Goal: Task Accomplishment & Management: Manage account settings

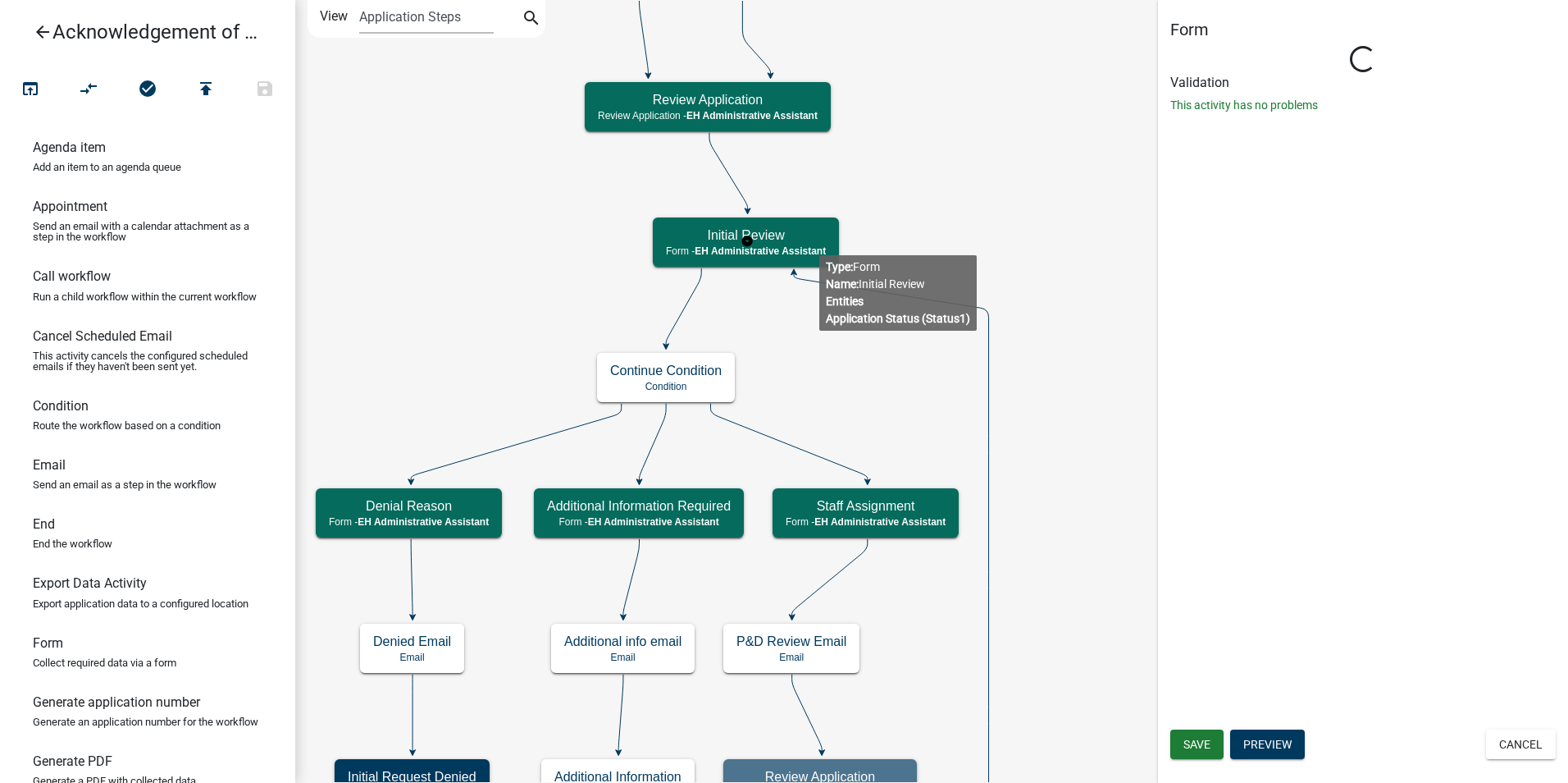
type textarea "Deny when the property is within incorporated limits, OR after the county's req…"
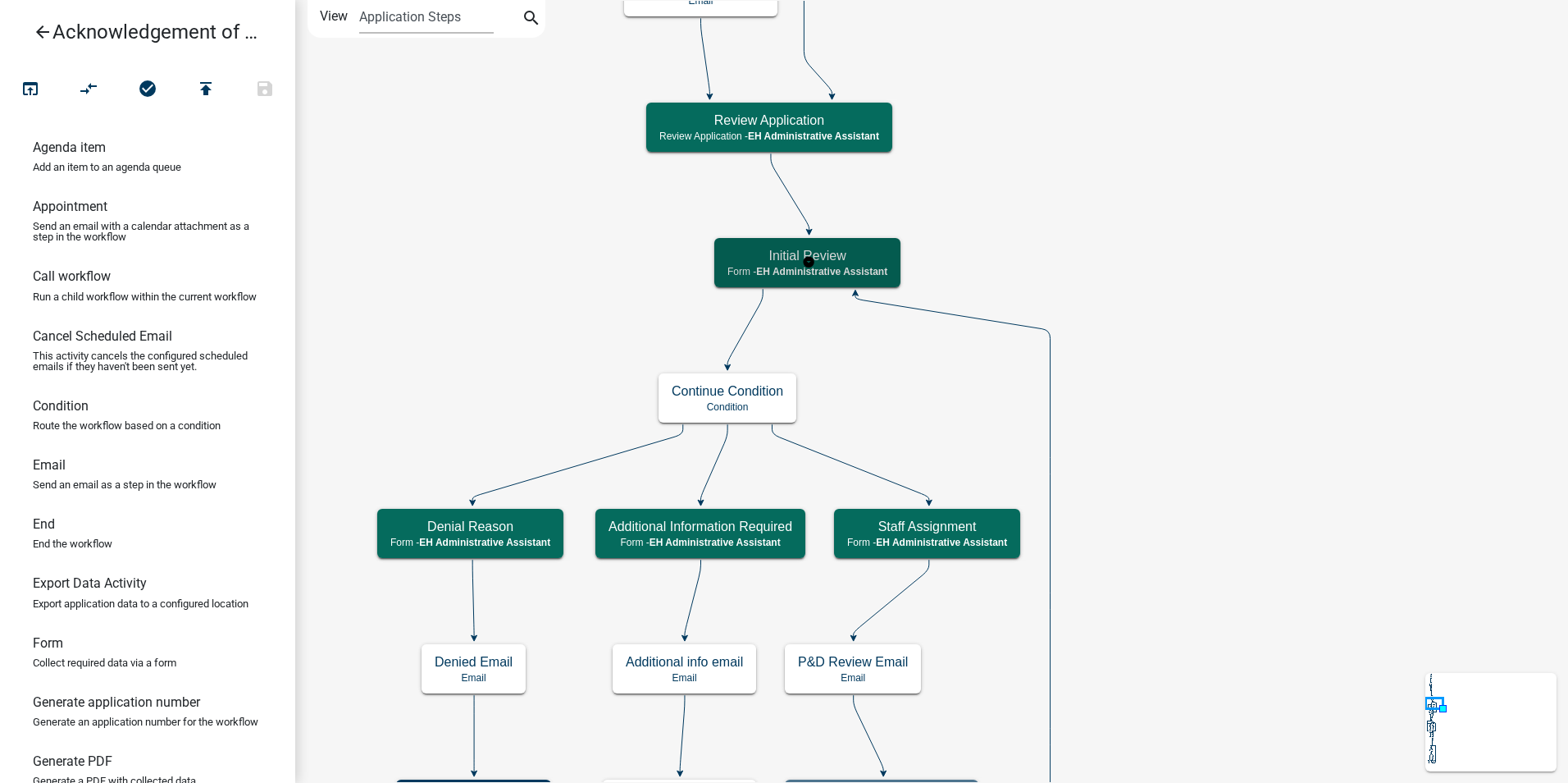
click at [855, 260] on h5 "Initial Review" at bounding box center [807, 256] width 160 height 16
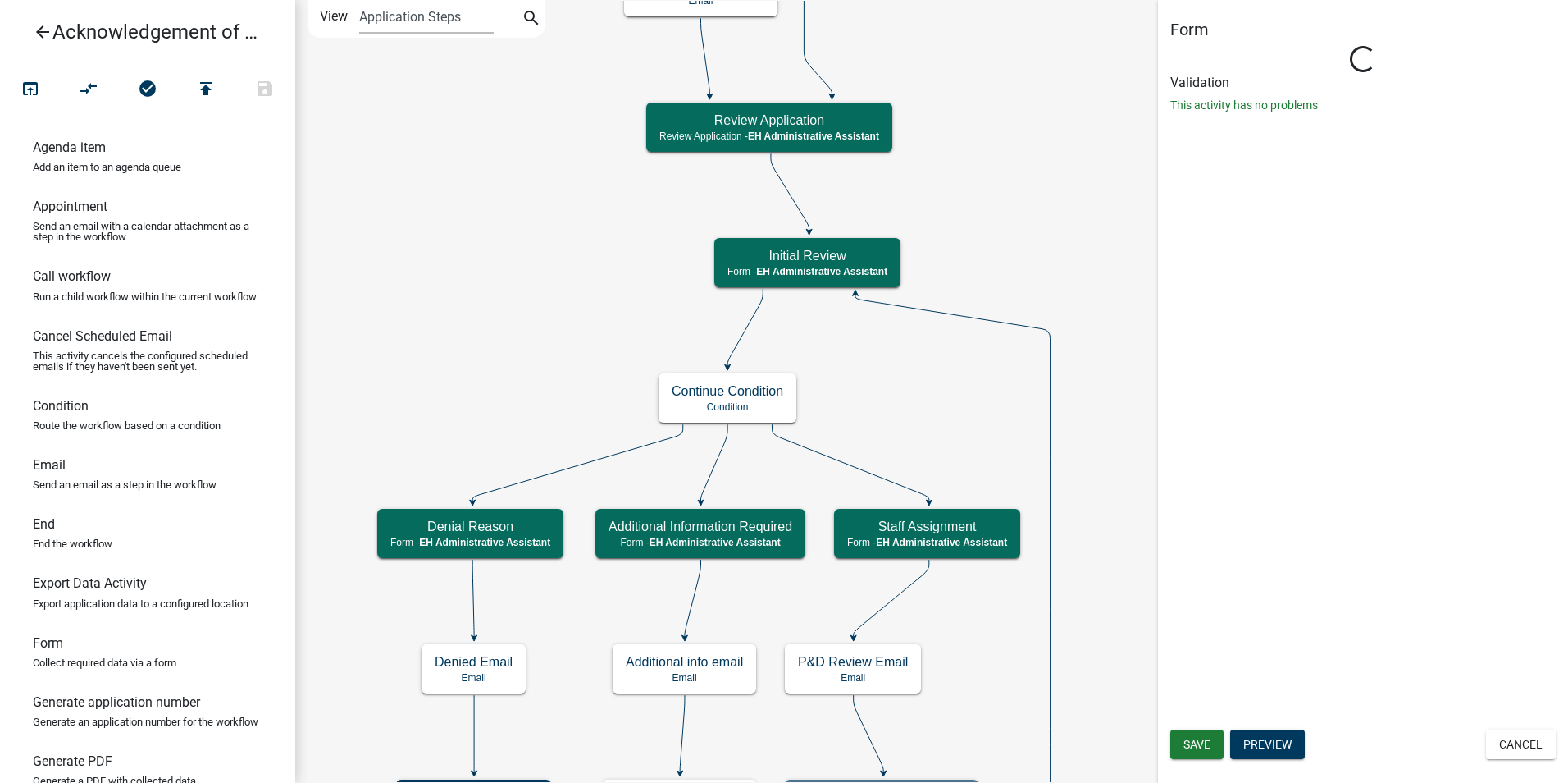
select select "DA3E3E5F-670D-4329-B60C-5CC8A4B2B679"
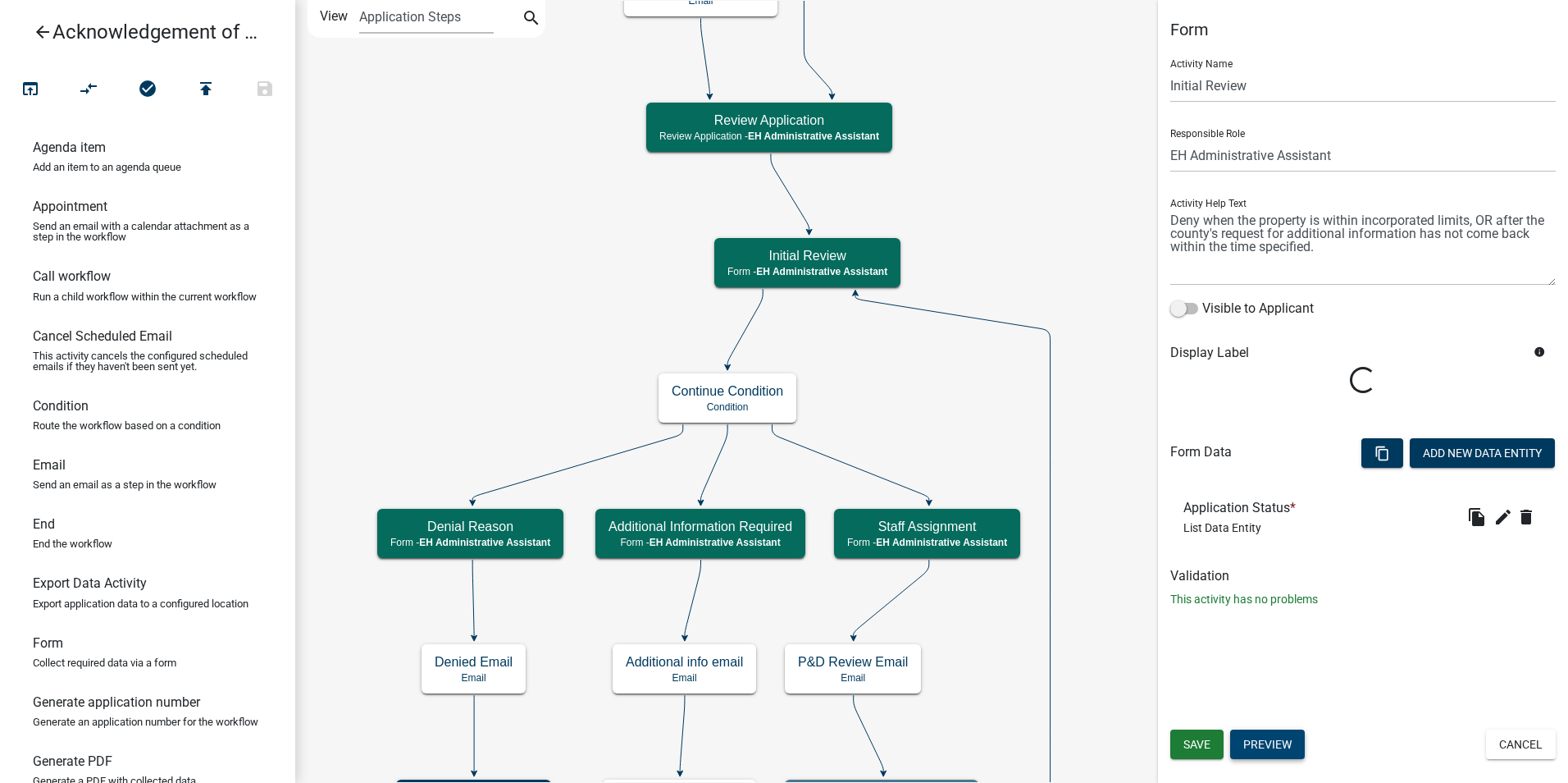
click at [1278, 734] on button "Preview" at bounding box center [1267, 743] width 74 height 29
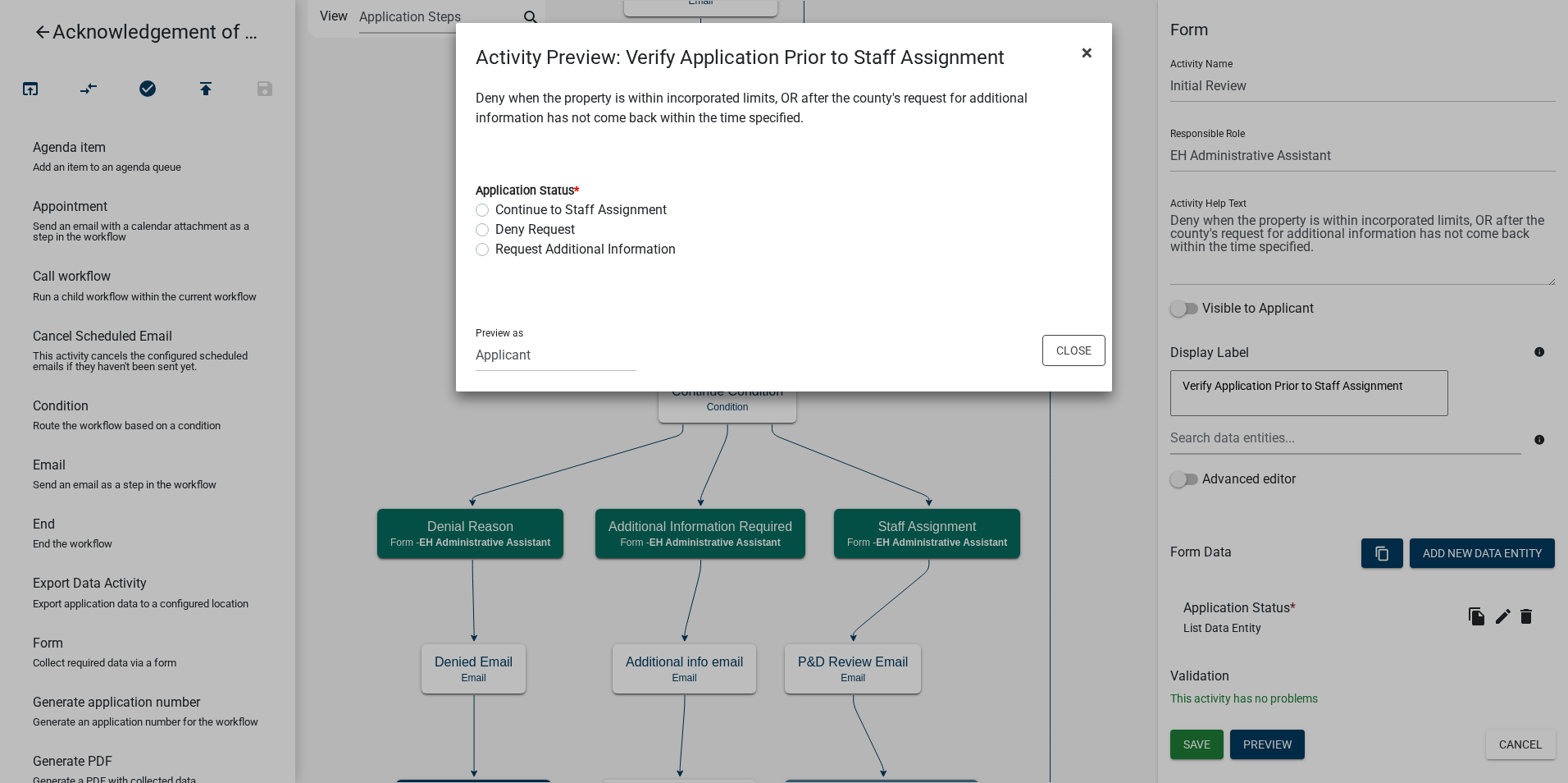
click at [1084, 44] on span "×" at bounding box center [1087, 52] width 11 height 23
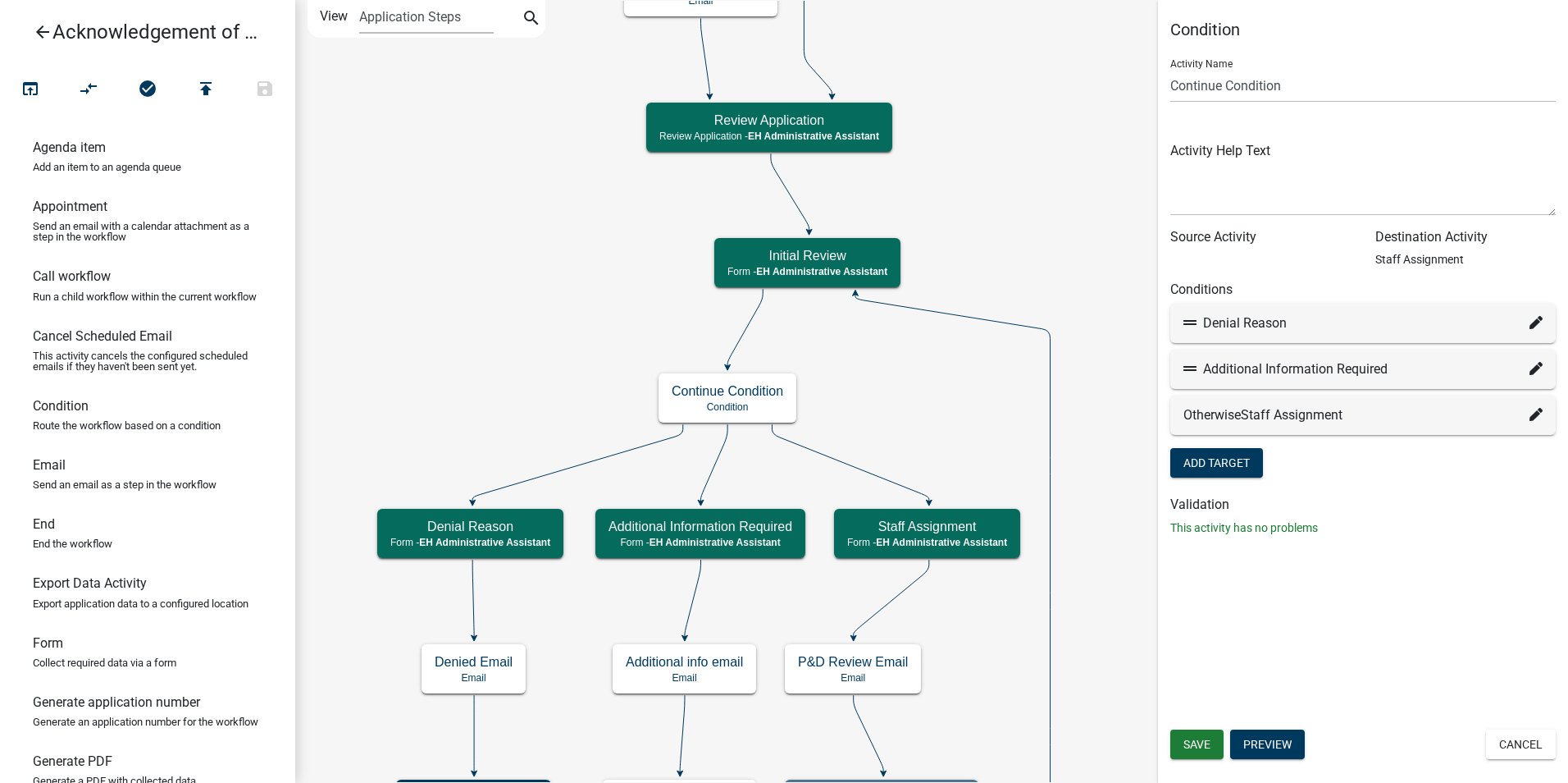
click at [1532, 322] on icon at bounding box center [1536, 322] width 13 height 13
select select "9: 8cd1dd8c-996d-4410-bfbf-4e8d33e088d9"
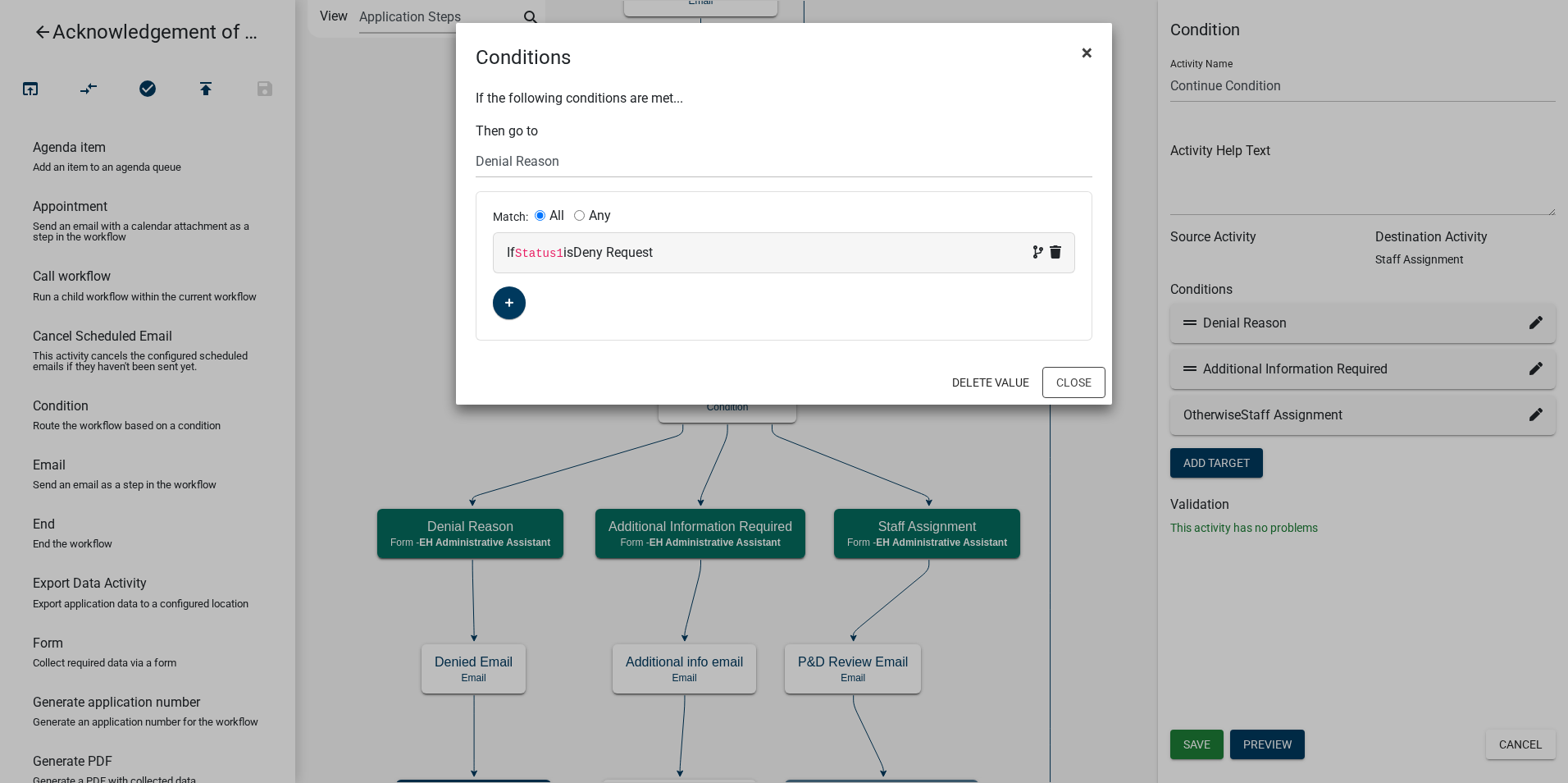
click at [1090, 49] on span "×" at bounding box center [1087, 52] width 11 height 23
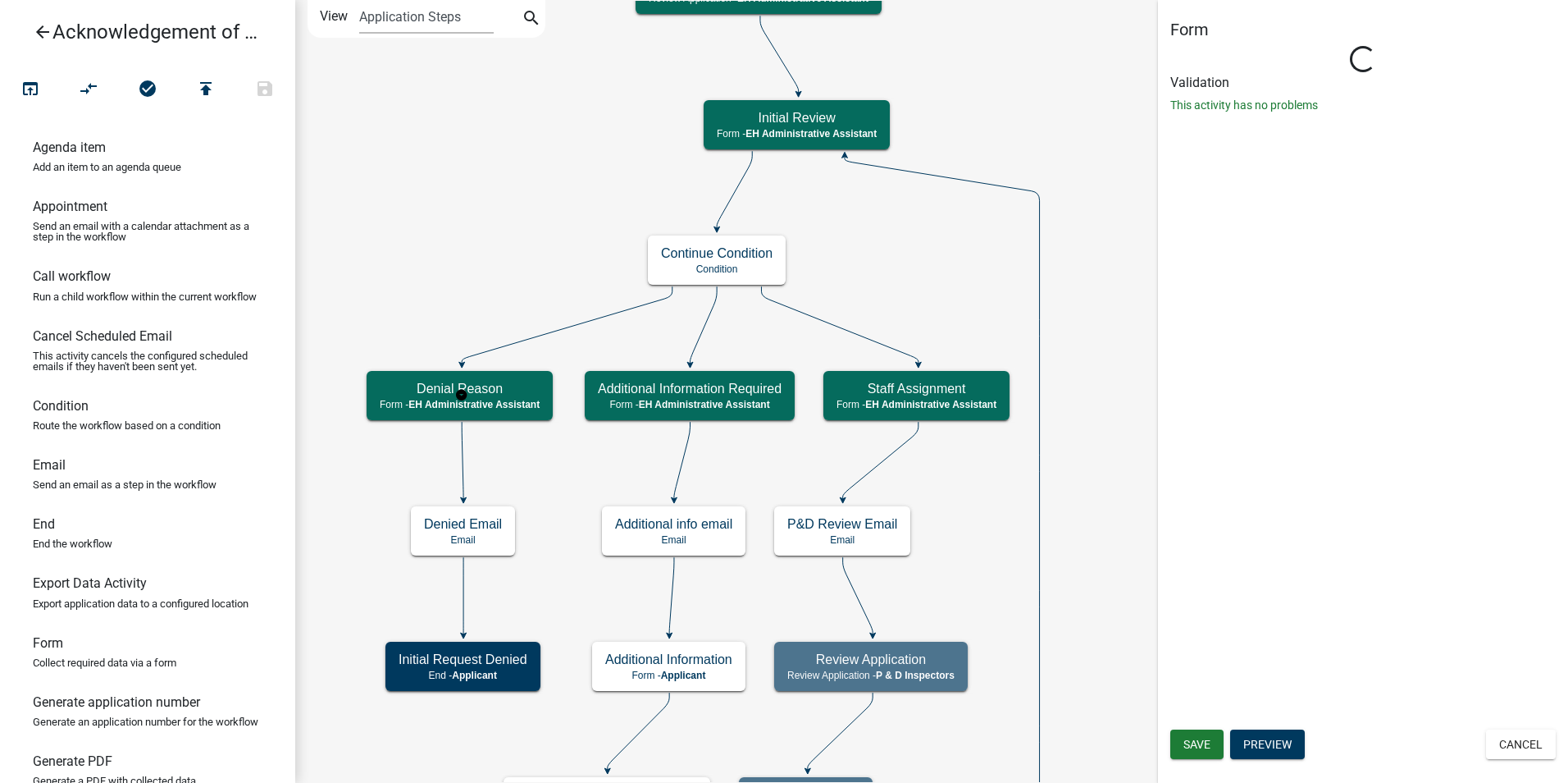
select select "DA3E3E5F-670D-4329-B60C-5CC8A4B2B679"
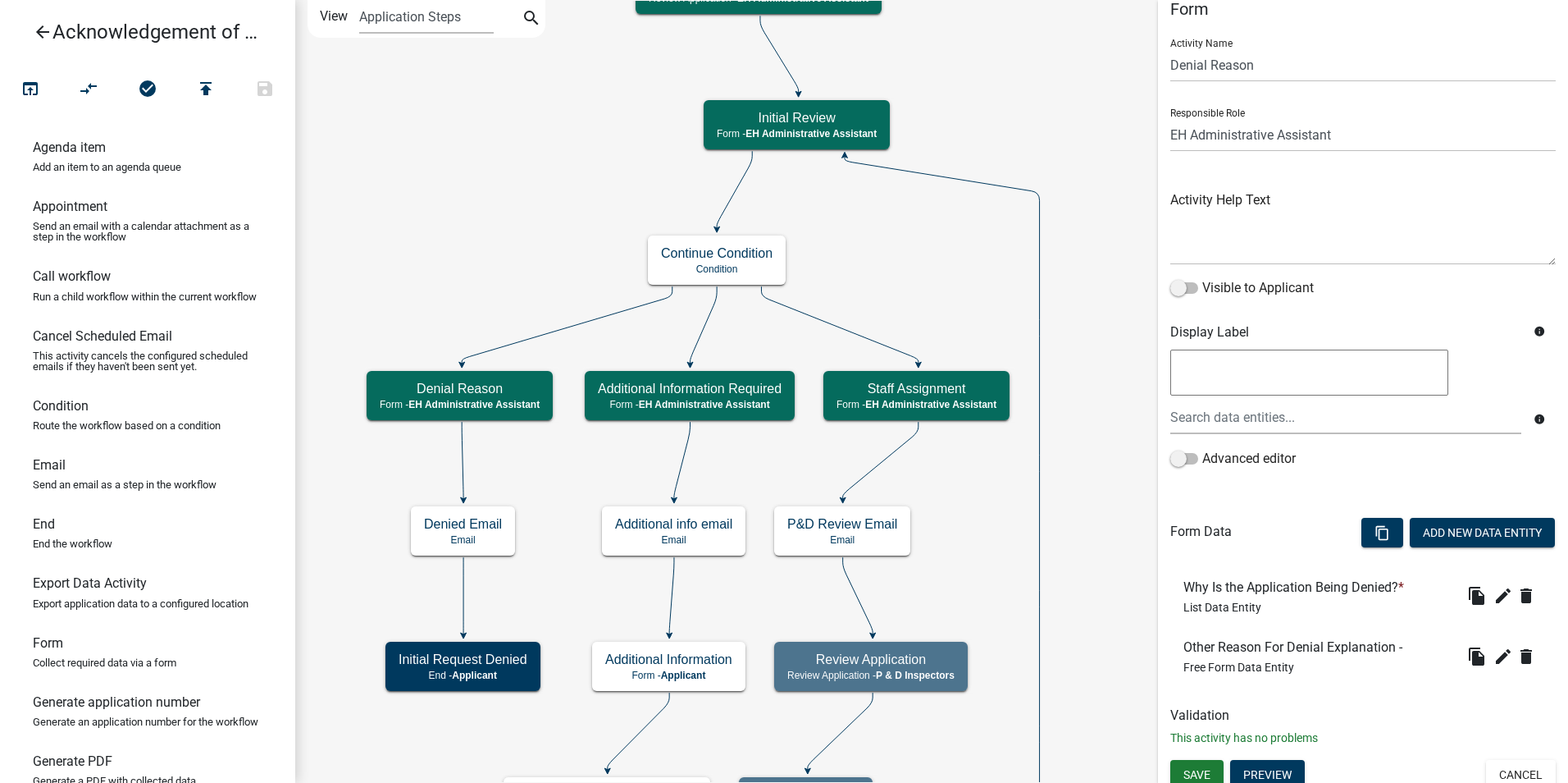
scroll to position [31, 0]
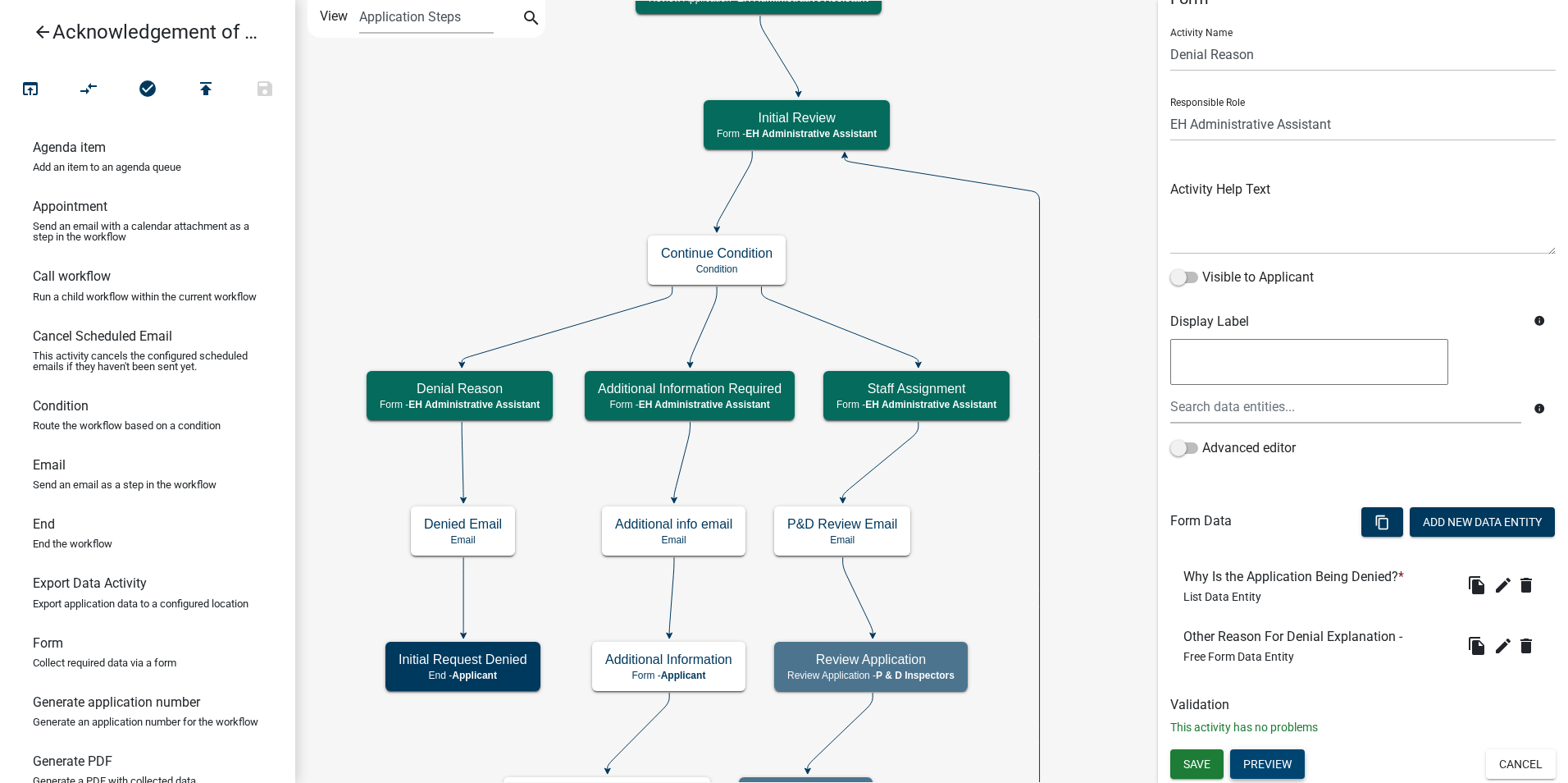
click at [1237, 759] on button "Preview" at bounding box center [1267, 764] width 74 height 29
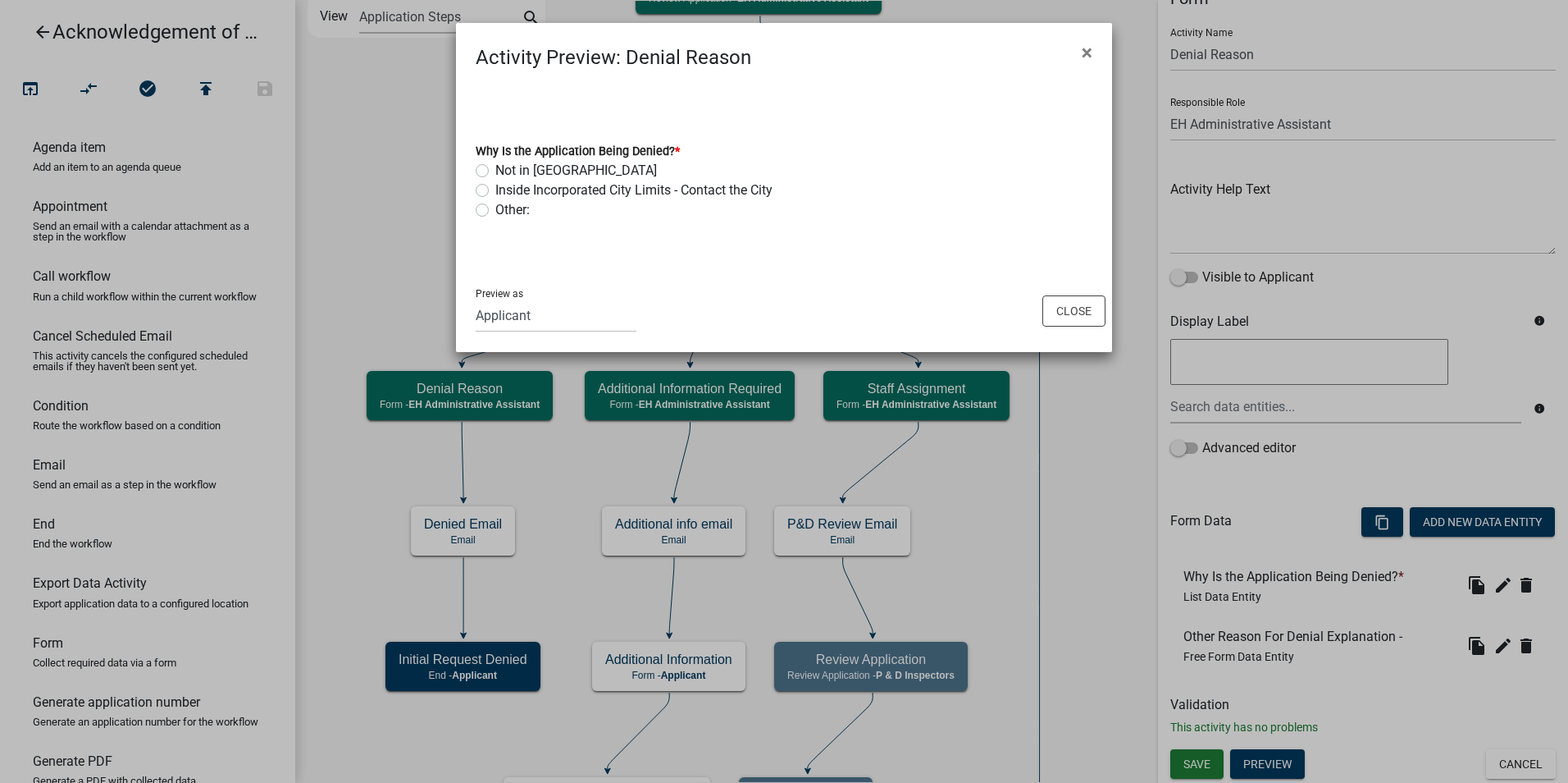
click at [509, 207] on label "Other:" at bounding box center [512, 210] width 34 height 19
click at [506, 207] on input "Other:" at bounding box center [501, 205] width 11 height 11
radio input "true"
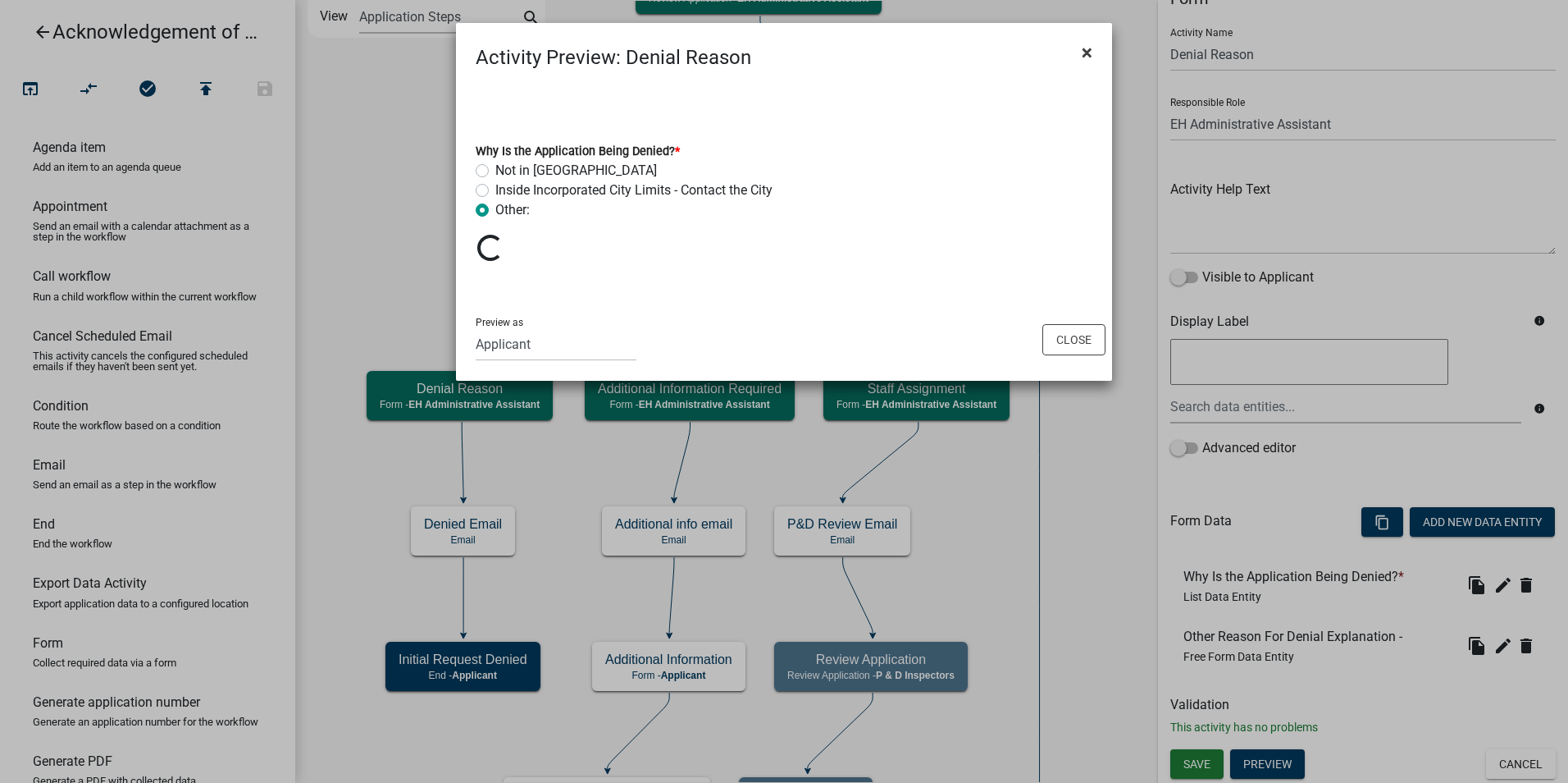
click at [1078, 49] on button "×" at bounding box center [1087, 52] width 37 height 46
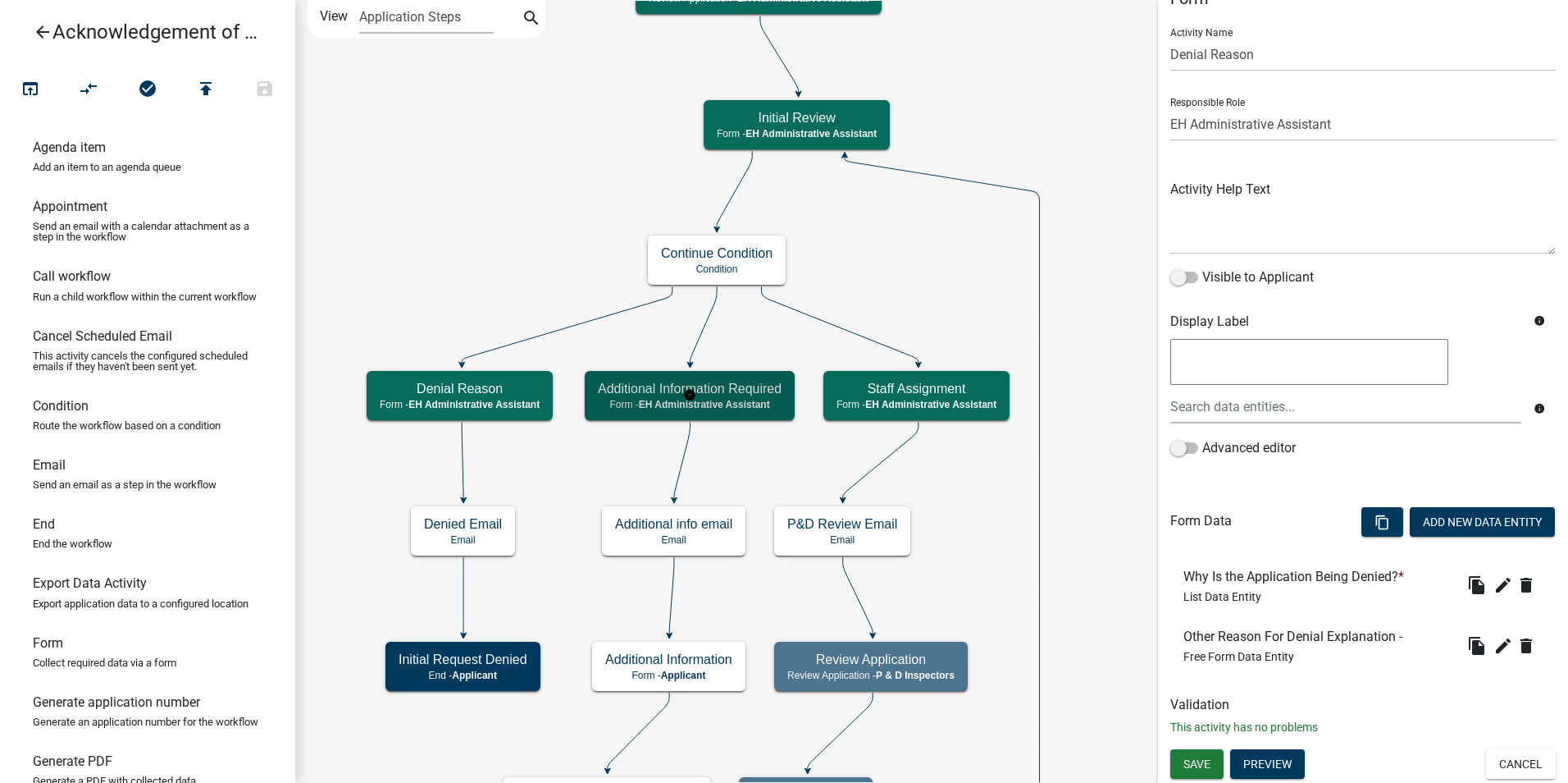
scroll to position [0, 0]
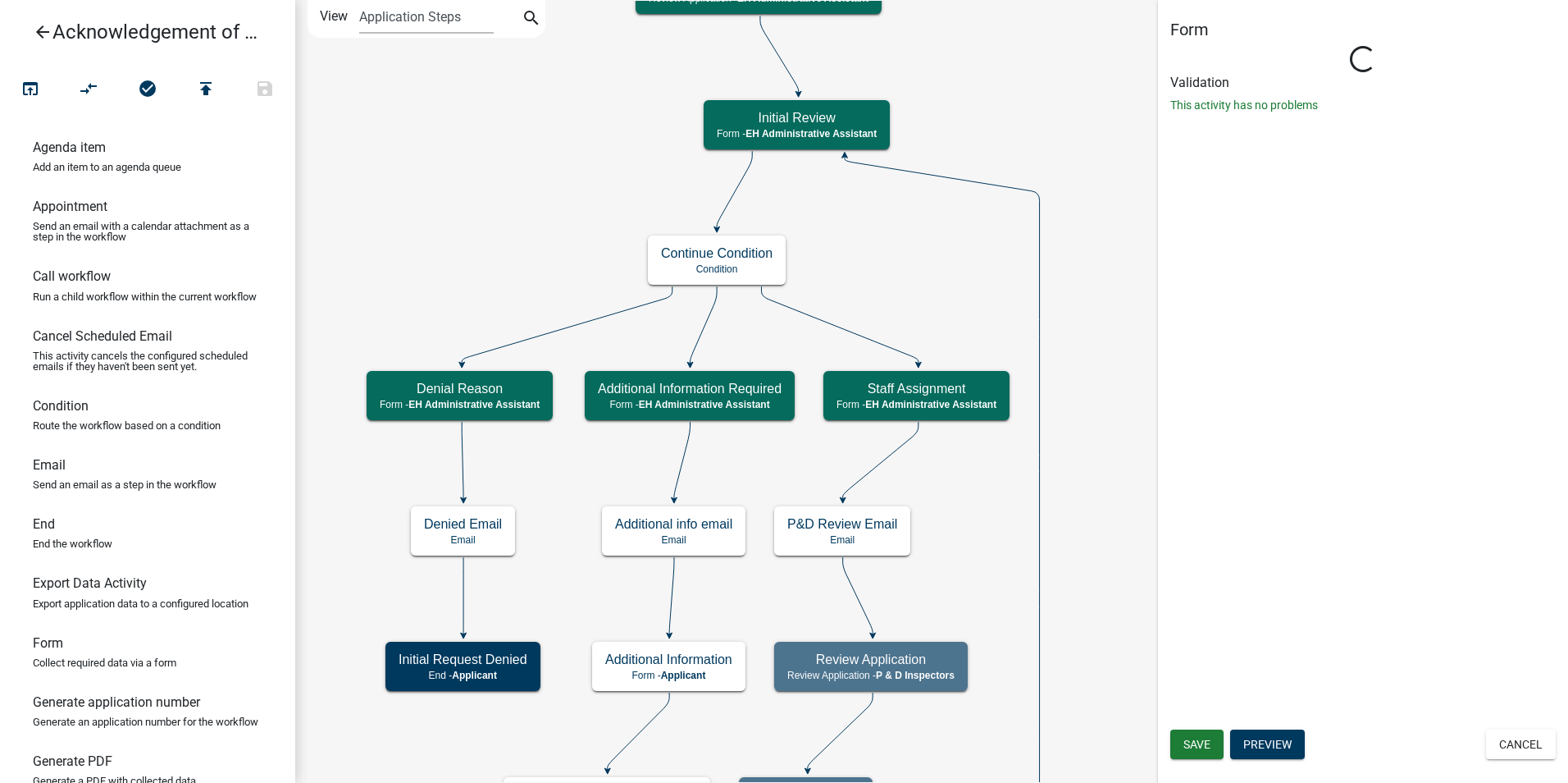
select select "DA3E3E5F-670D-4329-B60C-5CC8A4B2B679"
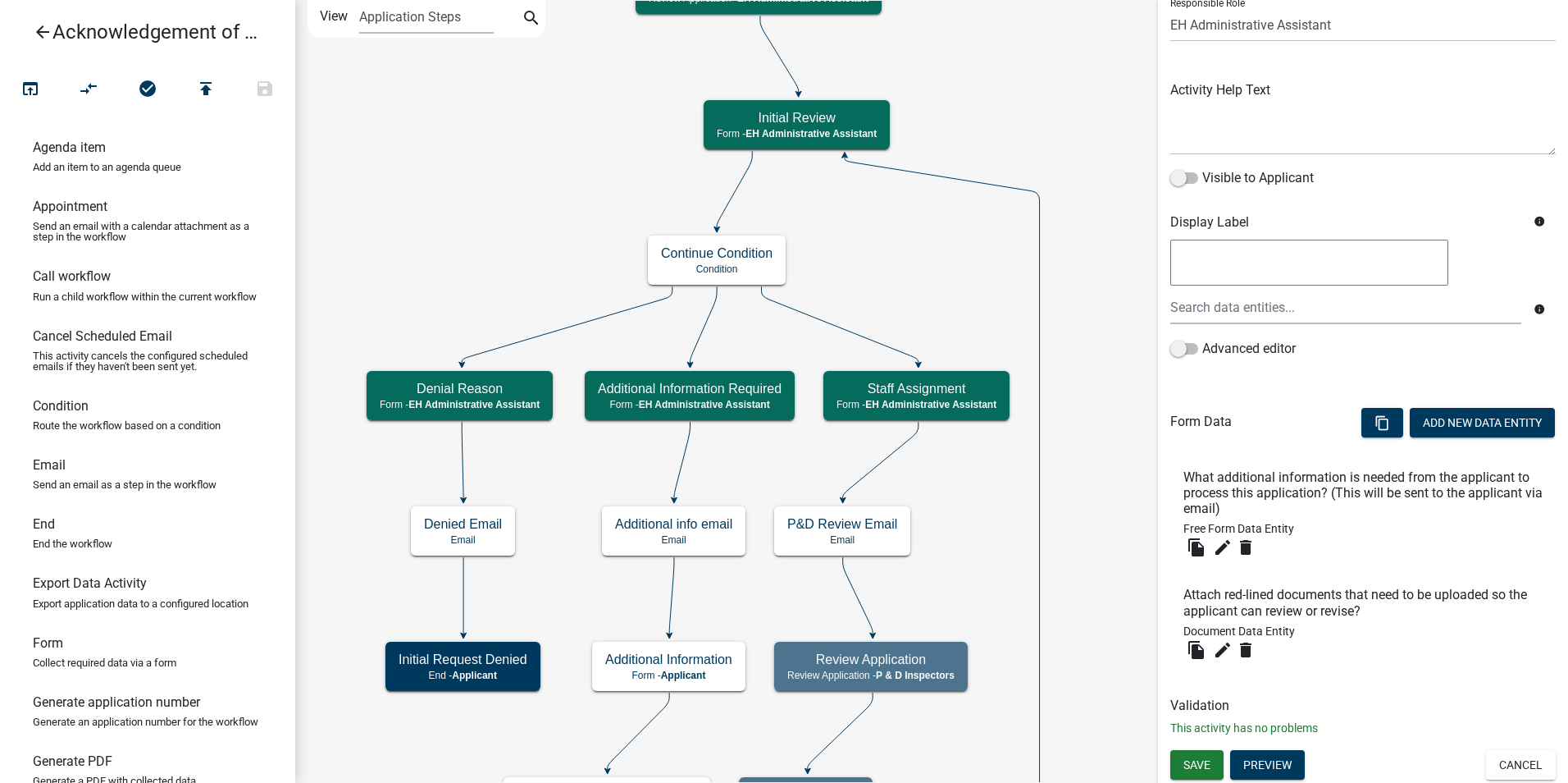
scroll to position [131, 0]
click at [1220, 654] on icon "edit" at bounding box center [1223, 649] width 19 height 19
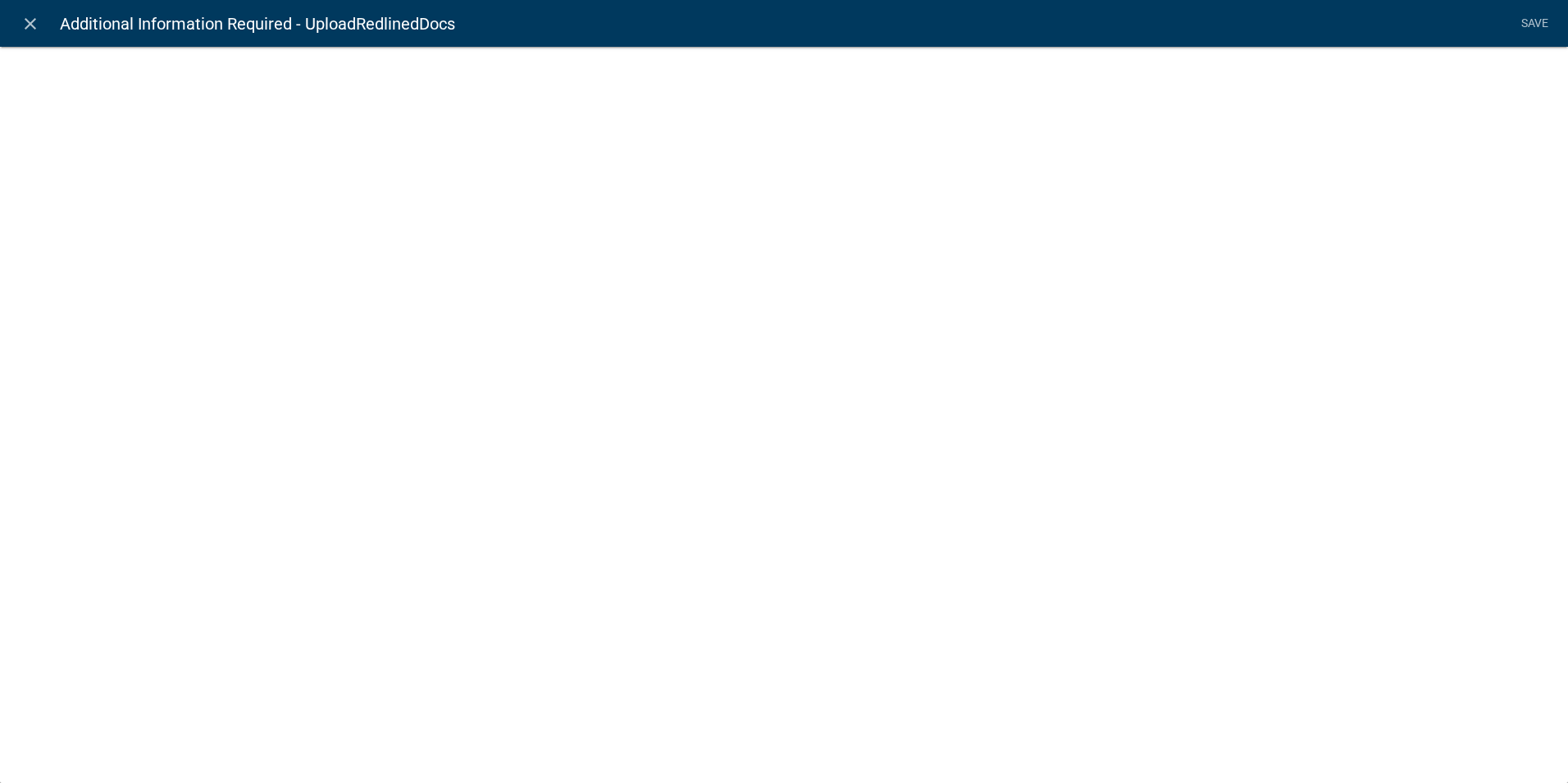
select select "document"
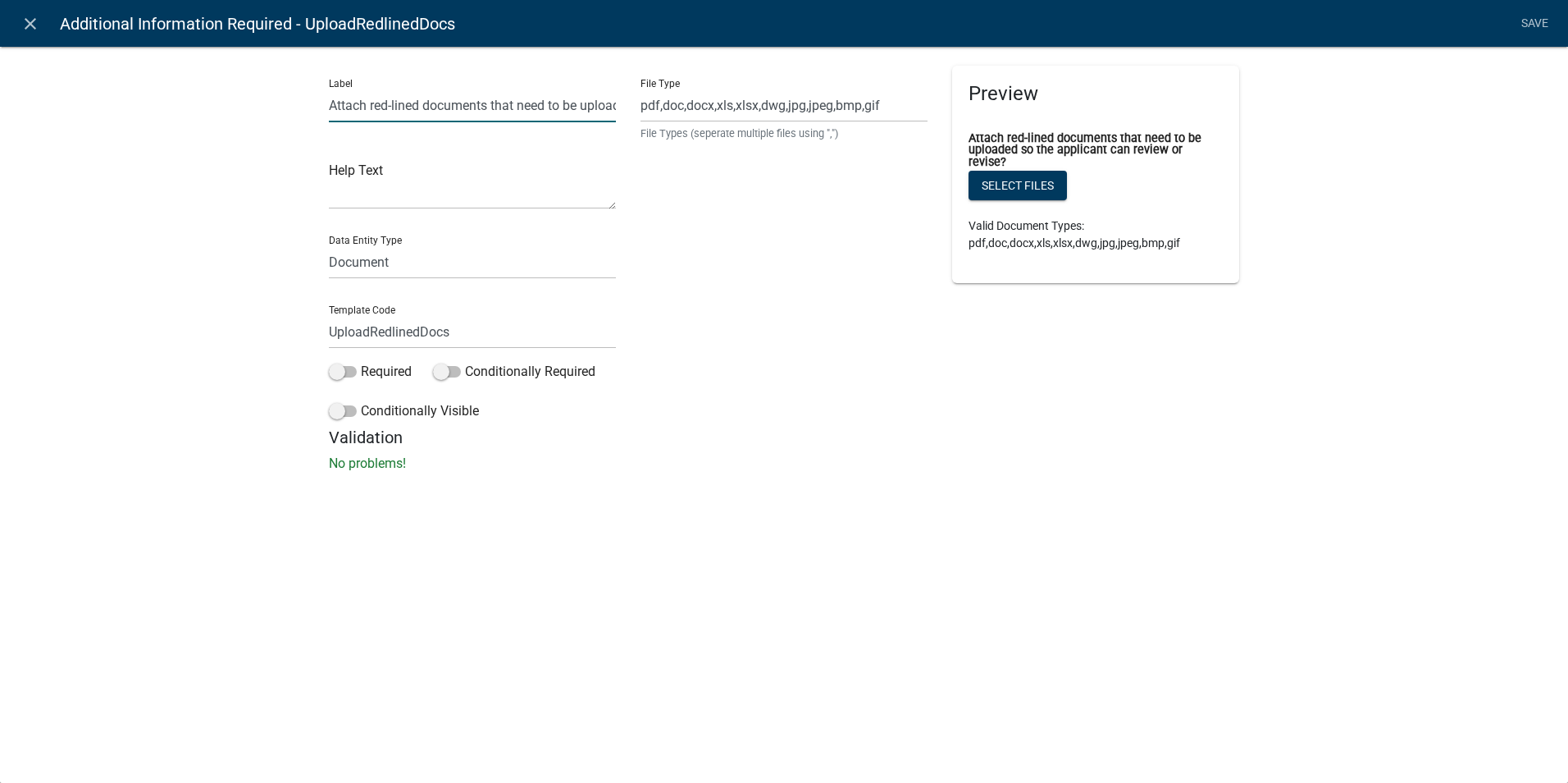
click at [537, 91] on input "Attach red-lined documents that need to be uploaded so the applicant can review…" at bounding box center [472, 105] width 287 height 34
click at [493, 103] on input "Attach red-lined documents that need to be uploaded so the applicant can review…" at bounding box center [472, 105] width 287 height 34
click at [552, 103] on input "Attach red-lined documents that need to be uploaded so the applicant can review…" at bounding box center [472, 105] width 287 height 34
click at [557, 104] on input "Attach red-lined documents that need to be uploaded so the applicant can review…" at bounding box center [472, 105] width 287 height 34
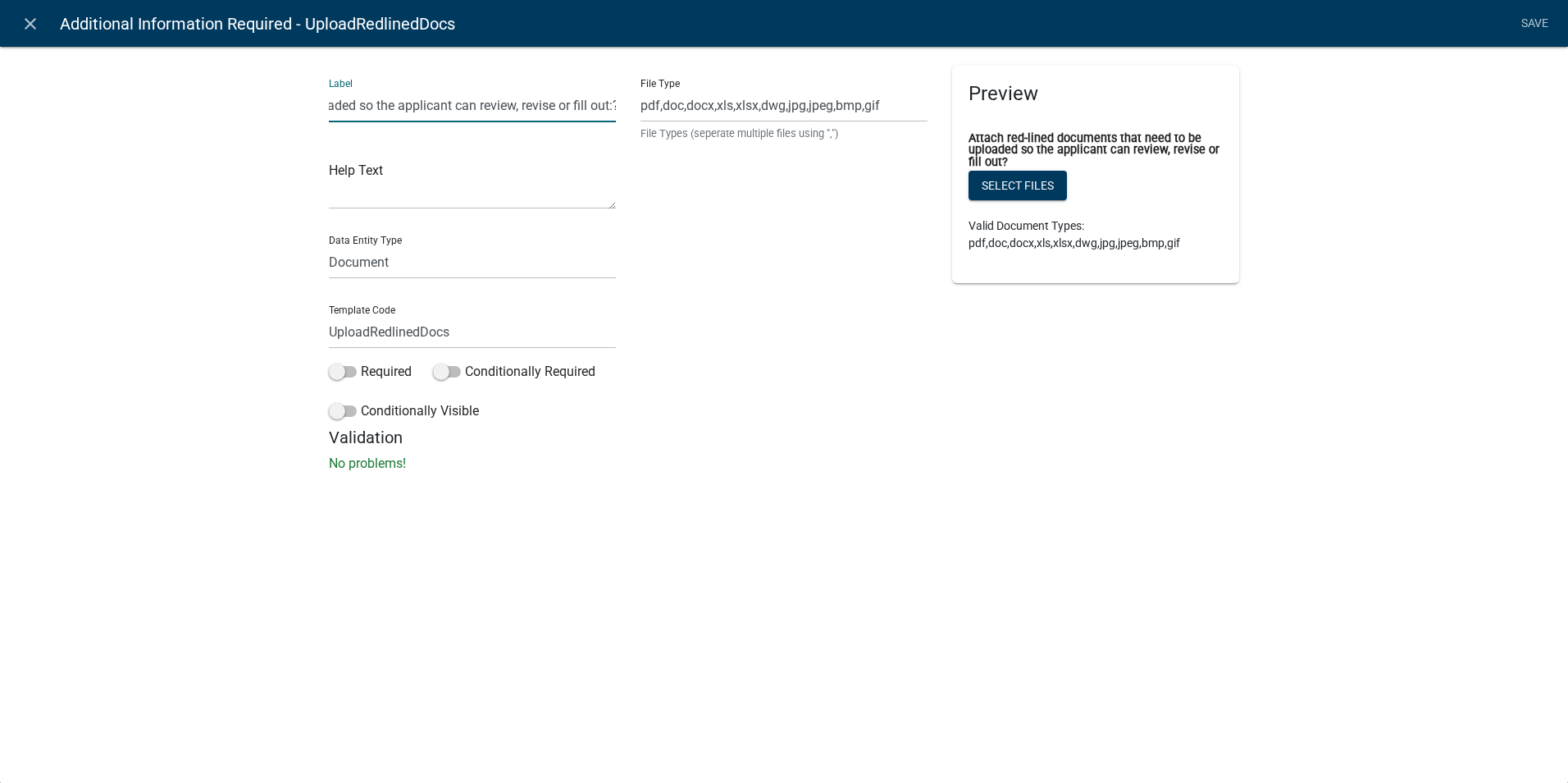
scroll to position [0, 280]
type input "Attach red-lined documents that need to be uploaded so the applicant can review…"
click at [777, 635] on div "close Additional Information Required - UploadRedlinedDocs Save Label Attach re…" at bounding box center [784, 391] width 1568 height 783
click at [1541, 13] on link "Save" at bounding box center [1534, 23] width 41 height 31
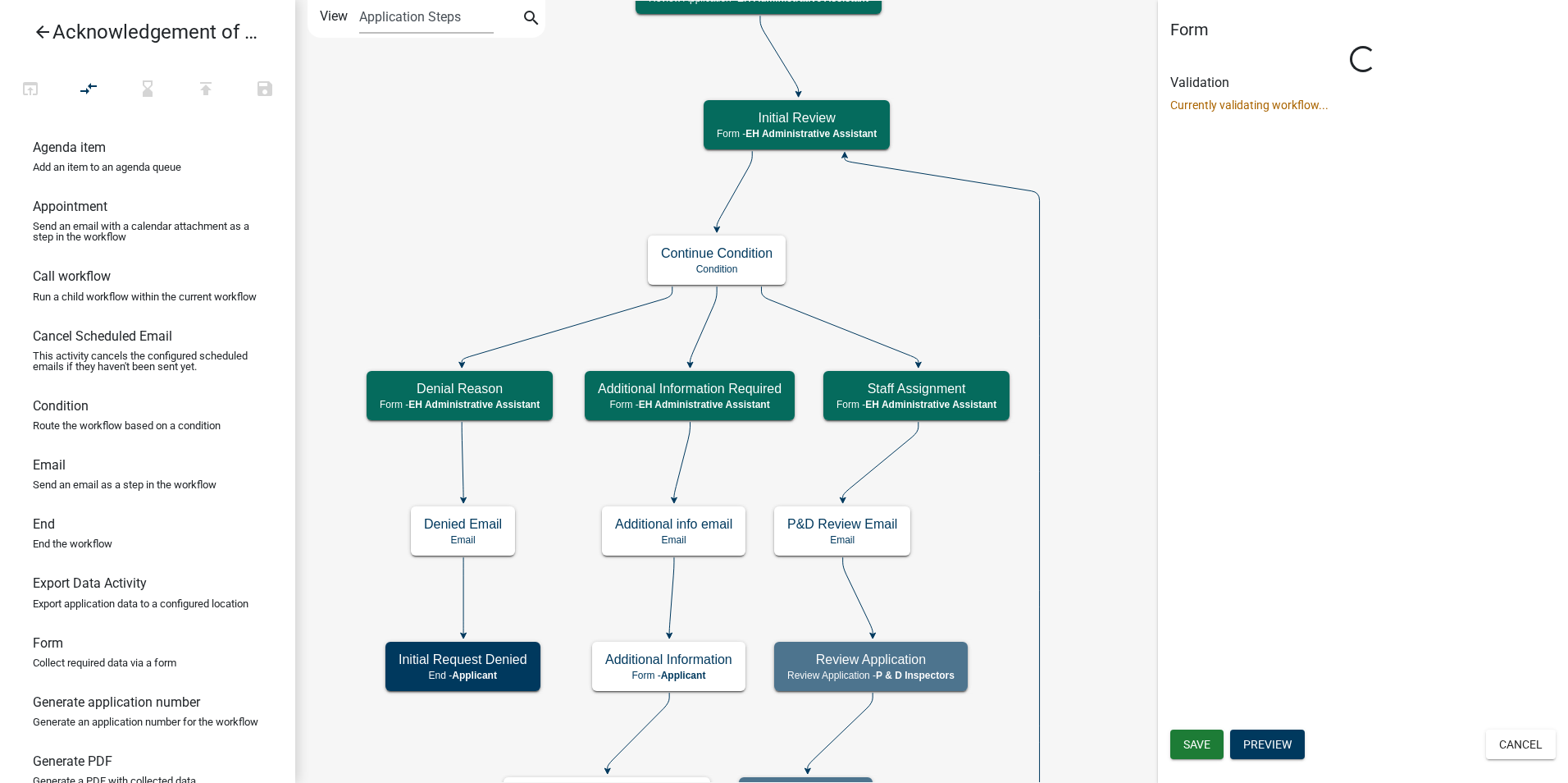
select select "DA3E3E5F-670D-4329-B60C-5CC8A4B2B679"
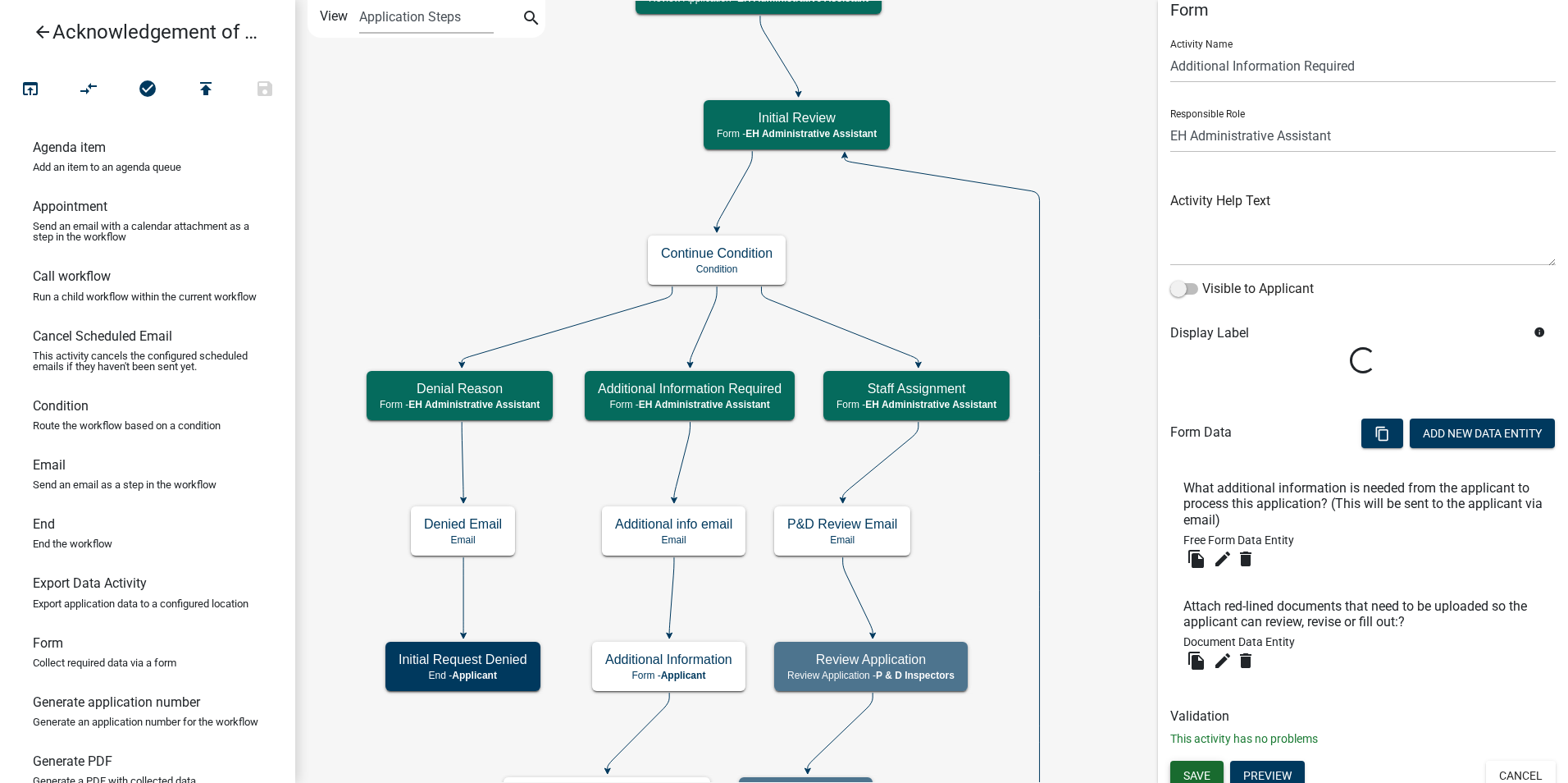
scroll to position [30, 0]
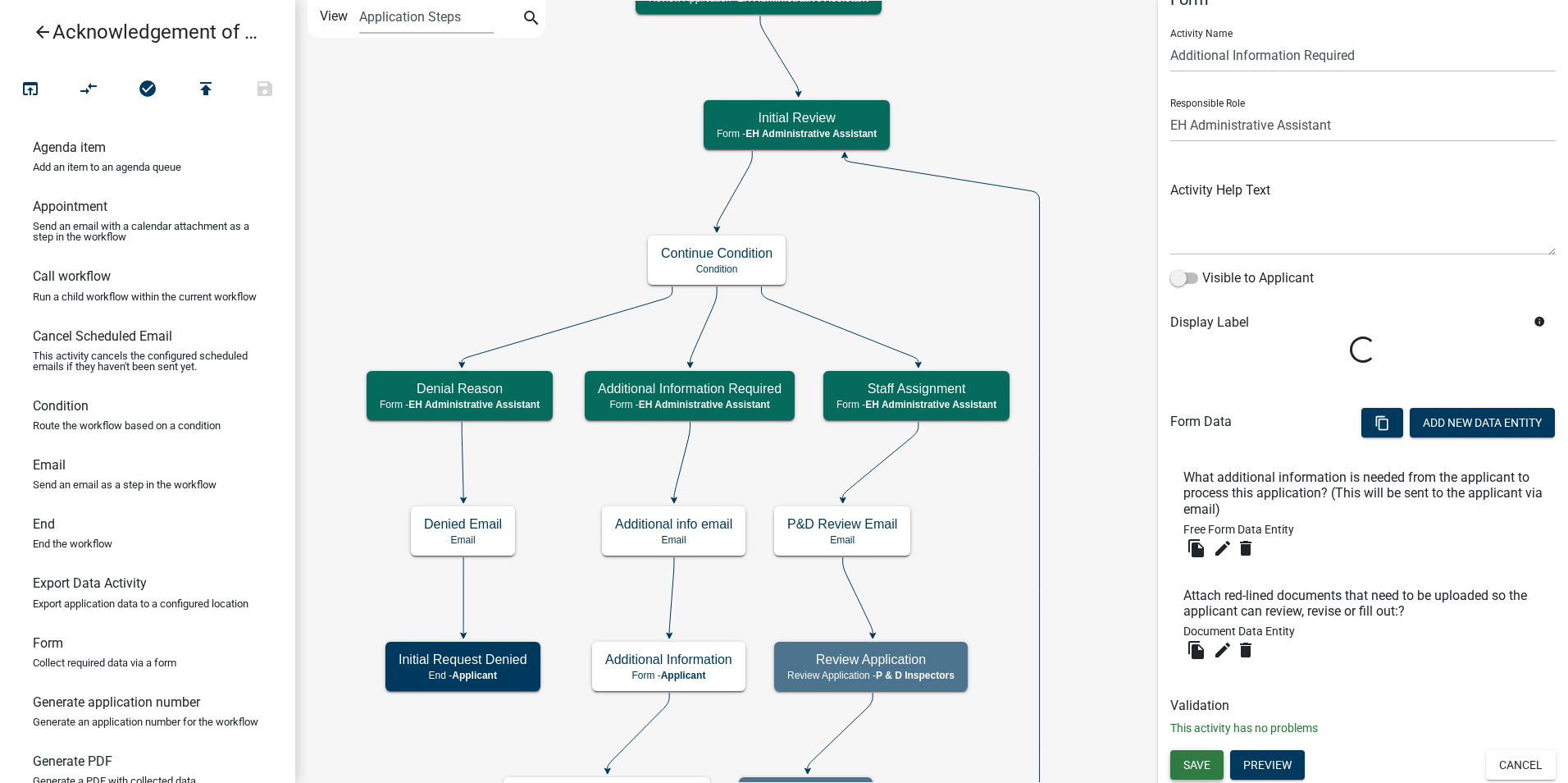
drag, startPoint x: 1189, startPoint y: 764, endPoint x: 1192, endPoint y: 752, distance: 12.4
click at [1189, 764] on span "Save" at bounding box center [1197, 764] width 27 height 13
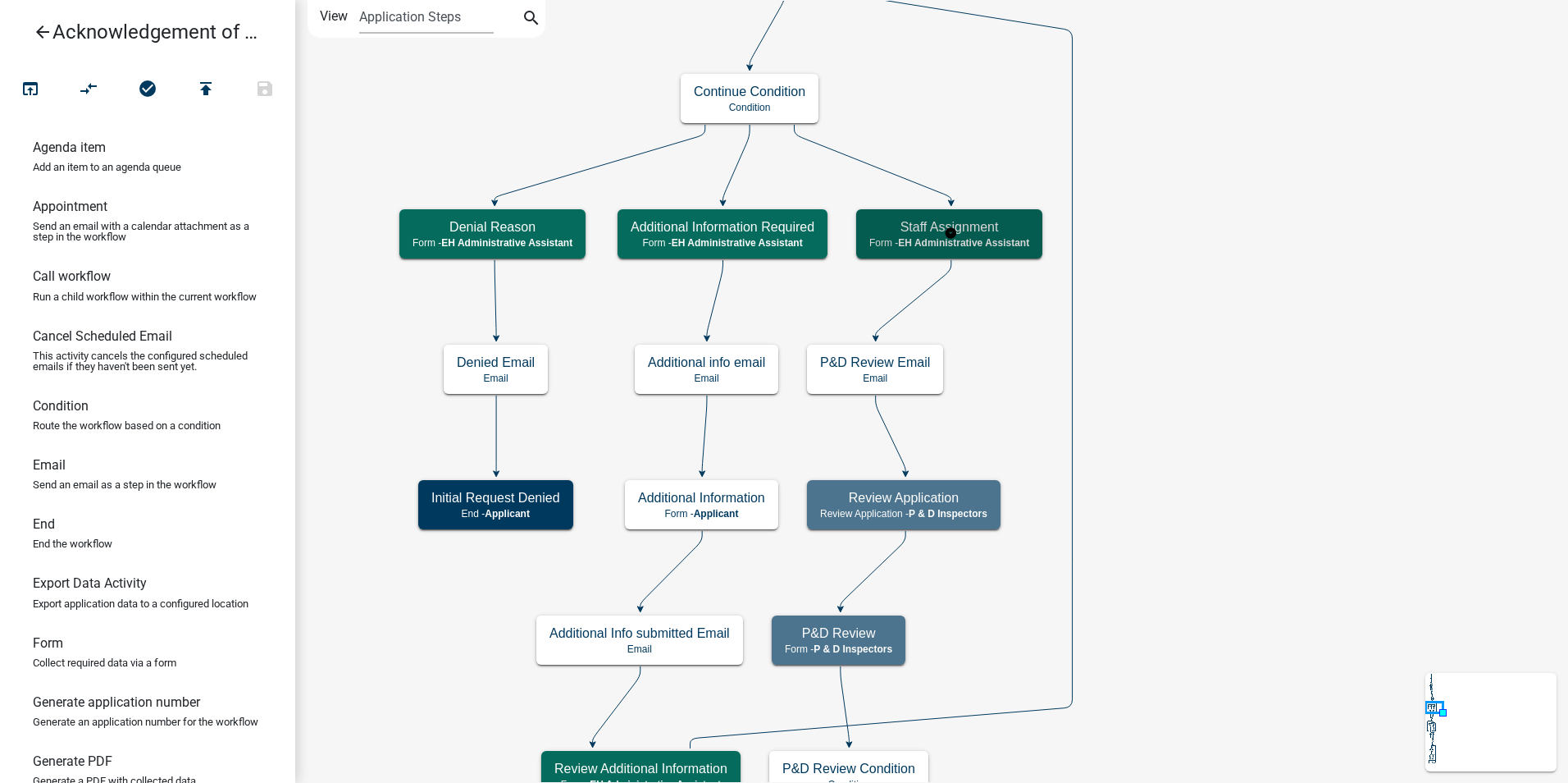
click at [988, 233] on h5 "Staff Assignment" at bounding box center [949, 227] width 160 height 16
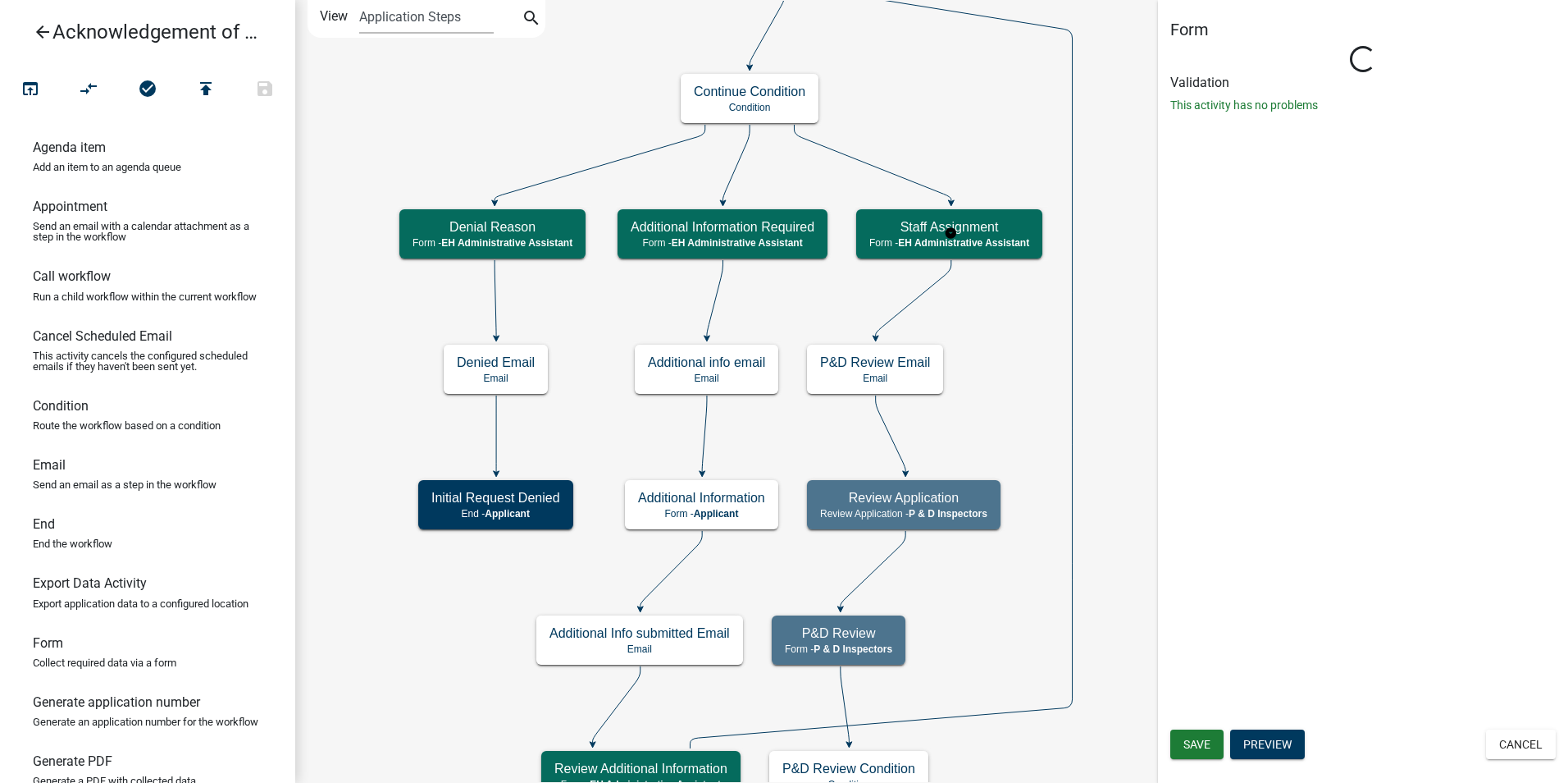
select select "DA3E3E5F-670D-4329-B60C-5CC8A4B2B679"
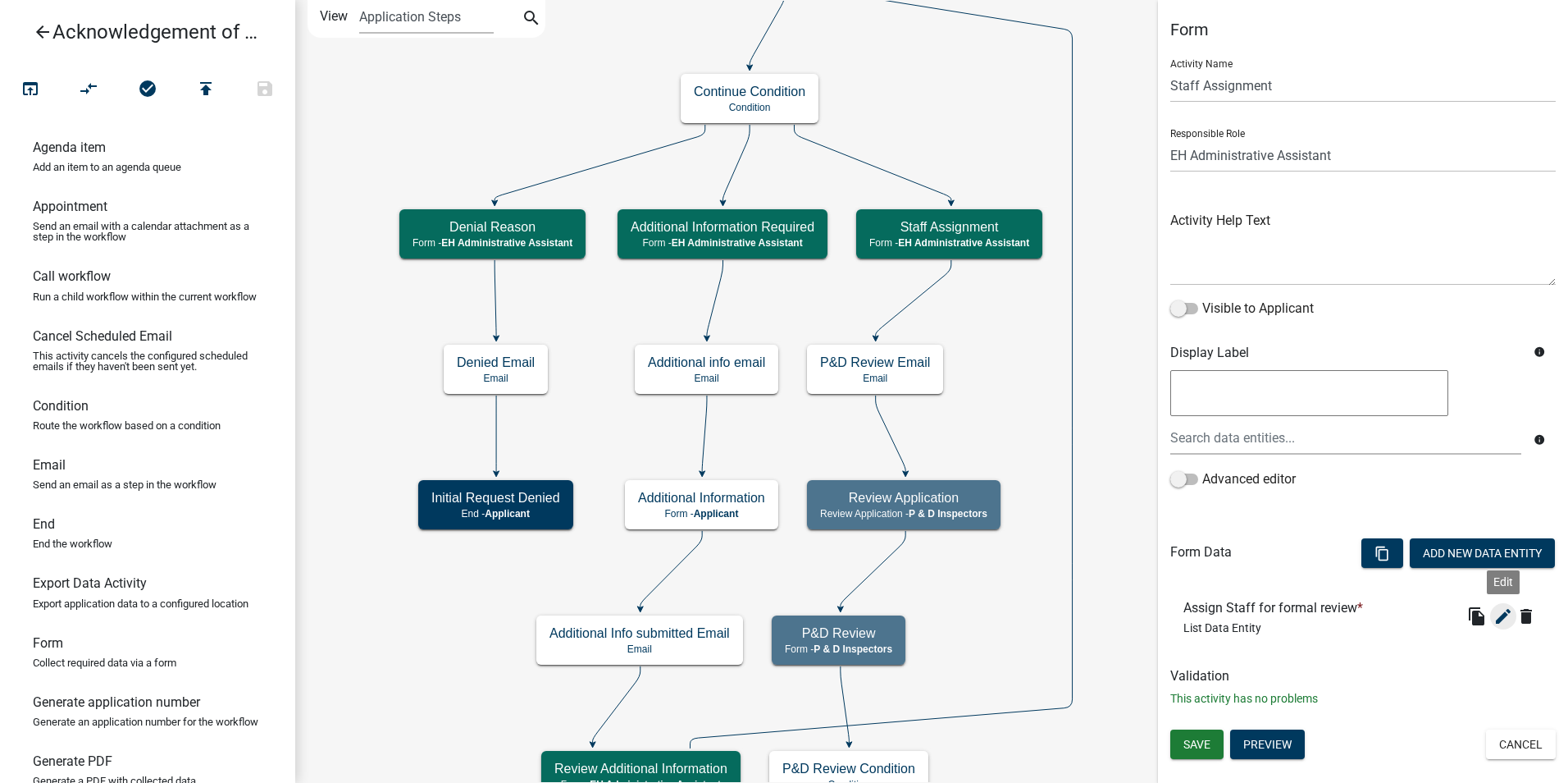
click at [1500, 622] on icon "edit" at bounding box center [1503, 616] width 19 height 19
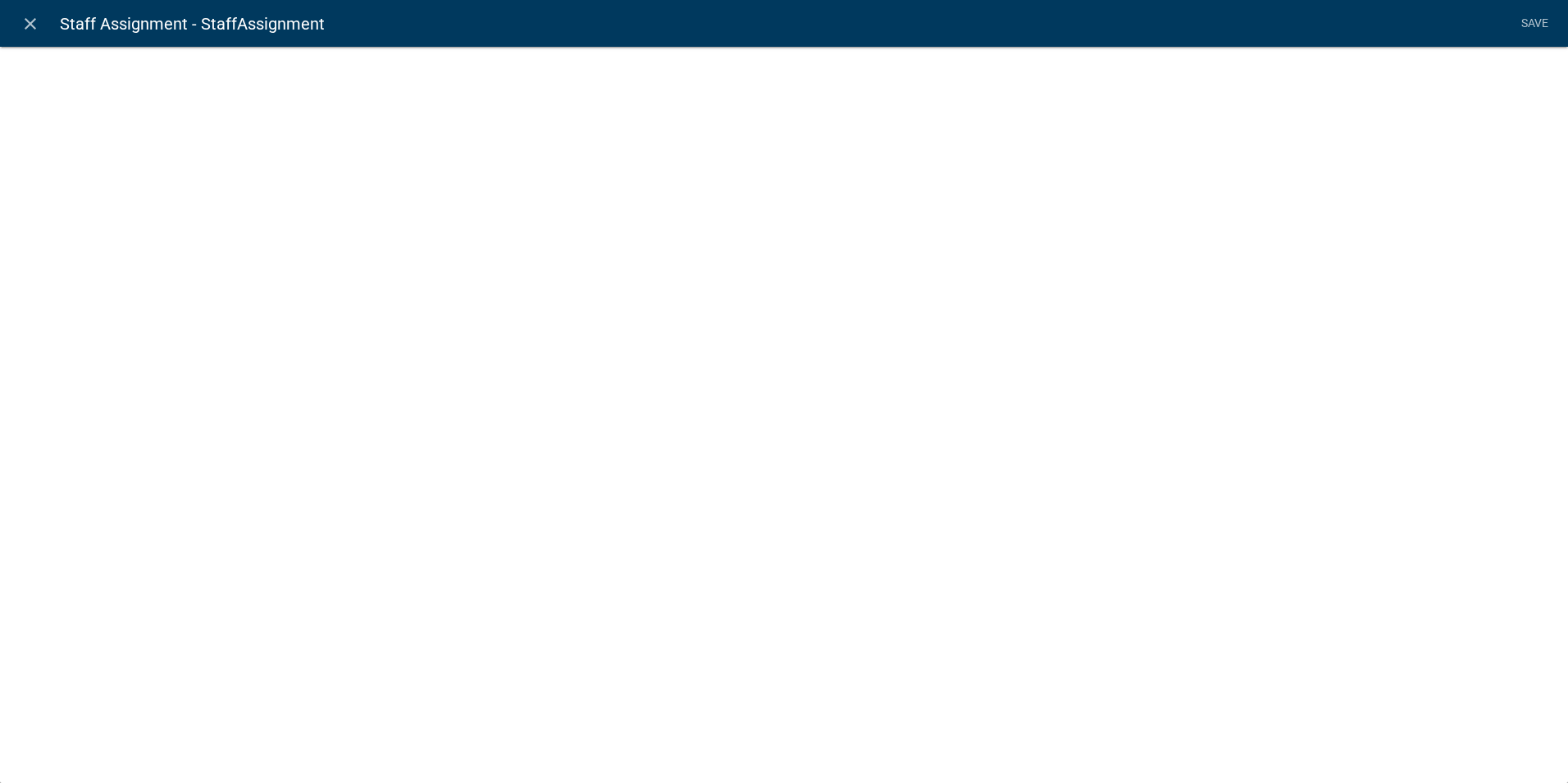
select select "list-data"
select select "custom-list-fcf25149-509a-494e-a39c-61bb5f60cb45"
select select
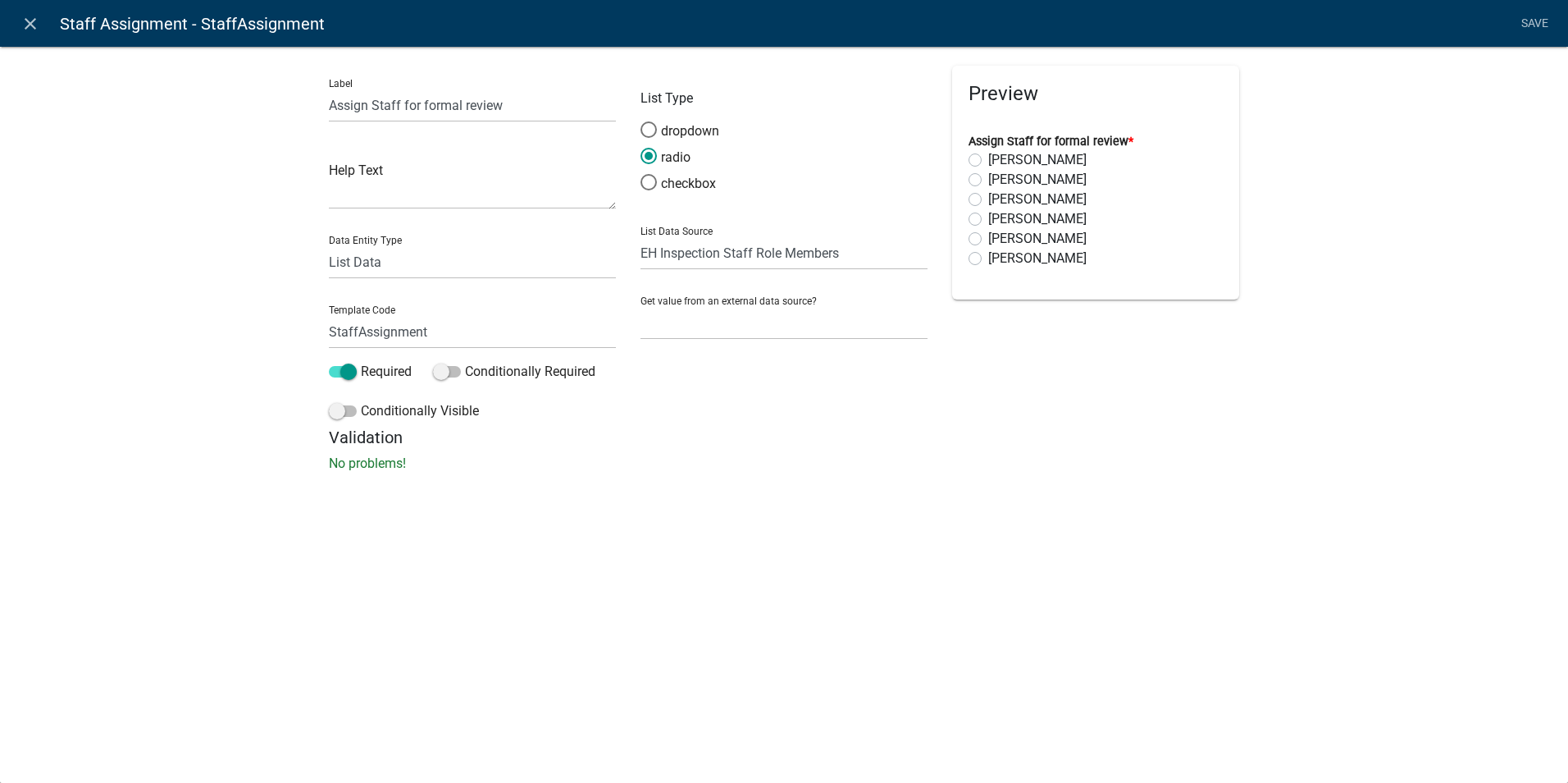
click at [856, 405] on div "List Type dropdown radio checkbox List Data Source State List Assessor's Office…" at bounding box center [784, 246] width 311 height 362
click at [27, 20] on icon "close" at bounding box center [30, 24] width 19 height 19
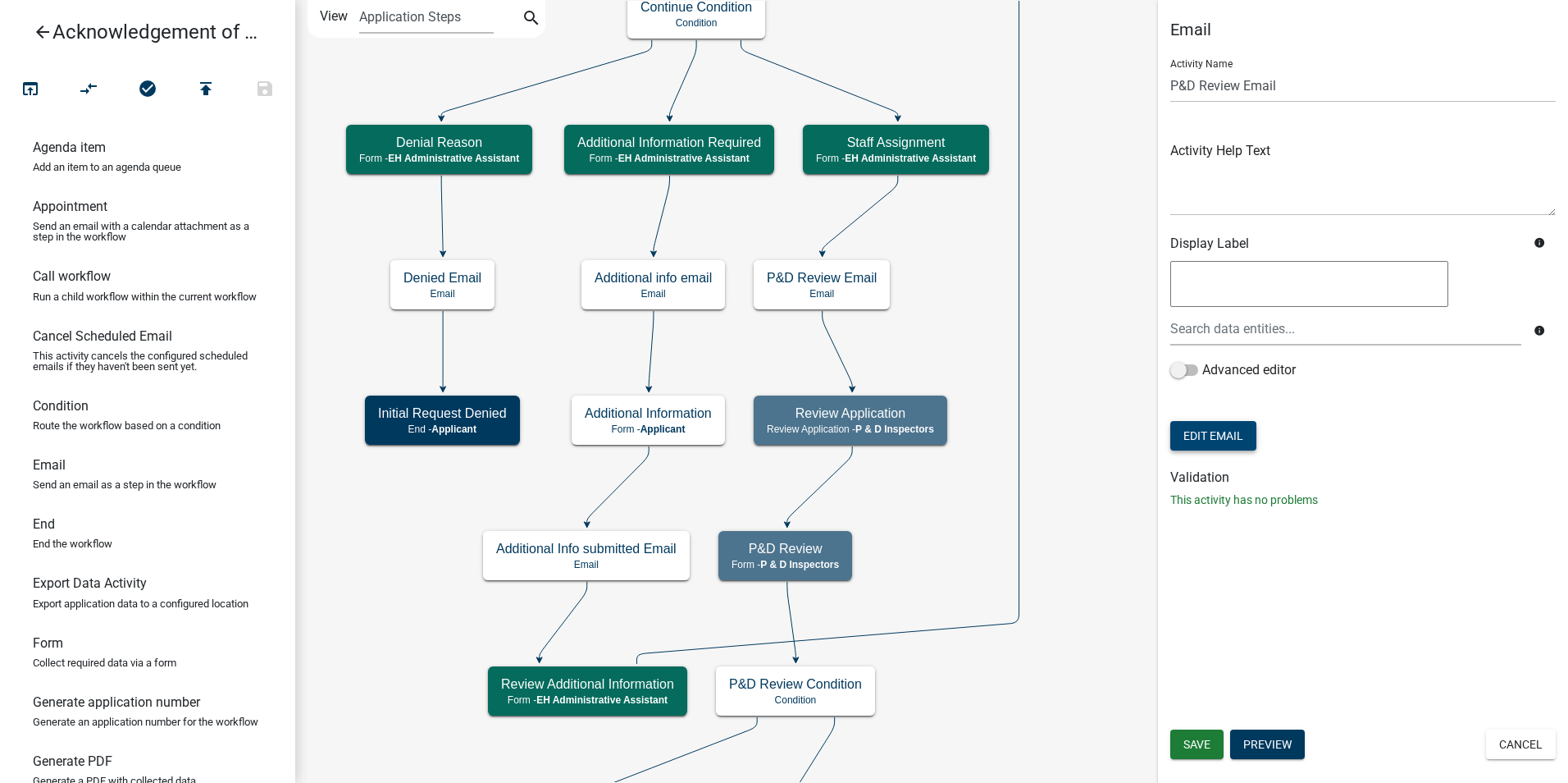
click at [1239, 439] on button "Edit Email" at bounding box center [1212, 435] width 86 height 29
select select "6b414dd9-46b1-4634-9489-6945e61a5ceb"
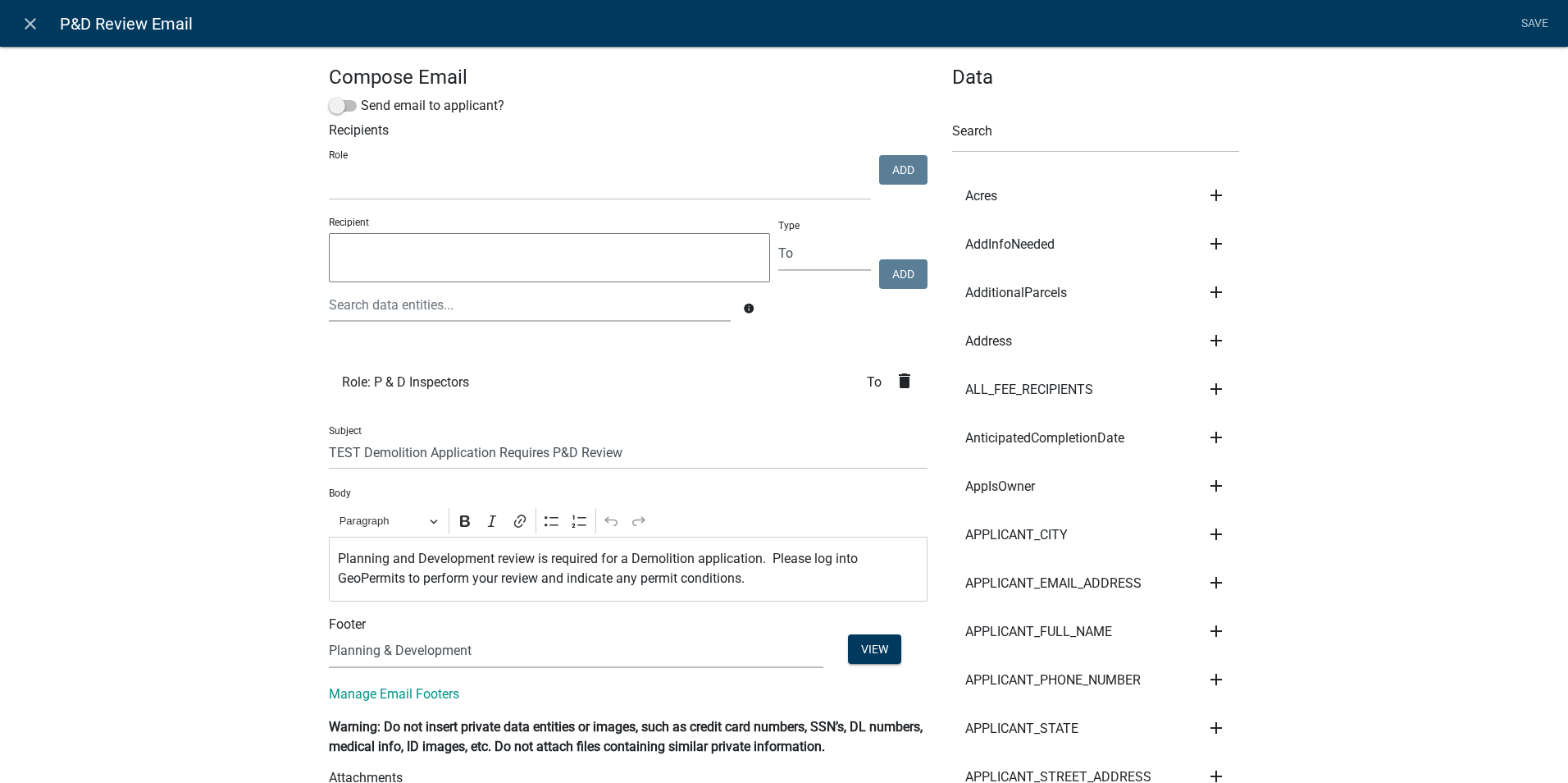
select select
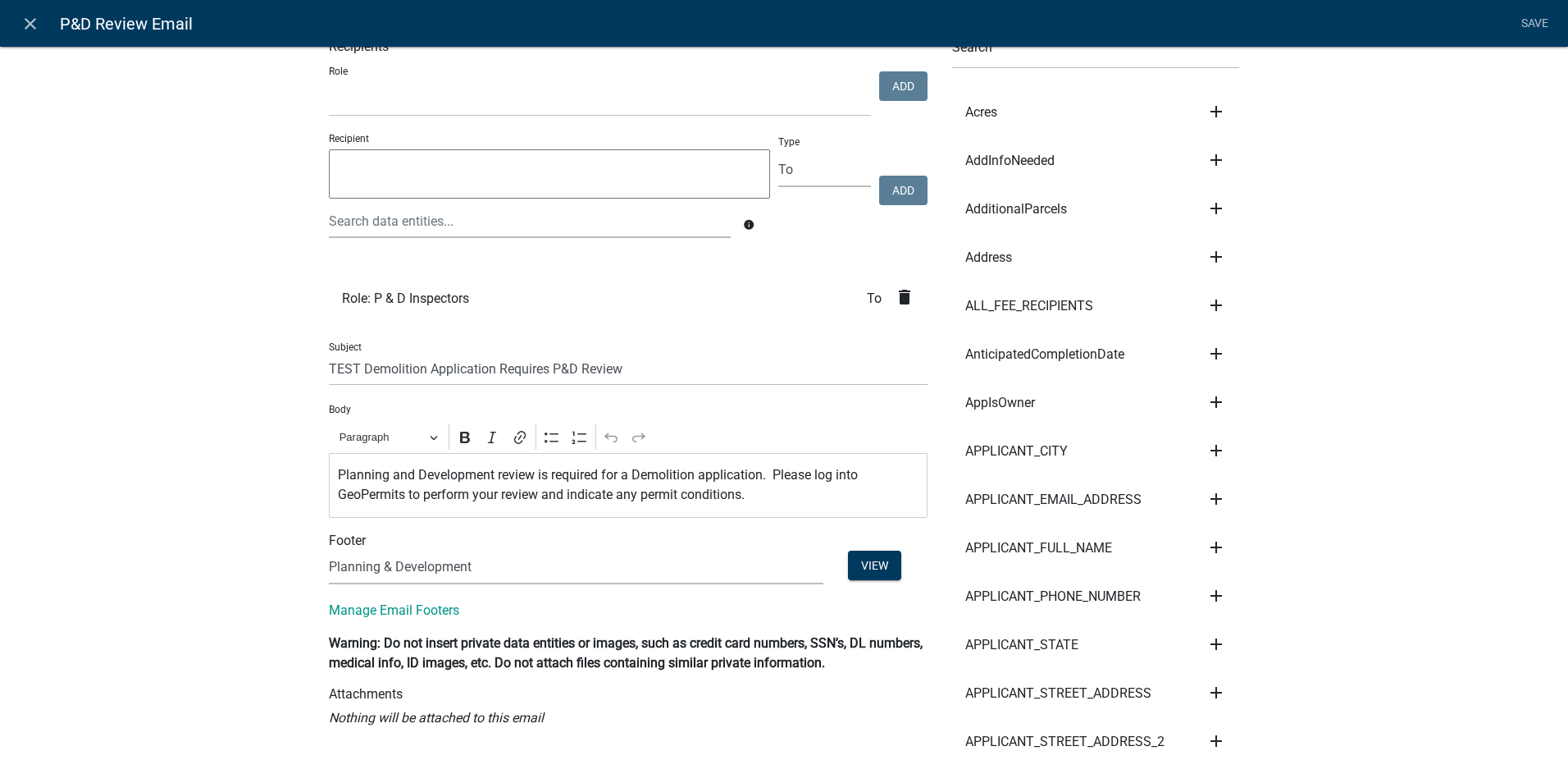
scroll to position [82, 0]
click at [338, 483] on p "Planning and Development review is required for a Demolition application. Pleas…" at bounding box center [629, 487] width 582 height 40
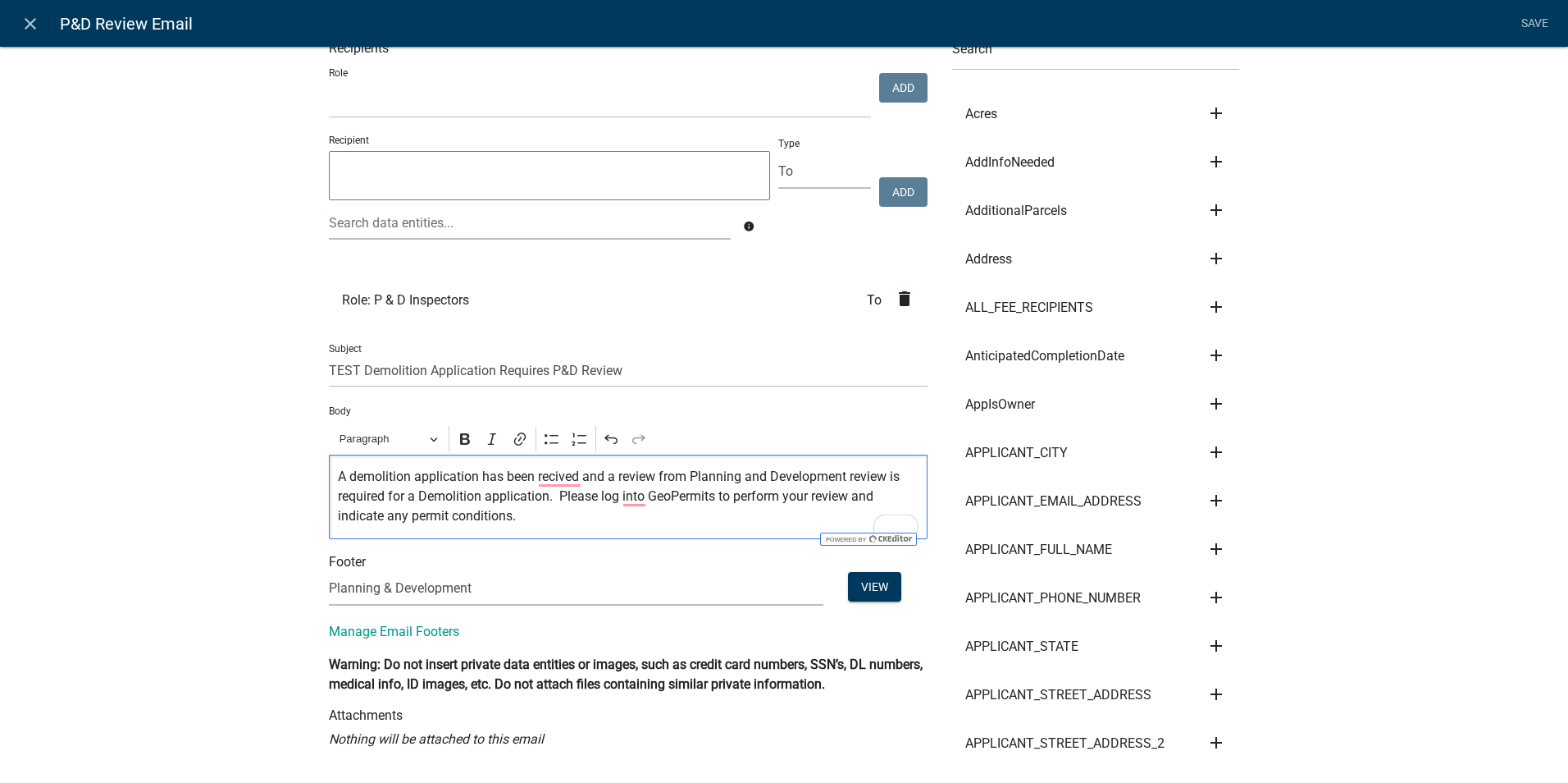
click at [864, 472] on p "A demolition application has been recived and a review from Planning and Develo…" at bounding box center [629, 496] width 582 height 59
drag, startPoint x: 492, startPoint y: 499, endPoint x: 332, endPoint y: 503, distance: 160.0
click at [338, 503] on p "A demolition application has been recived and a review from Planning and Develo…" at bounding box center [629, 496] width 582 height 59
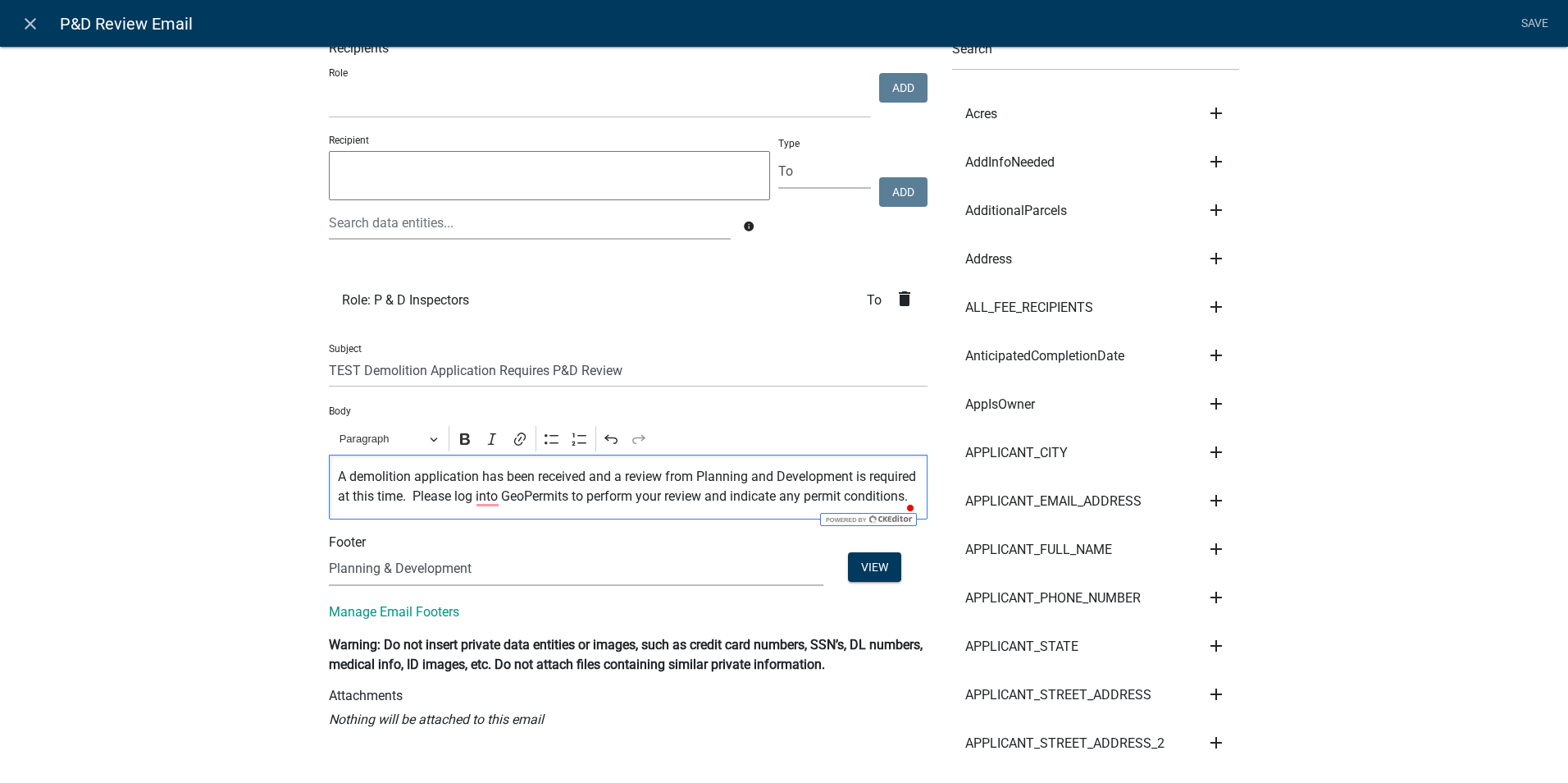
click at [435, 495] on p "A demolition application has been received and a review from Planning and Devel…" at bounding box center [629, 487] width 582 height 40
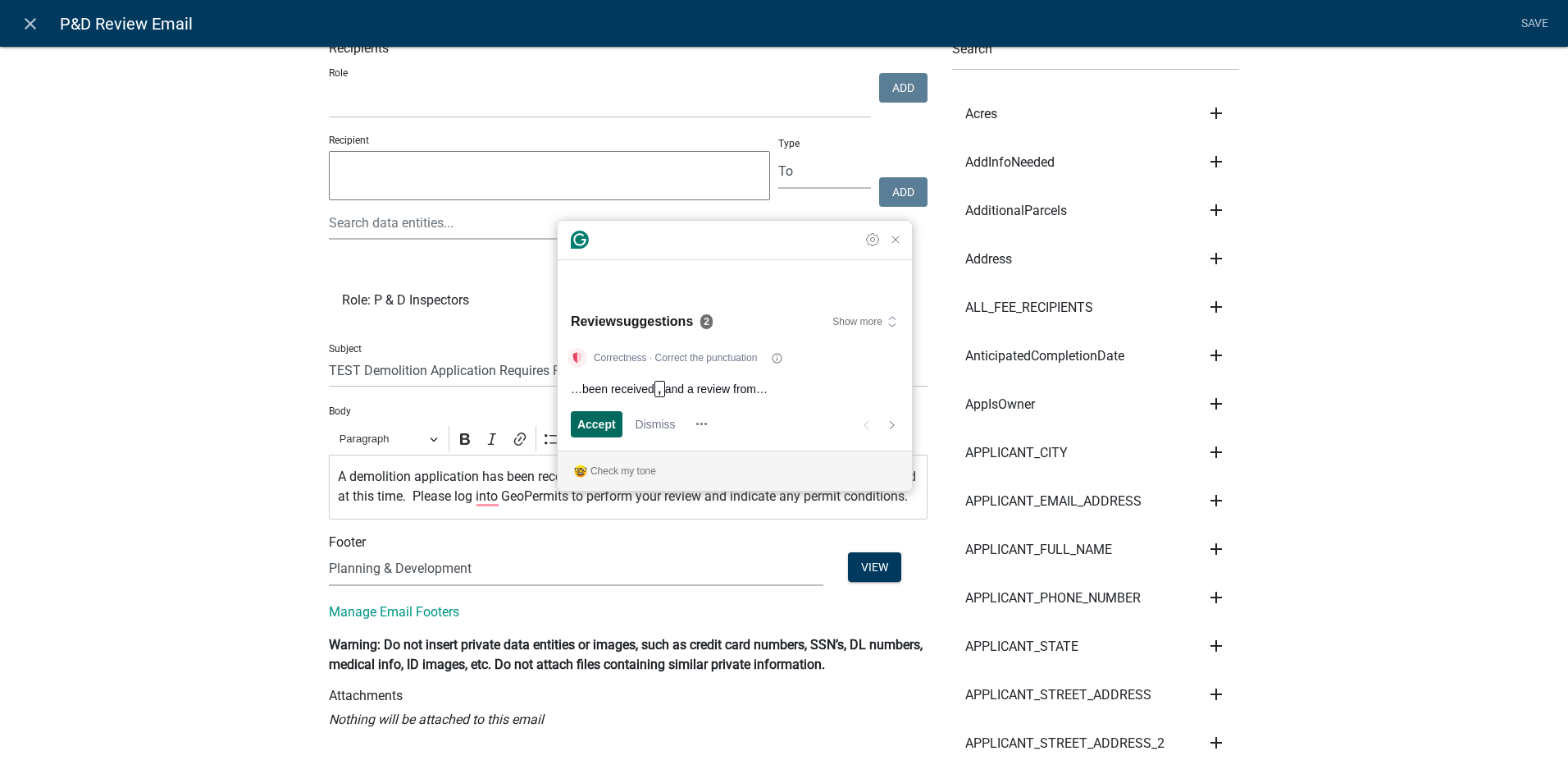
click at [598, 418] on span "Accept" at bounding box center [597, 423] width 39 height 17
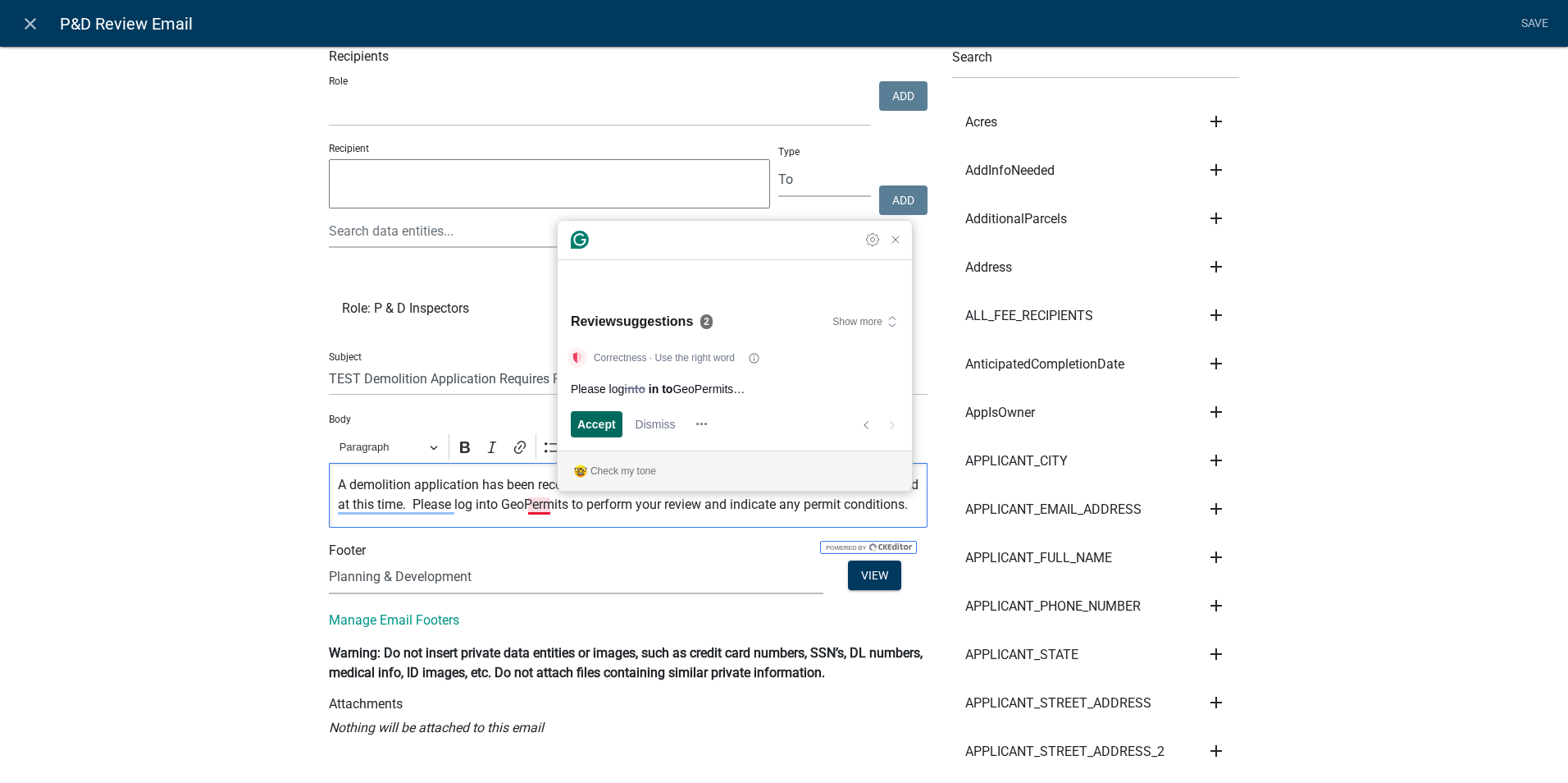
click at [596, 418] on span "Accept" at bounding box center [597, 423] width 39 height 17
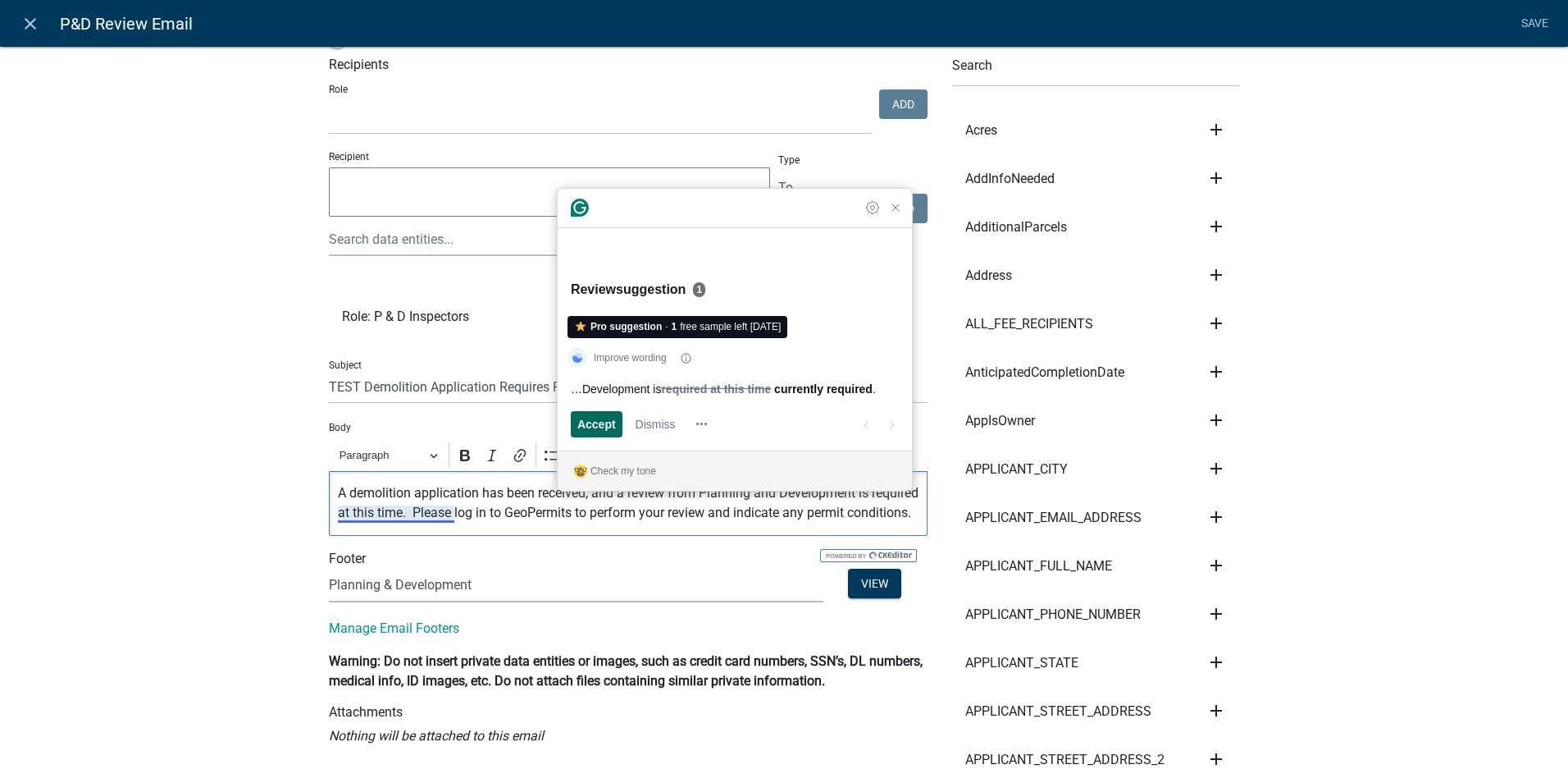
click at [577, 425] on span "Accept" at bounding box center [597, 423] width 39 height 17
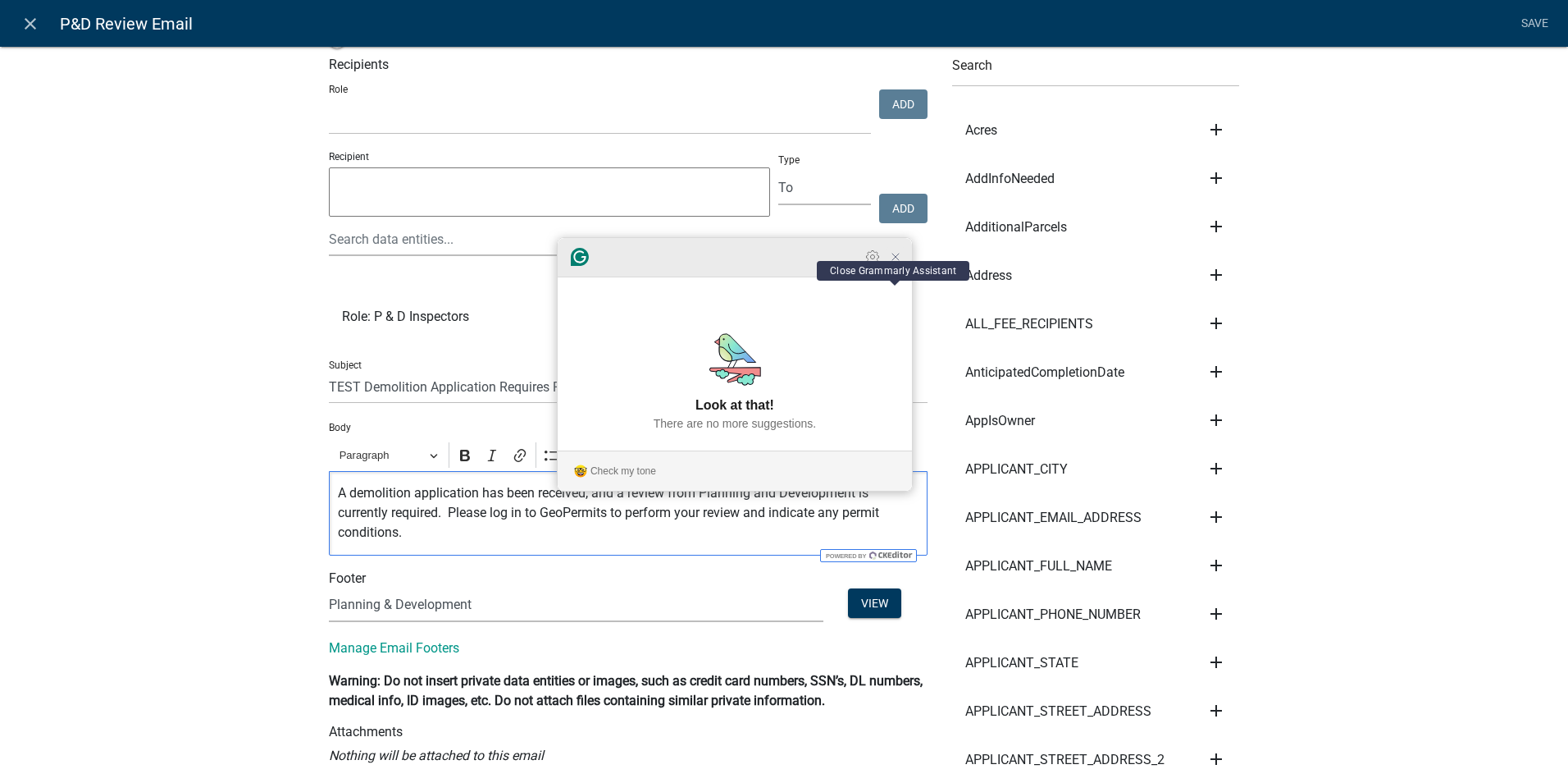
click at [896, 264] on icon "Close Grammarly Assistant" at bounding box center [895, 257] width 13 height 13
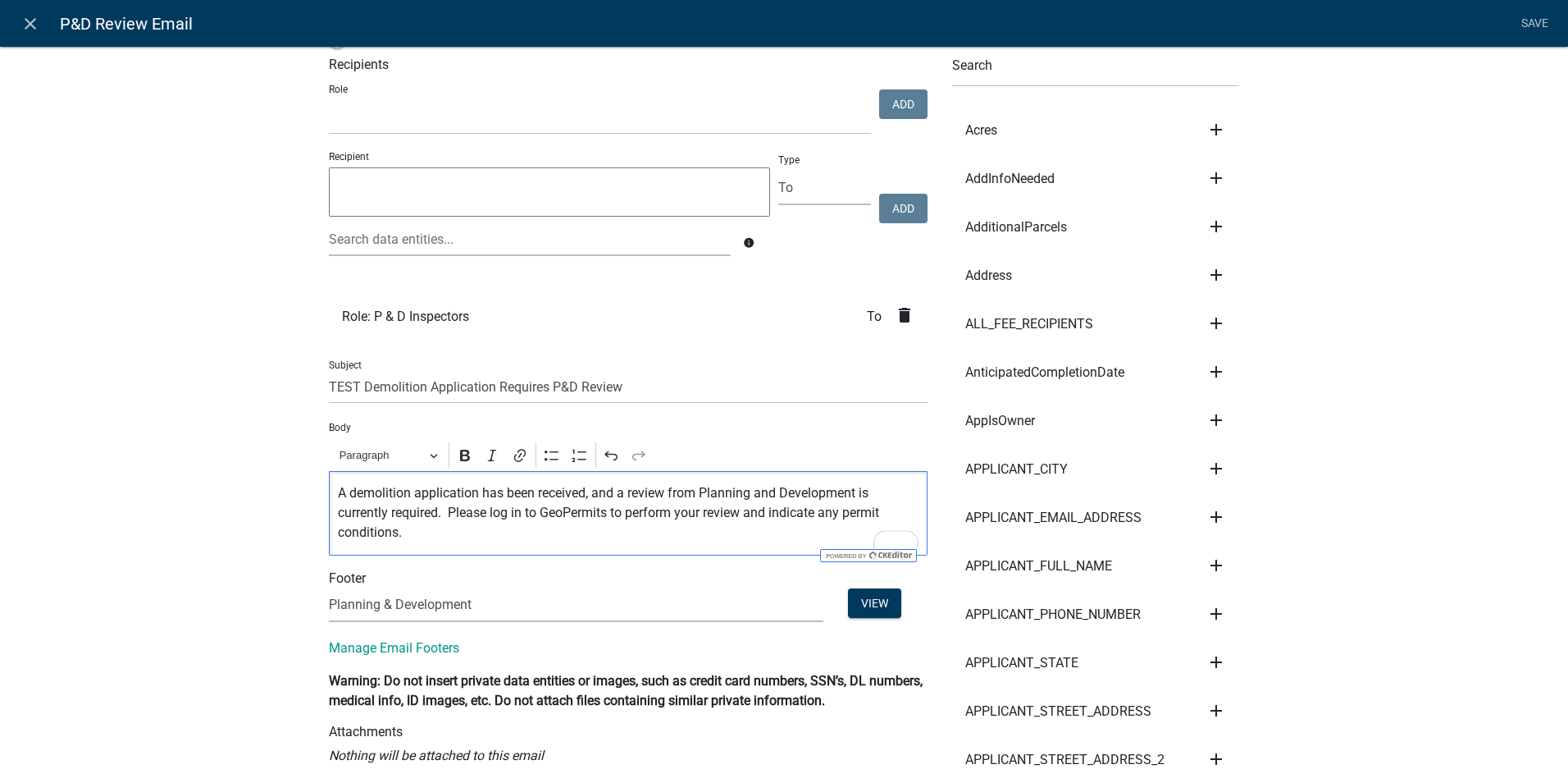
click at [565, 539] on p "A demolition application has been received, and a review from Planning and Deve…" at bounding box center [629, 512] width 582 height 59
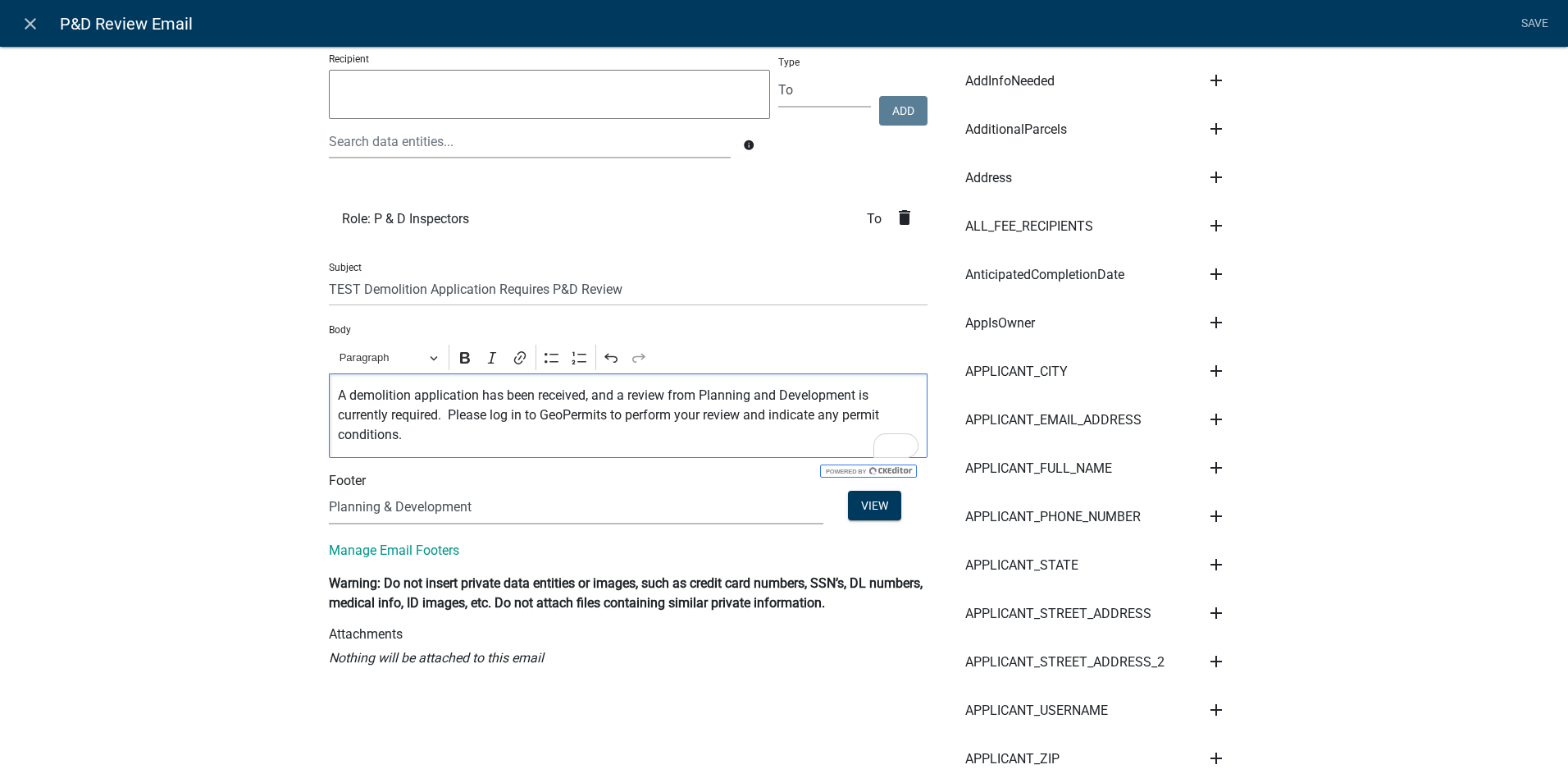
scroll to position [164, 0]
click at [525, 513] on select "(None) Environmental Health Planning & Development" at bounding box center [576, 507] width 494 height 34
select select "51100578-599f-4d7e-be24-c94a8b75c9ee"
click at [329, 490] on select "(None) Environmental Health Planning & Development" at bounding box center [576, 507] width 494 height 34
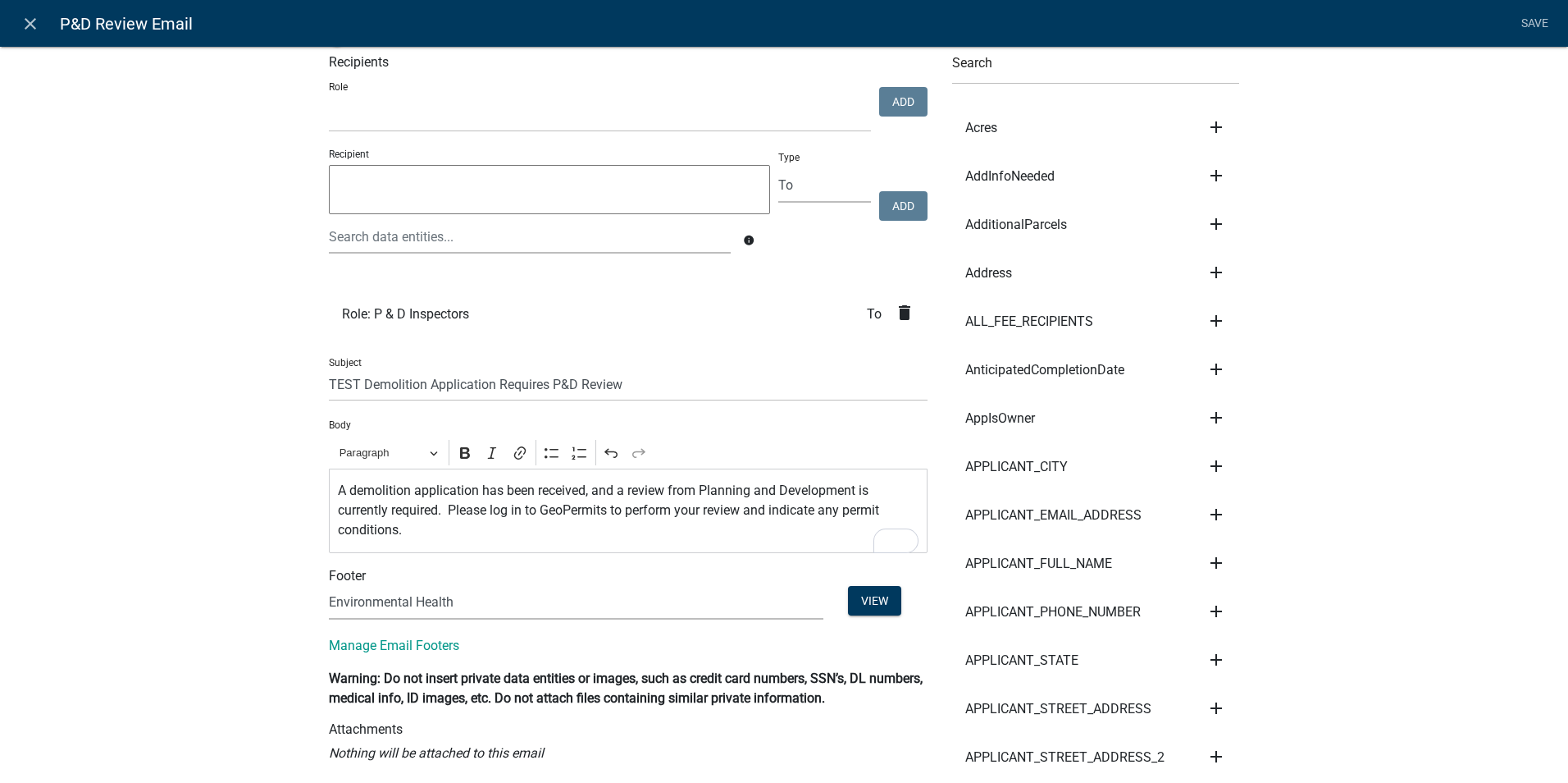
scroll to position [0, 0]
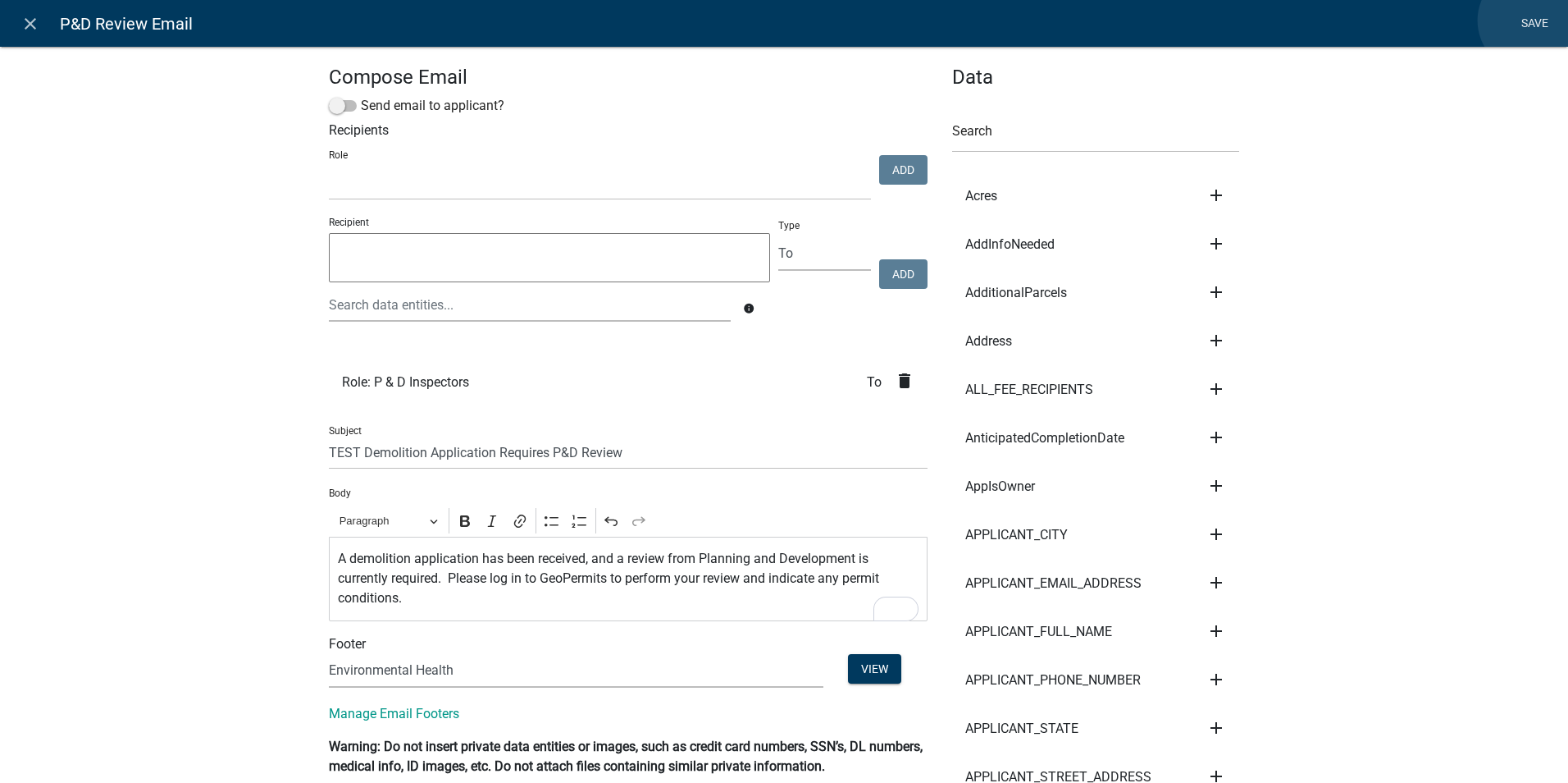
click at [1530, 20] on link "Save" at bounding box center [1534, 23] width 41 height 31
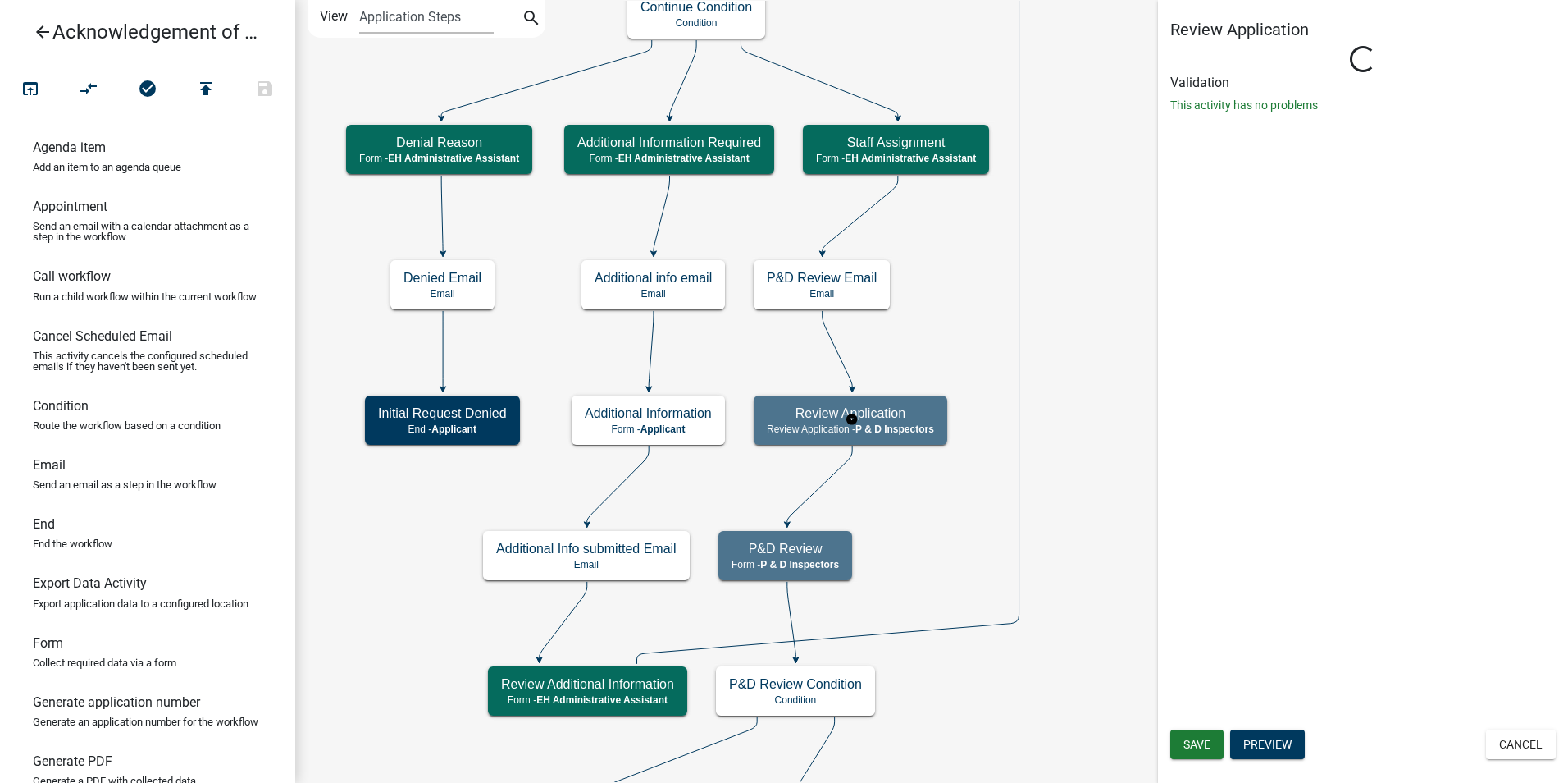
select select "DA3E3E5F-670D-4329-B60C-5CC8A4B2B679"
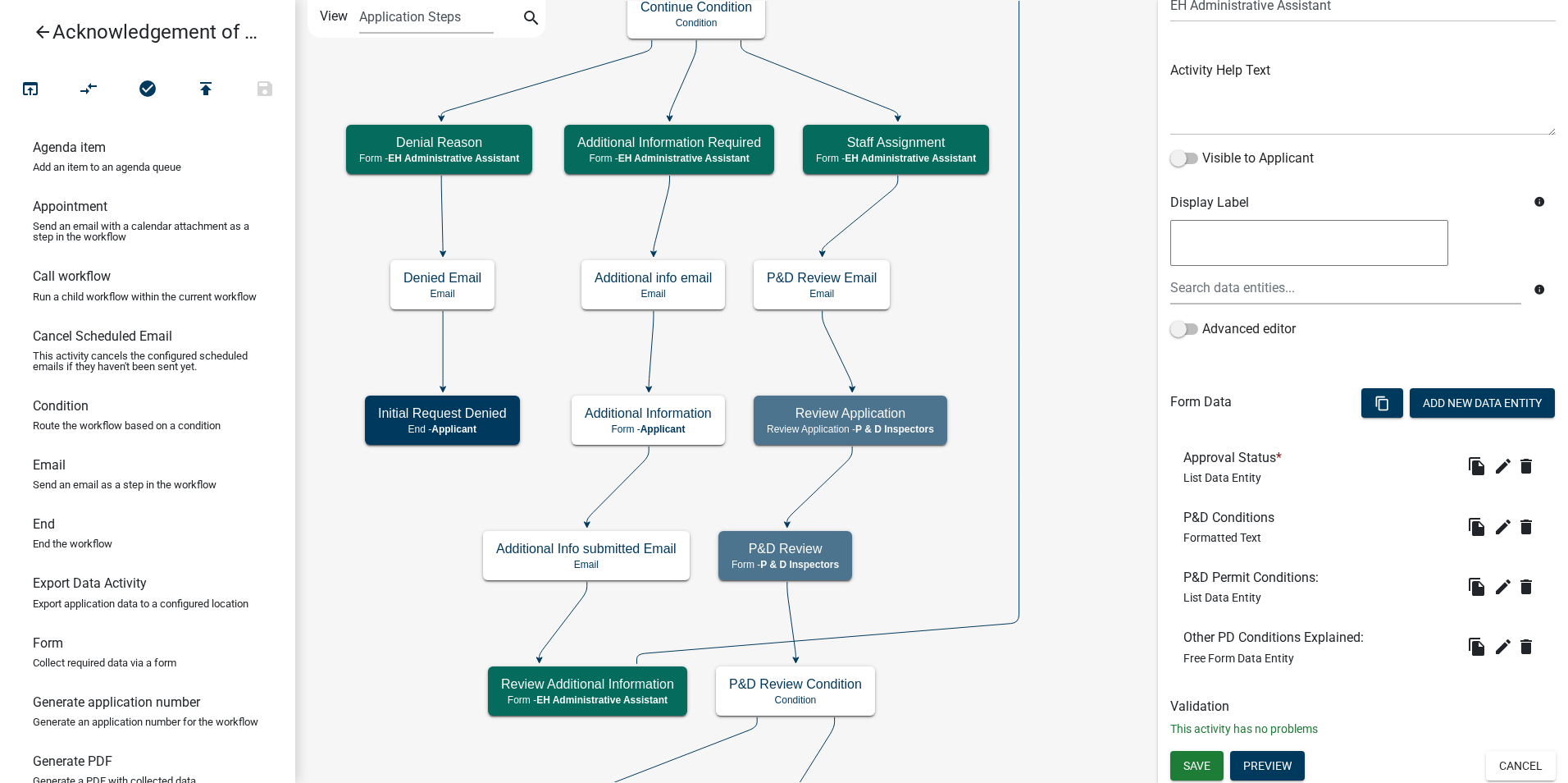
scroll to position [152, 0]
click at [1265, 764] on button "Preview" at bounding box center [1267, 764] width 74 height 29
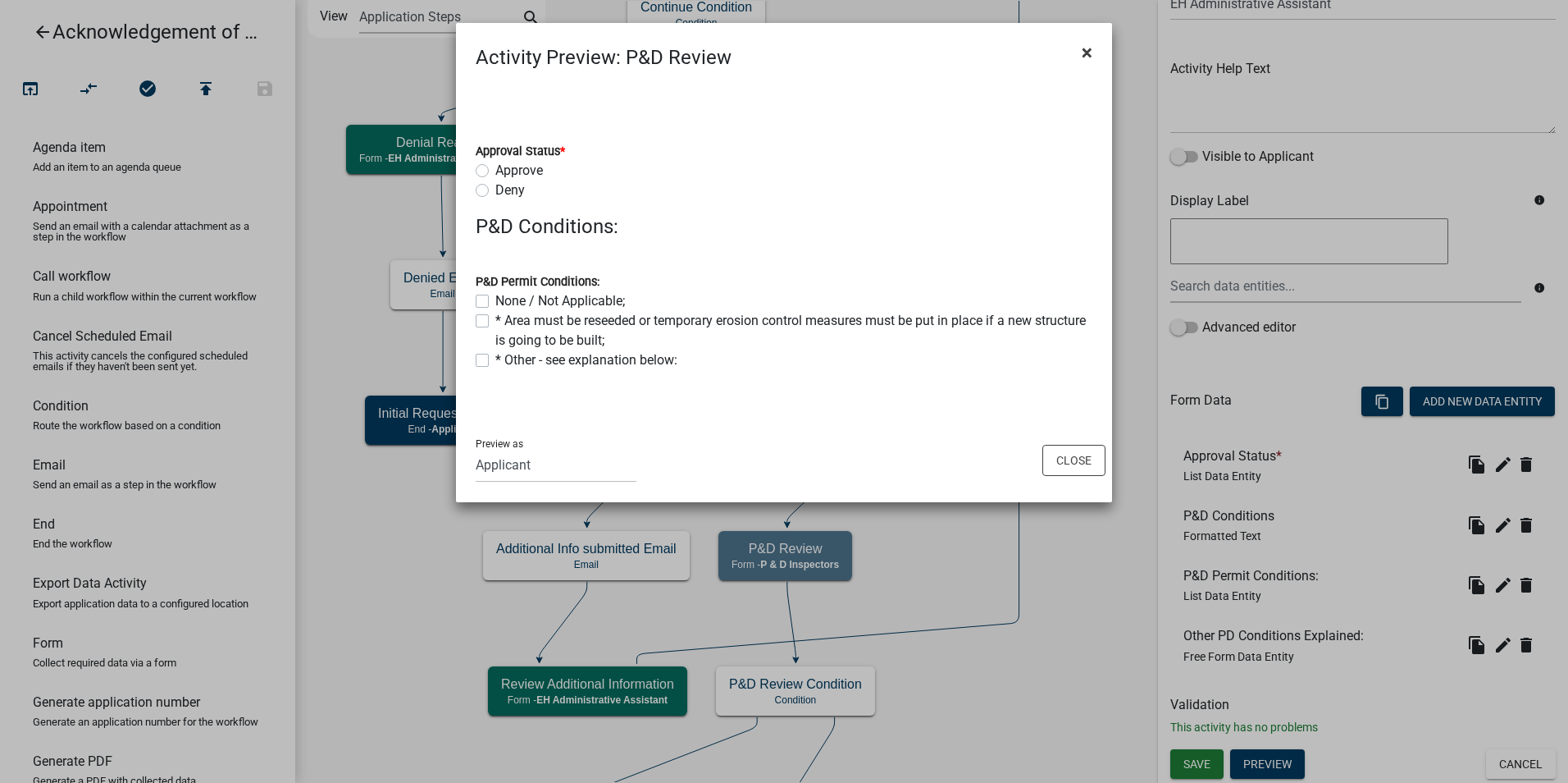
click at [1088, 52] on span "×" at bounding box center [1087, 52] width 11 height 23
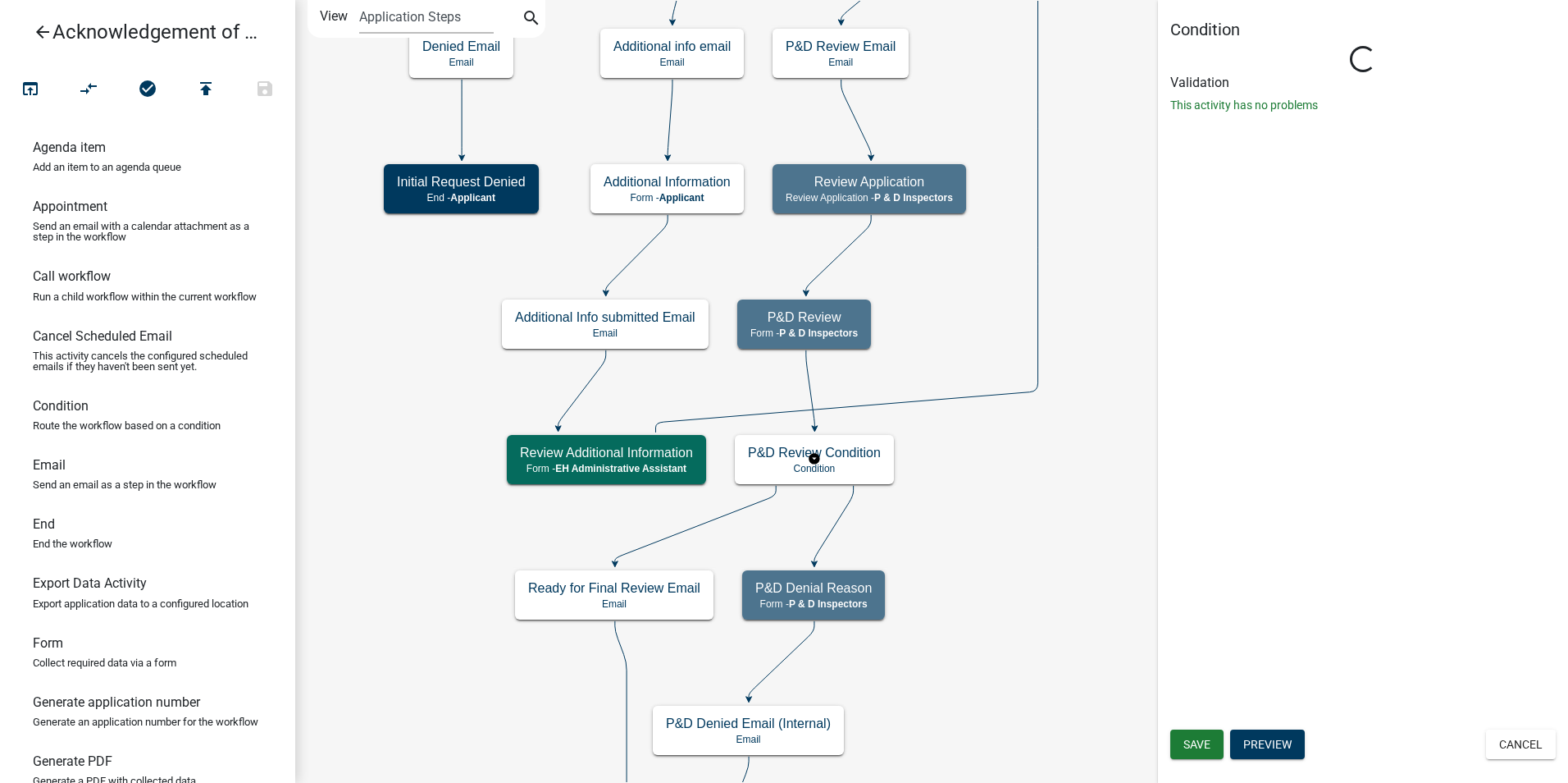
scroll to position [0, 0]
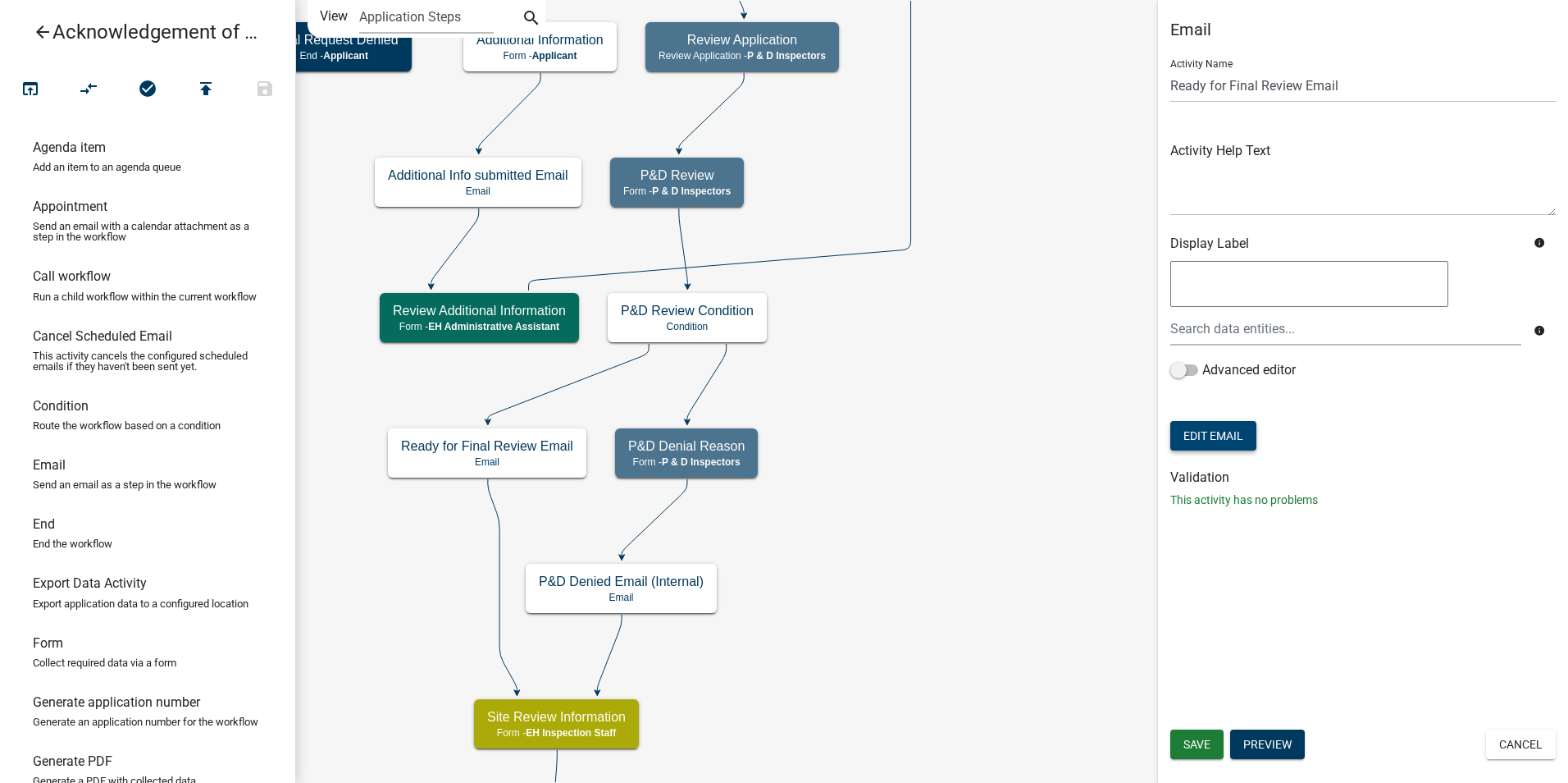
click at [1207, 434] on button "Edit Email" at bounding box center [1212, 435] width 86 height 29
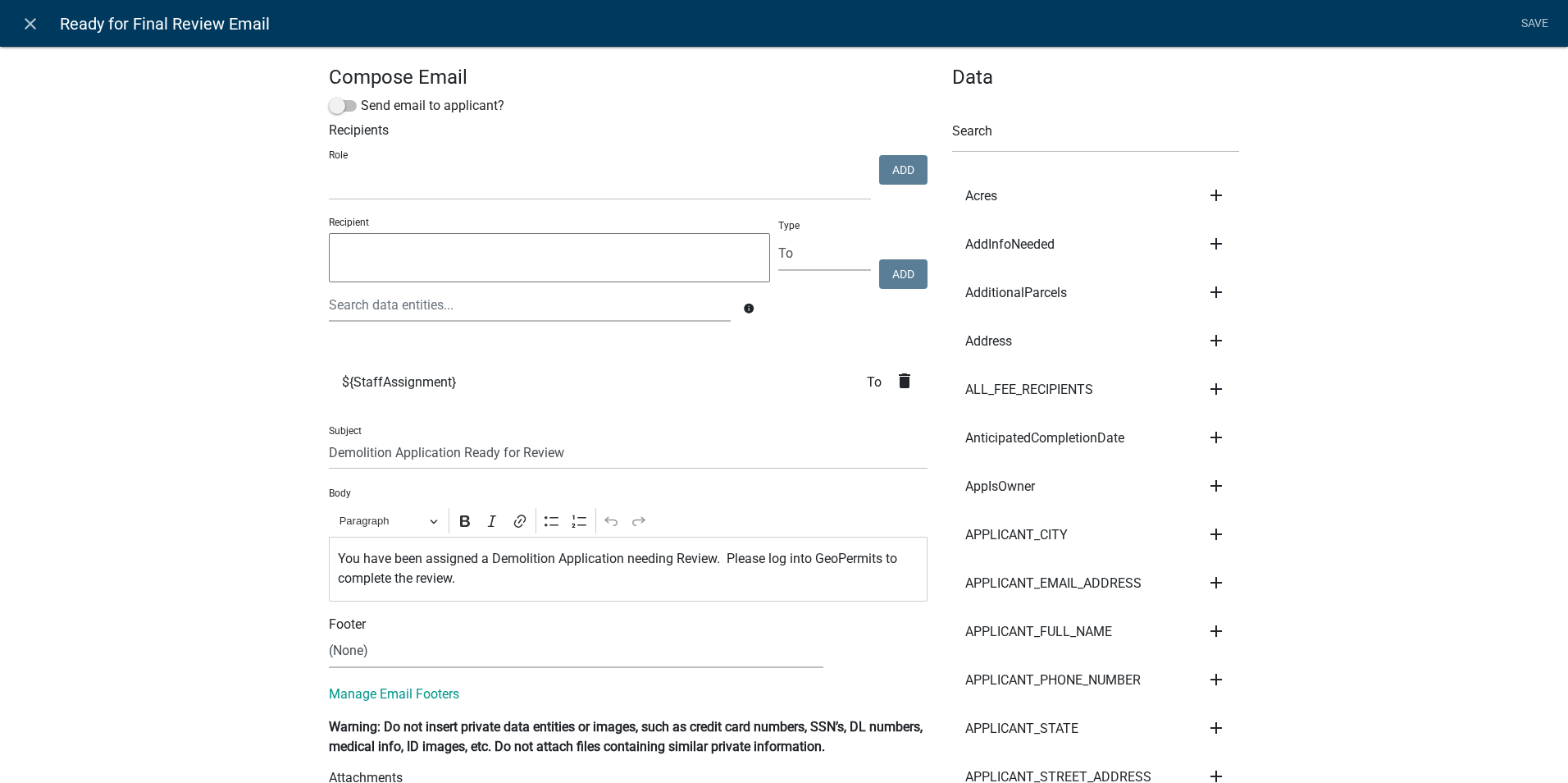
select select
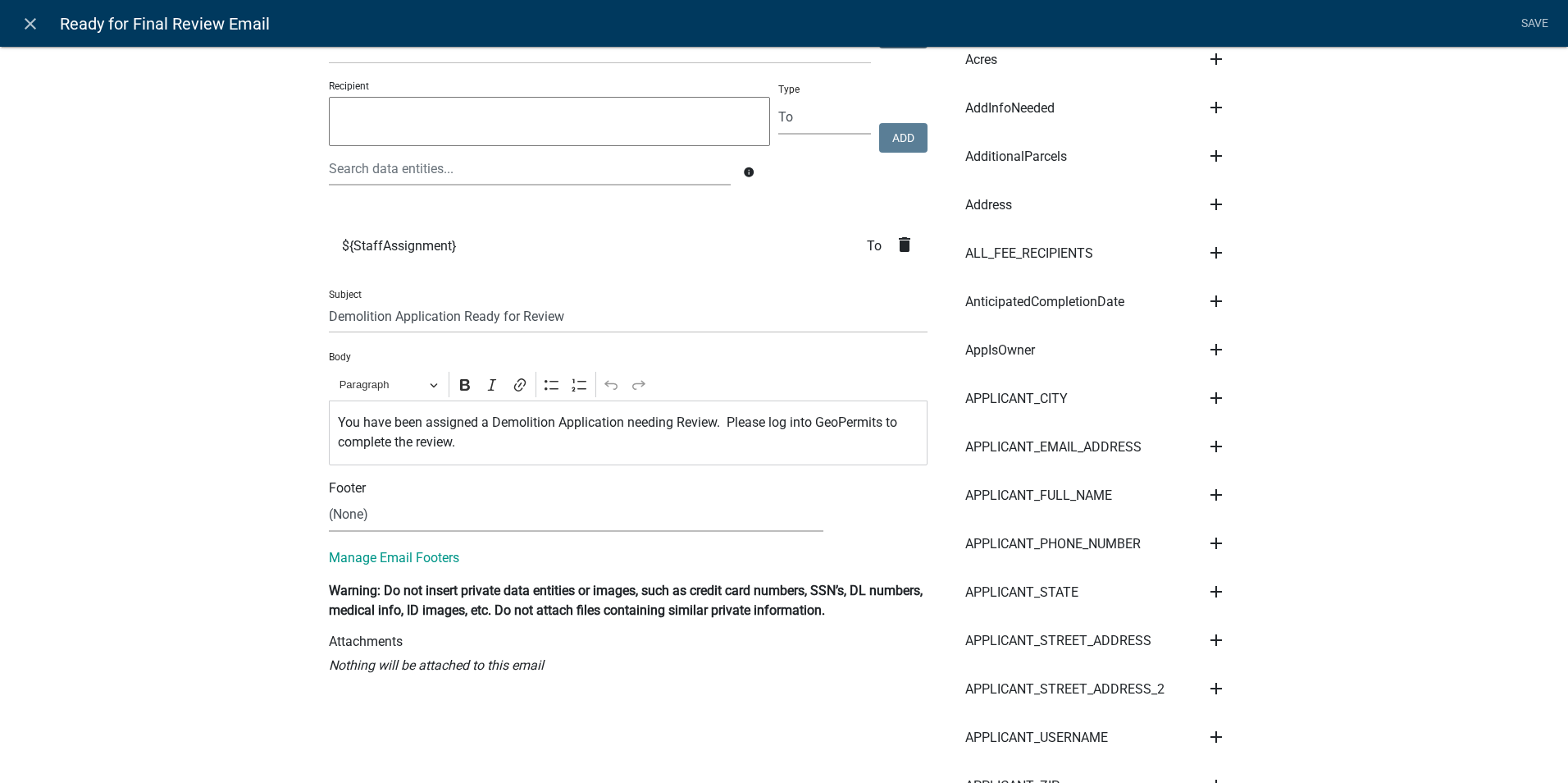
scroll to position [164, 0]
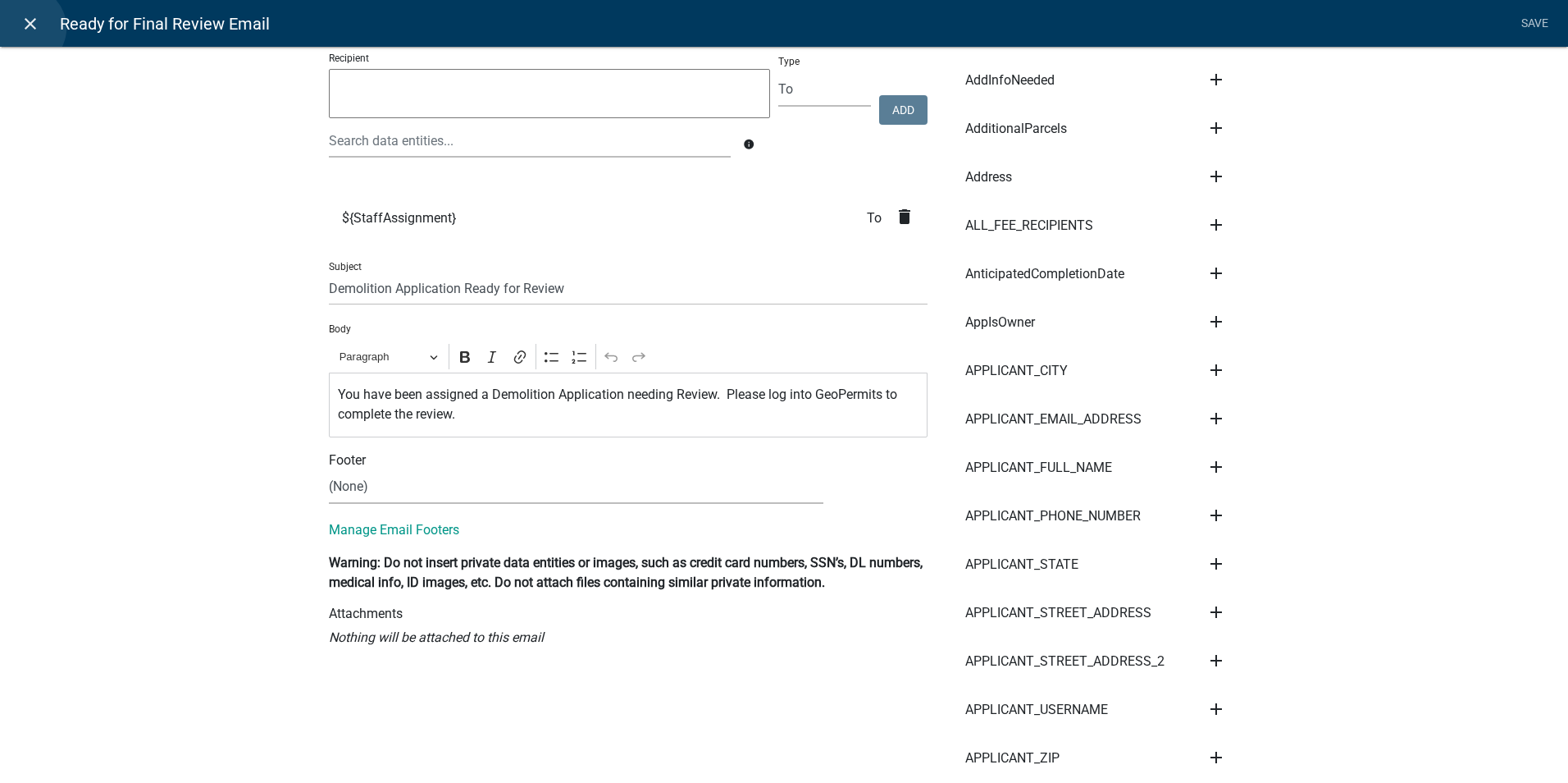
click at [26, 28] on icon "close" at bounding box center [30, 24] width 19 height 19
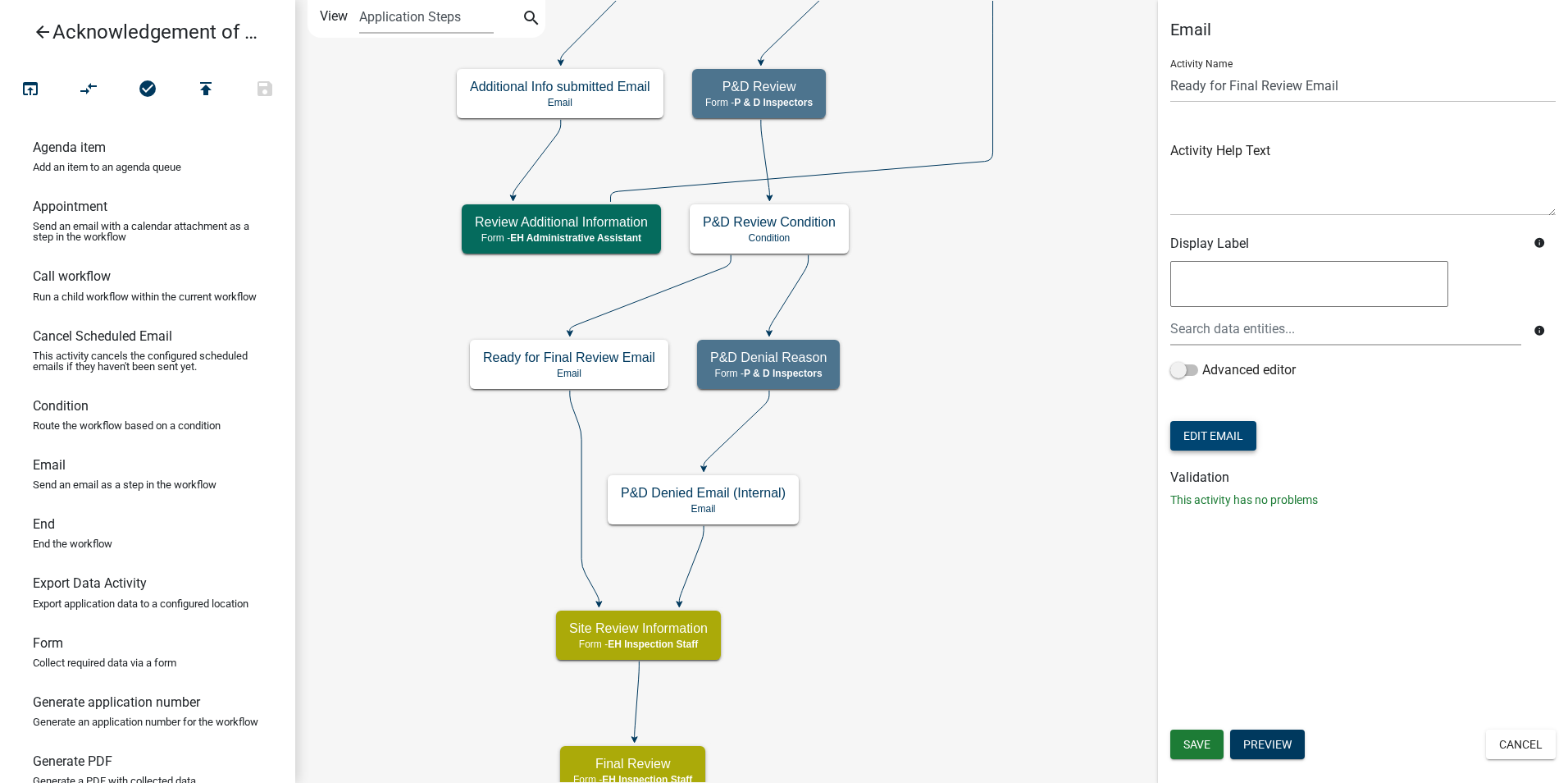
click at [1214, 440] on button "Edit Email" at bounding box center [1212, 435] width 86 height 29
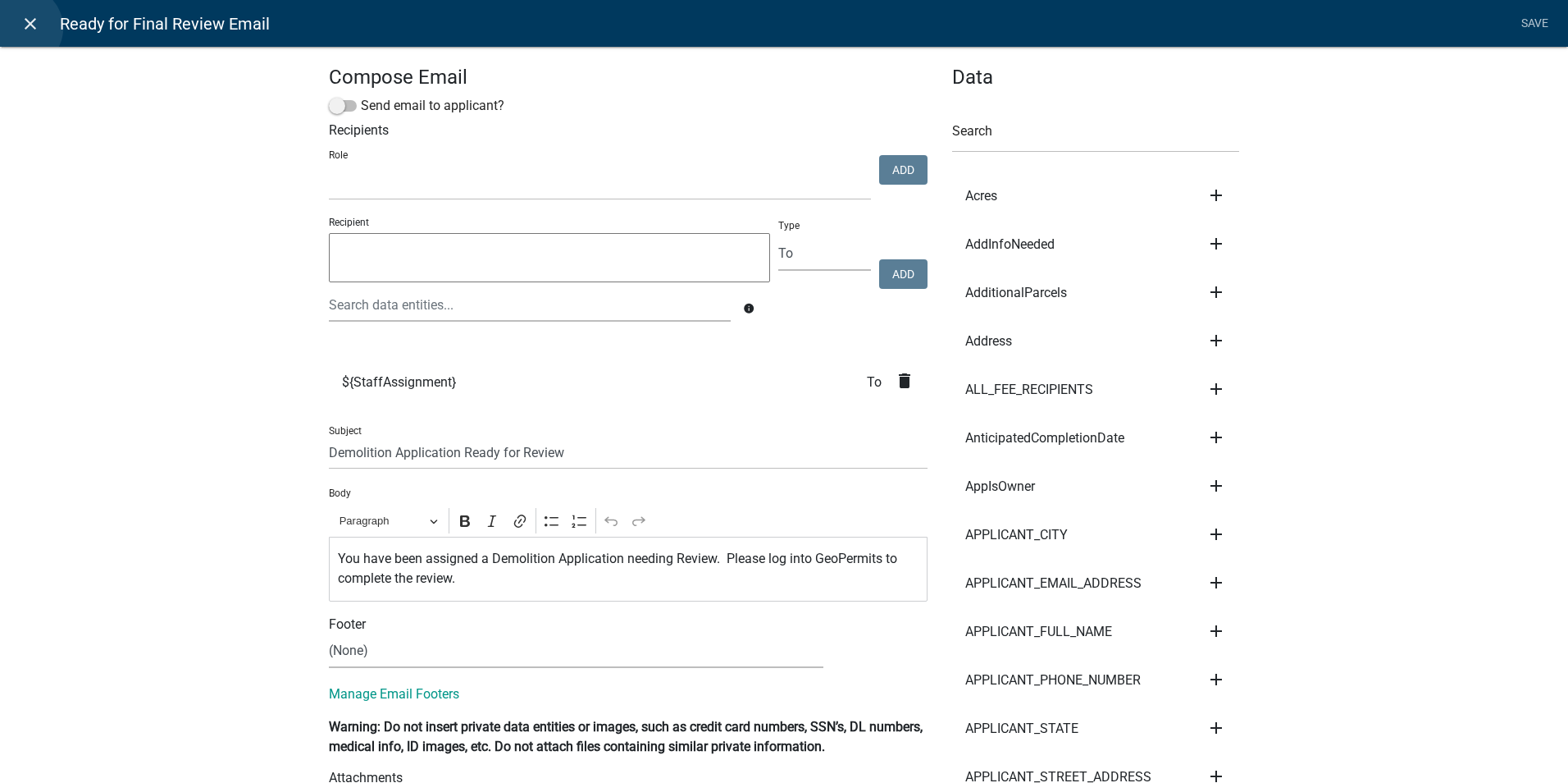
click at [21, 28] on icon "close" at bounding box center [30, 24] width 19 height 19
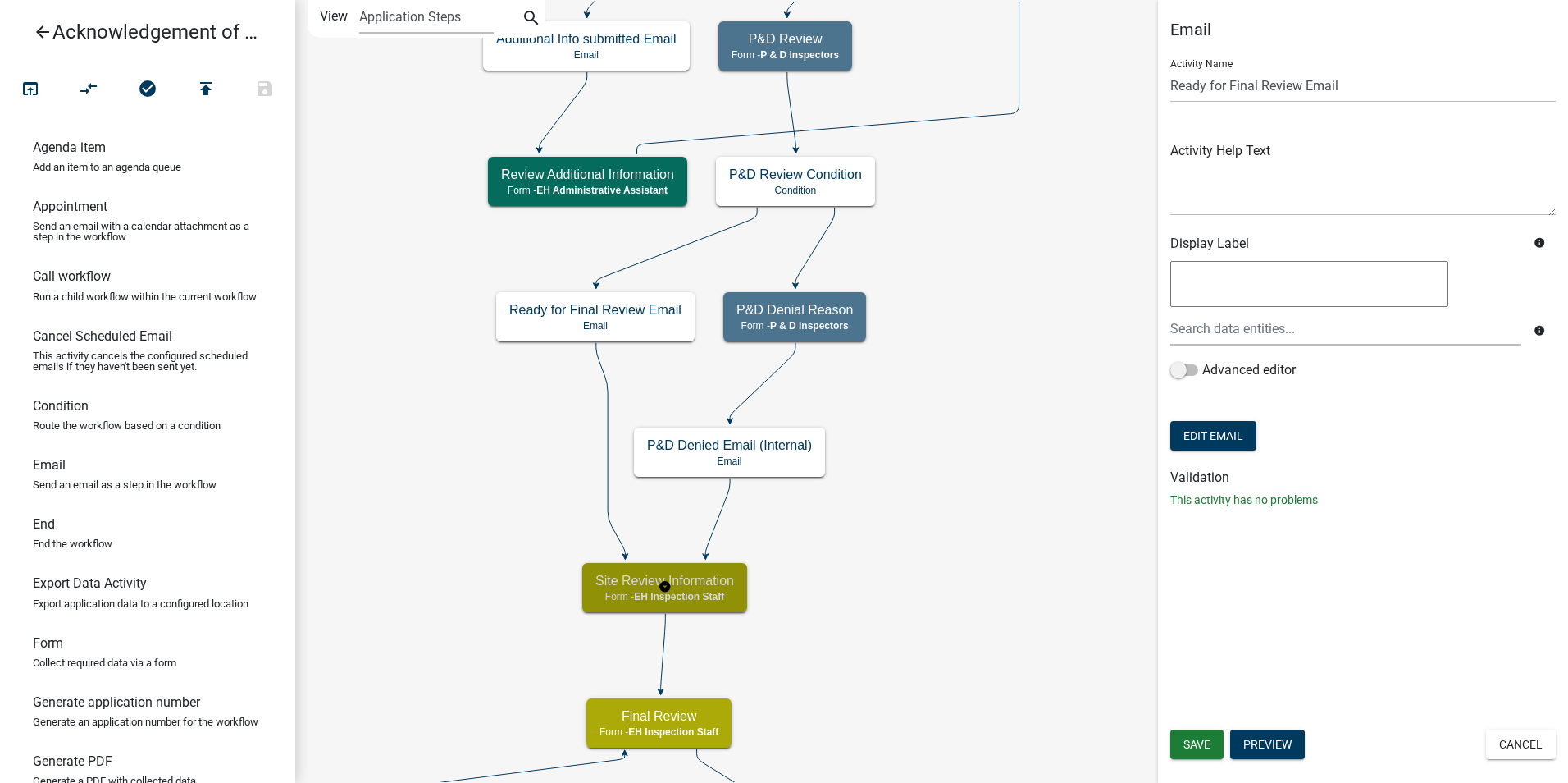
select select "DA3E3E5F-670D-4329-B60C-5CC8A4B2B679"
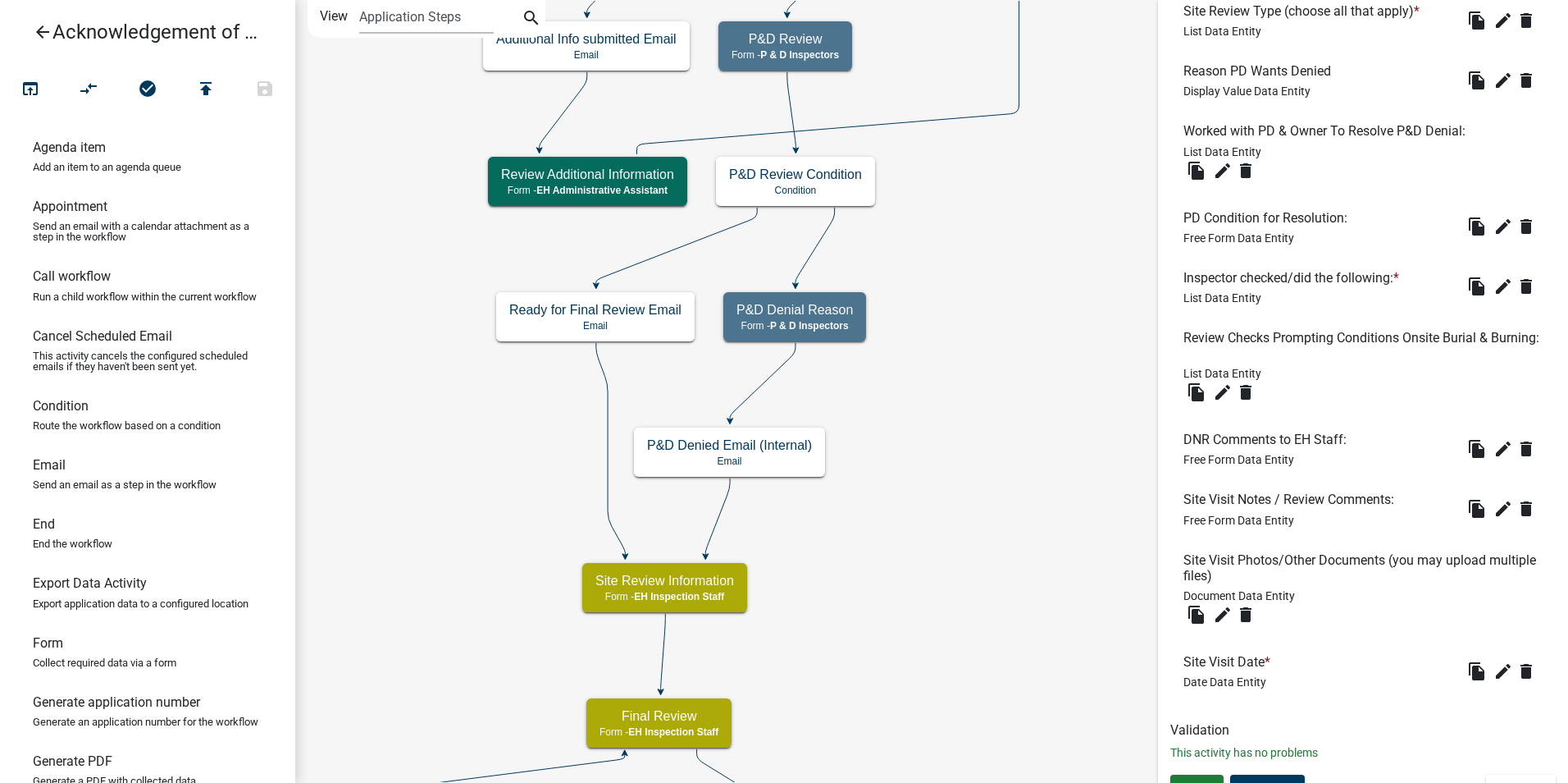
scroll to position [682, 0]
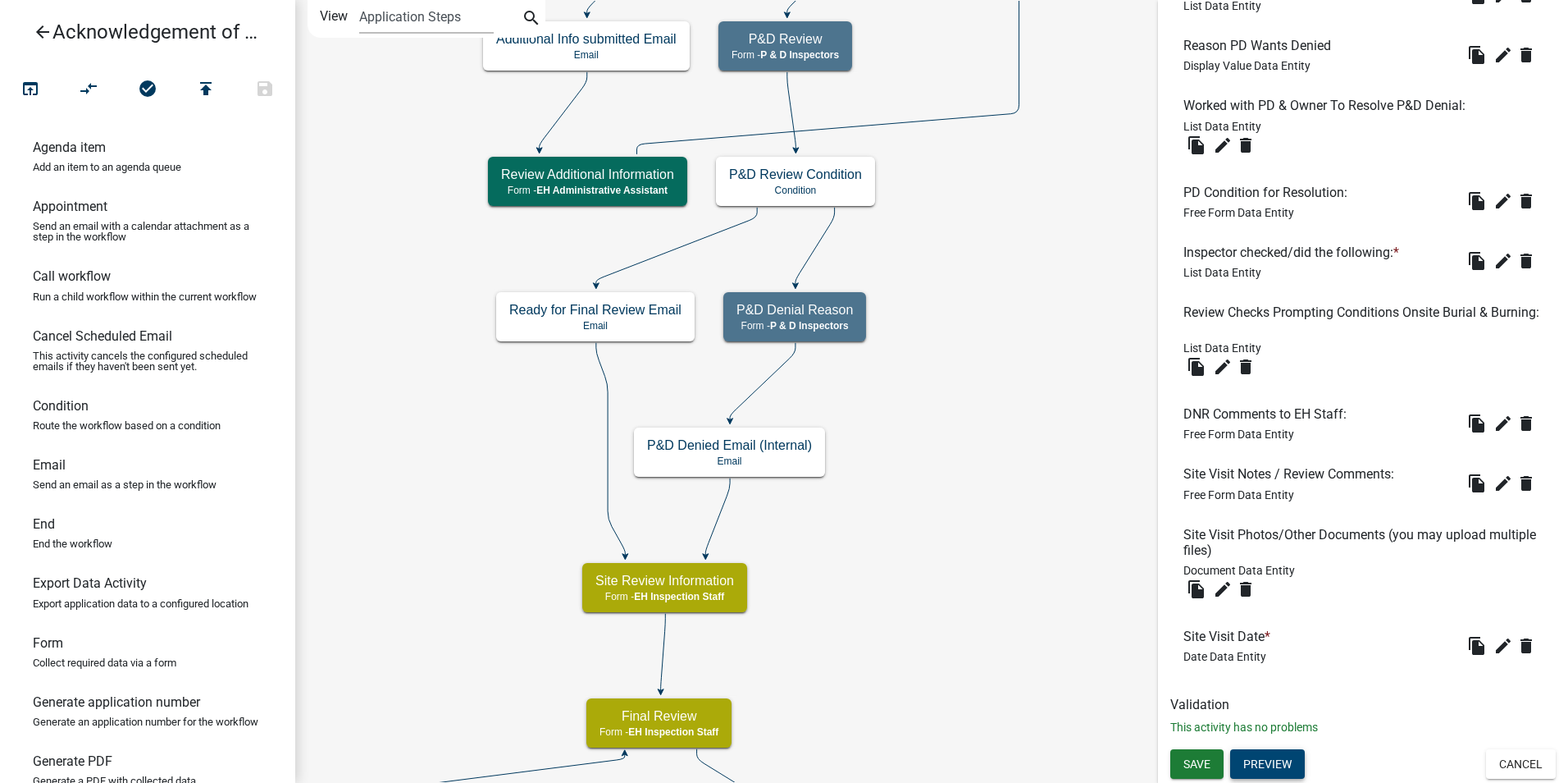
click at [1268, 774] on button "Preview" at bounding box center [1267, 764] width 74 height 29
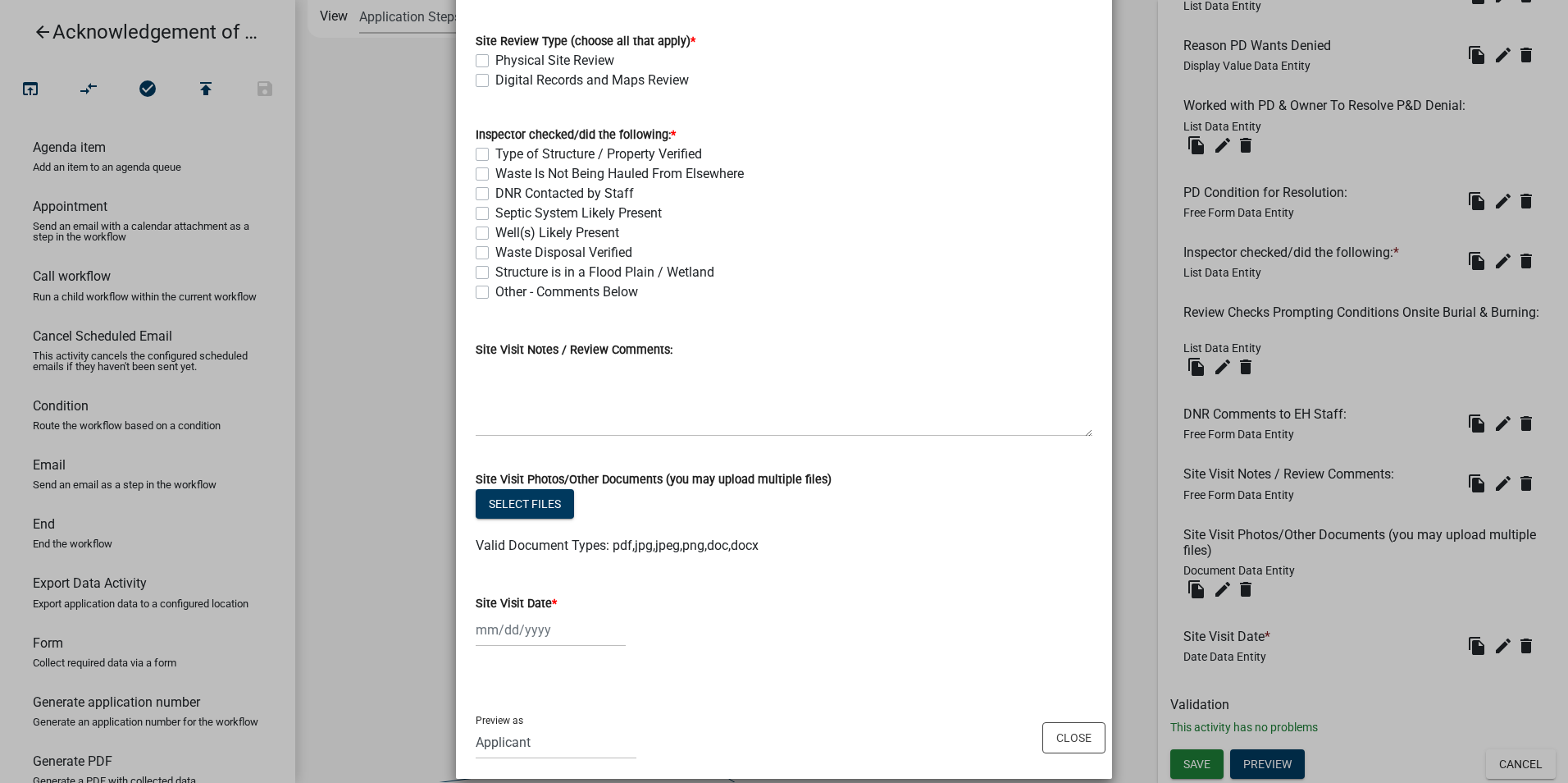
scroll to position [242, 0]
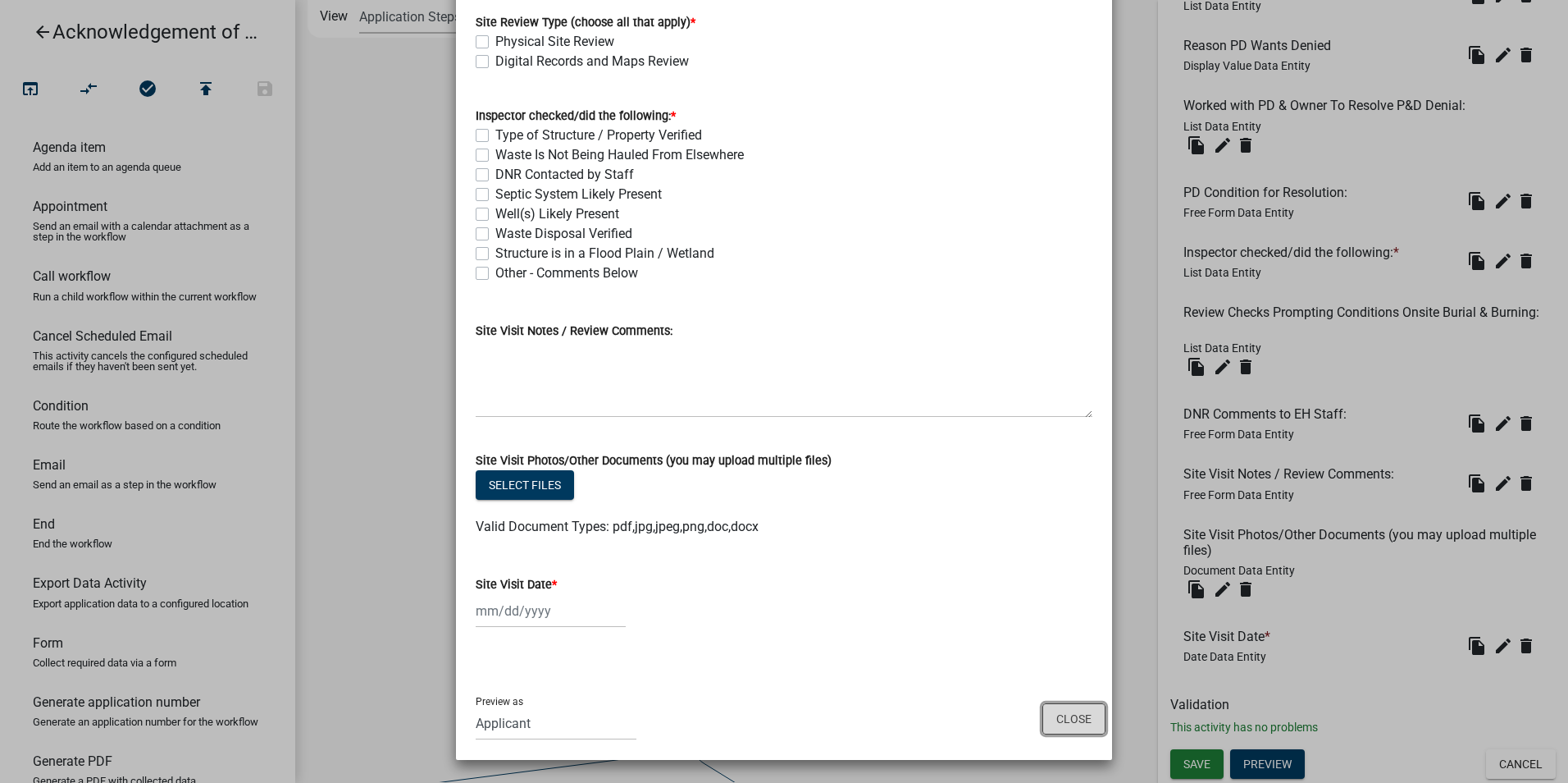
click at [1072, 717] on button "Close" at bounding box center [1074, 718] width 63 height 31
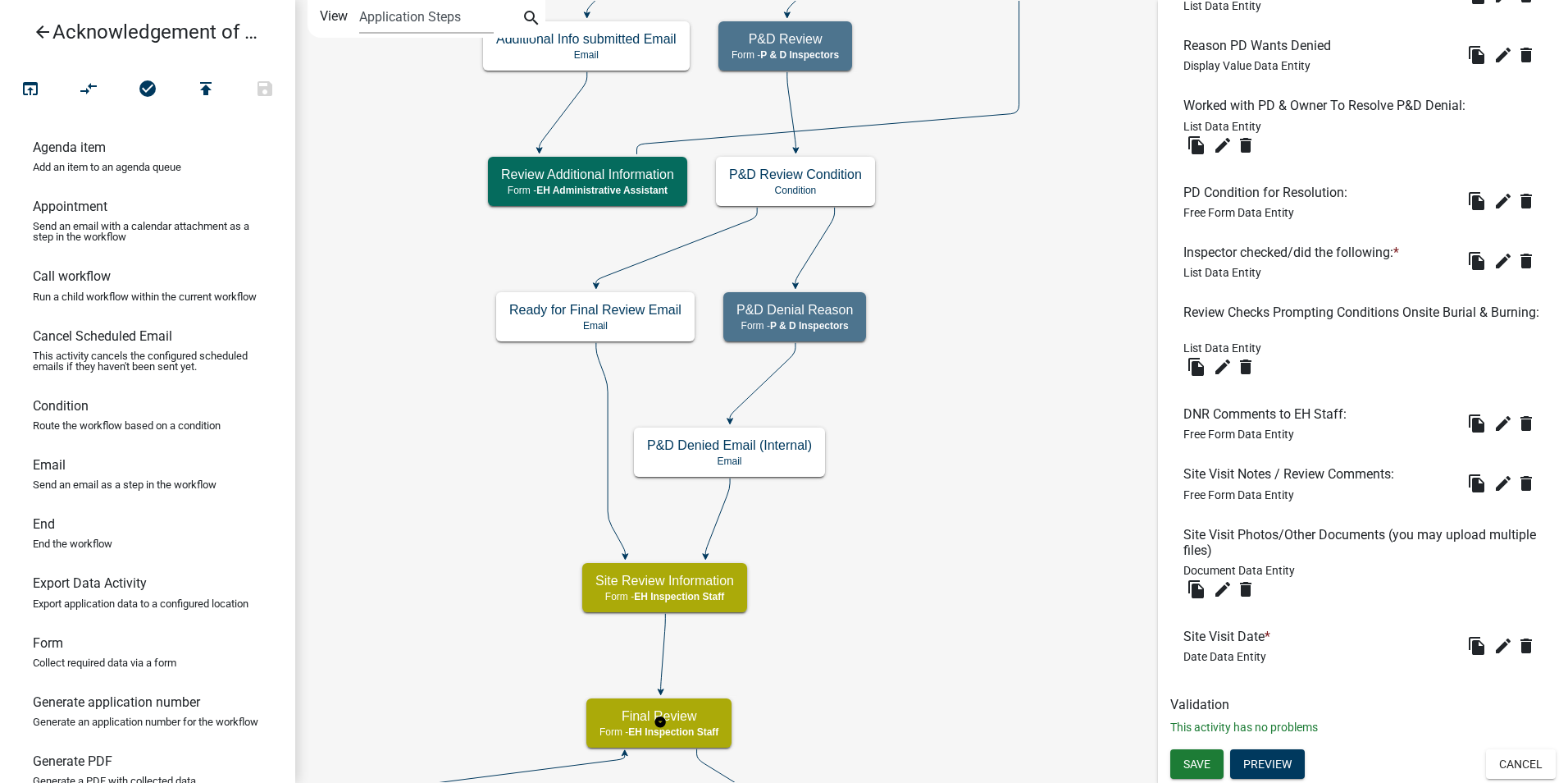
scroll to position [0, 0]
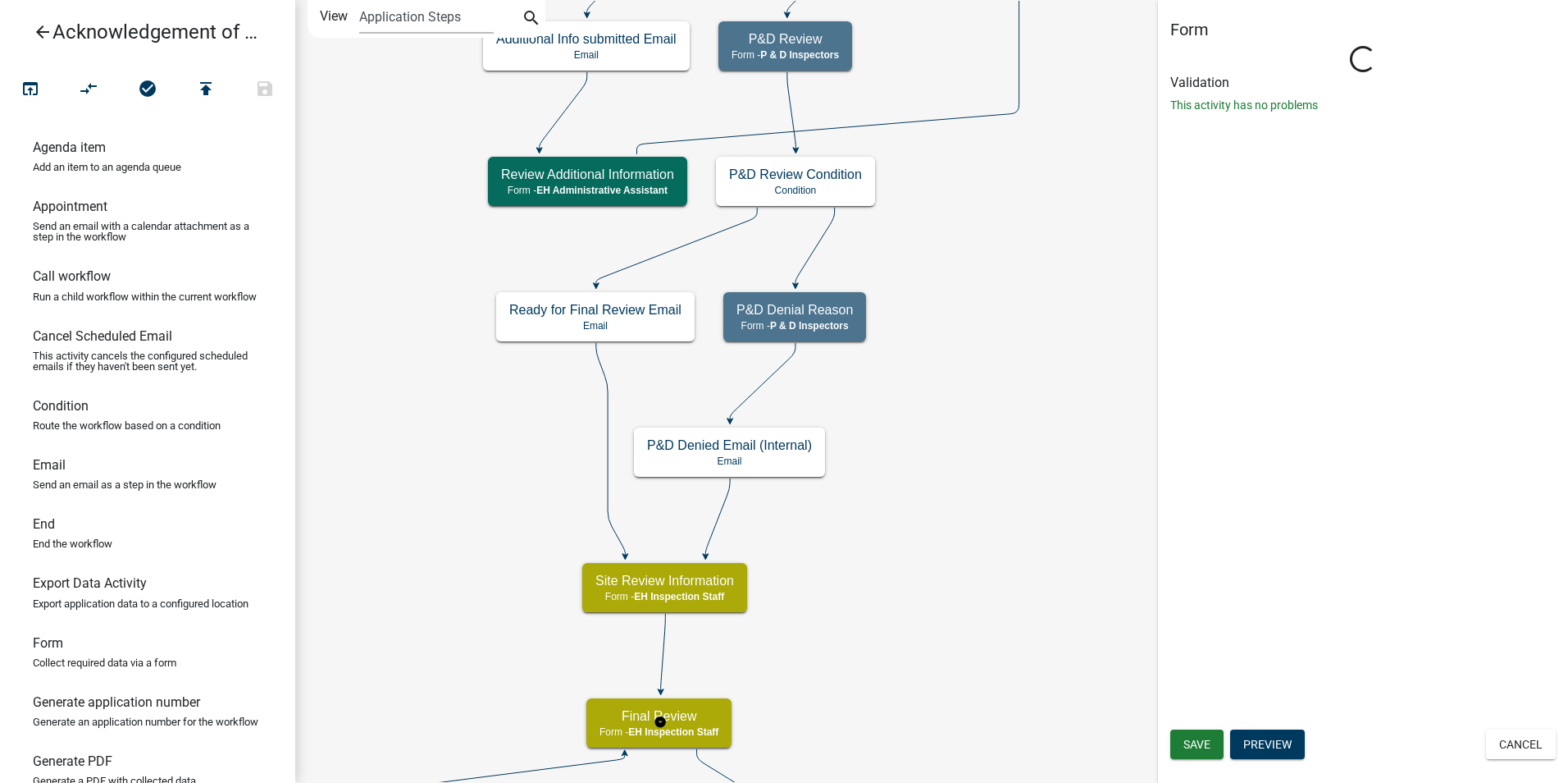
select select "DA3E3E5F-670D-4329-B60C-5CC8A4B2B679"
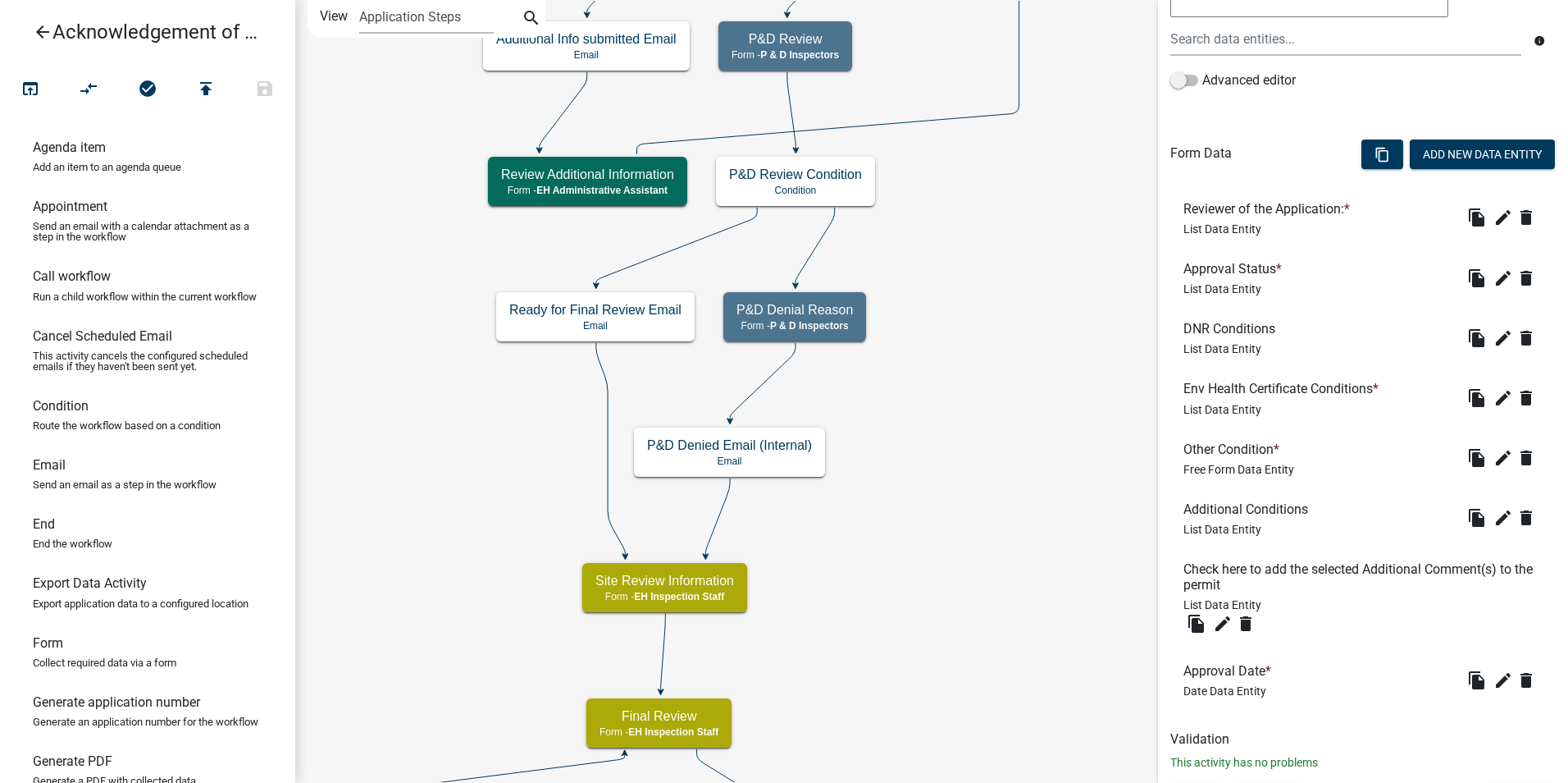
scroll to position [434, 0]
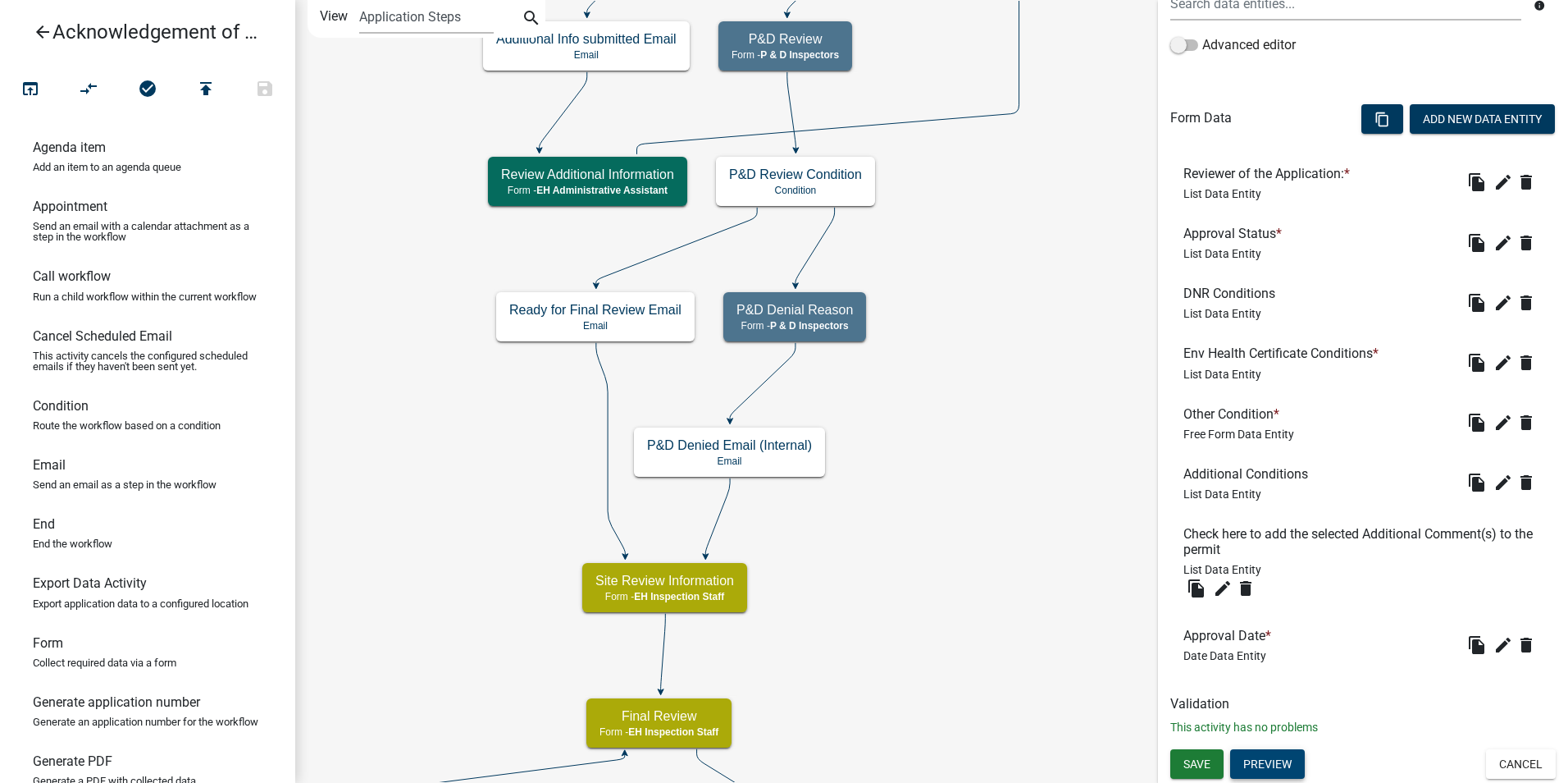
click at [1251, 765] on button "Preview" at bounding box center [1267, 764] width 74 height 29
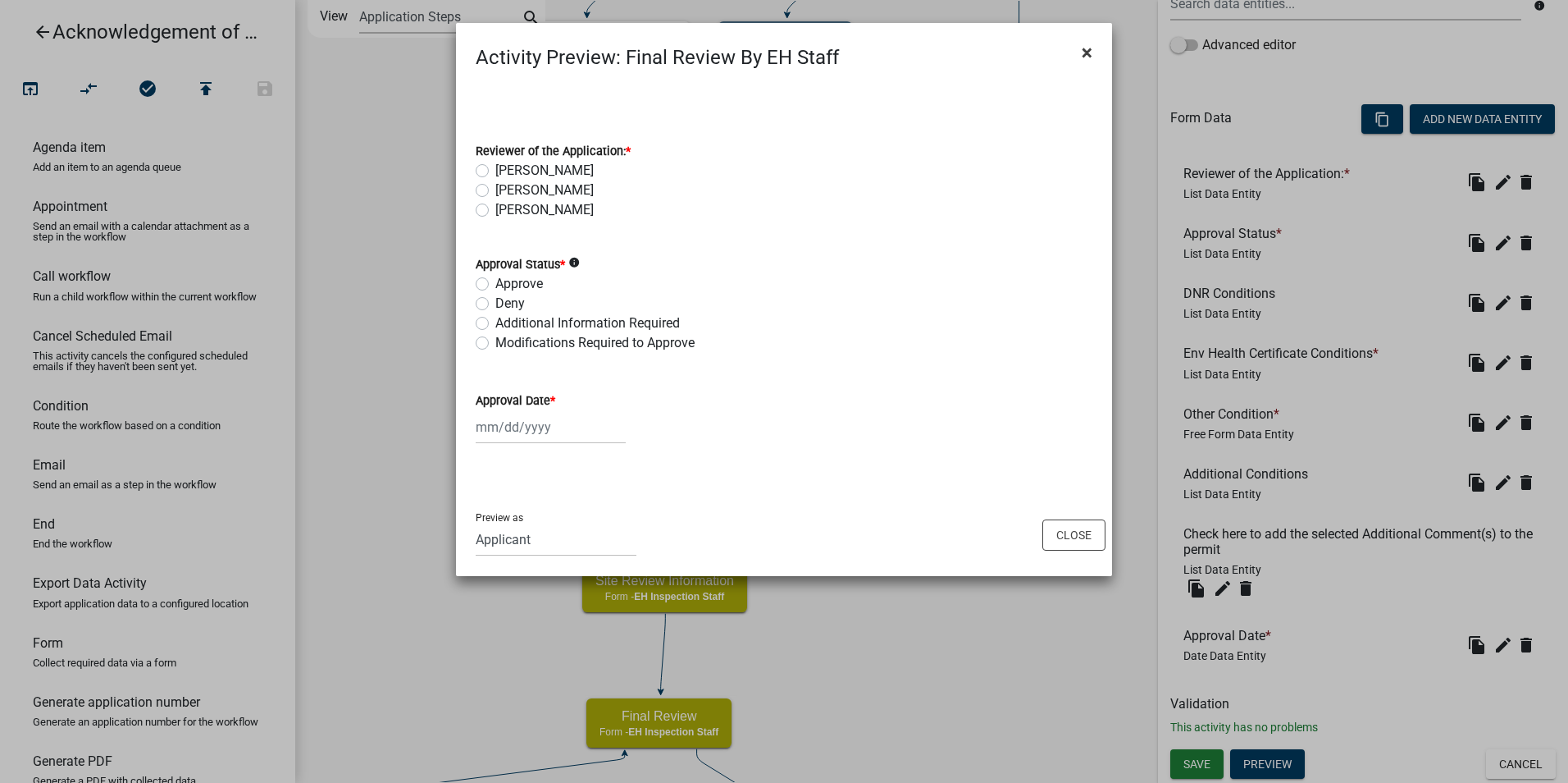
click at [1087, 50] on span "×" at bounding box center [1087, 52] width 11 height 23
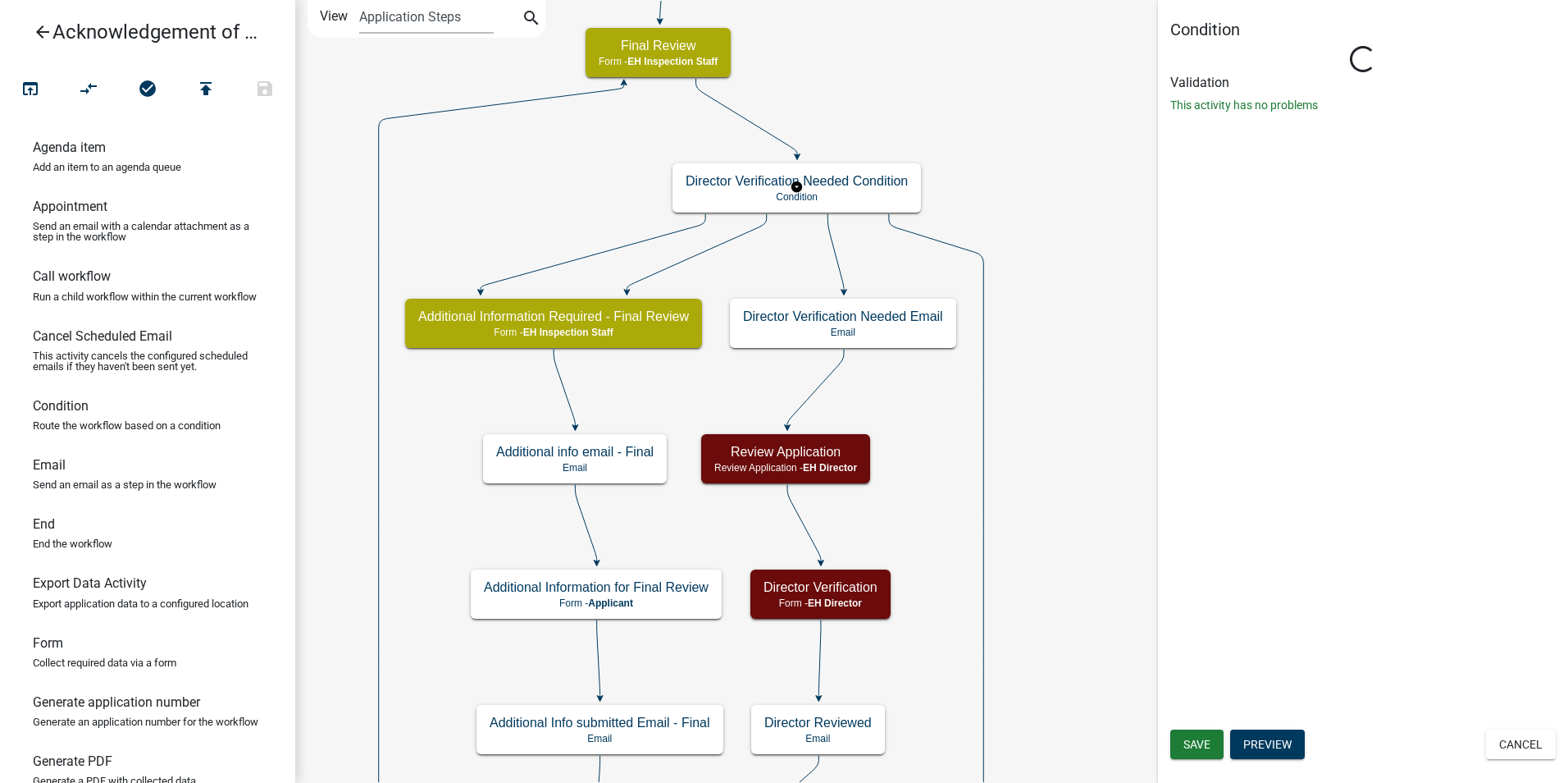
scroll to position [0, 0]
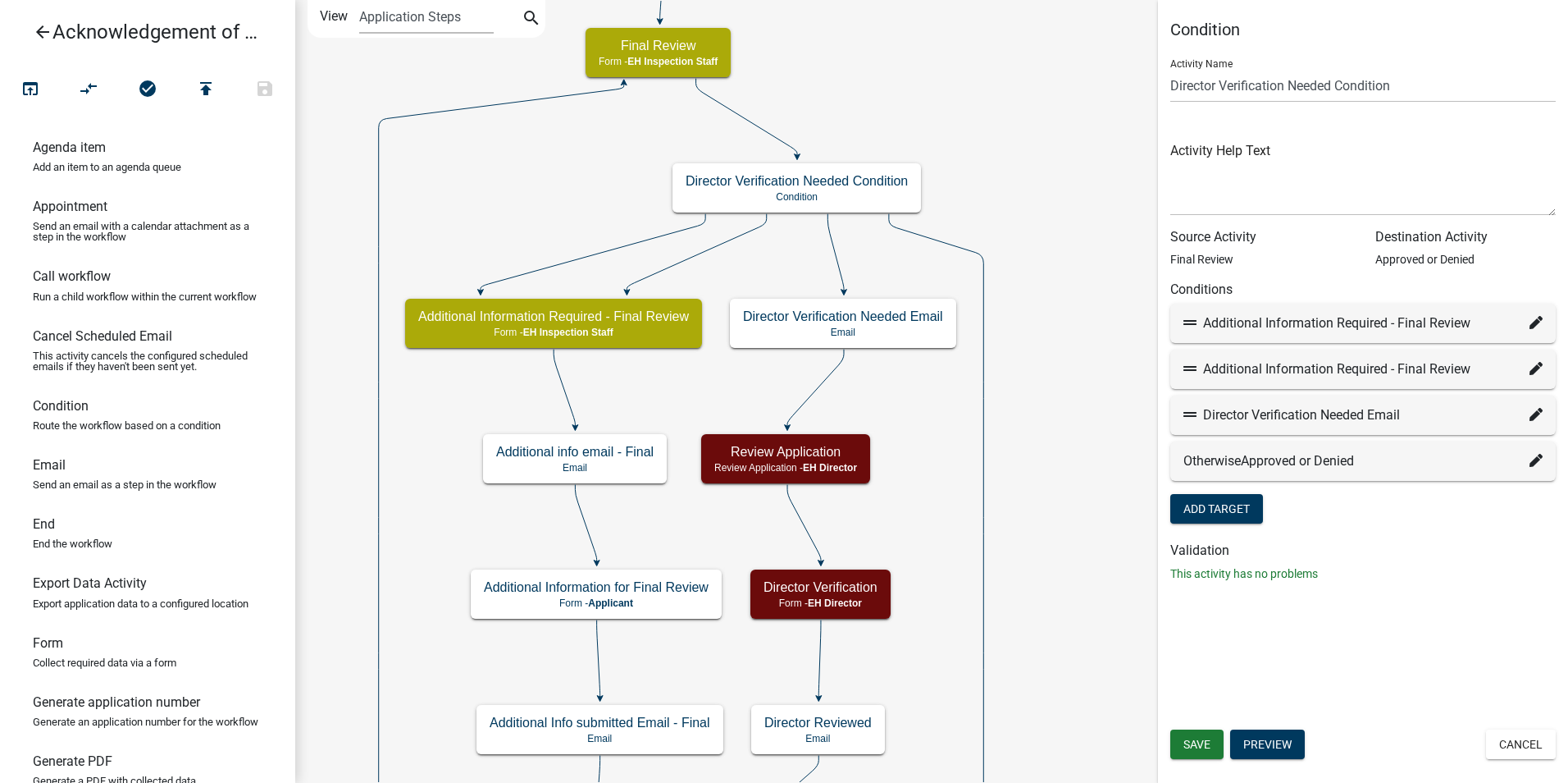
click at [1530, 322] on icon at bounding box center [1536, 322] width 13 height 13
select select "34: 22eaee61-b6f0-4669-860d-c379d09cc367"
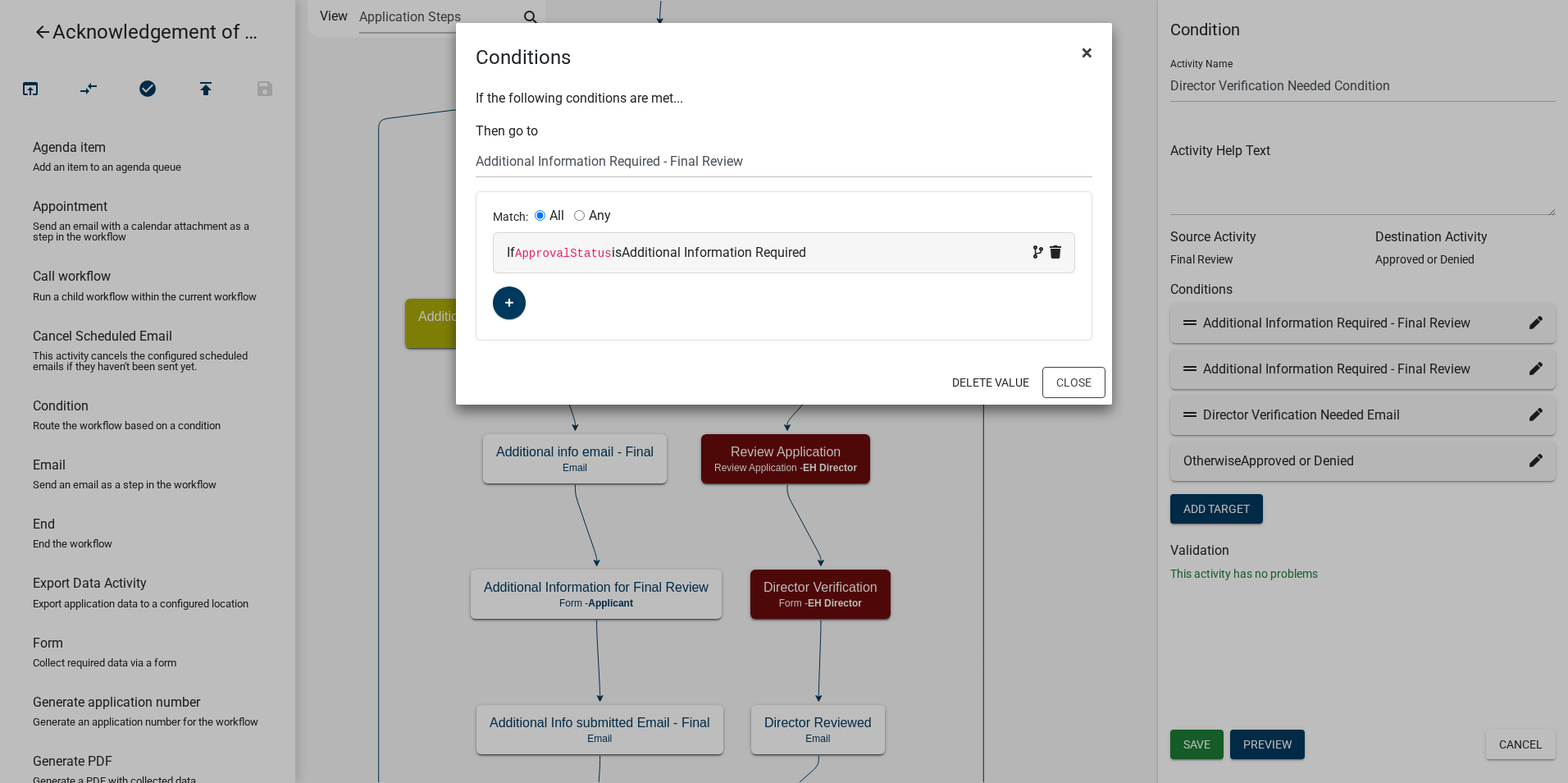
click at [1085, 53] on span "×" at bounding box center [1087, 52] width 11 height 23
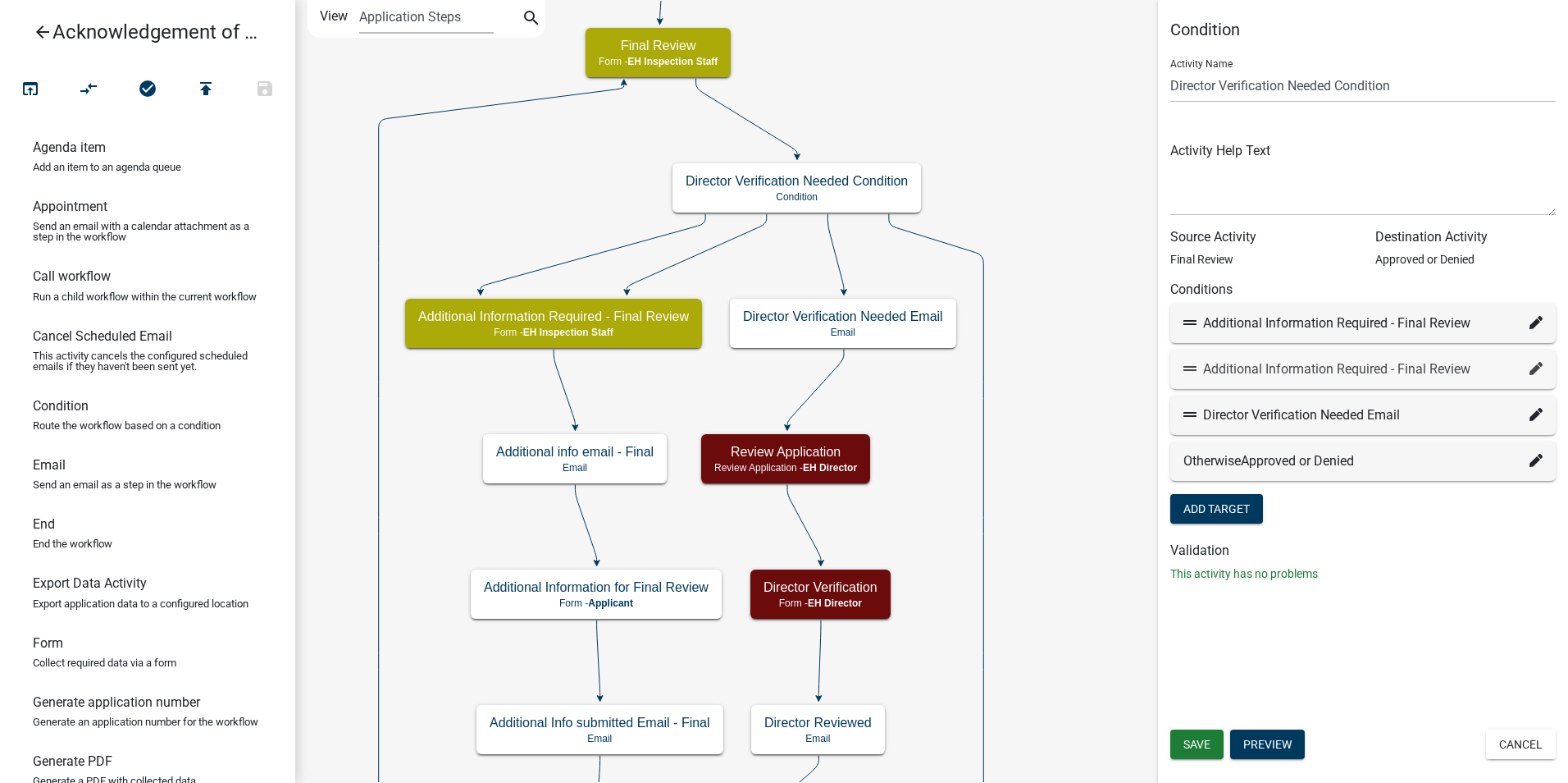
click at [1532, 370] on icon at bounding box center [1536, 368] width 13 height 13
select select "34: 22eaee61-b6f0-4669-860d-c379d09cc367"
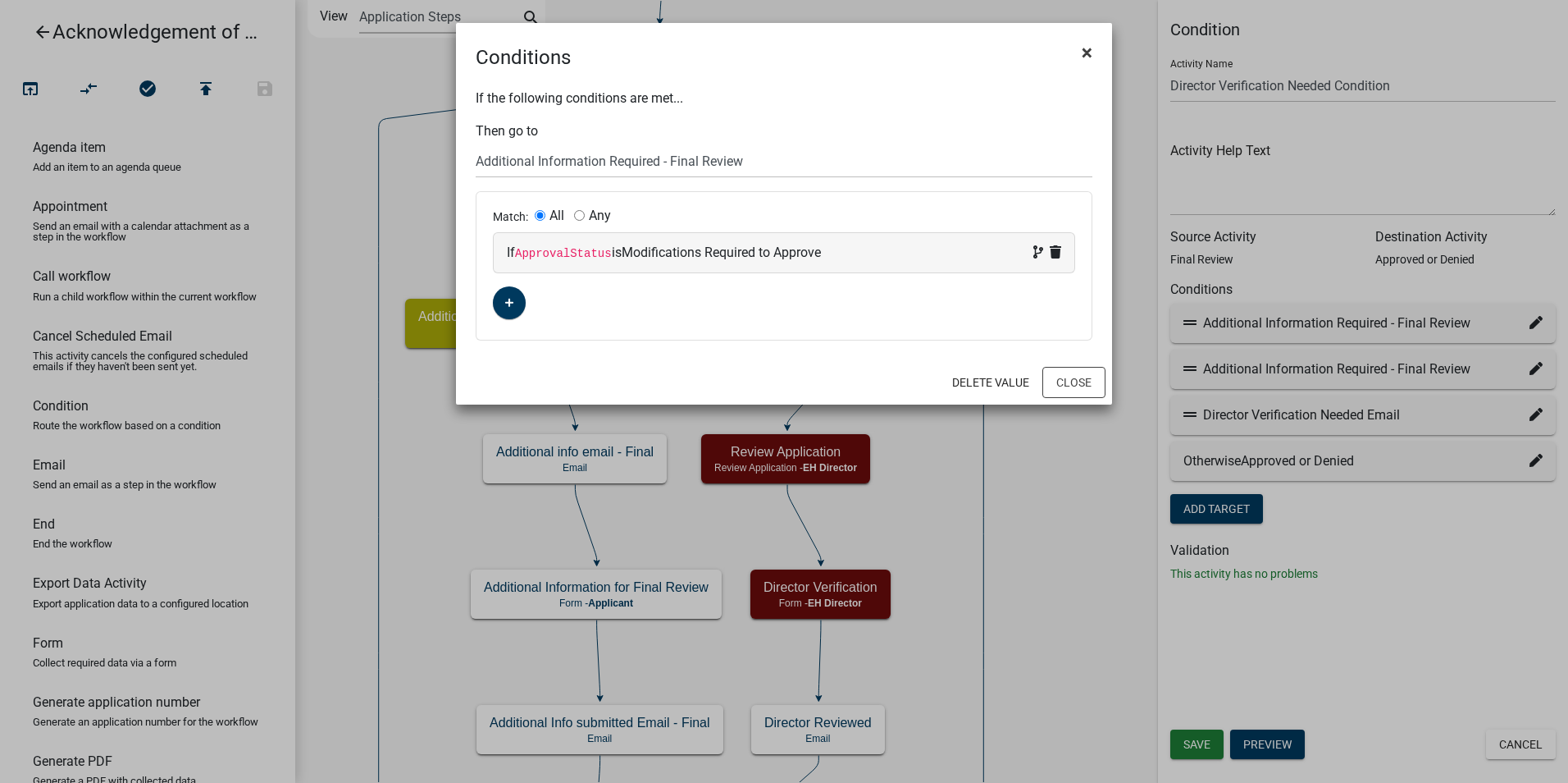
click at [1082, 51] on span "×" at bounding box center [1087, 52] width 11 height 23
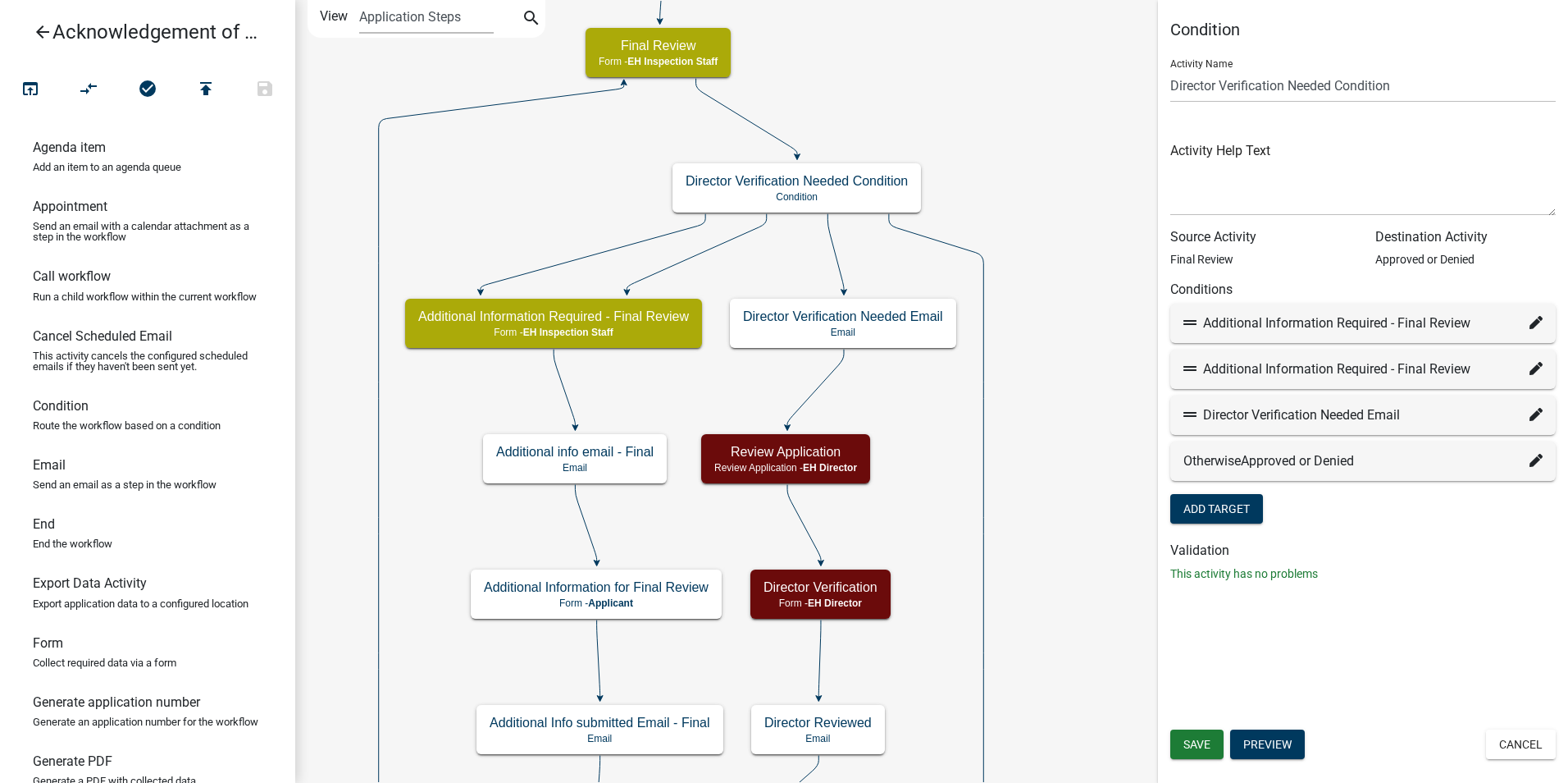
click at [1532, 418] on icon at bounding box center [1536, 414] width 13 height 13
select select "41: c7d17903-2f94-4111-adc5-e7ce85d43597"
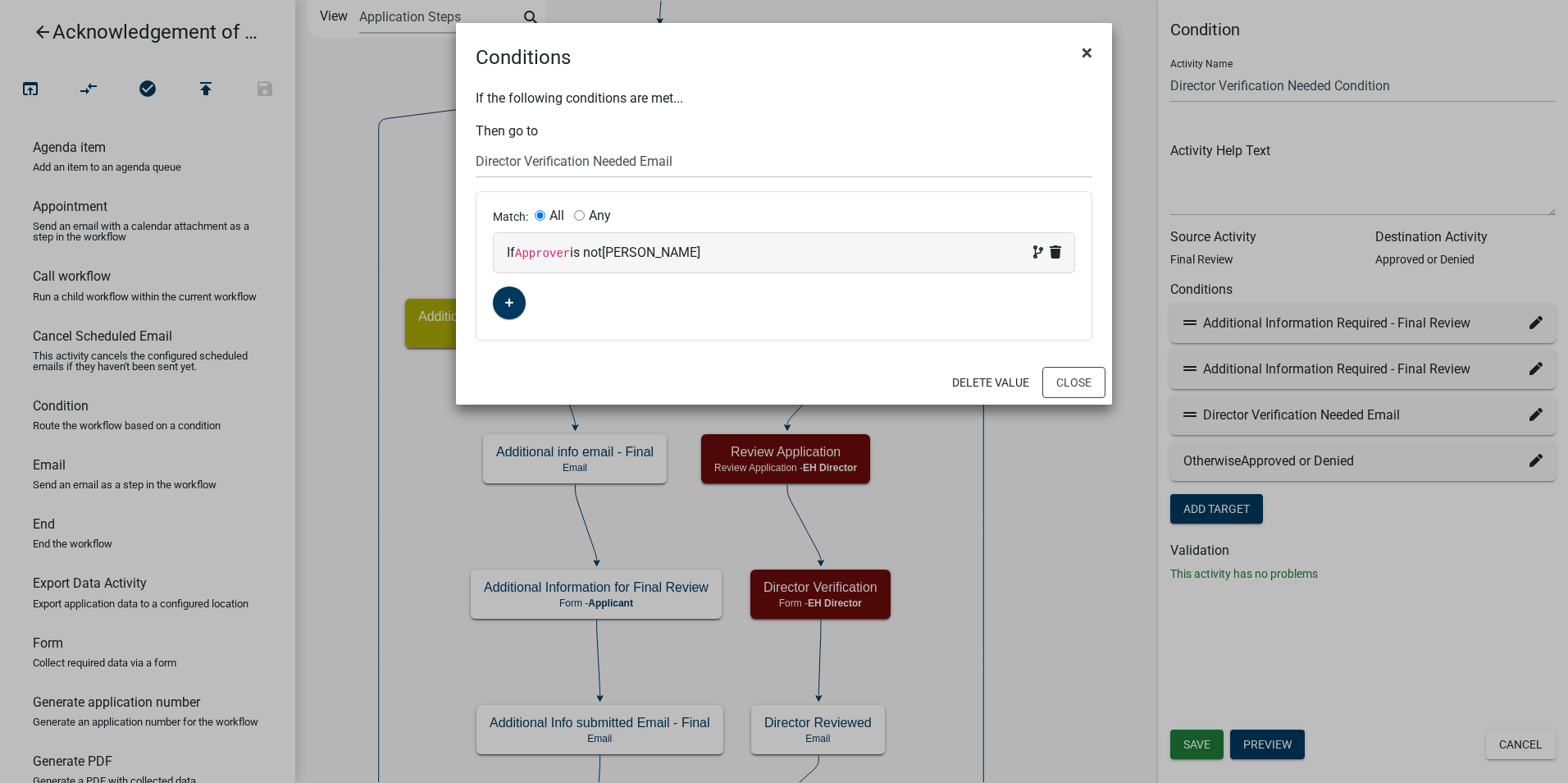
click at [1088, 50] on span "×" at bounding box center [1087, 52] width 11 height 23
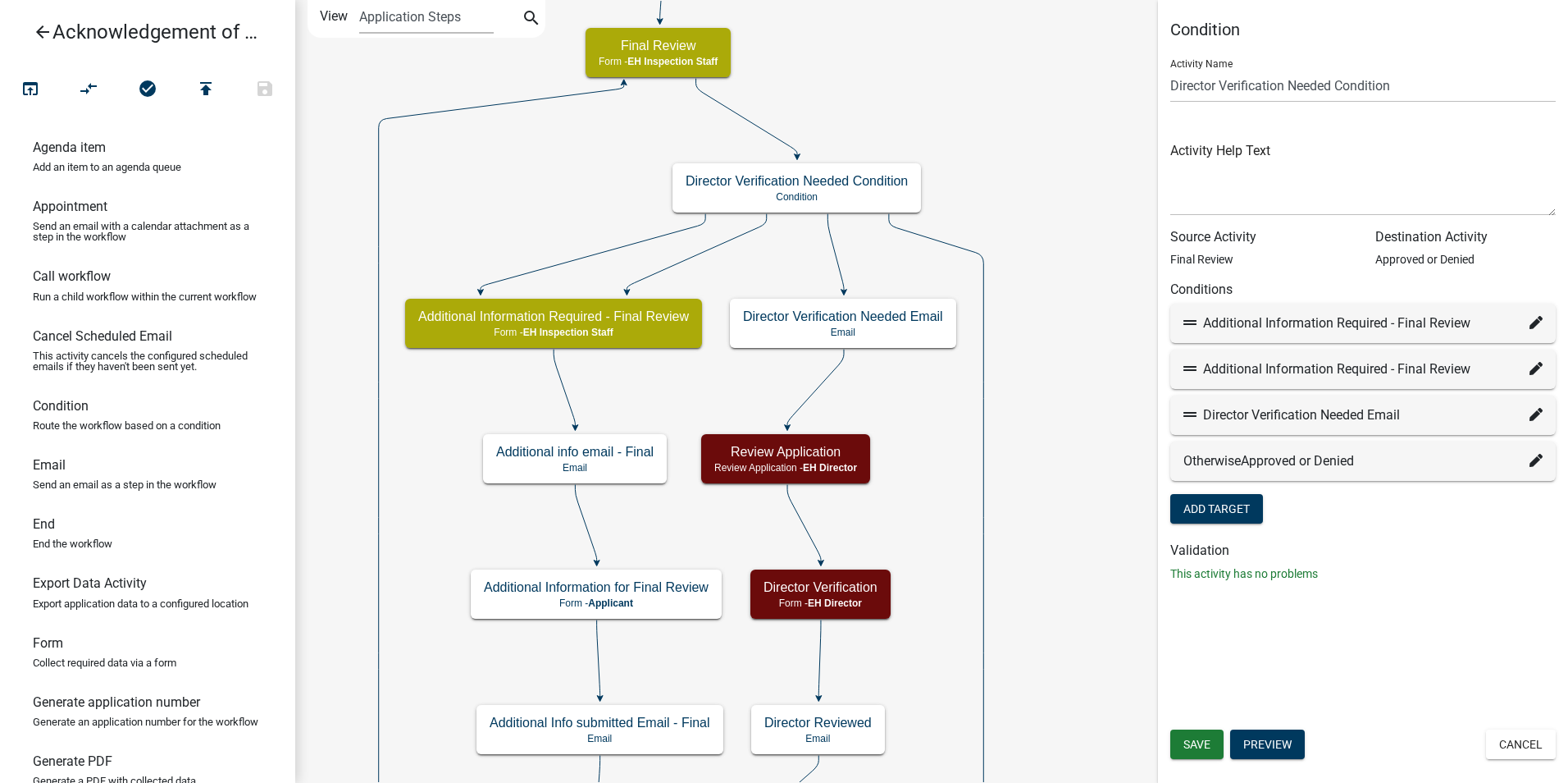
click at [1537, 464] on icon at bounding box center [1536, 460] width 13 height 13
select select "23: 46dcf91b-59da-4143-9631-7a63df89c42b"
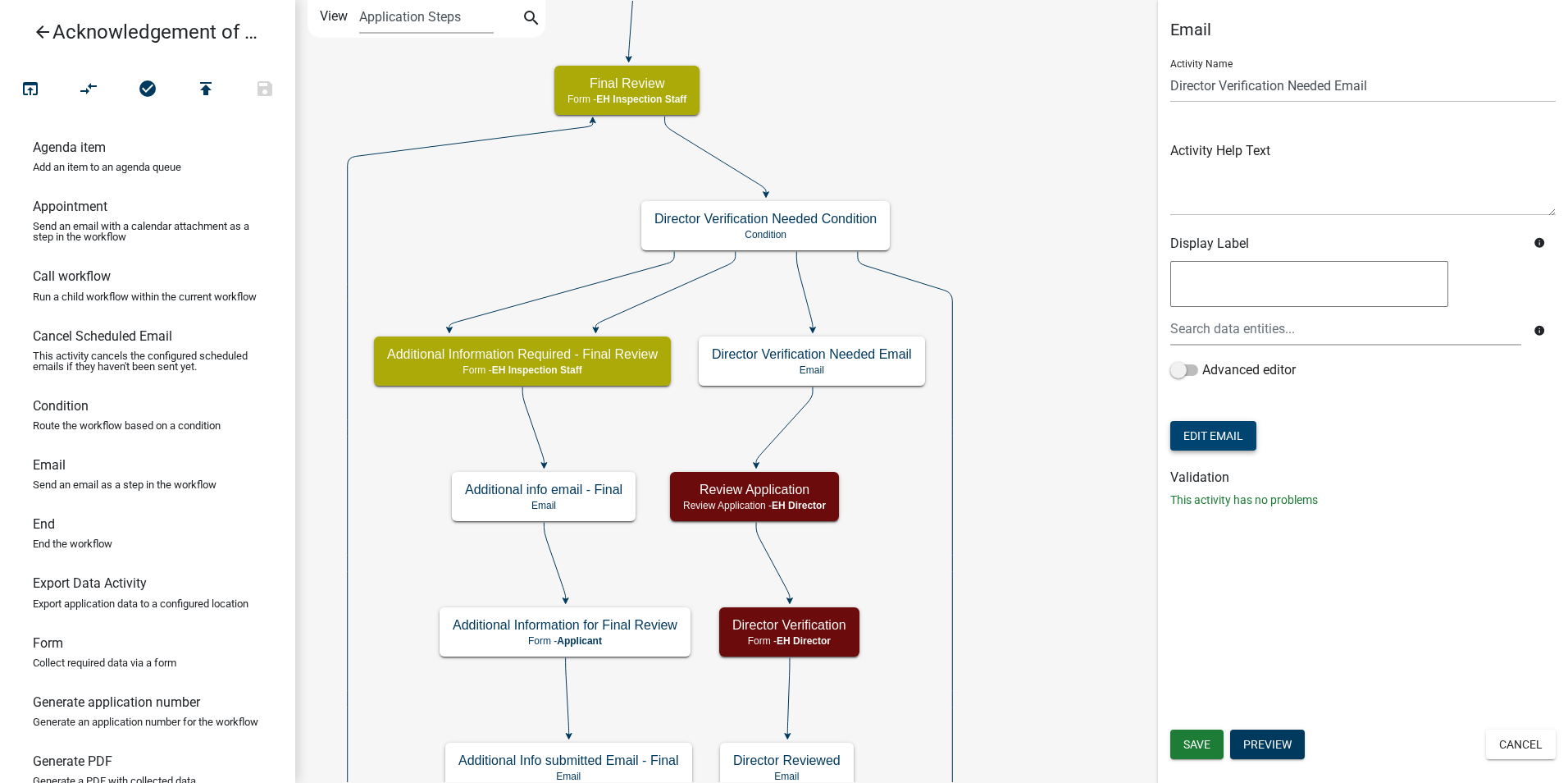
click at [1228, 434] on button "Edit Email" at bounding box center [1212, 435] width 86 height 29
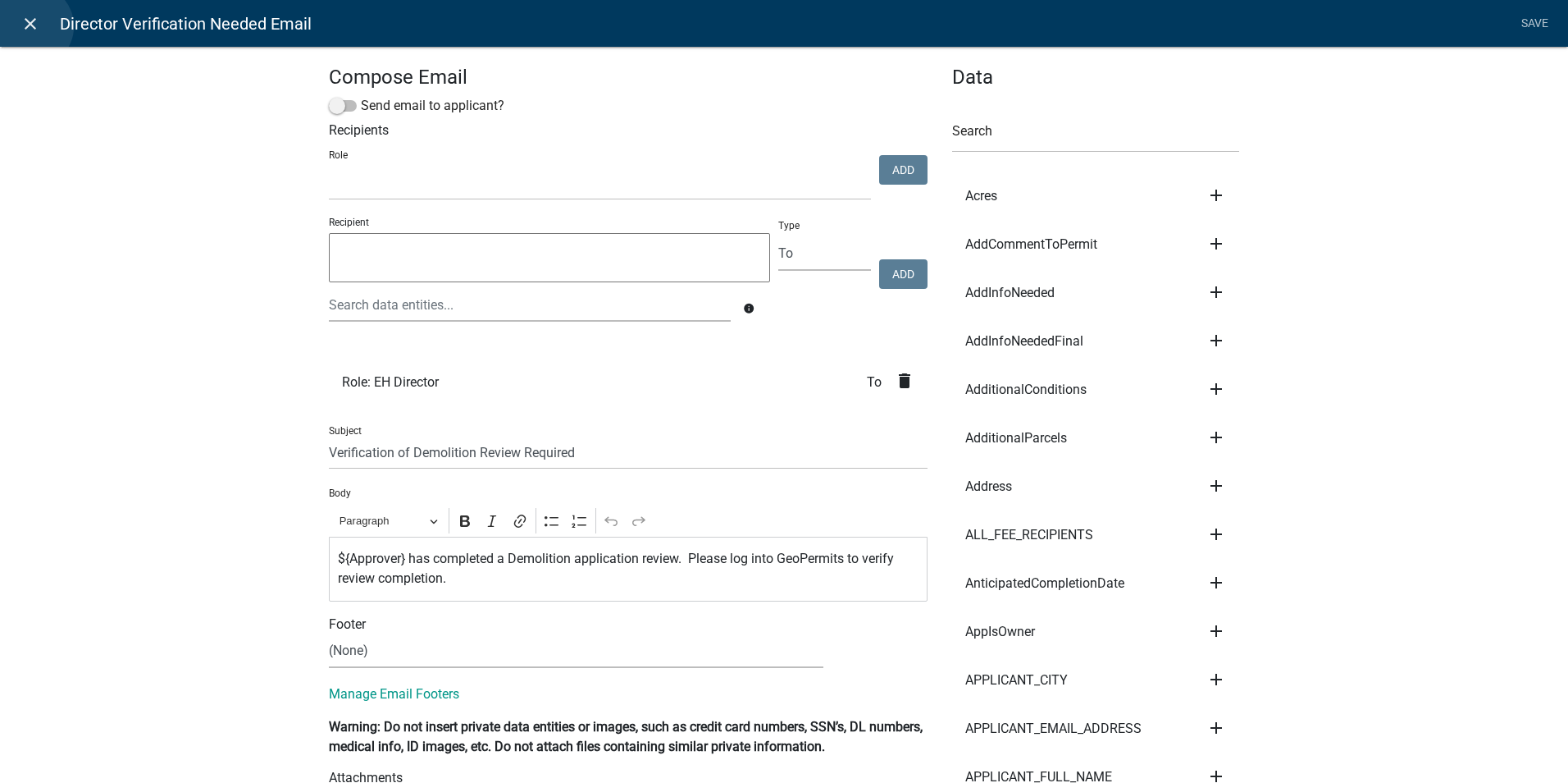
click at [32, 27] on icon "close" at bounding box center [30, 24] width 19 height 19
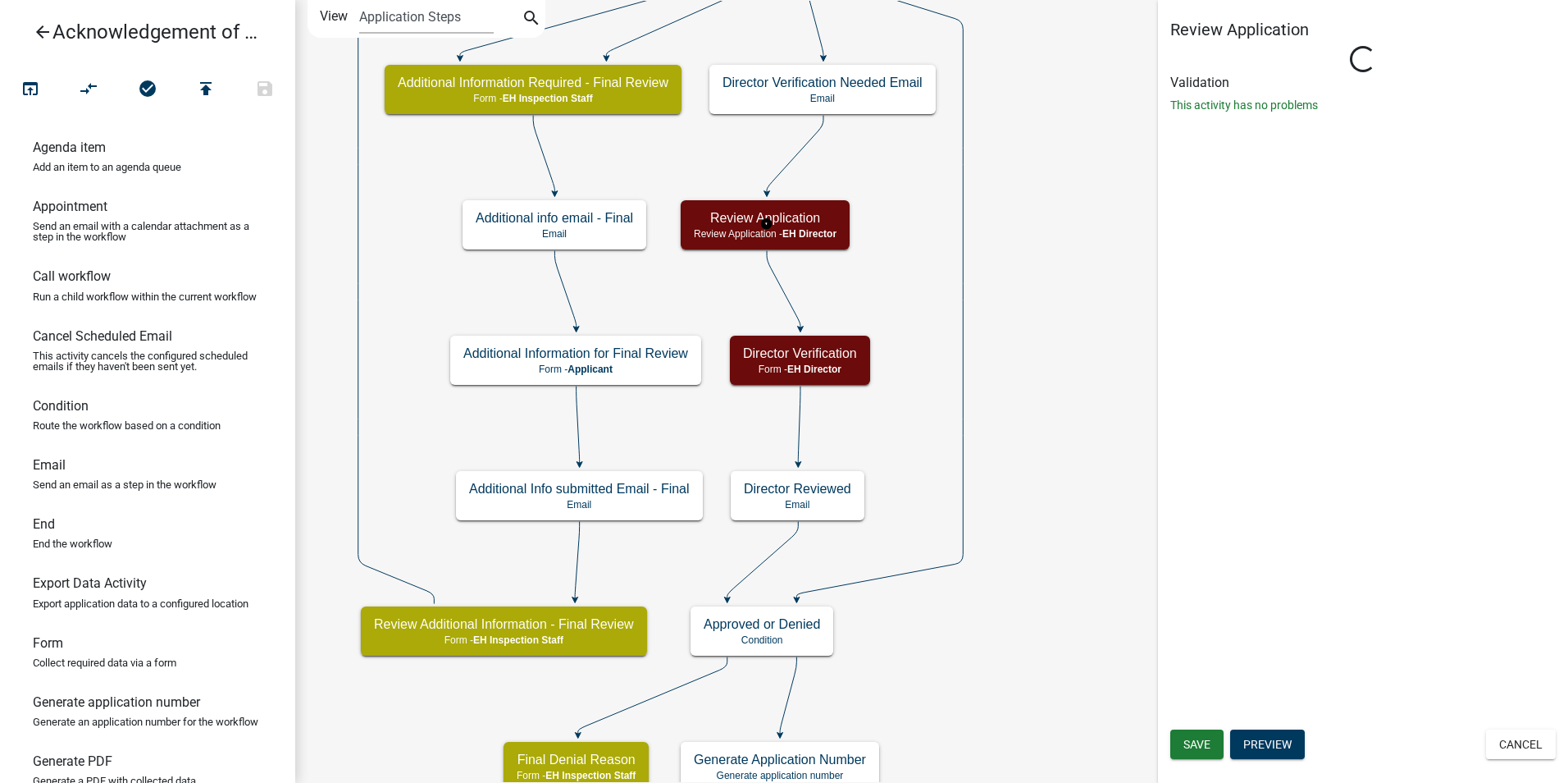
select select "DA3E3E5F-670D-4329-B60C-5CC8A4B2B679"
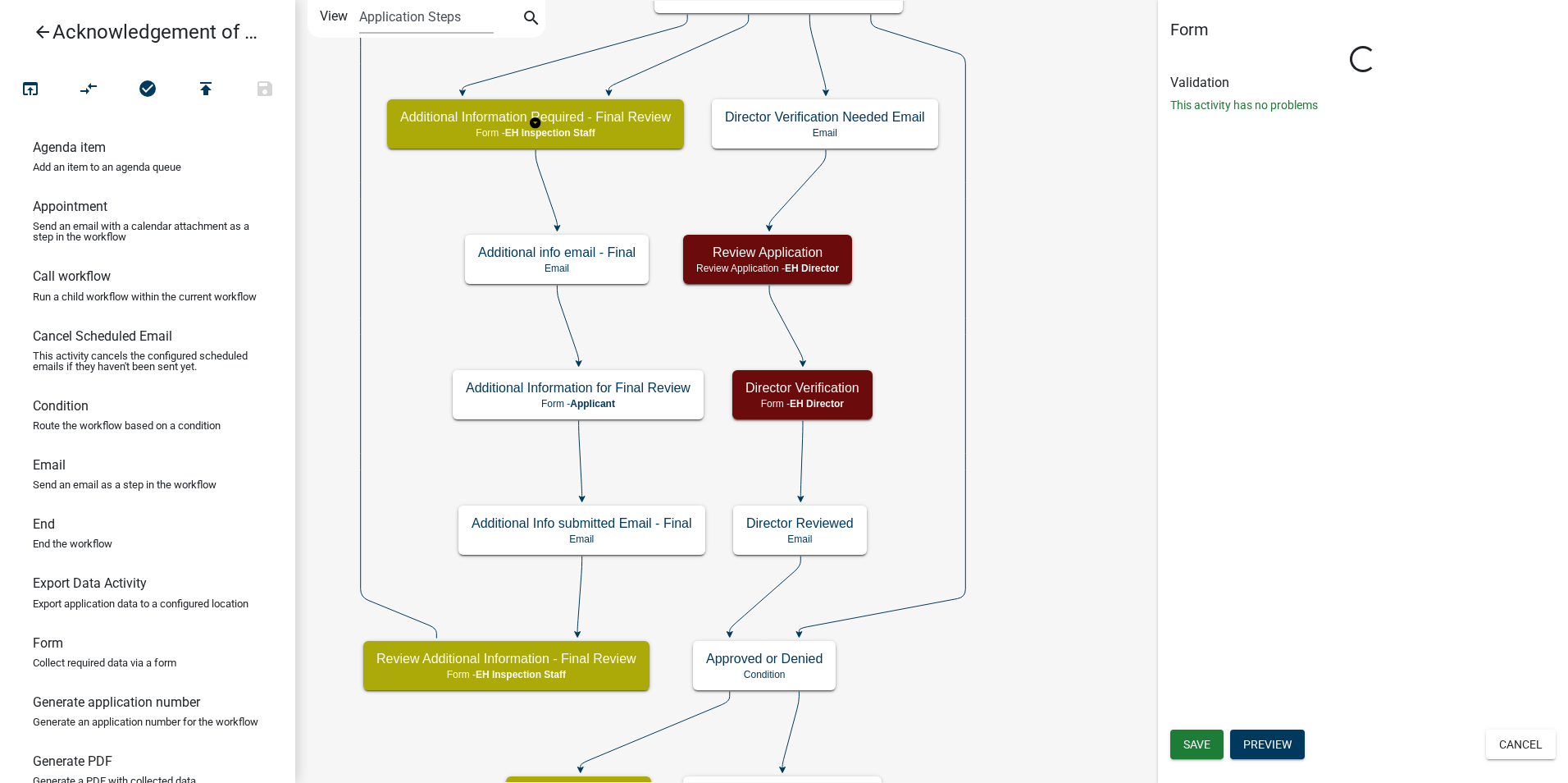
select select "DA3E3E5F-670D-4329-B60C-5CC8A4B2B679"
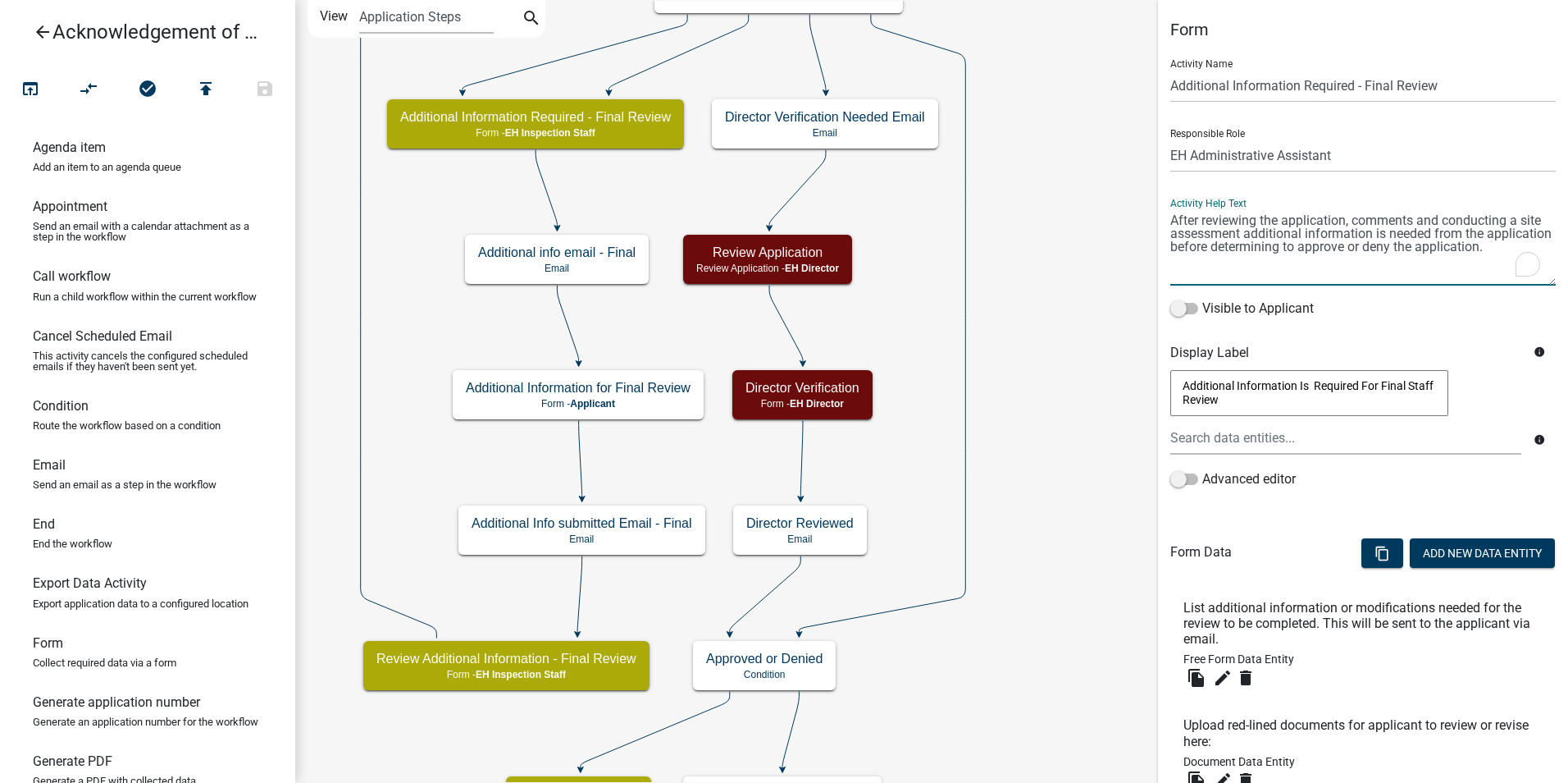
click at [1350, 224] on textarea "To enrich screen reader interactions, please activate Accessibility in Grammarl…" at bounding box center [1363, 247] width 386 height 77
click at [1291, 265] on textarea "To enrich screen reader interactions, please activate Accessibility in Grammarl…" at bounding box center [1363, 247] width 386 height 77
click at [1293, 233] on textarea "To enrich screen reader interactions, please activate Accessibility in Grammarl…" at bounding box center [1363, 247] width 386 height 77
click at [1273, 266] on textarea "To enrich screen reader interactions, please activate Accessibility in Grammarl…" at bounding box center [1363, 247] width 386 height 77
click at [1170, 217] on textarea "To enrich screen reader interactions, please activate Accessibility in Grammarl…" at bounding box center [1363, 247] width 386 height 77
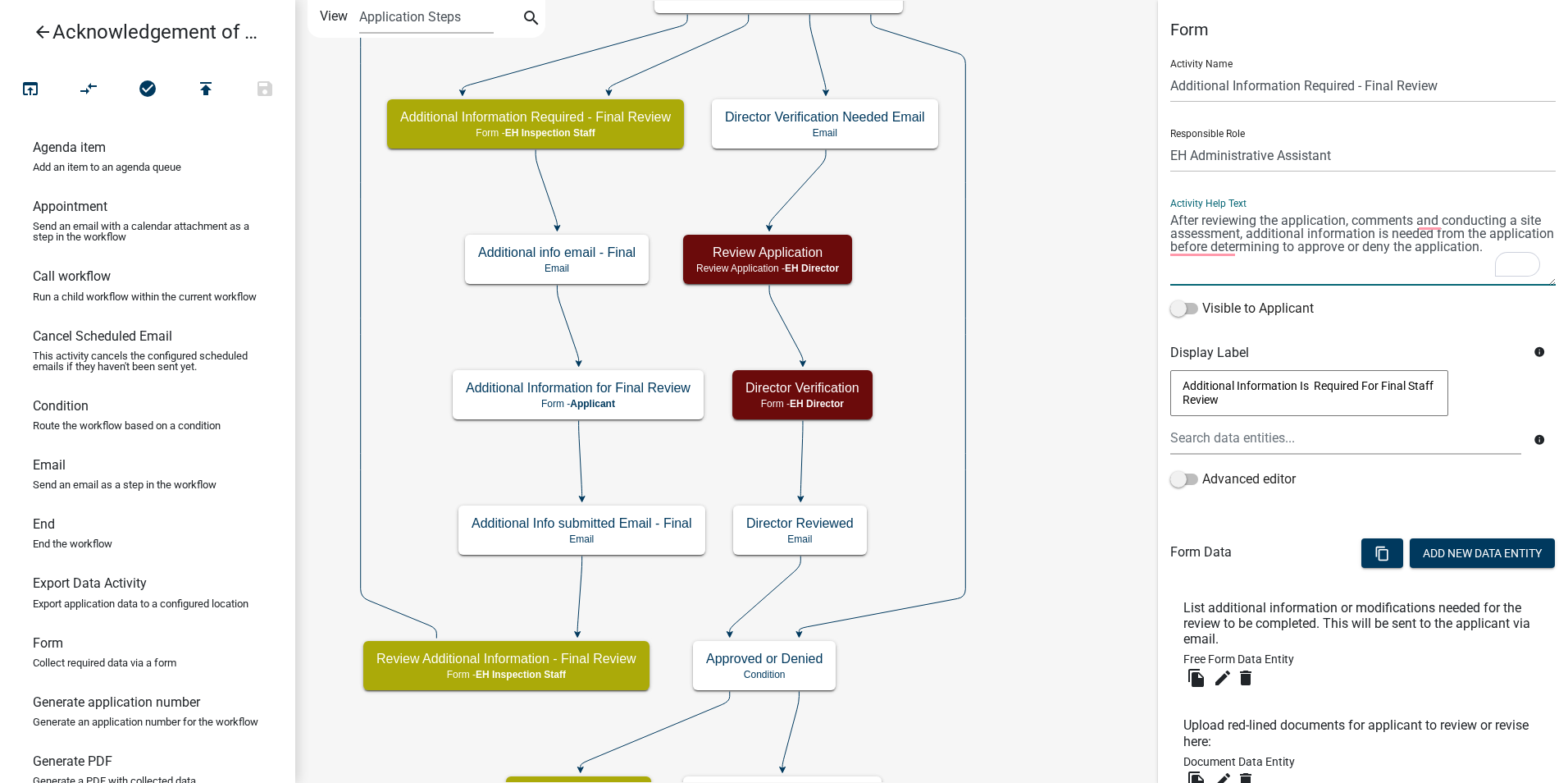
click at [1284, 220] on textarea "To enrich screen reader interactions, please activate Accessibility in Grammarl…" at bounding box center [1363, 247] width 386 height 77
drag, startPoint x: 1415, startPoint y: 219, endPoint x: 1346, endPoint y: 220, distance: 69.0
click at [1346, 220] on textarea "To enrich screen reader interactions, please activate Accessibility in Grammarl…" at bounding box center [1363, 247] width 386 height 77
click at [1388, 231] on textarea "To enrich screen reader interactions, please activate Accessibility in Grammarl…" at bounding box center [1363, 247] width 386 height 77
click at [1236, 245] on textarea "To enrich screen reader interactions, please activate Accessibility in Grammarl…" at bounding box center [1363, 247] width 386 height 77
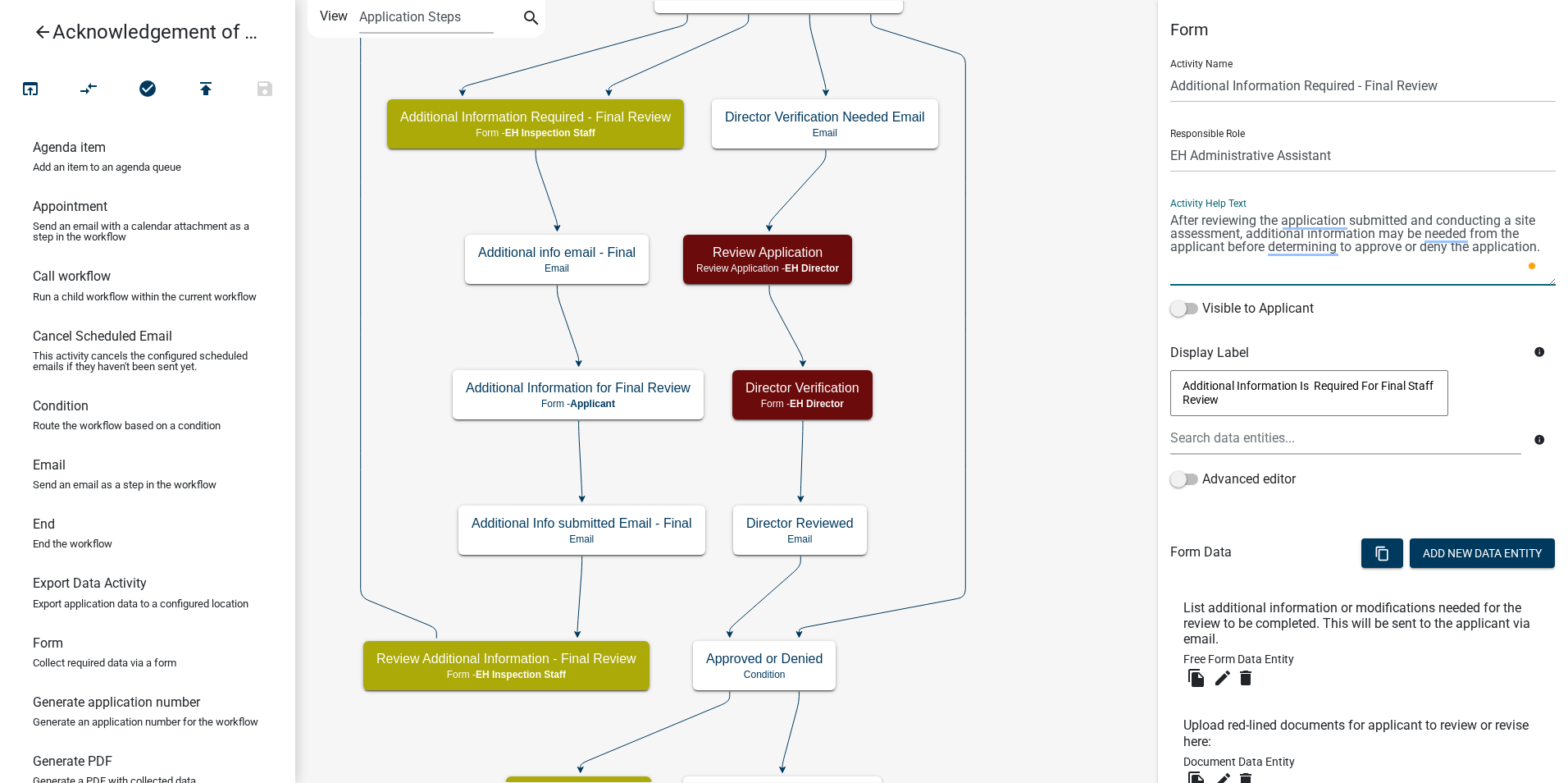
click at [1228, 269] on textarea "To enrich screen reader interactions, please activate Accessibility in Grammarl…" at bounding box center [1363, 247] width 386 height 77
click at [1400, 261] on textarea "To enrich screen reader interactions, please activate Accessibility in Grammarl…" at bounding box center [1363, 247] width 386 height 77
click at [1528, 267] on div "Open Grammarly." at bounding box center [1532, 265] width 8 height 8
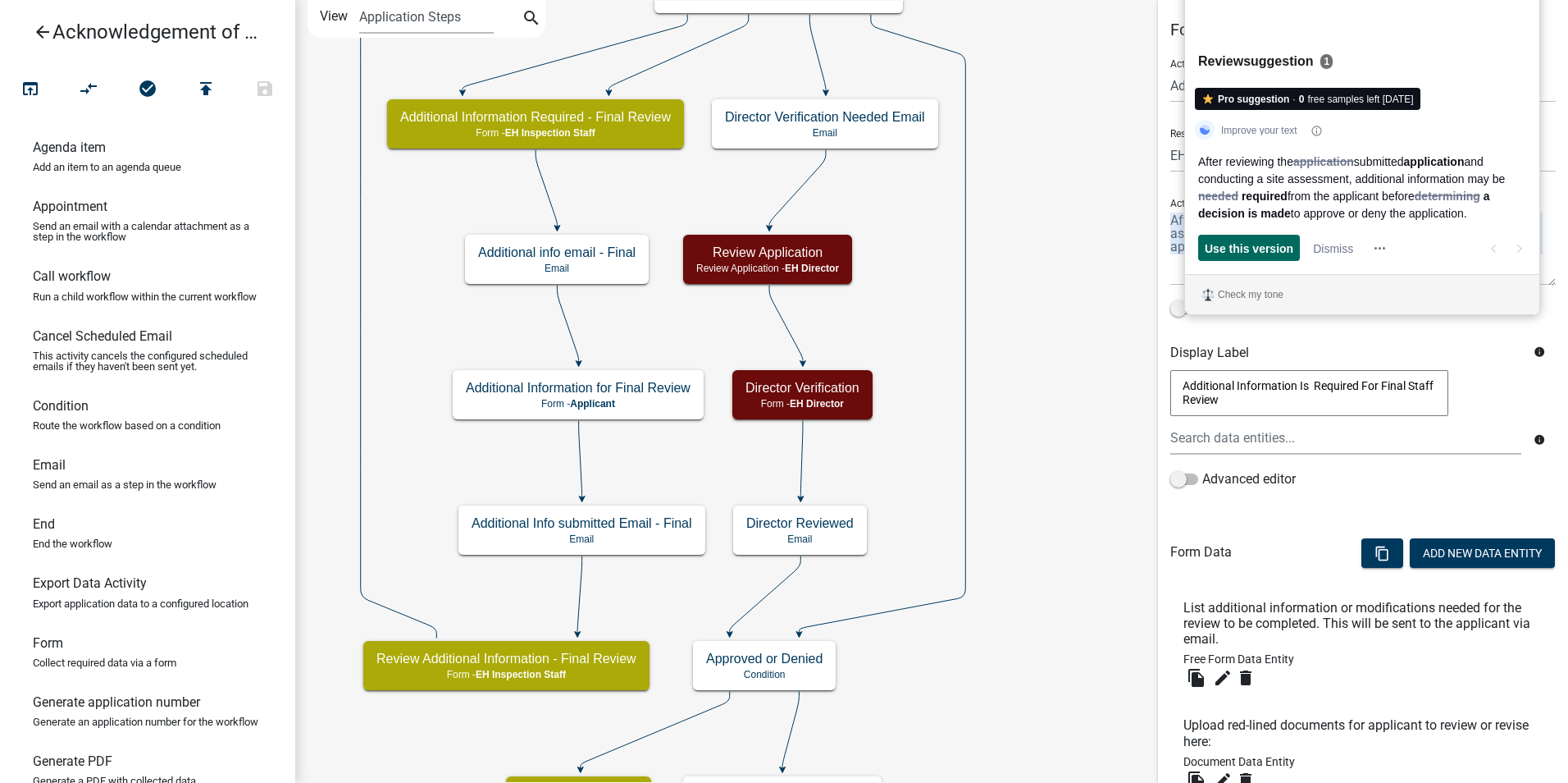
click at [1222, 249] on span "Use this version" at bounding box center [1249, 248] width 88 height 17
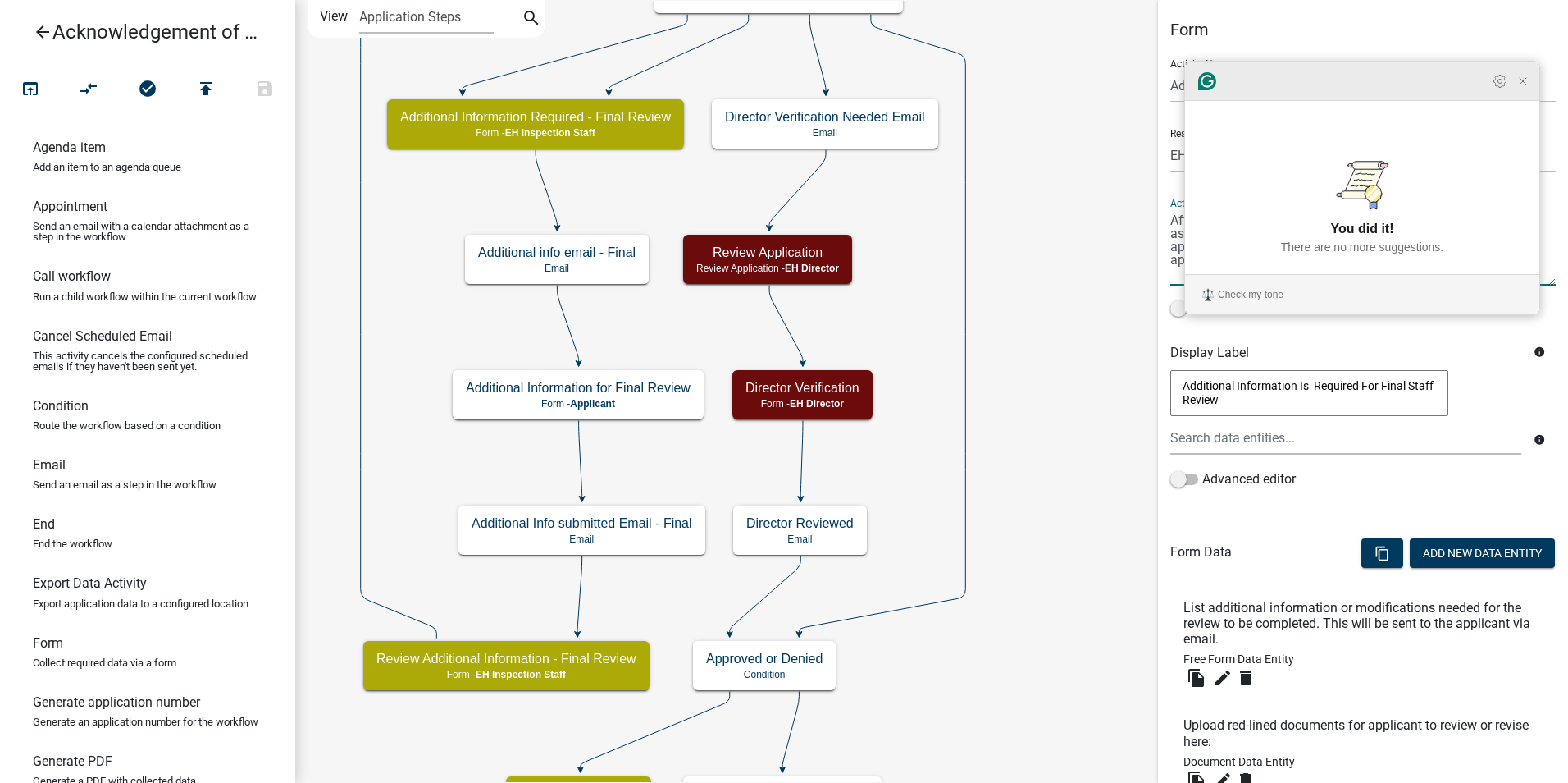
click at [1527, 88] on icon "Close Grammarly Assistant" at bounding box center [1523, 81] width 13 height 13
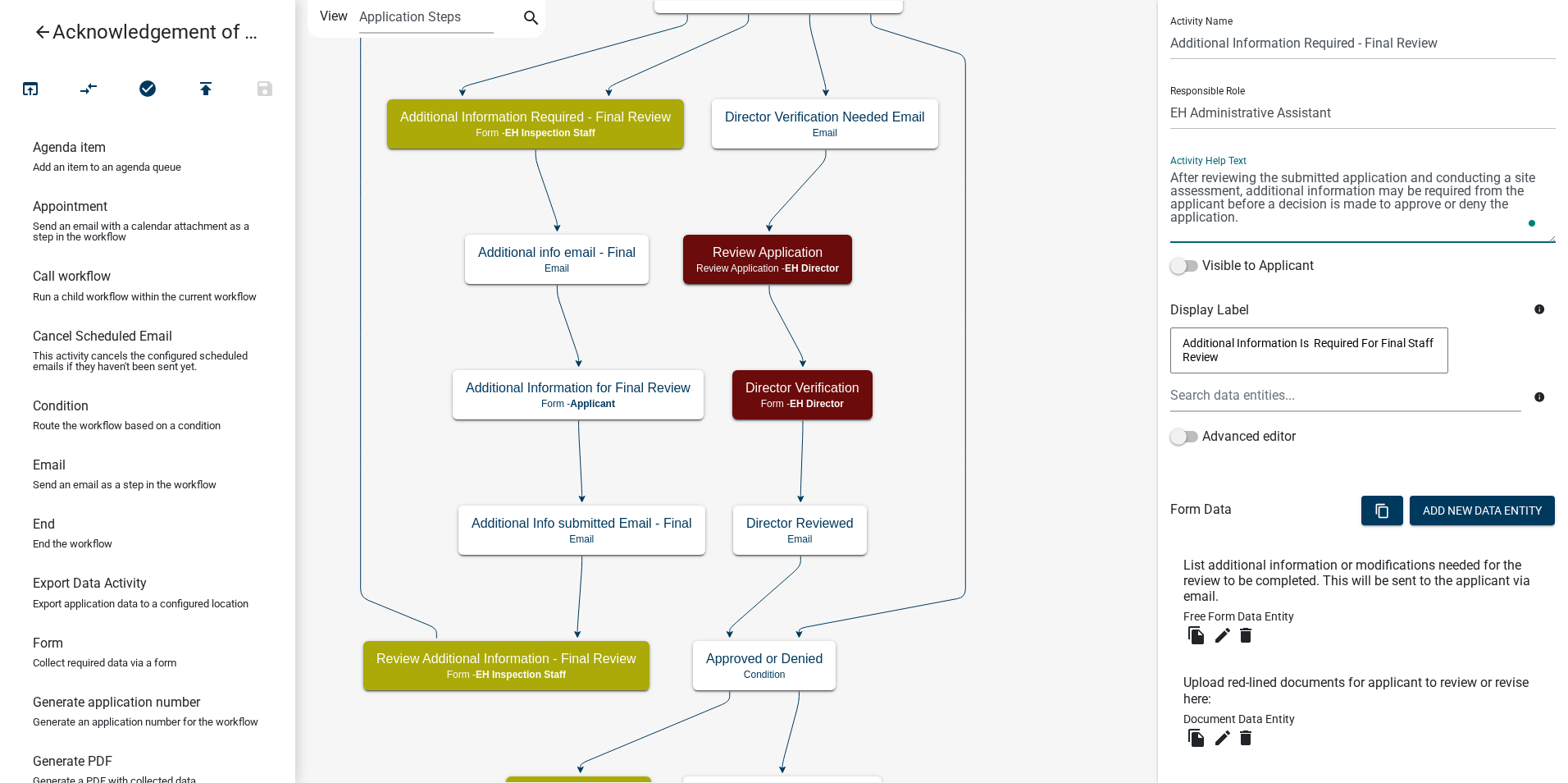
scroll to position [131, 0]
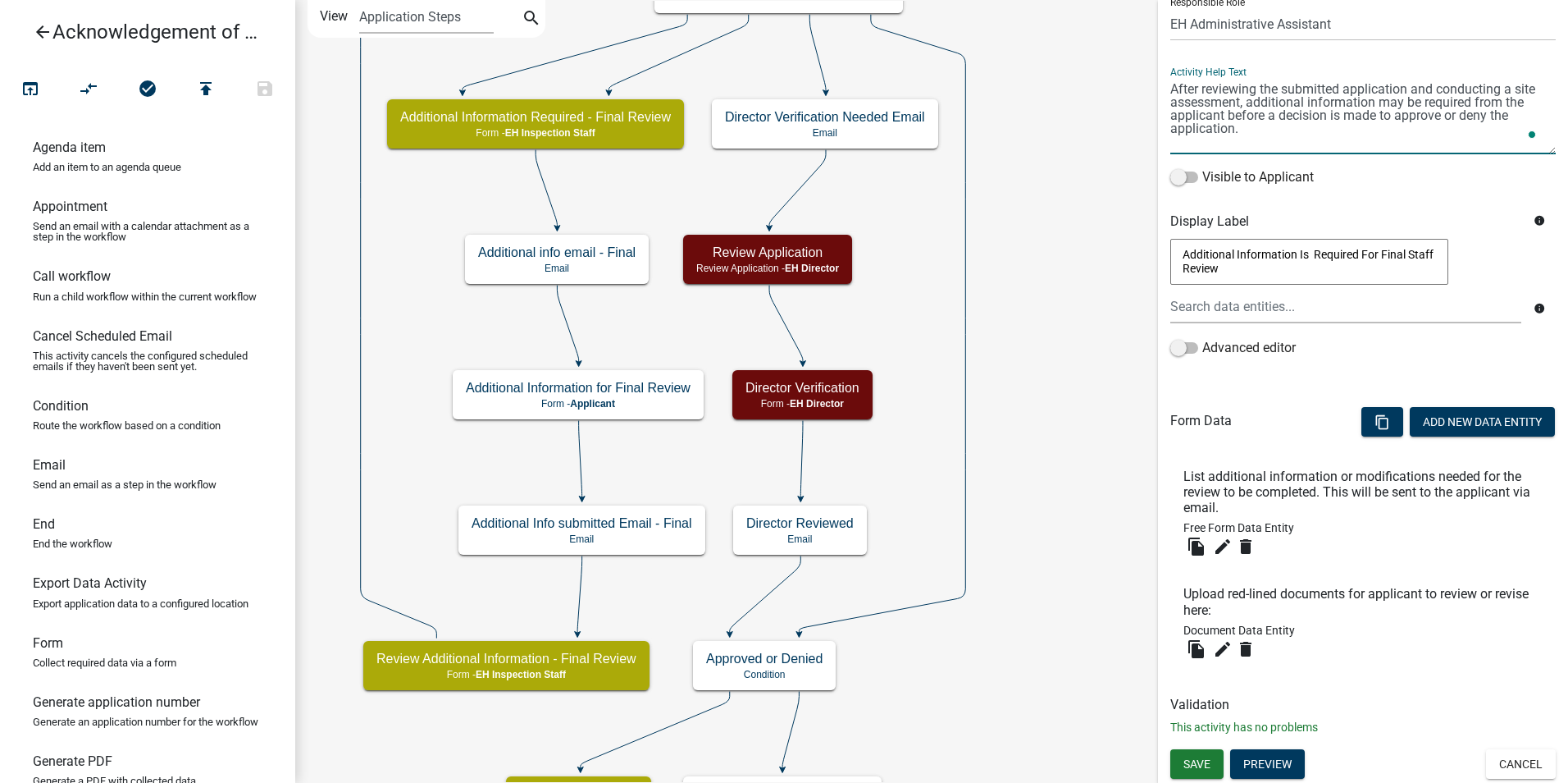
click at [1379, 101] on textarea "To enrich screen reader interactions, please activate Accessibility in Grammarl…" at bounding box center [1363, 115] width 386 height 77
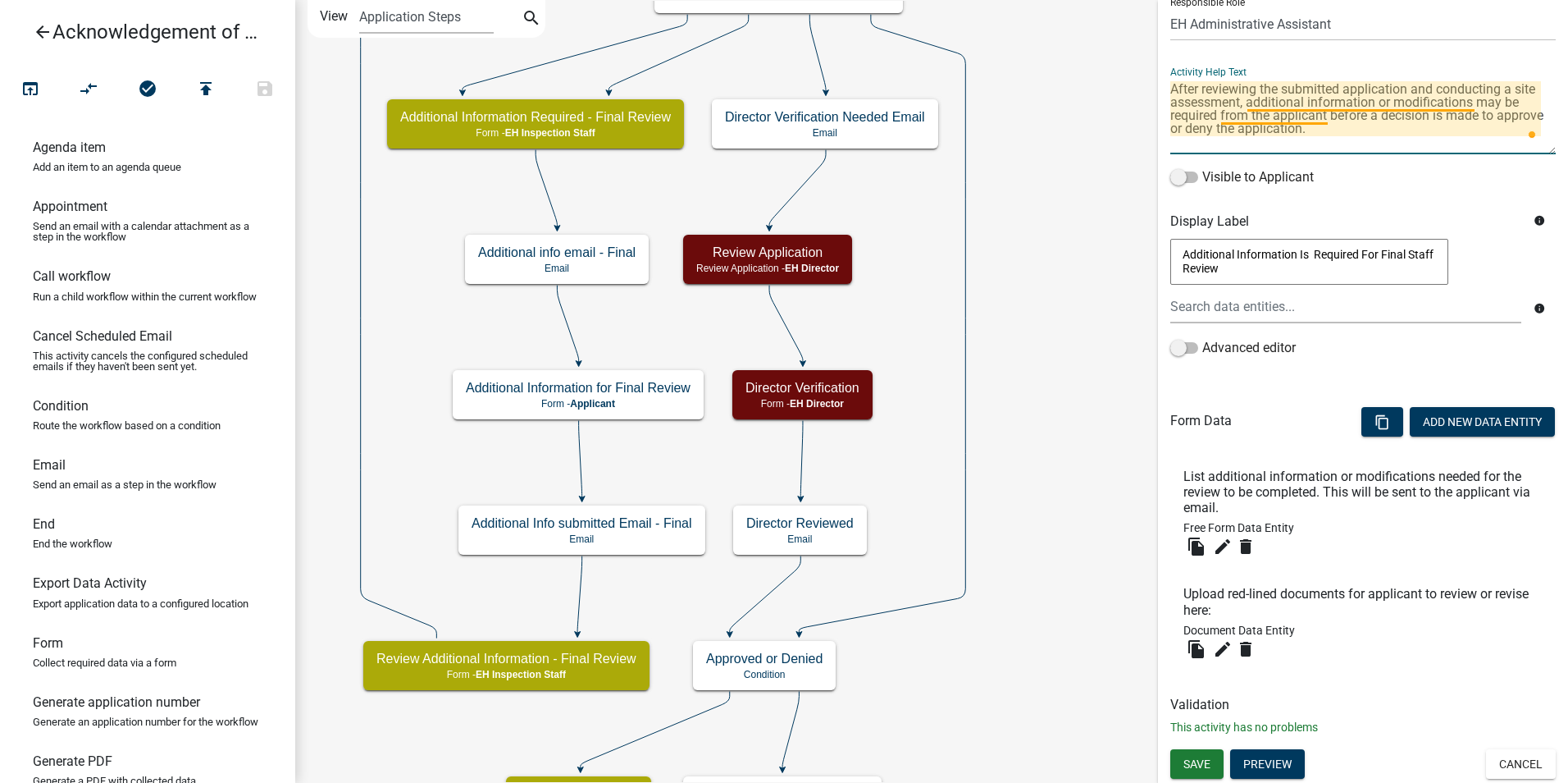
click at [1275, 109] on textarea "To enrich screen reader interactions, please activate Accessibility in Grammarl…" at bounding box center [1363, 115] width 386 height 77
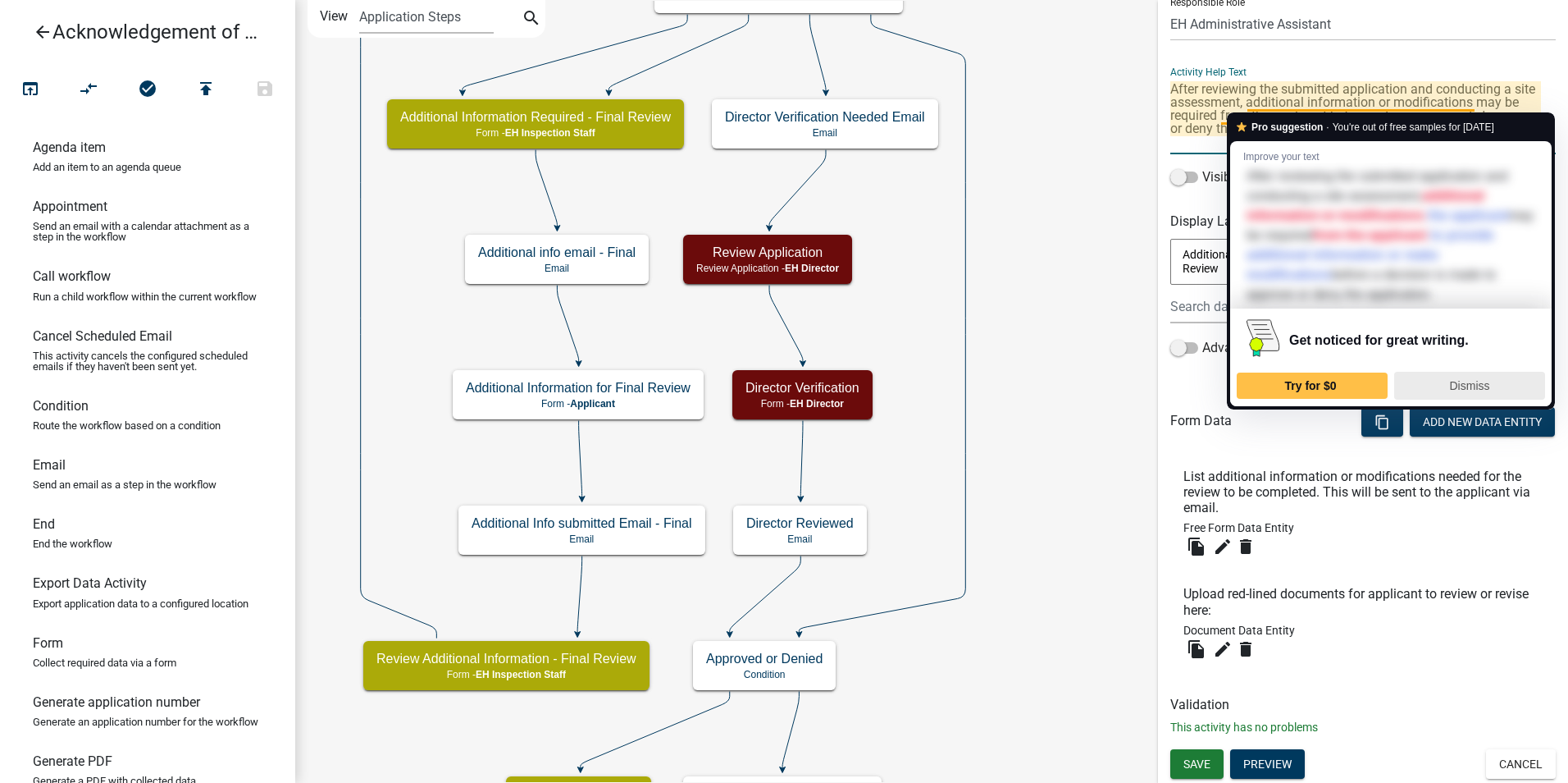
click at [1474, 386] on span "Dismiss" at bounding box center [1470, 385] width 40 height 13
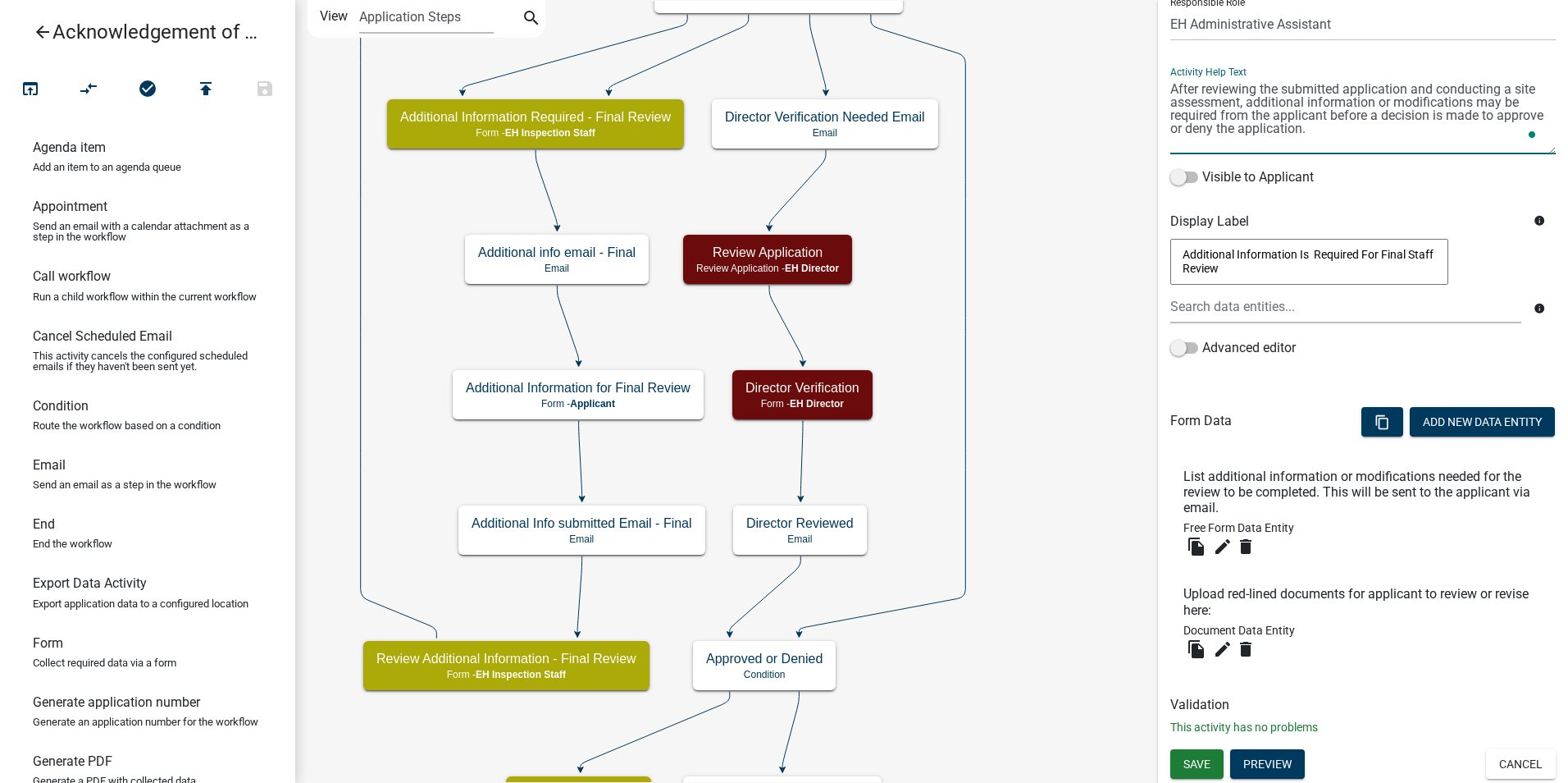
click at [1411, 145] on textarea "To enrich screen reader interactions, please activate Accessibility in Grammarl…" at bounding box center [1363, 115] width 386 height 77
type textarea "After reviewing the submitted application and conducting a site assessment, add…"
click at [1260, 410] on div "Form Data content_copy Add New Data Entity" at bounding box center [1363, 424] width 386 height 50
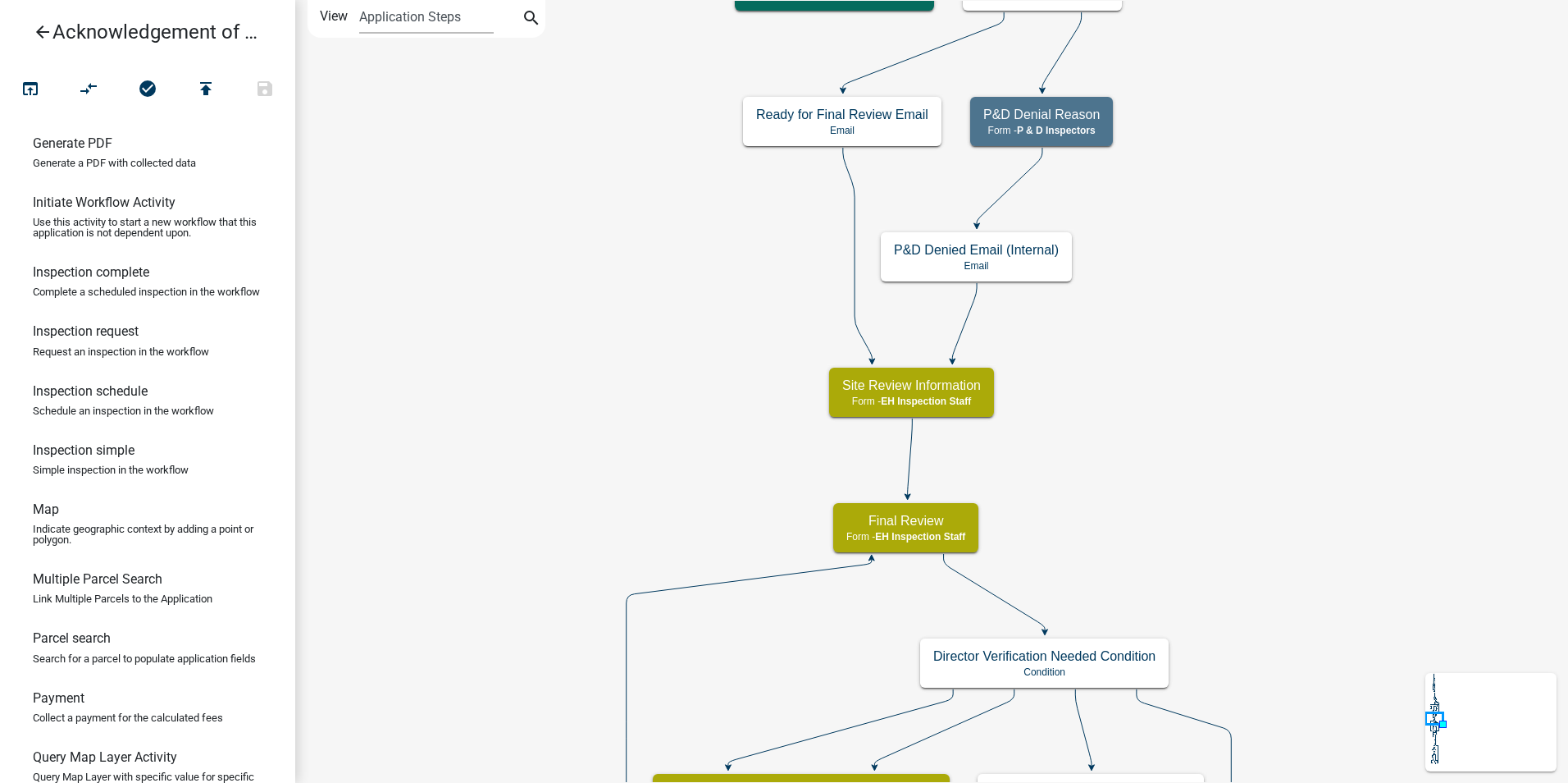
scroll to position [902, 0]
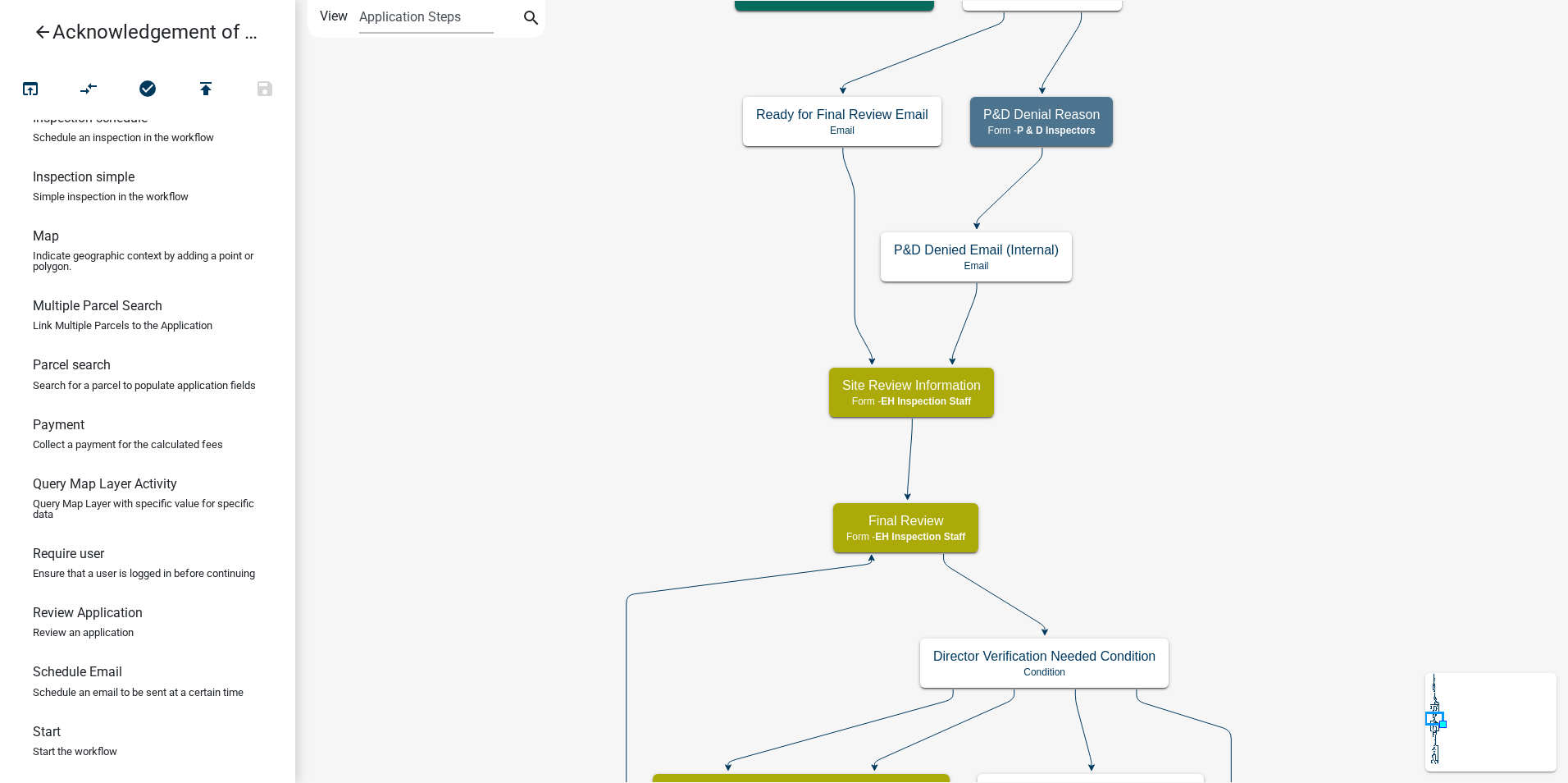
click at [33, 38] on icon "arrow_back" at bounding box center [42, 34] width 19 height 23
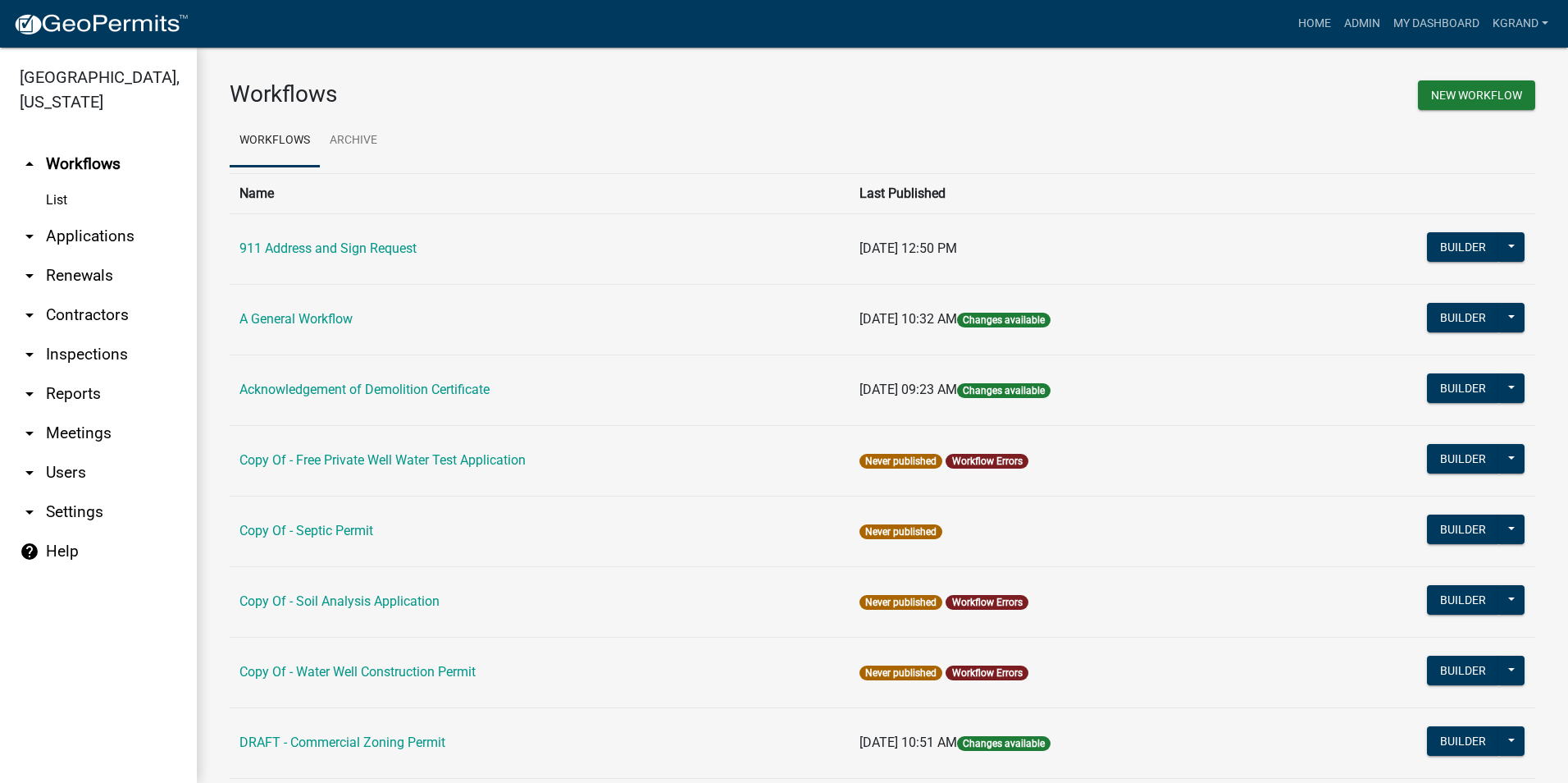
click at [57, 453] on link "arrow_drop_down Users" at bounding box center [98, 472] width 197 height 40
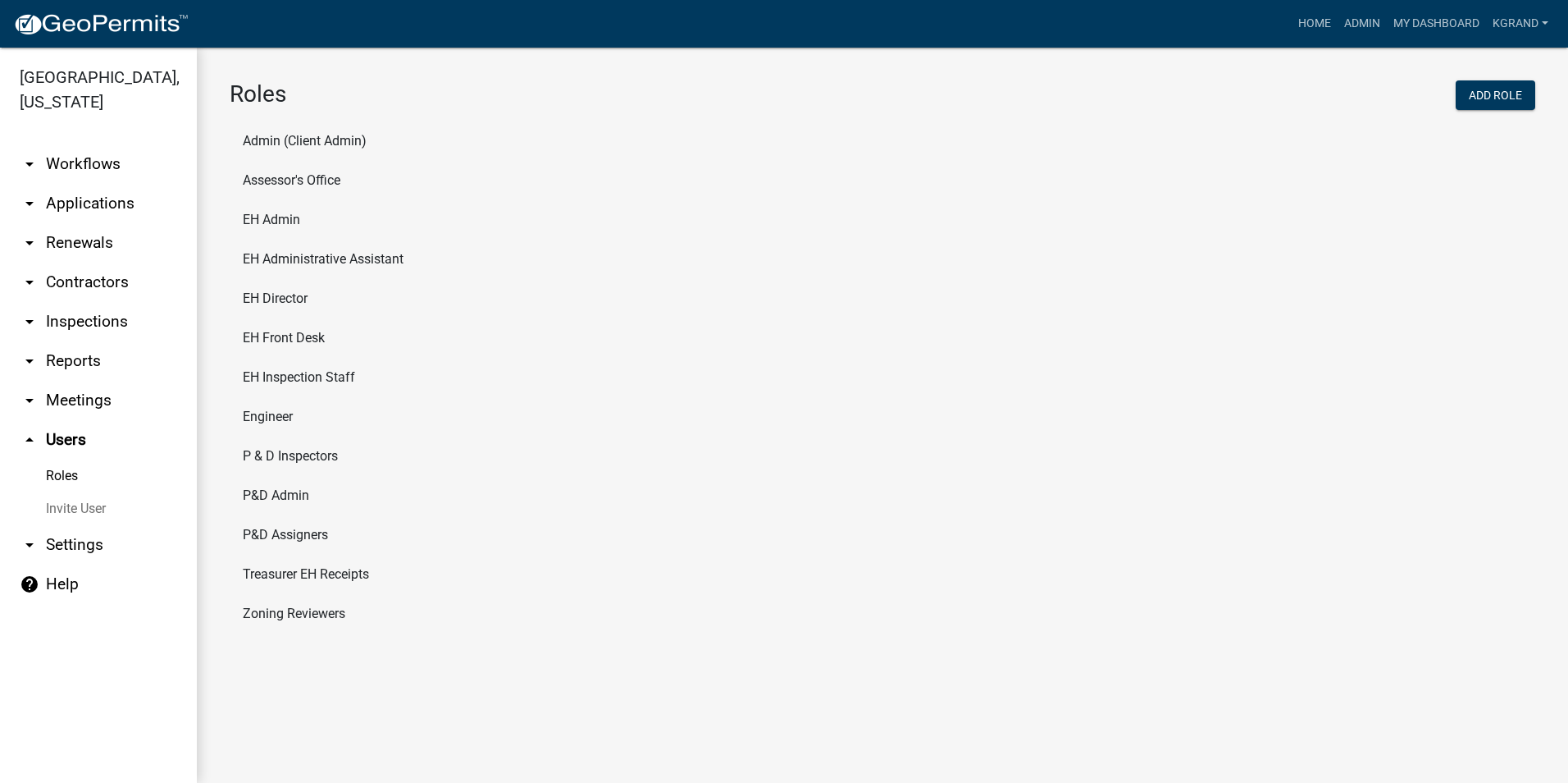
click at [327, 377] on li "EH Inspection Staff" at bounding box center [883, 377] width 1305 height 40
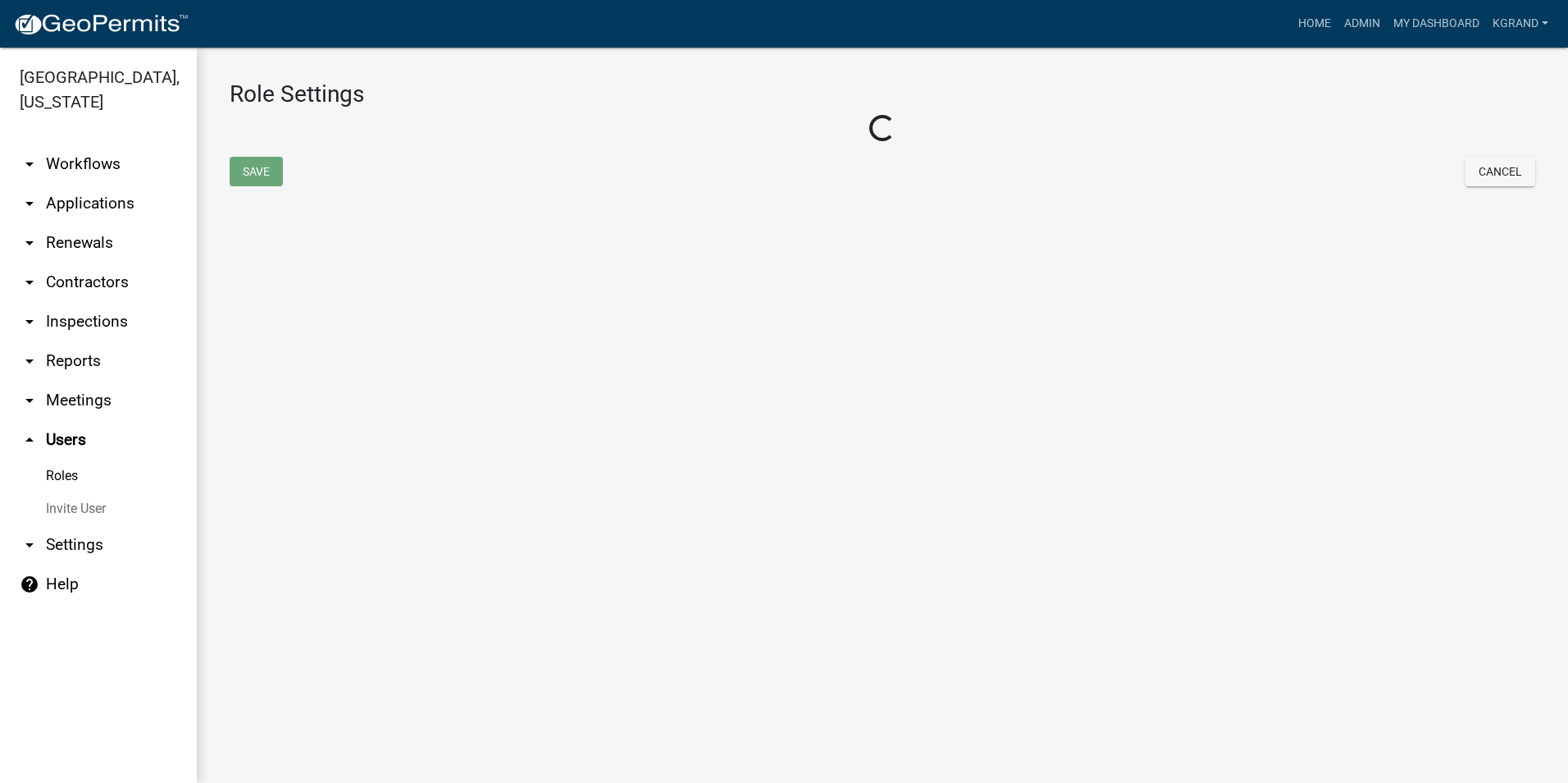
select select "2: yellow"
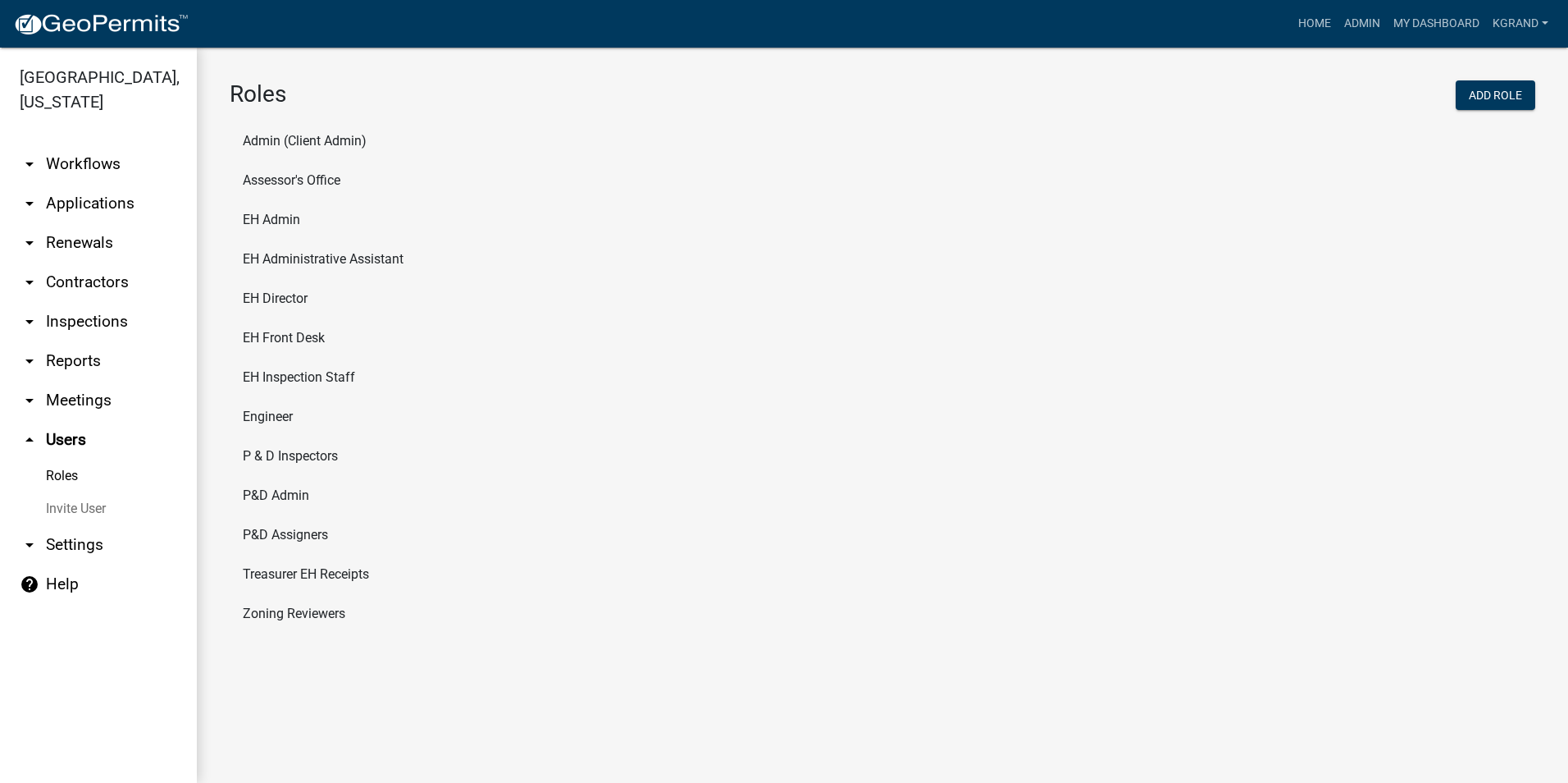
click at [69, 459] on link "Roles" at bounding box center [98, 475] width 197 height 33
click at [57, 459] on link "Roles" at bounding box center [98, 475] width 197 height 33
click at [256, 220] on li "EH Admin" at bounding box center [883, 219] width 1305 height 40
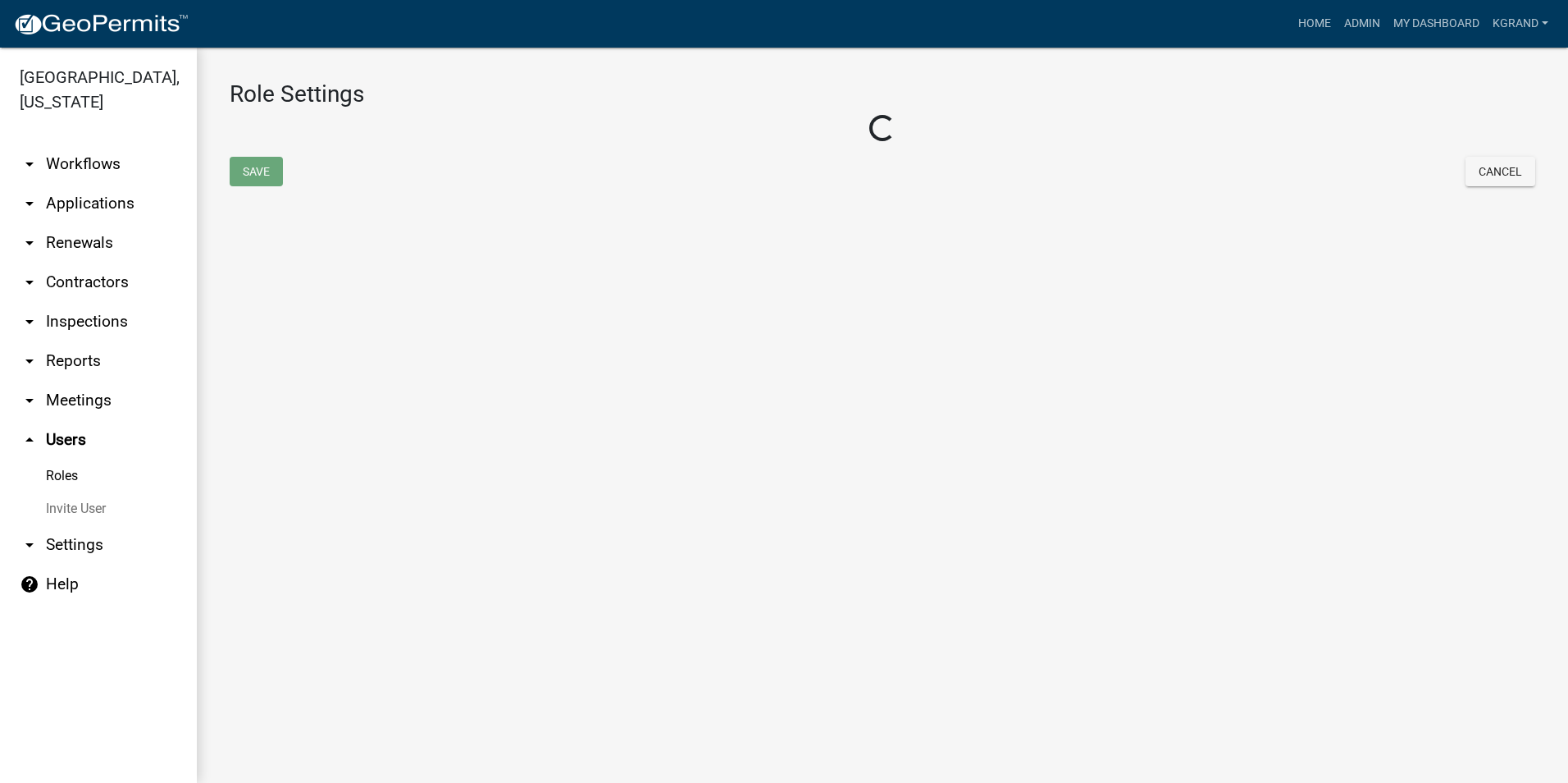
select select "4: red"
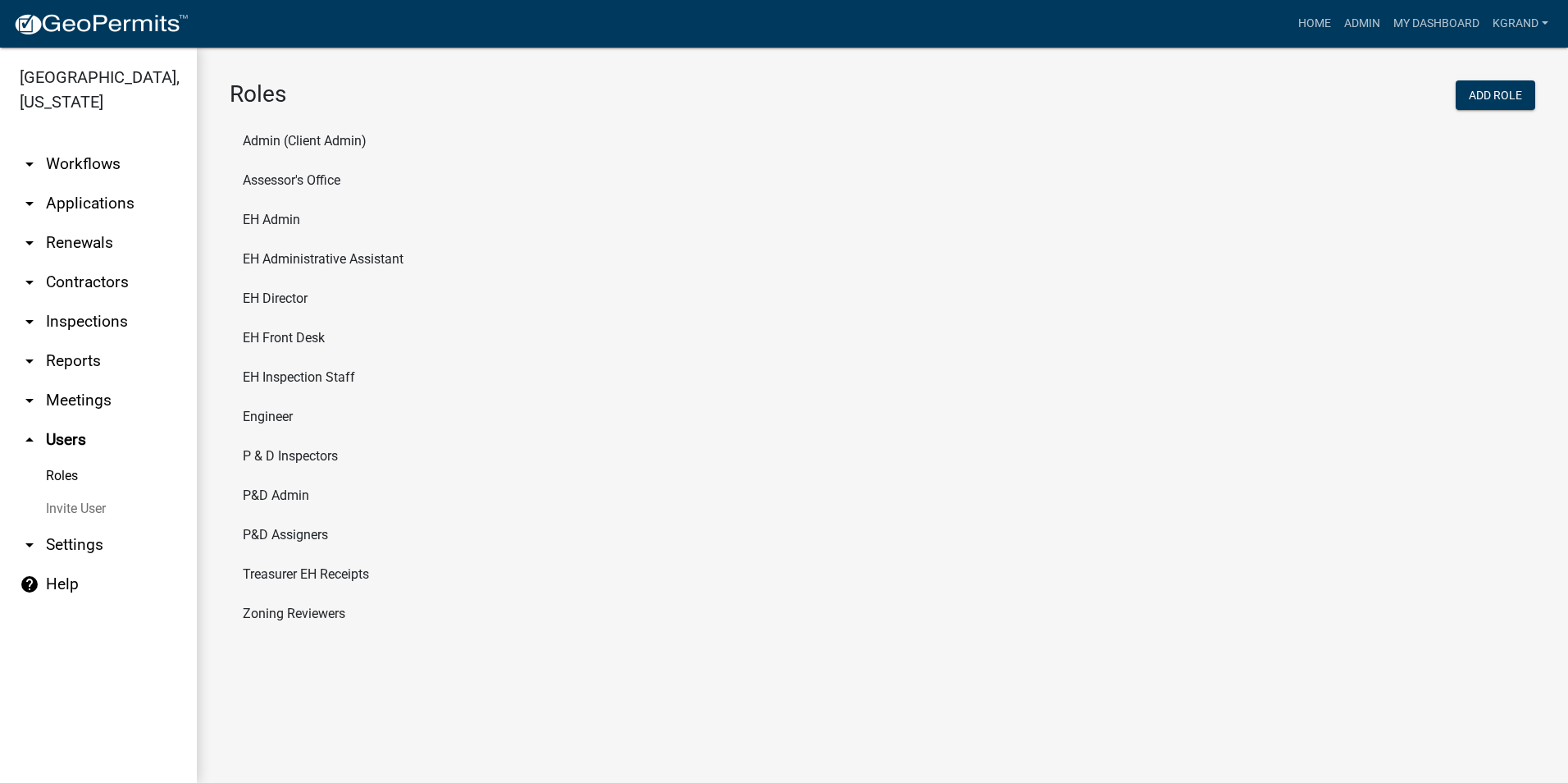
click at [265, 374] on li "EH Inspection Staff" at bounding box center [883, 377] width 1305 height 40
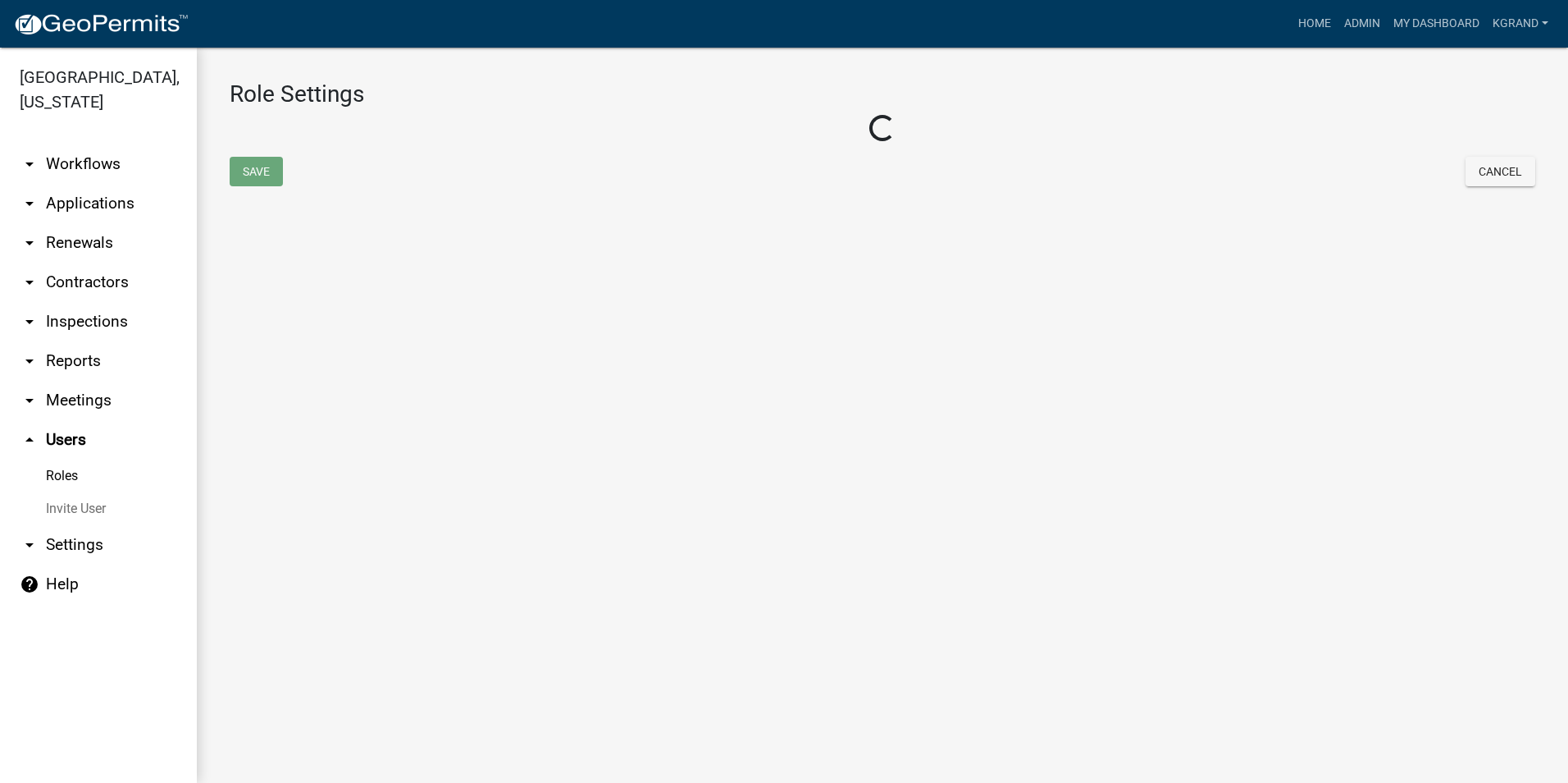
select select "2: yellow"
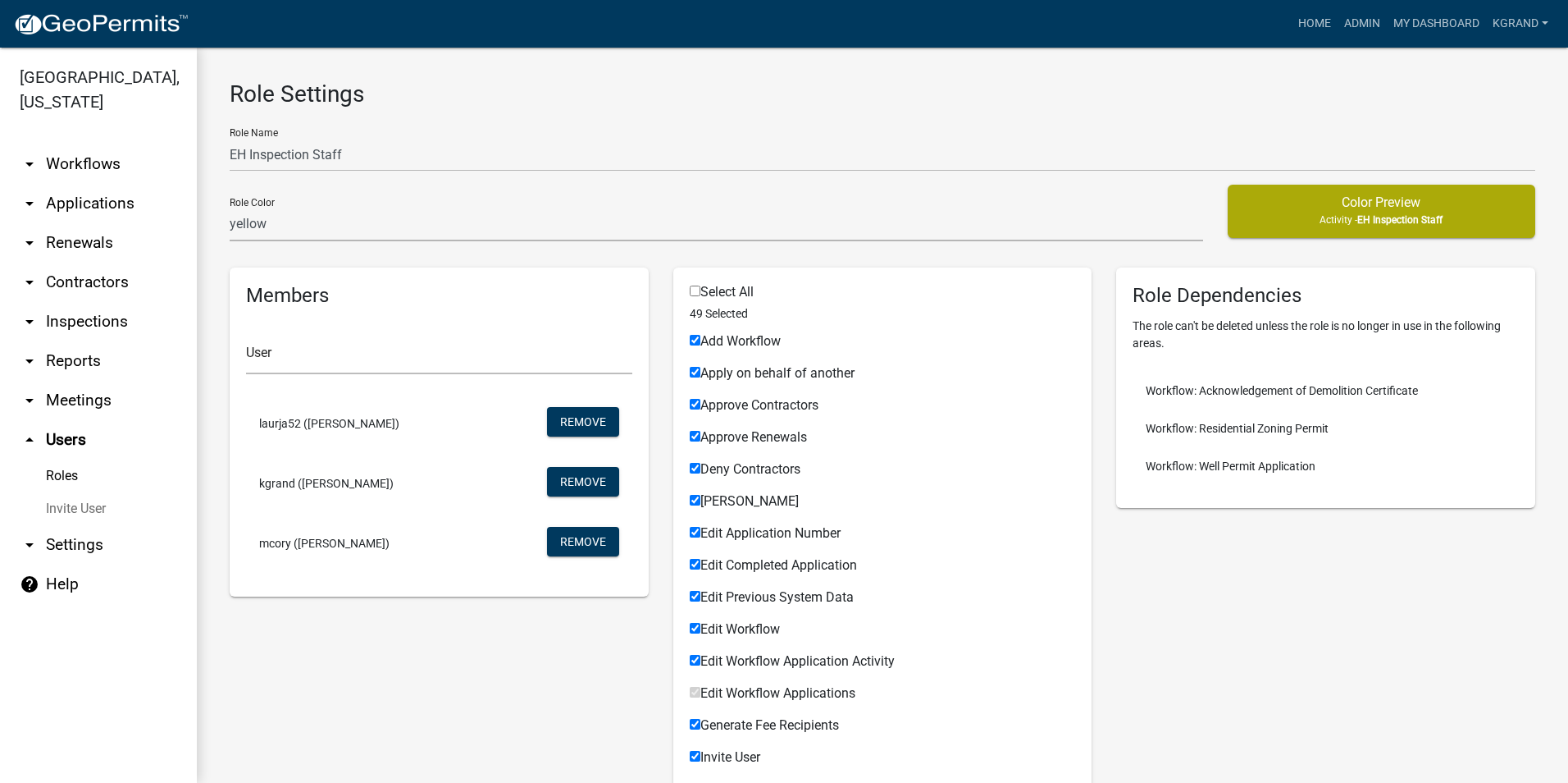
click at [65, 144] on link "arrow_drop_down Workflows" at bounding box center [98, 164] width 197 height 40
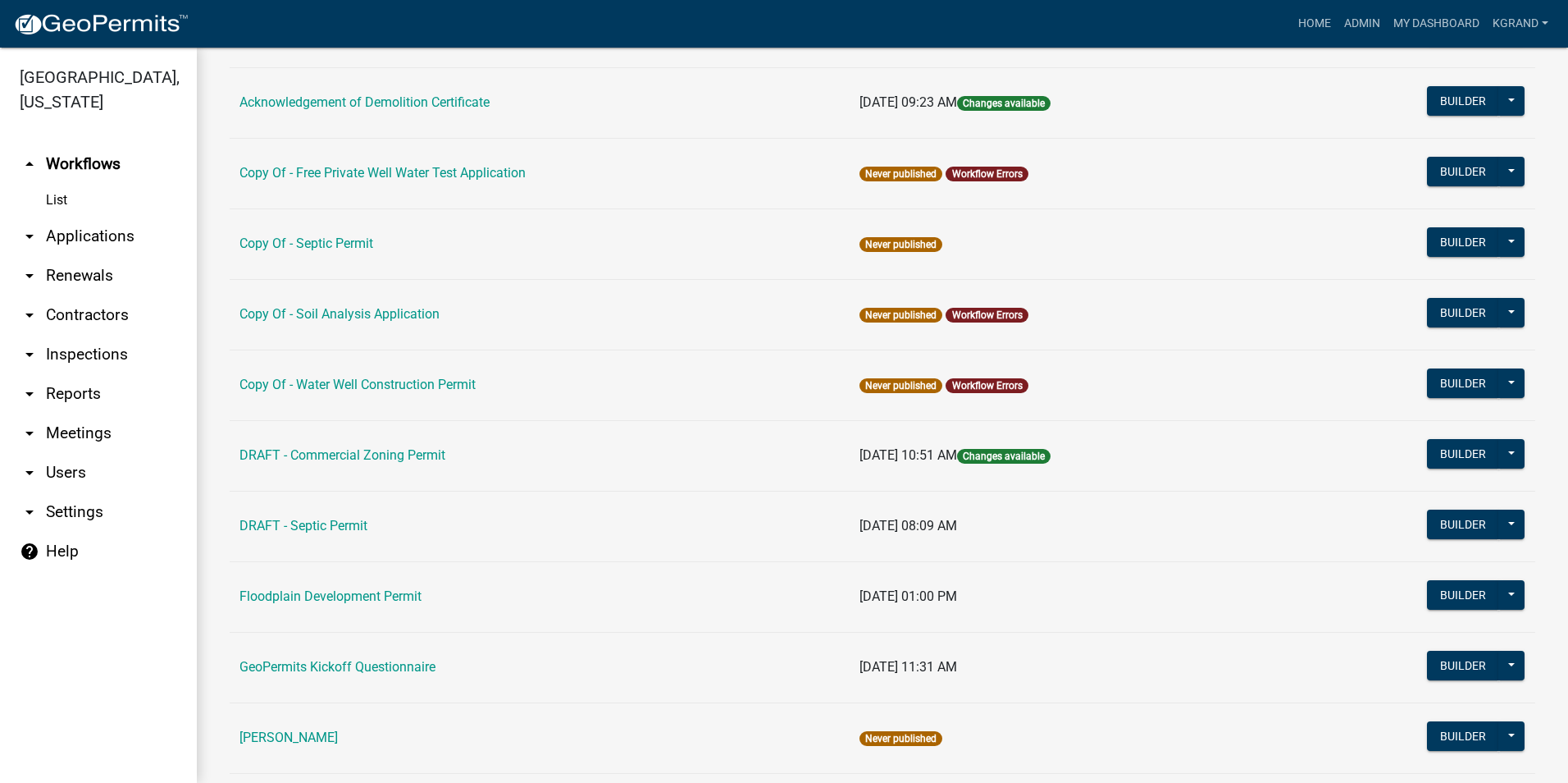
scroll to position [328, 0]
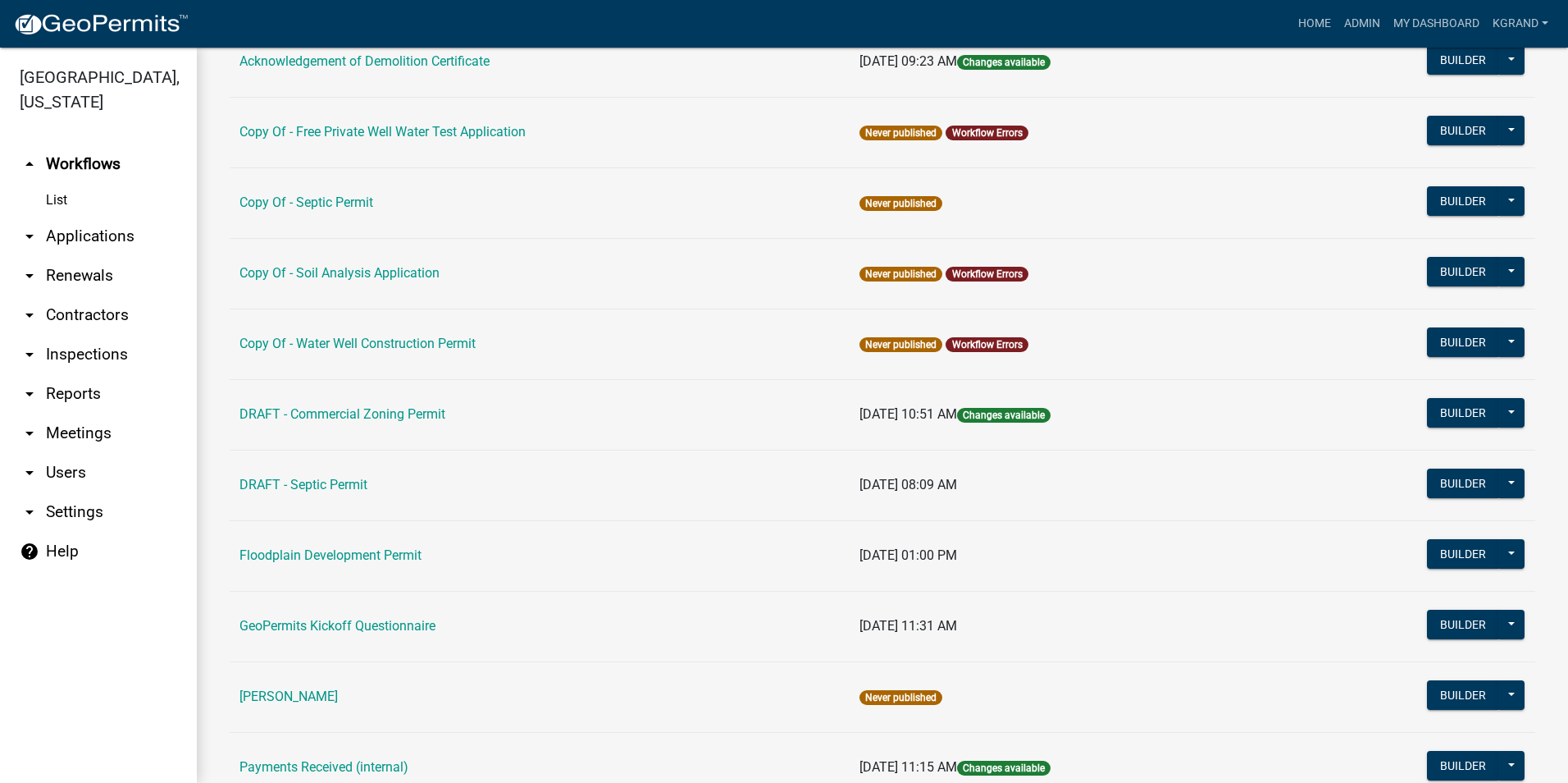
click at [349, 405] on td "DRAFT - Commercial Zoning Permit" at bounding box center [539, 414] width 620 height 71
click at [401, 417] on link "DRAFT - Commercial Zoning Permit" at bounding box center [342, 414] width 206 height 16
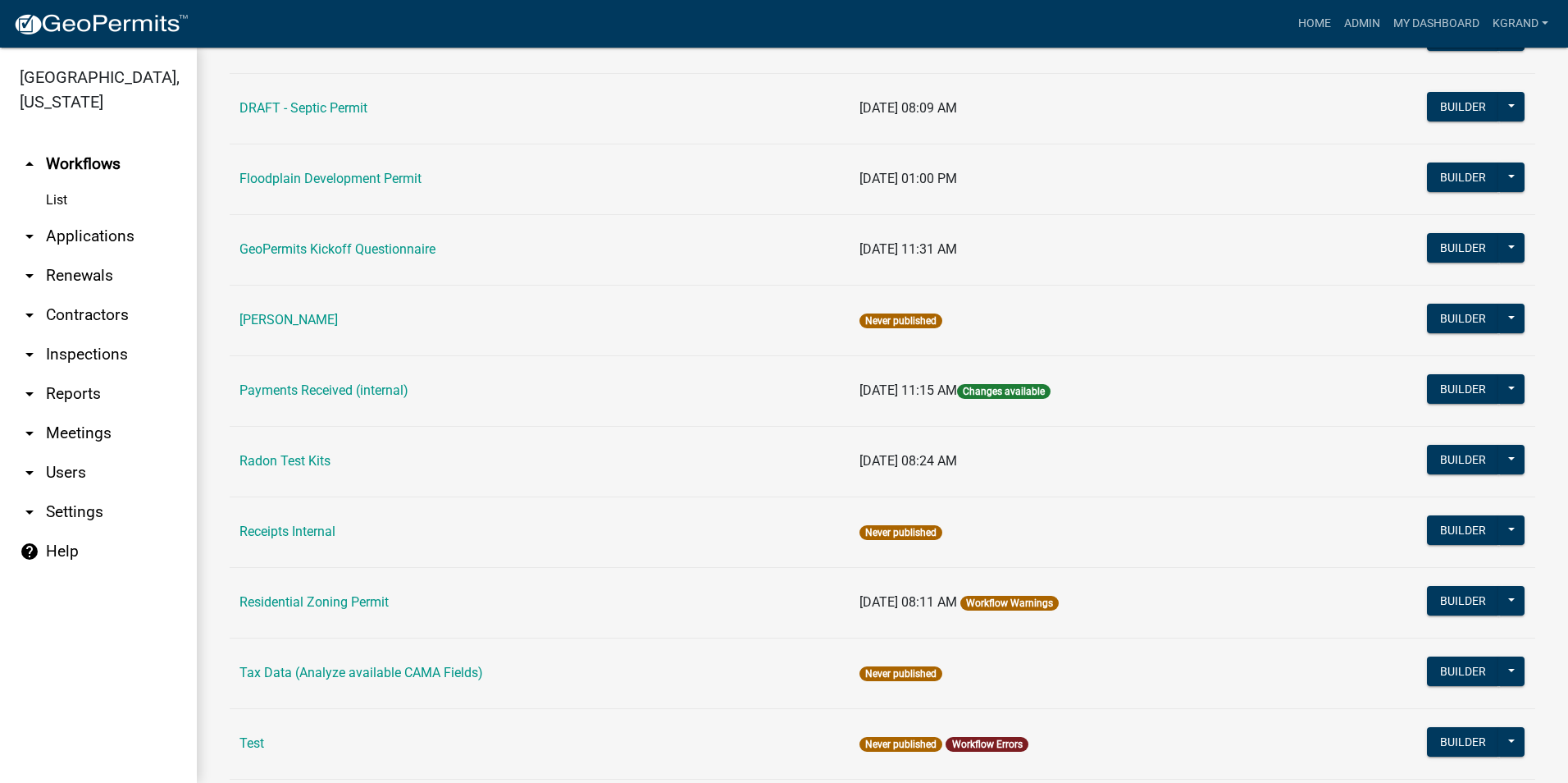
scroll to position [739, 0]
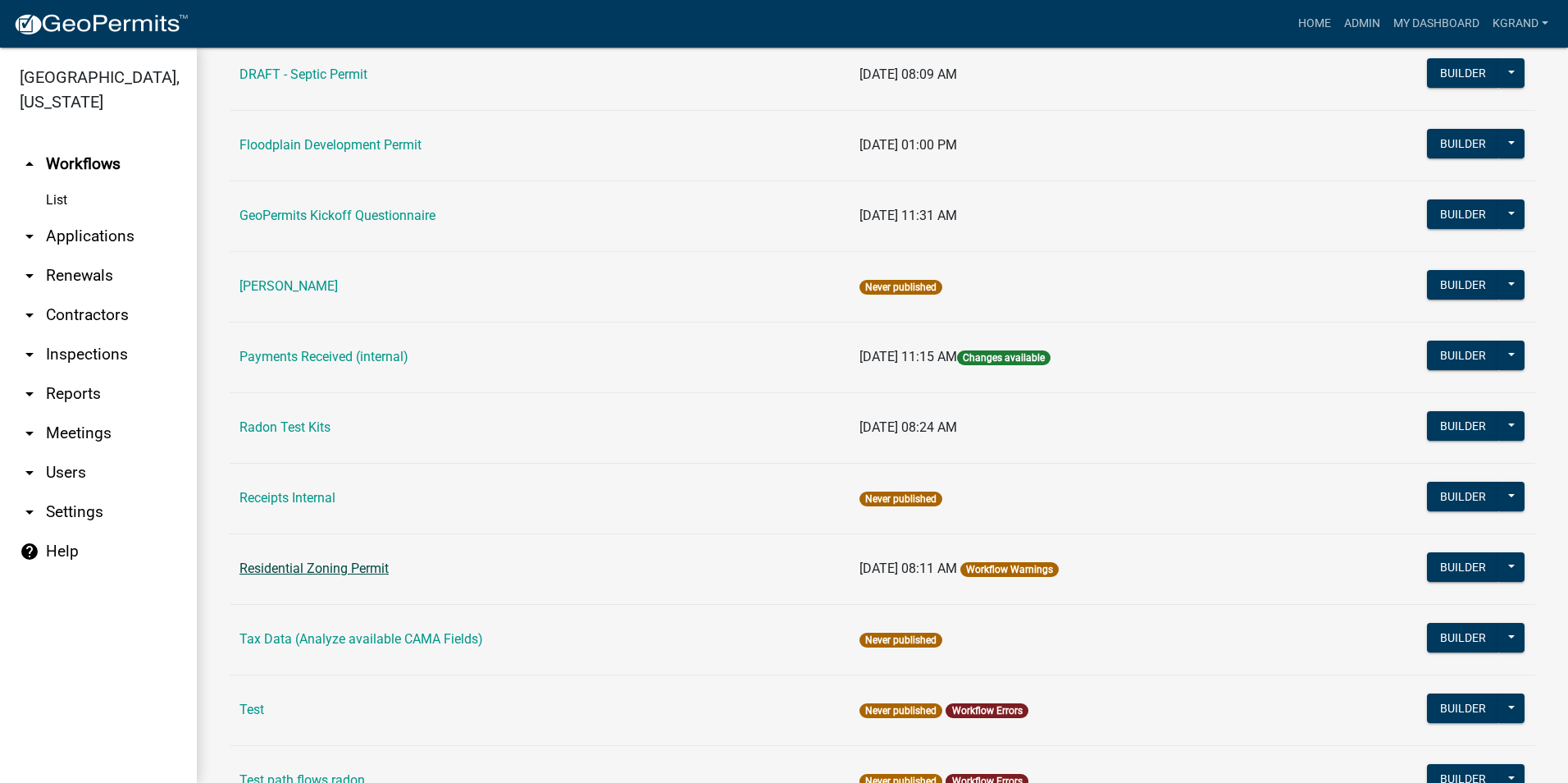
click at [321, 560] on link "Residential Zoning Permit" at bounding box center [314, 568] width 149 height 16
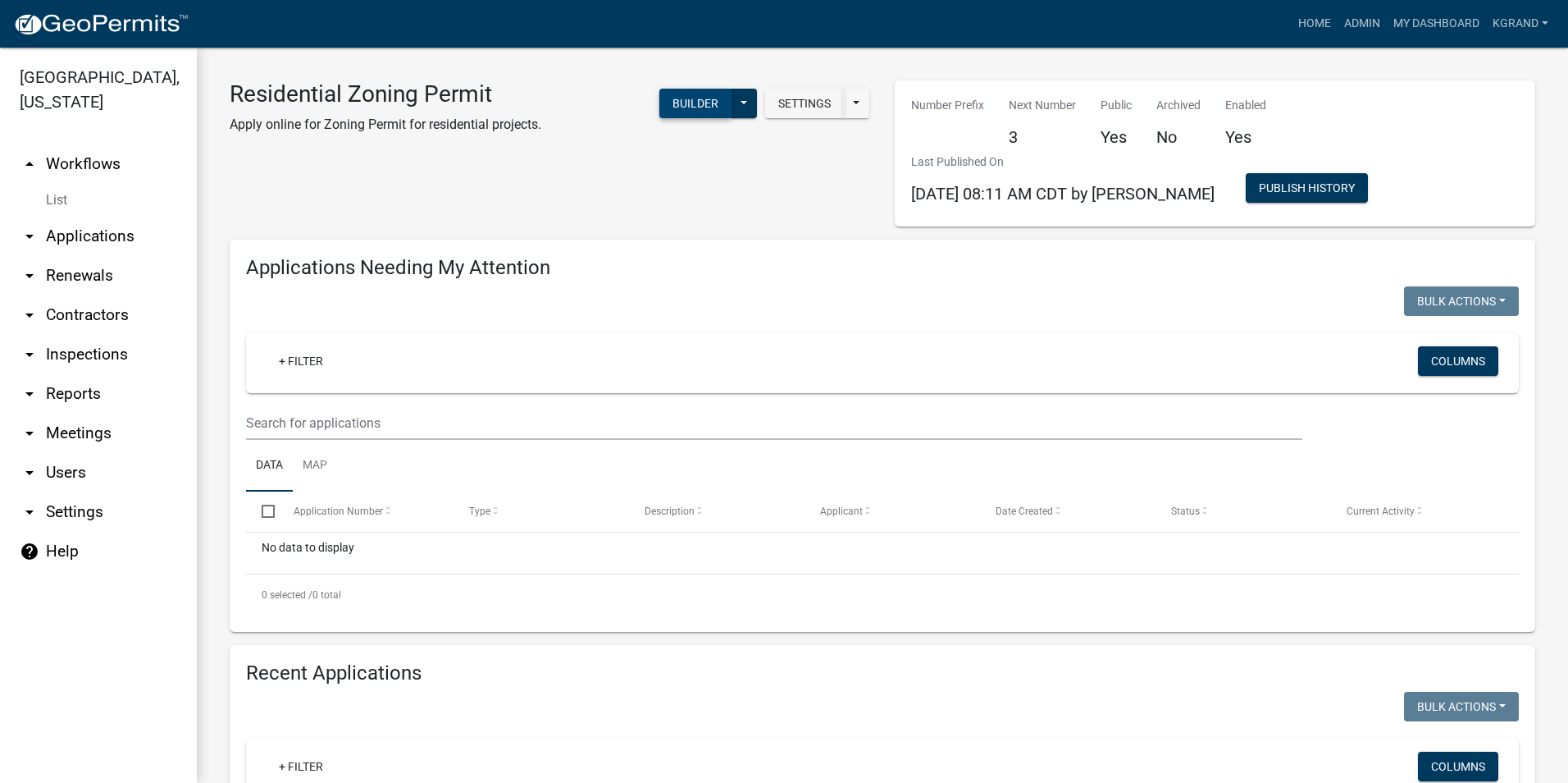
click at [685, 107] on button "Builder" at bounding box center [696, 103] width 73 height 29
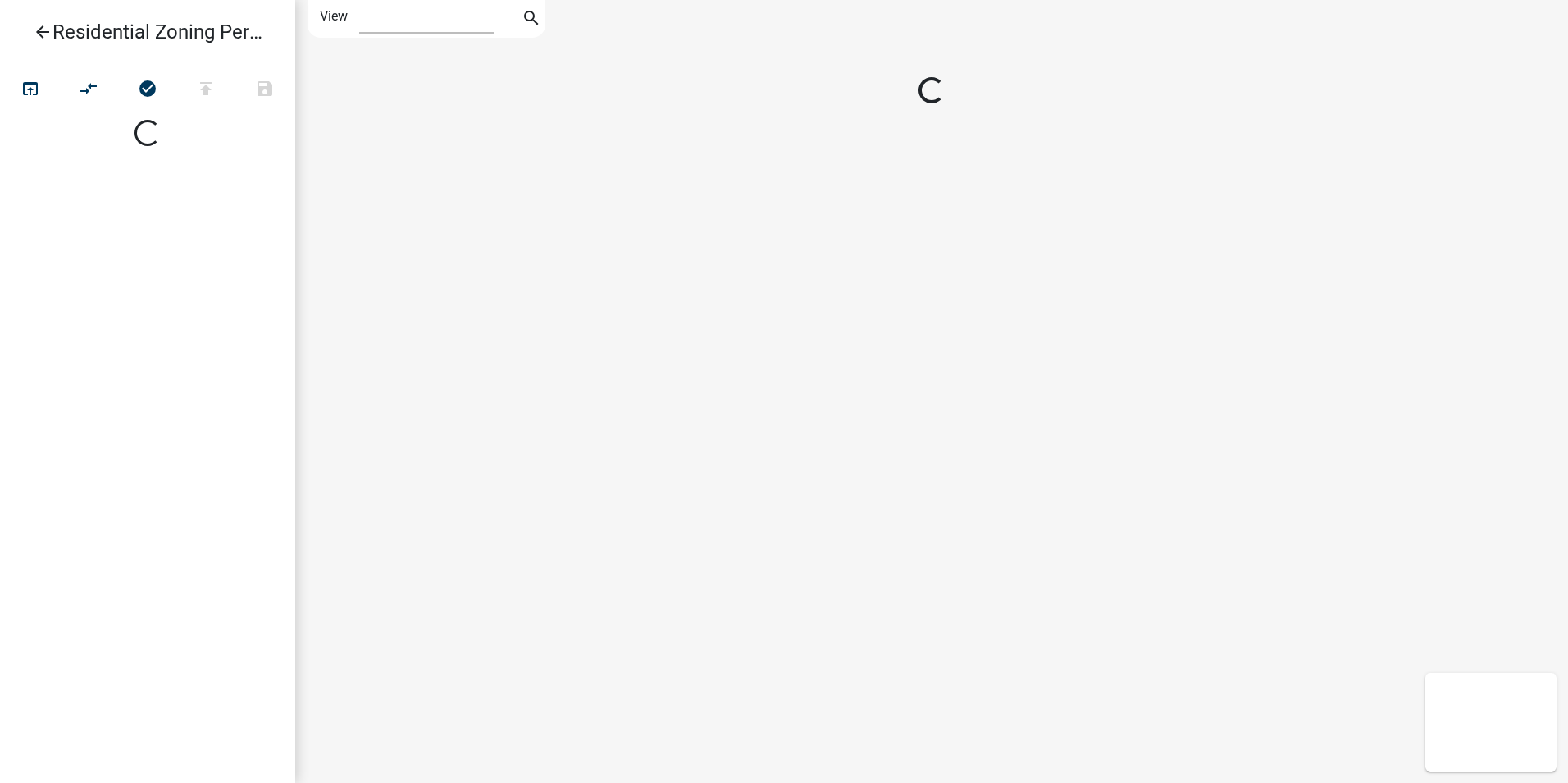
select select "1"
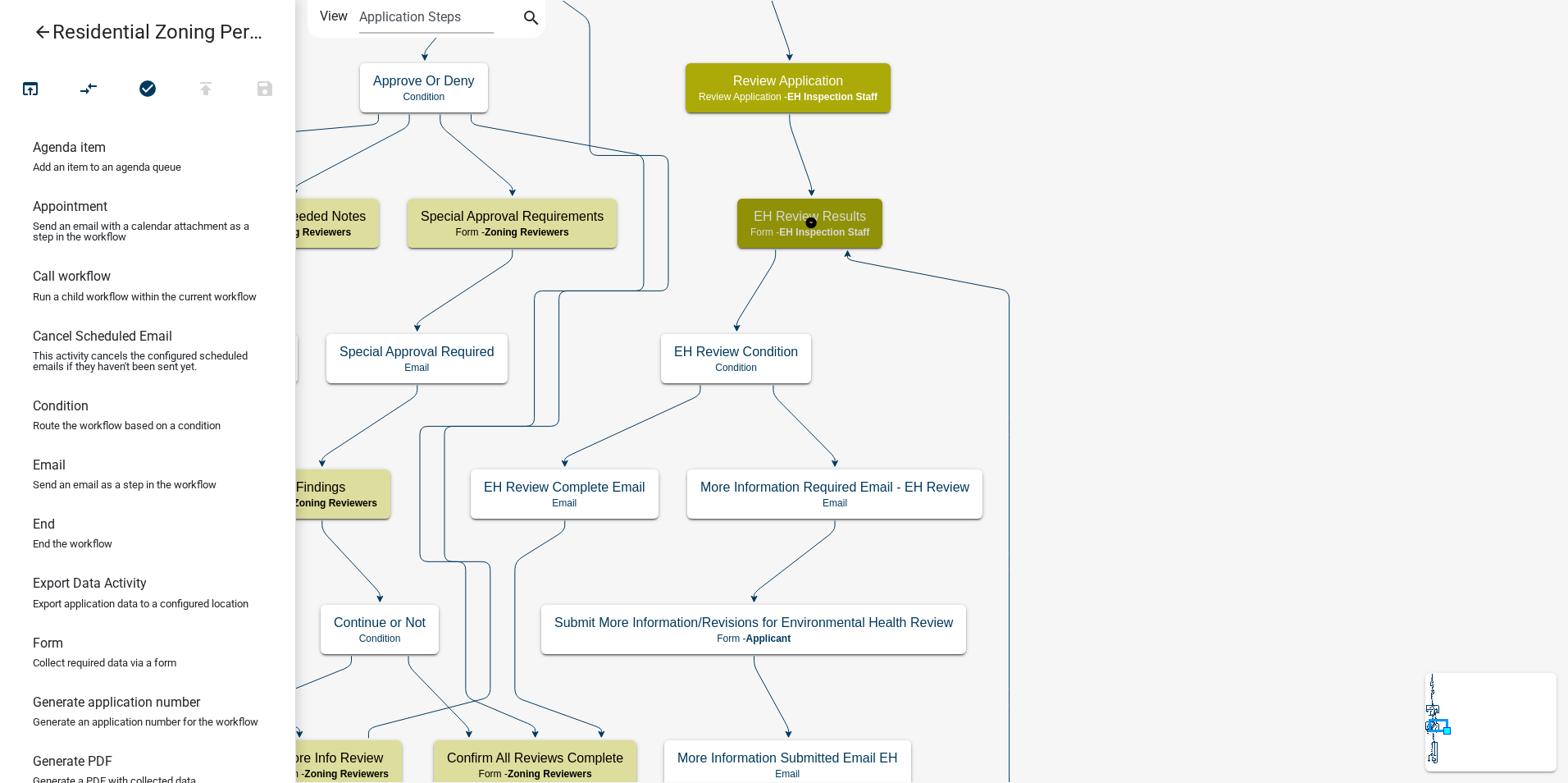
click at [860, 221] on h5 "EH Review Results" at bounding box center [810, 217] width 119 height 16
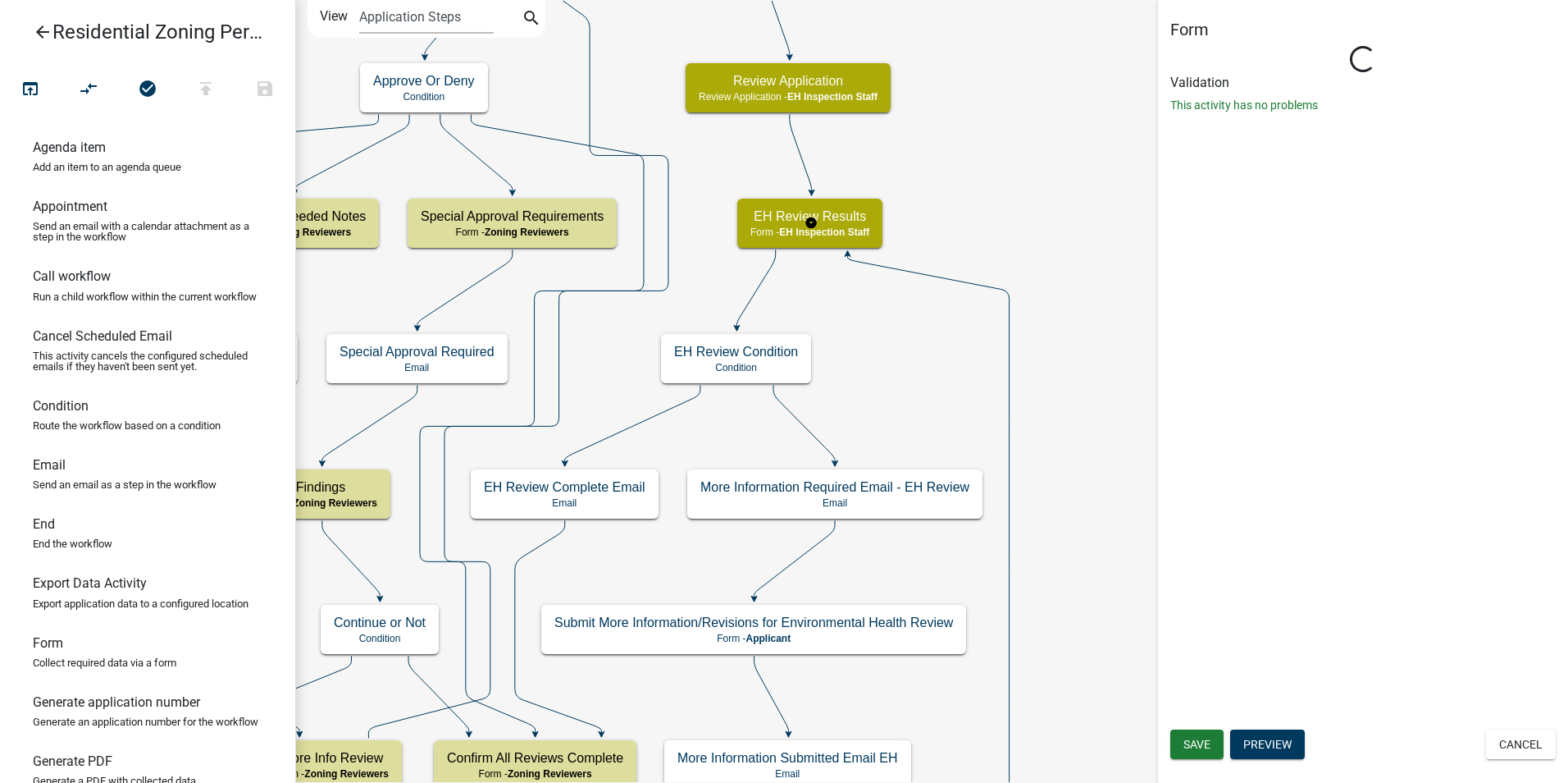
select select "B112E396-40EF-4858-AE7C-AB0894FDBB84"
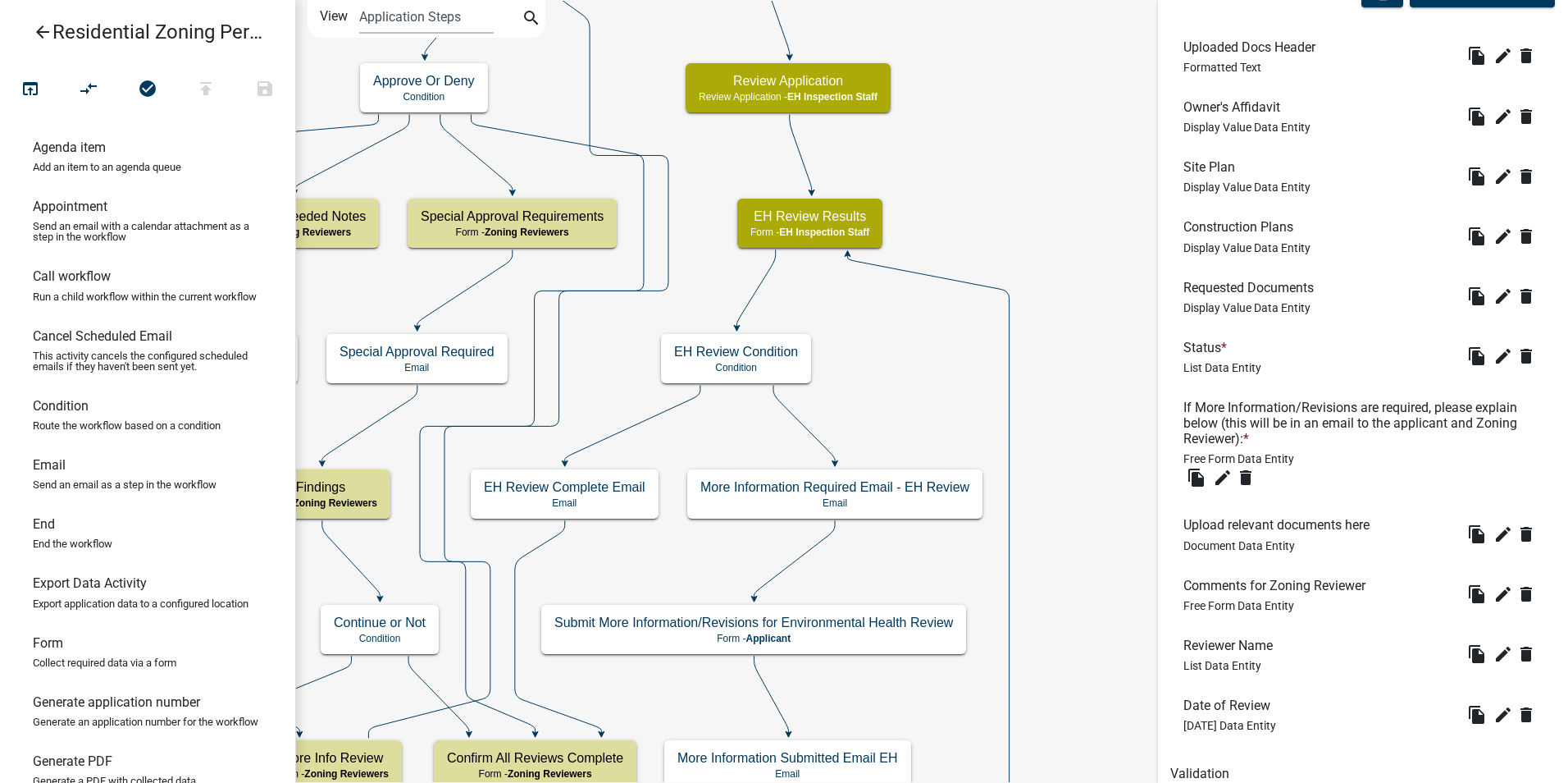
scroll to position [629, 0]
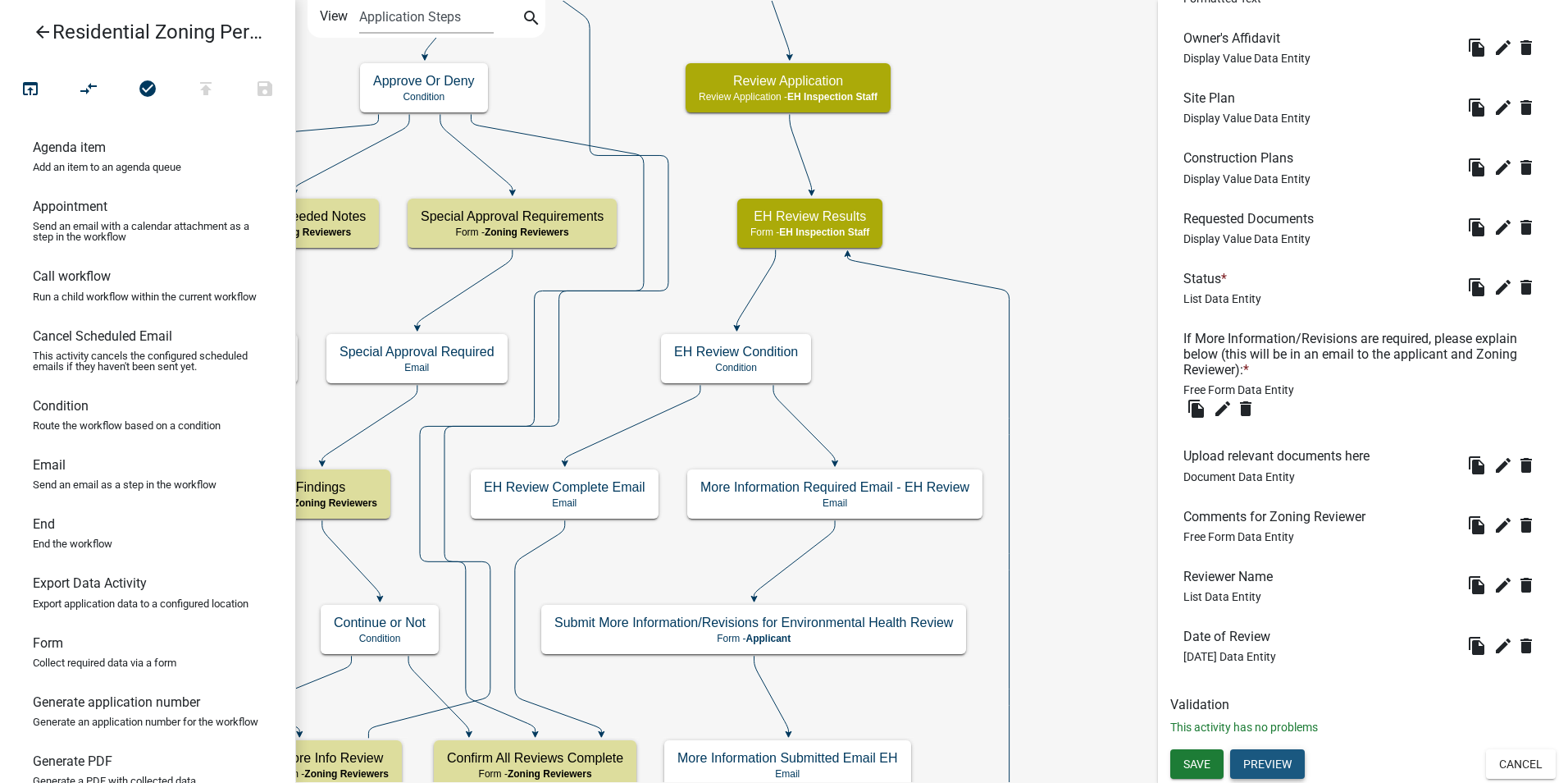
click at [1275, 761] on button "Preview" at bounding box center [1267, 764] width 74 height 29
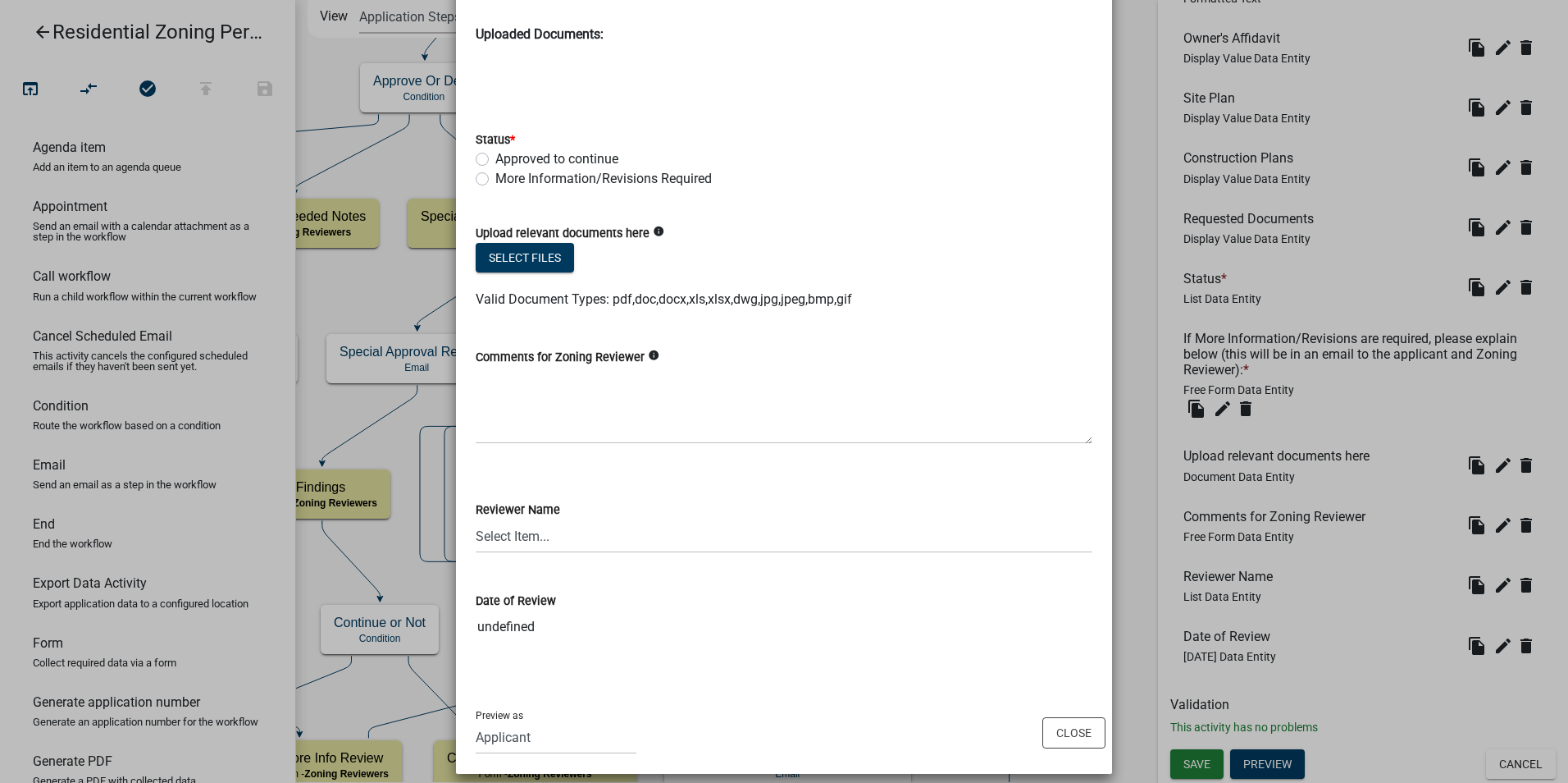
scroll to position [111, 0]
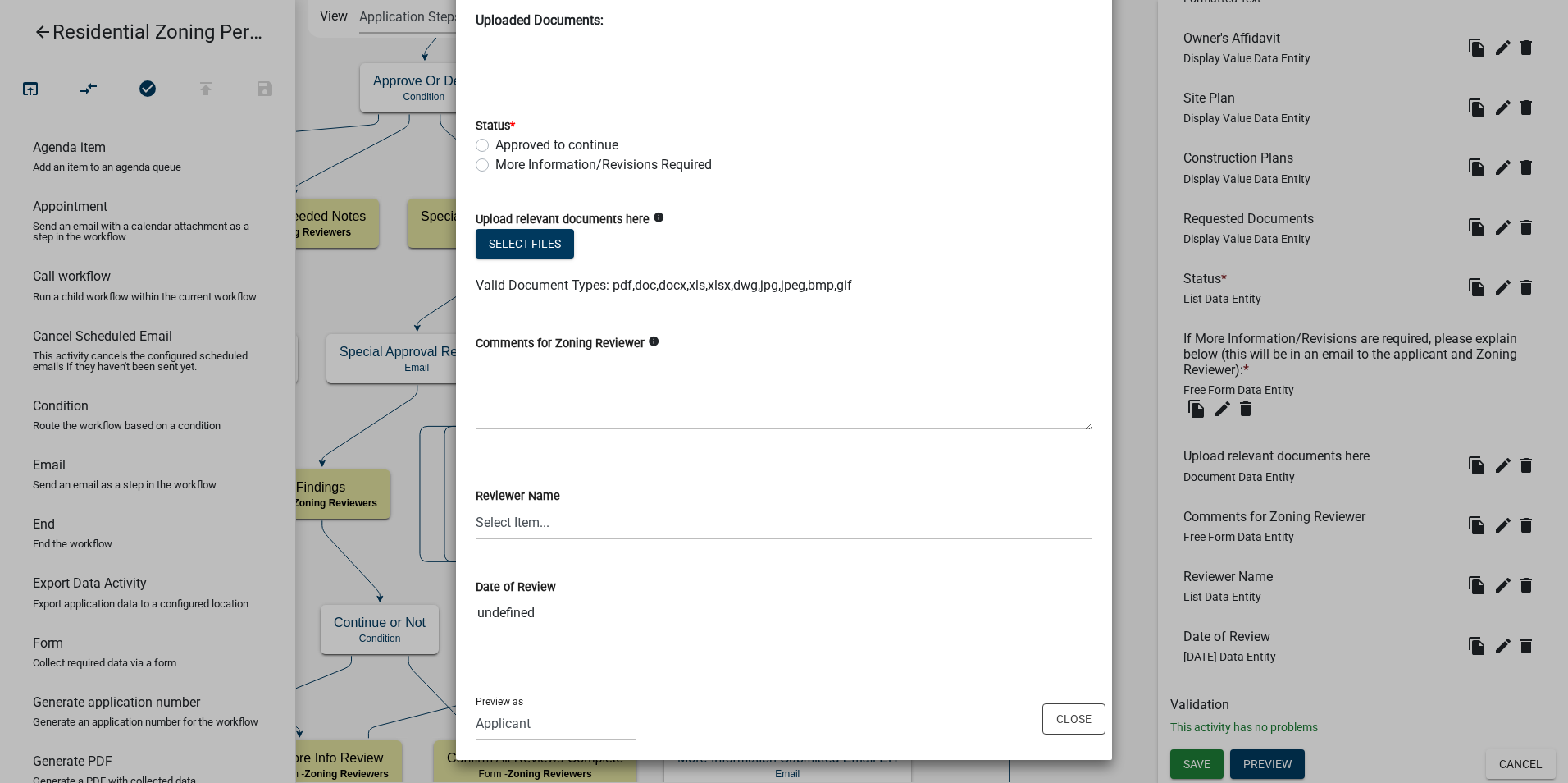
click at [673, 522] on select "Select Item... KIMBERLY GRANDINETTI Kimberly Grandinetti Laura Johnston Laura J…" at bounding box center [784, 522] width 616 height 34
click at [672, 522] on select "Select Item... KIMBERLY GRANDINETTI Kimberly Grandinetti Laura Johnston Laura J…" at bounding box center [784, 522] width 616 height 34
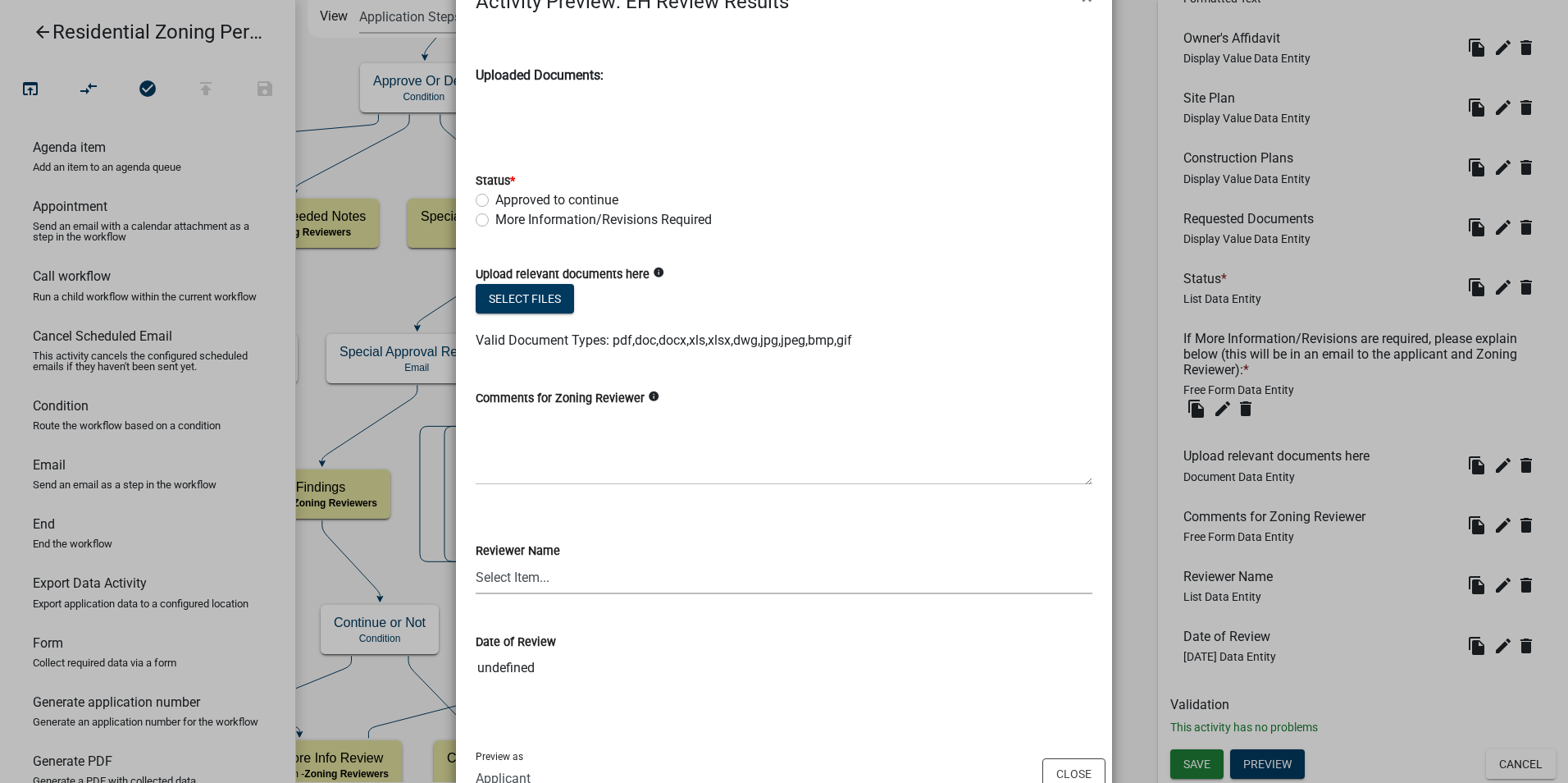
scroll to position [0, 0]
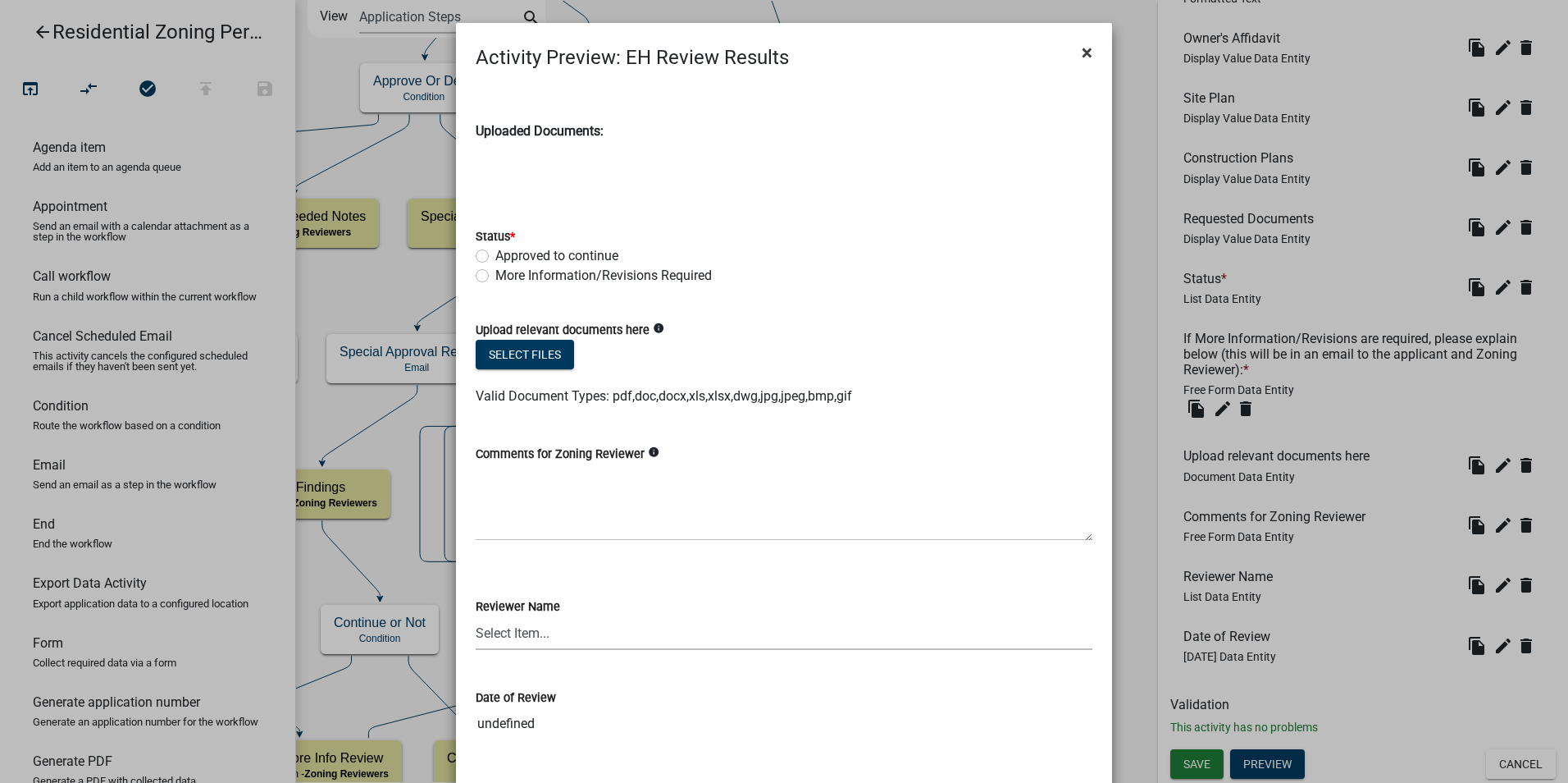
click at [1082, 50] on span "×" at bounding box center [1087, 52] width 11 height 23
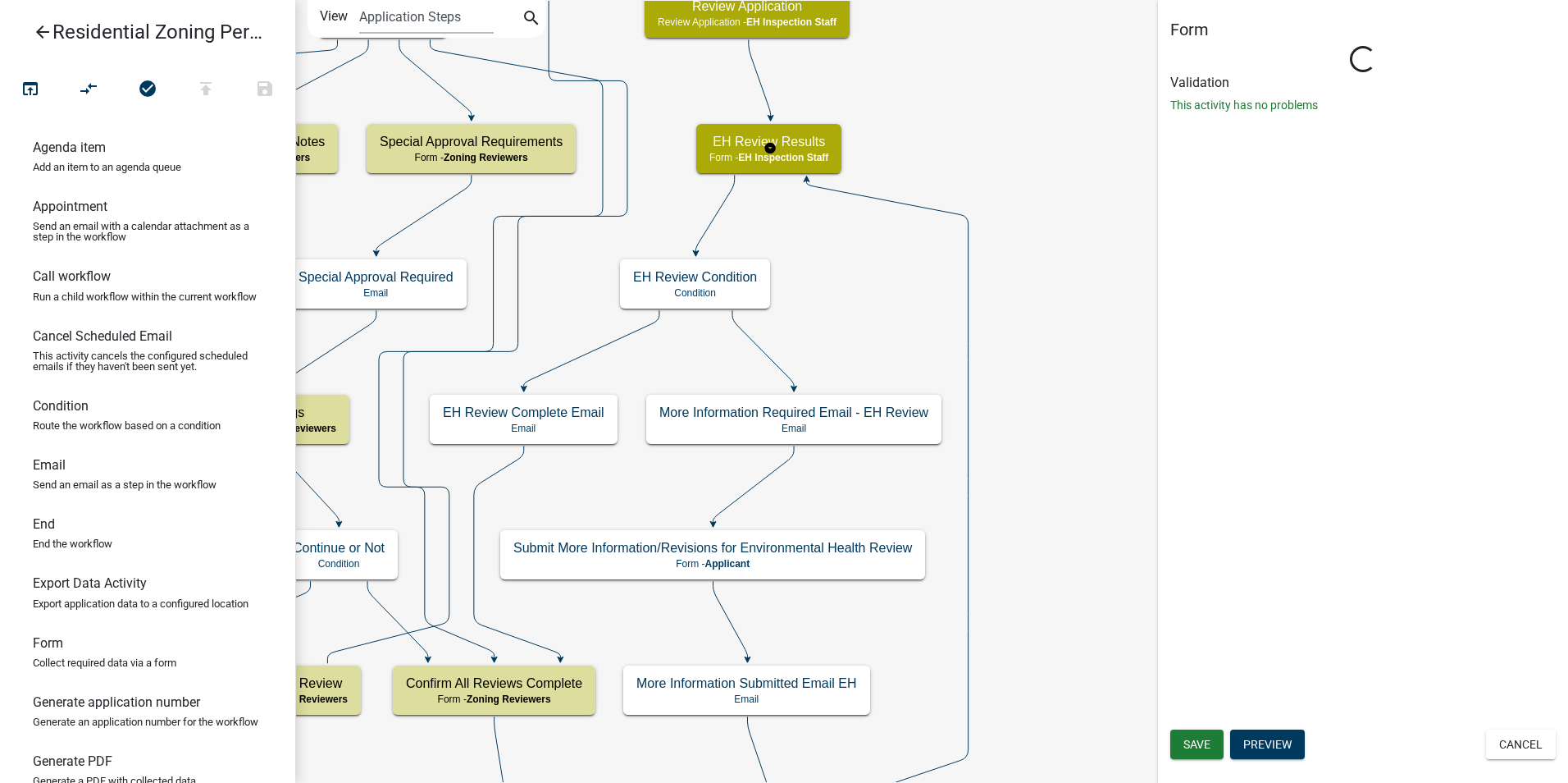
select select "B112E396-40EF-4858-AE7C-AB0894FDBB84"
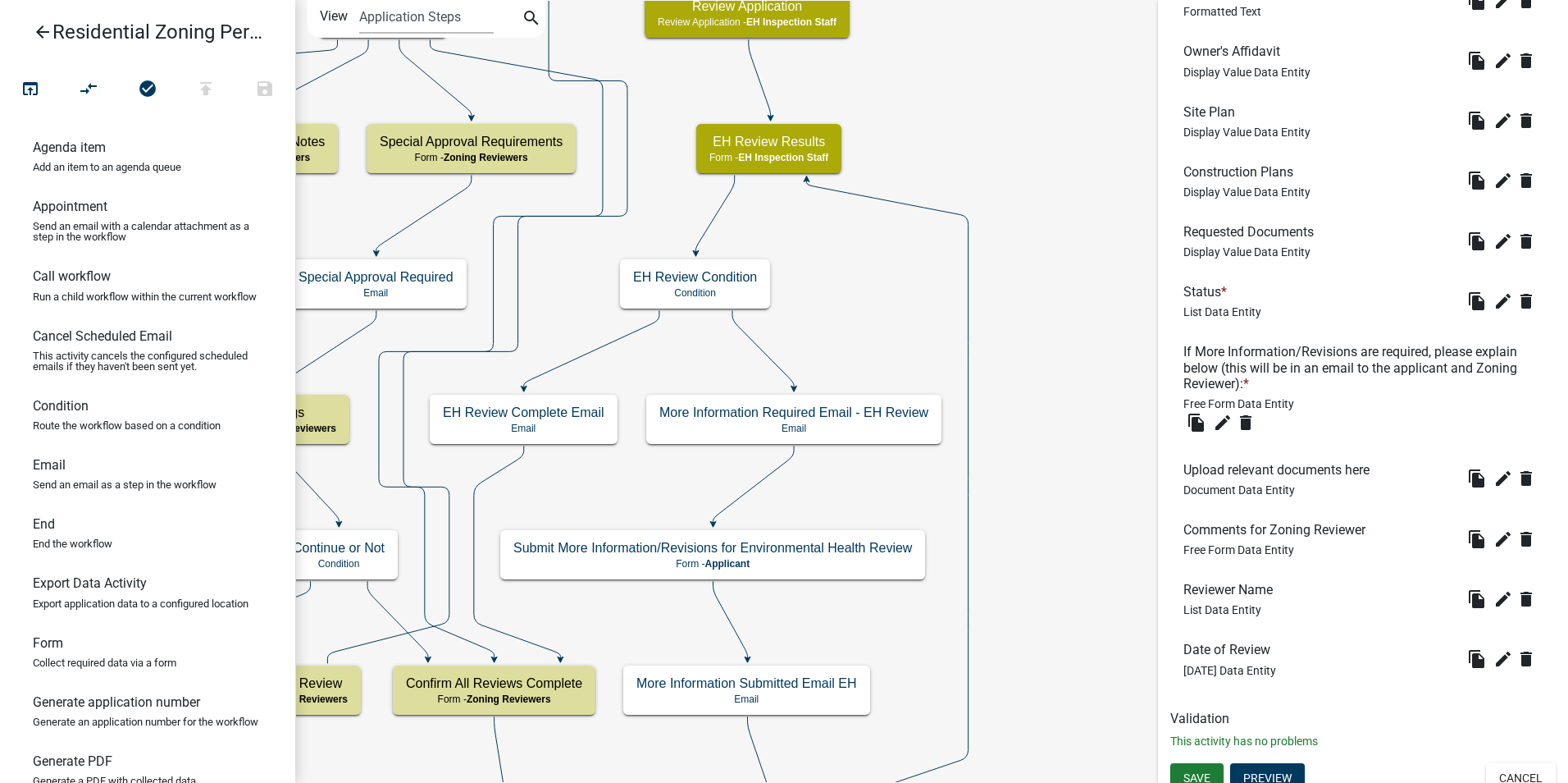
scroll to position [629, 0]
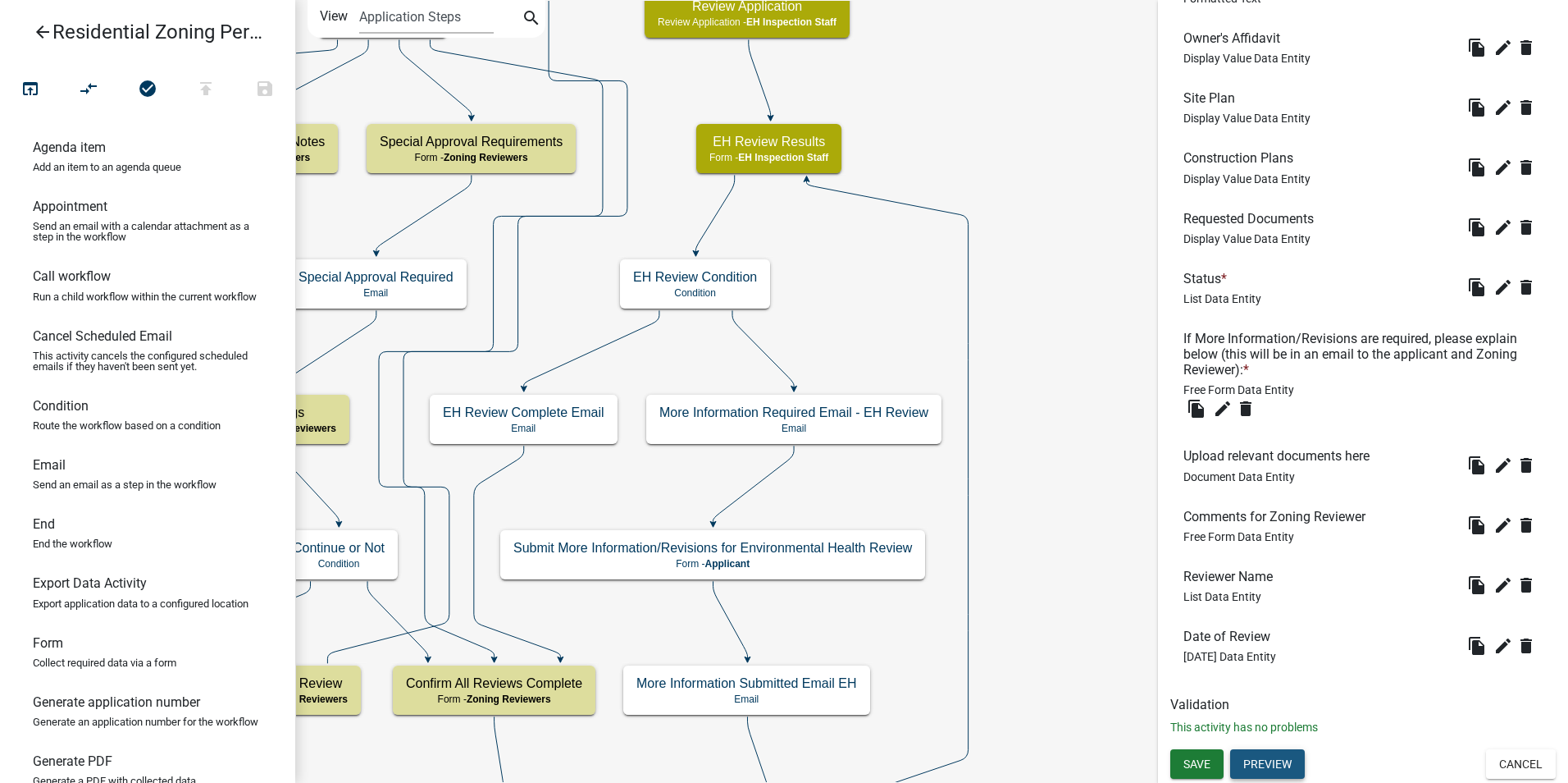
click at [1263, 758] on button "Preview" at bounding box center [1267, 764] width 74 height 29
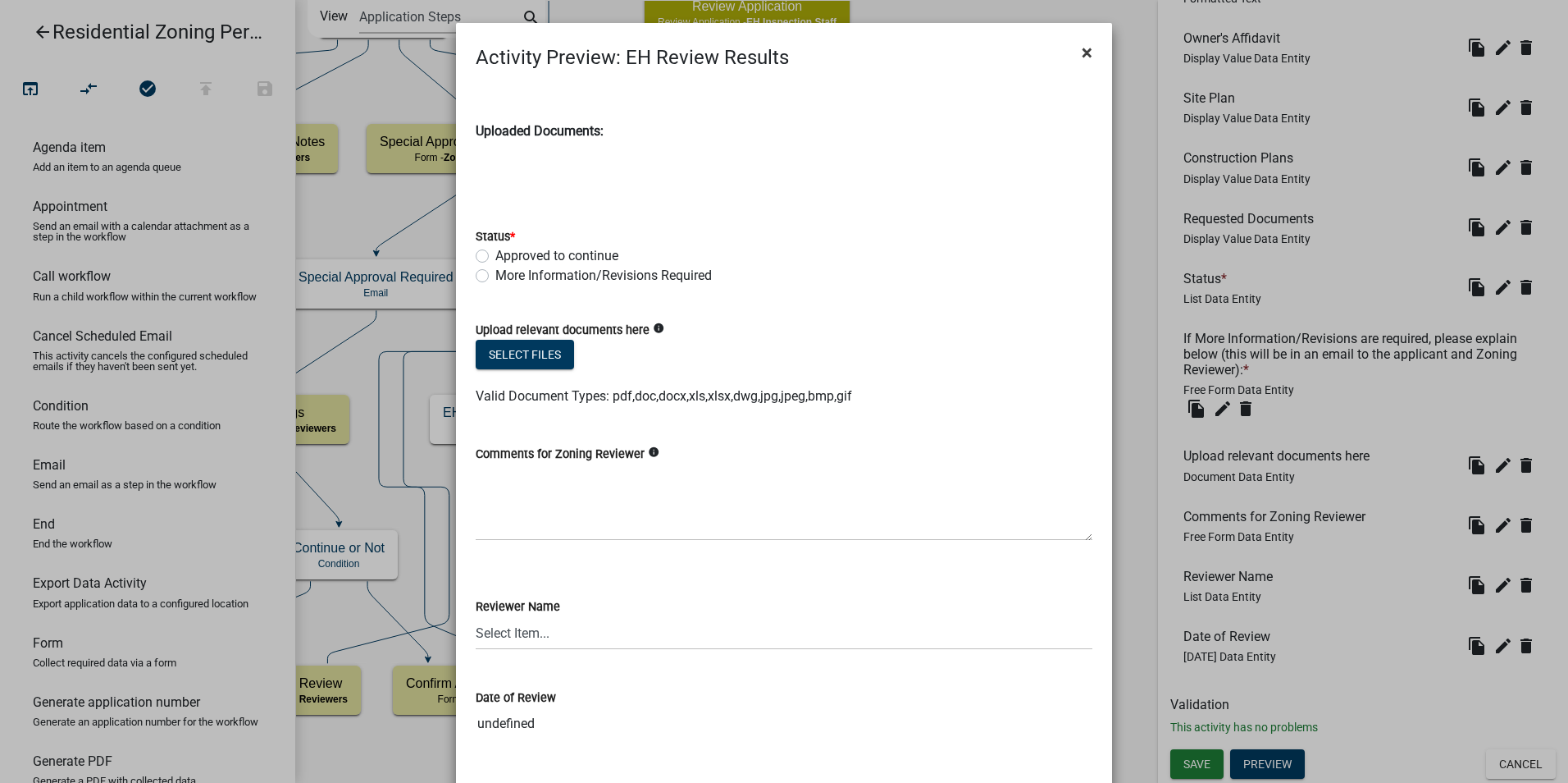
click at [1082, 50] on span "×" at bounding box center [1087, 52] width 11 height 23
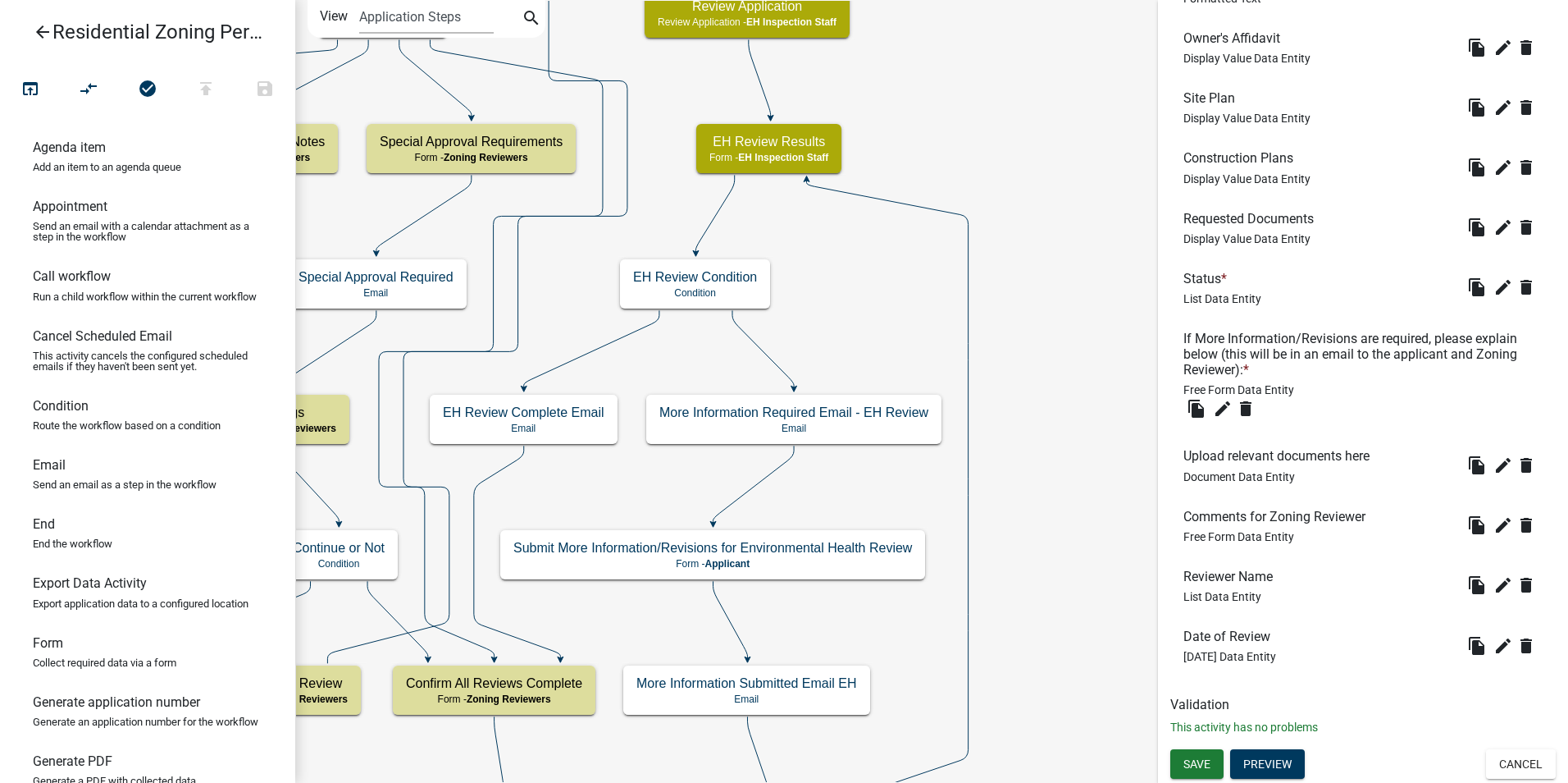
click at [42, 29] on icon "arrow_back" at bounding box center [42, 34] width 19 height 23
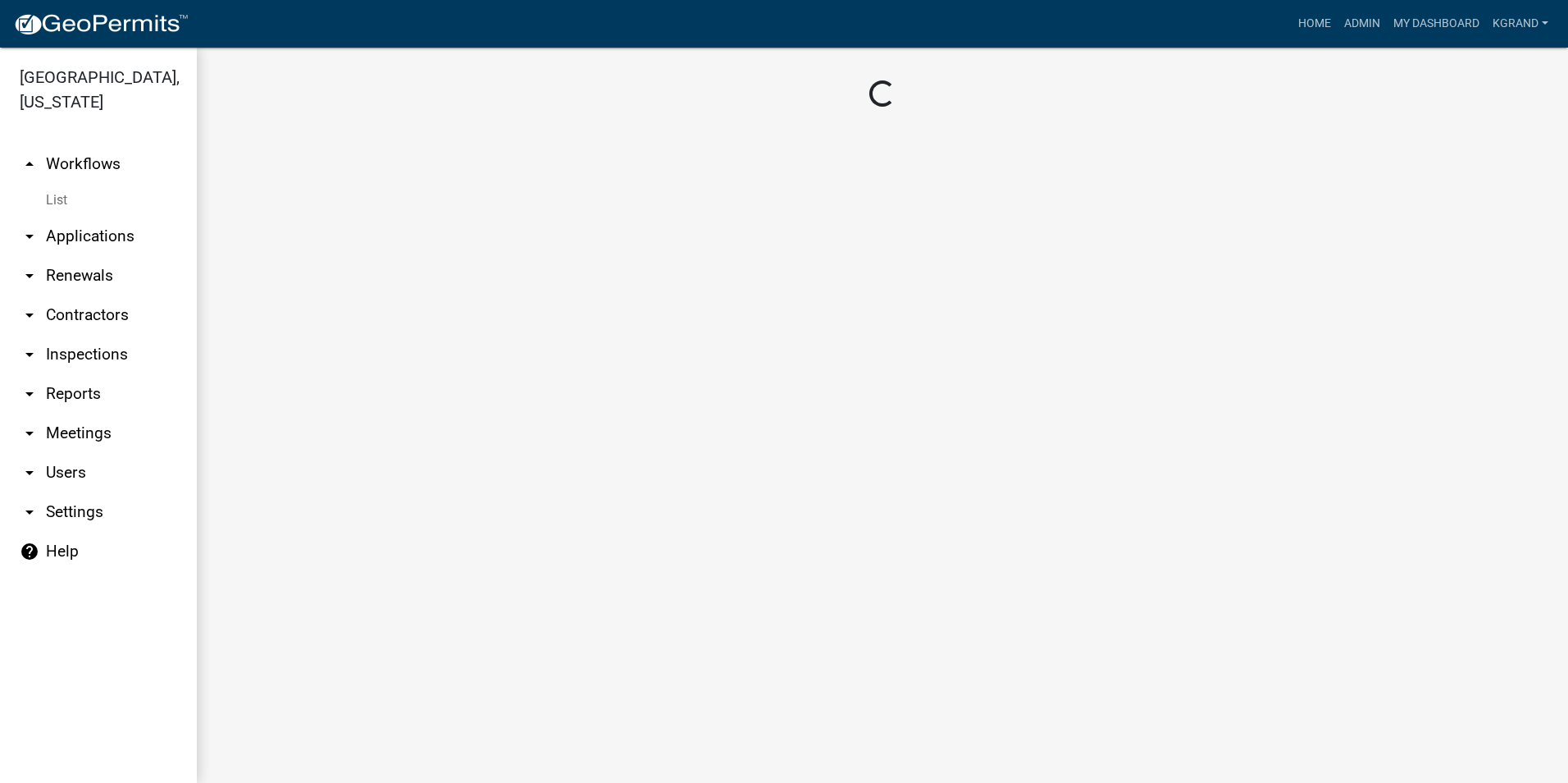
click at [41, 144] on link "arrow_drop_up Workflows" at bounding box center [98, 164] width 197 height 40
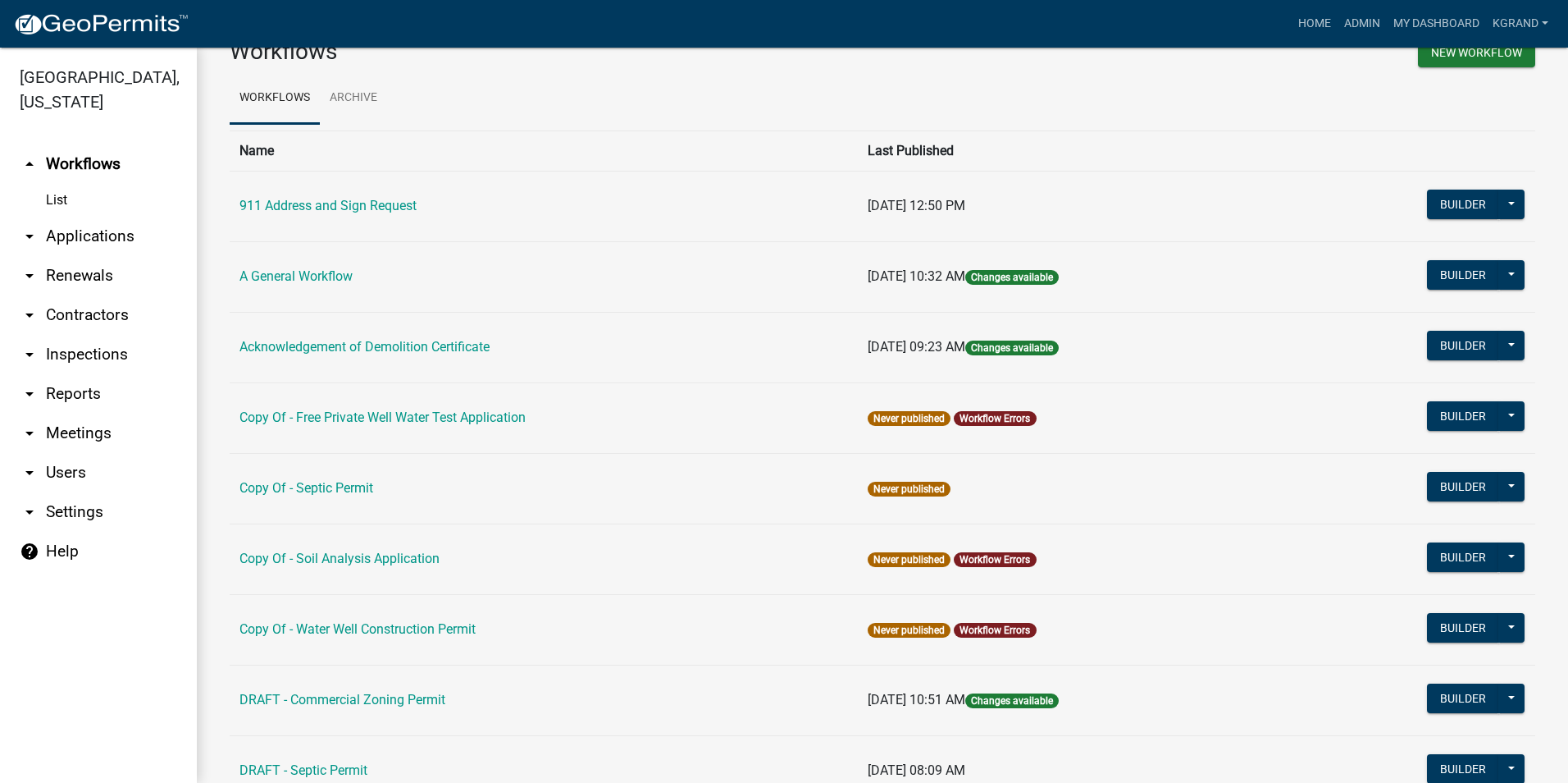
scroll to position [82, 0]
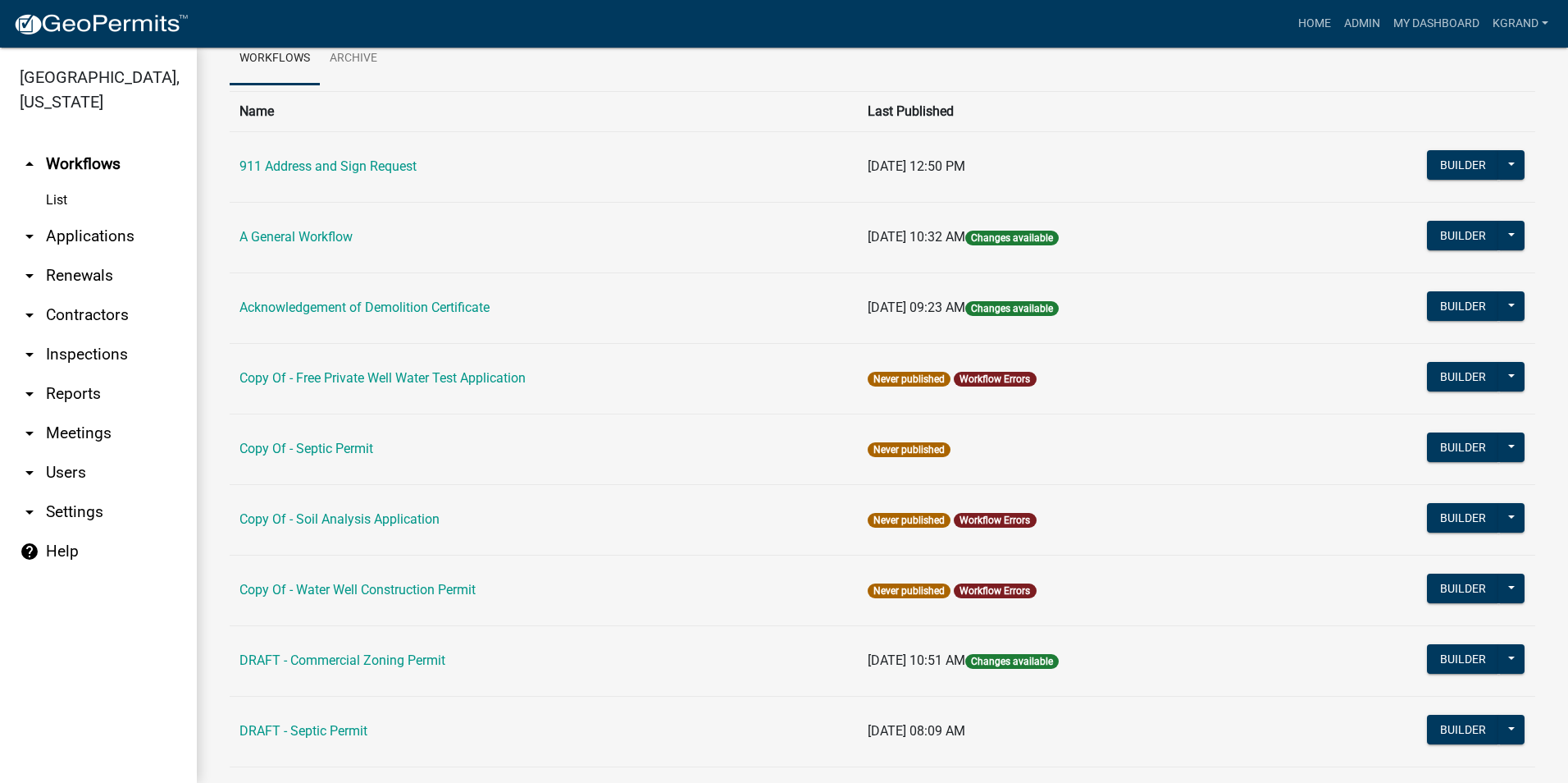
click at [292, 312] on link "Acknowledgement of Demolition Certificate" at bounding box center [364, 307] width 250 height 16
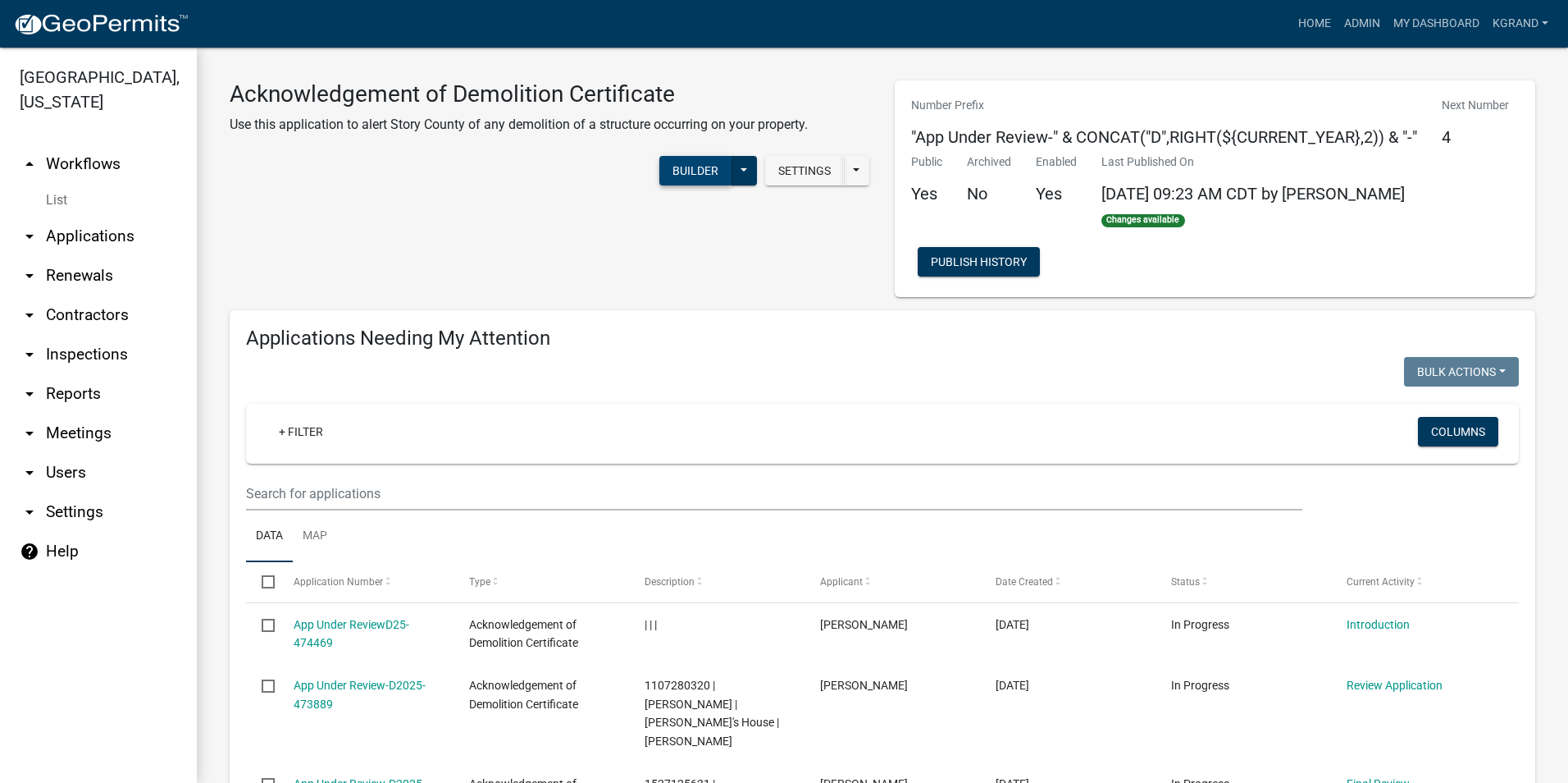
click at [682, 165] on button "Builder" at bounding box center [696, 170] width 73 height 29
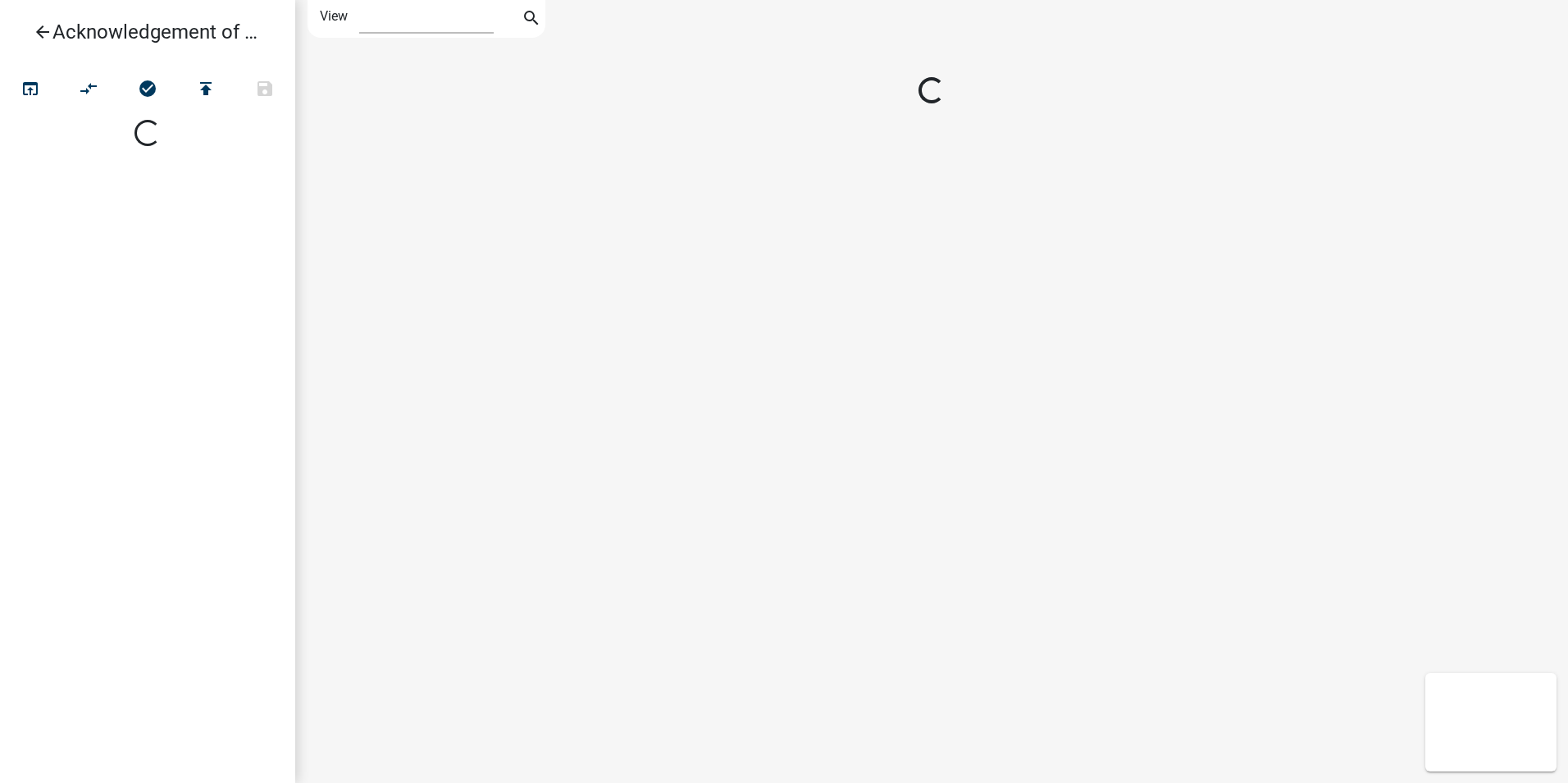
select select "1"
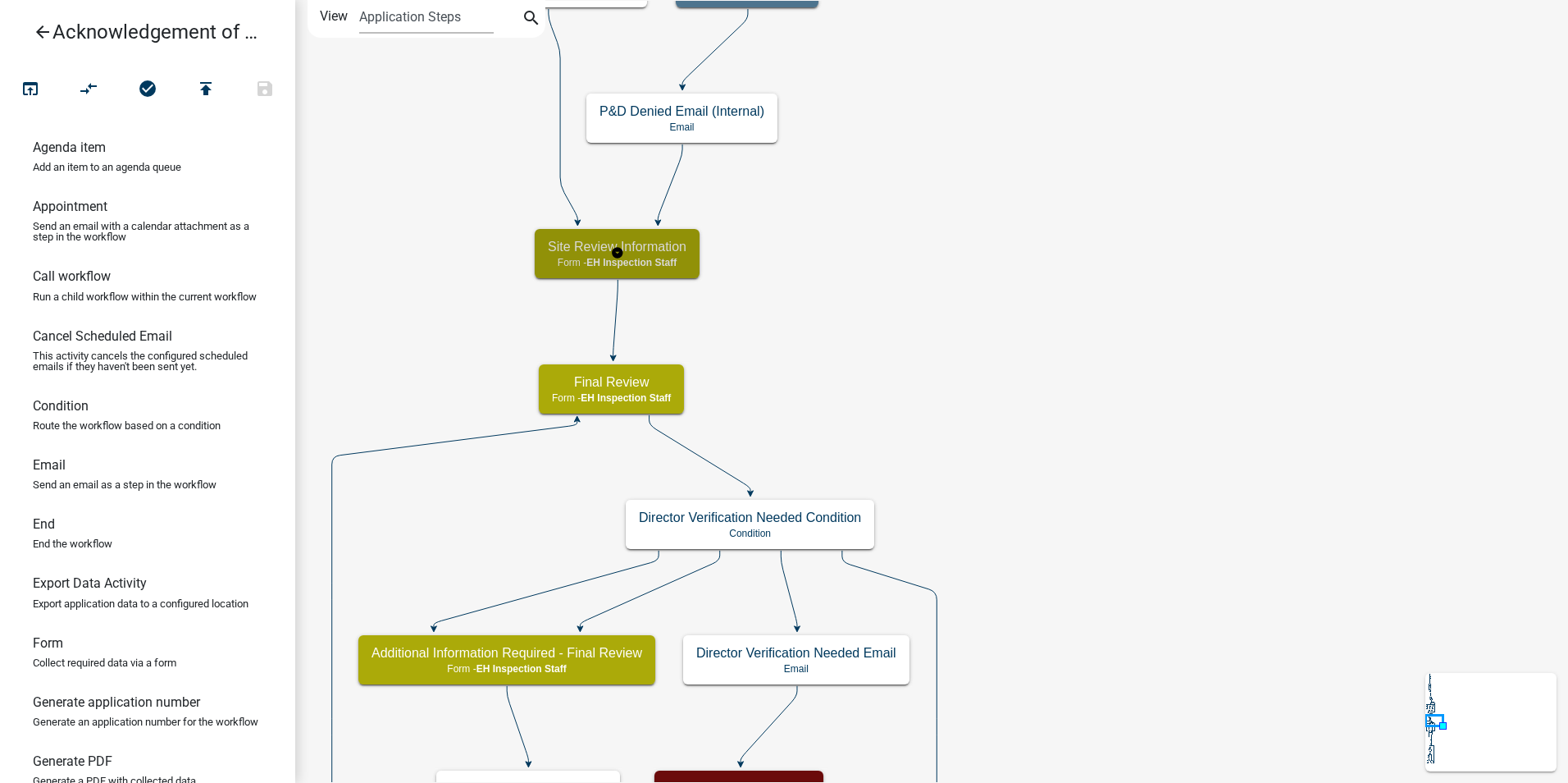
click at [667, 257] on span "EH Inspection Staff" at bounding box center [631, 262] width 90 height 12
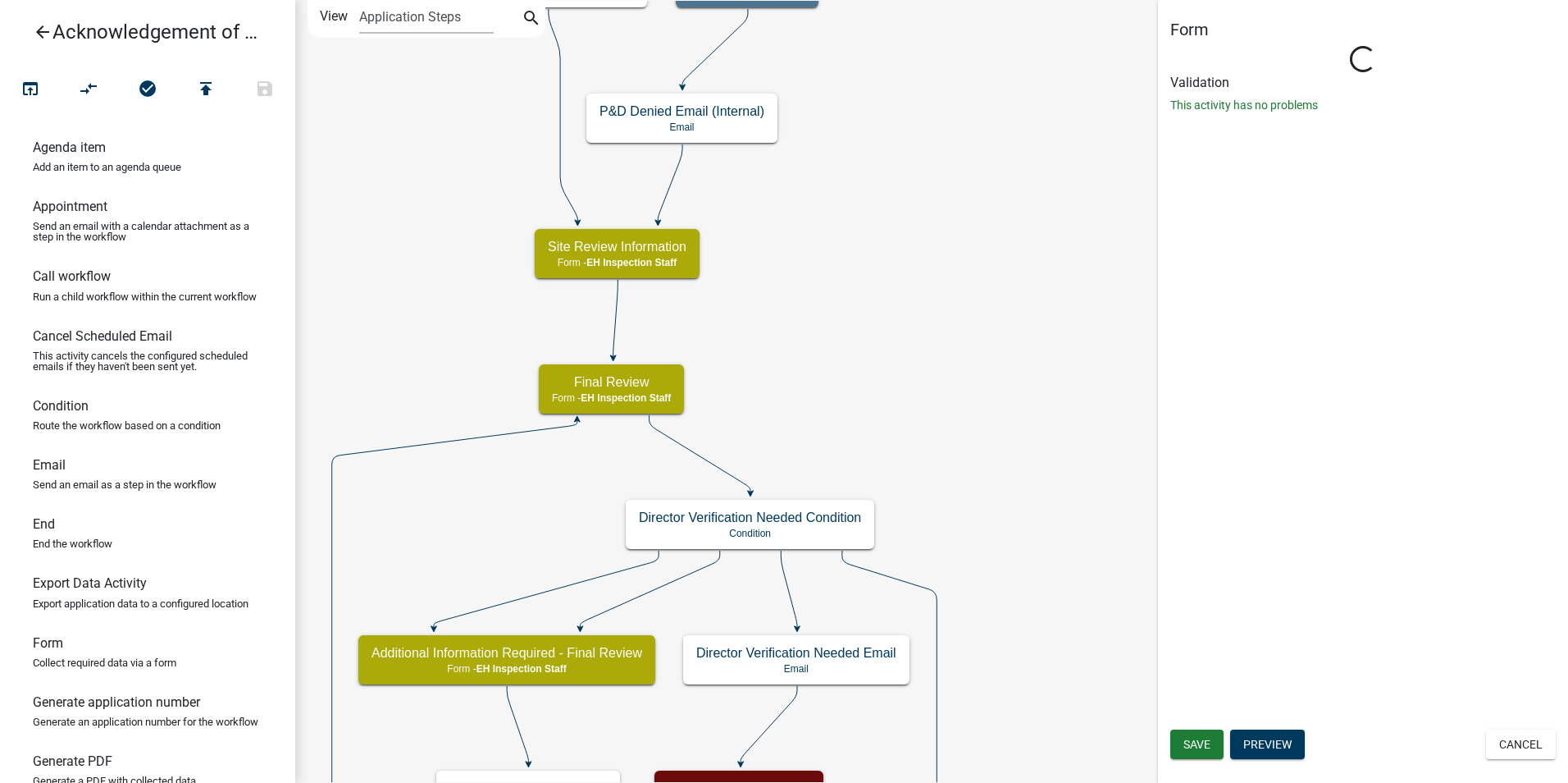
select select "B112E396-40EF-4858-AE7C-AB0894FDBB84"
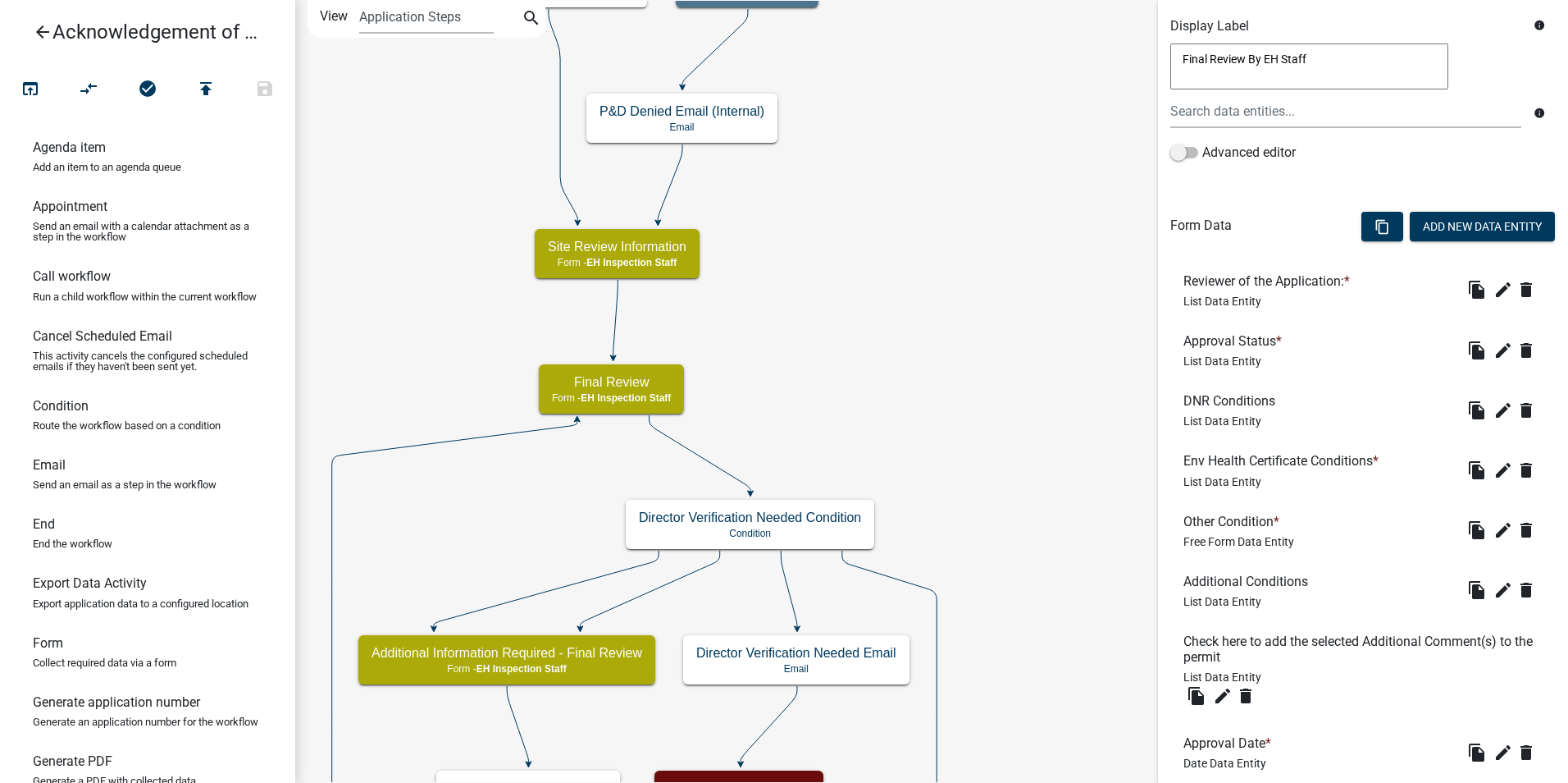
scroll to position [434, 0]
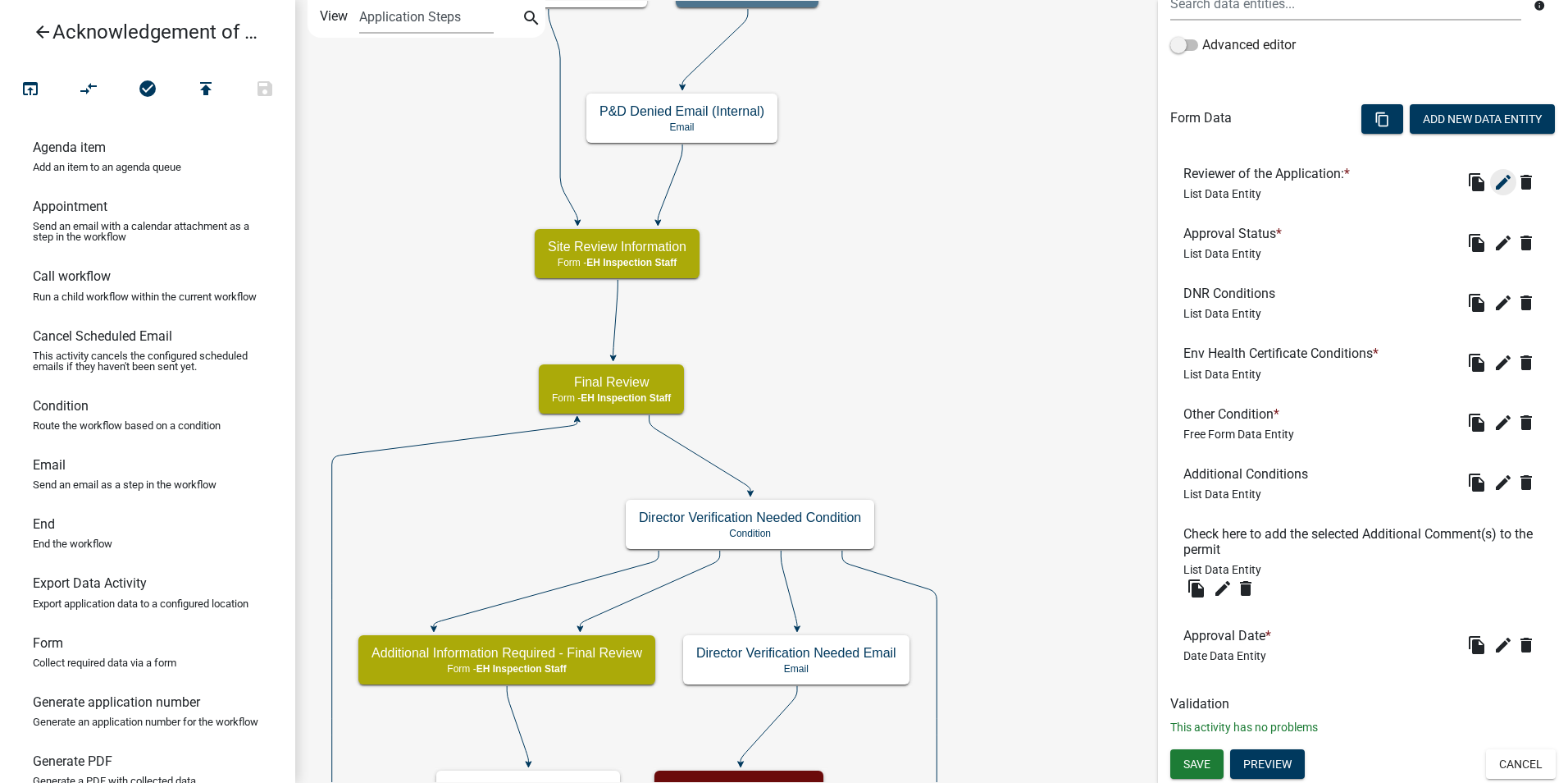
click at [1498, 188] on icon "edit" at bounding box center [1503, 182] width 19 height 19
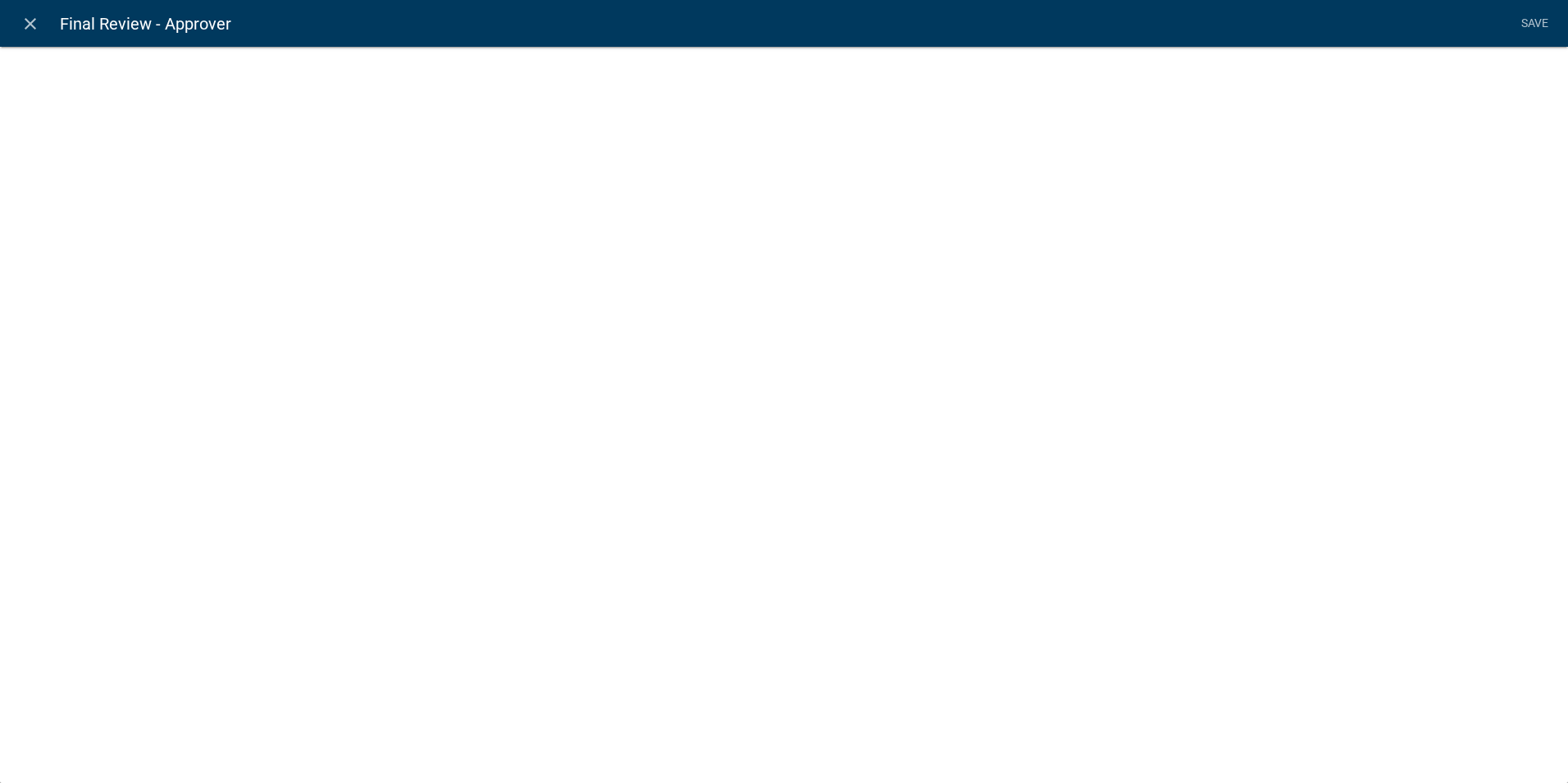
select select "list-data"
select select
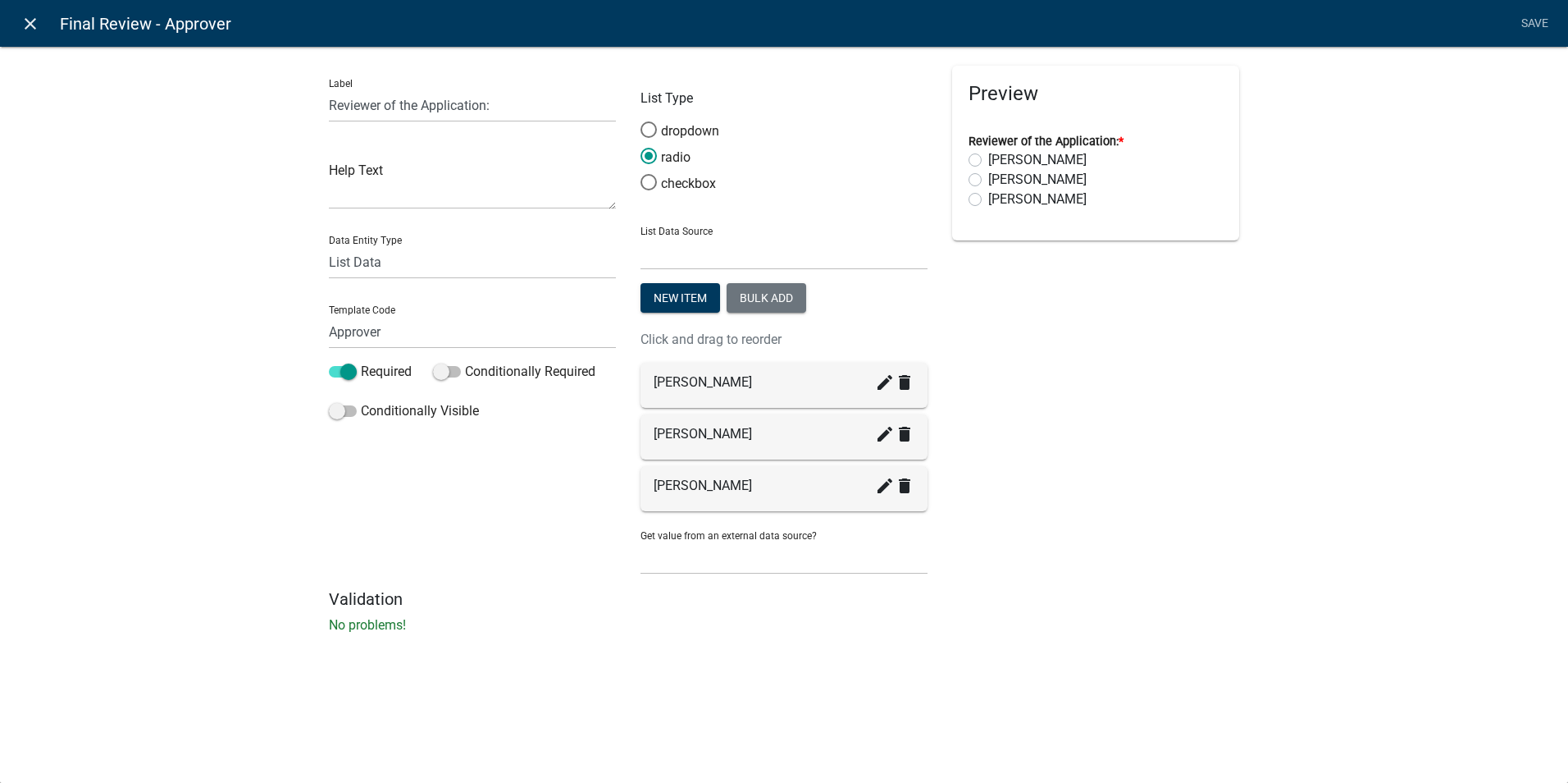
click at [25, 19] on icon "close" at bounding box center [30, 24] width 19 height 19
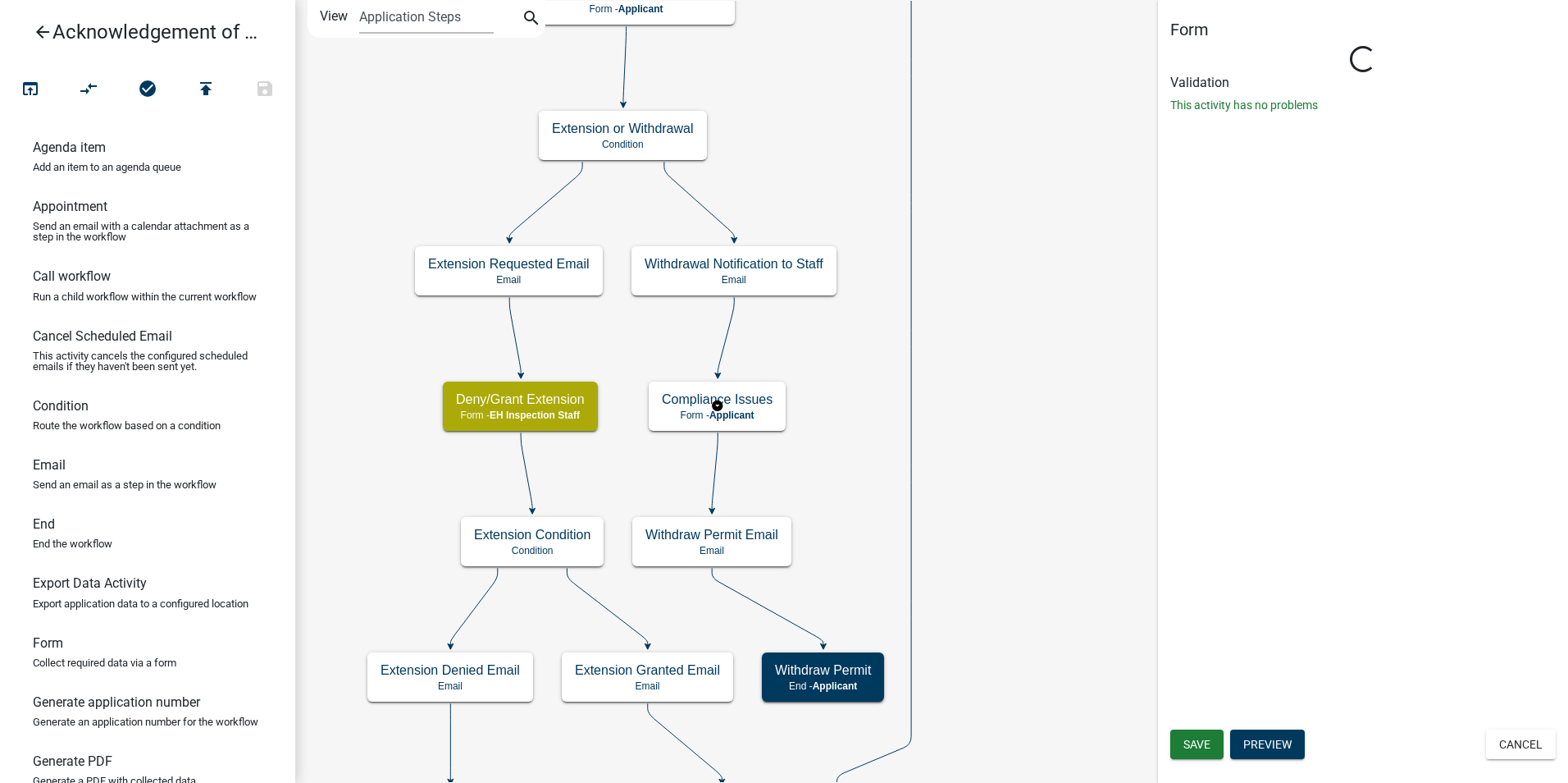
scroll to position [0, 0]
select select "B112E396-40EF-4858-AE7C-AB0894FDBB84"
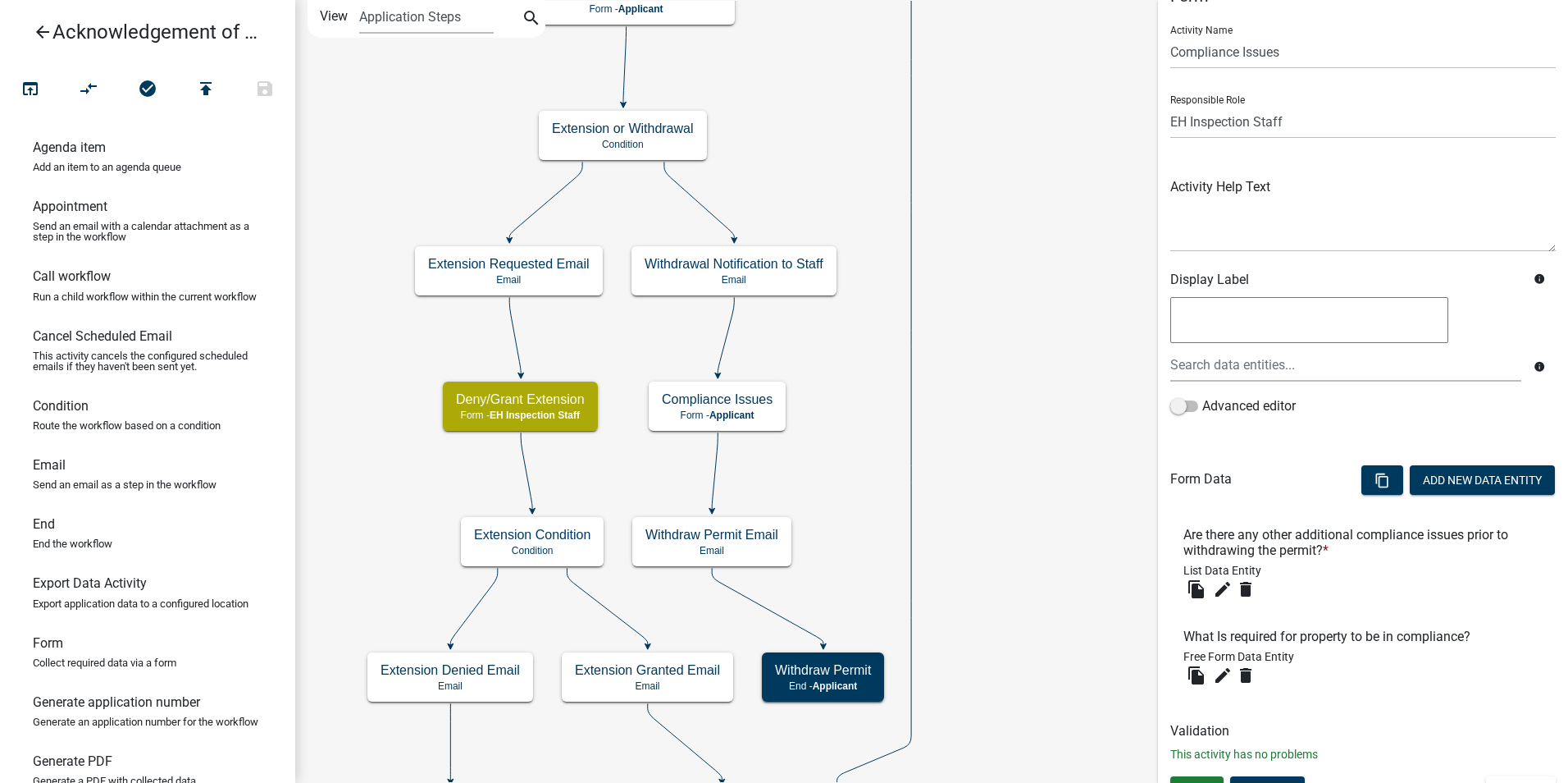
scroll to position [61, 0]
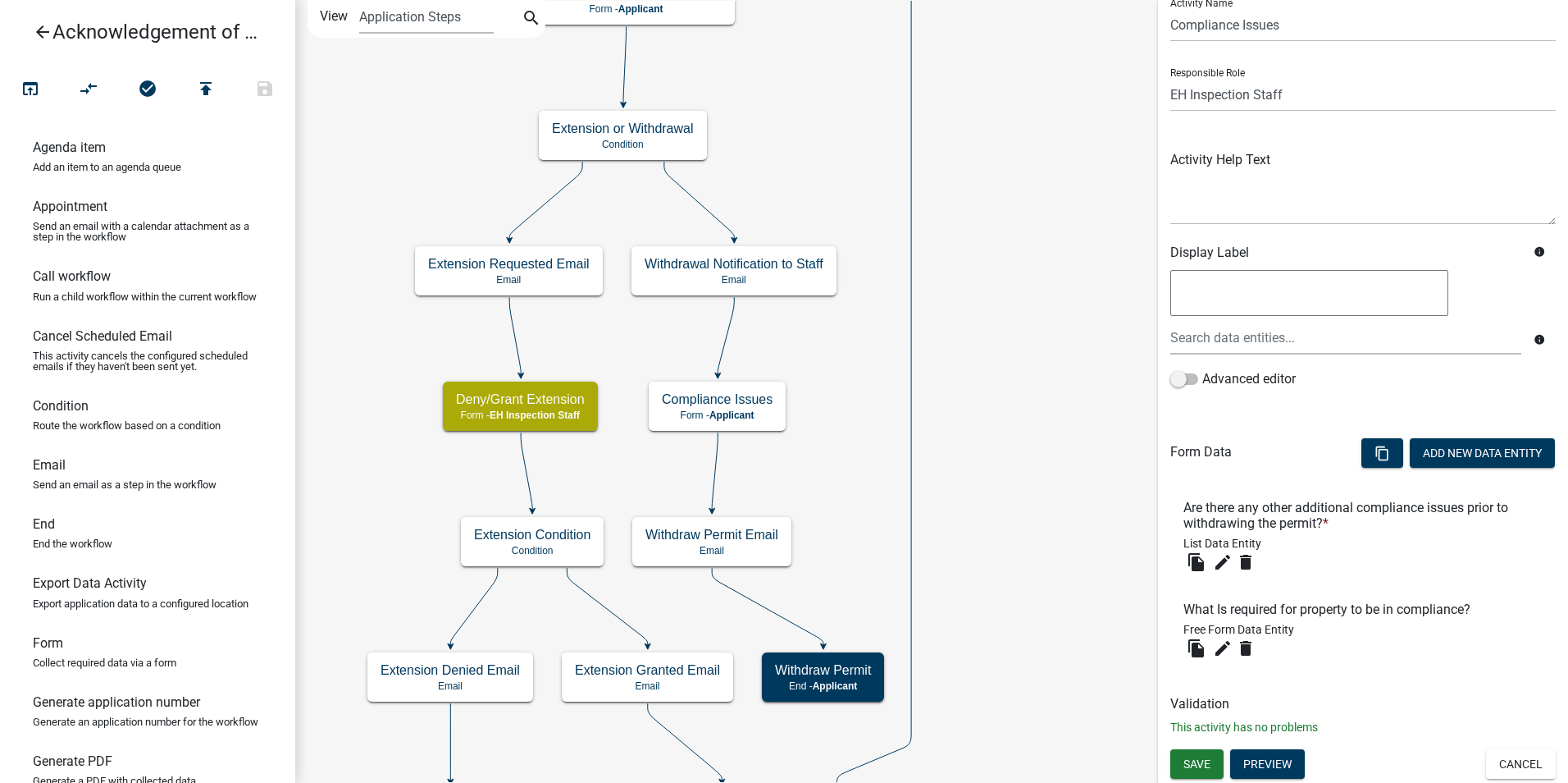
click at [998, 135] on icon "Start Start - Applicant Owner and Property Information Form - Applicant Parcel …" at bounding box center [931, 420] width 1271 height 839
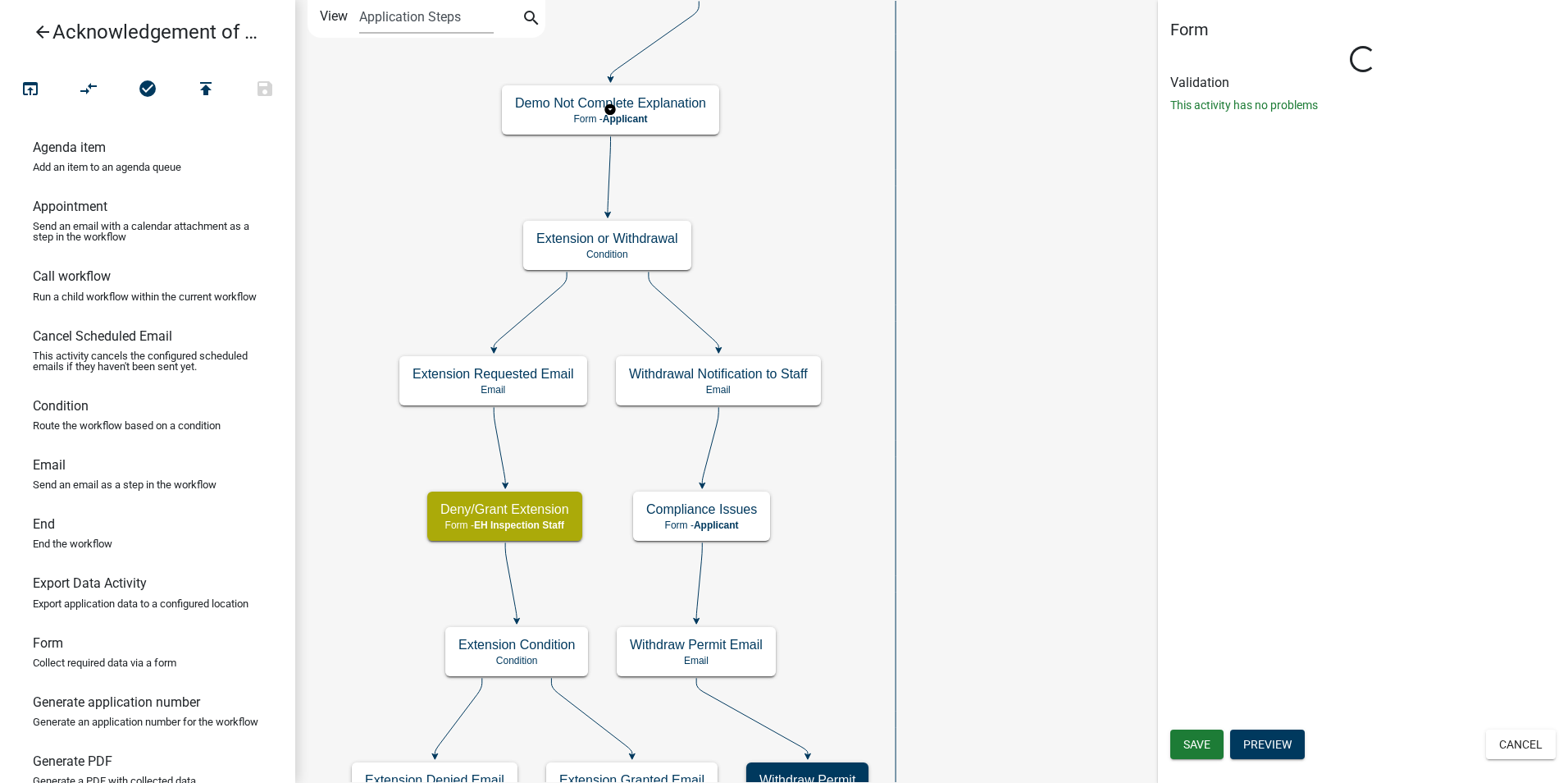
scroll to position [0, 0]
select select "B112E396-40EF-4858-AE7C-AB0894FDBB84"
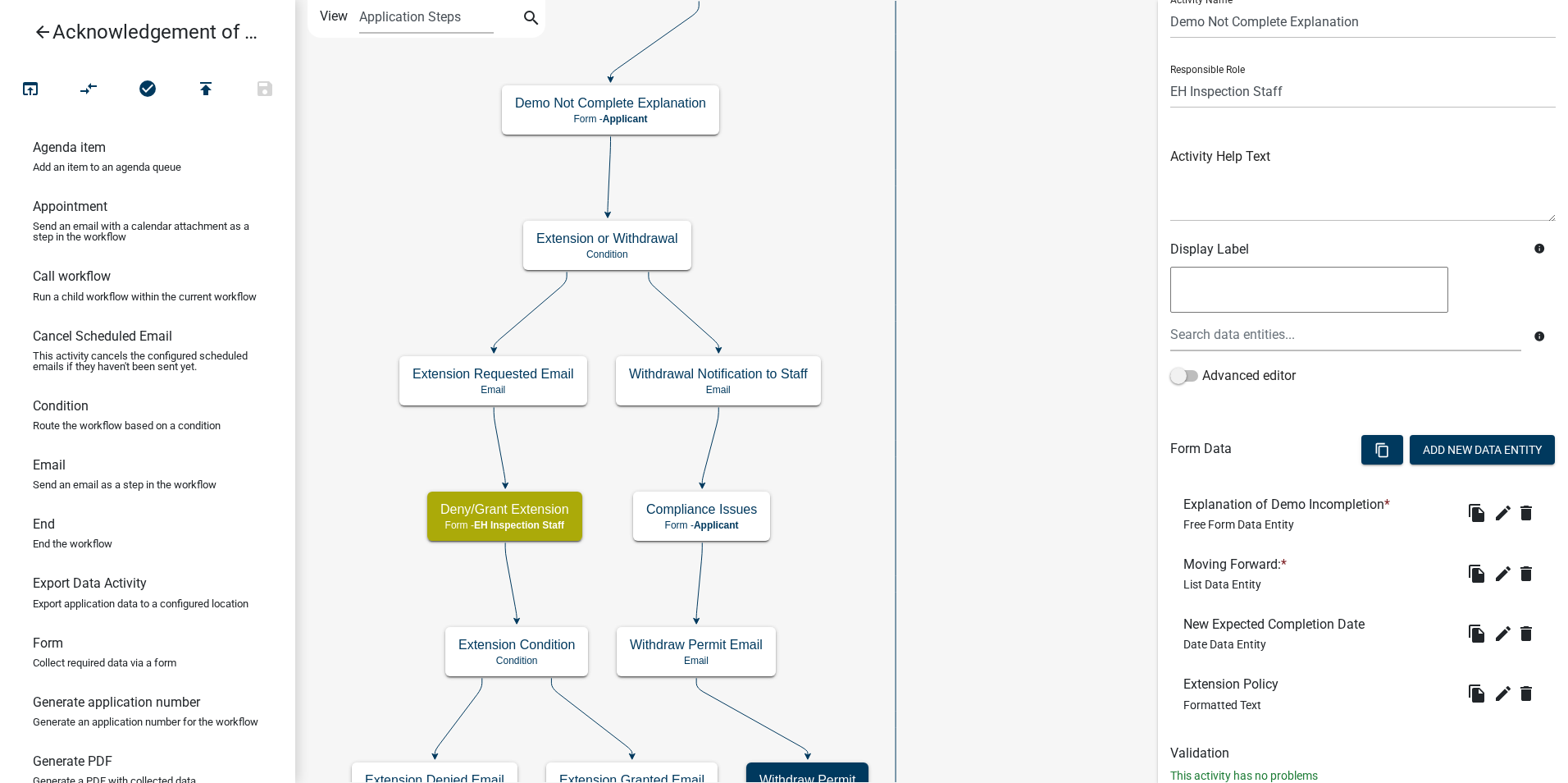
scroll to position [112, 0]
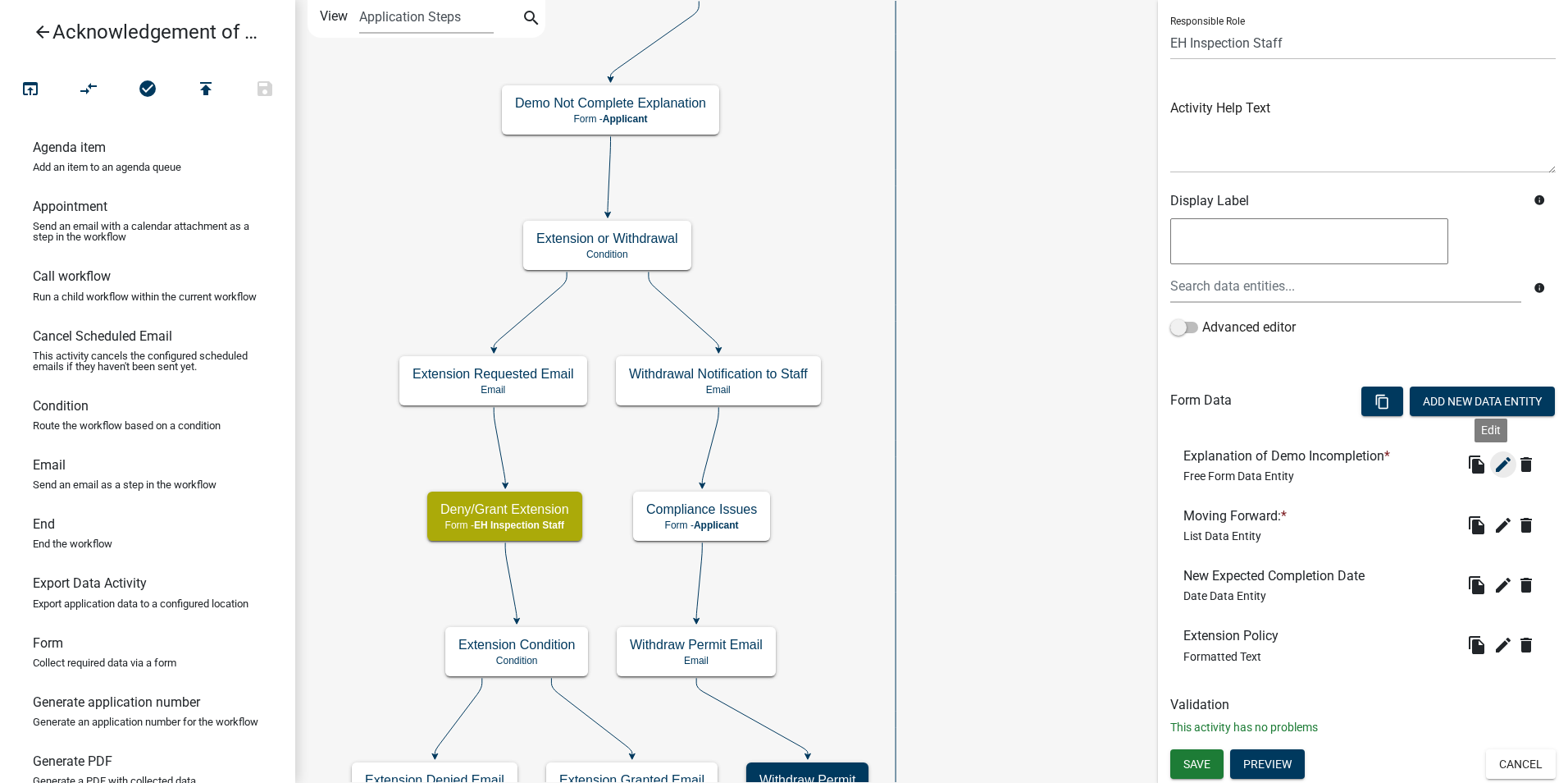
click at [1494, 469] on icon "edit" at bounding box center [1503, 464] width 19 height 19
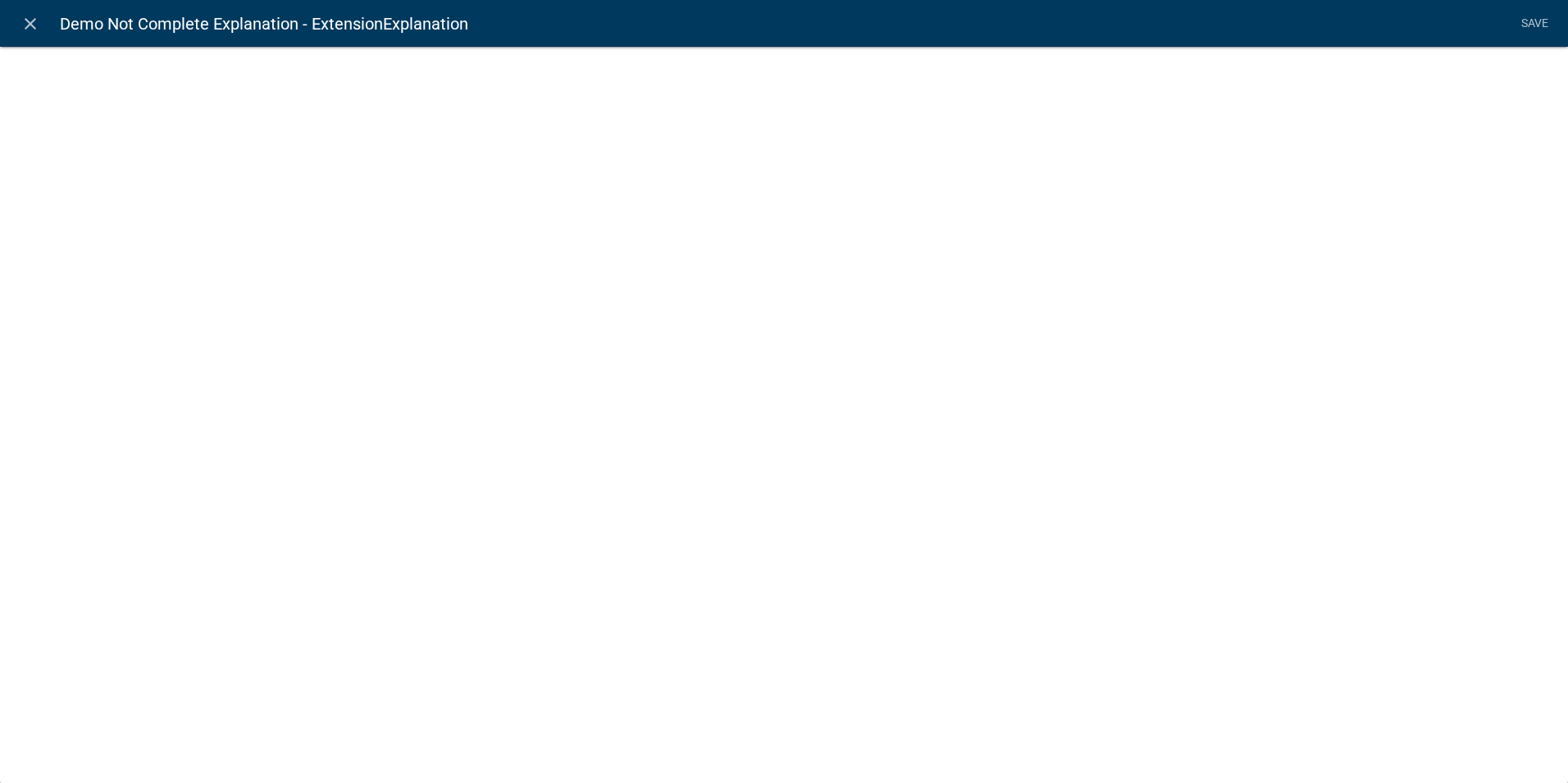
select select
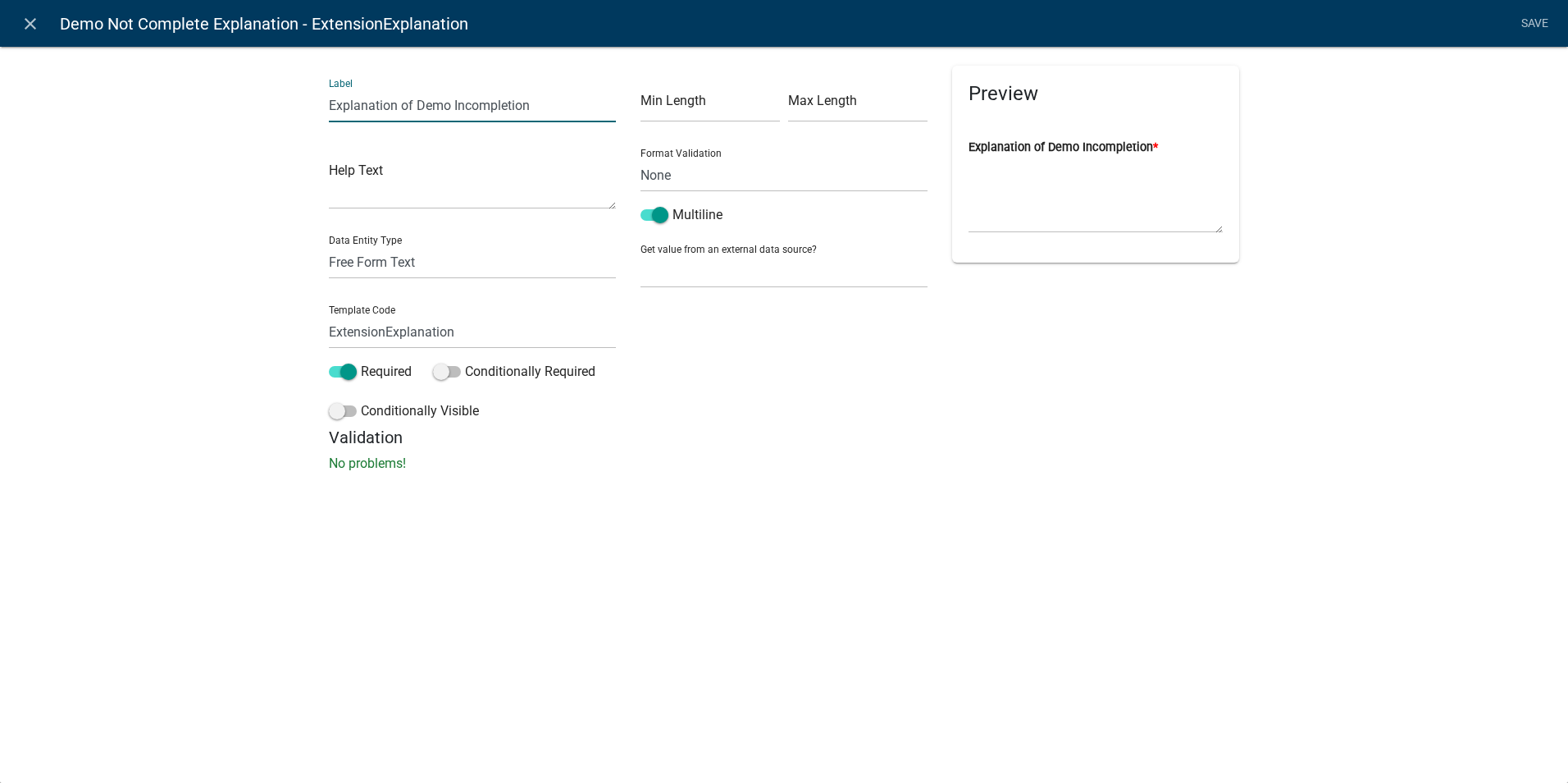
drag, startPoint x: 398, startPoint y: 101, endPoint x: 321, endPoint y: 97, distance: 77.1
click at [321, 97] on div "Label Explanation of Demo Incompletion Help Text Data Entity Type Free Form Tex…" at bounding box center [472, 246] width 311 height 362
click at [462, 103] on input "Provide explanation of Demo Incompletion" at bounding box center [472, 105] width 287 height 34
click at [604, 107] on input "Provide explanation on why demolition is incompletion" at bounding box center [472, 105] width 287 height 34
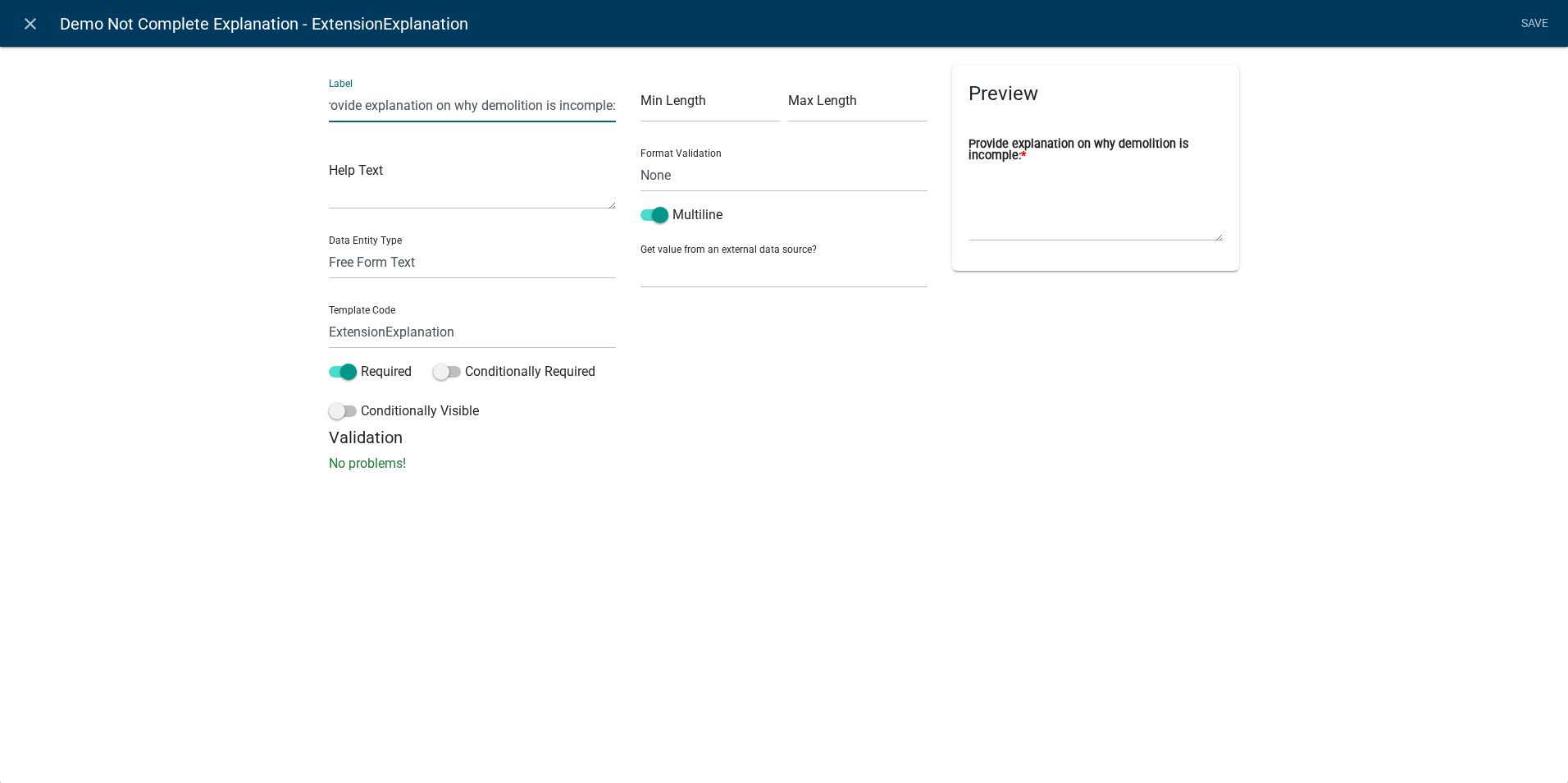
type input "Provide explanation on why demolition is incomple:"
click at [654, 469] on p "No problems!" at bounding box center [784, 464] width 910 height 19
click at [1529, 18] on link "Save" at bounding box center [1534, 23] width 41 height 31
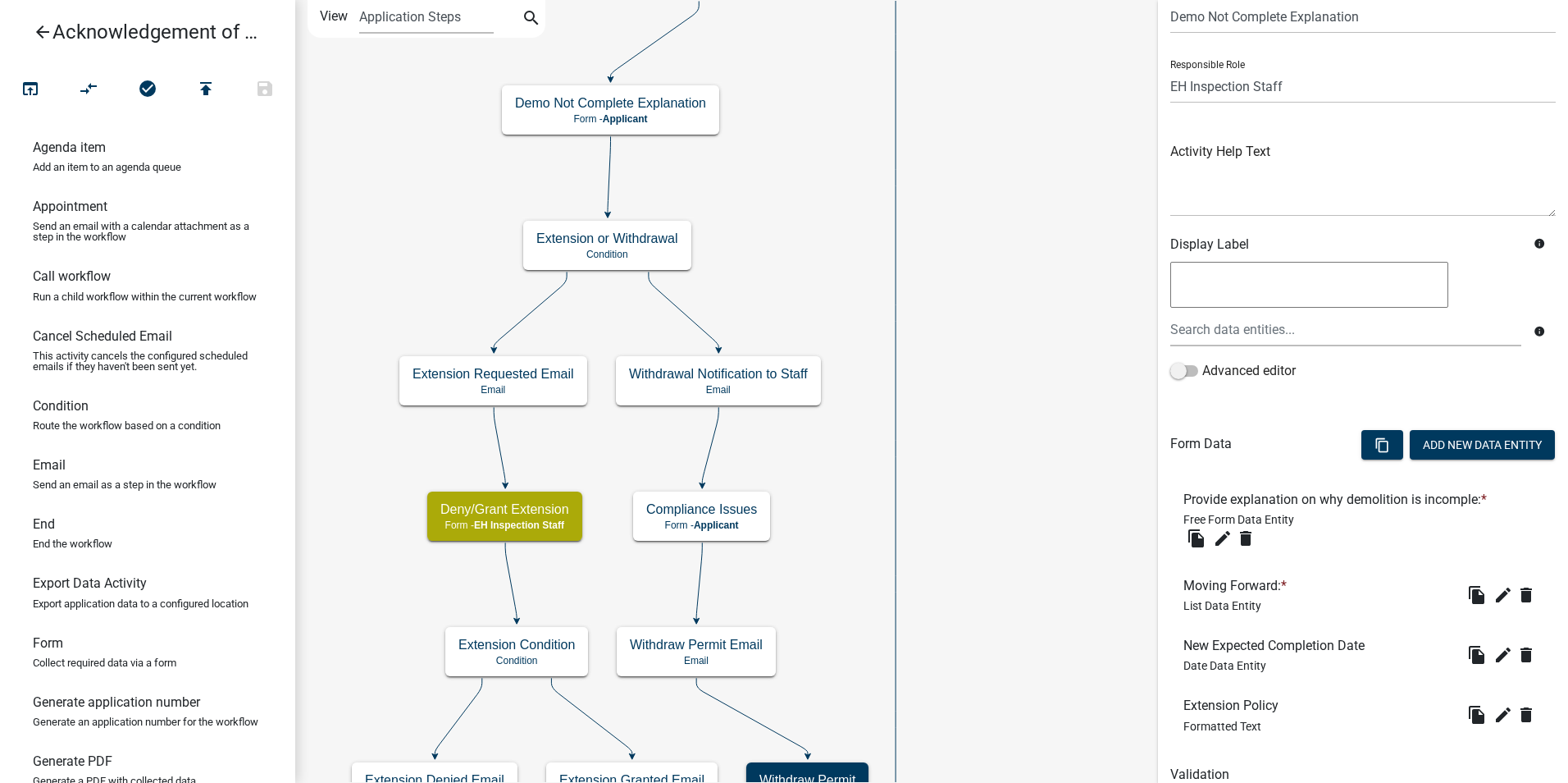
scroll to position [139, 0]
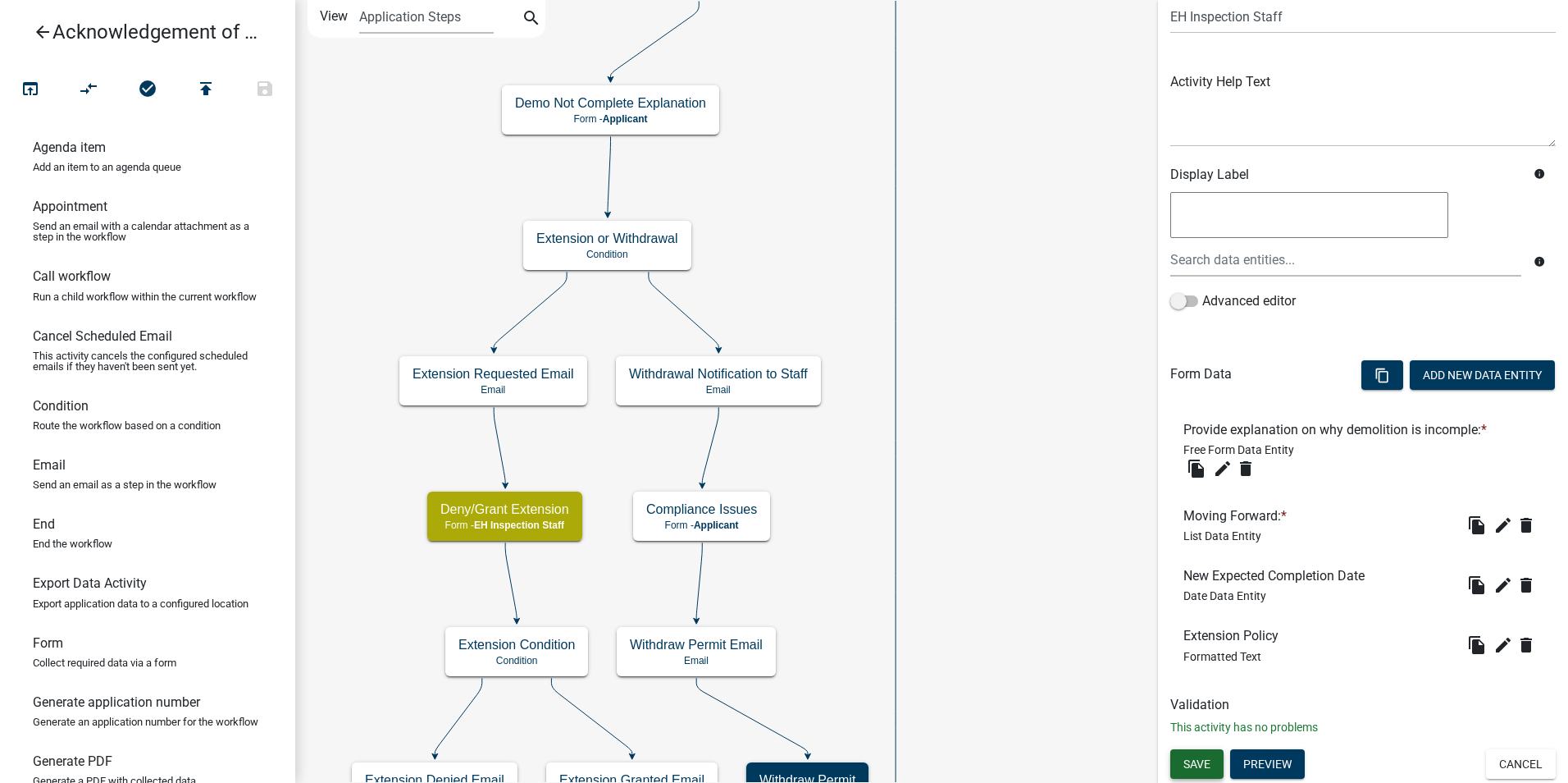
click at [1191, 773] on button "Save" at bounding box center [1197, 764] width 53 height 29
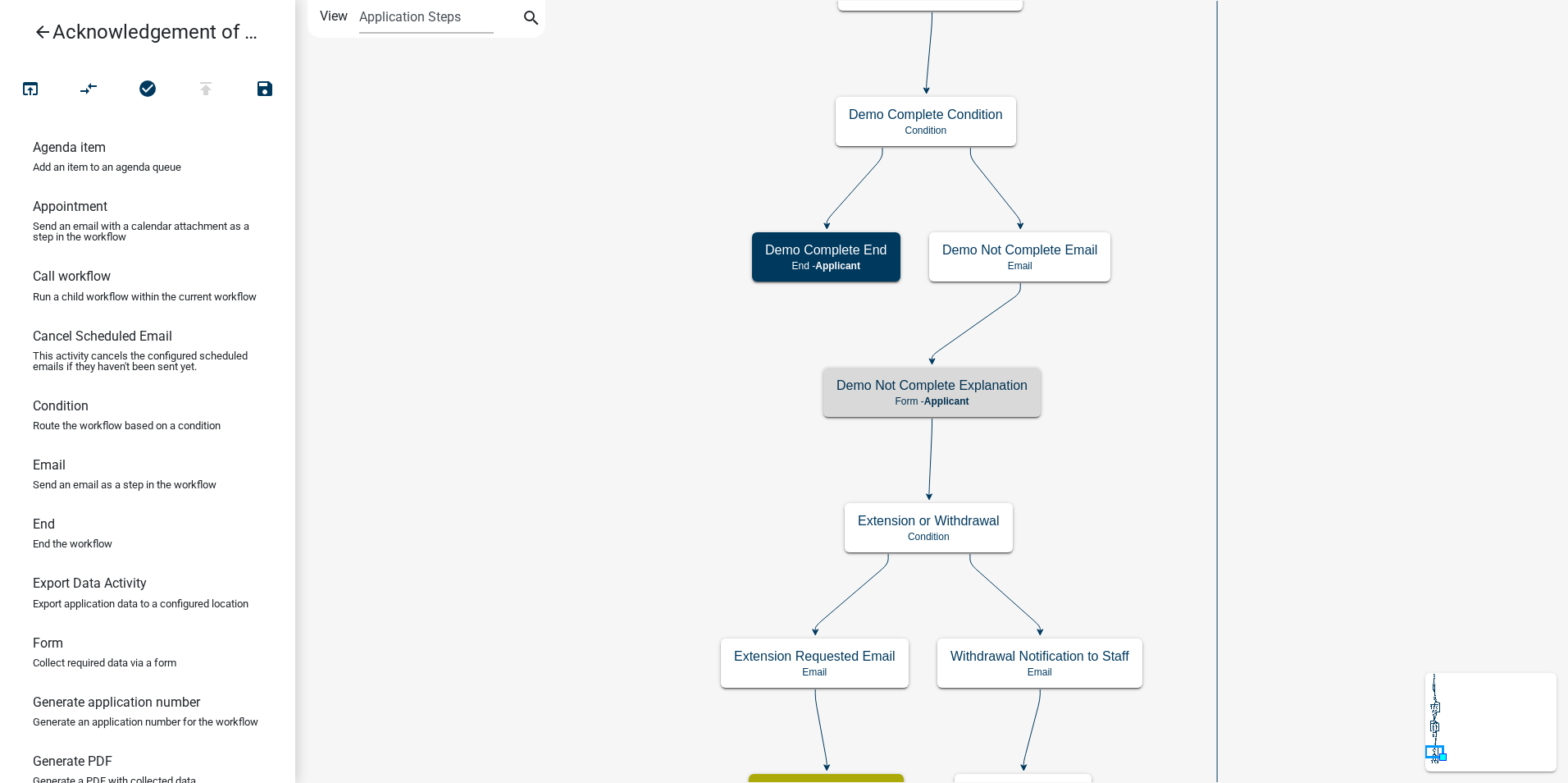
scroll to position [0, 0]
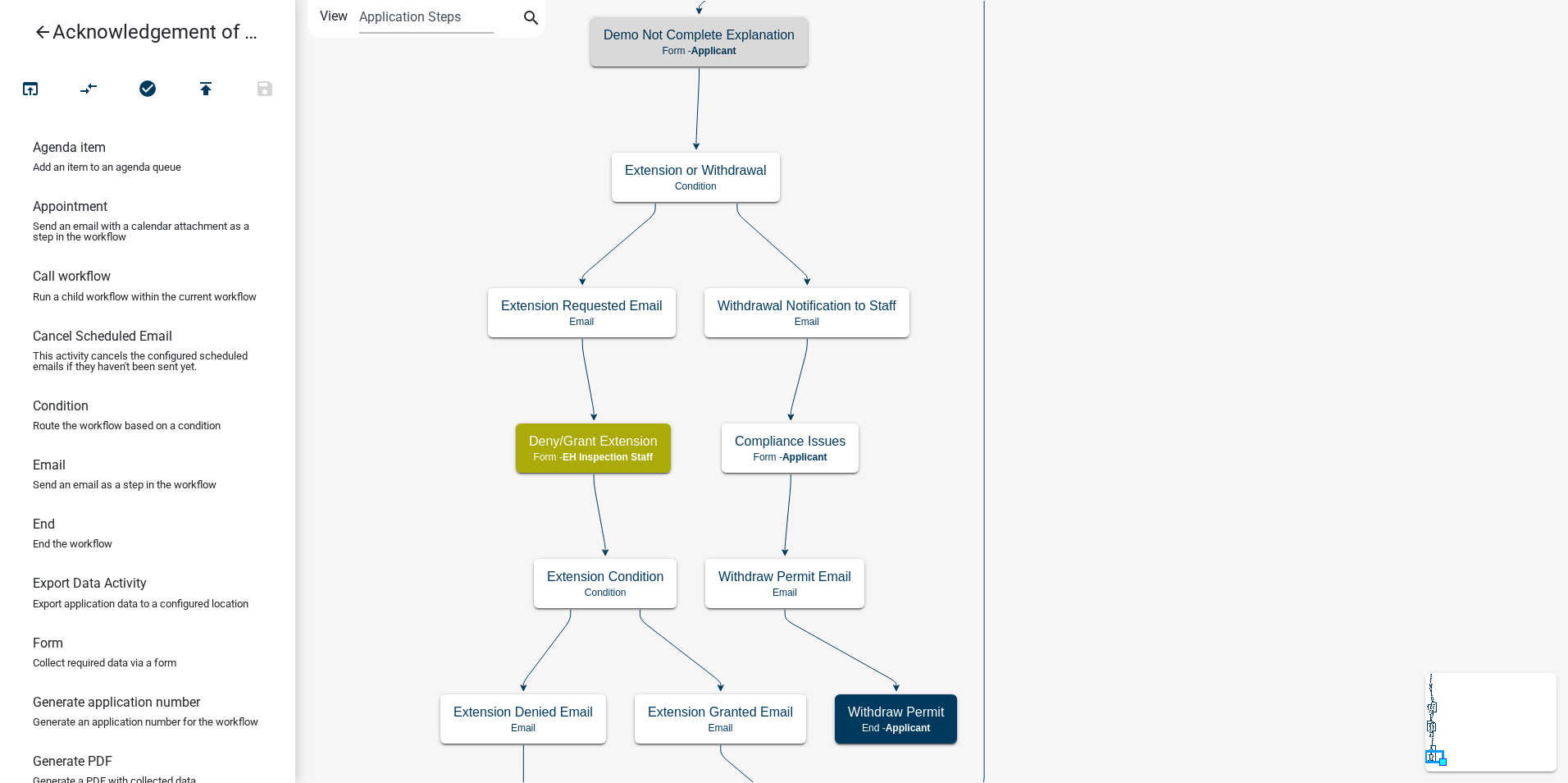
click at [37, 33] on icon "arrow_back" at bounding box center [42, 34] width 19 height 23
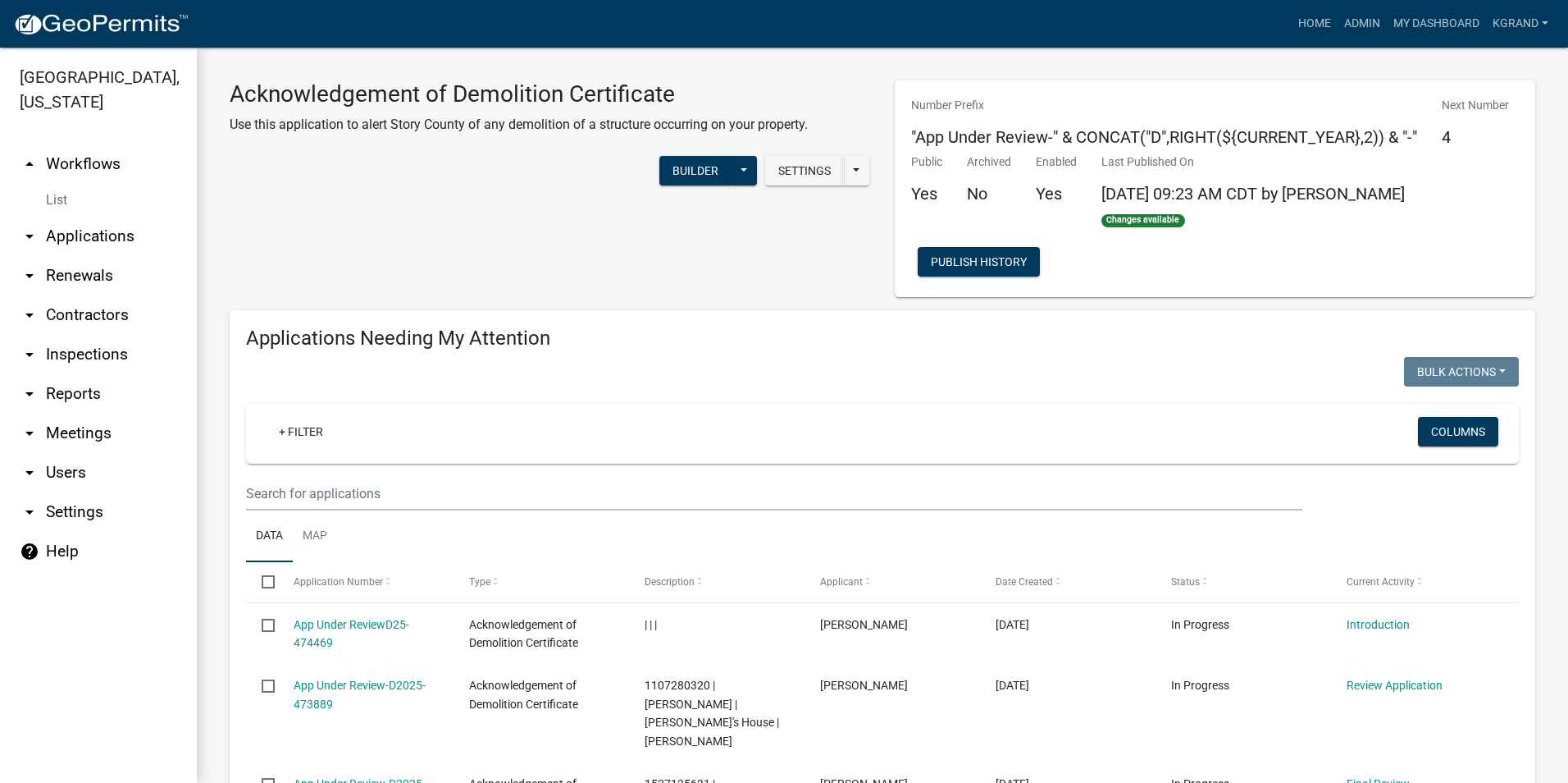
click at [68, 532] on link "help Help" at bounding box center [98, 551] width 197 height 40
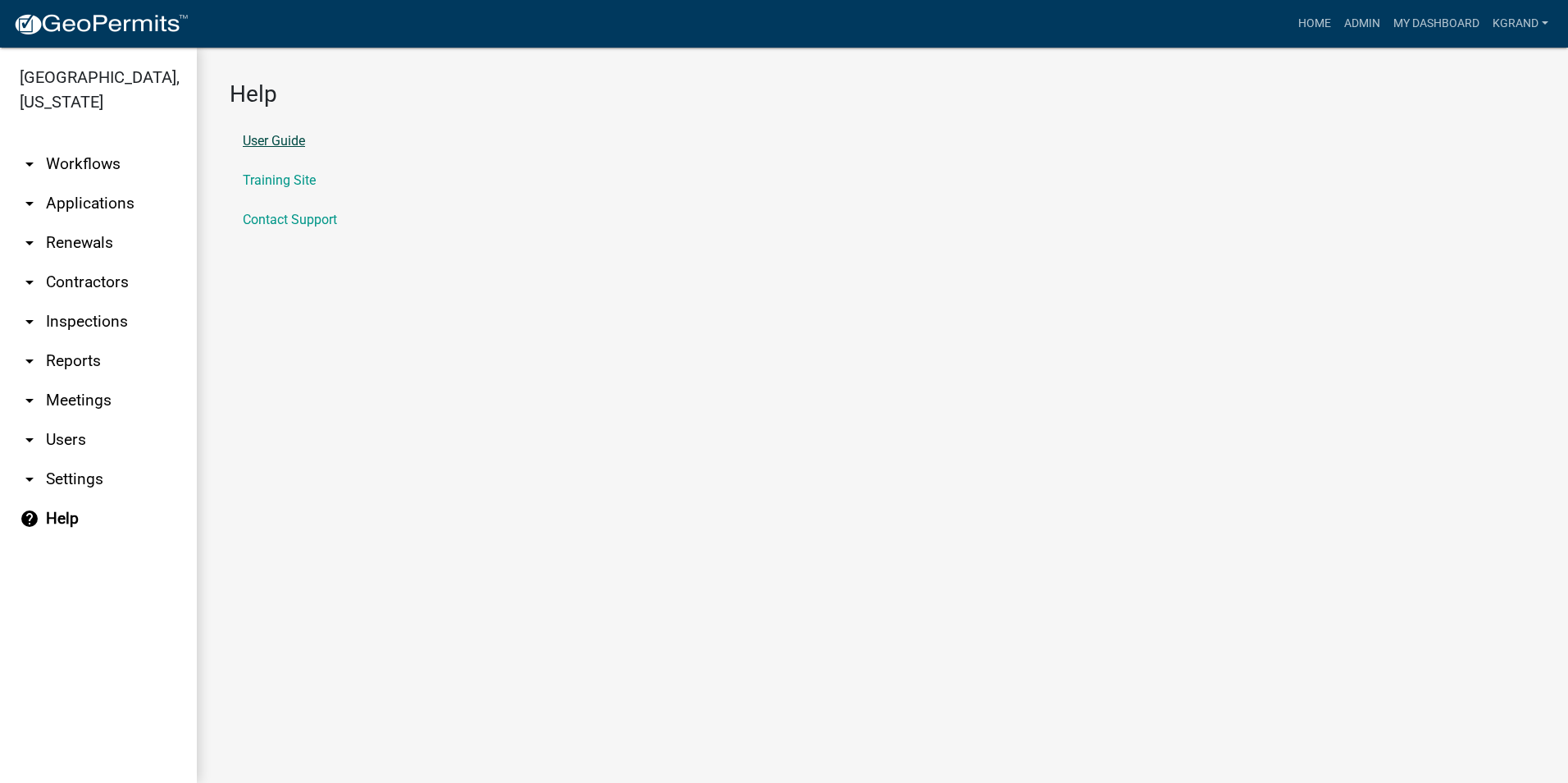
click at [270, 143] on link "User Guide" at bounding box center [274, 141] width 62 height 13
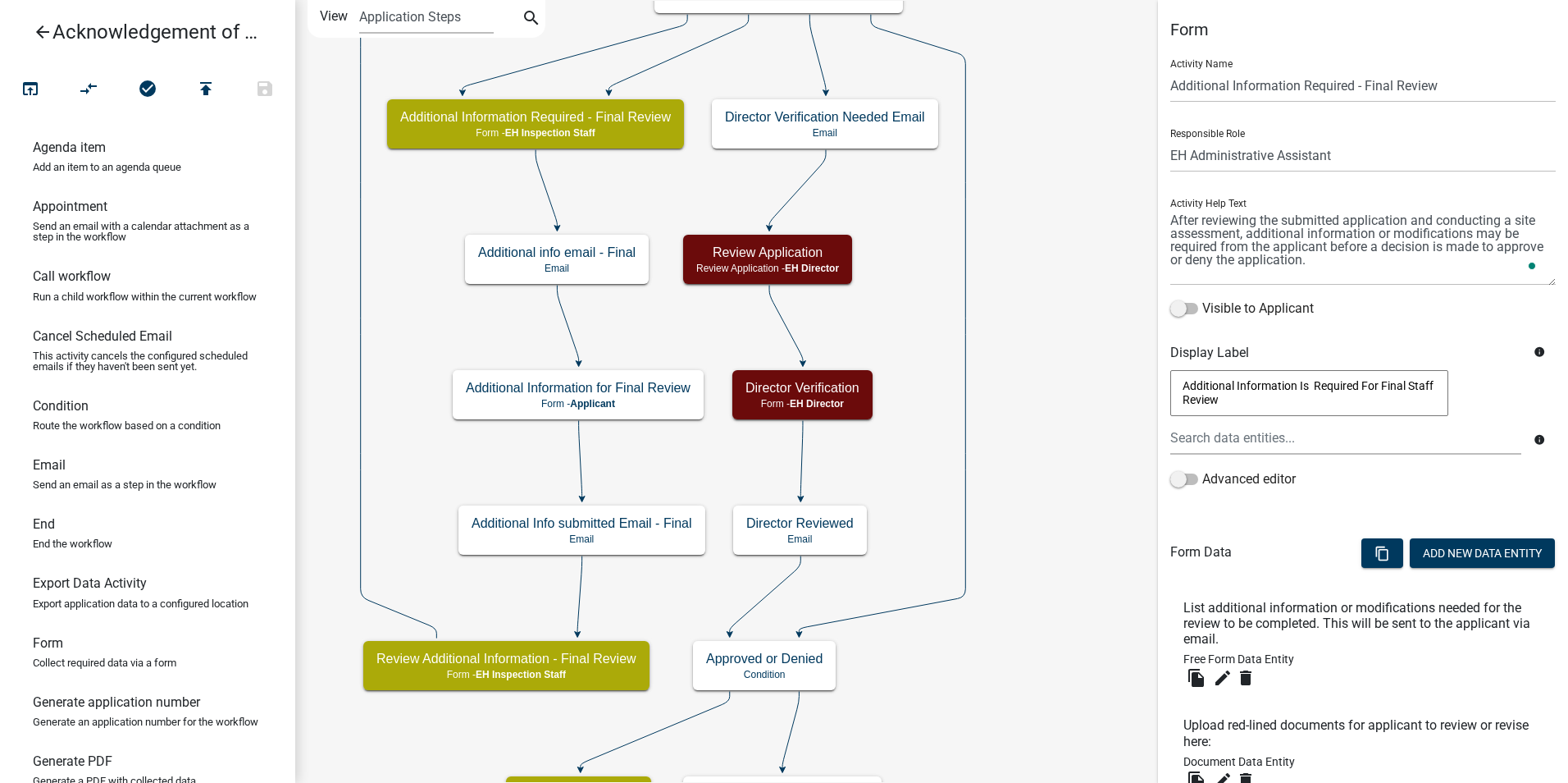
select select "DA3E3E5F-670D-4329-B60C-5CC8A4B2B679"
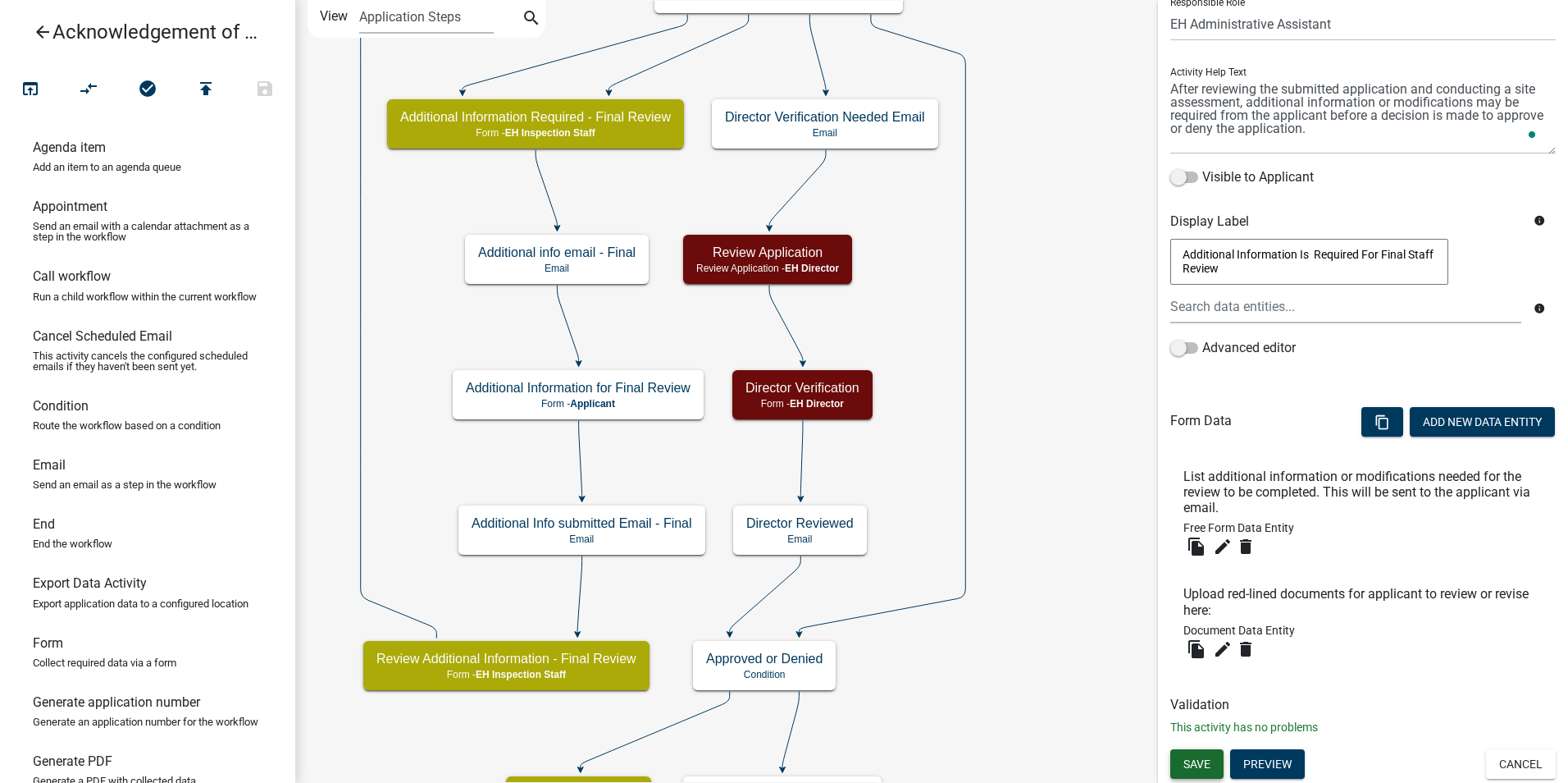
click at [1184, 752] on button "Save" at bounding box center [1197, 764] width 53 height 29
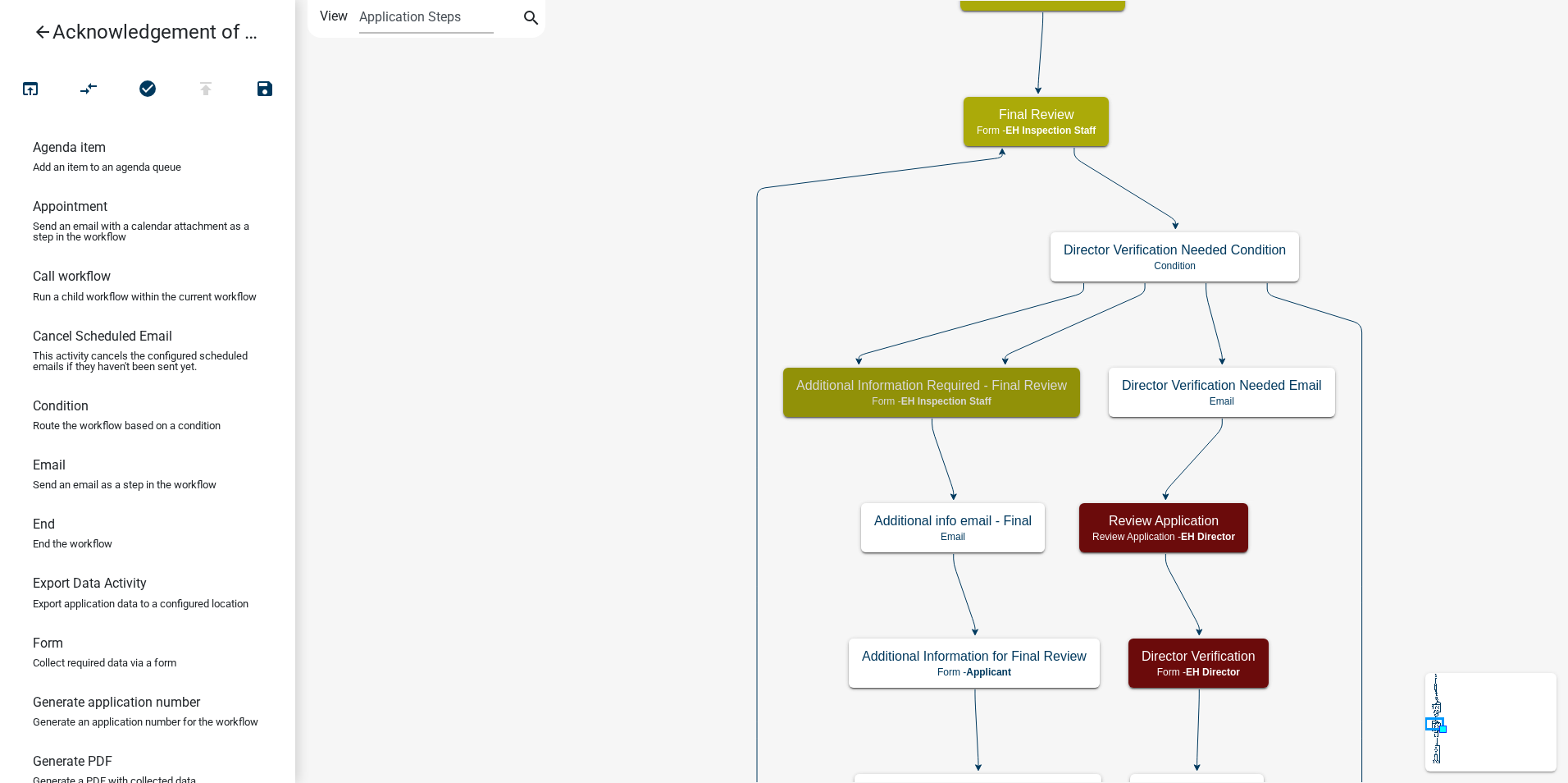
scroll to position [0, 0]
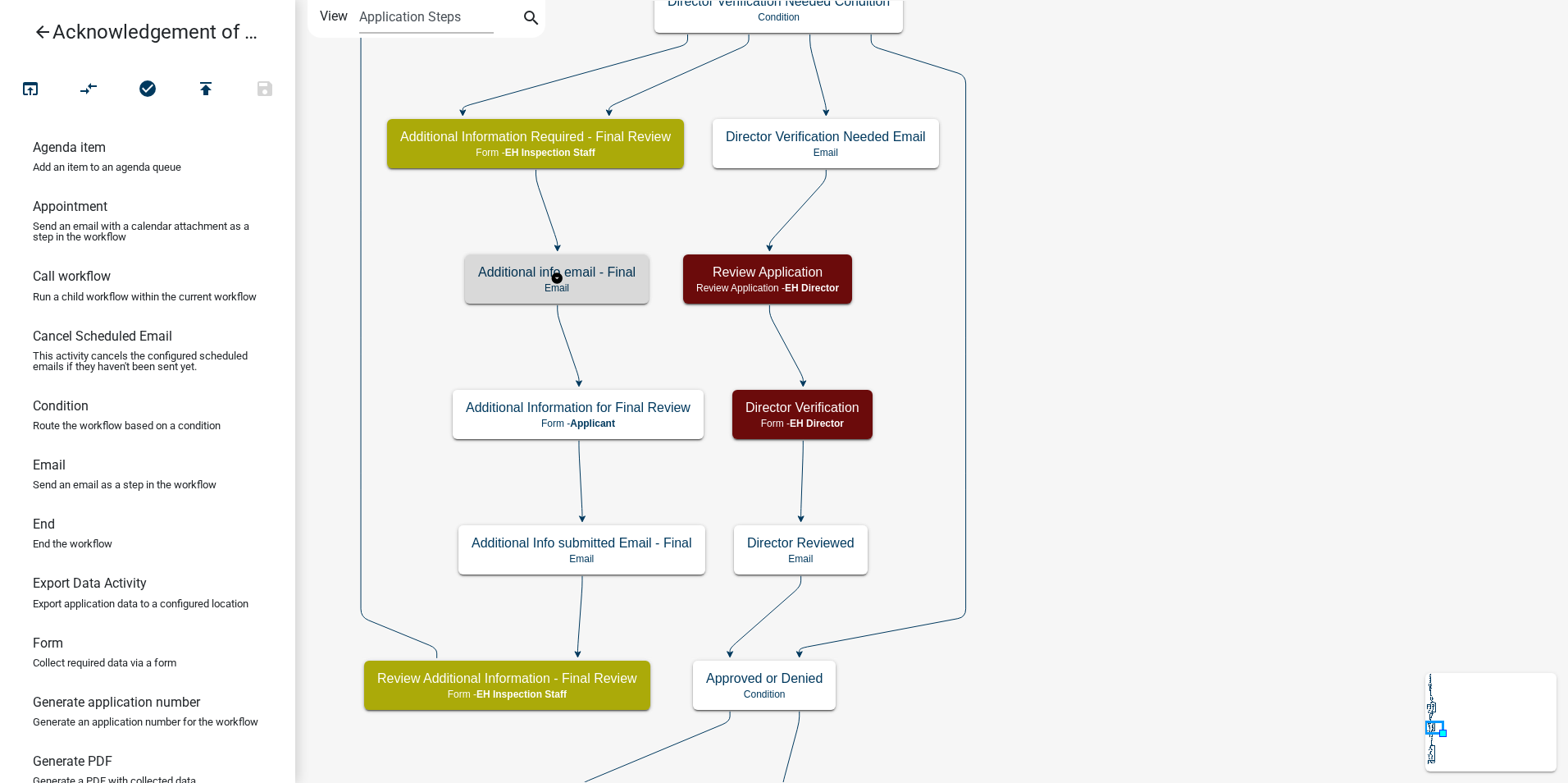
click at [581, 274] on h5 "Additional info email - Final" at bounding box center [557, 273] width 157 height 16
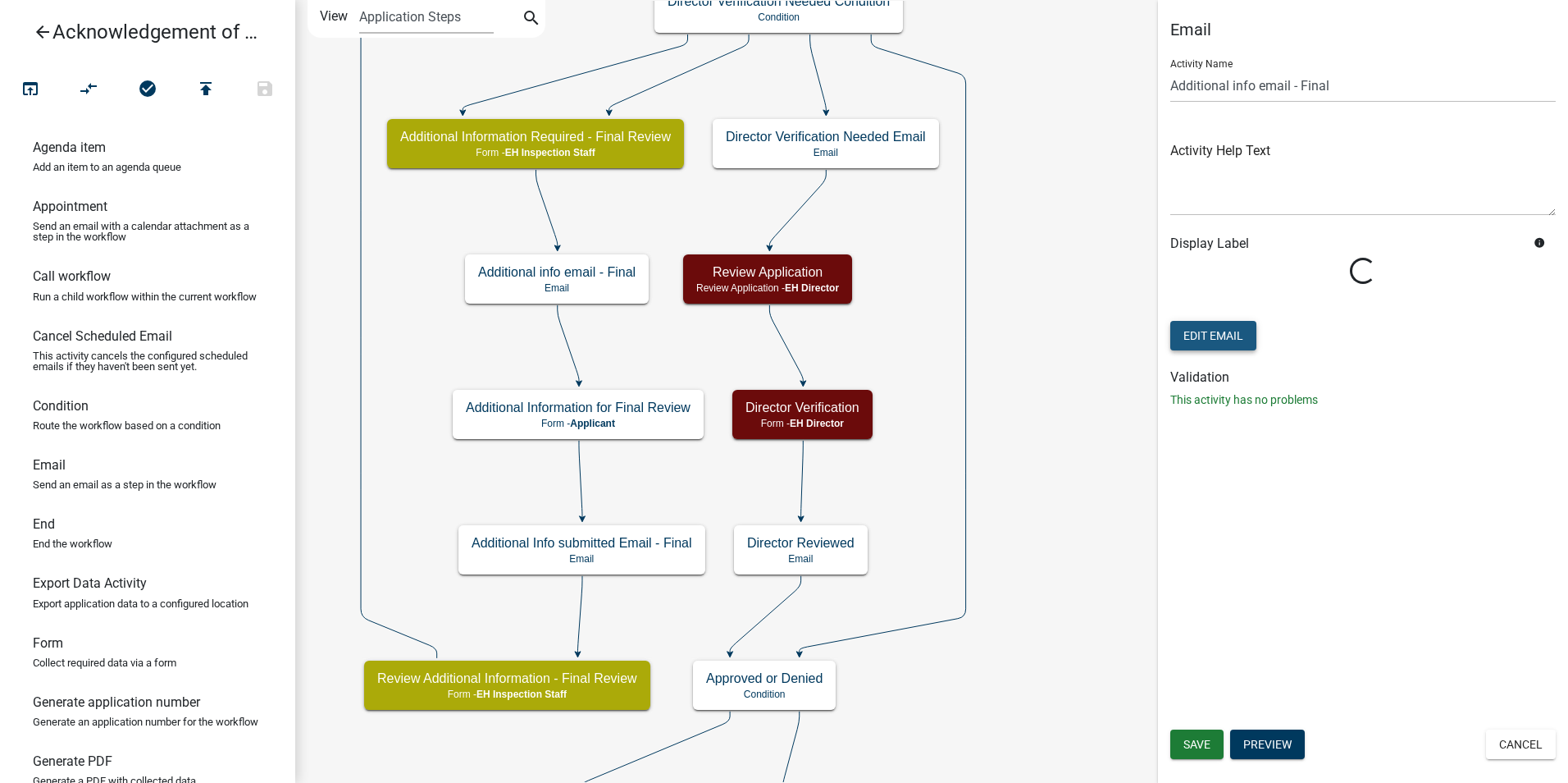
click at [1241, 334] on button "Edit Email" at bounding box center [1212, 335] width 86 height 29
select select "51100578-599f-4d7e-be24-c94a8b75c9ee"
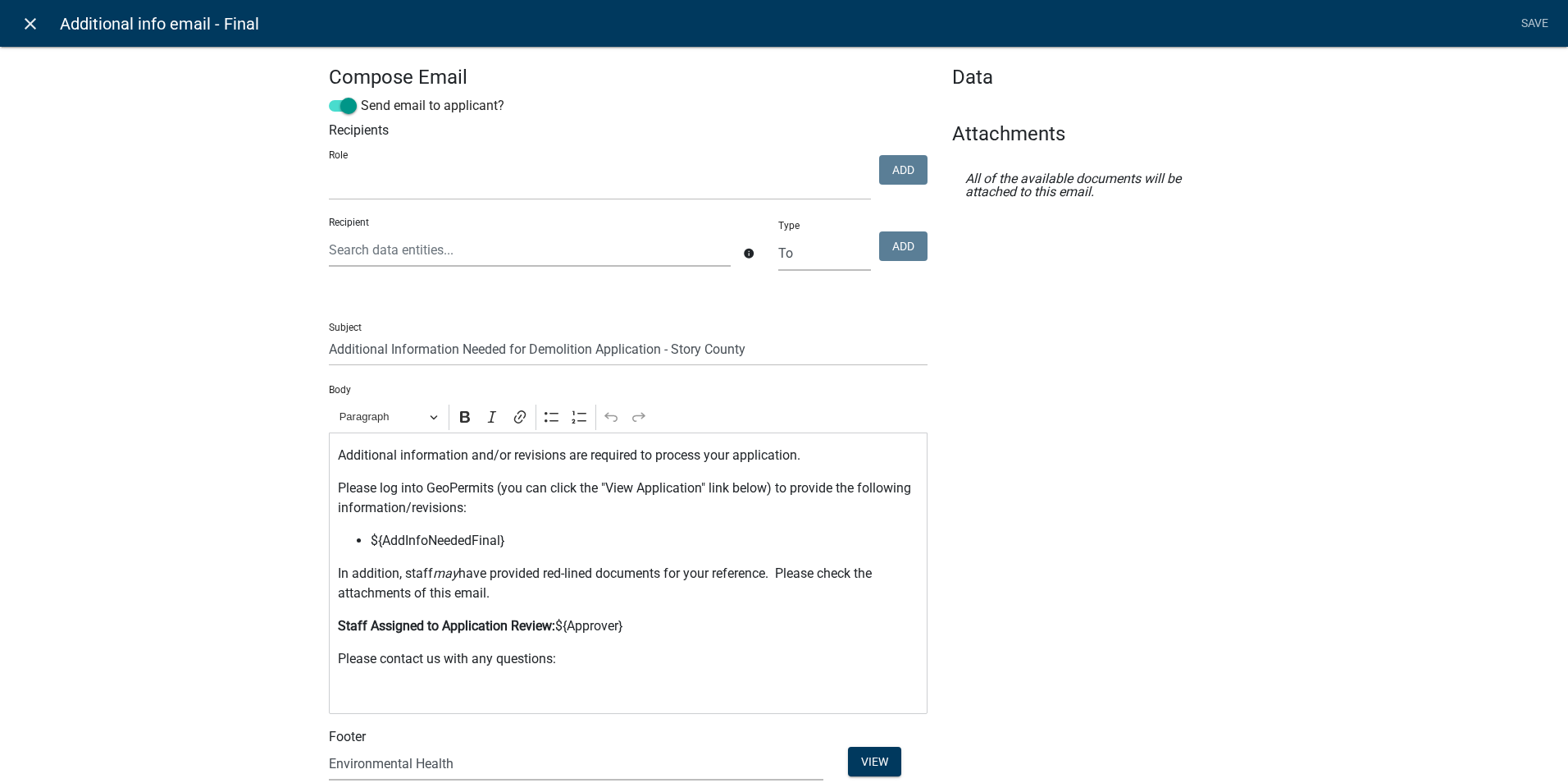
click at [29, 27] on icon "close" at bounding box center [30, 24] width 19 height 19
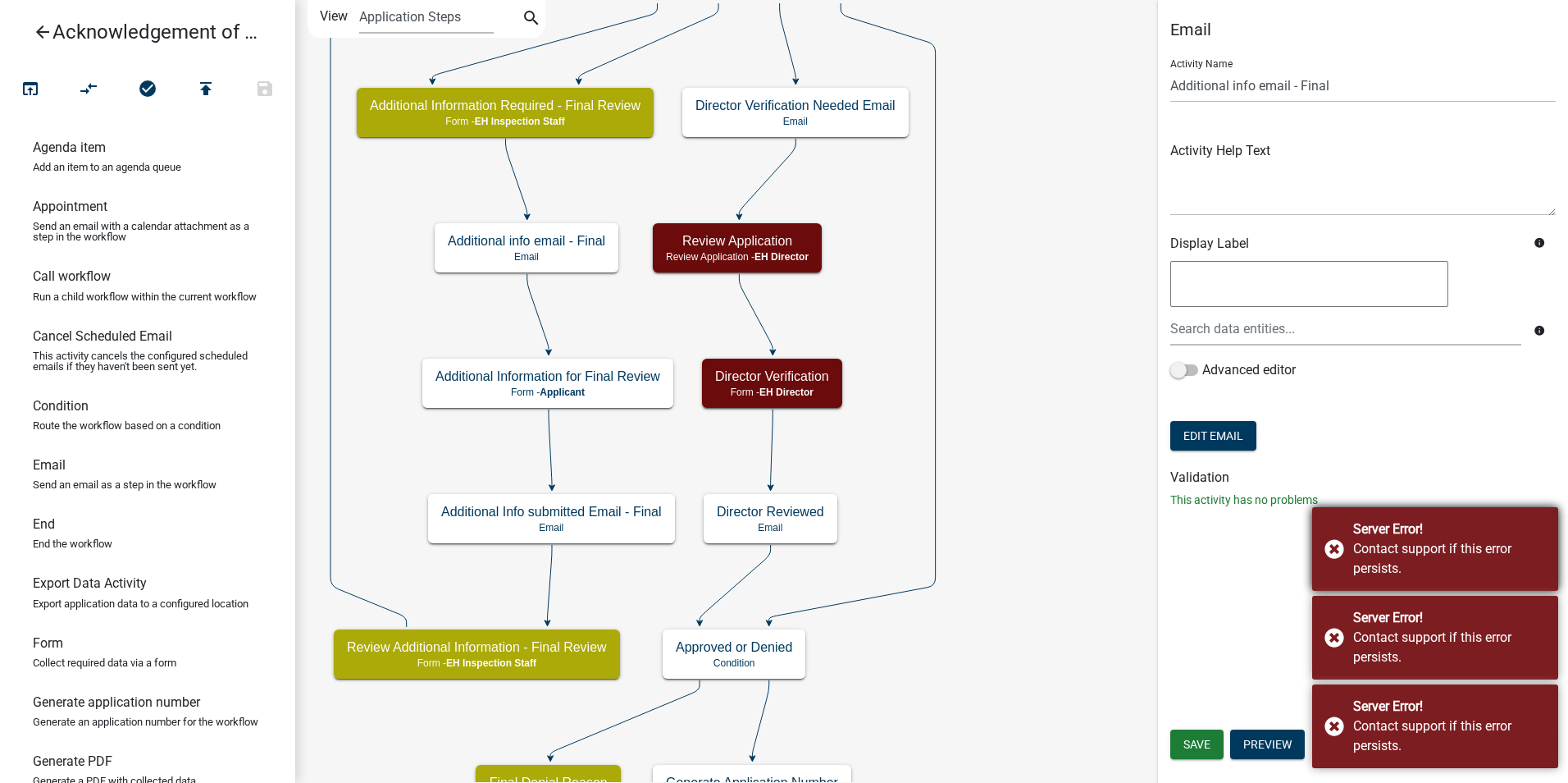
click at [1324, 549] on div "Server Error! Contact support if this error persists." at bounding box center [1435, 549] width 246 height 84
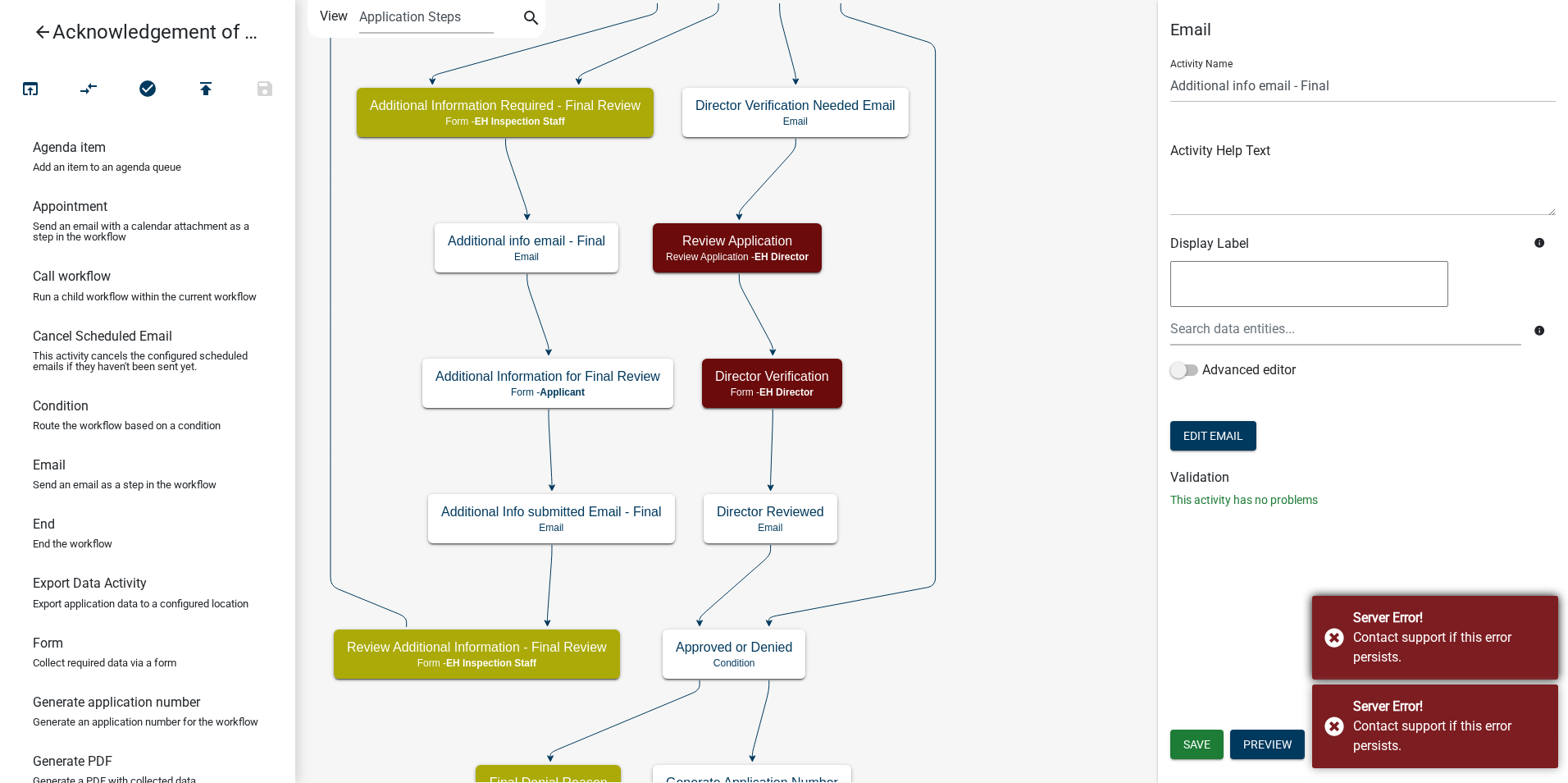
click at [1334, 630] on div "Server Error! Contact support if this error persists." at bounding box center [1435, 637] width 246 height 84
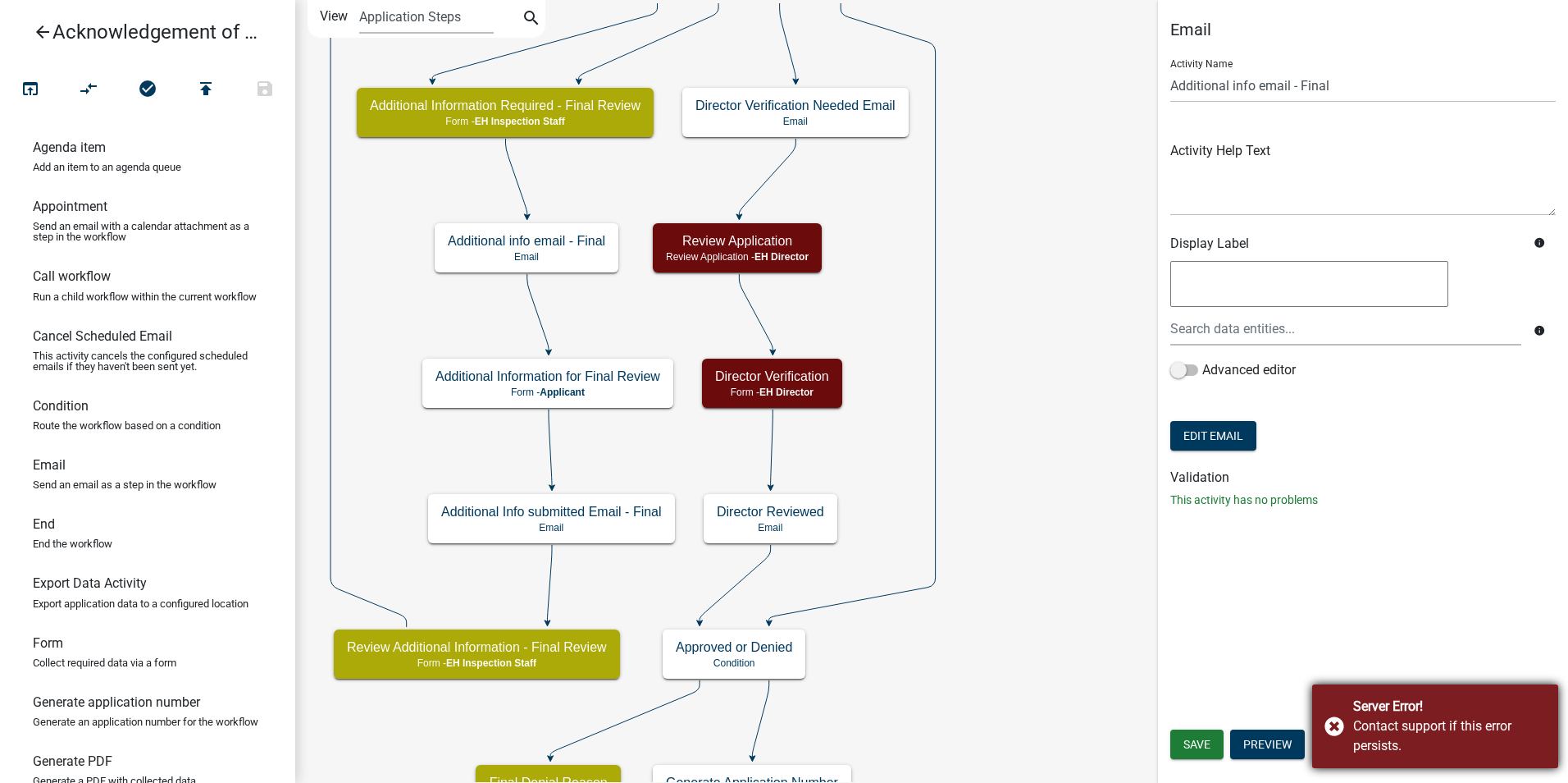
click at [1334, 724] on div "Server Error! Contact support if this error persists." at bounding box center [1435, 725] width 246 height 84
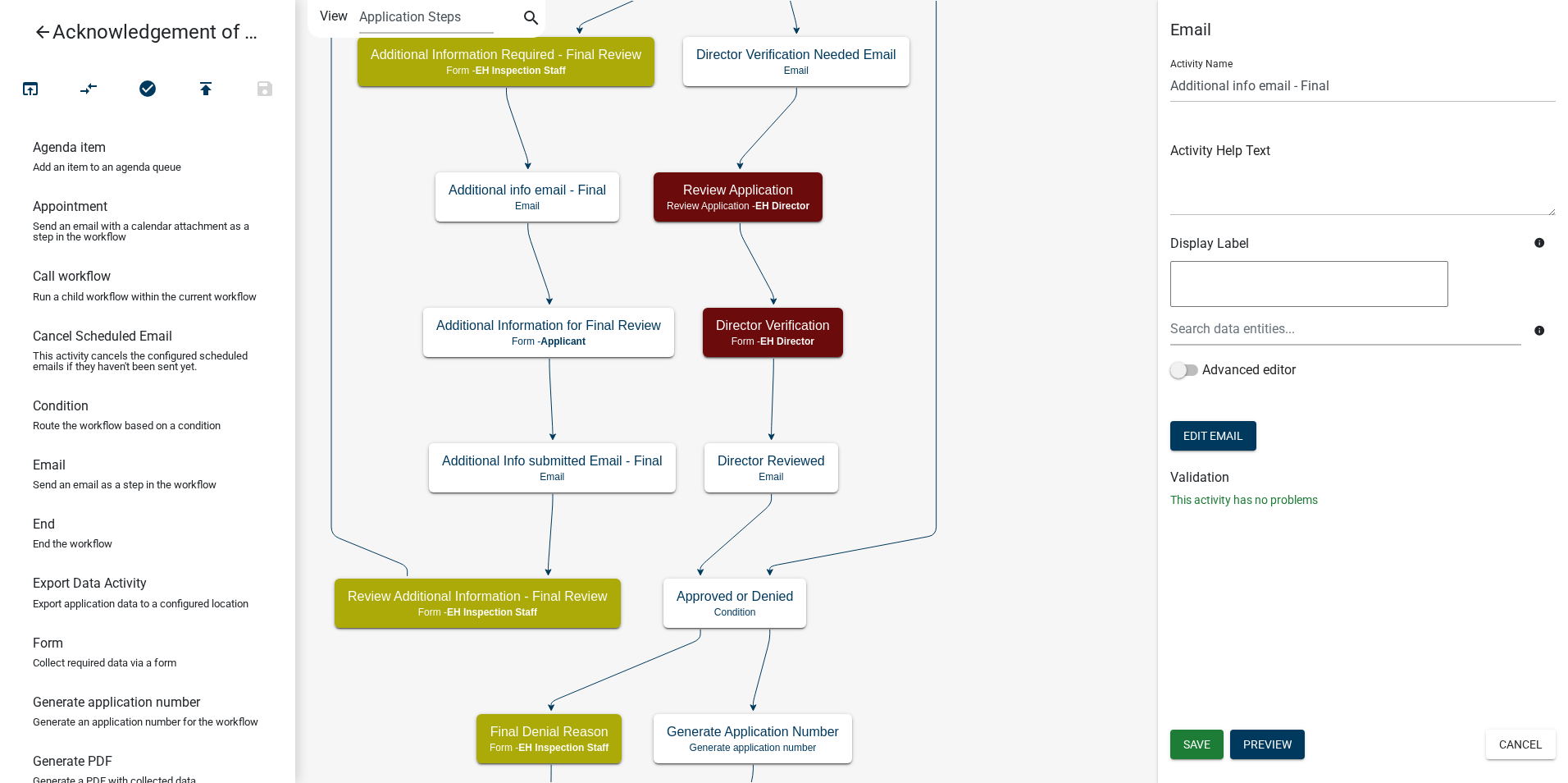
click at [1225, 734] on div "Save Preview Cancel" at bounding box center [1363, 746] width 410 height 34
click at [1209, 741] on span "Save" at bounding box center [1197, 744] width 27 height 13
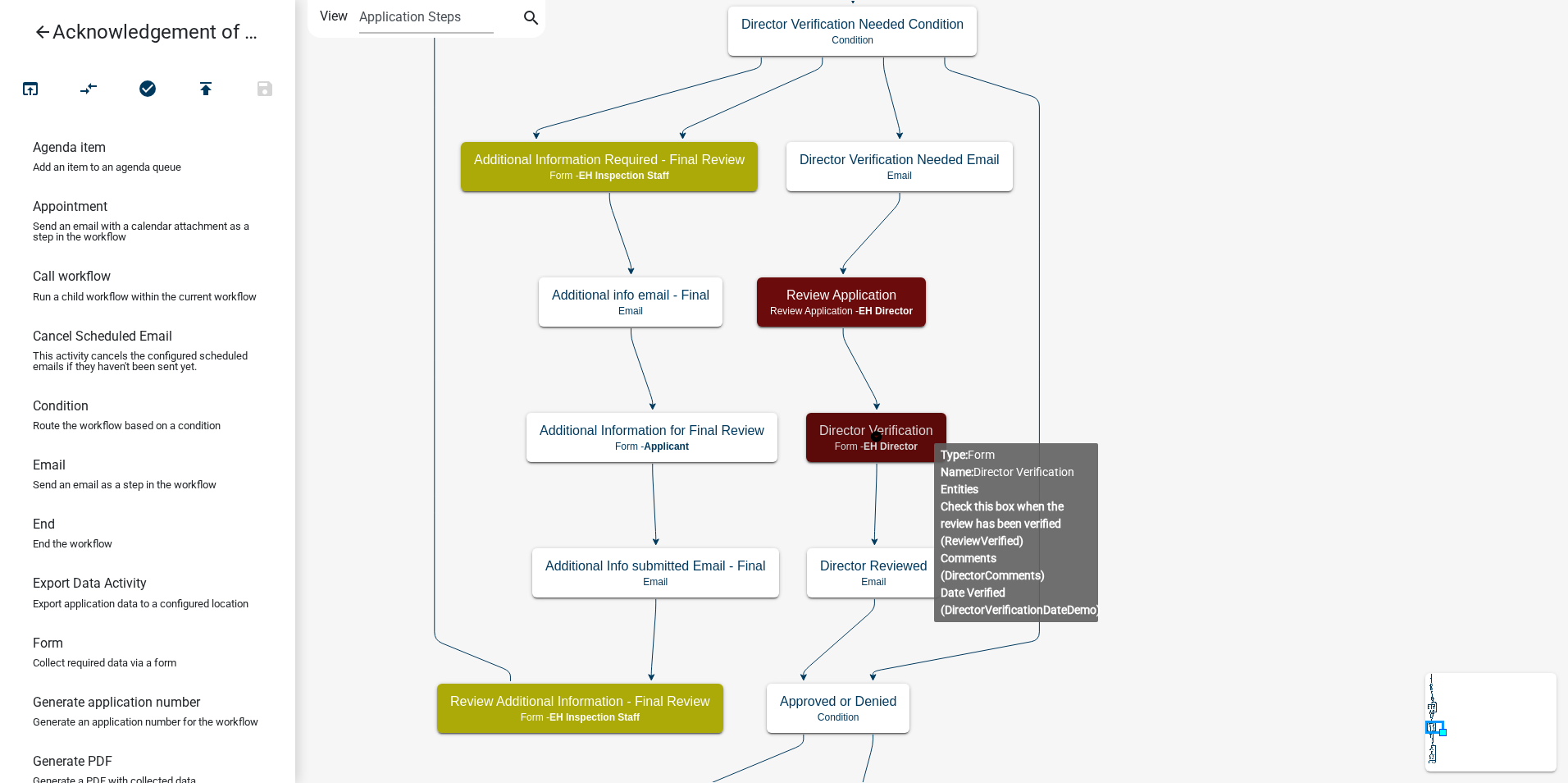
click at [932, 431] on h5 "Director Verification" at bounding box center [876, 431] width 114 height 16
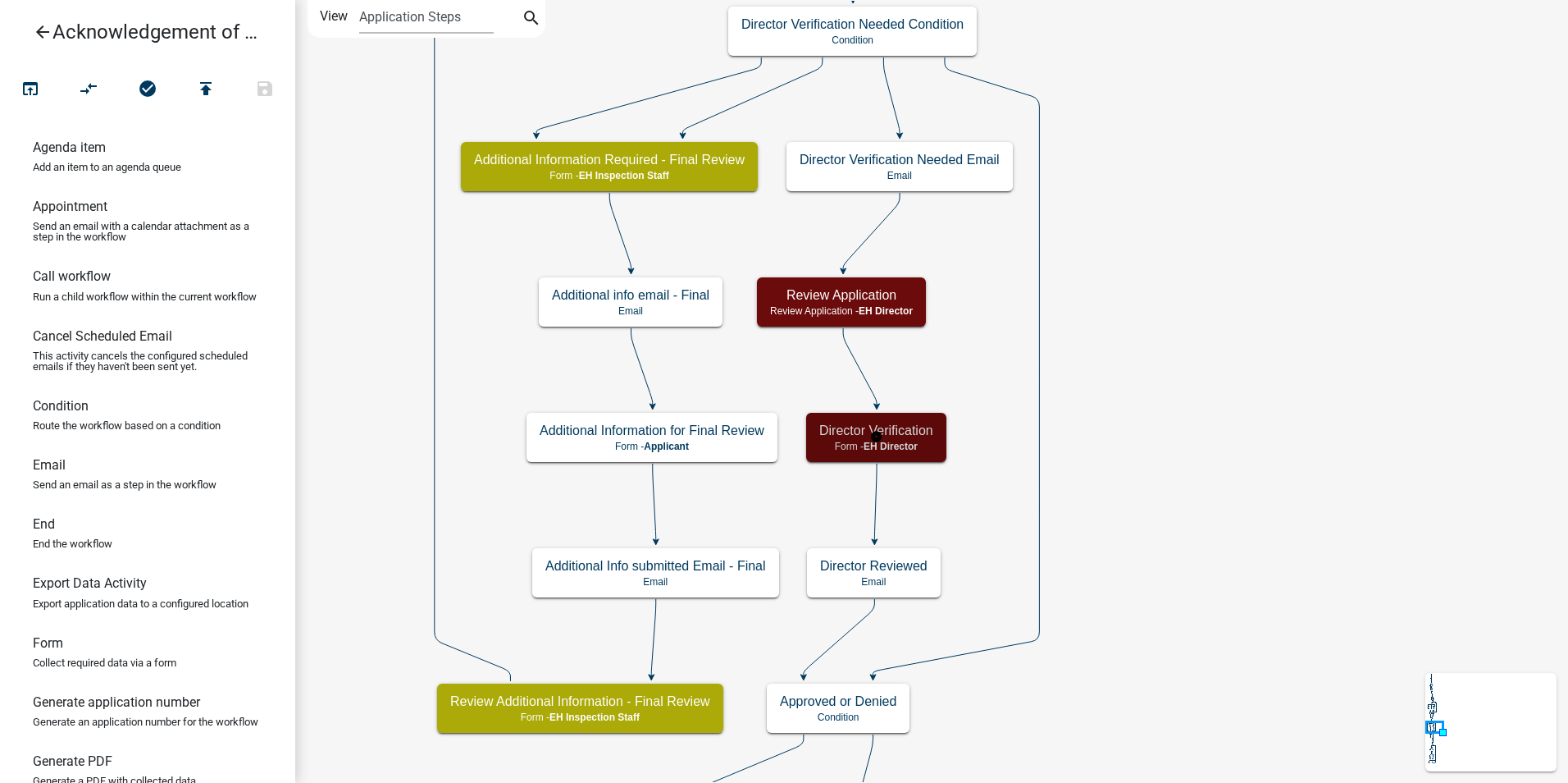
click at [932, 431] on h5 "Director Verification" at bounding box center [876, 431] width 114 height 16
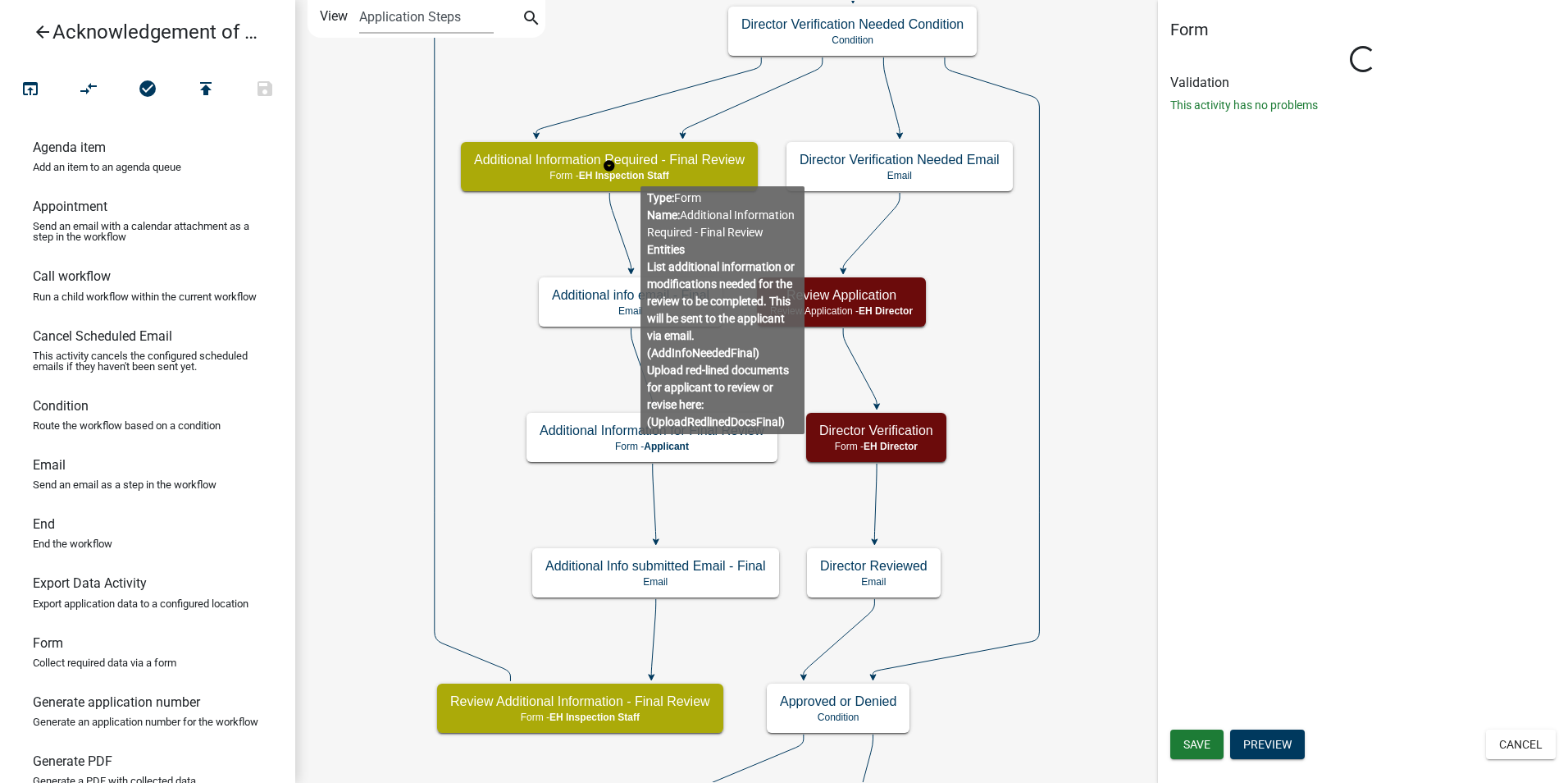
select select "E0919C0A-B951-4248-9421-BDFC3FC6A9AD"
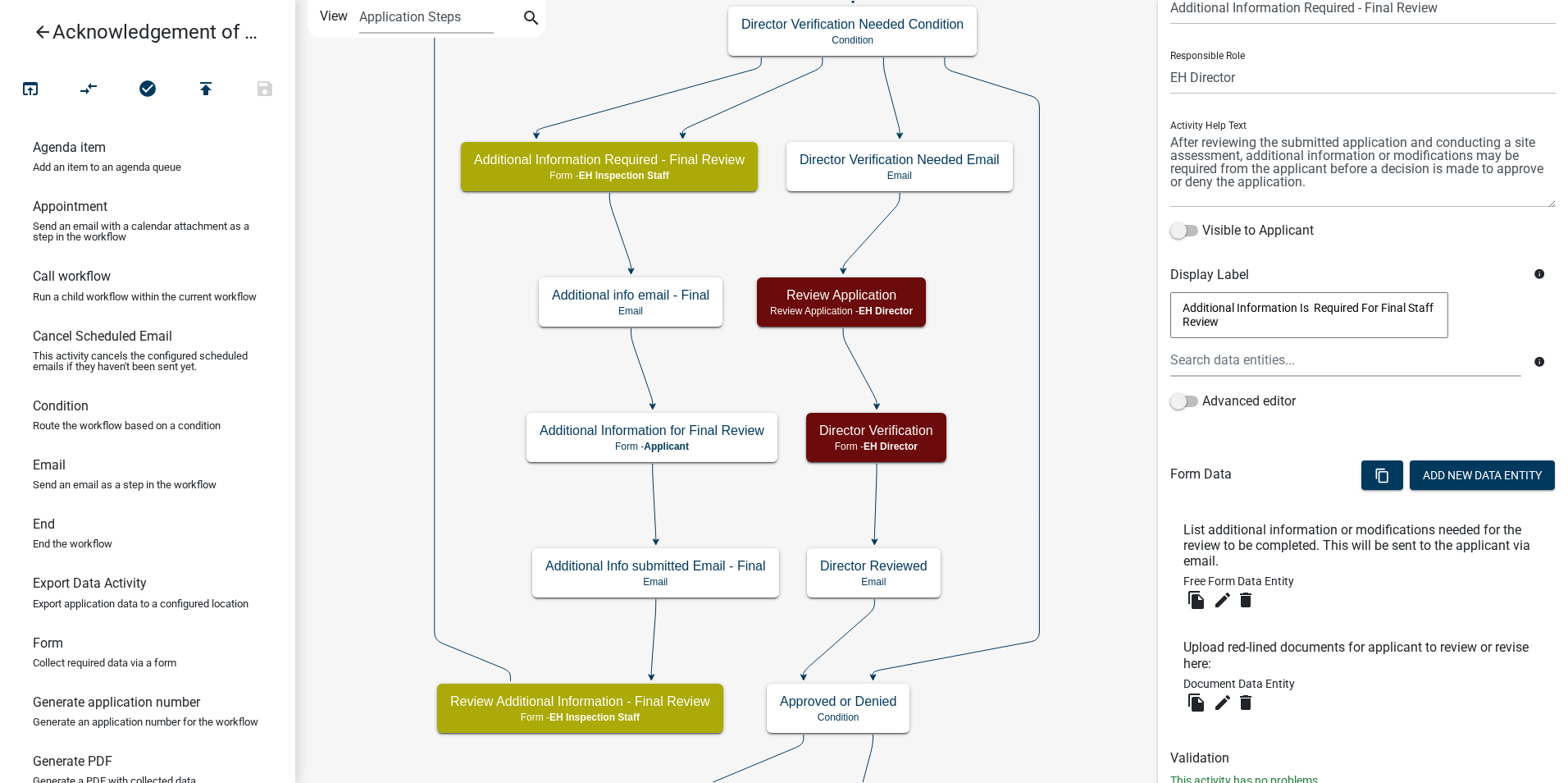
scroll to position [131, 0]
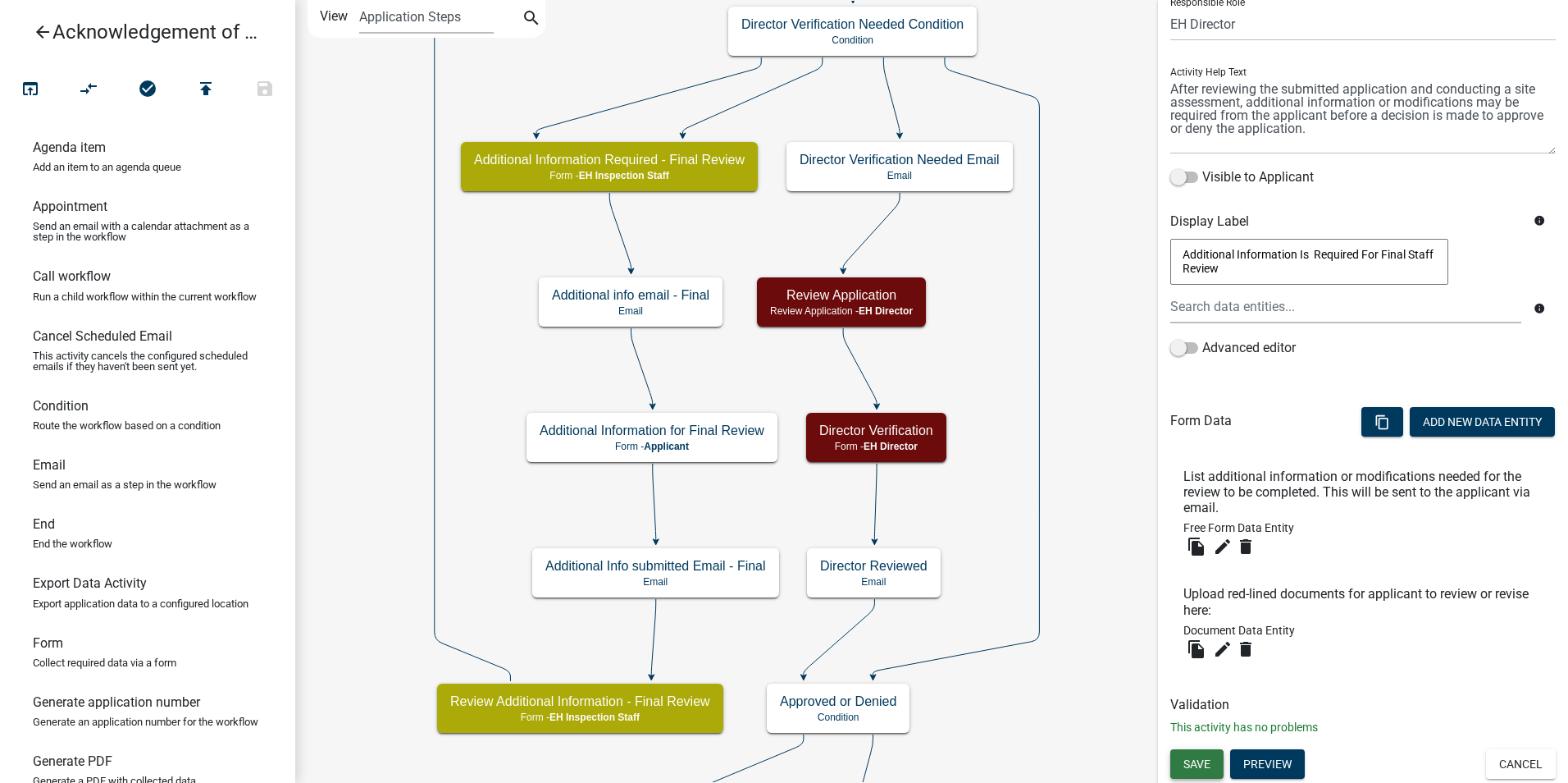
click at [1192, 761] on span "Save" at bounding box center [1197, 763] width 27 height 13
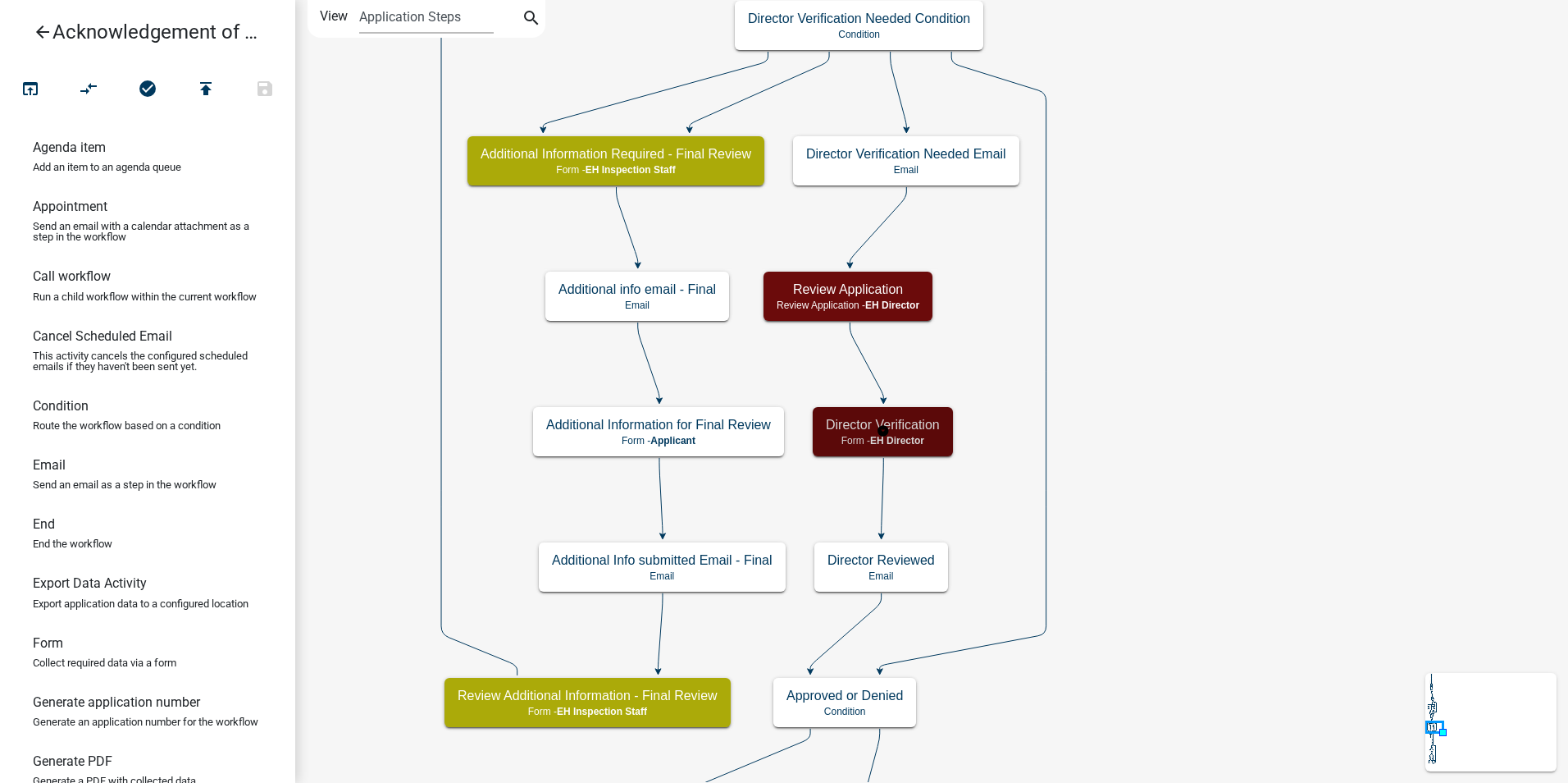
click at [923, 415] on div "Director Verification Form - EH Director" at bounding box center [883, 432] width 141 height 50
click at [923, 424] on h5 "Director Verification" at bounding box center [883, 425] width 114 height 16
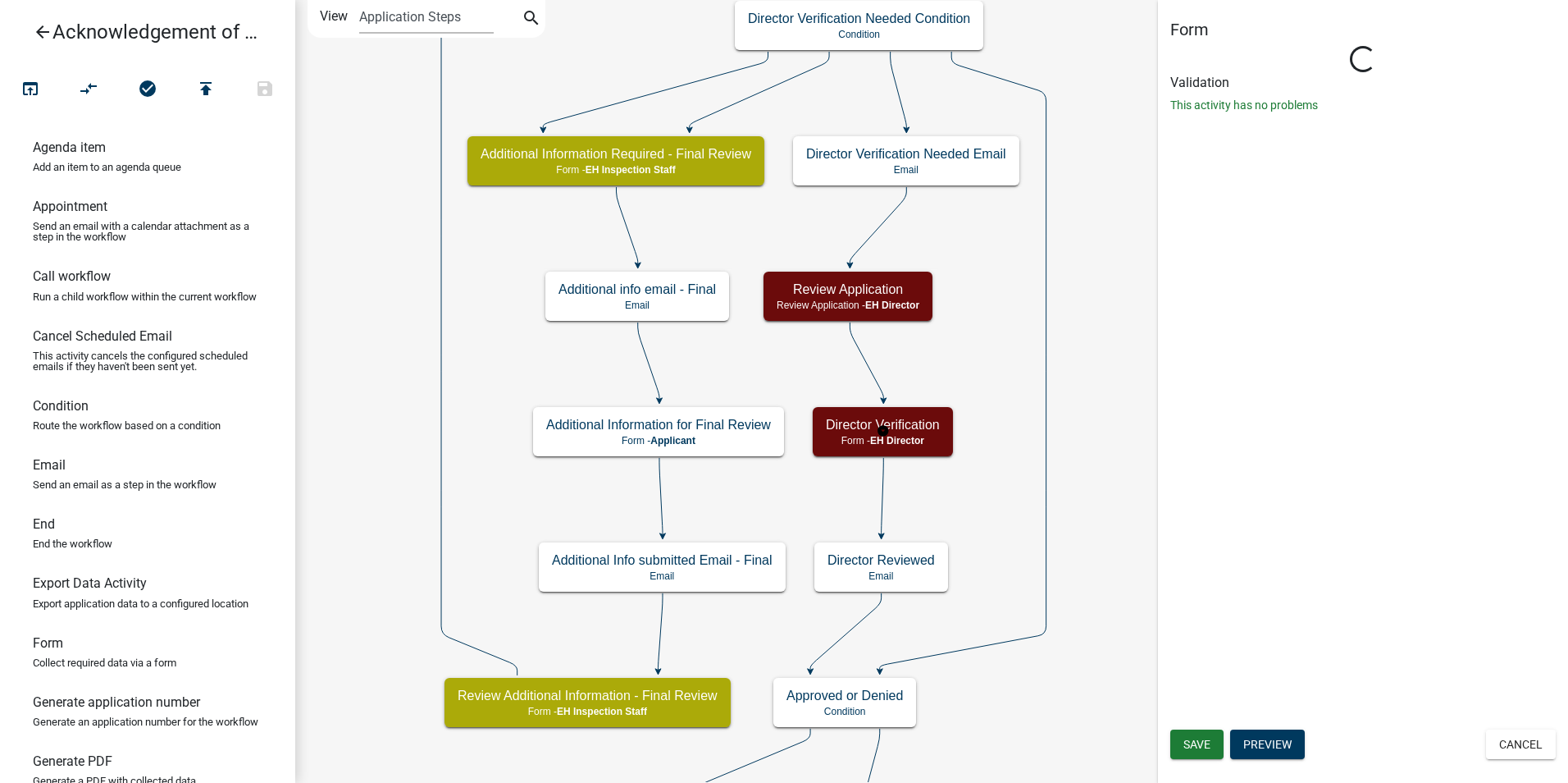
select select "E0919C0A-B951-4248-9421-BDFC3FC6A9AD"
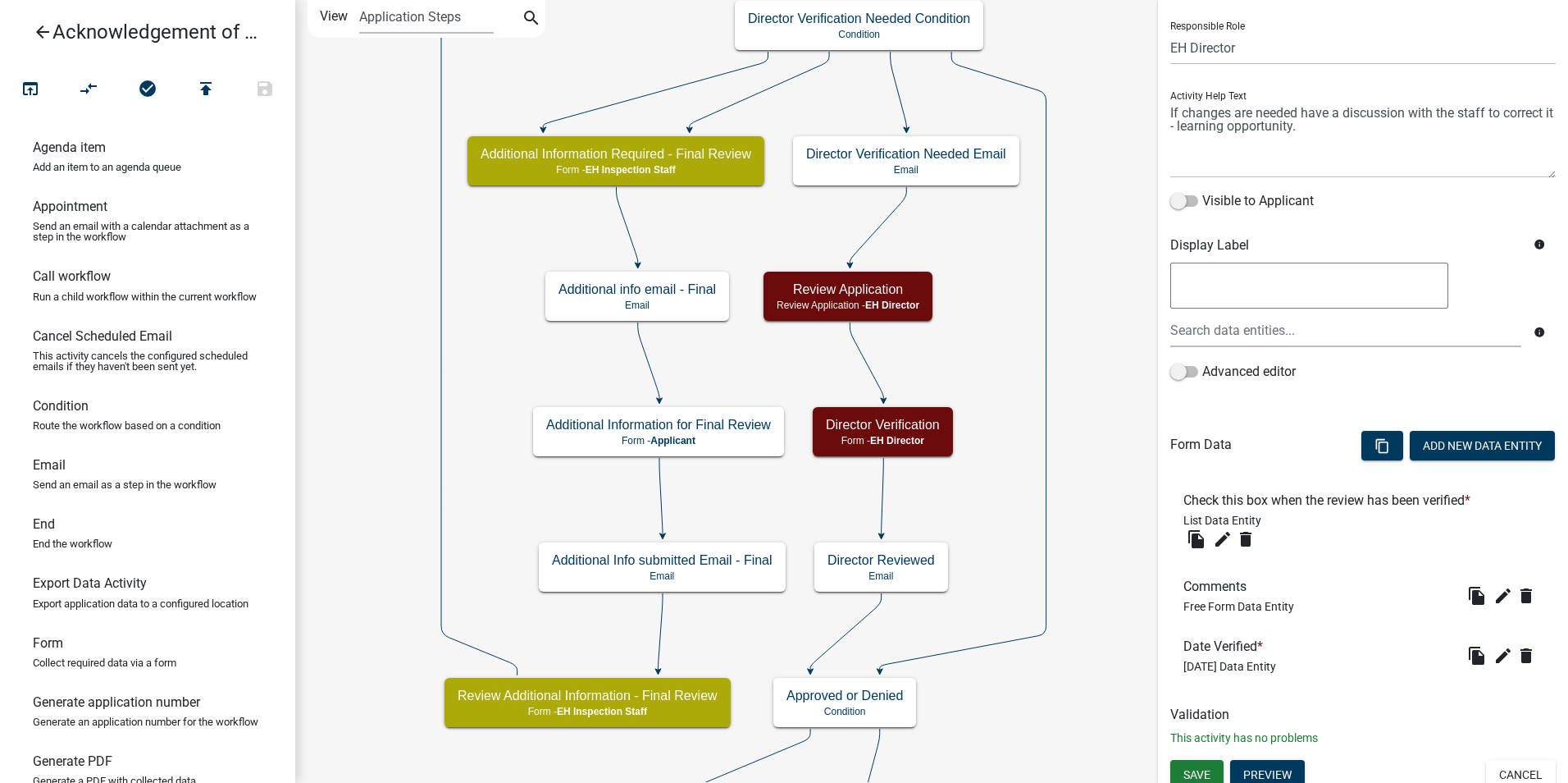
scroll to position [119, 0]
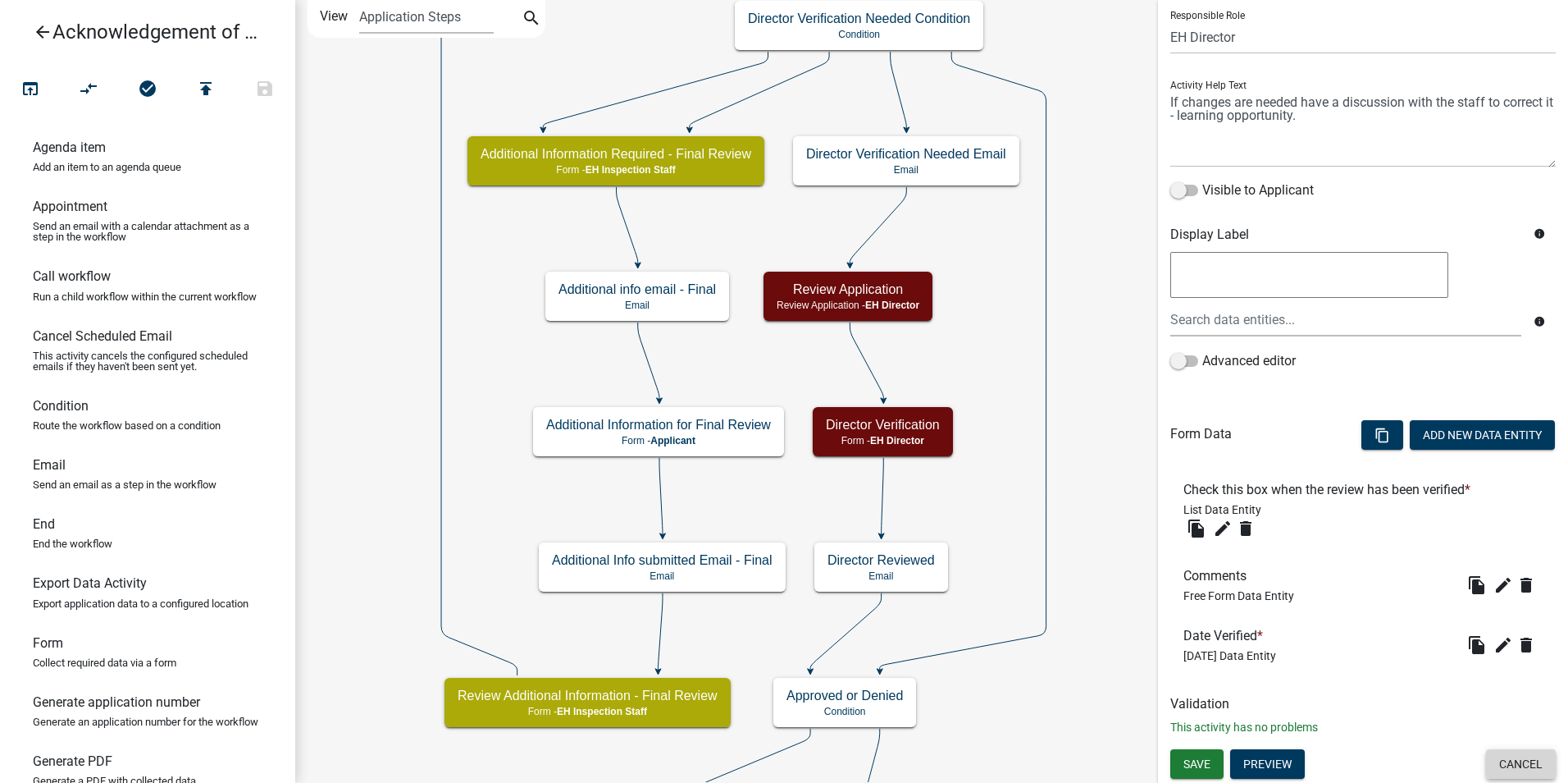
click at [1492, 763] on button "Cancel" at bounding box center [1520, 764] width 70 height 29
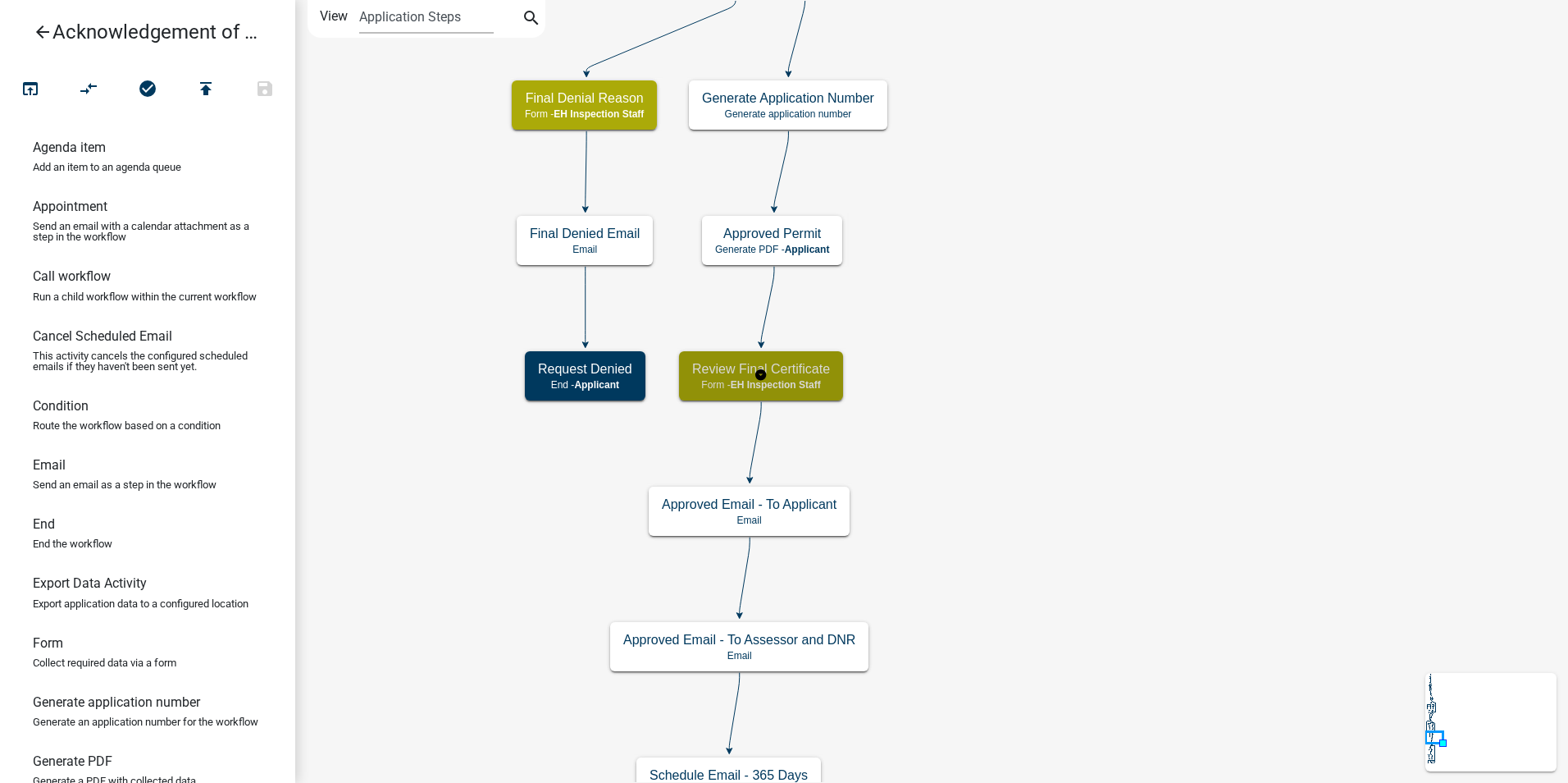
click at [828, 391] on div "Review Final Certificate Form - EH Inspection Staff" at bounding box center [761, 376] width 164 height 50
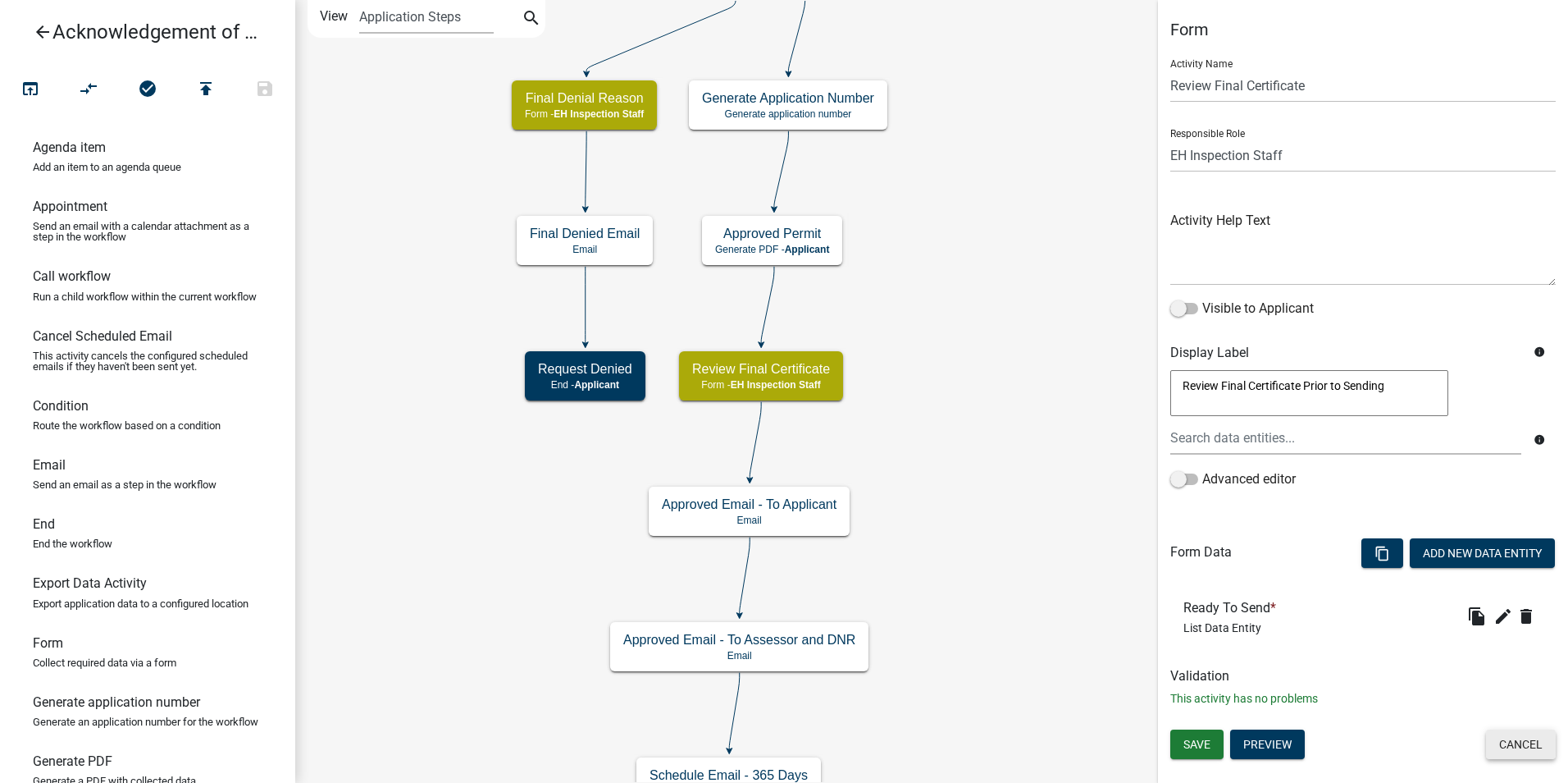
click at [1506, 741] on button "Cancel" at bounding box center [1520, 743] width 70 height 29
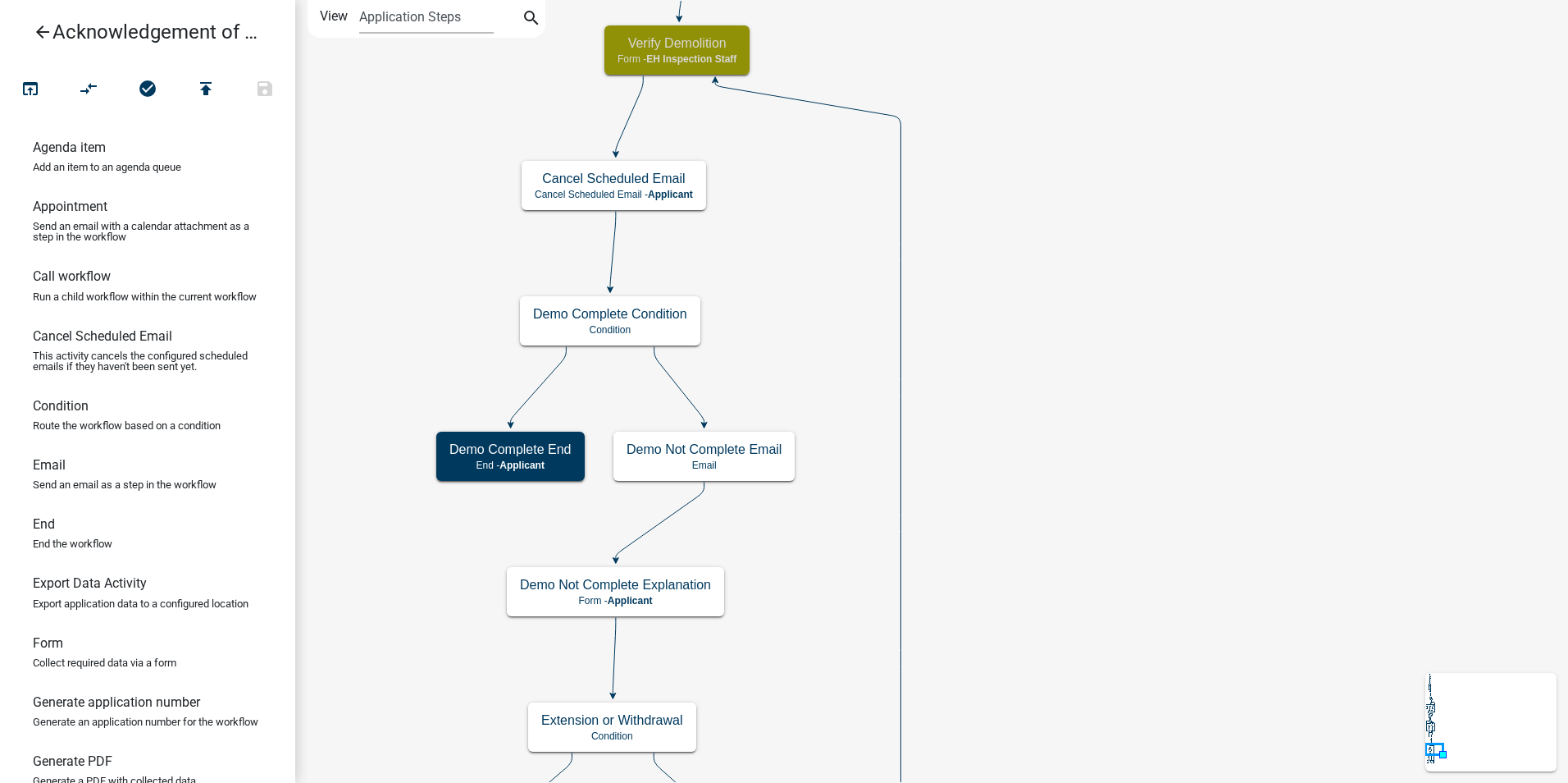
click at [685, 48] on h5 "Verify Demolition" at bounding box center [677, 43] width 119 height 16
select select "B112E396-40EF-4858-AE7C-AB0894FDBB84"
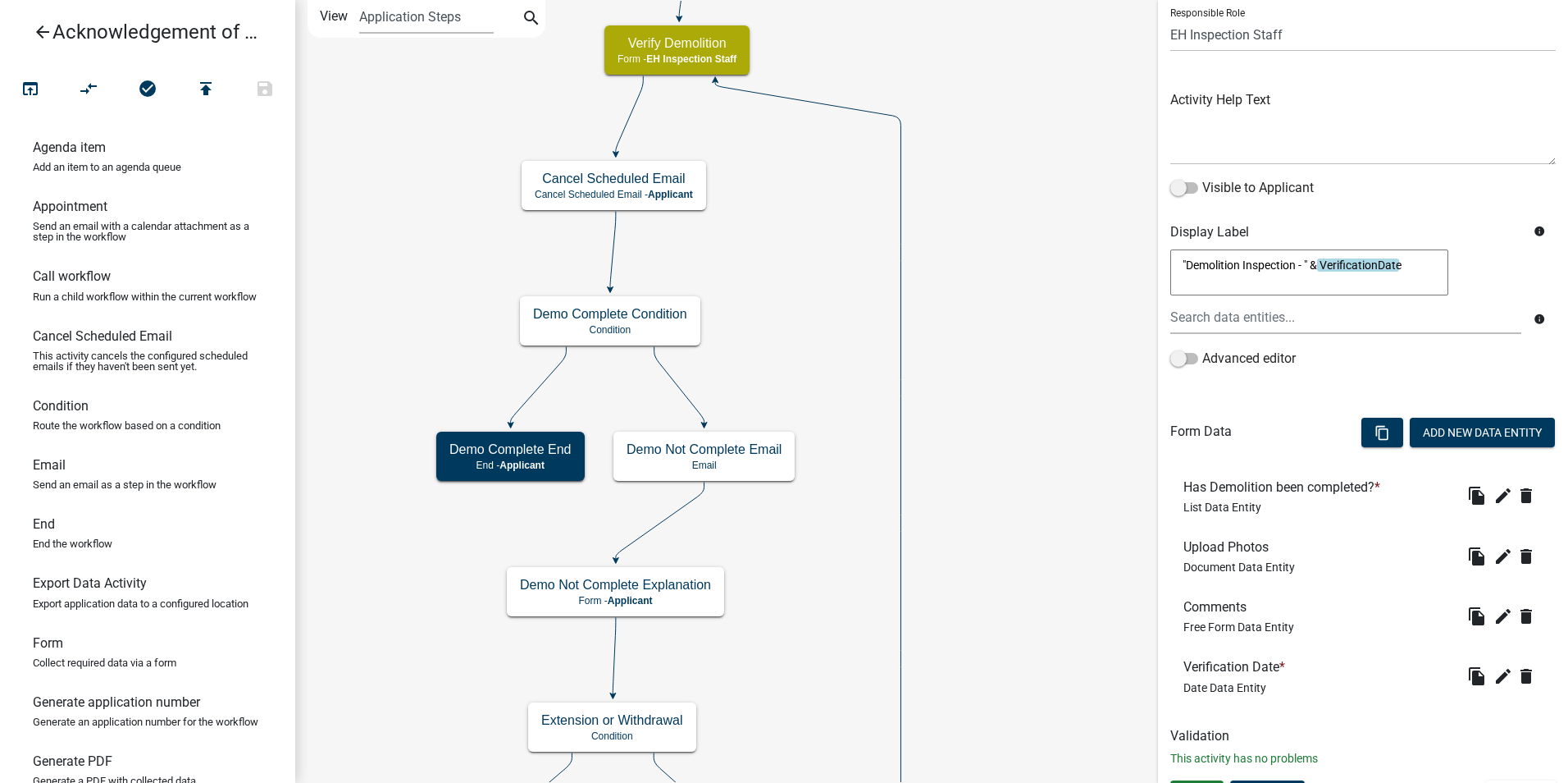
scroll to position [152, 0]
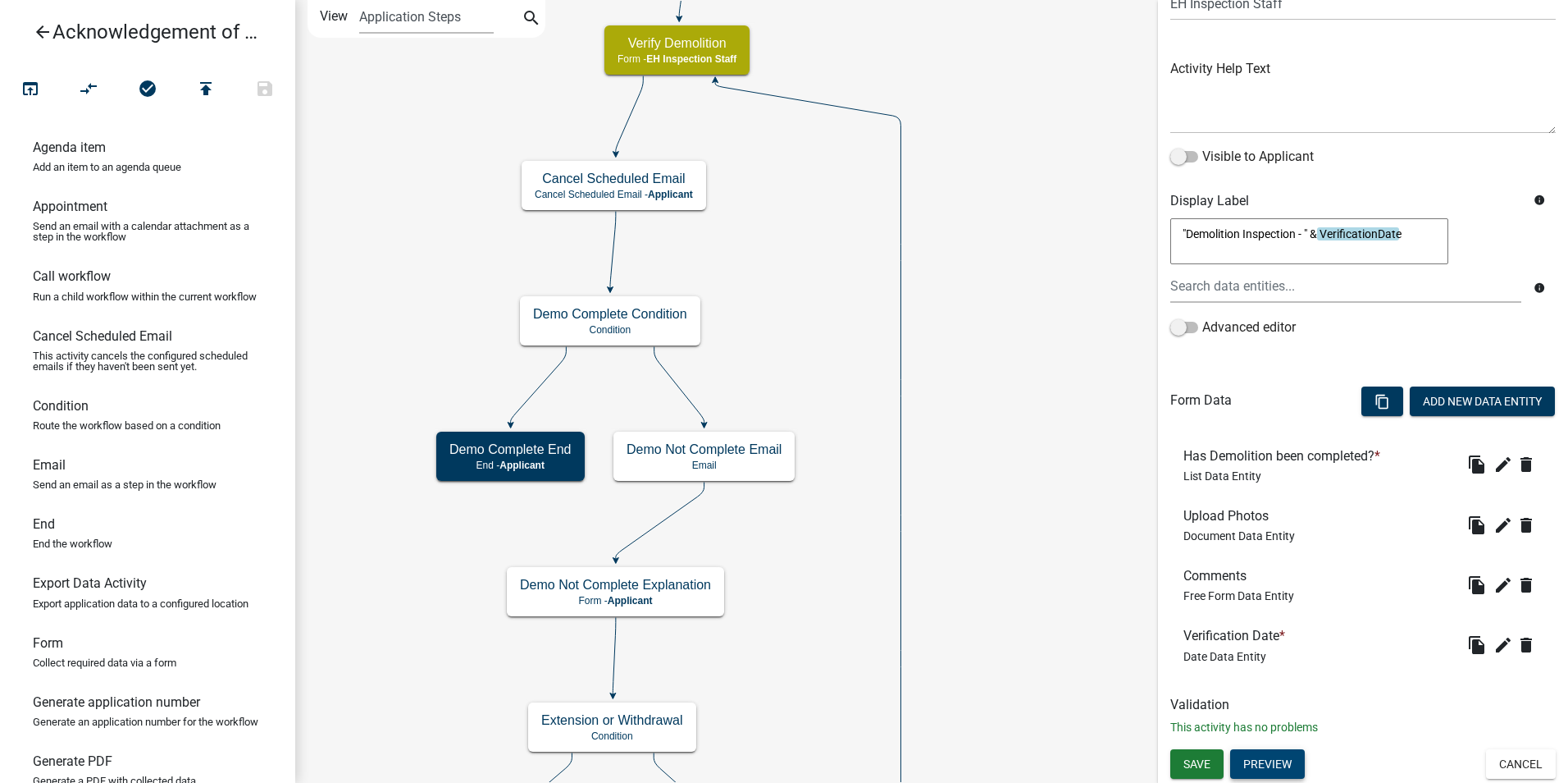
click at [1270, 754] on button "Preview" at bounding box center [1267, 764] width 74 height 29
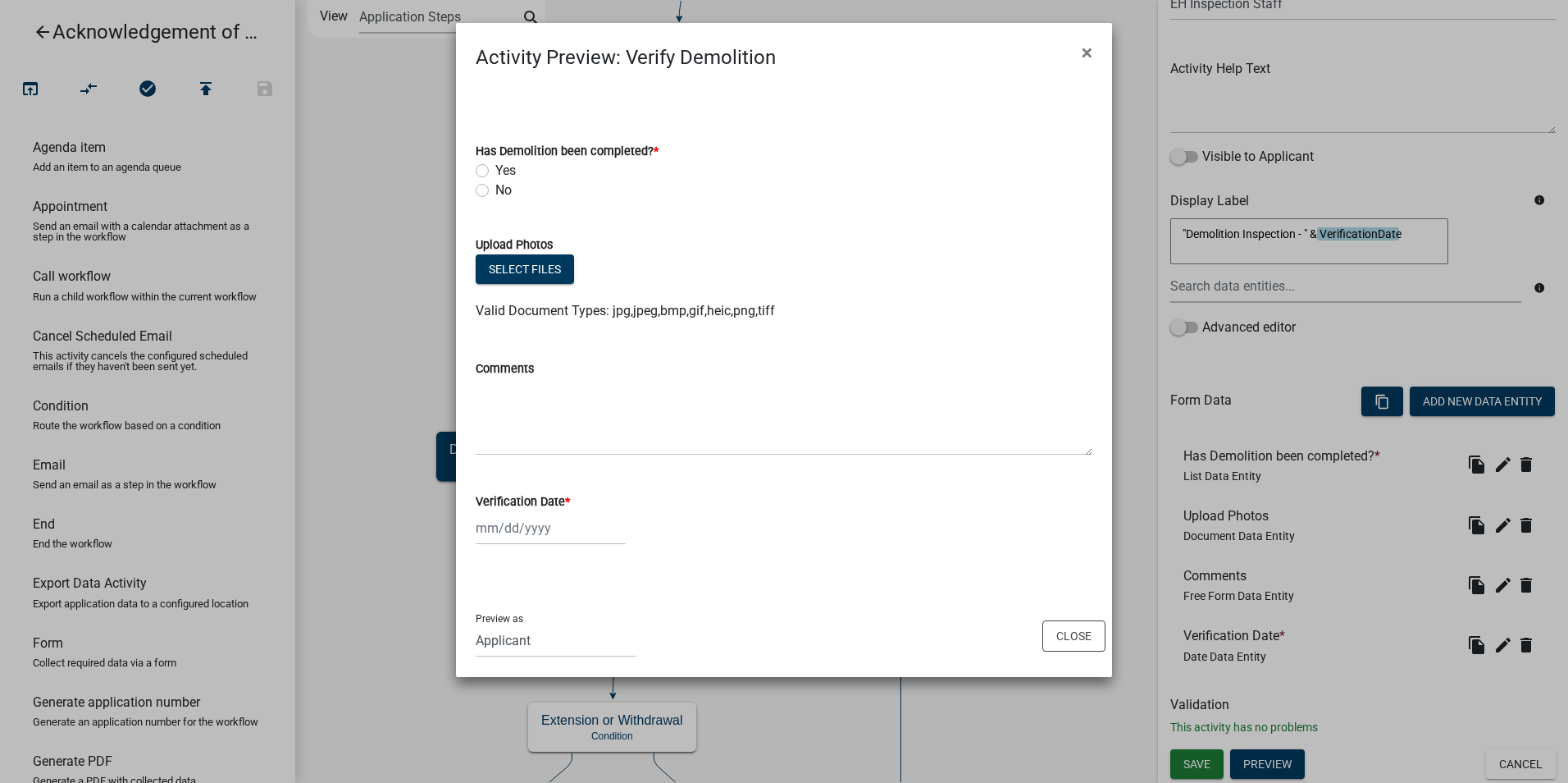
click at [1082, 54] on span "×" at bounding box center [1087, 52] width 11 height 23
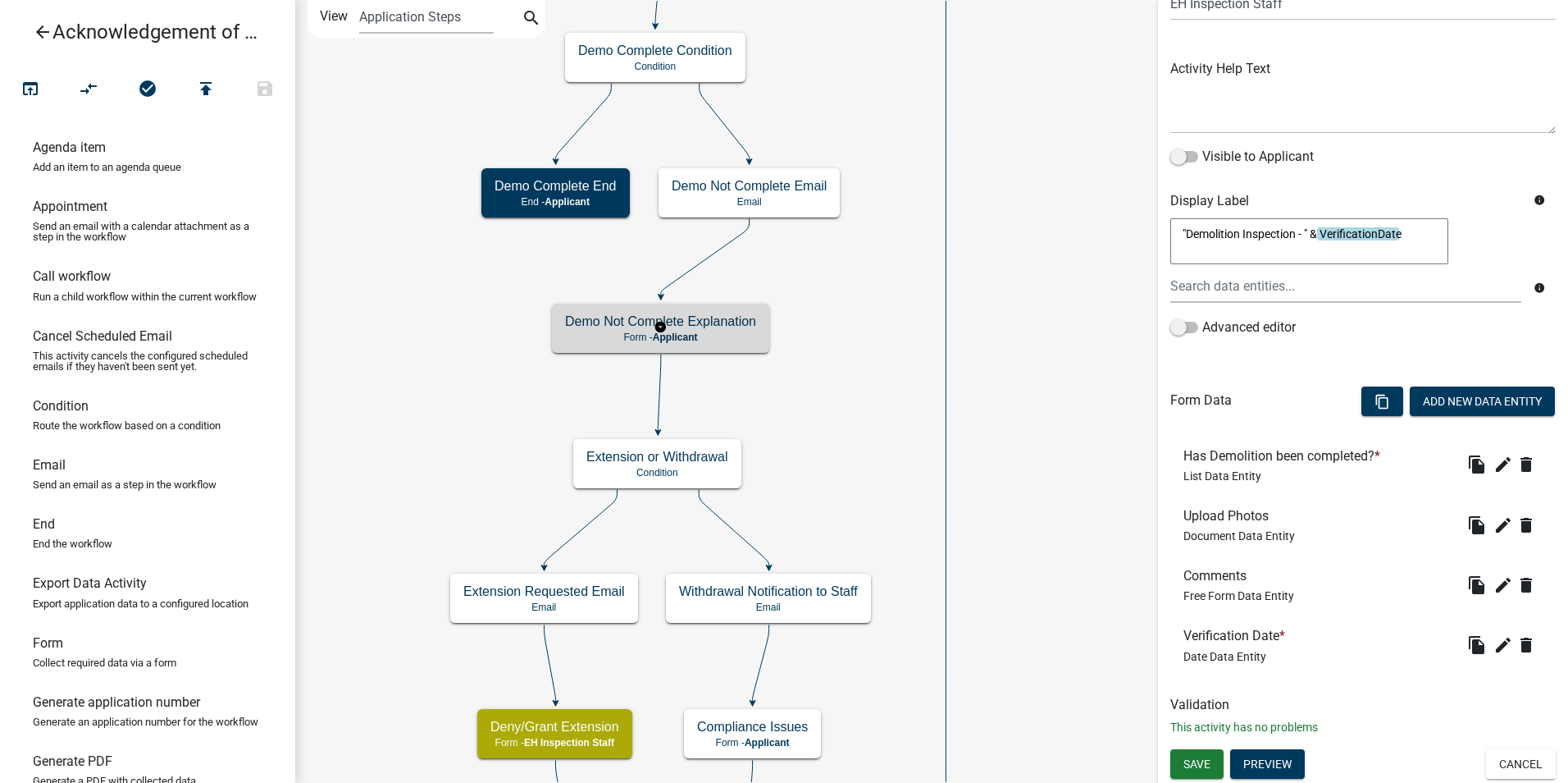
scroll to position [0, 0]
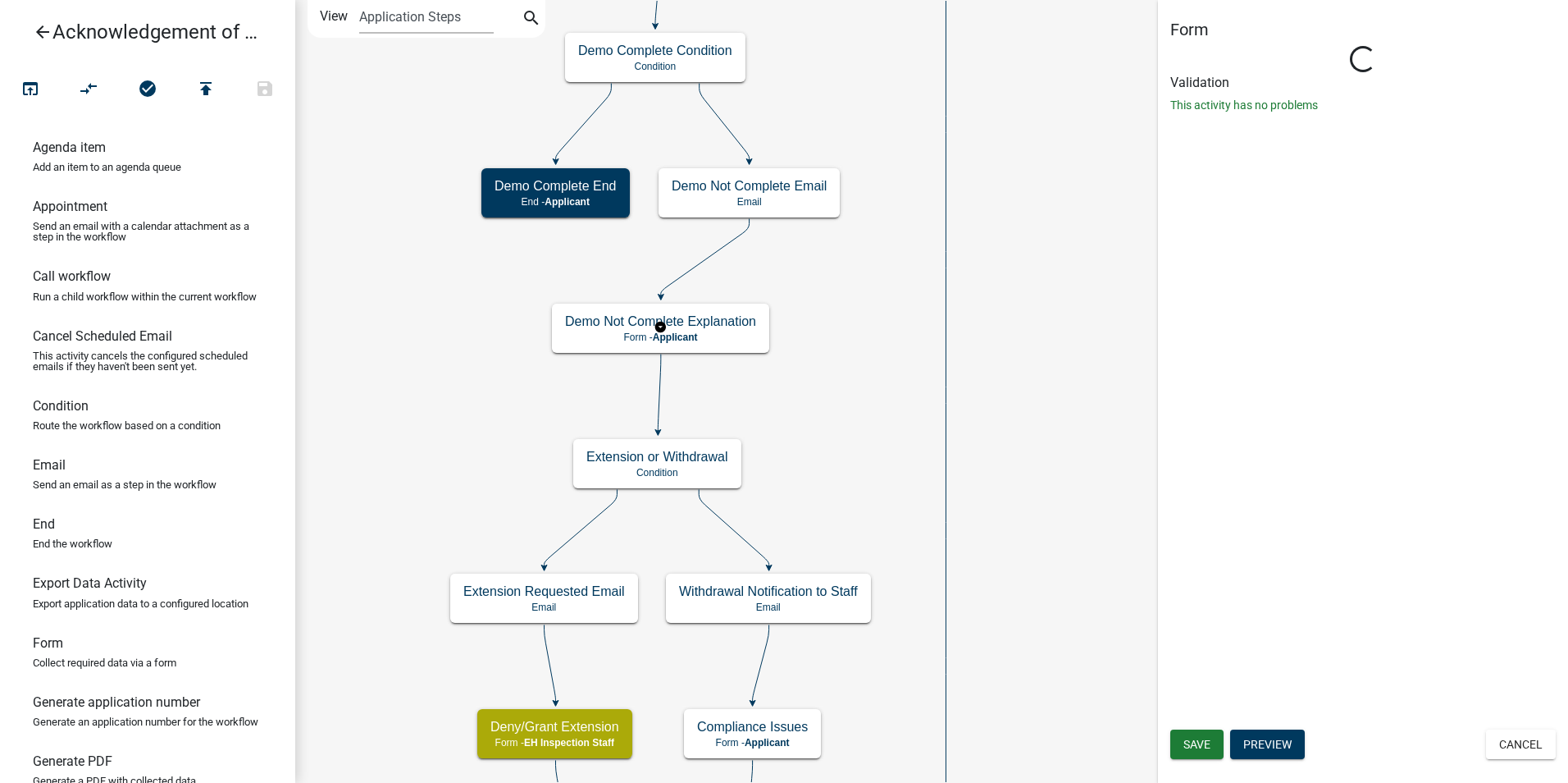
select select "B112E396-40EF-4858-AE7C-AB0894FDBB84"
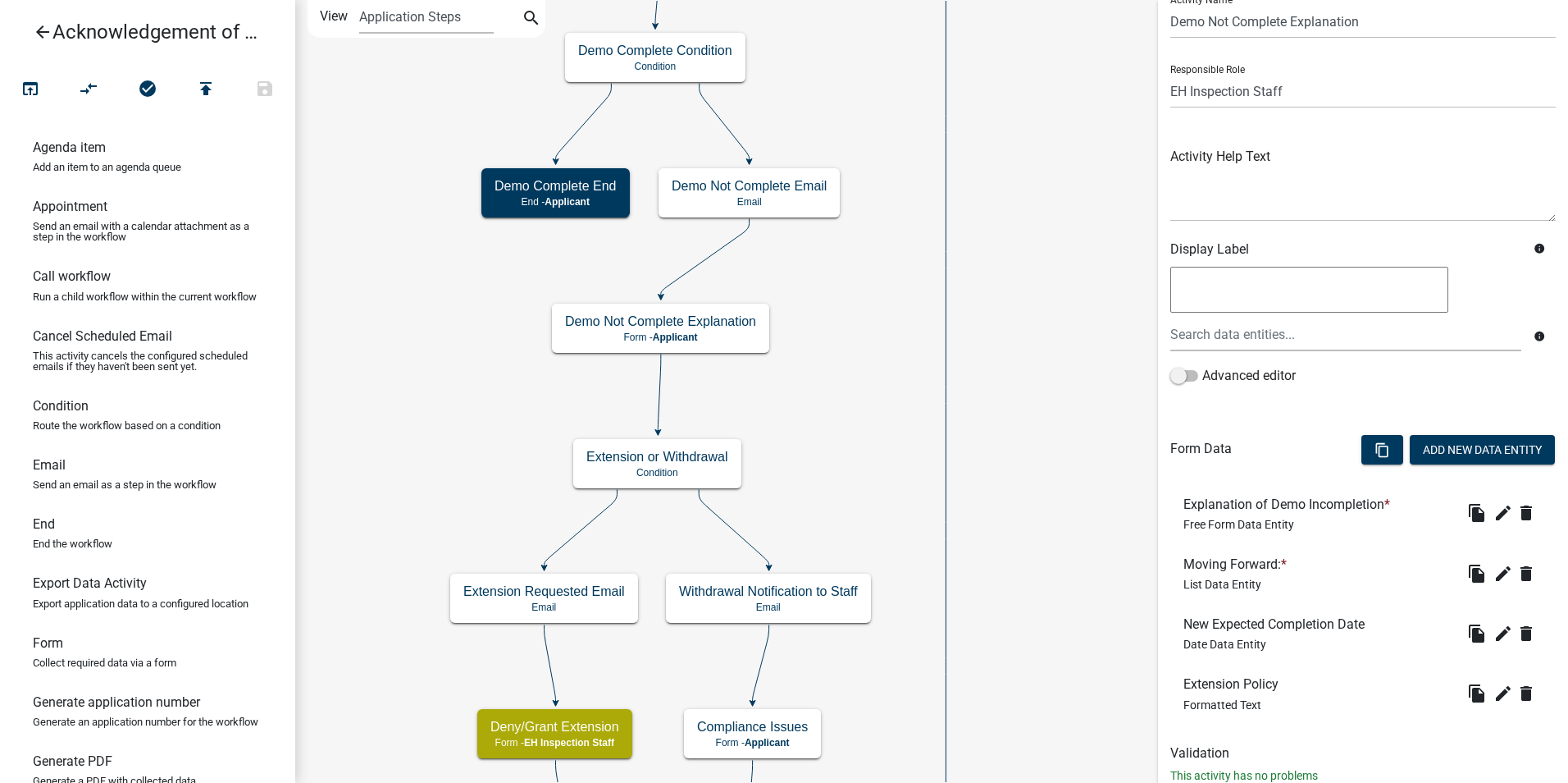
scroll to position [112, 0]
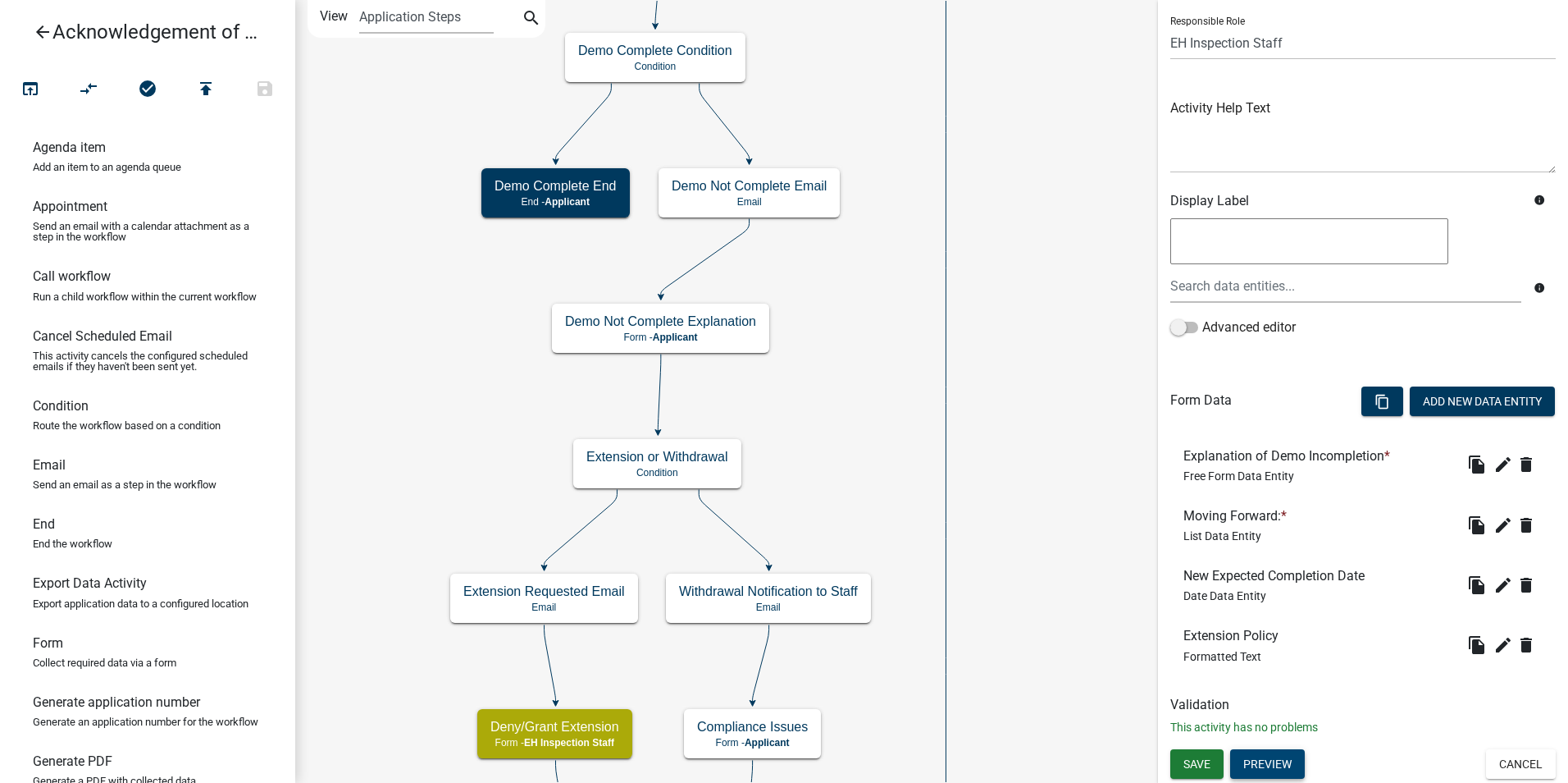
click at [1293, 756] on button "Preview" at bounding box center [1267, 764] width 74 height 29
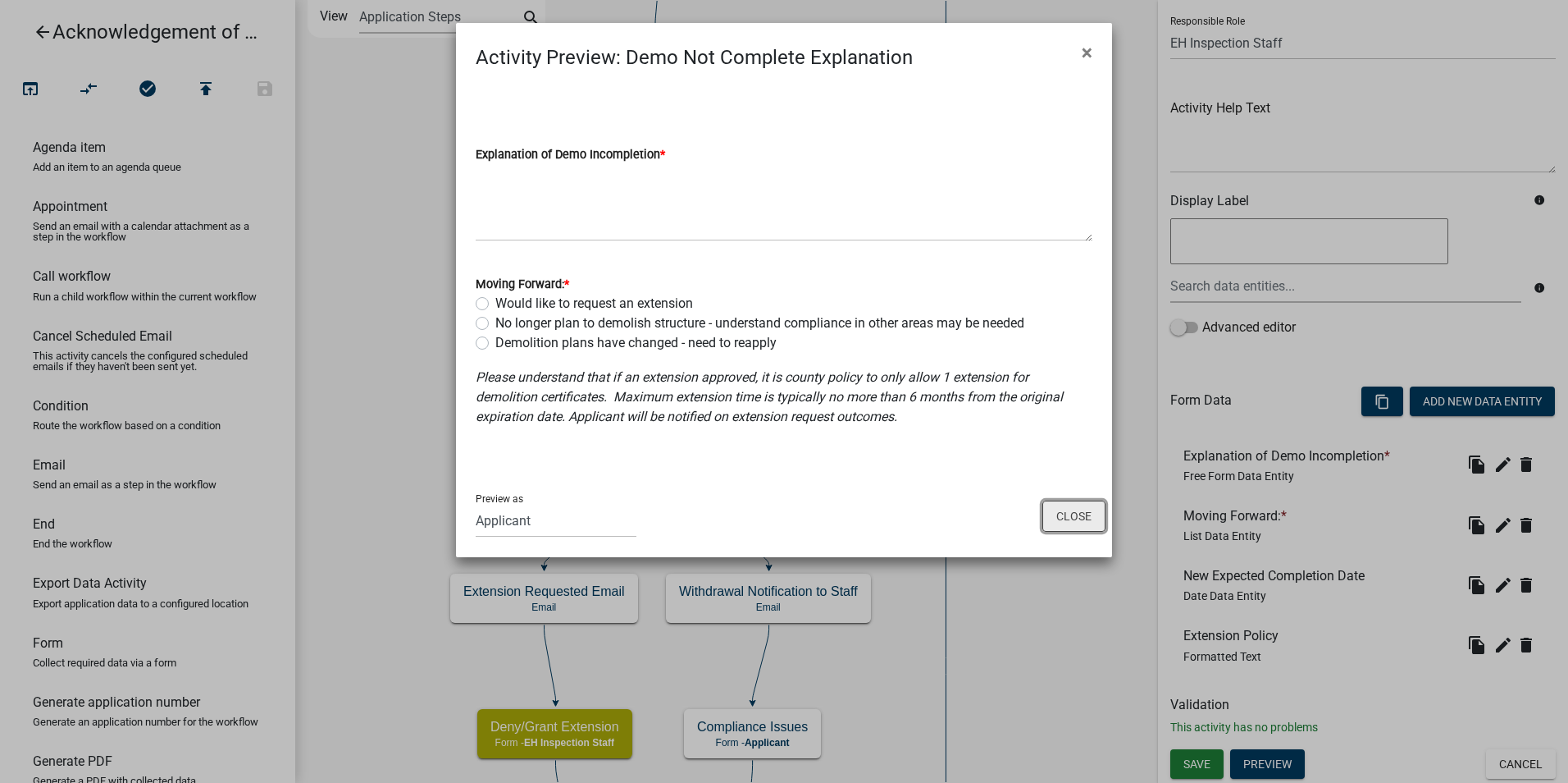
click at [1078, 516] on button "Close" at bounding box center [1074, 516] width 63 height 31
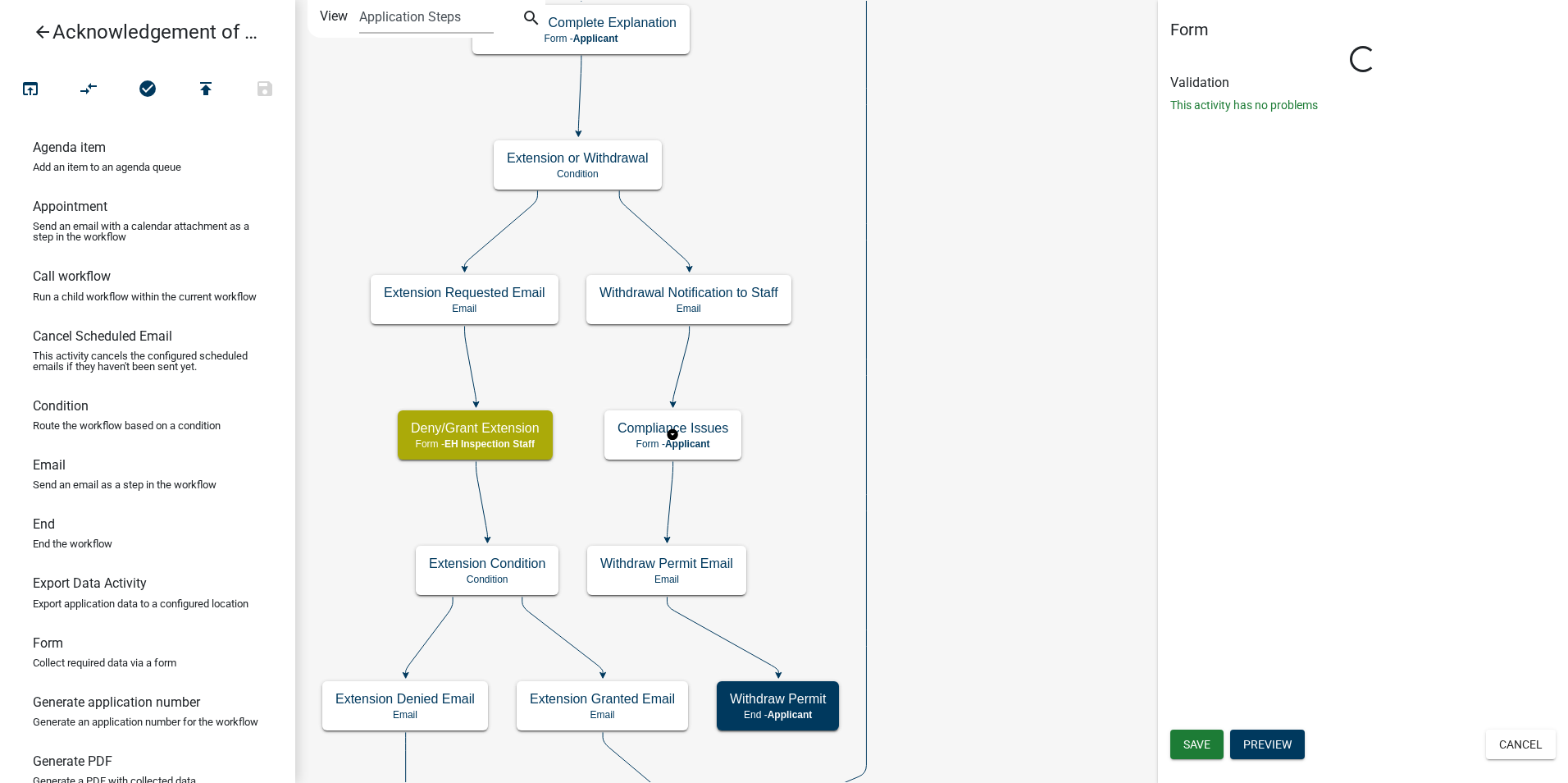
scroll to position [0, 0]
select select "B112E396-40EF-4858-AE7C-AB0894FDBB84"
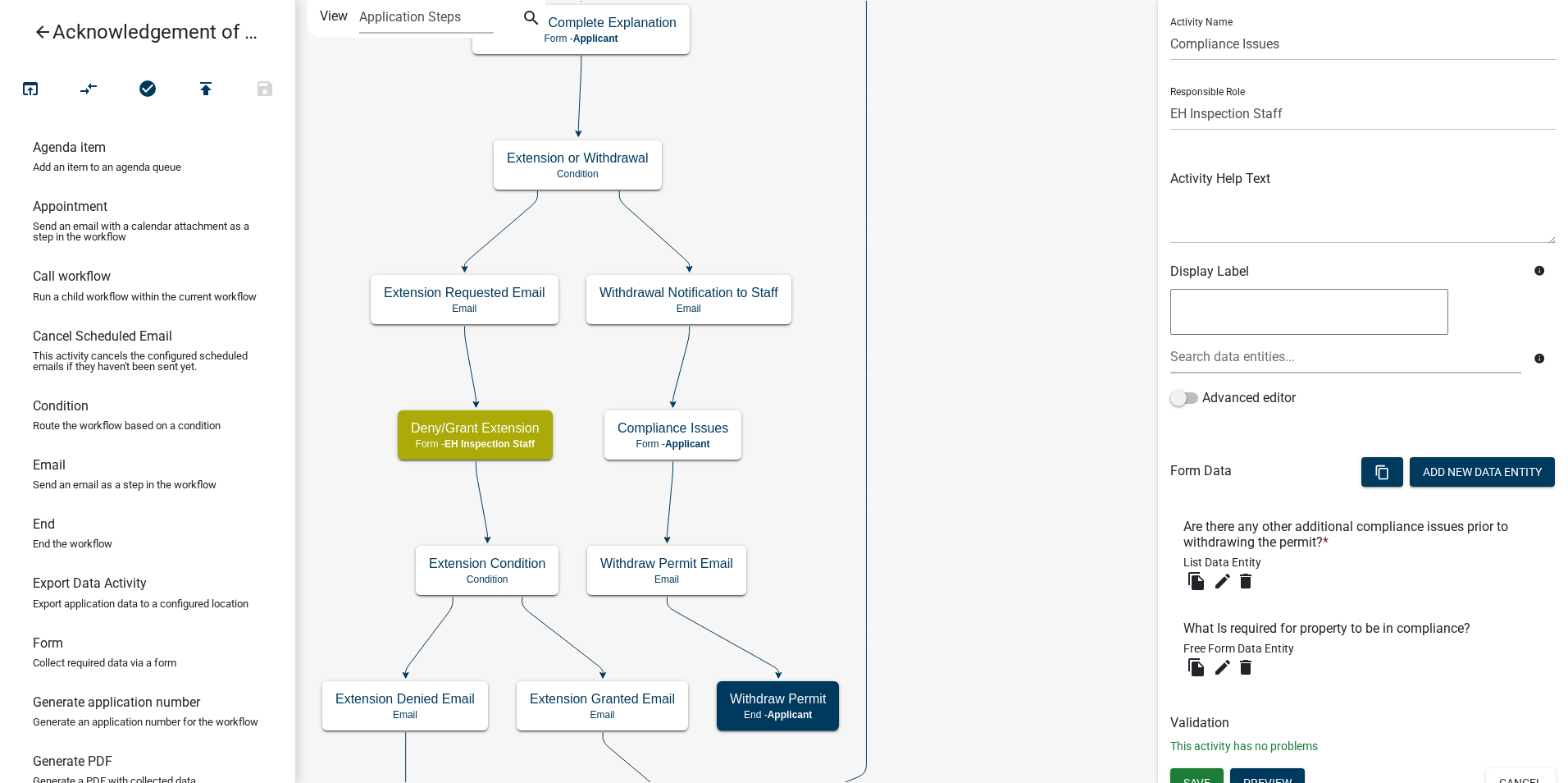
scroll to position [61, 0]
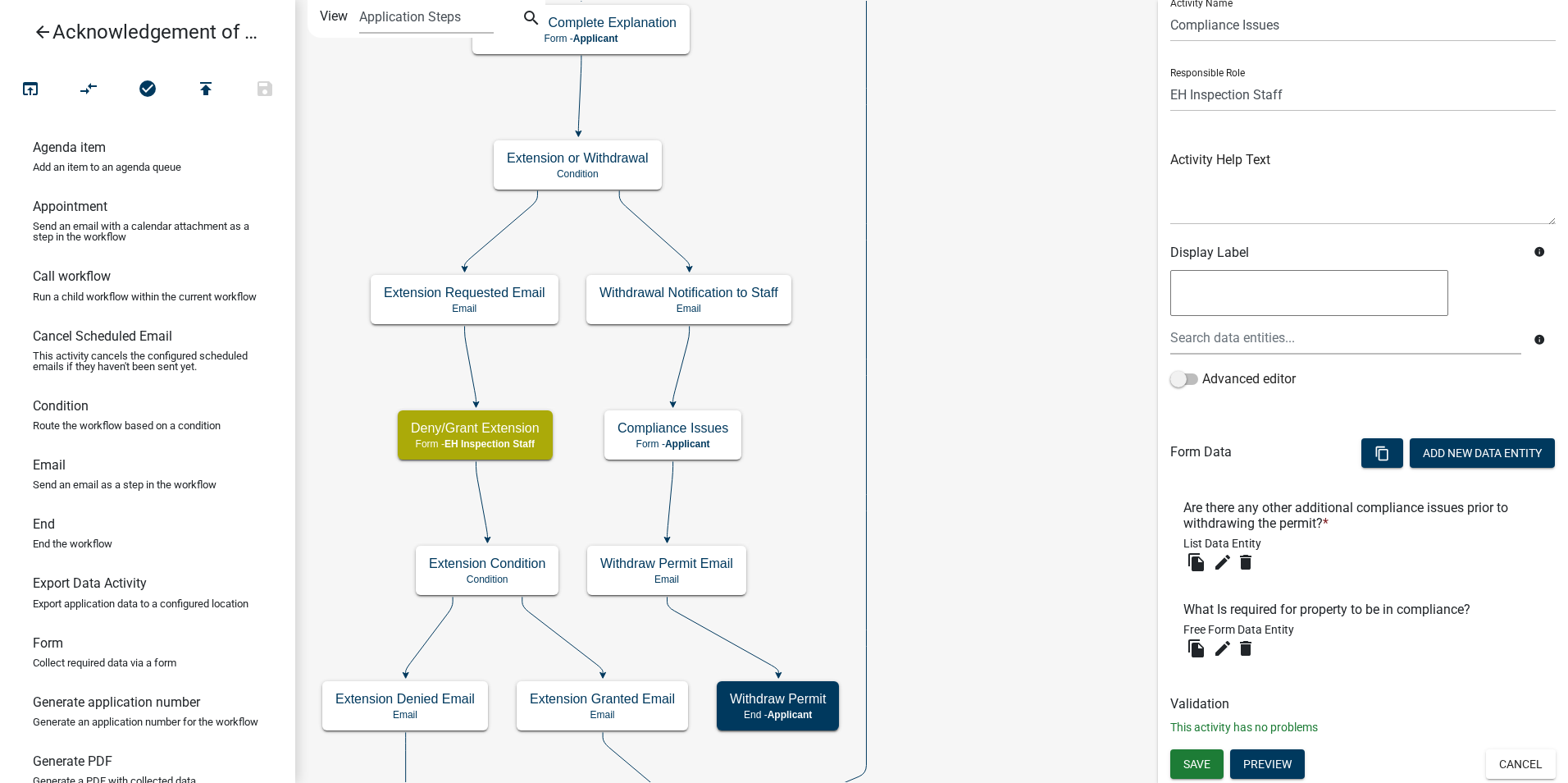
click at [1320, 580] on li "Are there any other additional compliance issues prior to withdrawing the permi…" at bounding box center [1363, 537] width 386 height 102
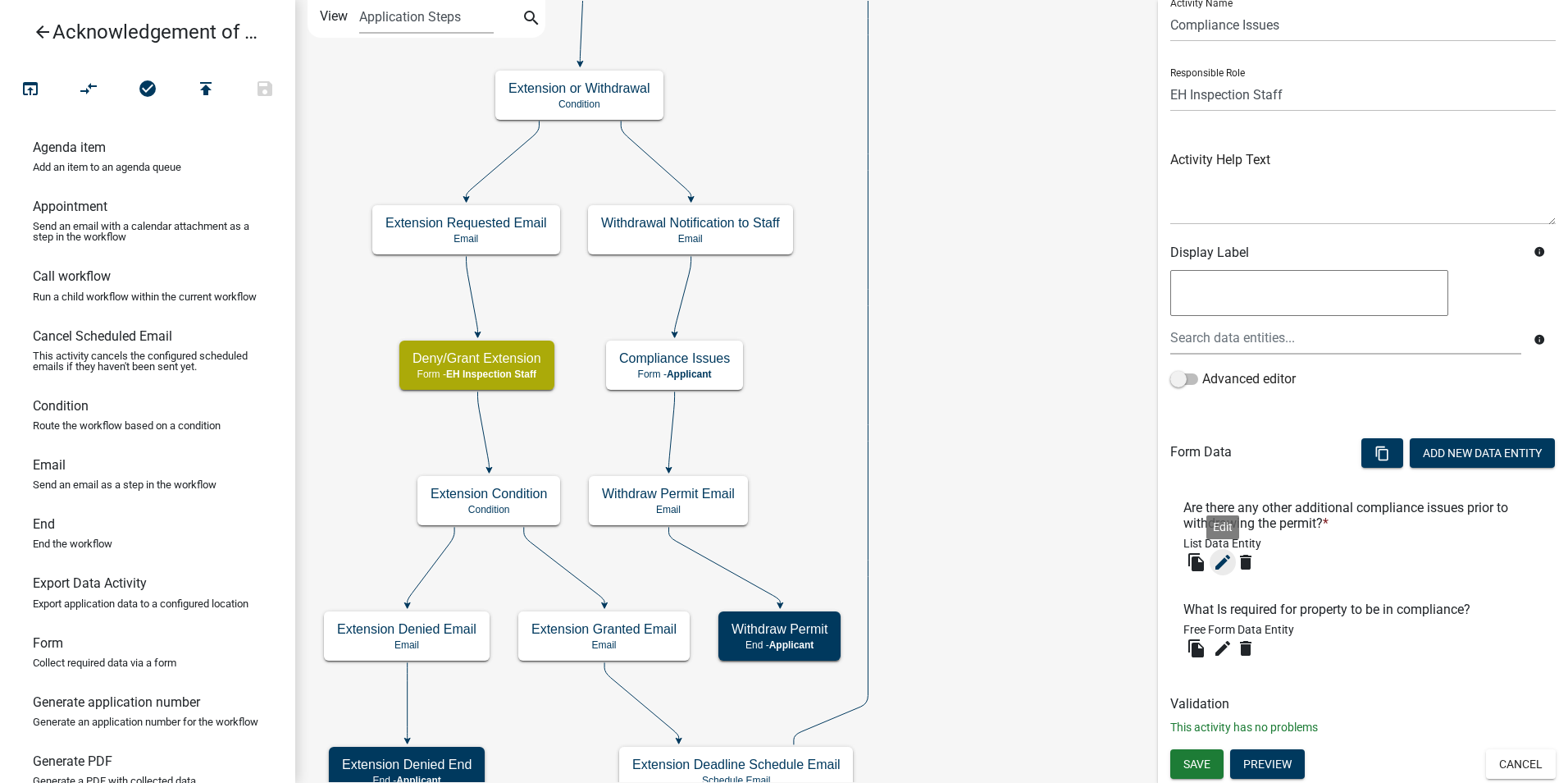
click at [1217, 571] on icon "edit" at bounding box center [1223, 562] width 19 height 19
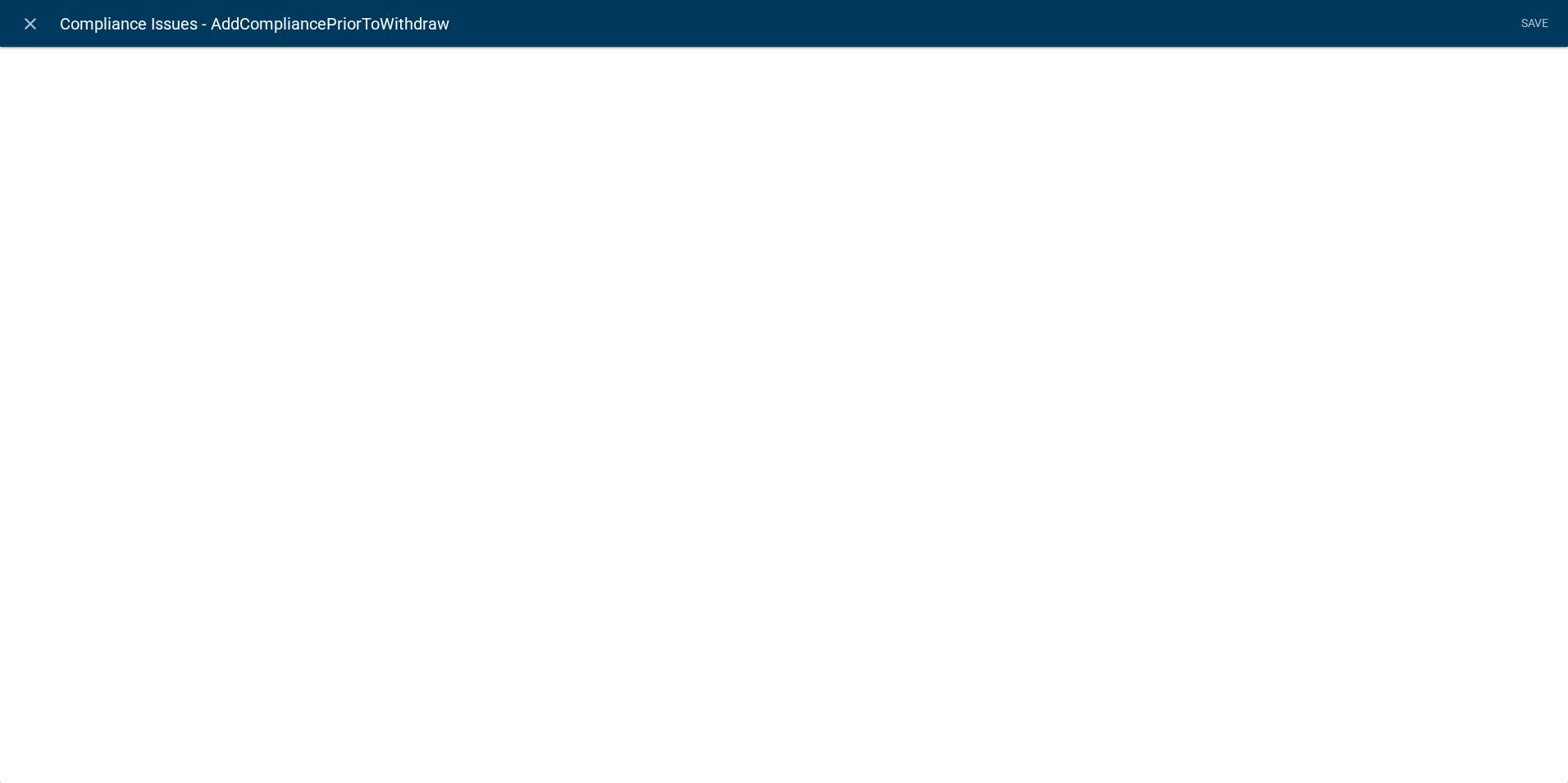
select select "list-data"
select select
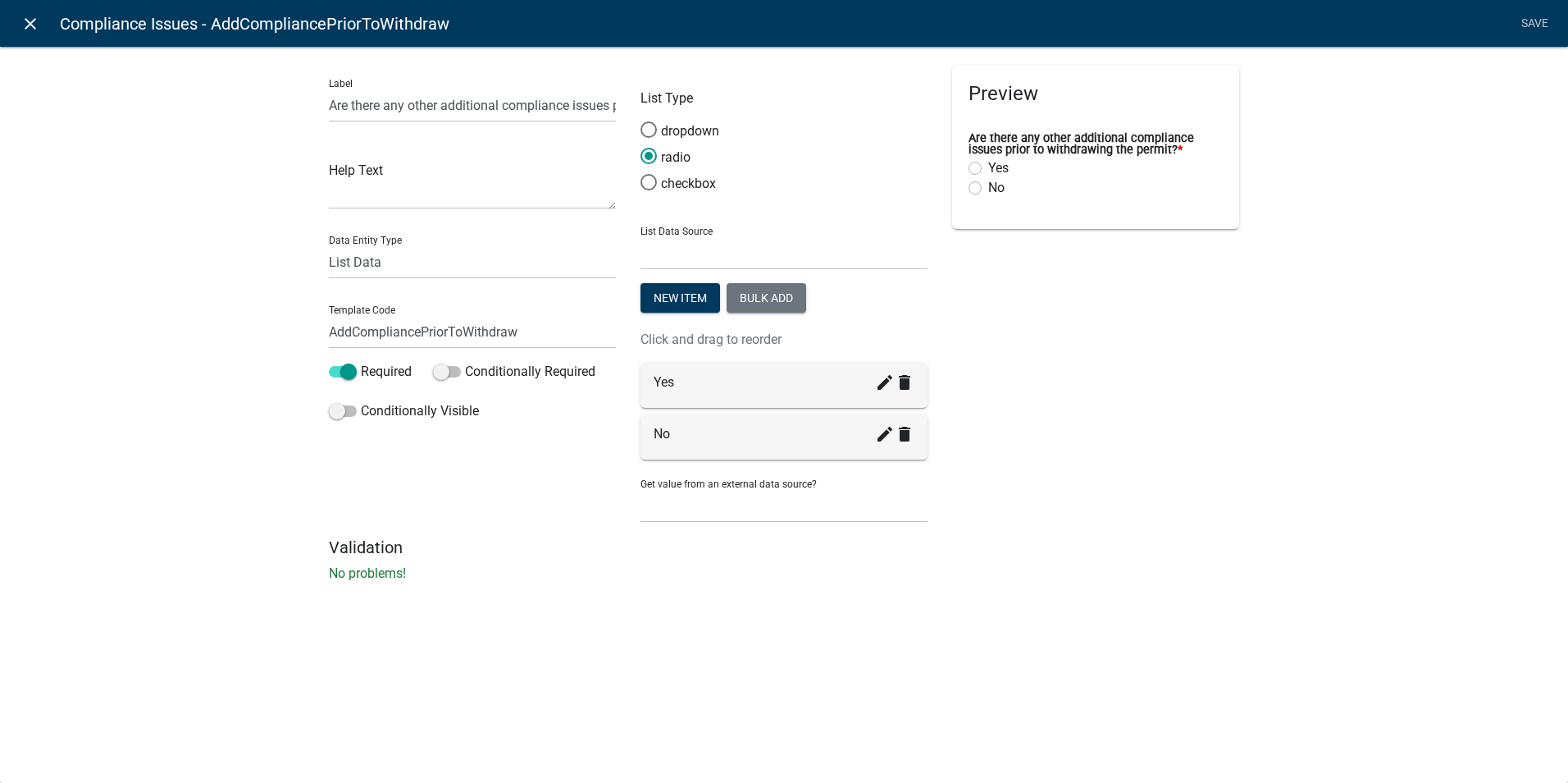
click at [29, 26] on icon "close" at bounding box center [30, 24] width 19 height 19
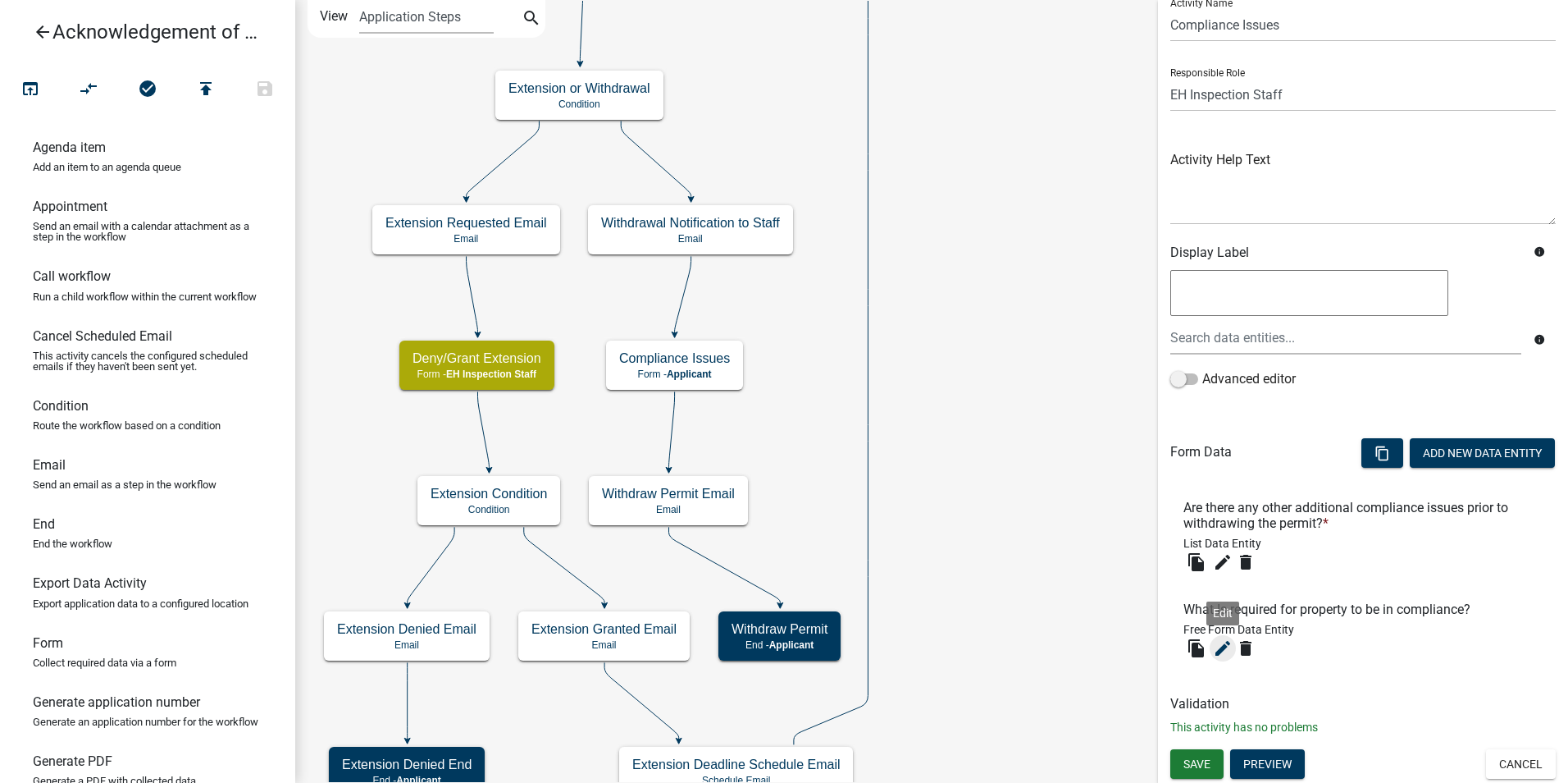
click at [1216, 650] on icon "edit" at bounding box center [1223, 649] width 19 height 19
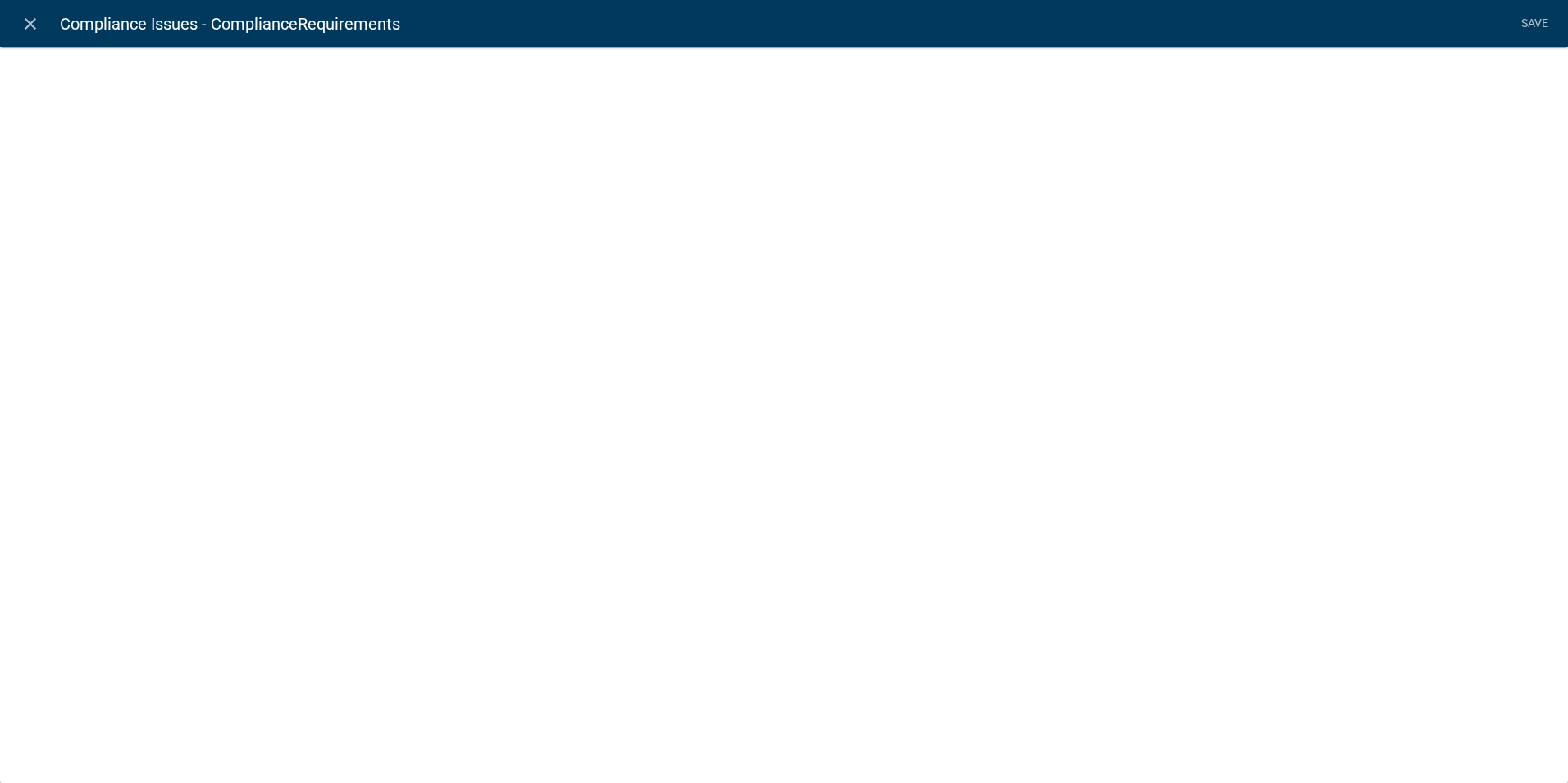
select select
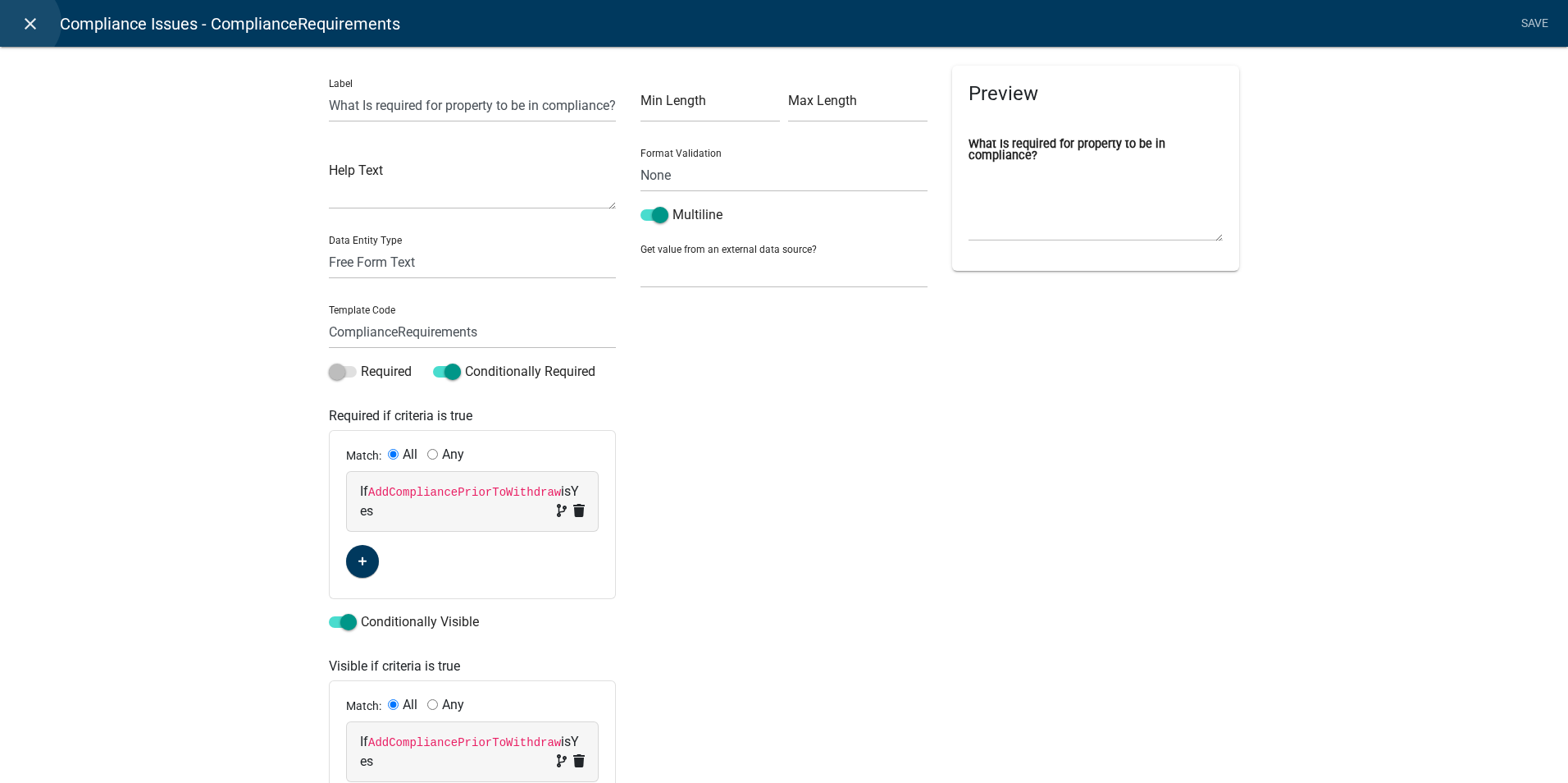
click at [20, 23] on icon "close" at bounding box center [30, 24] width 19 height 19
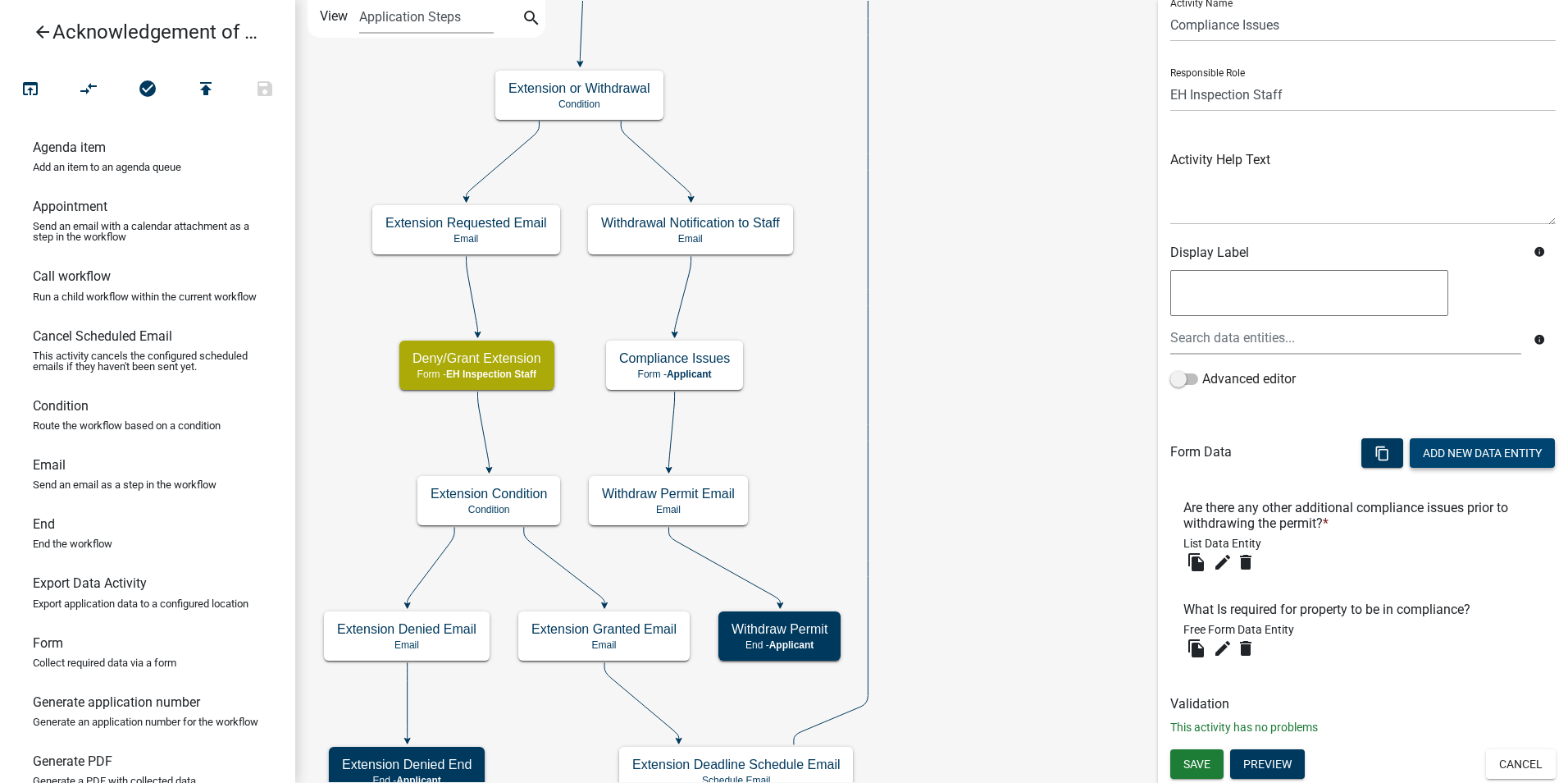
click at [1470, 449] on button "Add New Data Entity" at bounding box center [1482, 452] width 145 height 29
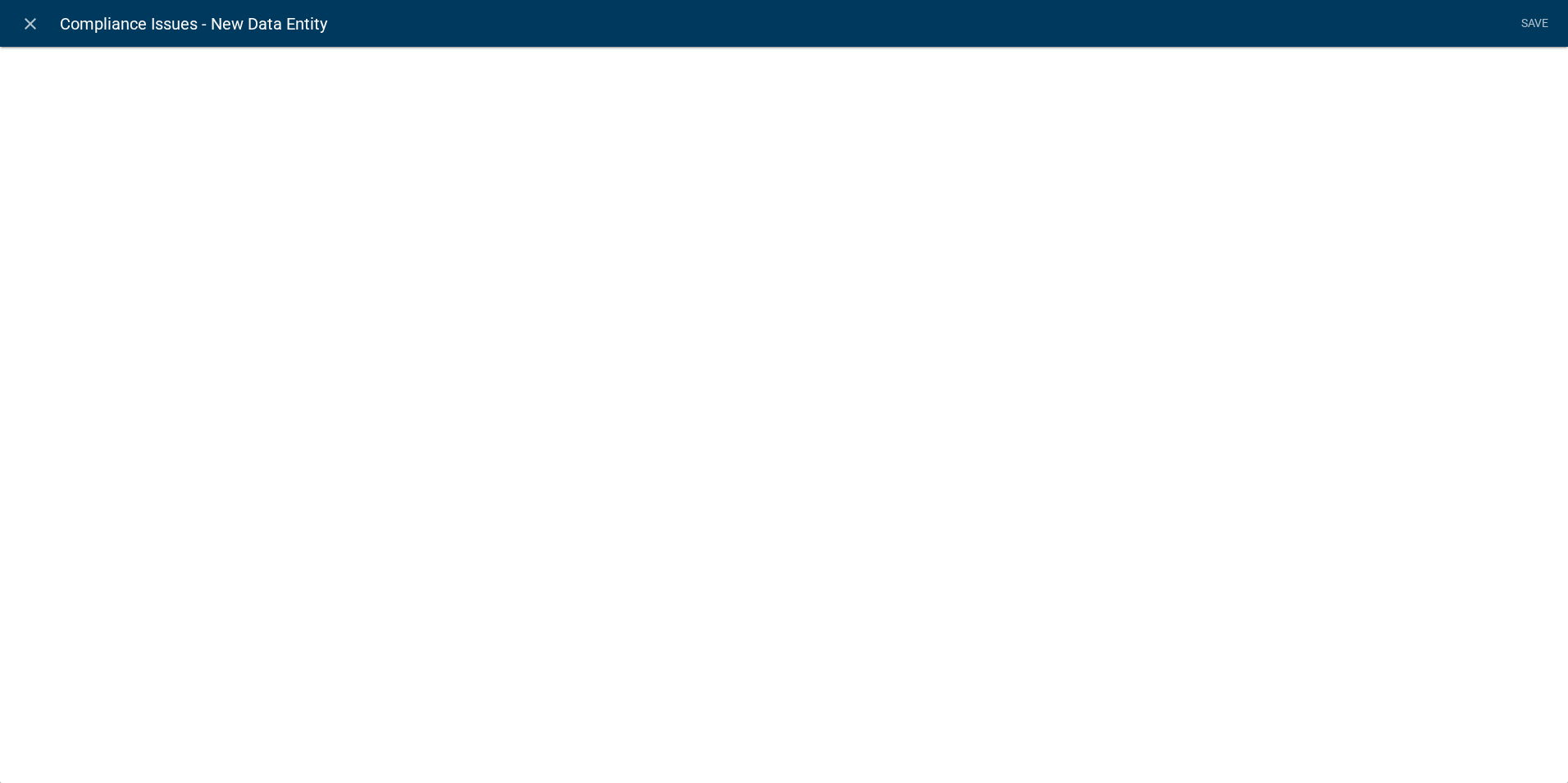
select select
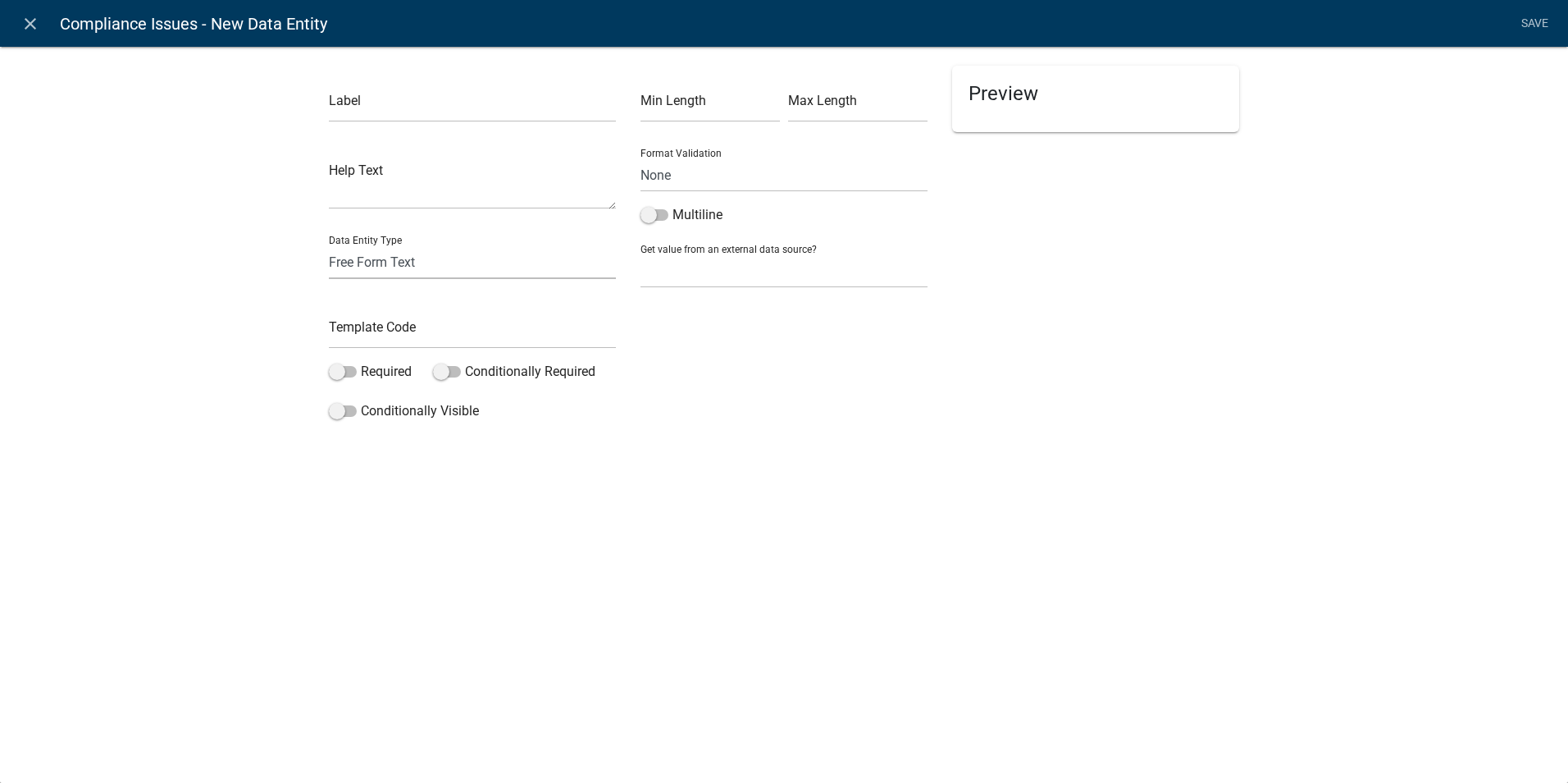
click at [415, 267] on select "Free Form Text Document Display Entity Value Fee Numeric Data Date Map Sketch D…" at bounding box center [472, 262] width 287 height 34
select select "document"
click at [329, 245] on select "Free Form Text Document Display Entity Value Fee Numeric Data Date Map Sketch D…" at bounding box center [472, 262] width 287 height 34
select select "document"
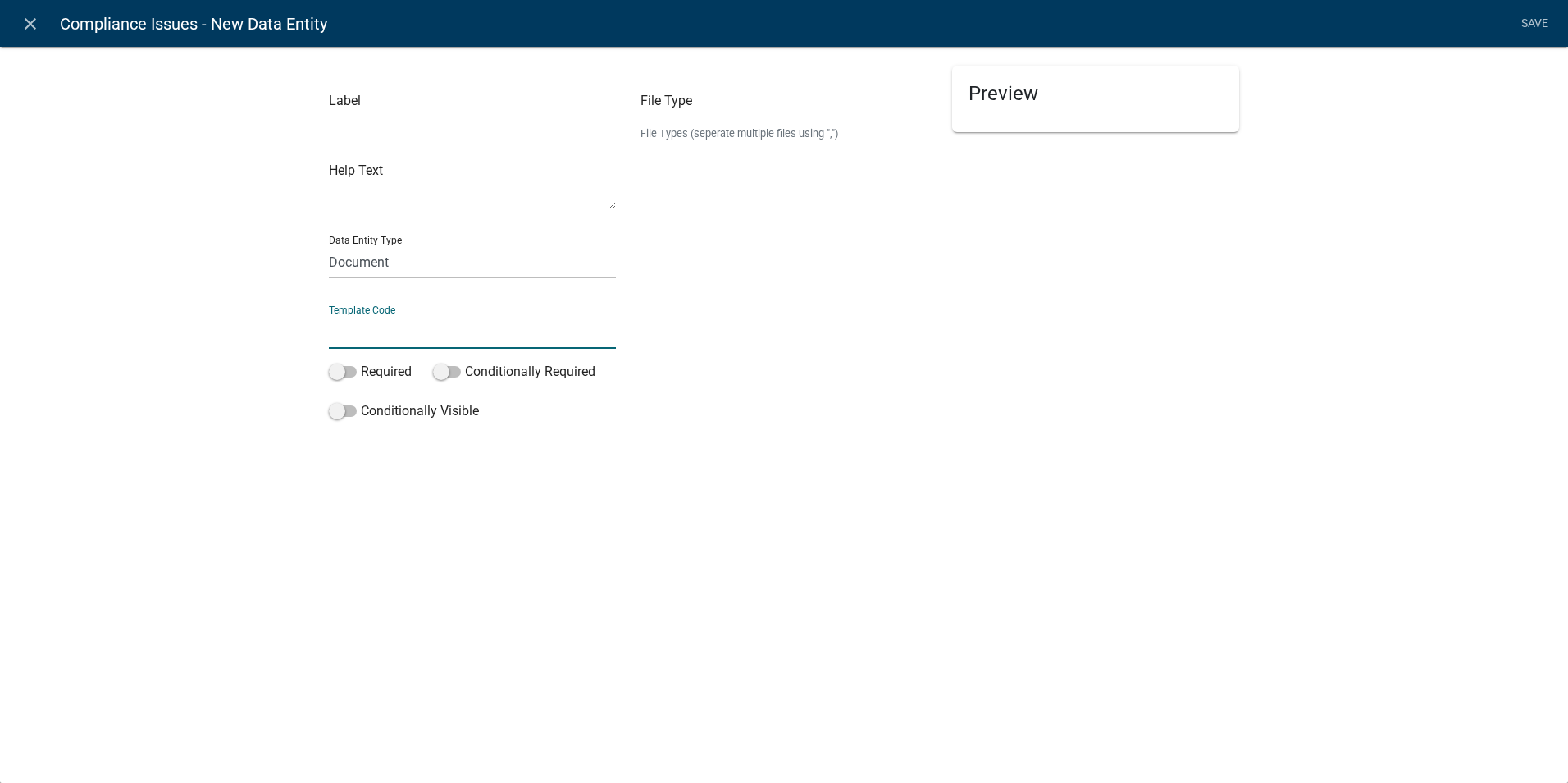
click at [412, 332] on input "text" at bounding box center [472, 332] width 287 height 34
type input "WithdrawnDocuments"
click at [612, 521] on div "close Compliance Issues - New Data Entity Save Label Help Text Data Entity Type…" at bounding box center [784, 391] width 1568 height 783
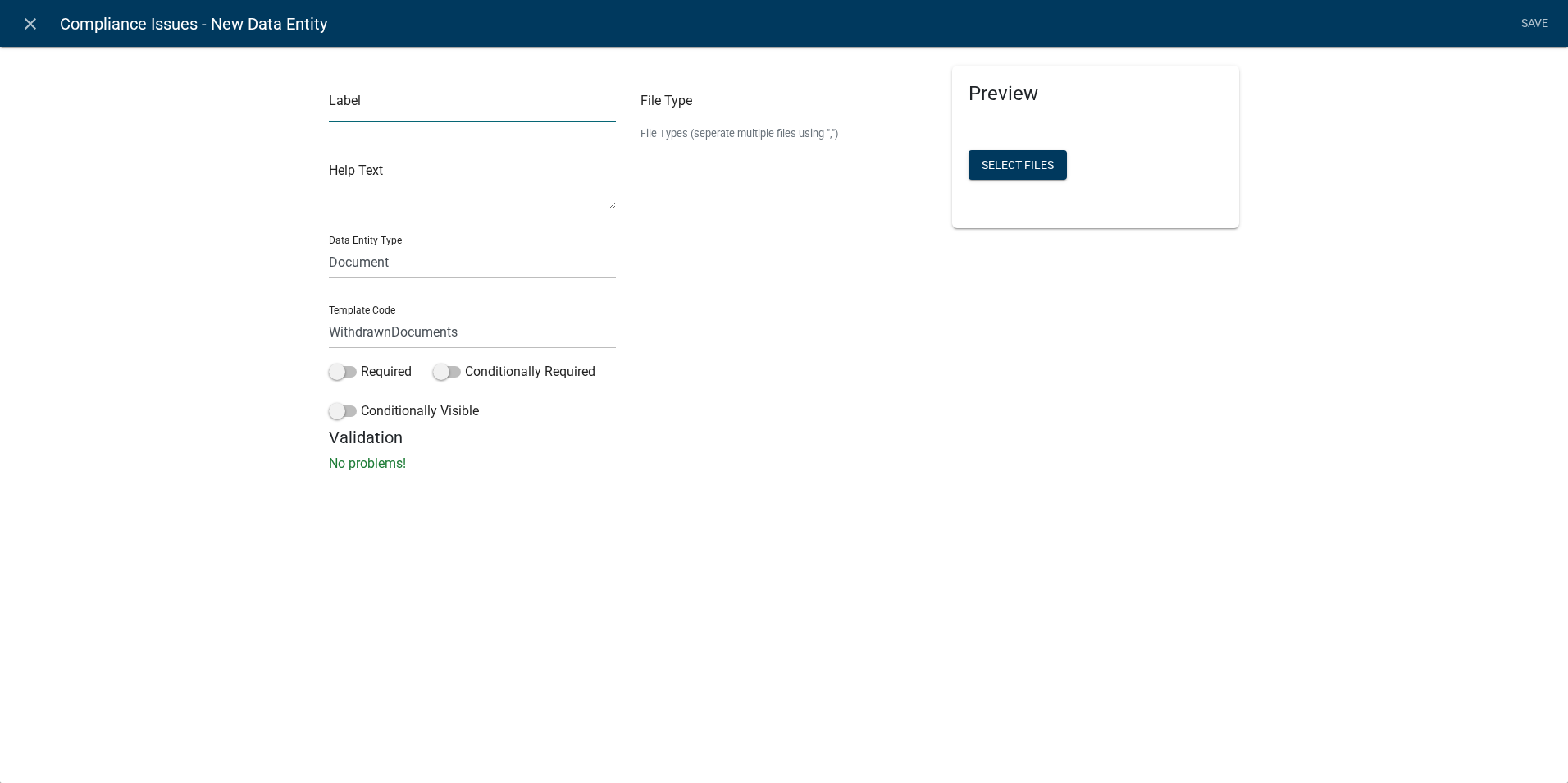
click at [353, 105] on input "text" at bounding box center [472, 105] width 287 height 34
type input "Upload any documents related to the application withdrawal or compliance:"
click at [769, 515] on div "close Compliance Issues - New Data Entity Save Label Upload any documents relat…" at bounding box center [784, 391] width 1568 height 783
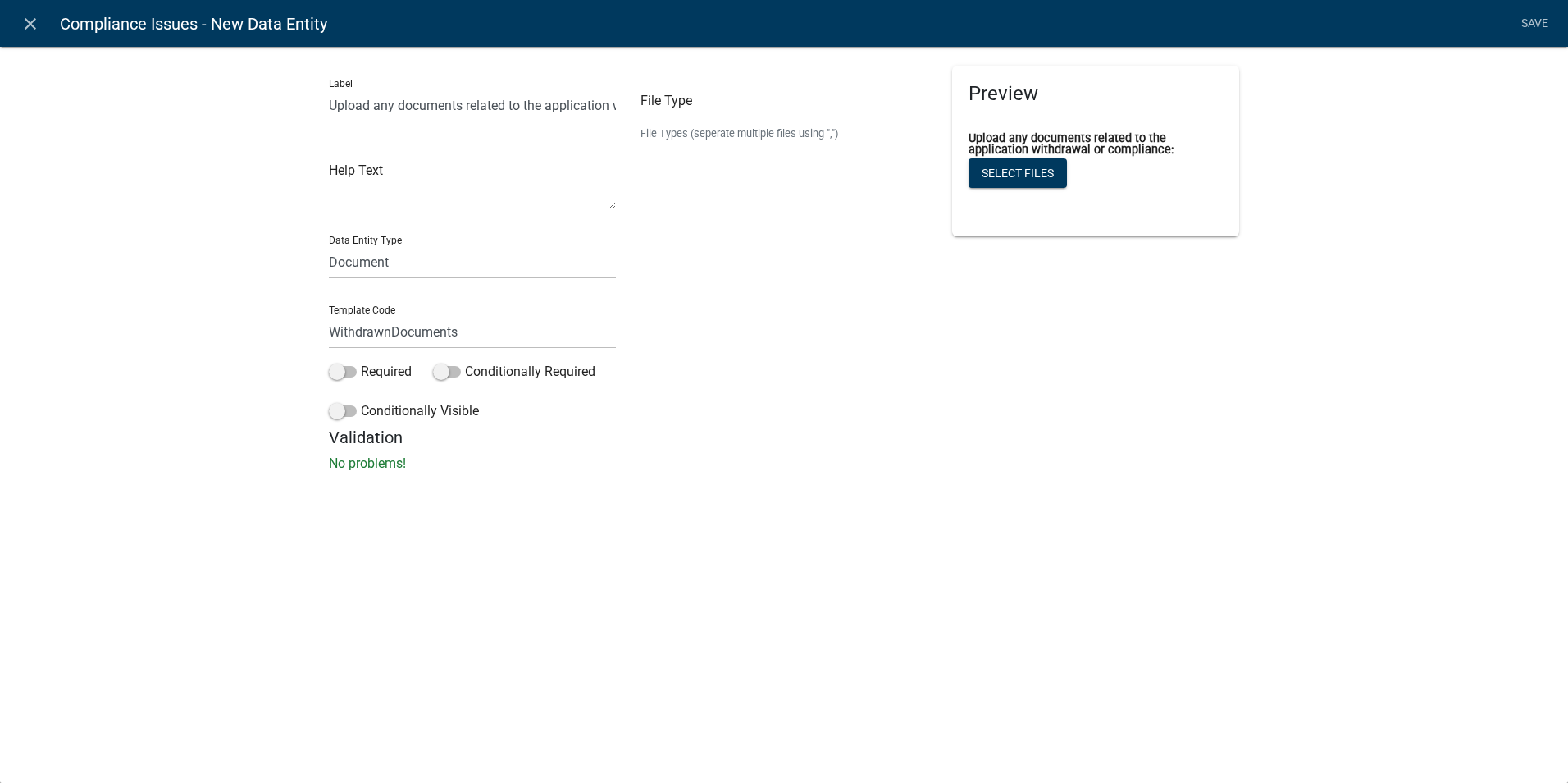
click at [1534, 20] on li "Save" at bounding box center [1534, 23] width 41 height 31
click at [1534, 23] on li "Save" at bounding box center [1534, 23] width 41 height 31
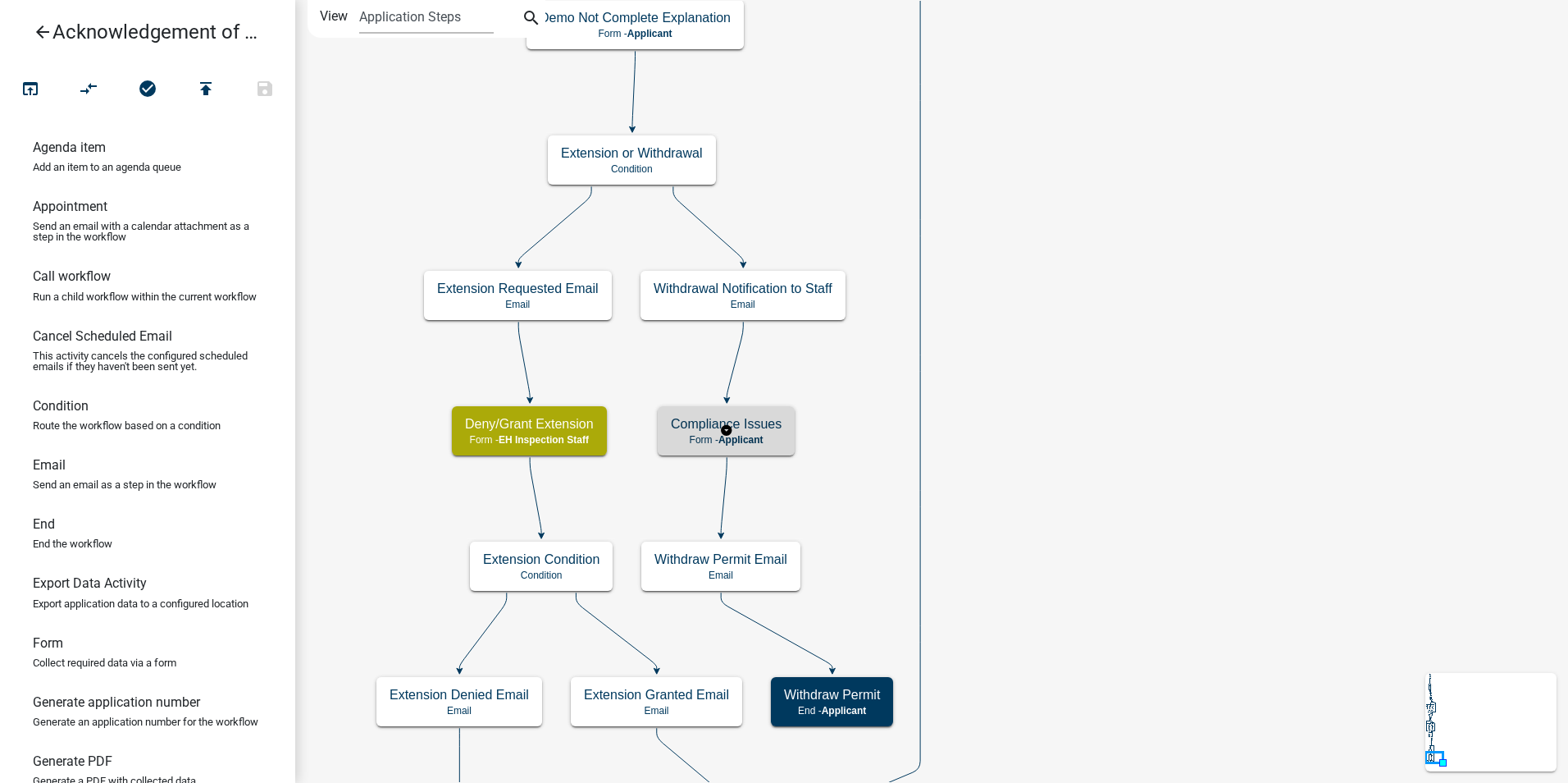
click at [746, 426] on h5 "Compliance Issues" at bounding box center [726, 424] width 111 height 16
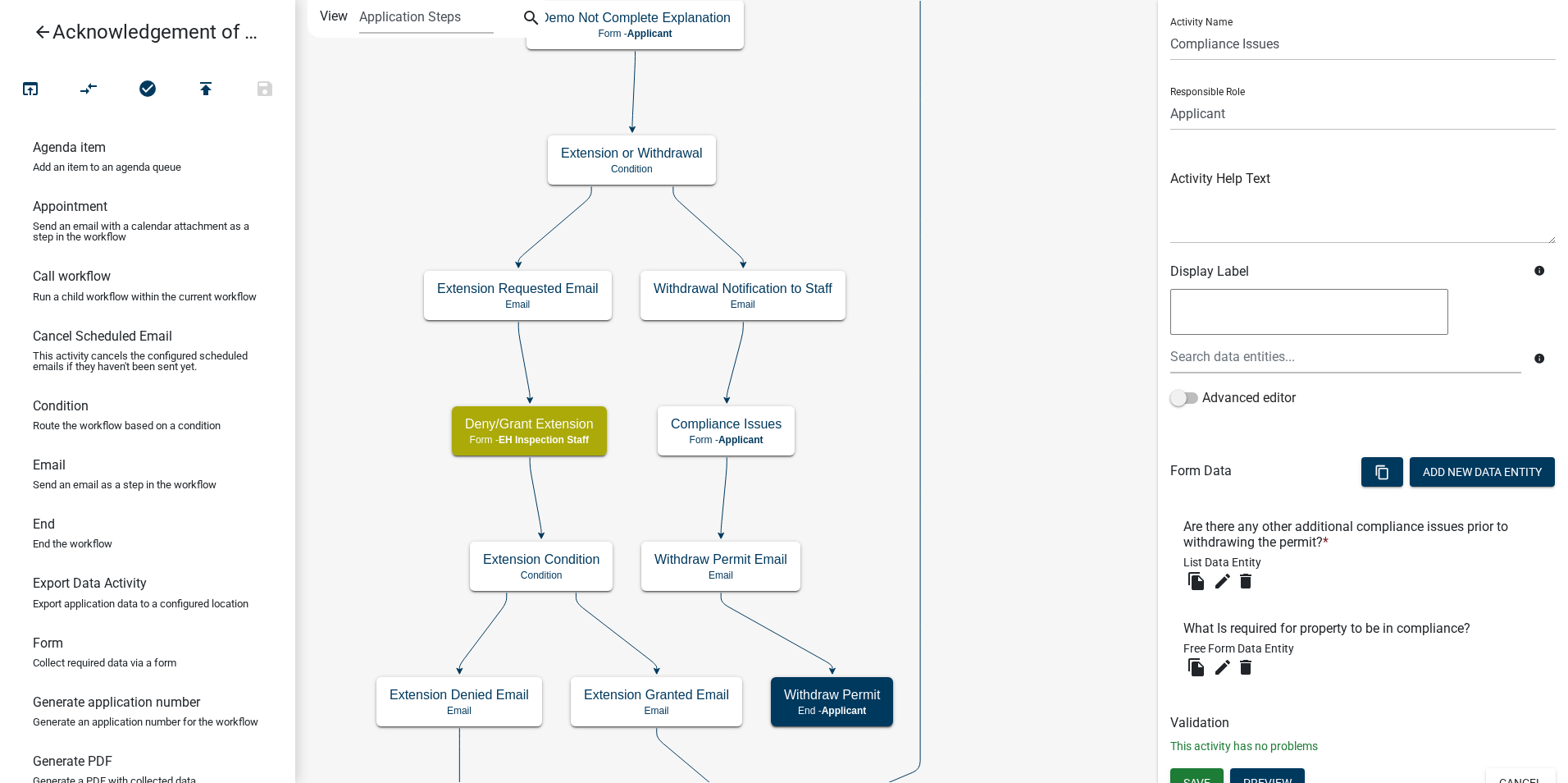
scroll to position [61, 0]
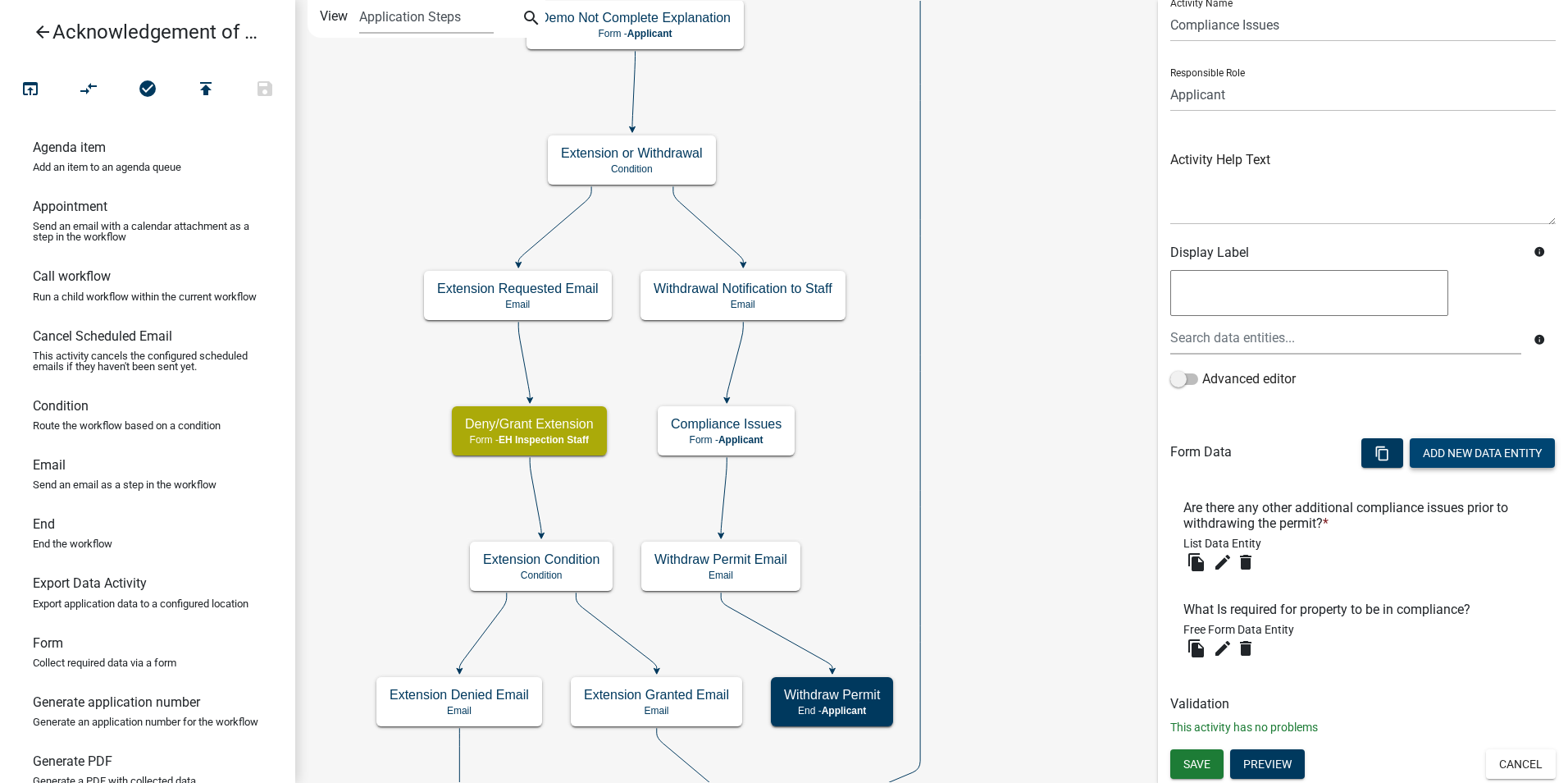
click at [1434, 453] on button "Add New Data Entity" at bounding box center [1482, 452] width 145 height 29
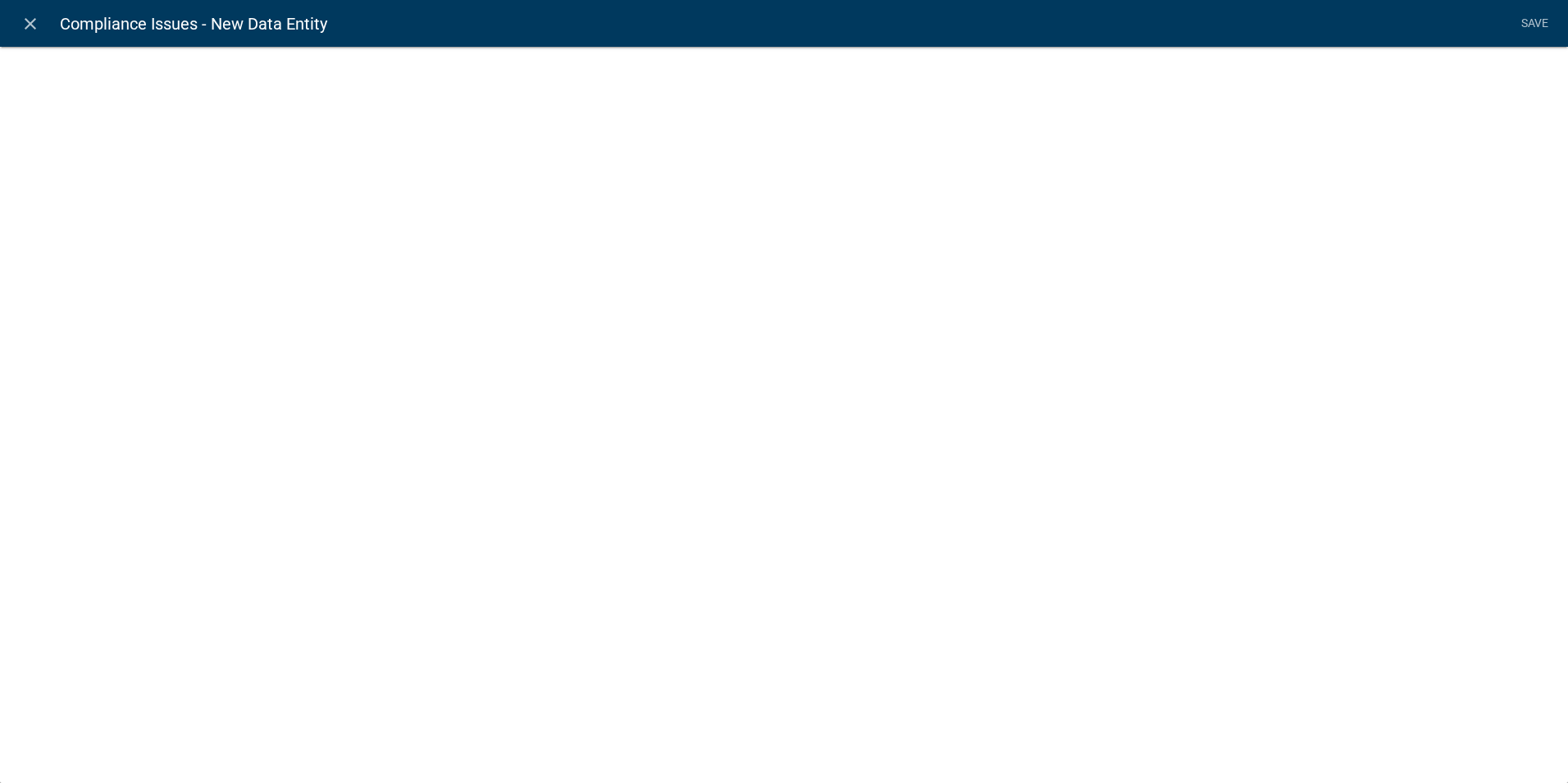
select select
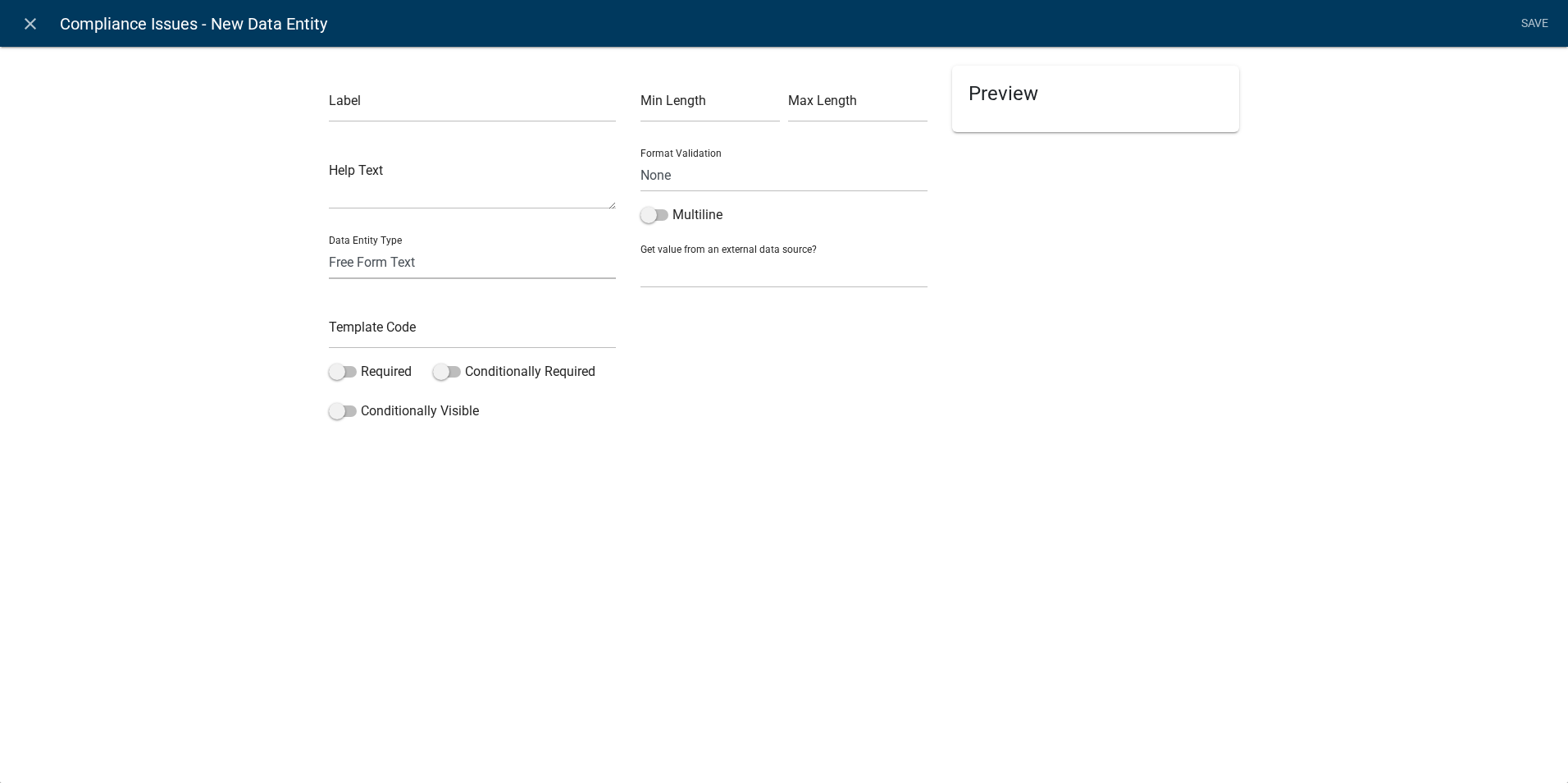
click at [409, 258] on select "Free Form Text Document Display Entity Value Fee Numeric Data Date Map Sketch D…" at bounding box center [472, 262] width 287 height 34
select select "document"
click at [329, 245] on select "Free Form Text Document Display Entity Value Fee Numeric Data Date Map Sketch D…" at bounding box center [472, 262] width 287 height 34
select select "document"
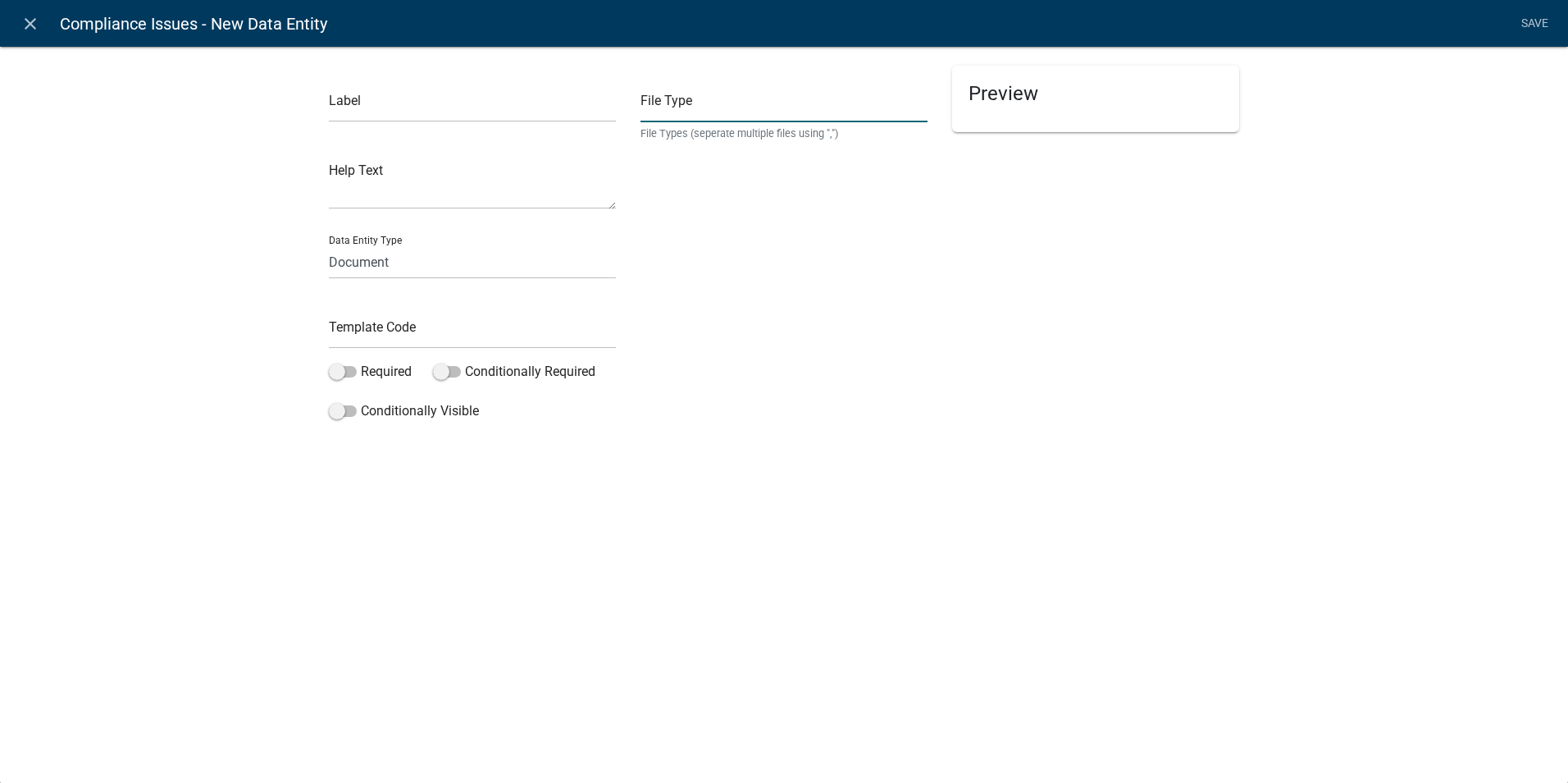
click at [654, 110] on input "text" at bounding box center [784, 105] width 287 height 34
type input "pdf,doc,docx,xls,xlsx,dwg,jpg,jpeg,bmp,gif"
click at [415, 338] on input "text" at bounding box center [472, 332] width 287 height 34
type input "WithdrawalDocuments"
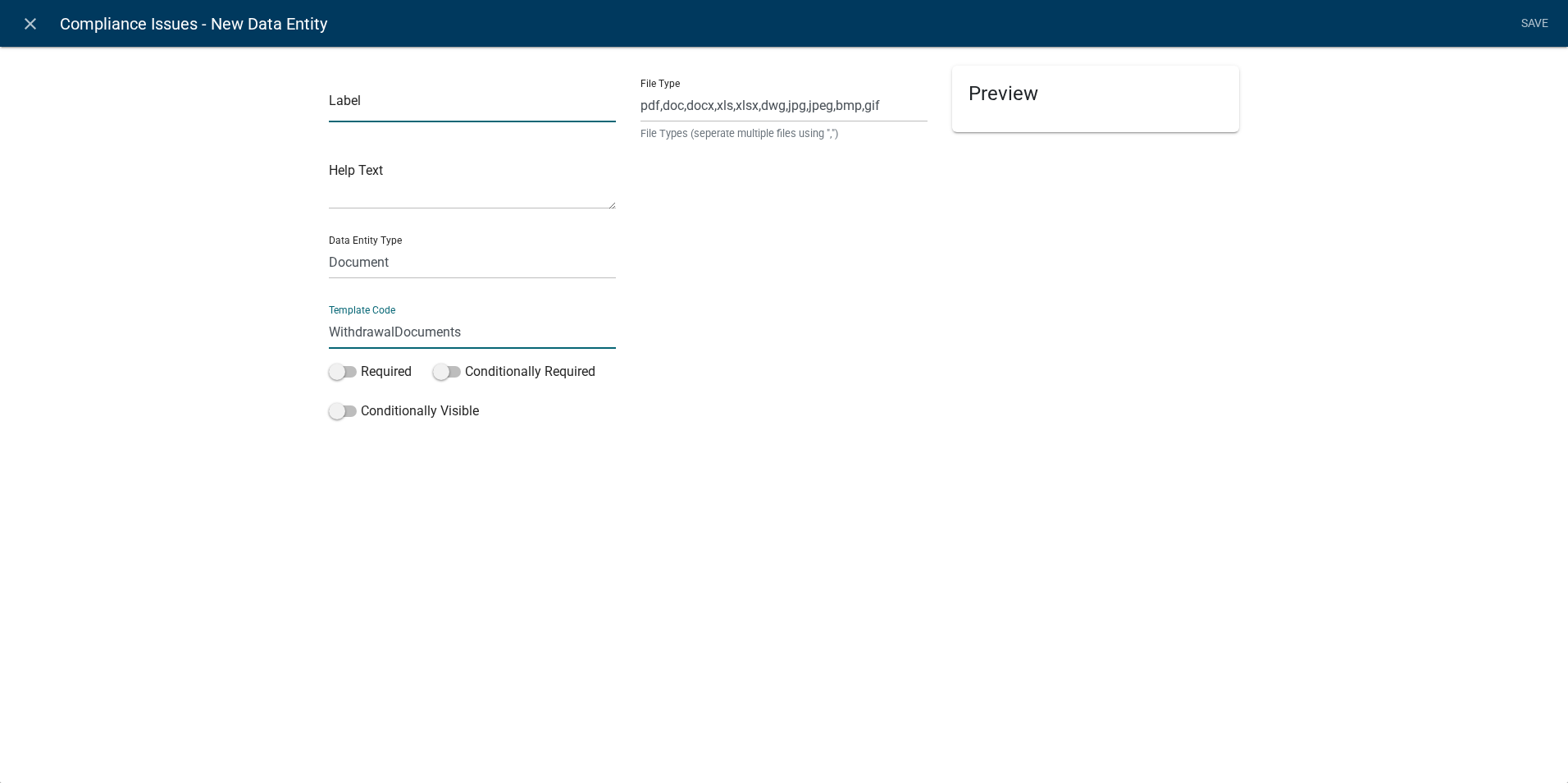
click at [356, 108] on input "text" at bounding box center [472, 105] width 287 height 34
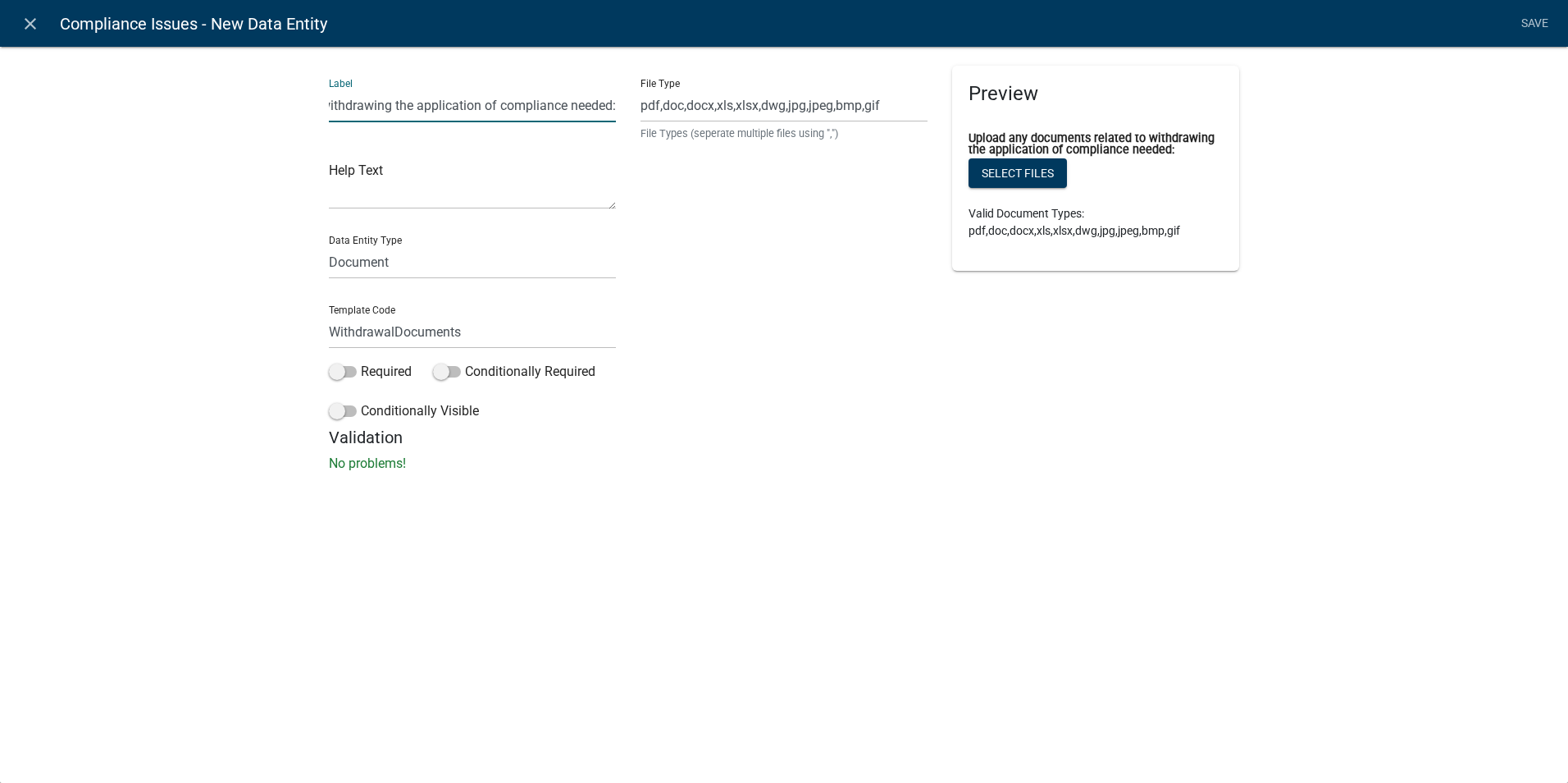
type input "Upload any documents related to withdrawing the application of compliance neede…"
drag, startPoint x: 845, startPoint y: 637, endPoint x: 858, endPoint y: 536, distance: 101.8
click at [845, 628] on div "close Compliance Issues - New Data Entity Save Label Upload any documents relat…" at bounding box center [784, 391] width 1568 height 783
click at [1537, 24] on link "Save" at bounding box center [1534, 23] width 41 height 31
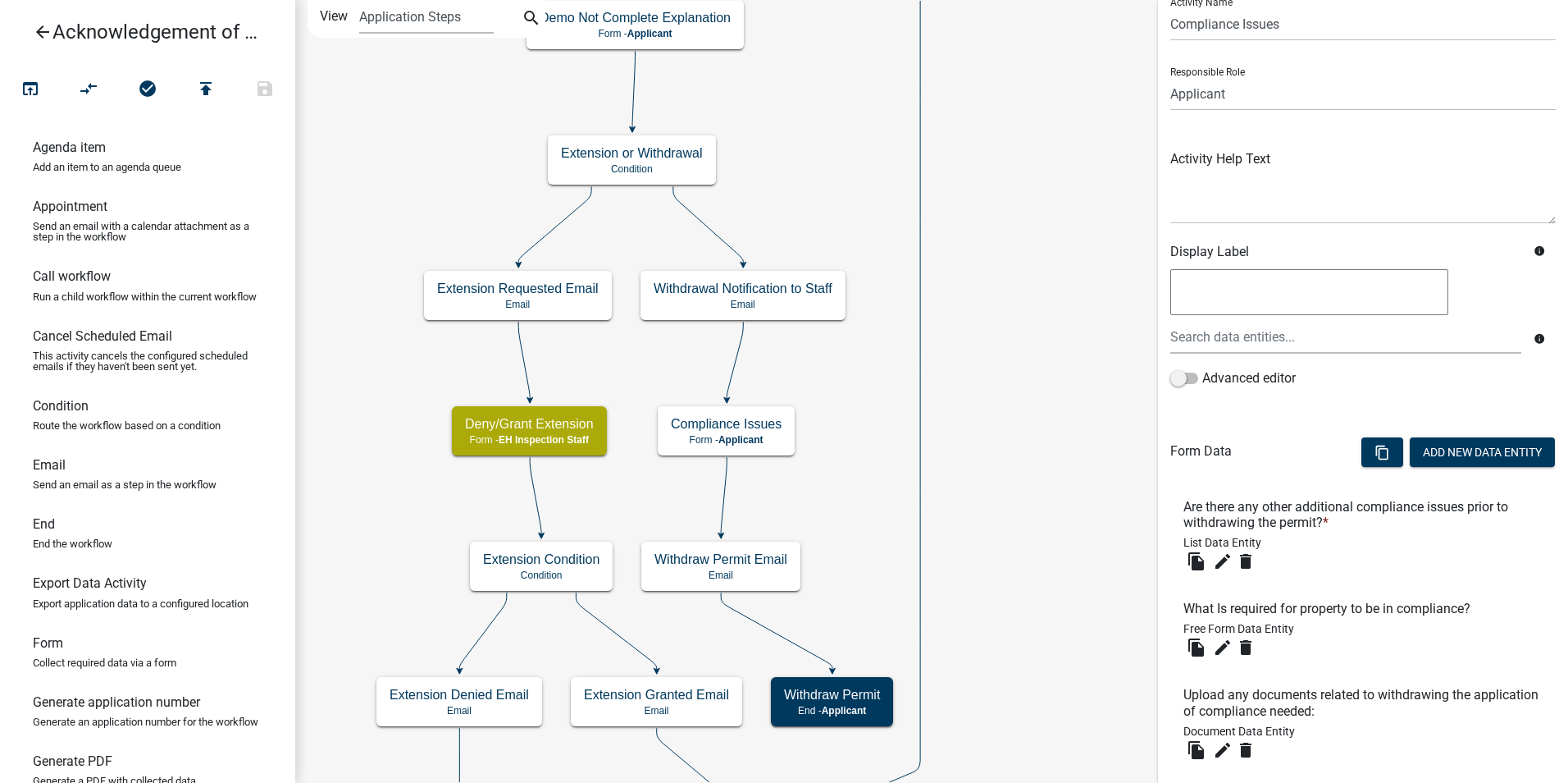
scroll to position [163, 0]
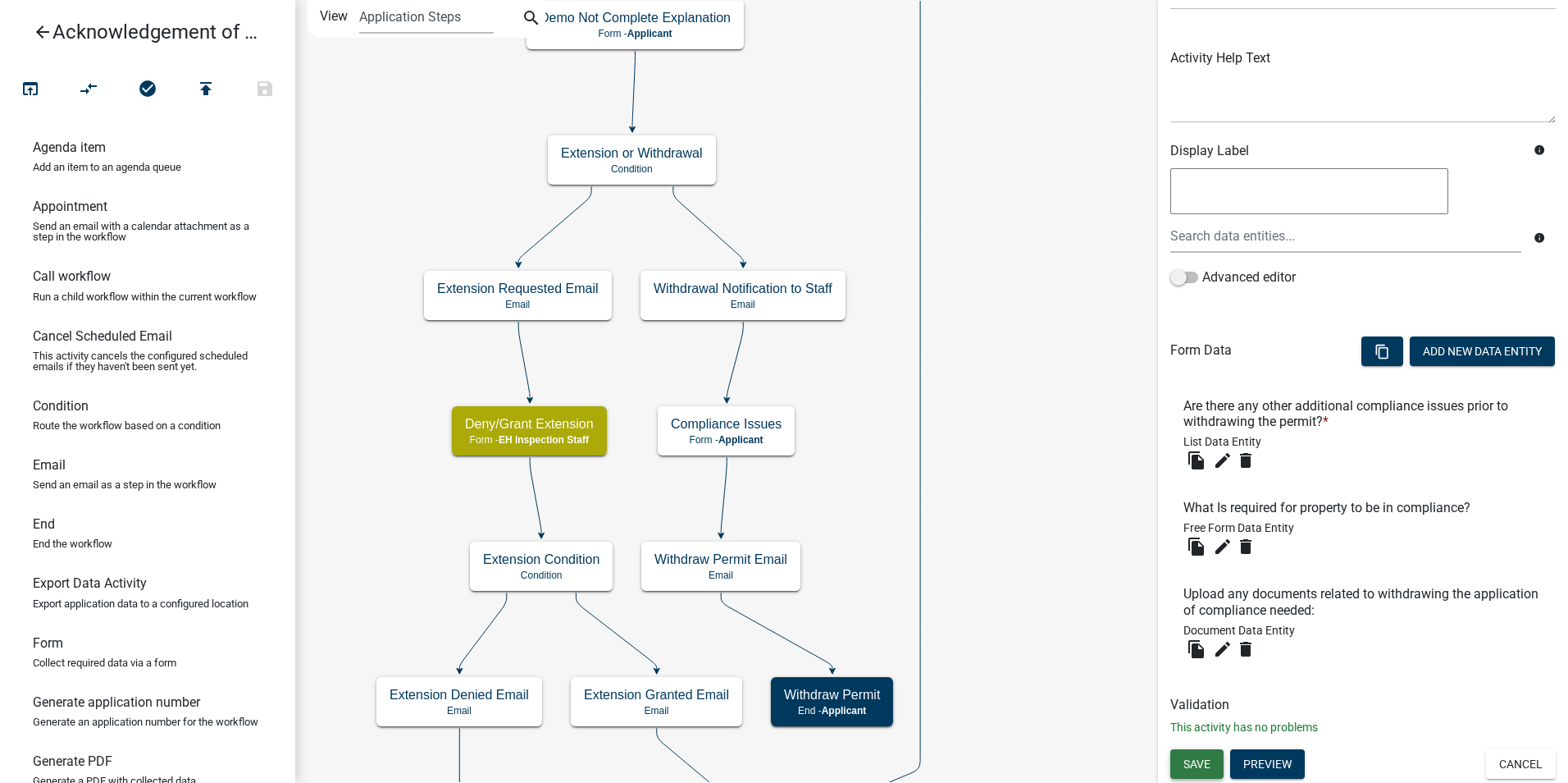
click at [1197, 770] on span "Save" at bounding box center [1197, 763] width 27 height 13
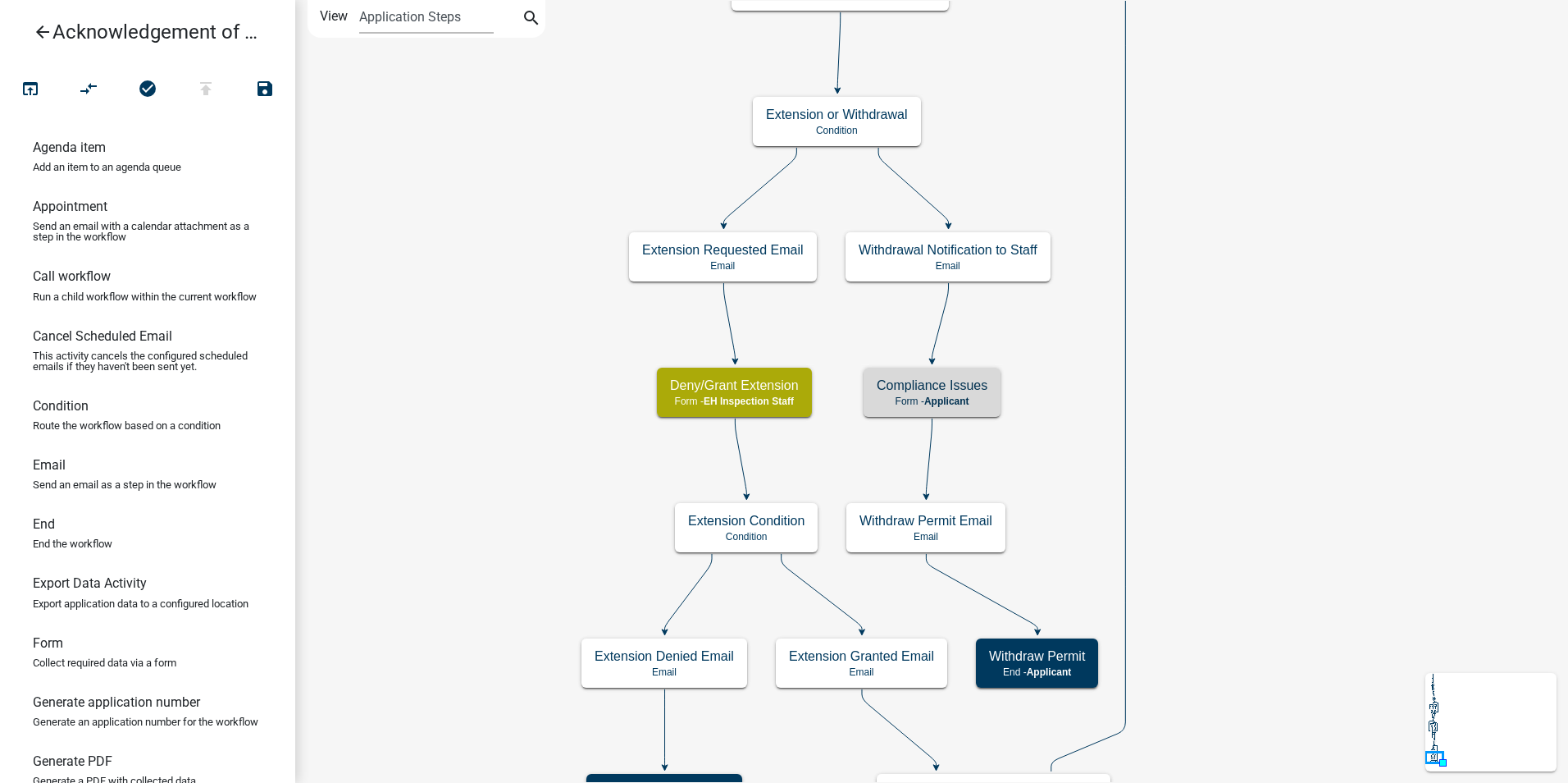
scroll to position [0, 0]
click at [1266, 530] on icon "Start Start - Applicant Owner and Property Information Form - Applicant Parcel …" at bounding box center [931, 412] width 1271 height 824
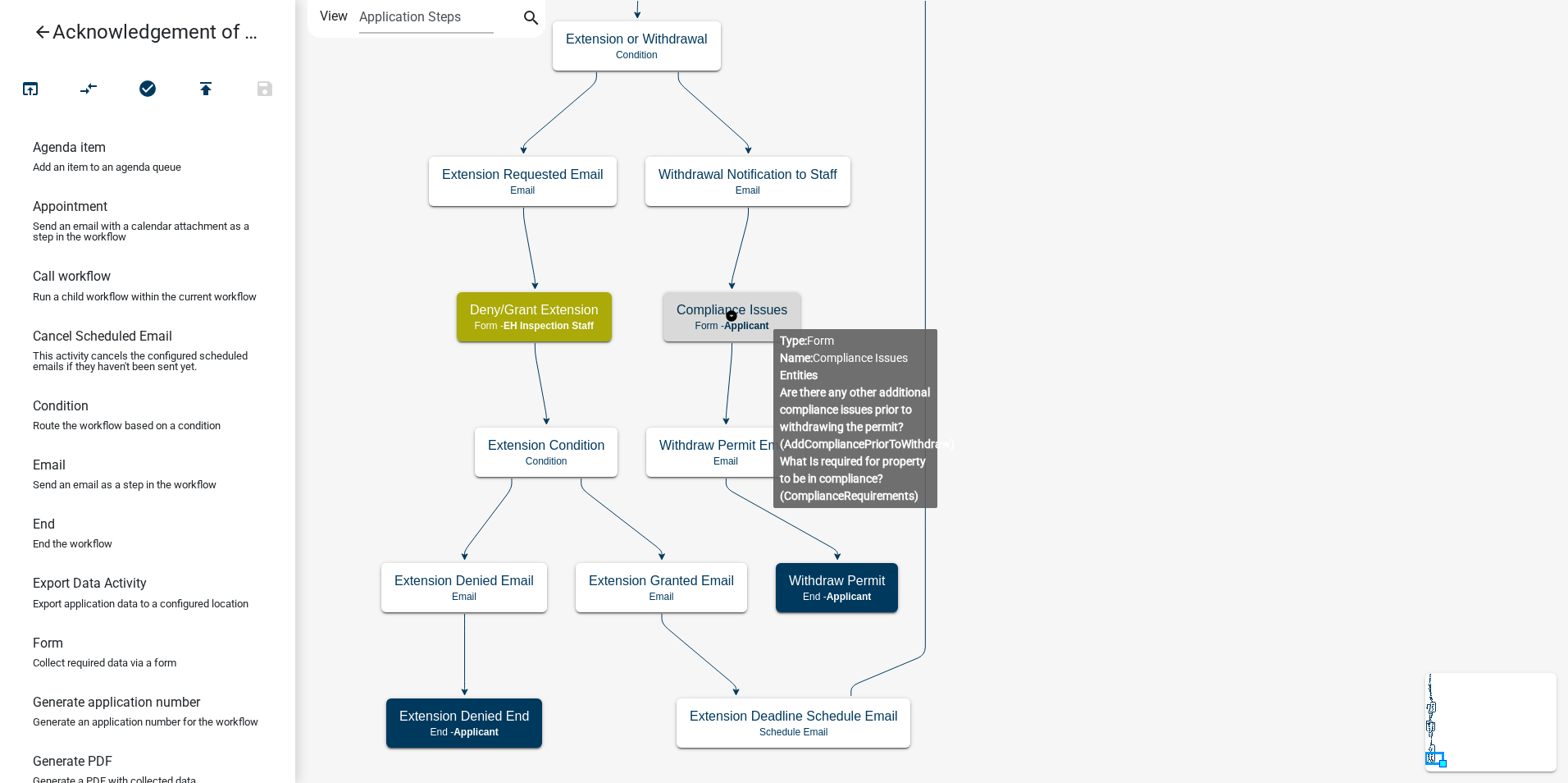
click at [774, 316] on h5 "Compliance Issues" at bounding box center [731, 310] width 111 height 16
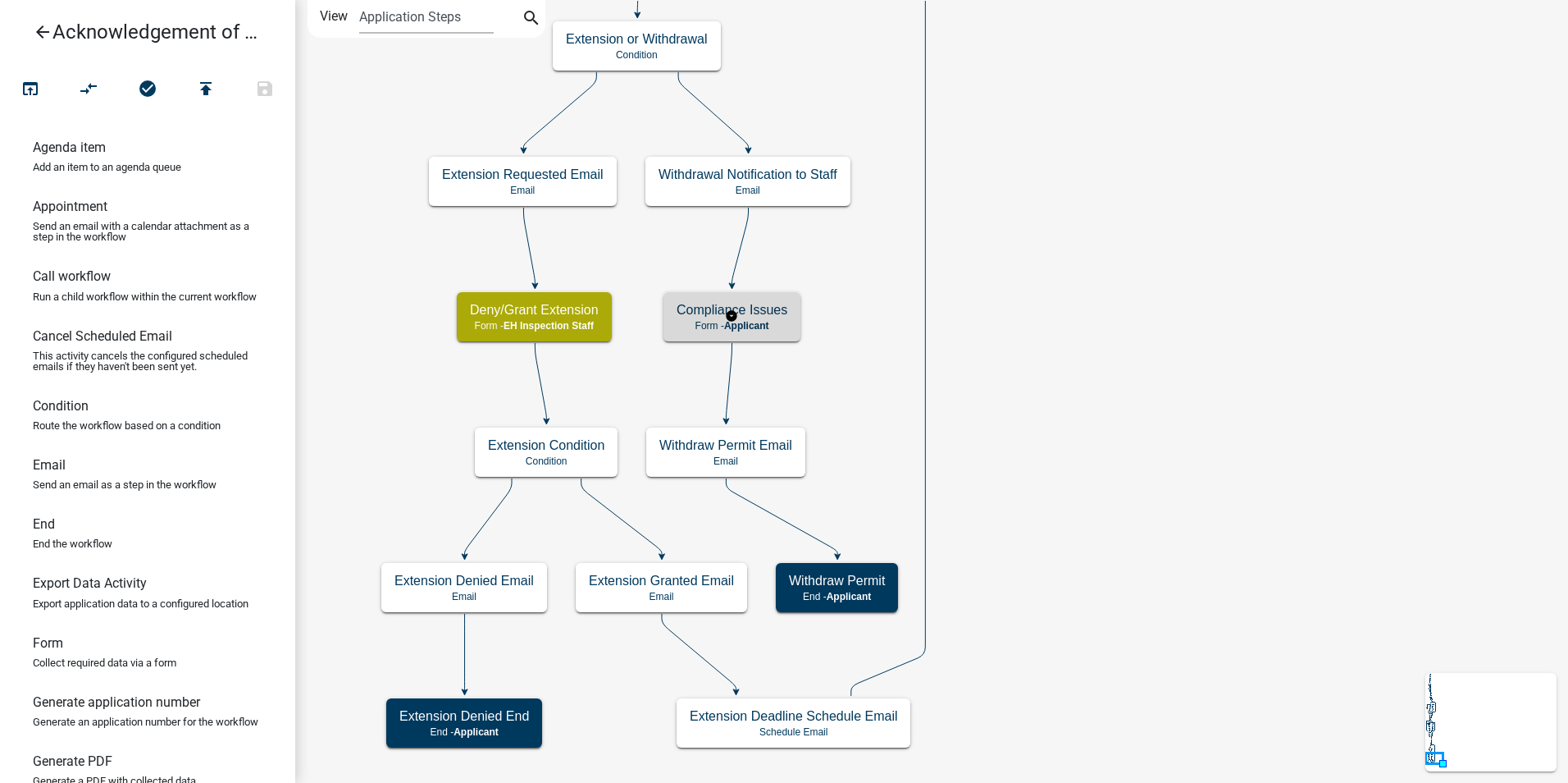
click at [774, 316] on h5 "Compliance Issues" at bounding box center [731, 310] width 111 height 16
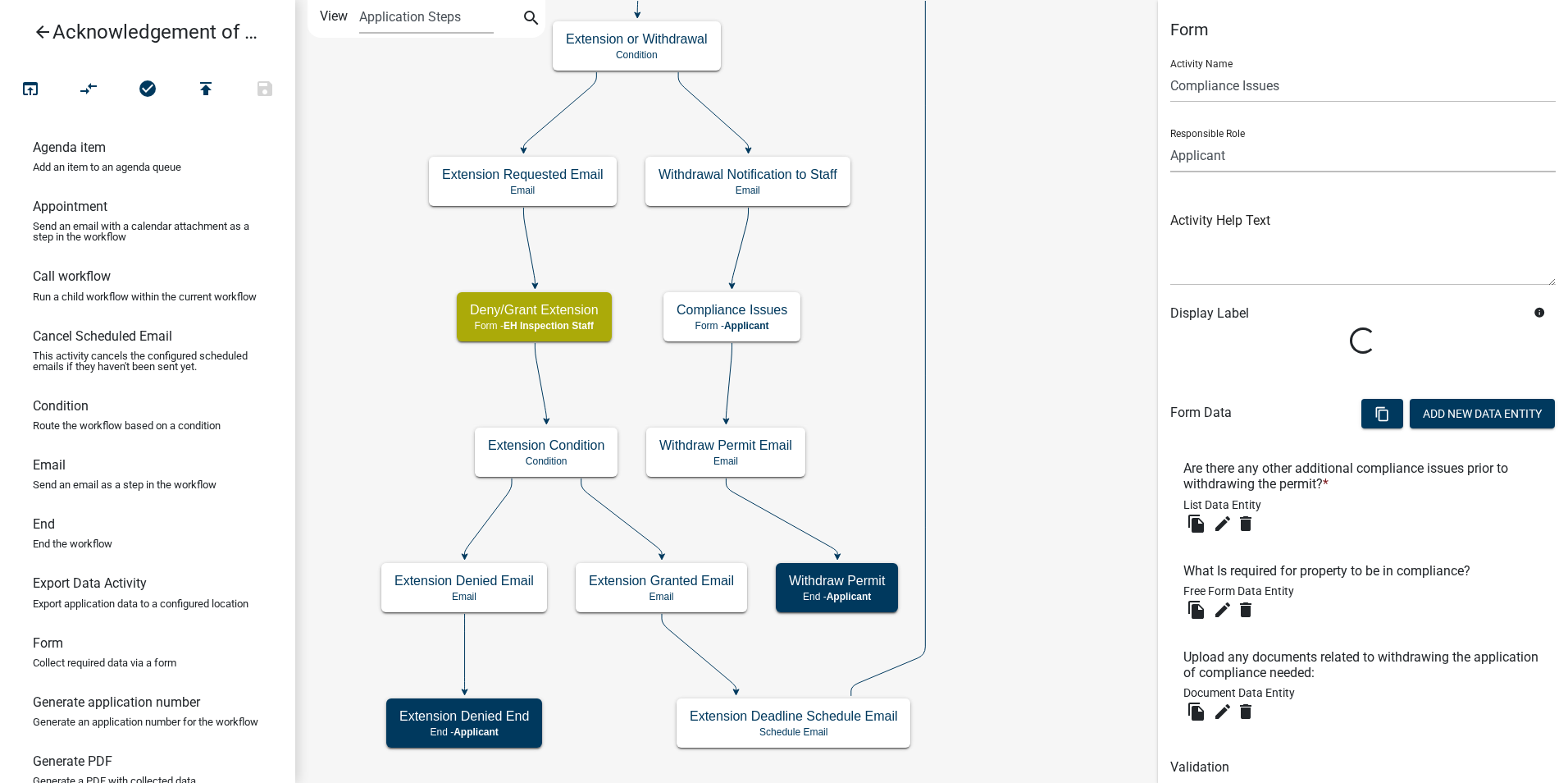
click at [1187, 159] on select "Applicant Admin P & D Inspectors EH Administrative Assistant Zoning Reviewers E…" at bounding box center [1363, 156] width 386 height 34
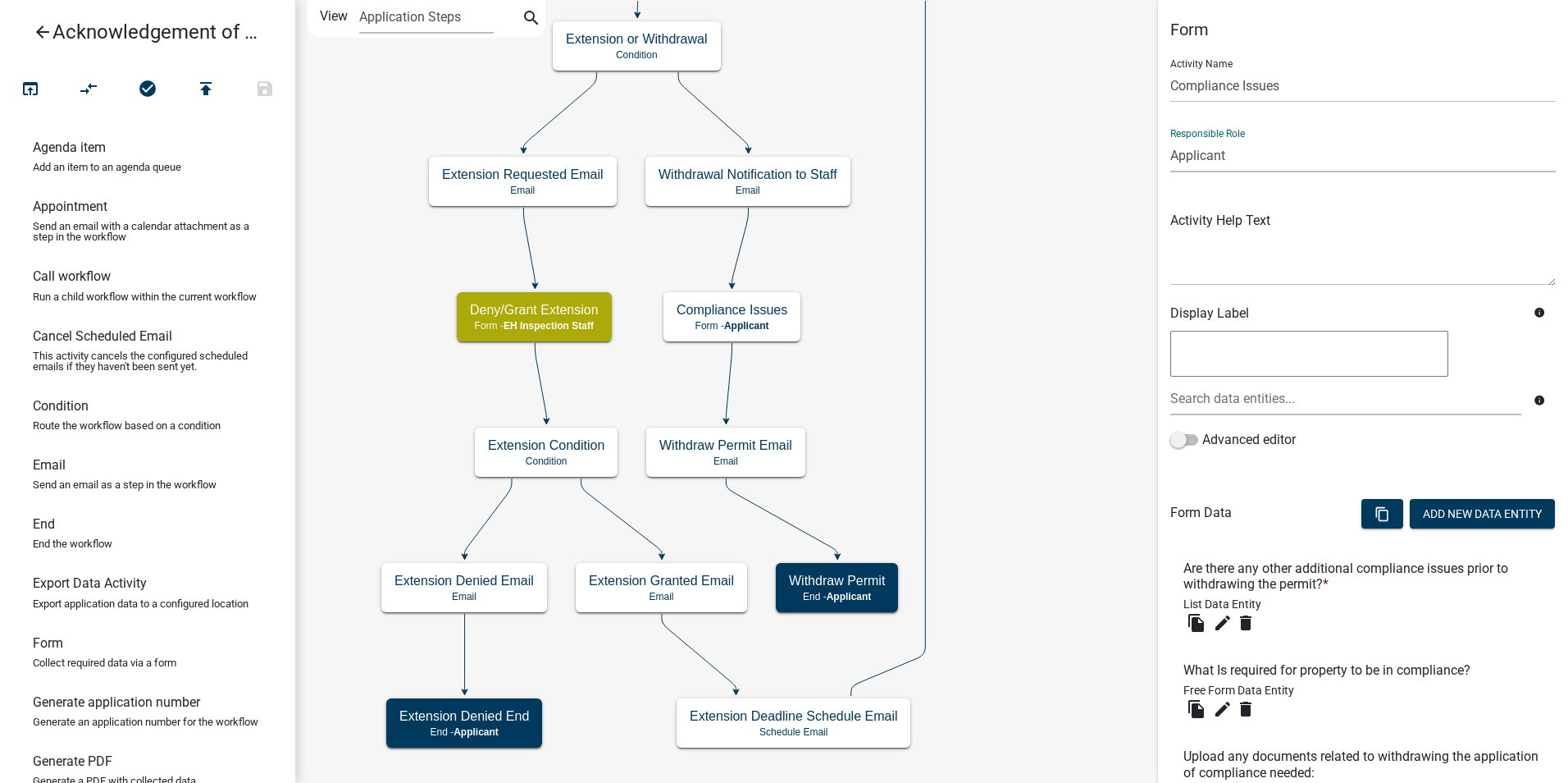
select select "B112E396-40EF-4858-AE7C-AB0894FDBB84"
click at [1170, 139] on select "Applicant Admin P & D Inspectors EH Administrative Assistant Zoning Reviewers E…" at bounding box center [1363, 156] width 386 height 34
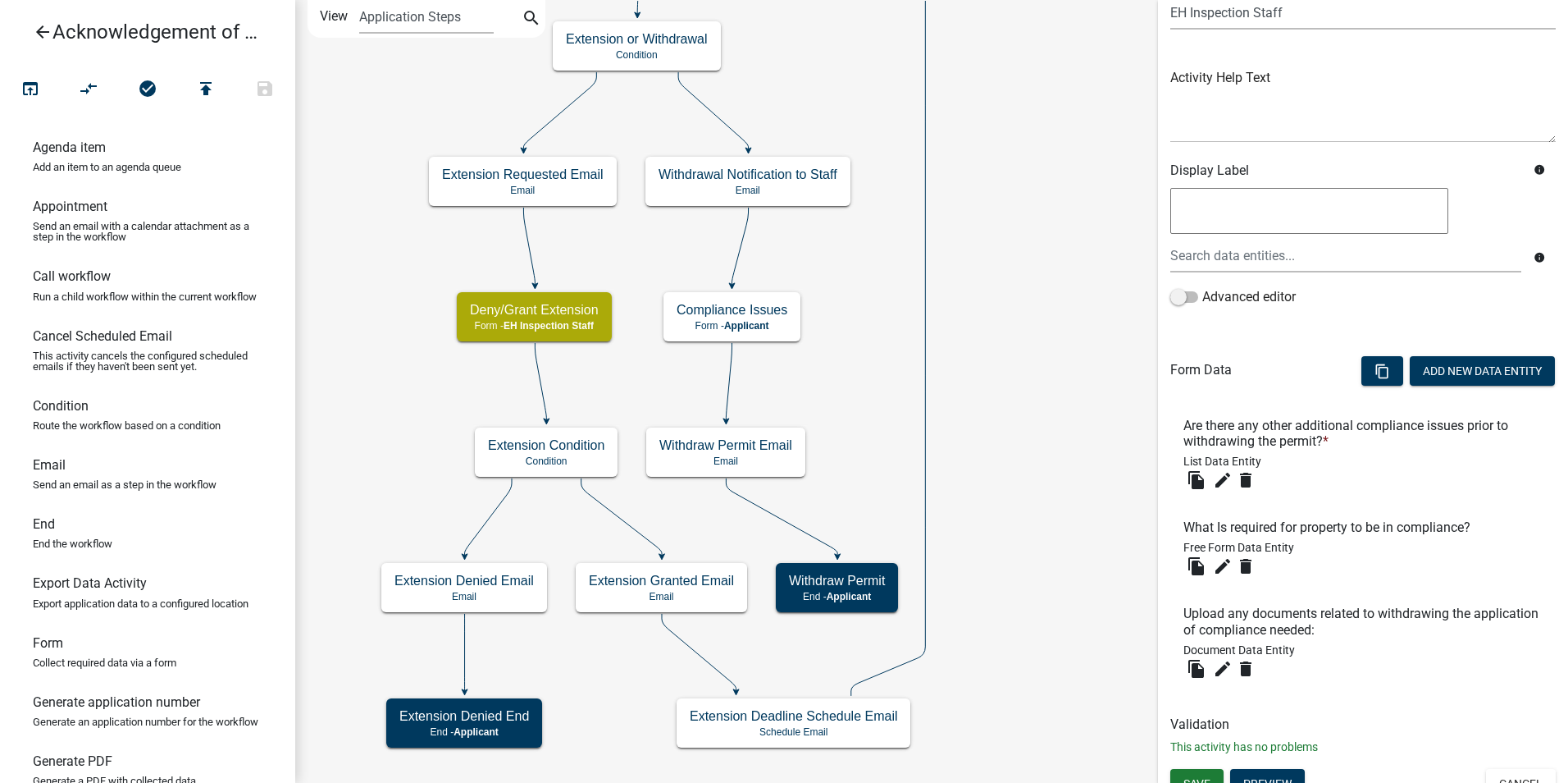
scroll to position [163, 0]
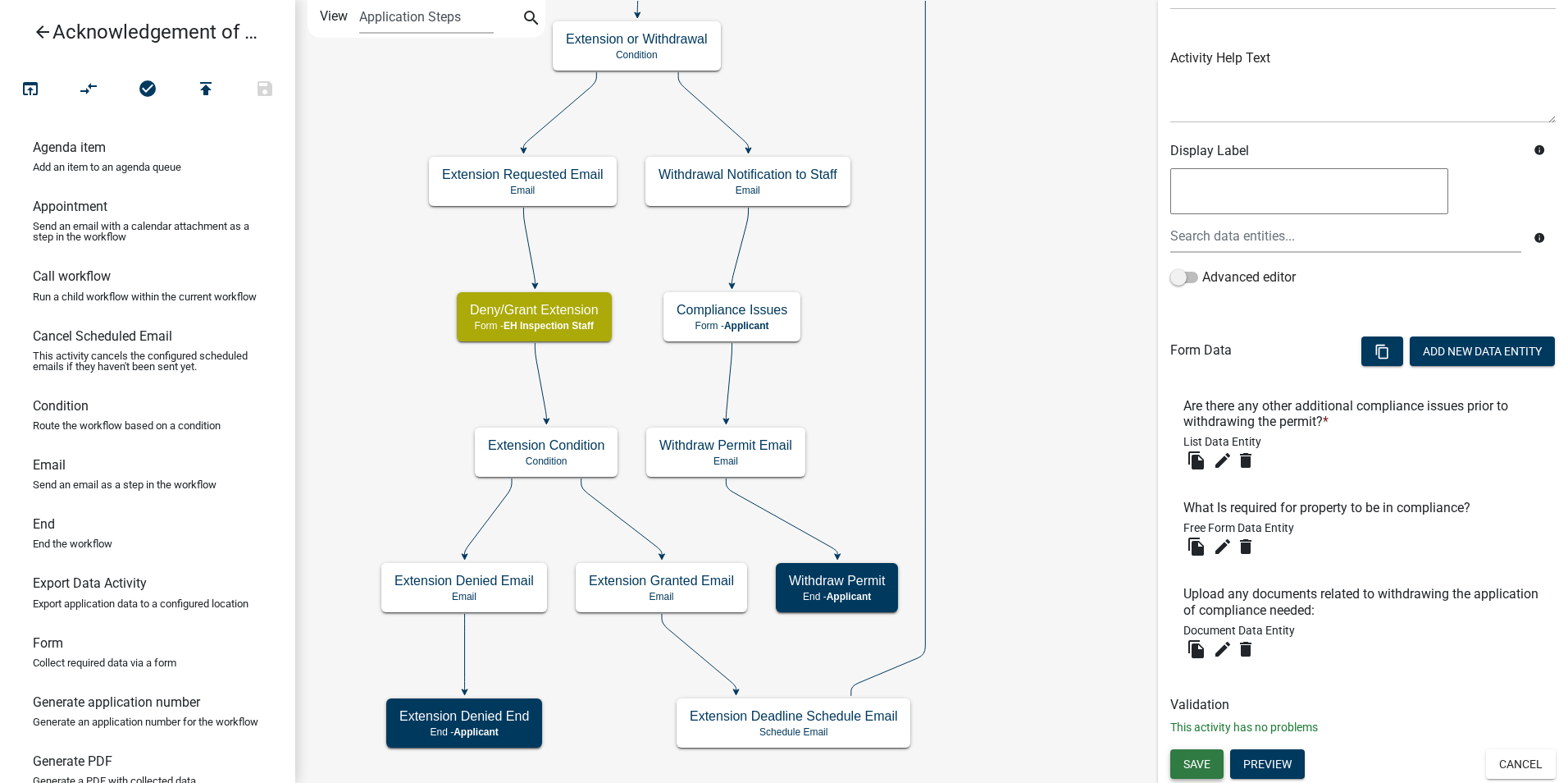
drag, startPoint x: 1191, startPoint y: 760, endPoint x: 1142, endPoint y: 685, distance: 89.6
click at [1190, 758] on span "Save" at bounding box center [1197, 763] width 27 height 13
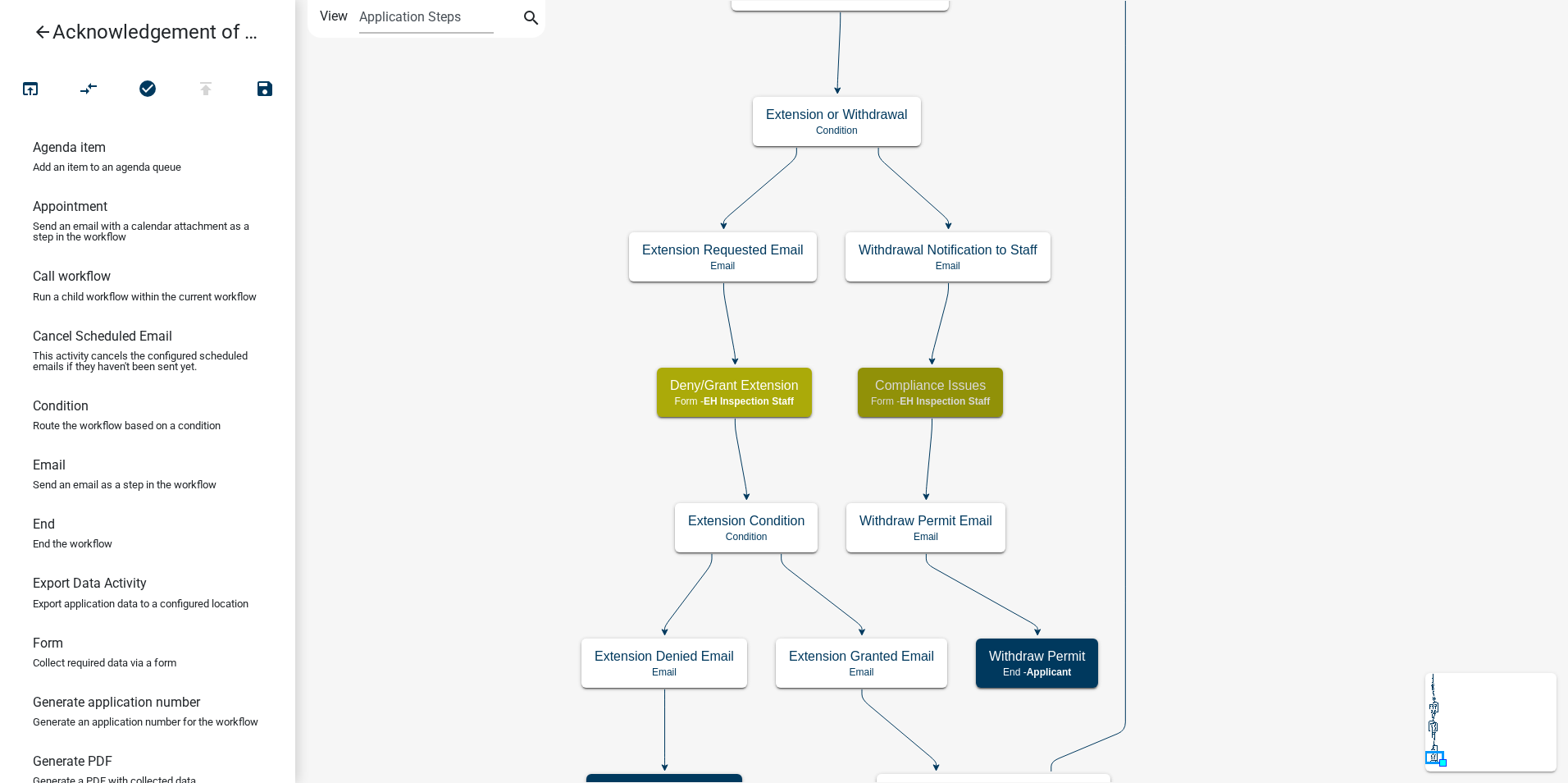
click at [1271, 454] on icon "Start Start - Applicant Owner and Property Information Form - Applicant Parcel …" at bounding box center [931, 412] width 1271 height 824
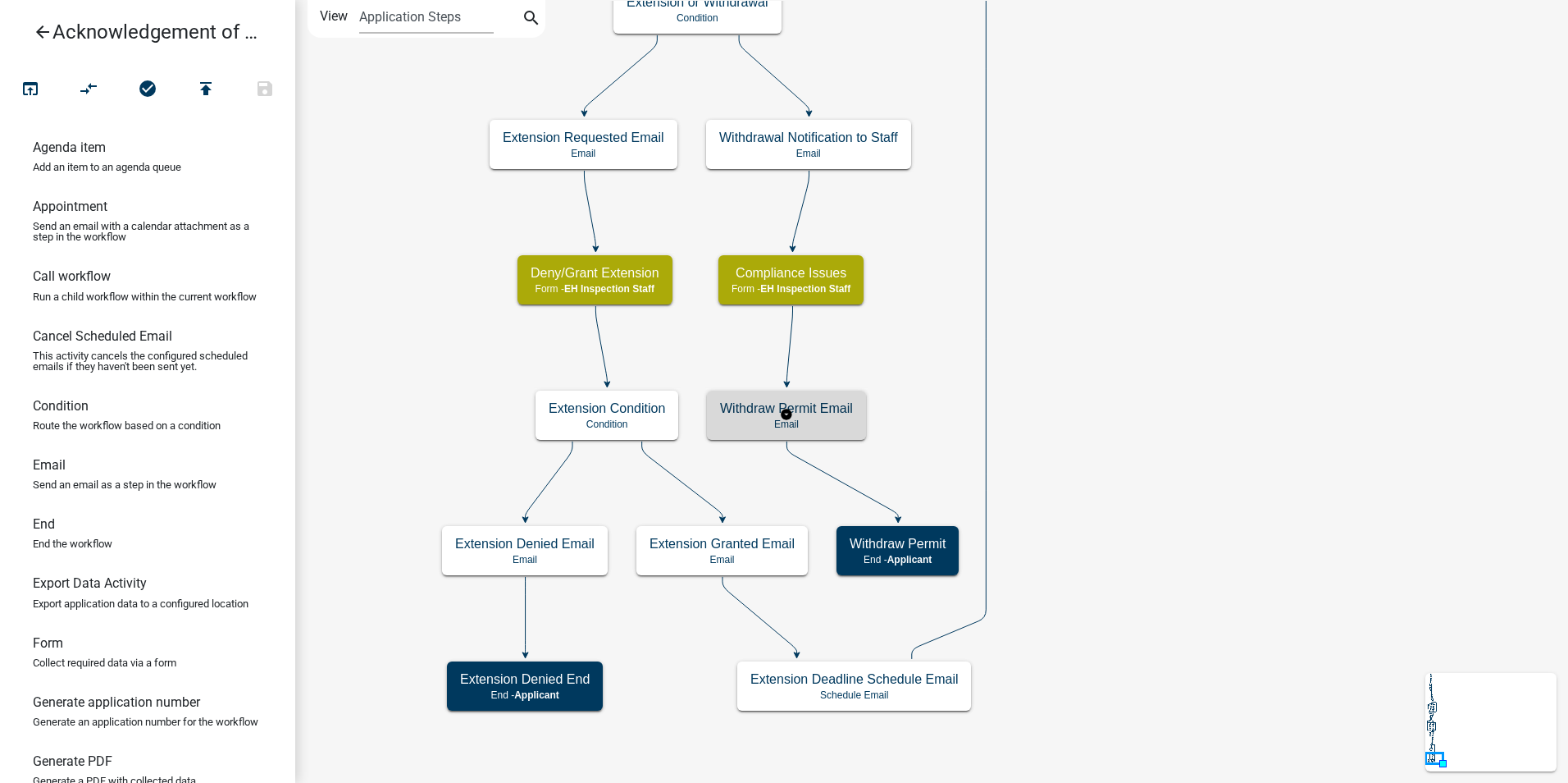
click at [818, 408] on h5 "Withdraw Permit Email" at bounding box center [786, 409] width 133 height 16
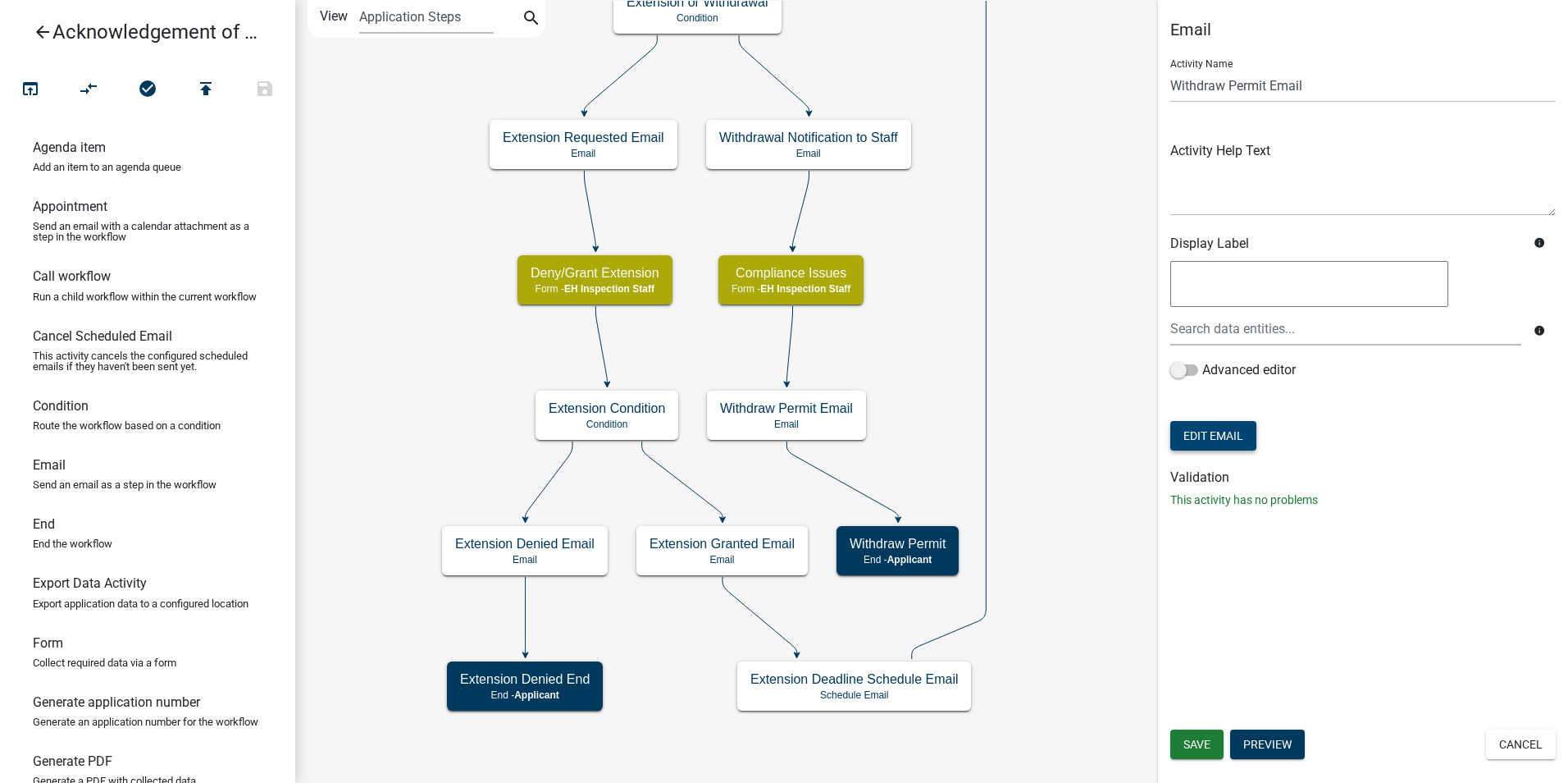
click at [1219, 433] on button "Edit Email" at bounding box center [1212, 435] width 86 height 29
select select "51100578-599f-4d7e-be24-c94a8b75c9ee"
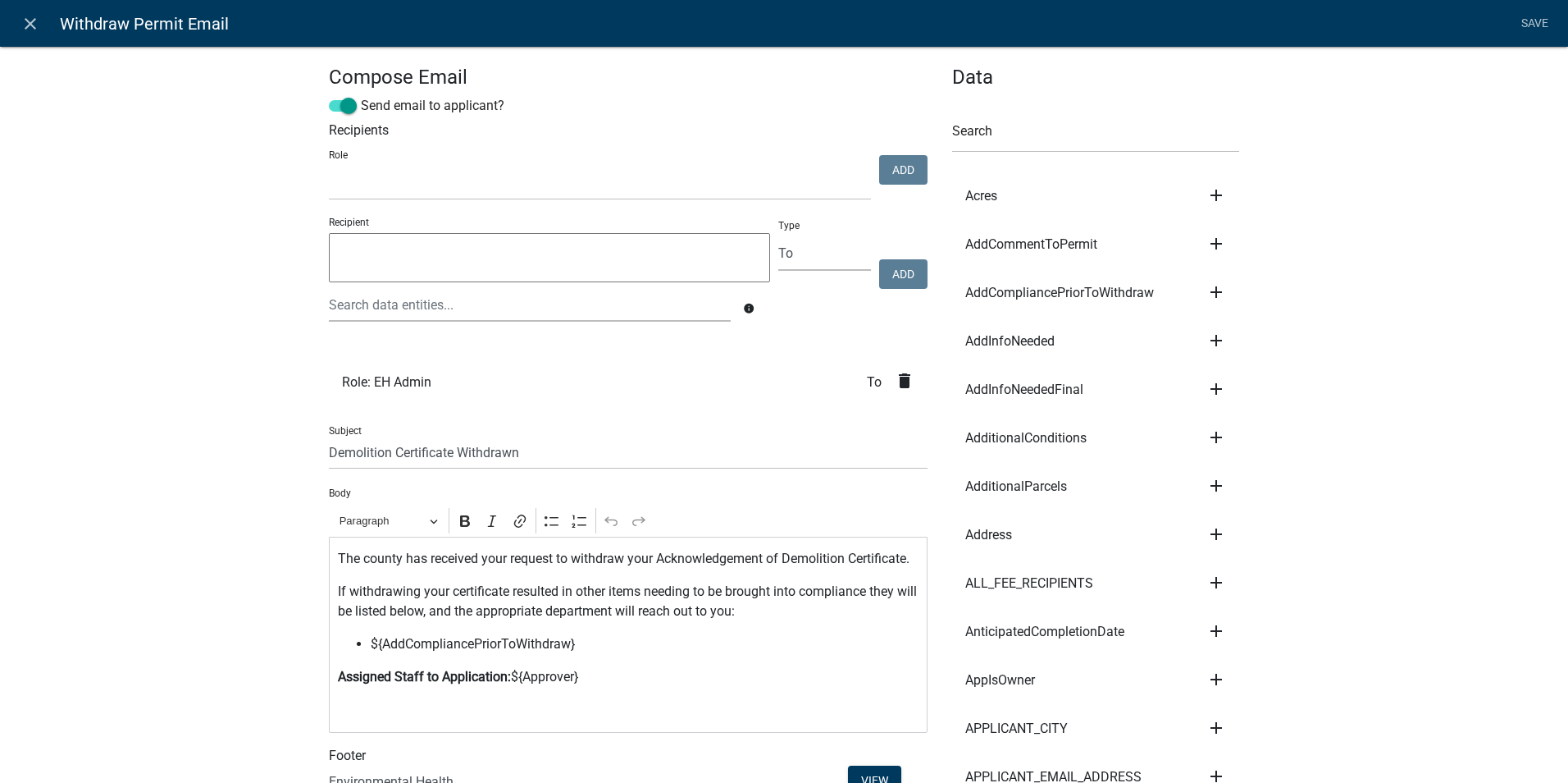
select select
click at [28, 35] on link "close" at bounding box center [30, 23] width 34 height 34
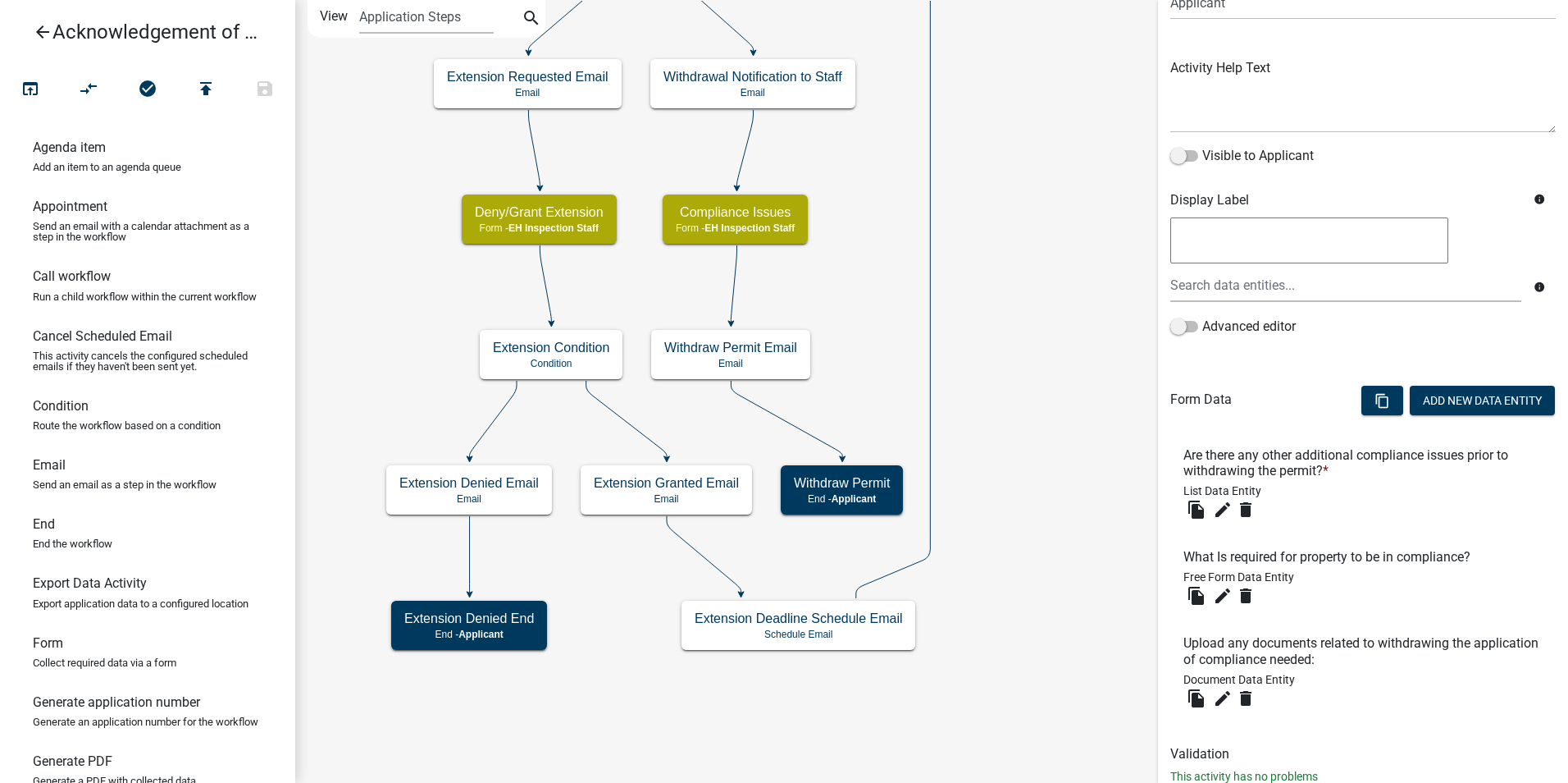
scroll to position [202, 0]
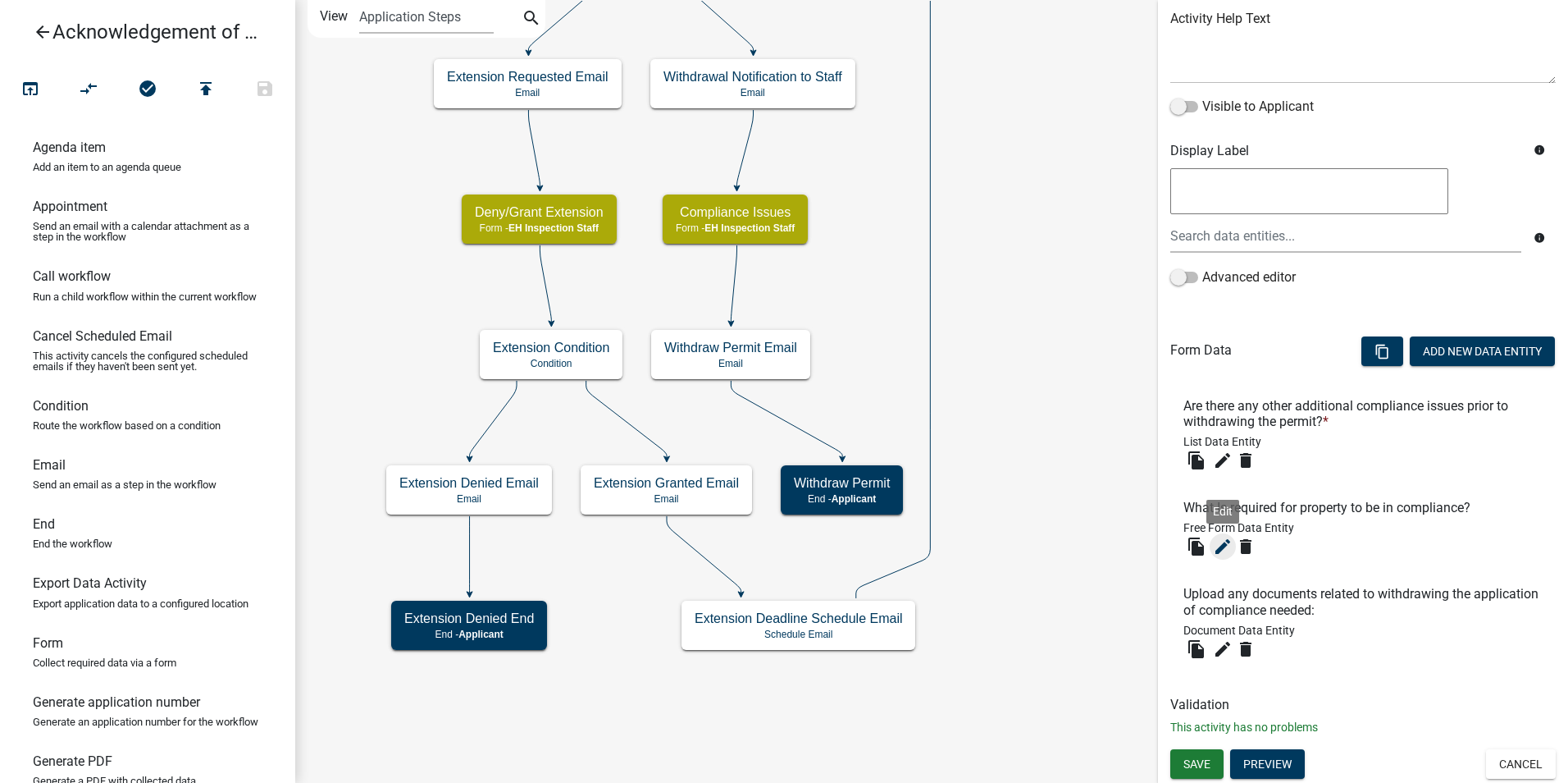
click at [1220, 549] on icon "edit" at bounding box center [1223, 547] width 19 height 19
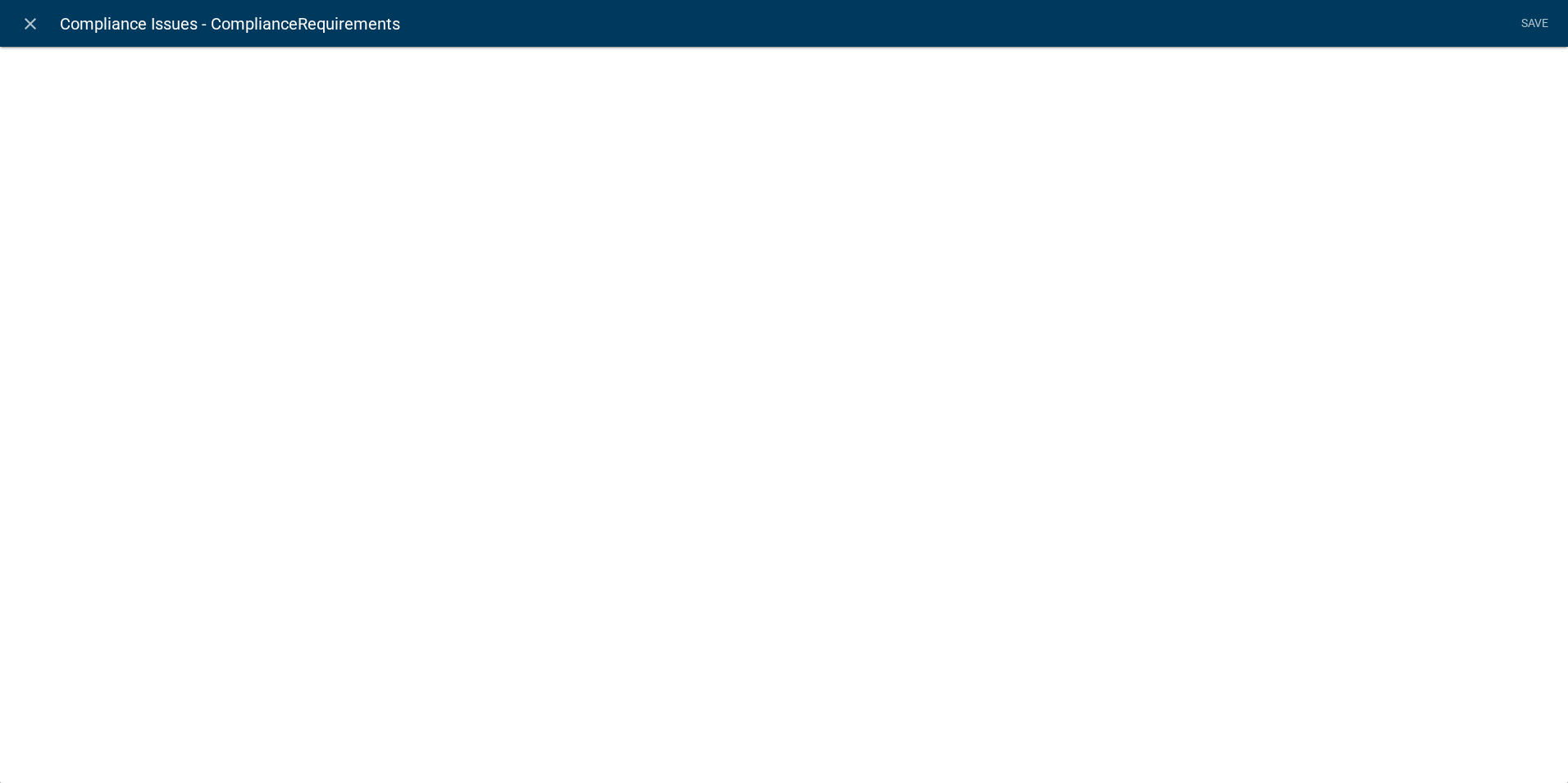
select select
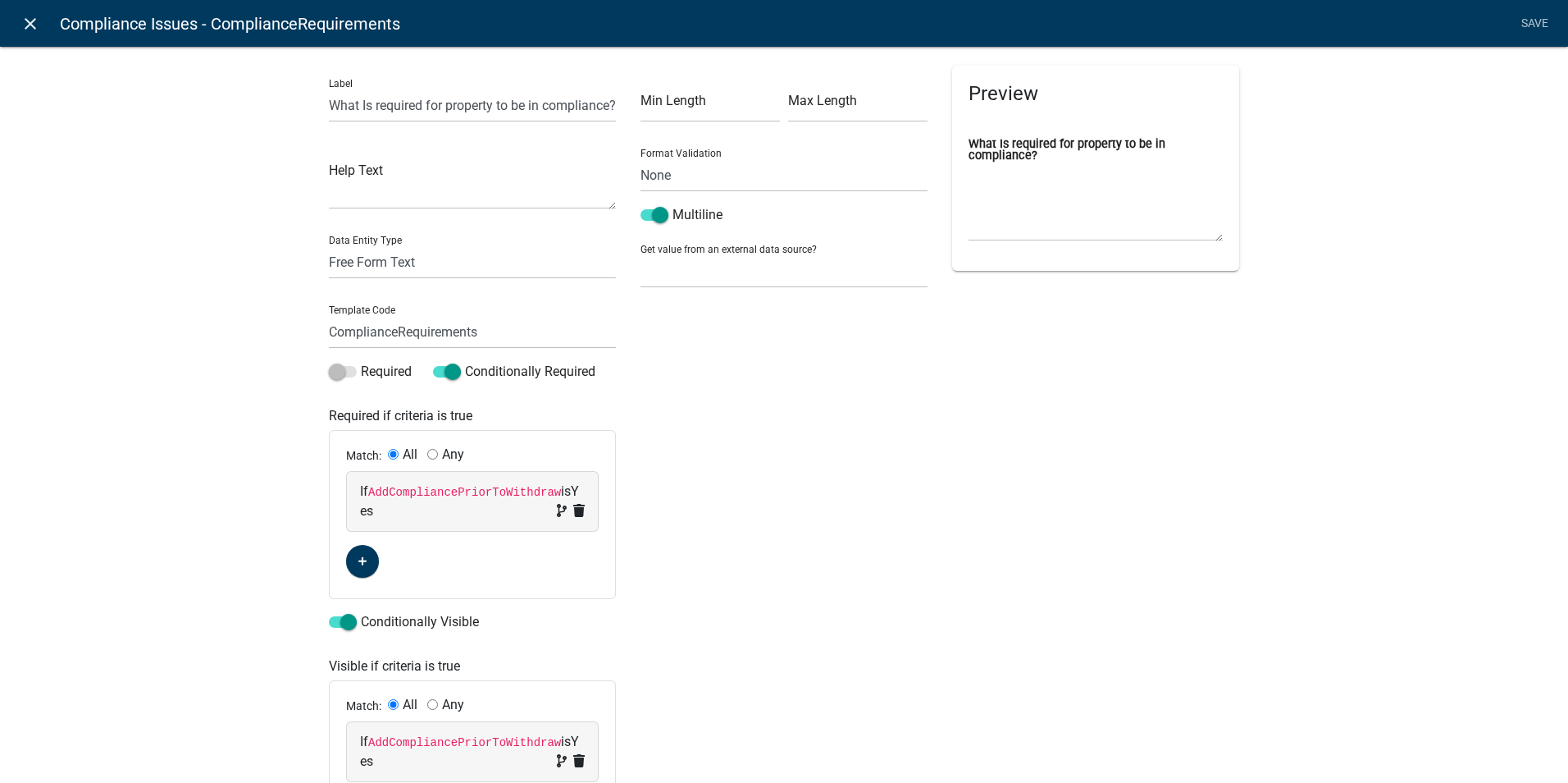
click at [27, 26] on icon "close" at bounding box center [30, 24] width 19 height 19
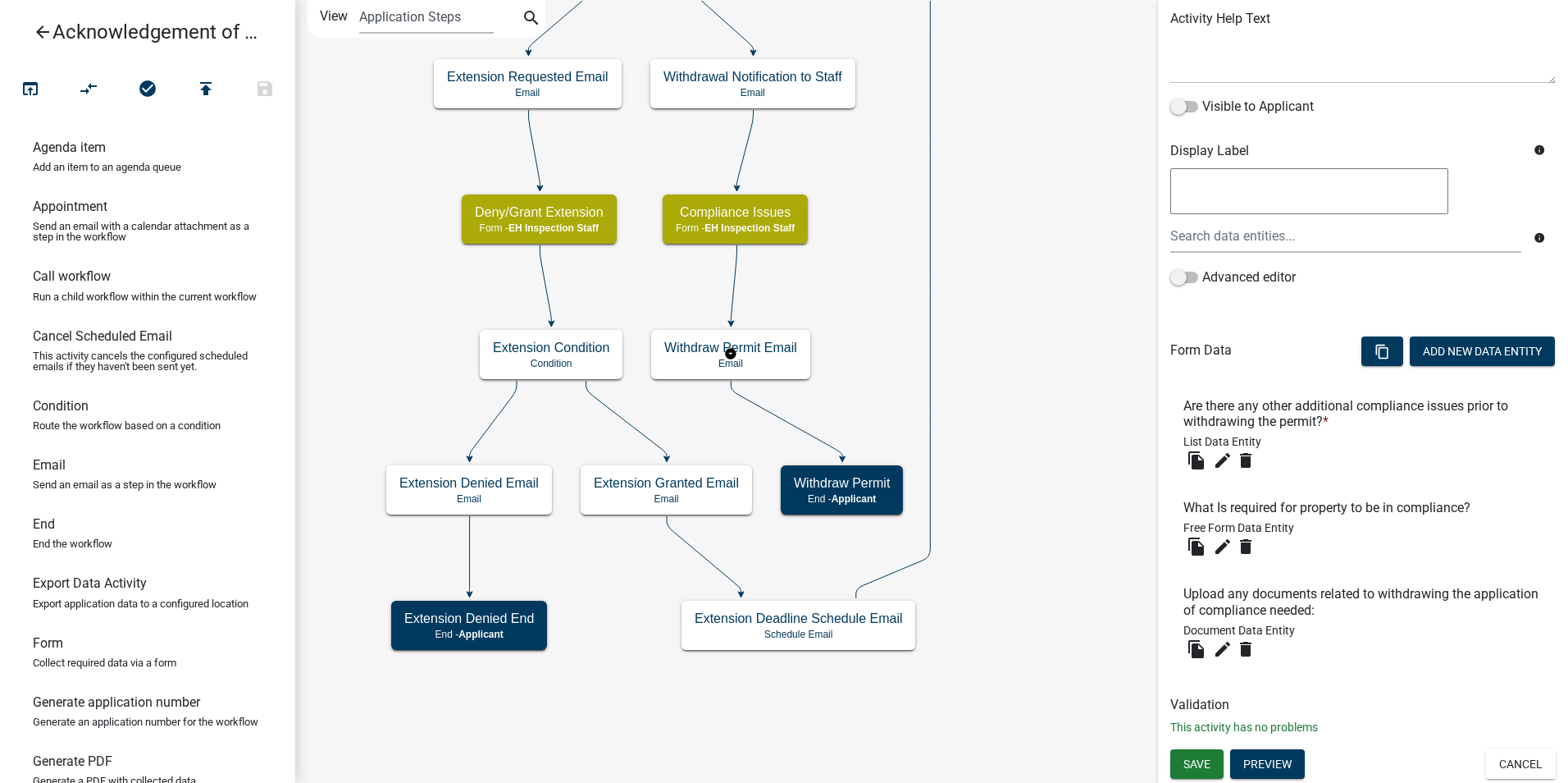
scroll to position [0, 0]
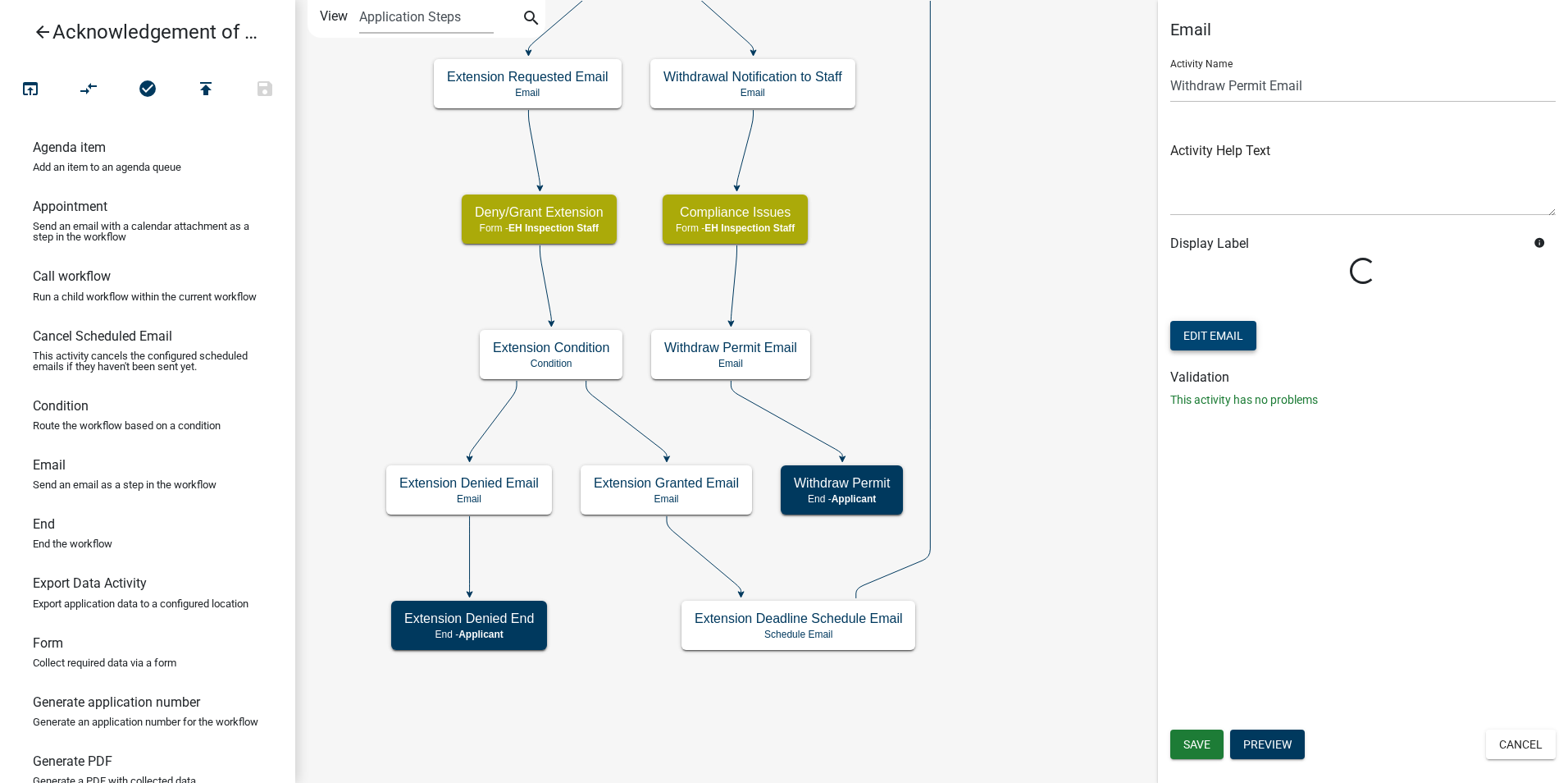
click at [1205, 339] on button "Edit Email" at bounding box center [1212, 335] width 86 height 29
select select "51100578-599f-4d7e-be24-c94a8b75c9ee"
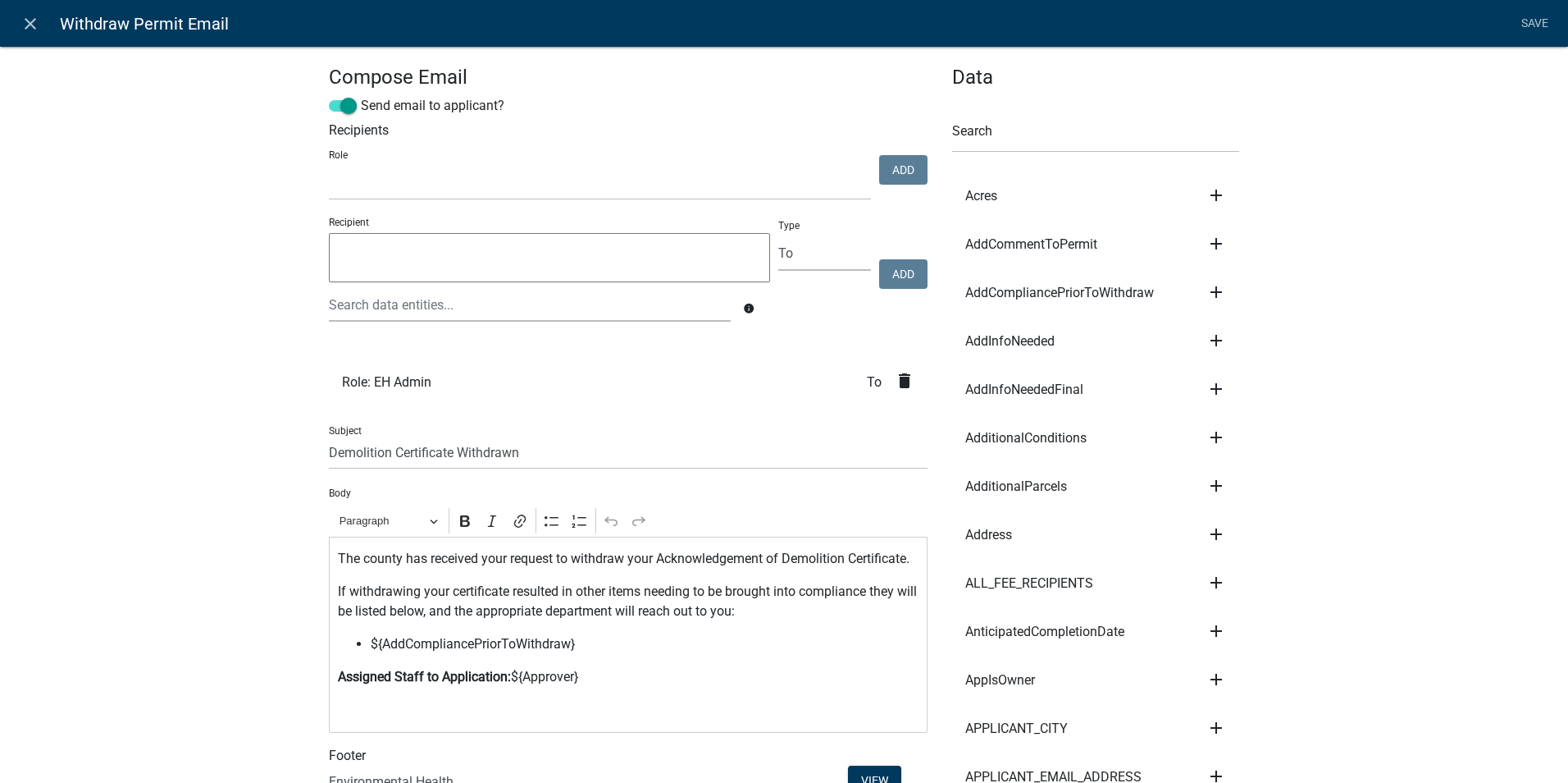
select select
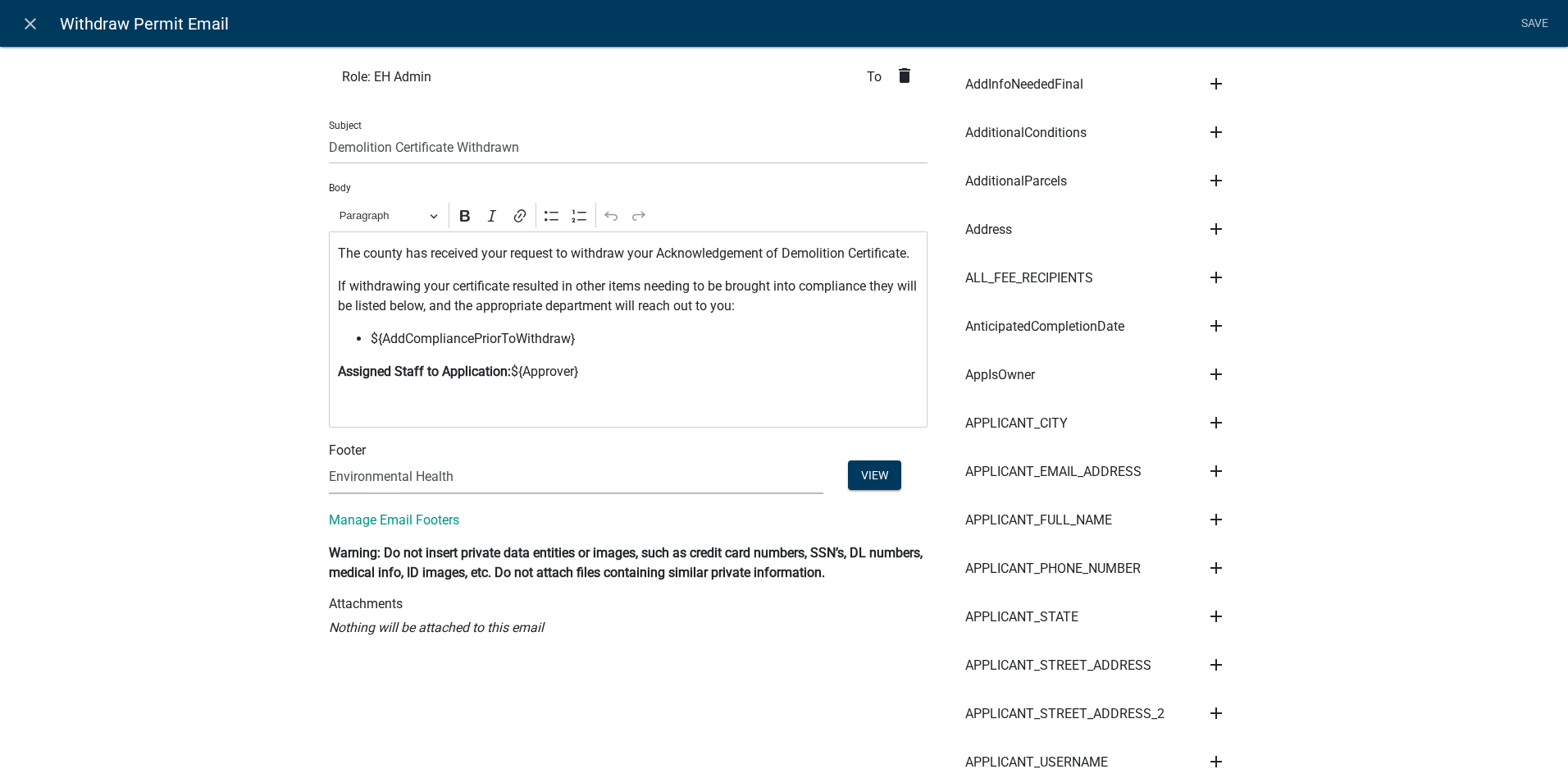
scroll to position [82, 0]
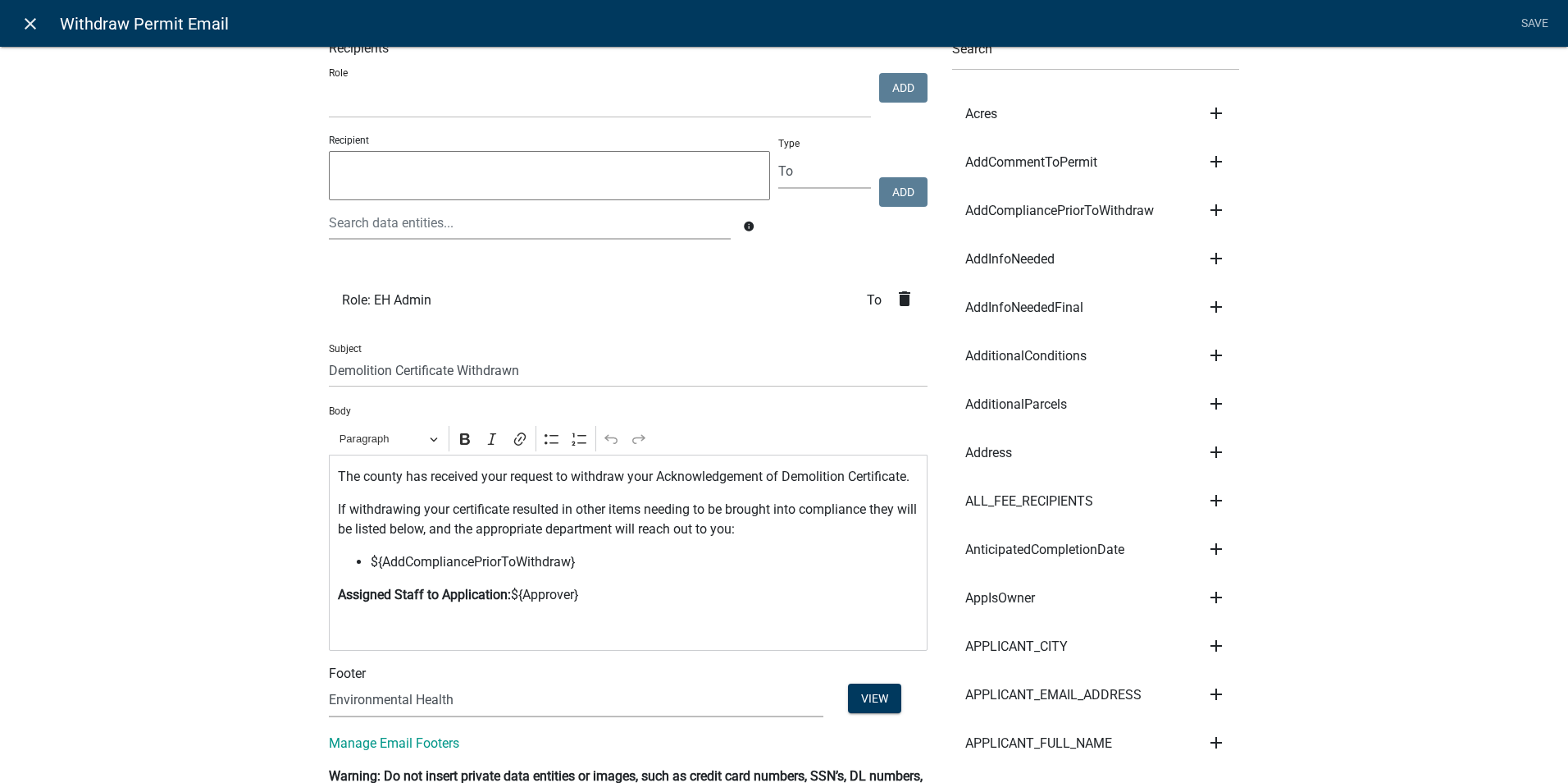
click at [31, 28] on icon "close" at bounding box center [30, 24] width 19 height 19
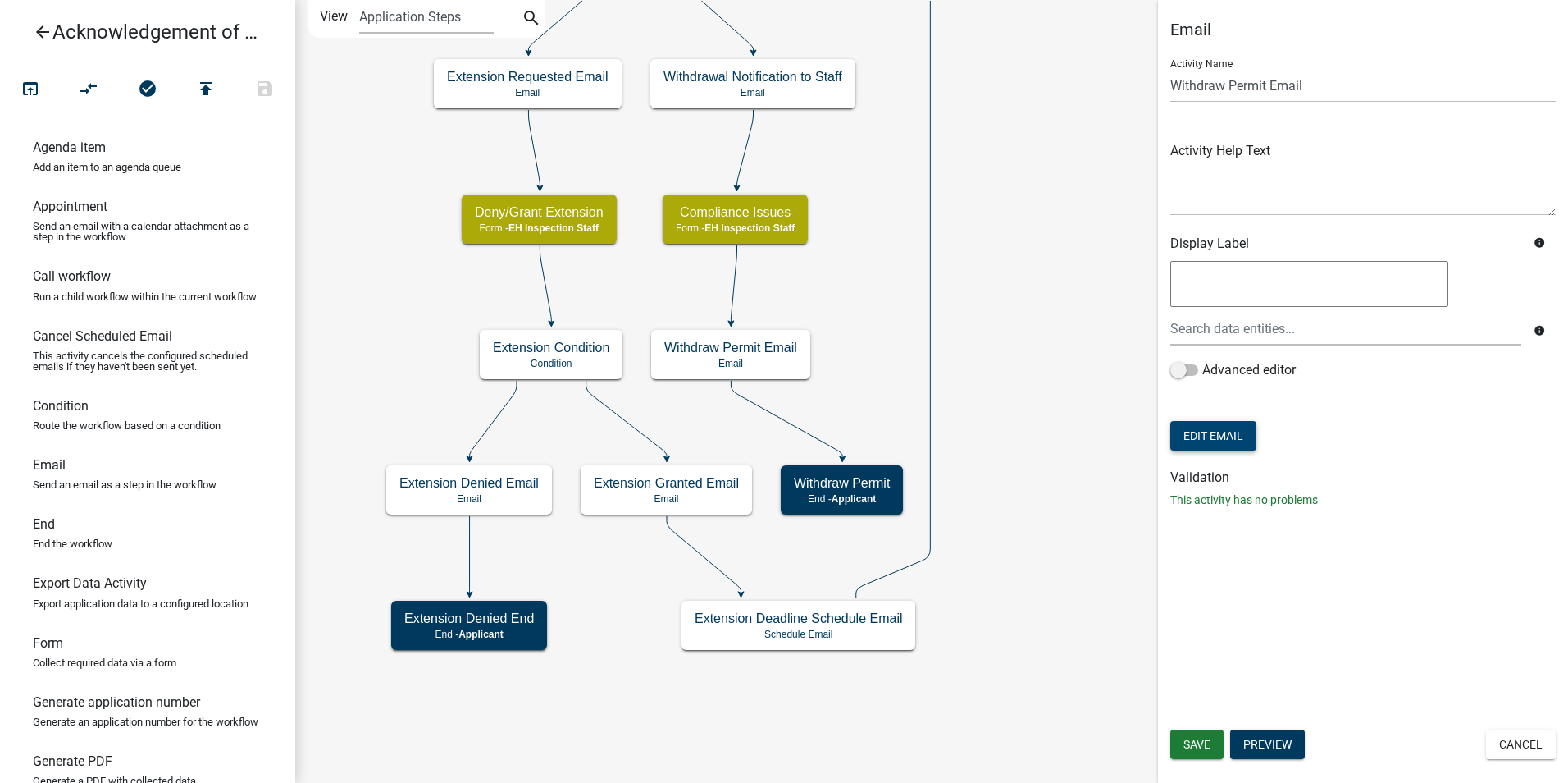
scroll to position [0, 0]
click at [1026, 416] on icon "Start Start - Applicant Owner and Property Information Form - Applicant Parcel …" at bounding box center [931, 391] width 1271 height 781
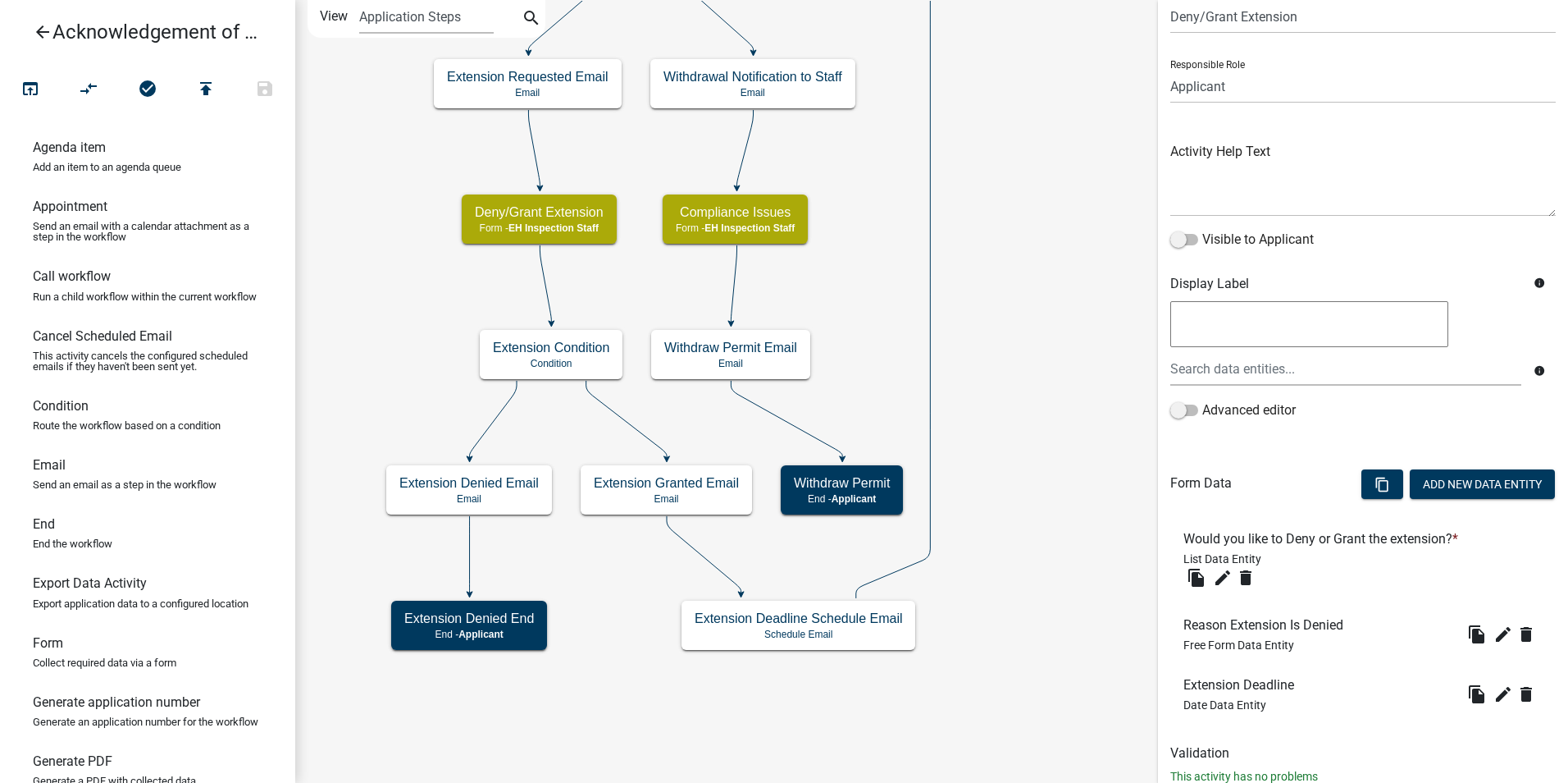
scroll to position [119, 0]
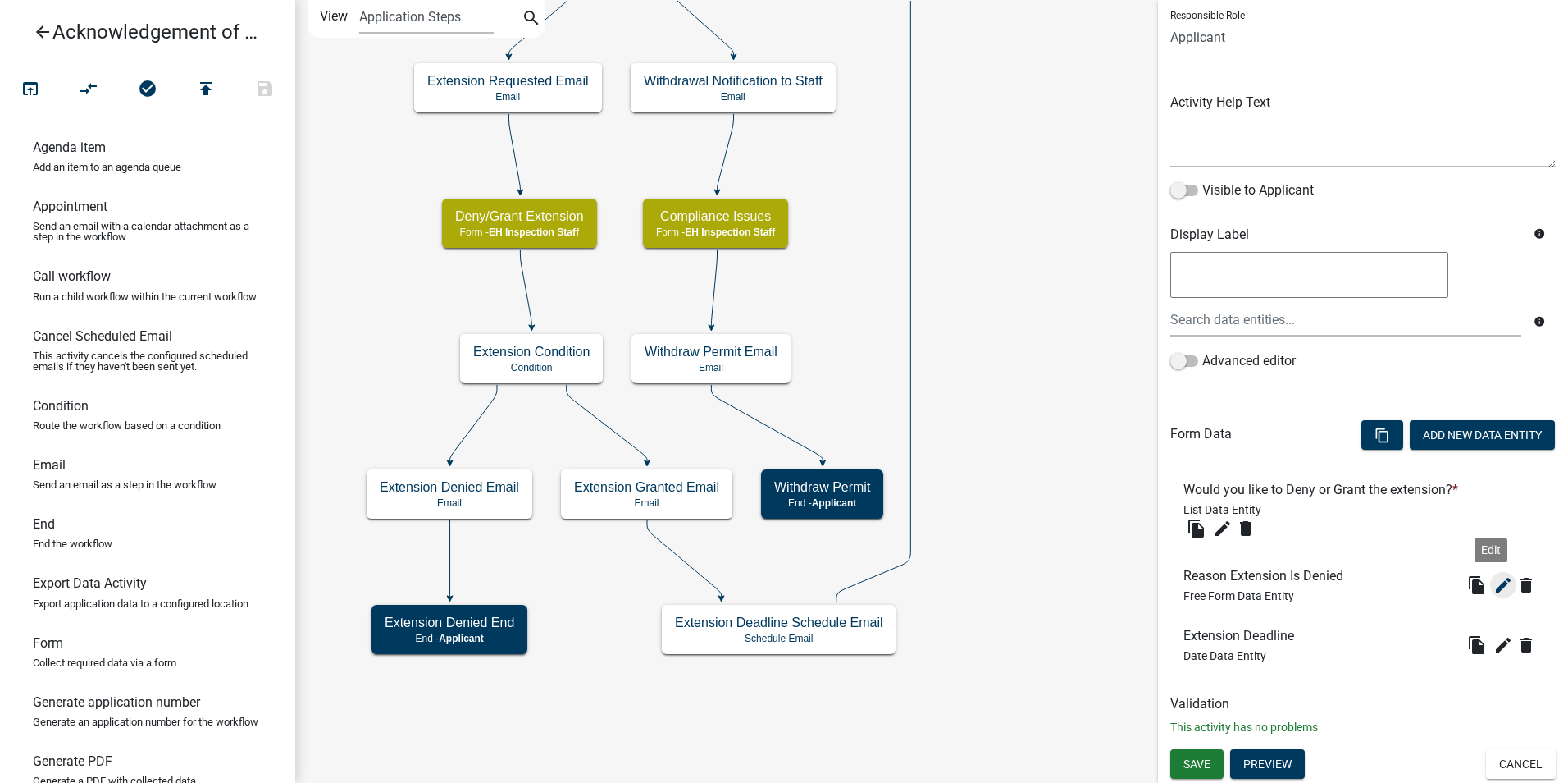
click at [1494, 578] on icon "edit" at bounding box center [1503, 585] width 19 height 19
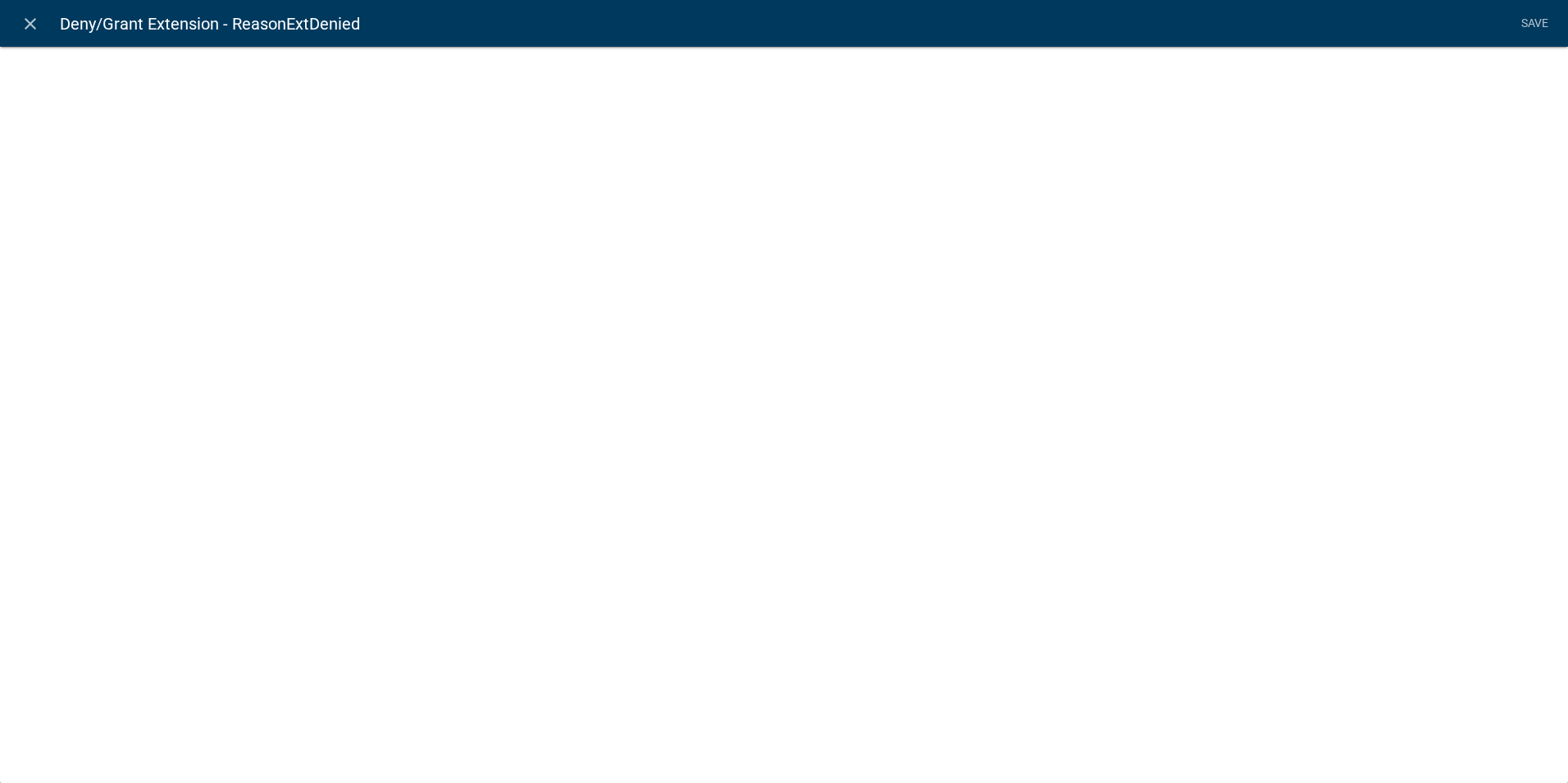
select select
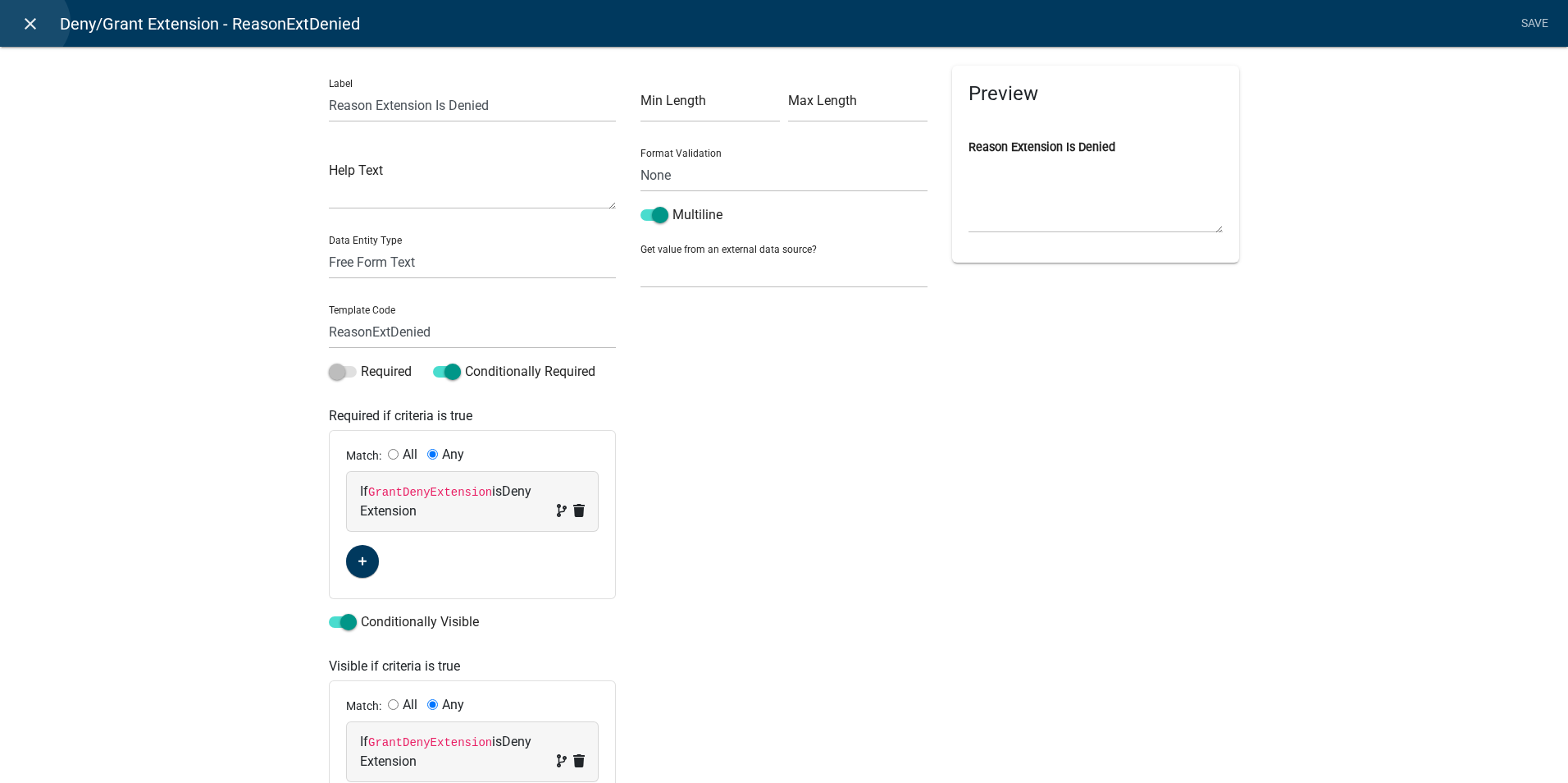
click at [28, 22] on icon "close" at bounding box center [30, 24] width 19 height 19
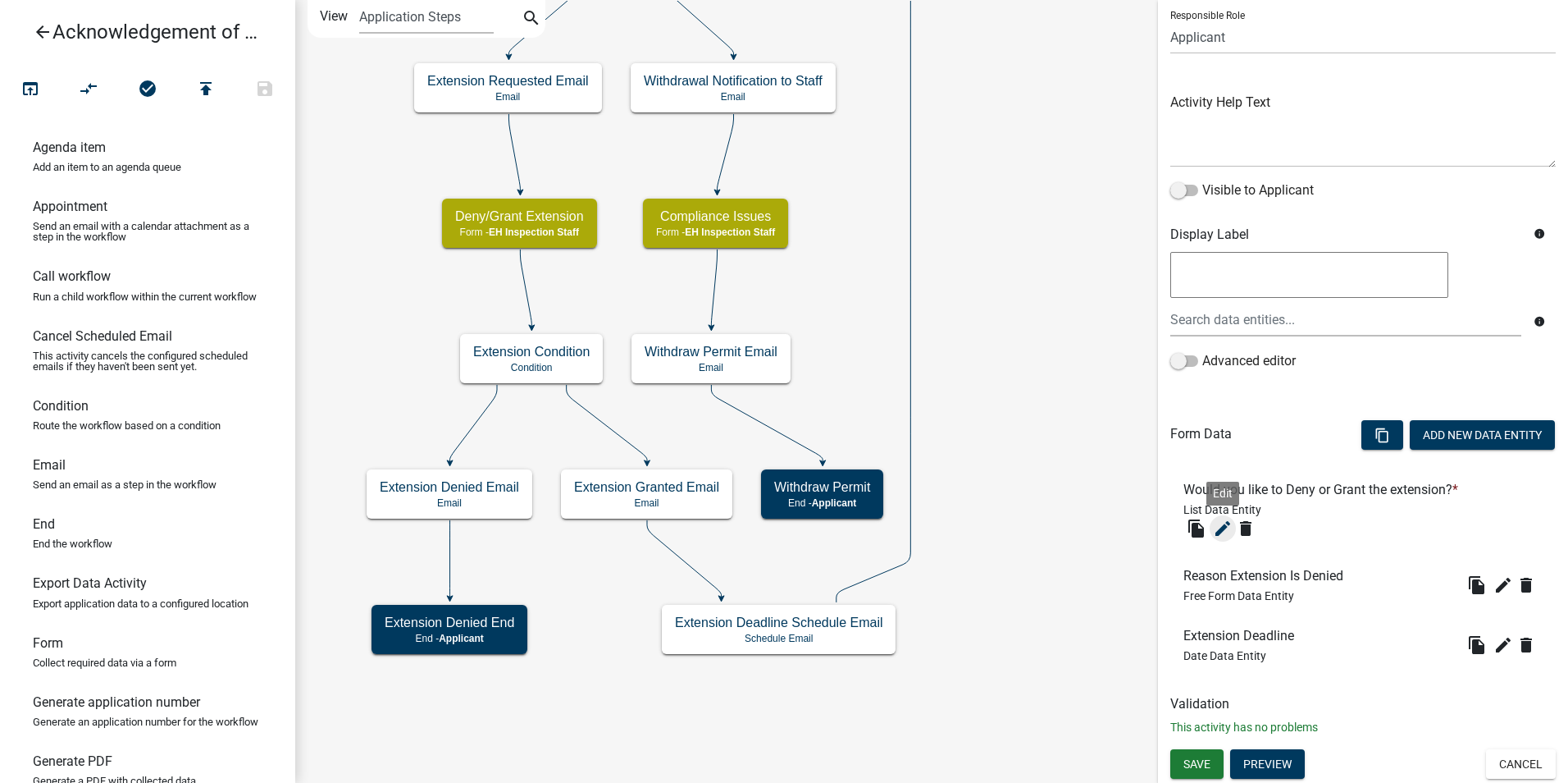
click at [1214, 526] on icon "edit" at bounding box center [1223, 528] width 19 height 19
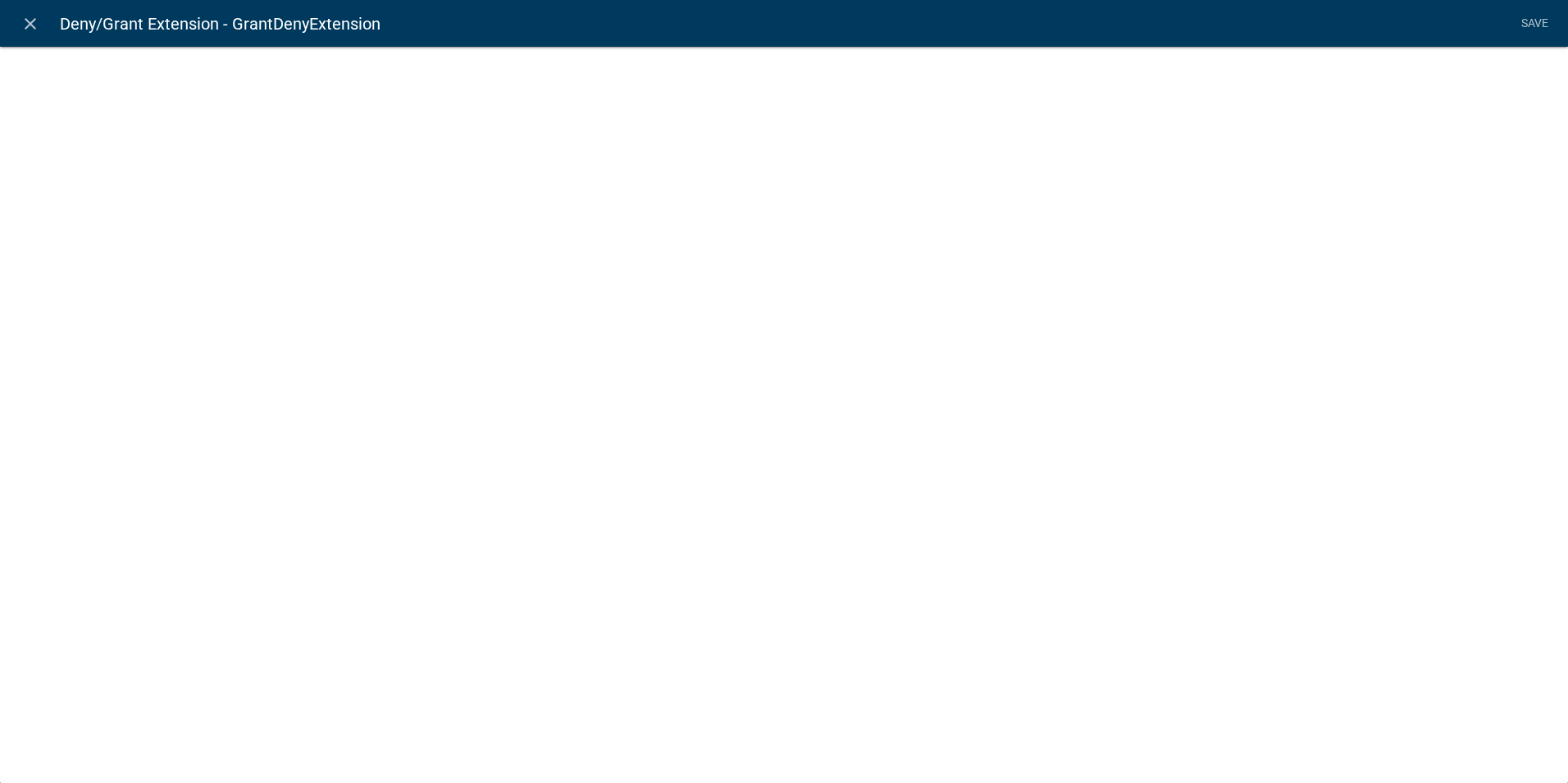
select select "list-data"
select select
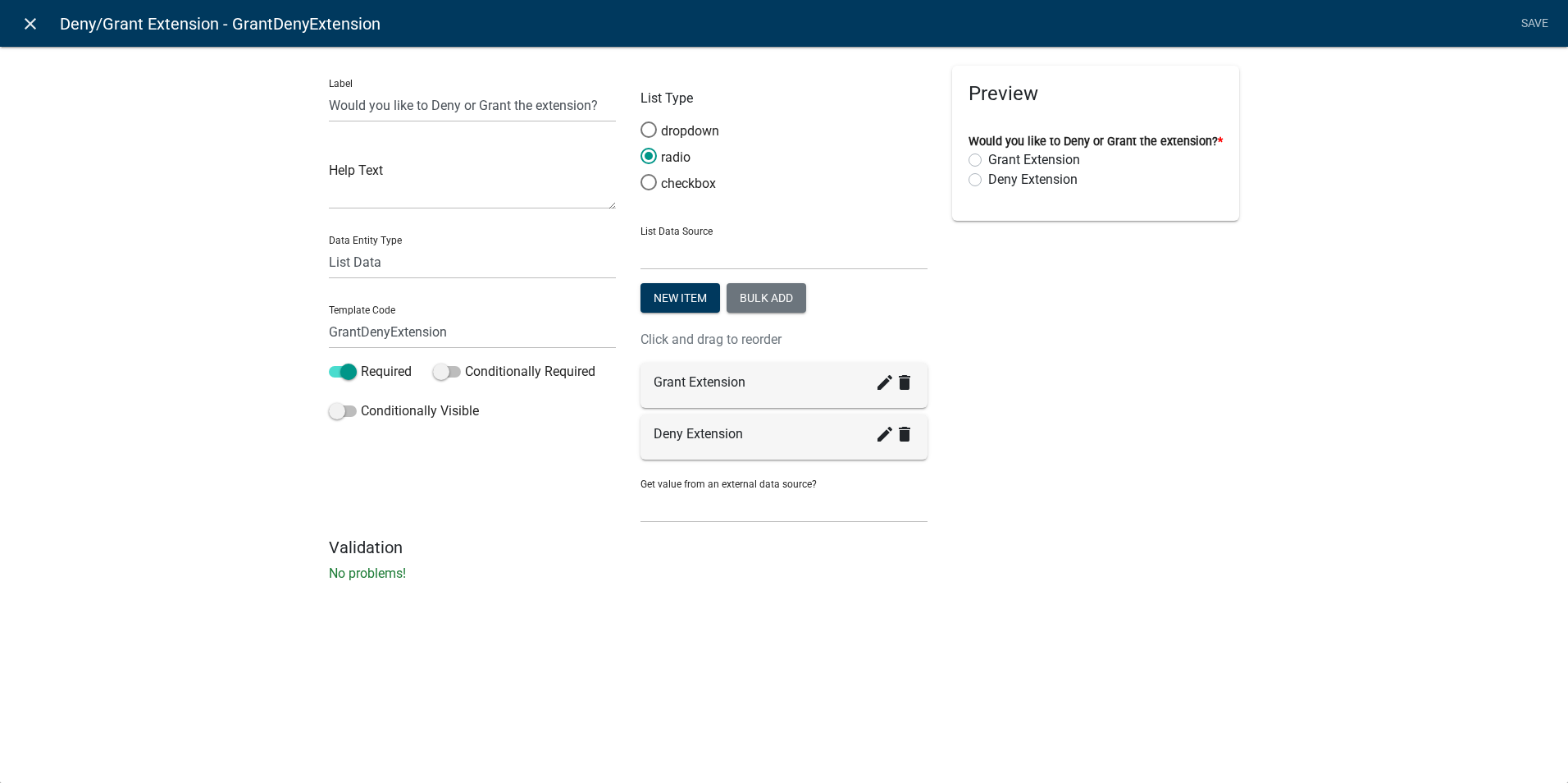
click at [25, 29] on icon "close" at bounding box center [30, 24] width 19 height 19
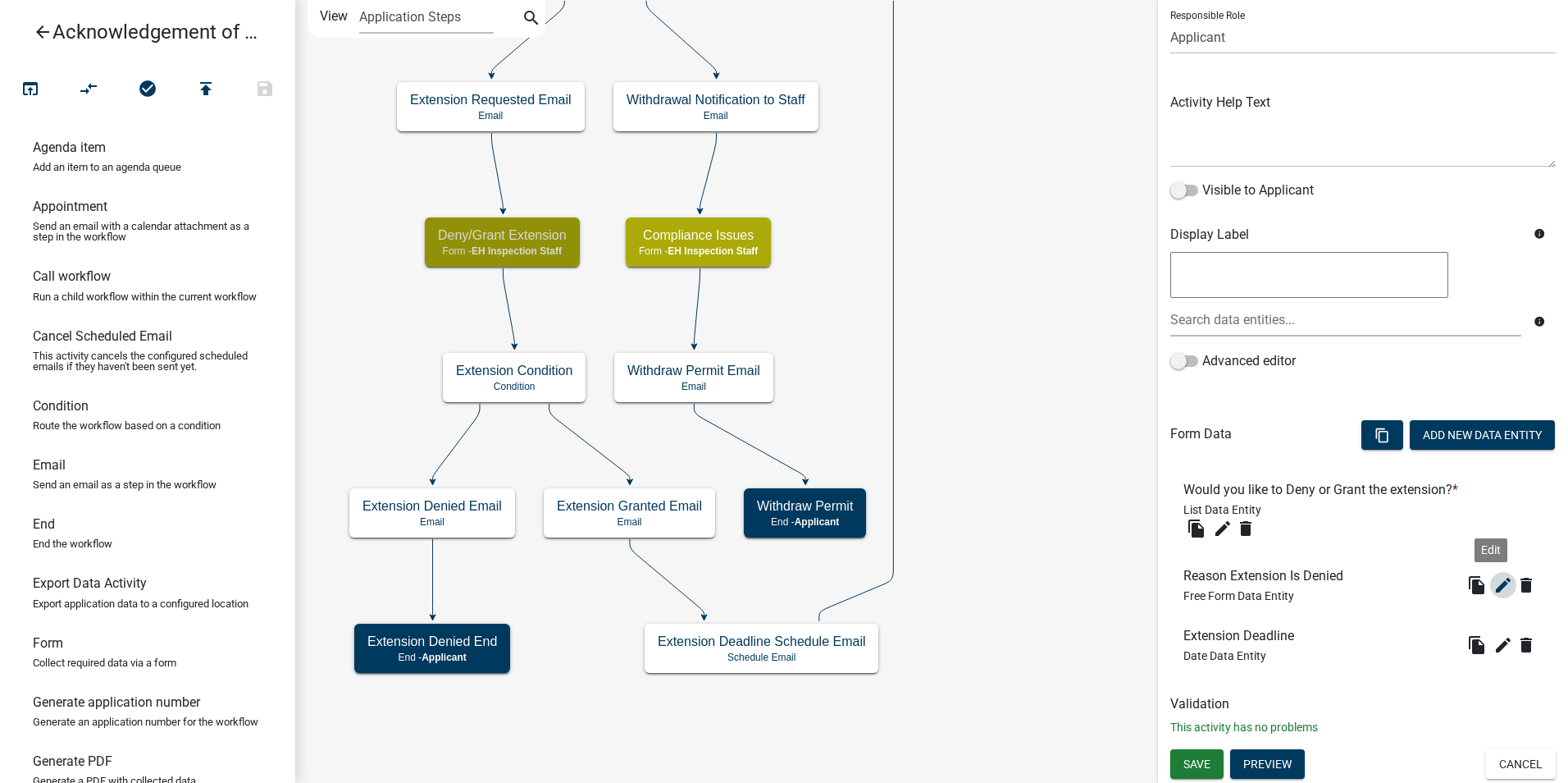
click at [1494, 588] on icon "edit" at bounding box center [1503, 585] width 19 height 19
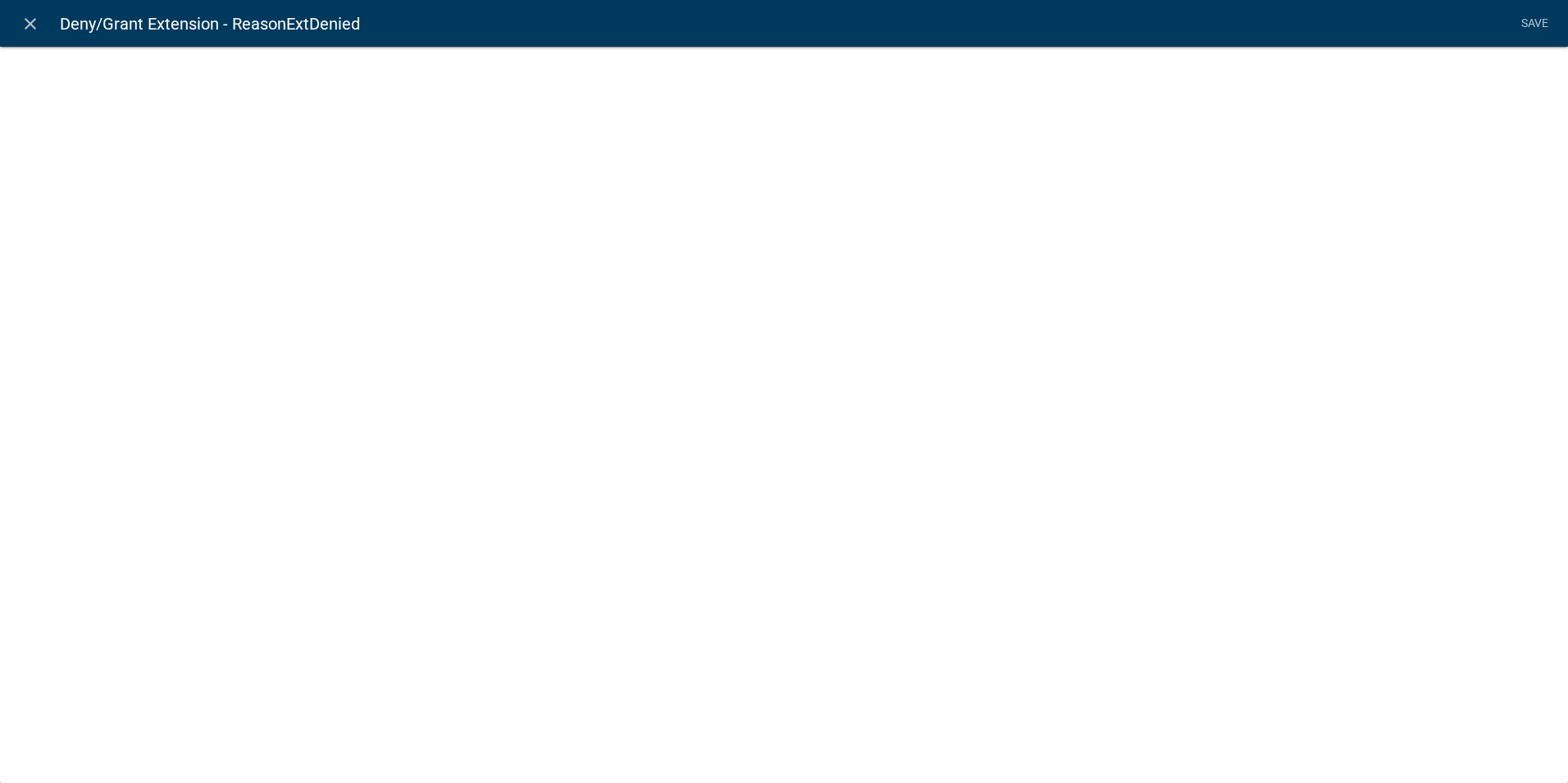
select select
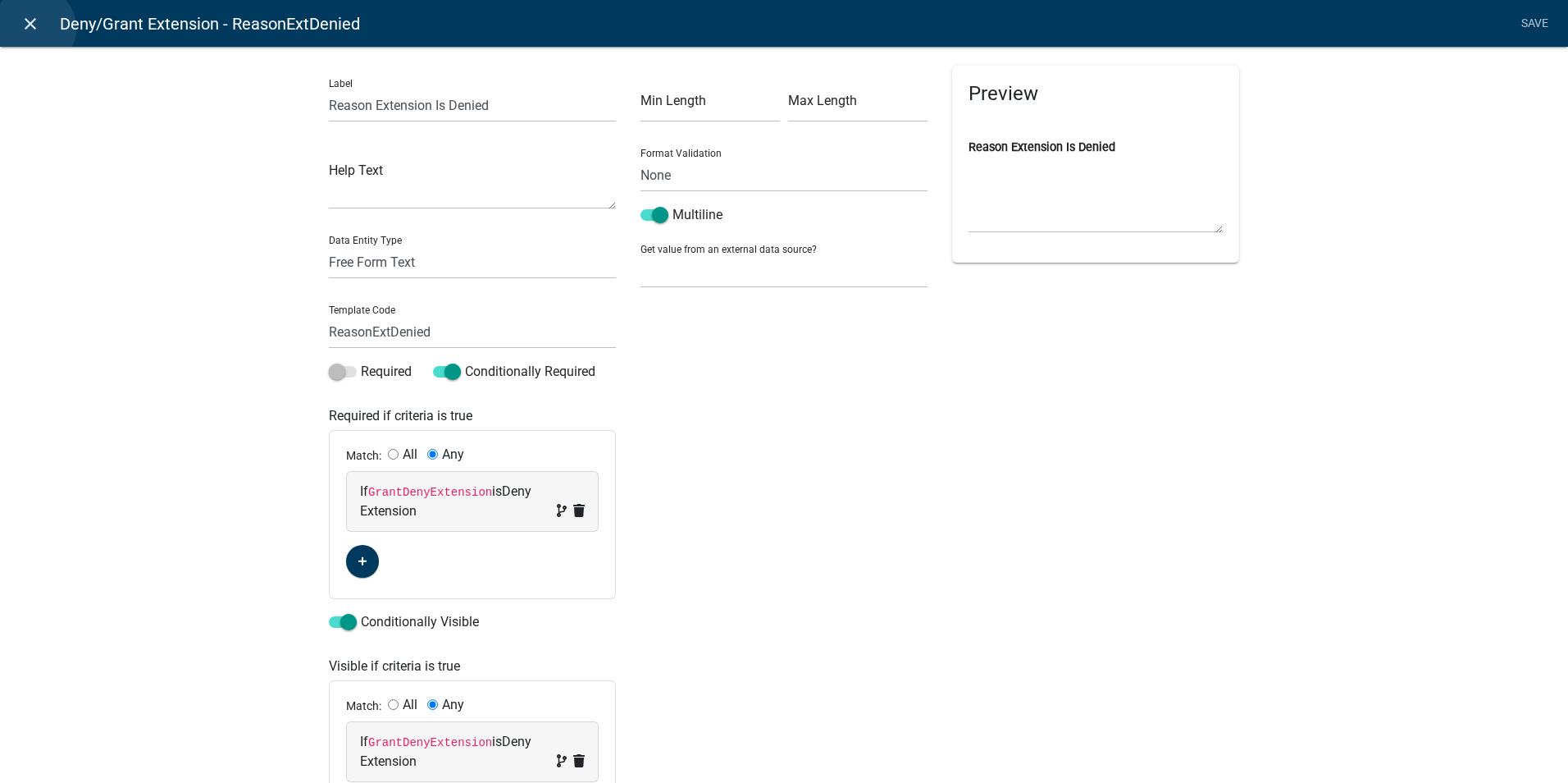
click at [34, 27] on icon "close" at bounding box center [30, 24] width 19 height 19
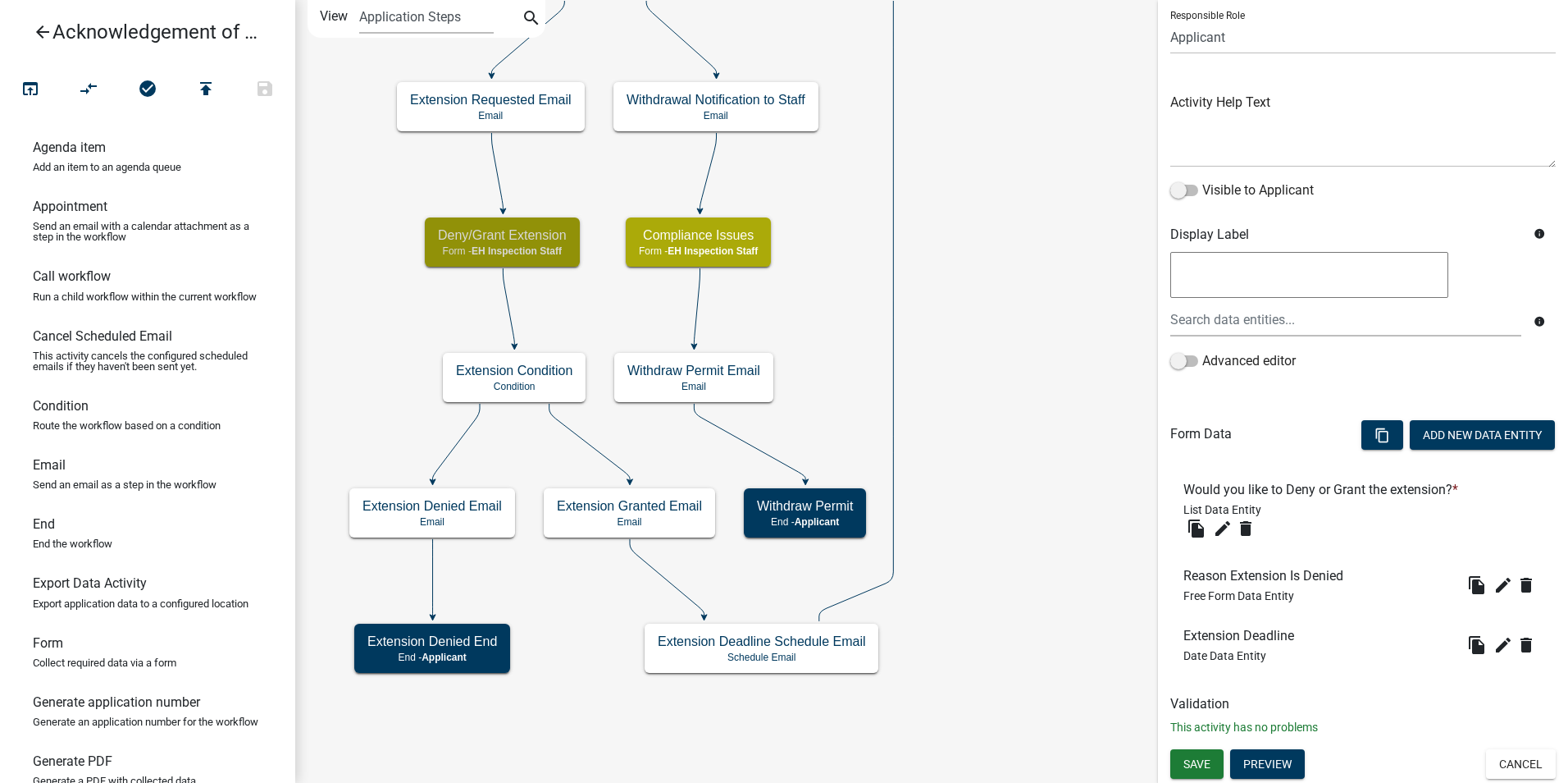
click at [1013, 421] on icon "Start Start - Applicant Owner and Property Information Form - Applicant Parcel …" at bounding box center [931, 391] width 1271 height 781
click at [1519, 763] on button "Cancel" at bounding box center [1520, 764] width 70 height 29
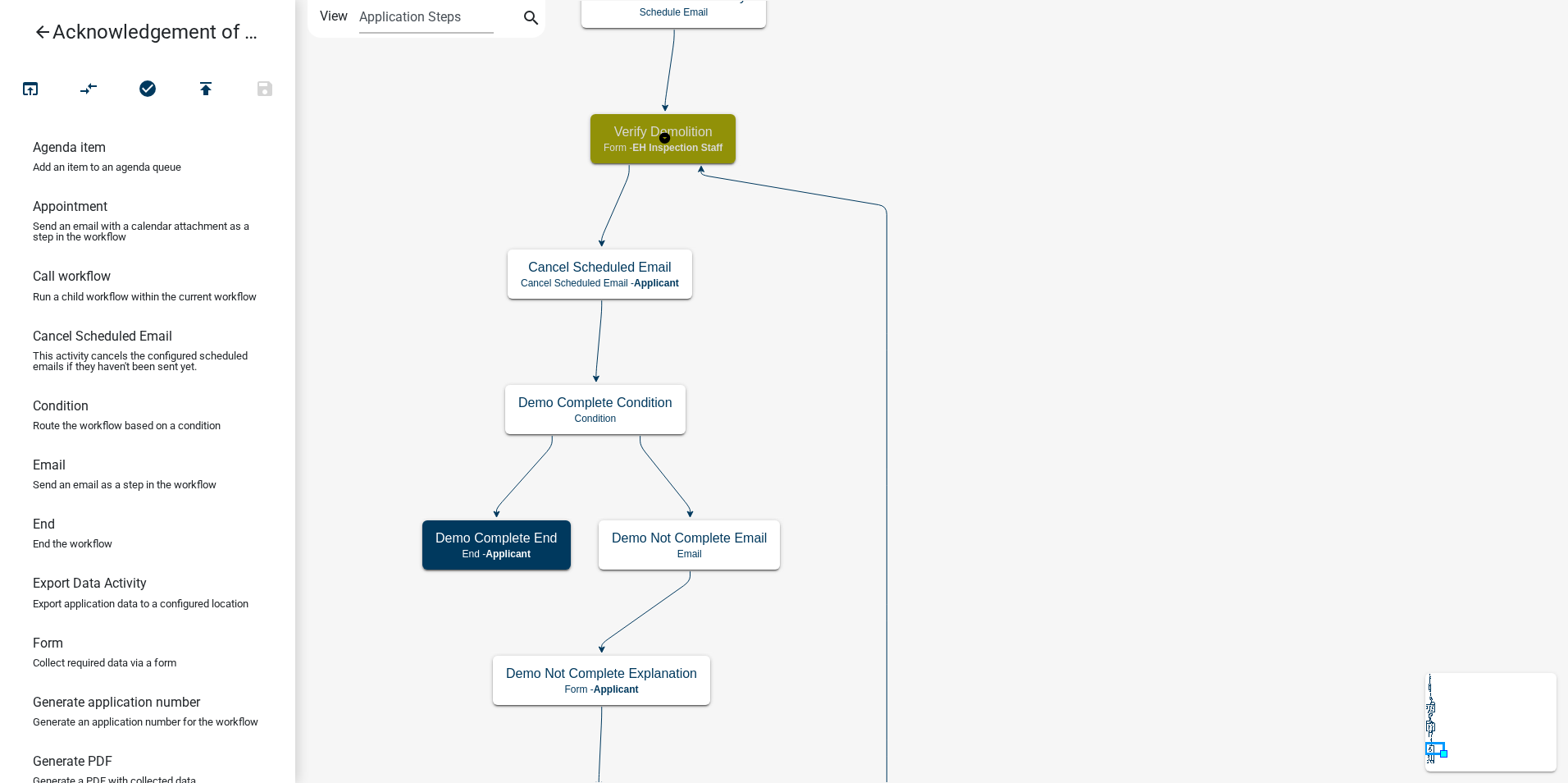
click at [684, 139] on h5 "Verify Demolition" at bounding box center [663, 132] width 119 height 16
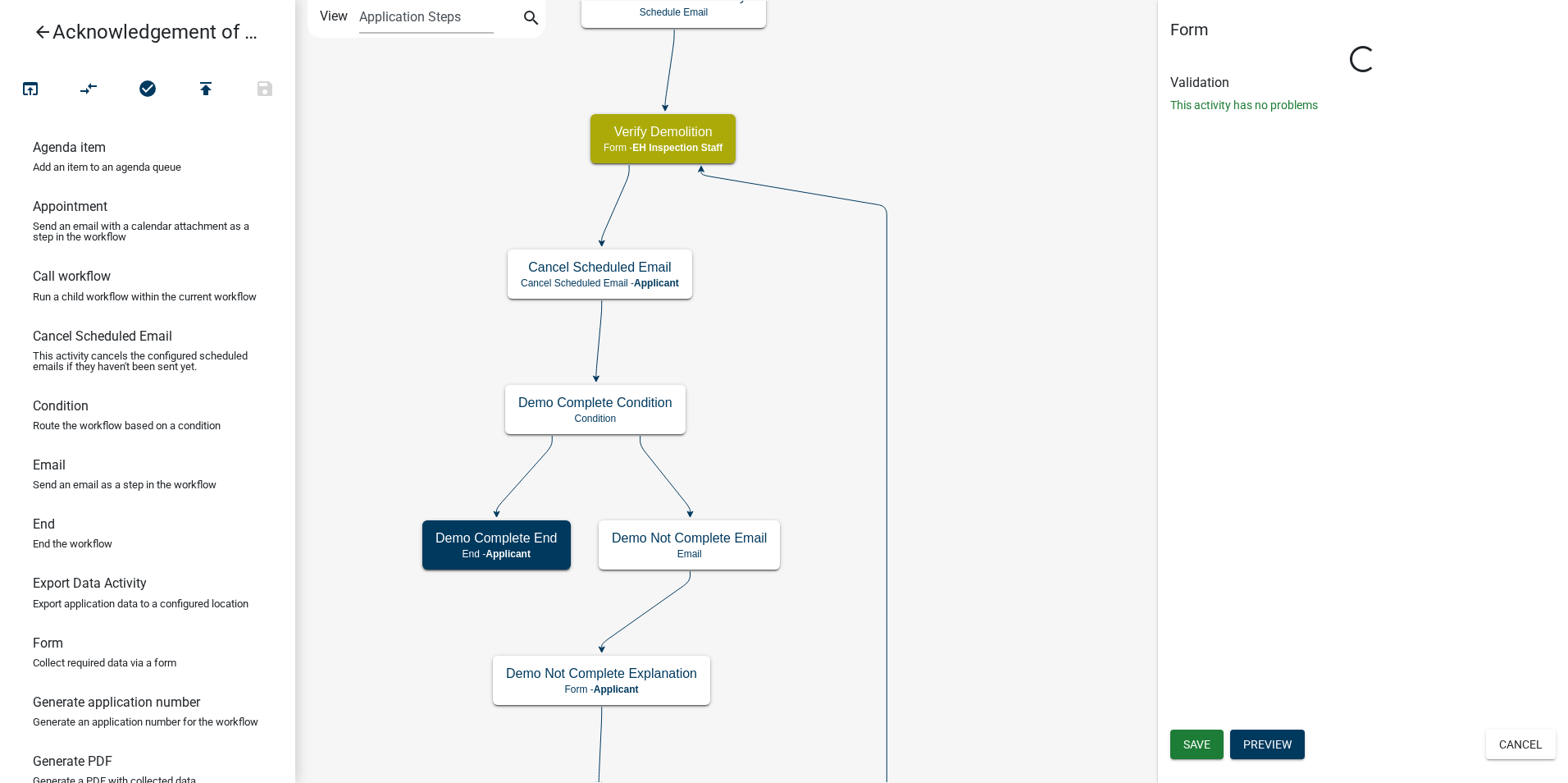
select select "B112E396-40EF-4858-AE7C-AB0894FDBB84"
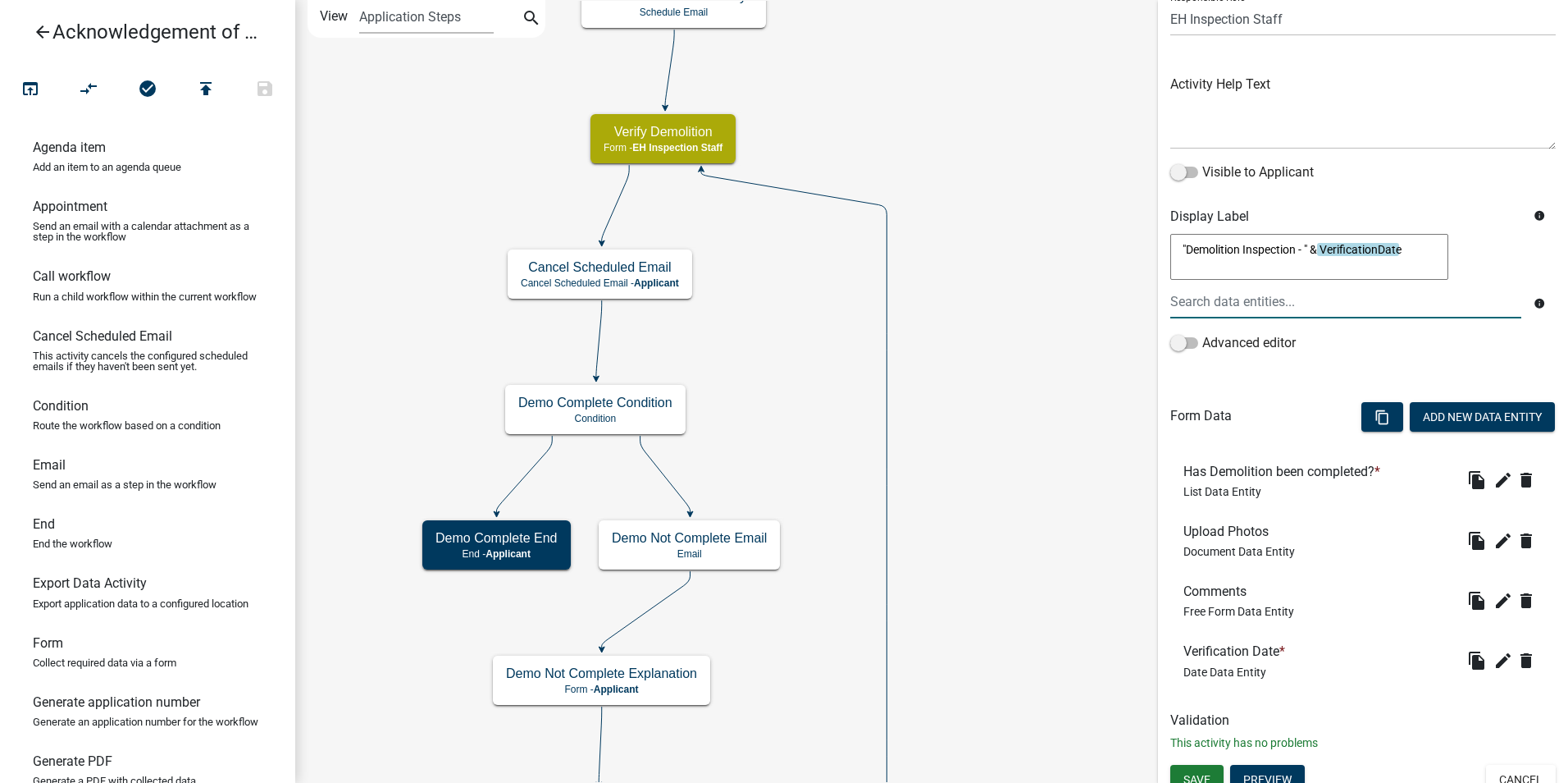
scroll to position [152, 0]
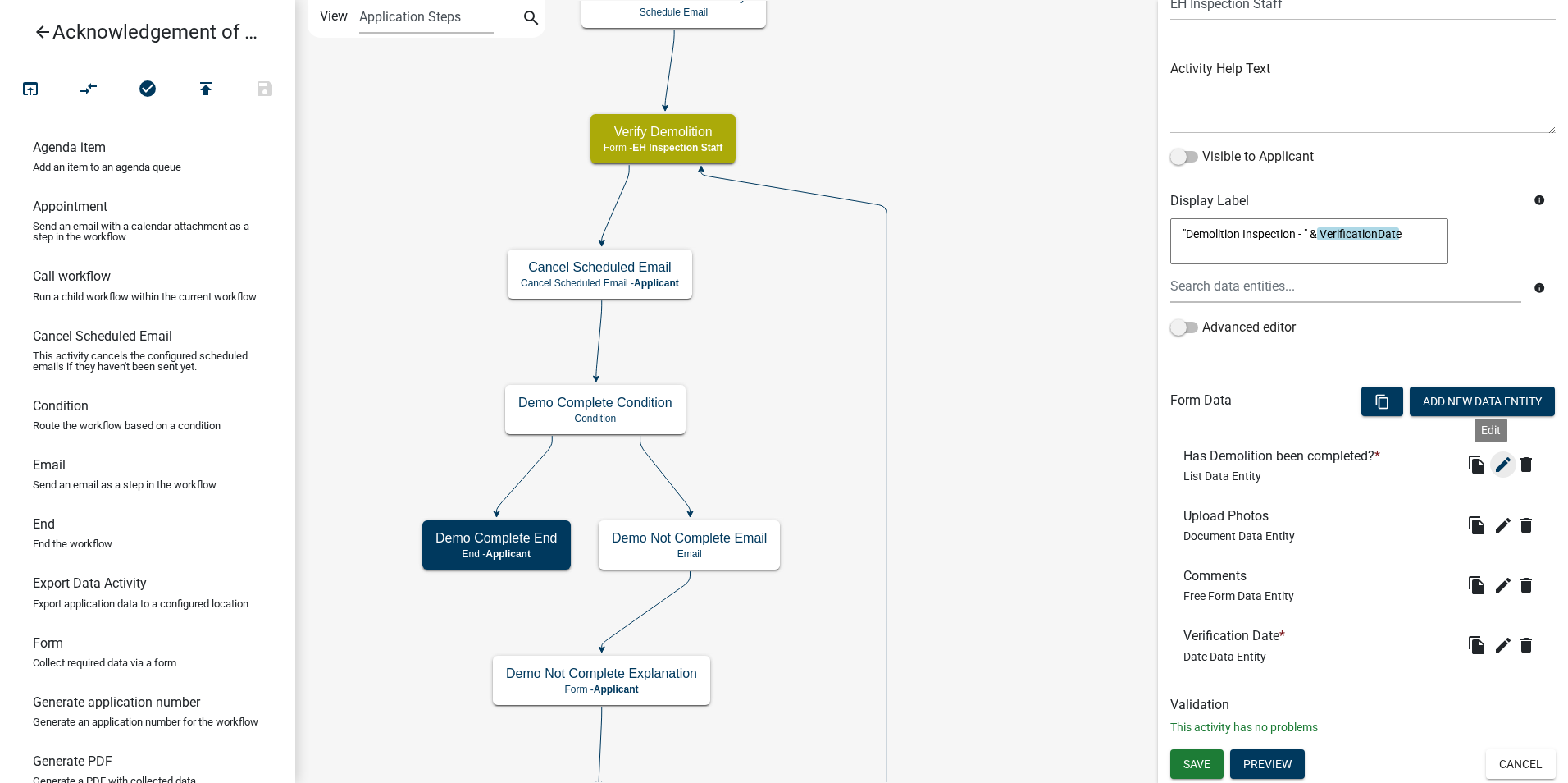
click at [1494, 471] on icon "edit" at bounding box center [1503, 464] width 19 height 19
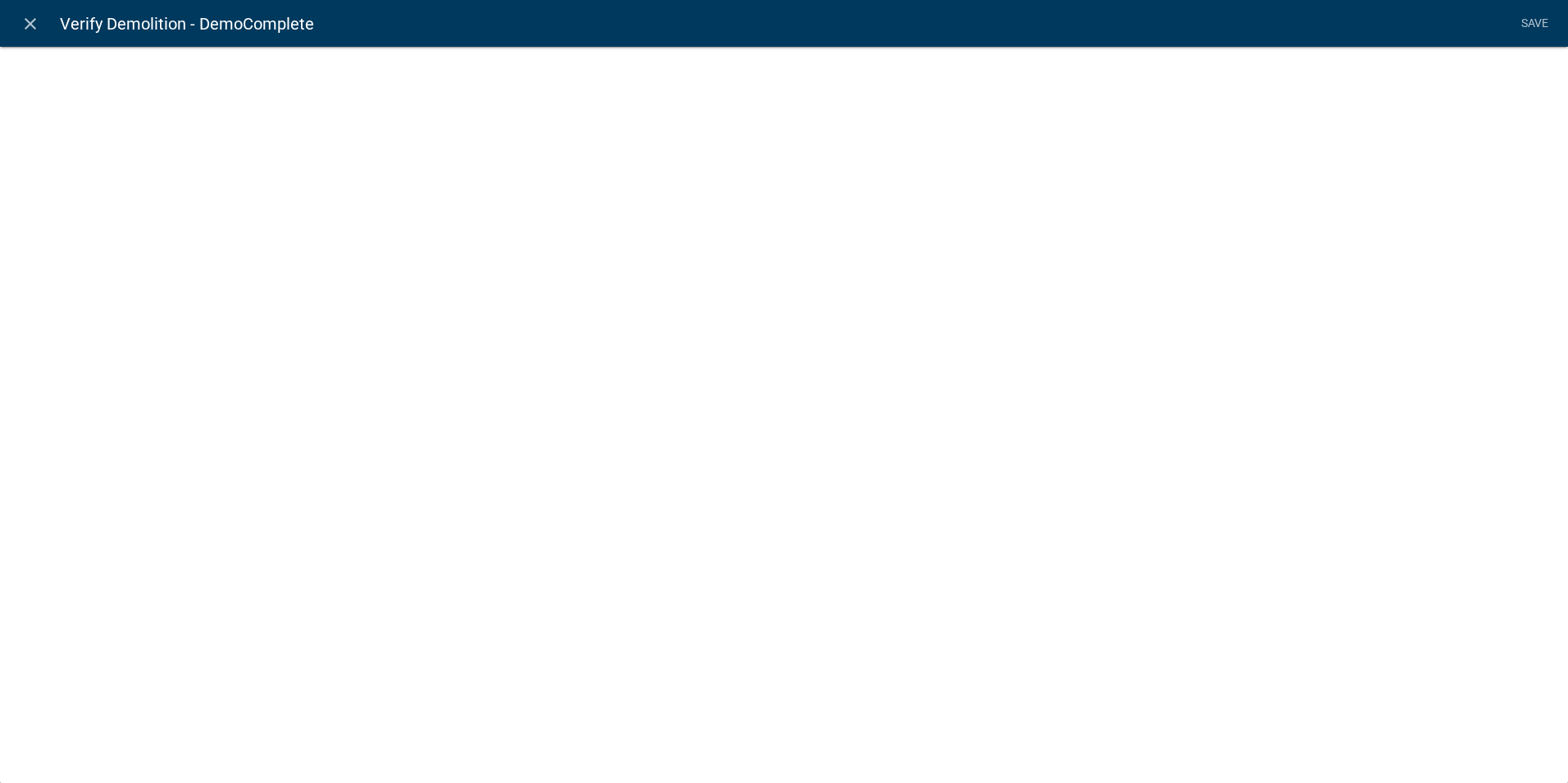
select select "list-data"
select select
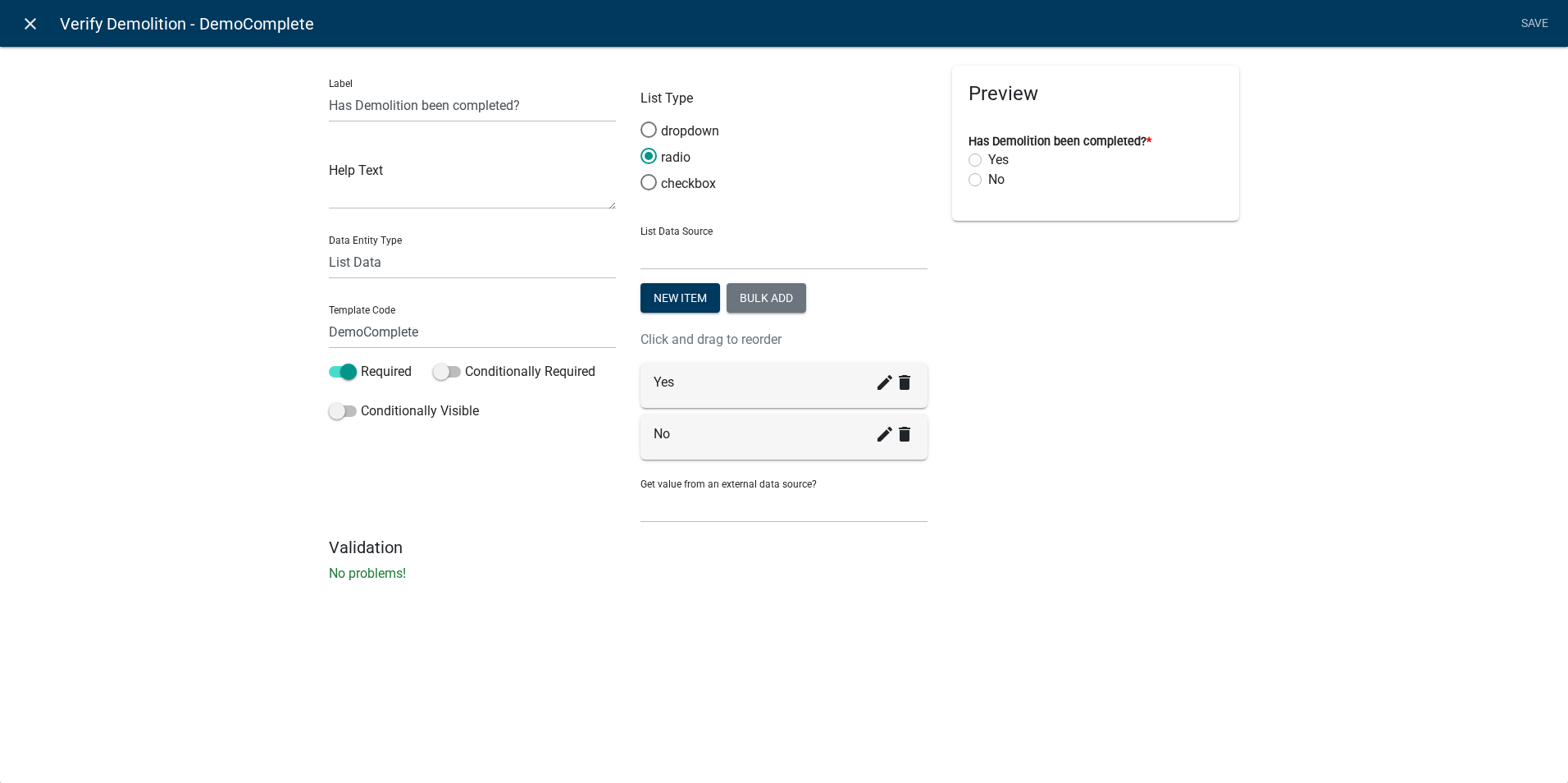
click at [25, 19] on icon "close" at bounding box center [30, 24] width 19 height 19
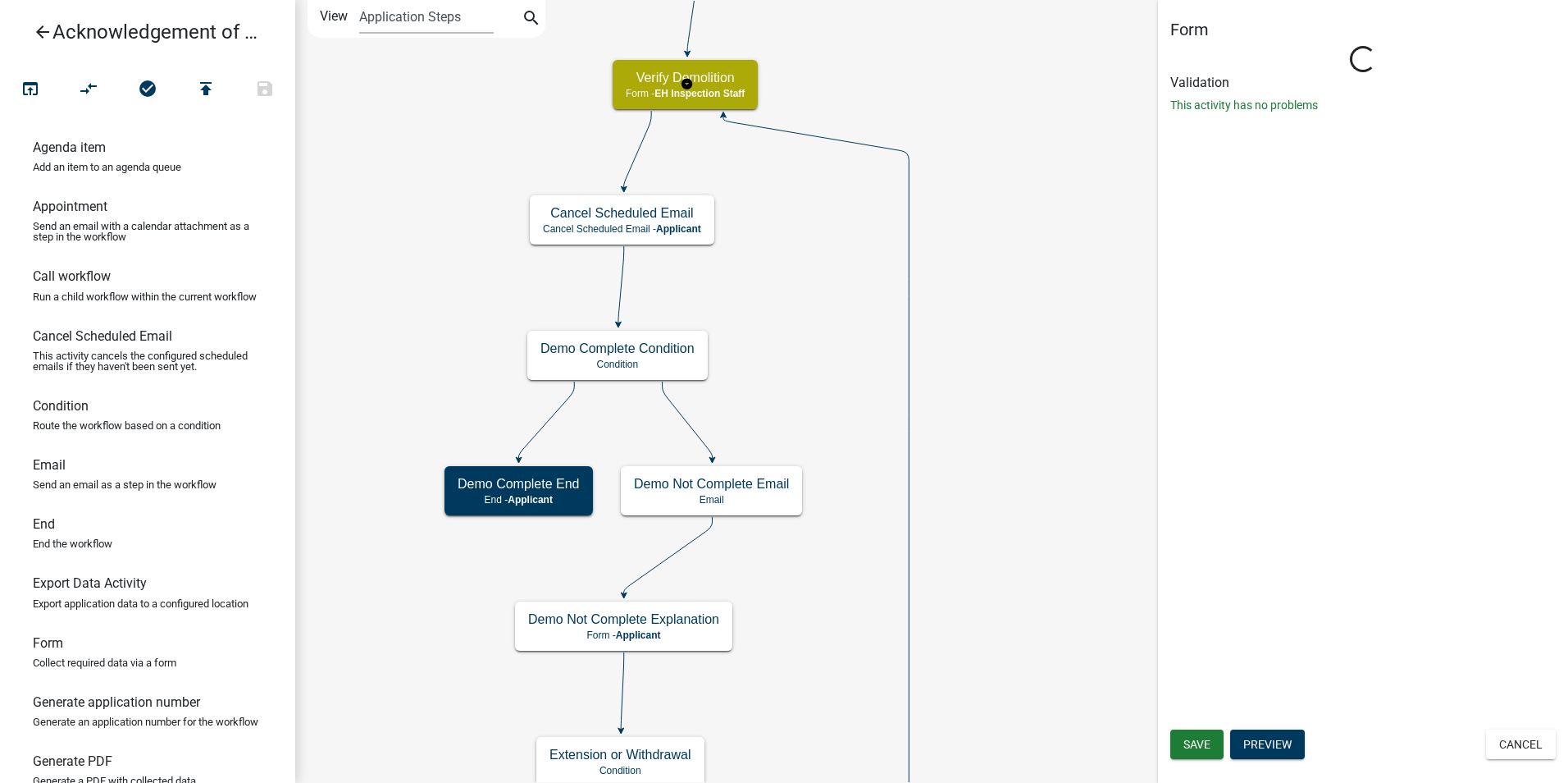
scroll to position [0, 0]
select select "B112E396-40EF-4858-AE7C-AB0894FDBB84"
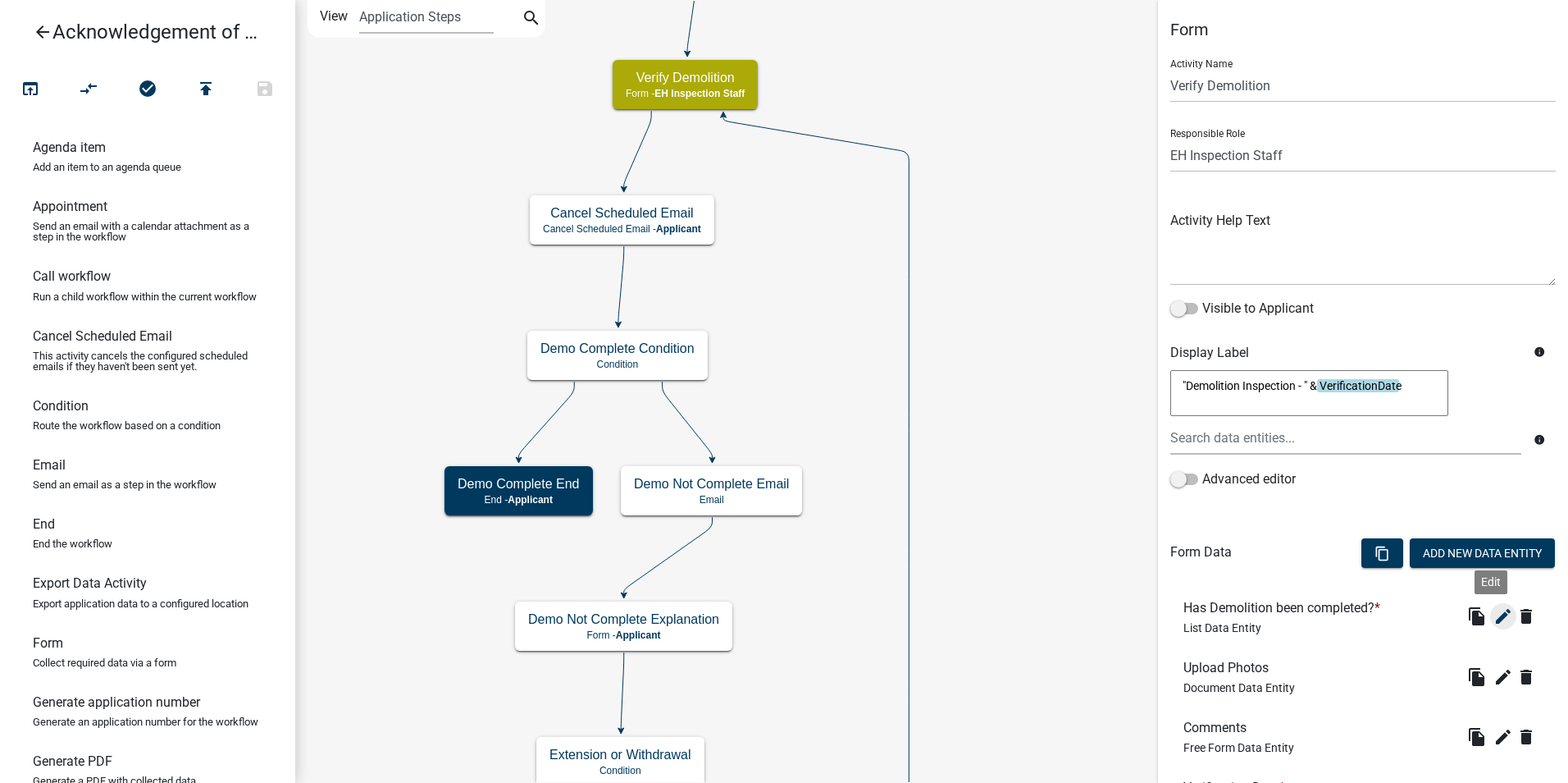
click at [1494, 616] on icon "edit" at bounding box center [1503, 616] width 19 height 19
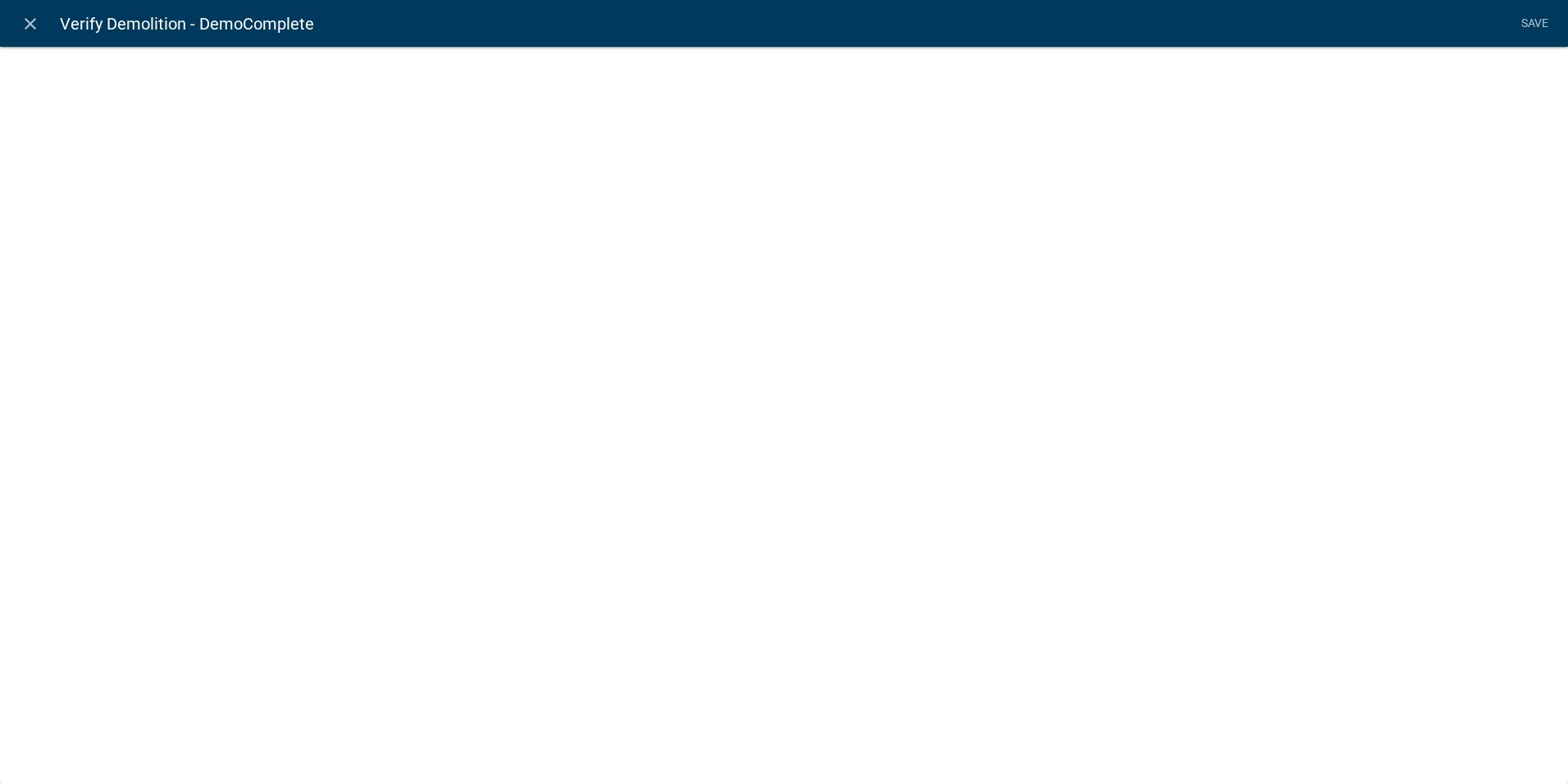
select select "list-data"
select select
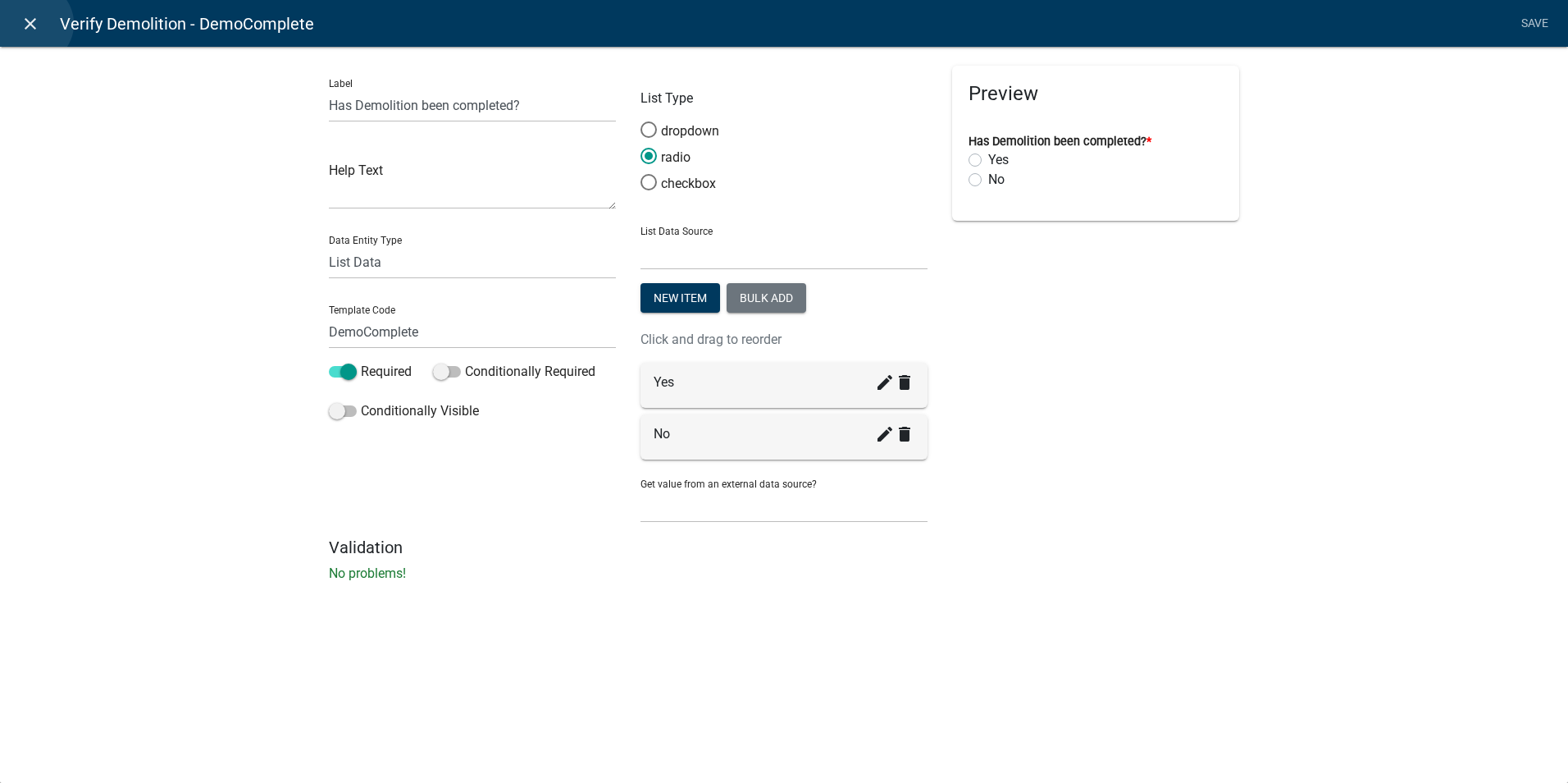
click at [32, 24] on icon "close" at bounding box center [30, 24] width 19 height 19
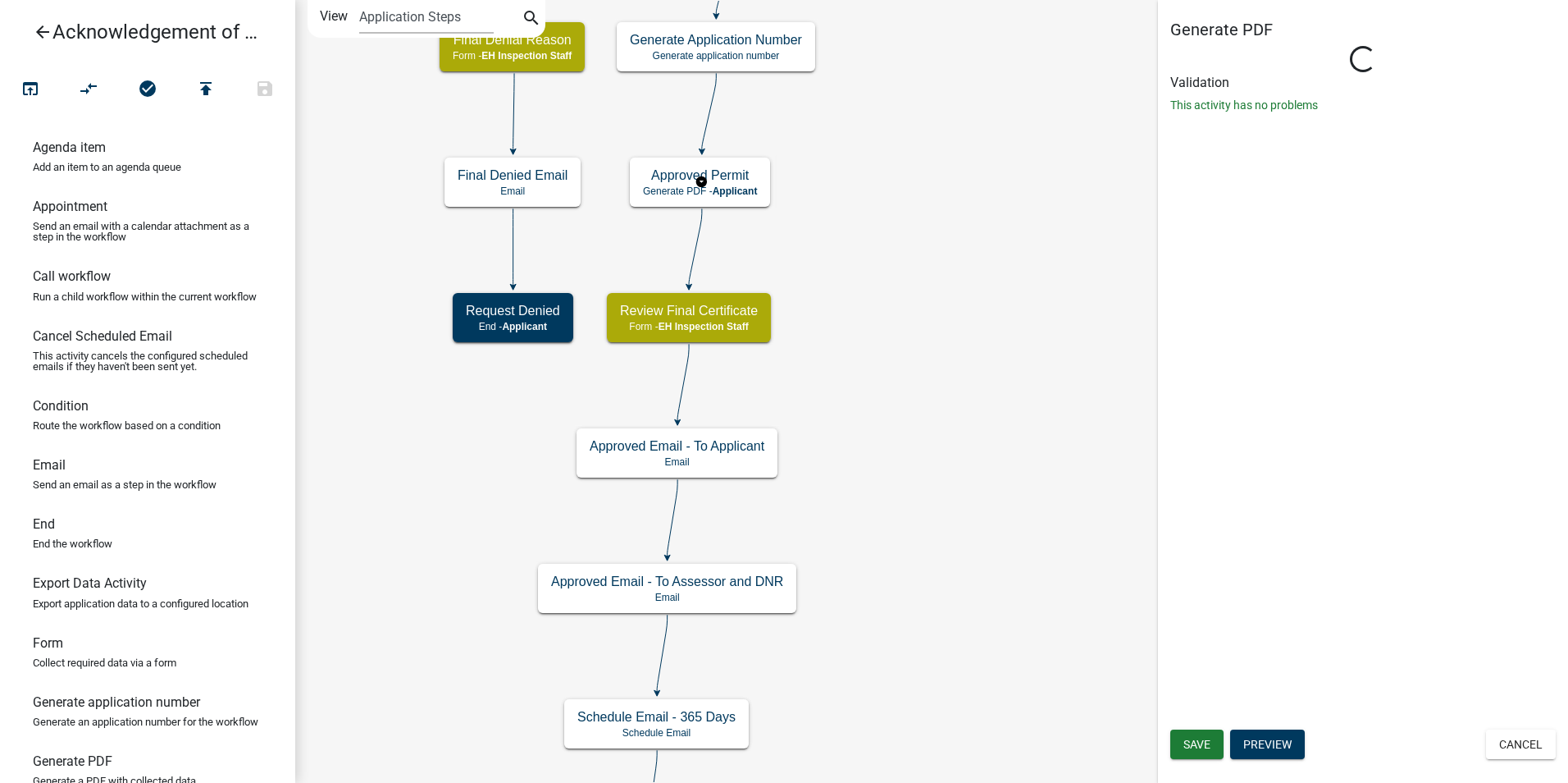
select select "B112E396-40EF-4858-AE7C-AB0894FDBB84"
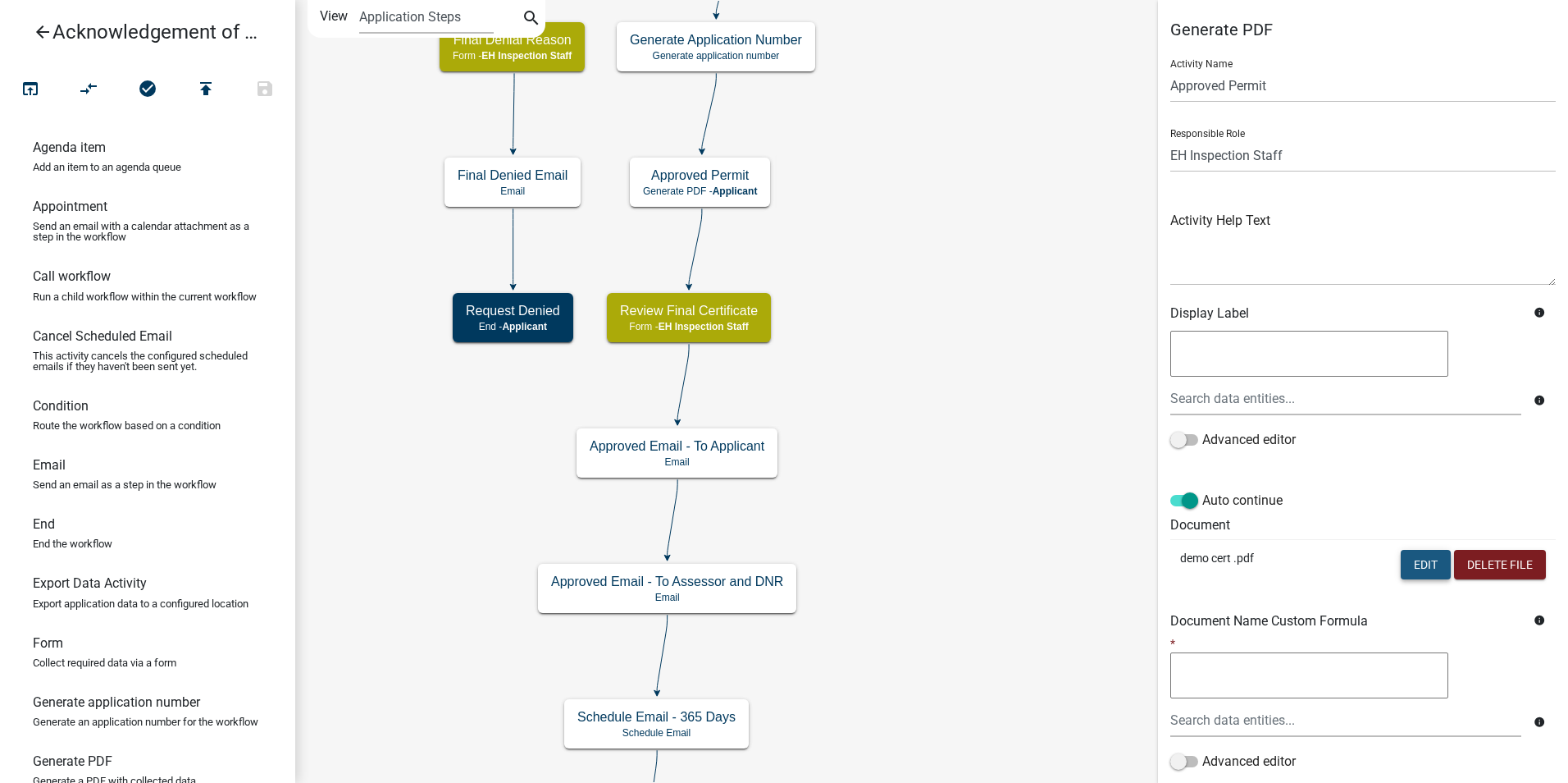
click at [1407, 571] on button "Edit" at bounding box center [1426, 564] width 50 height 29
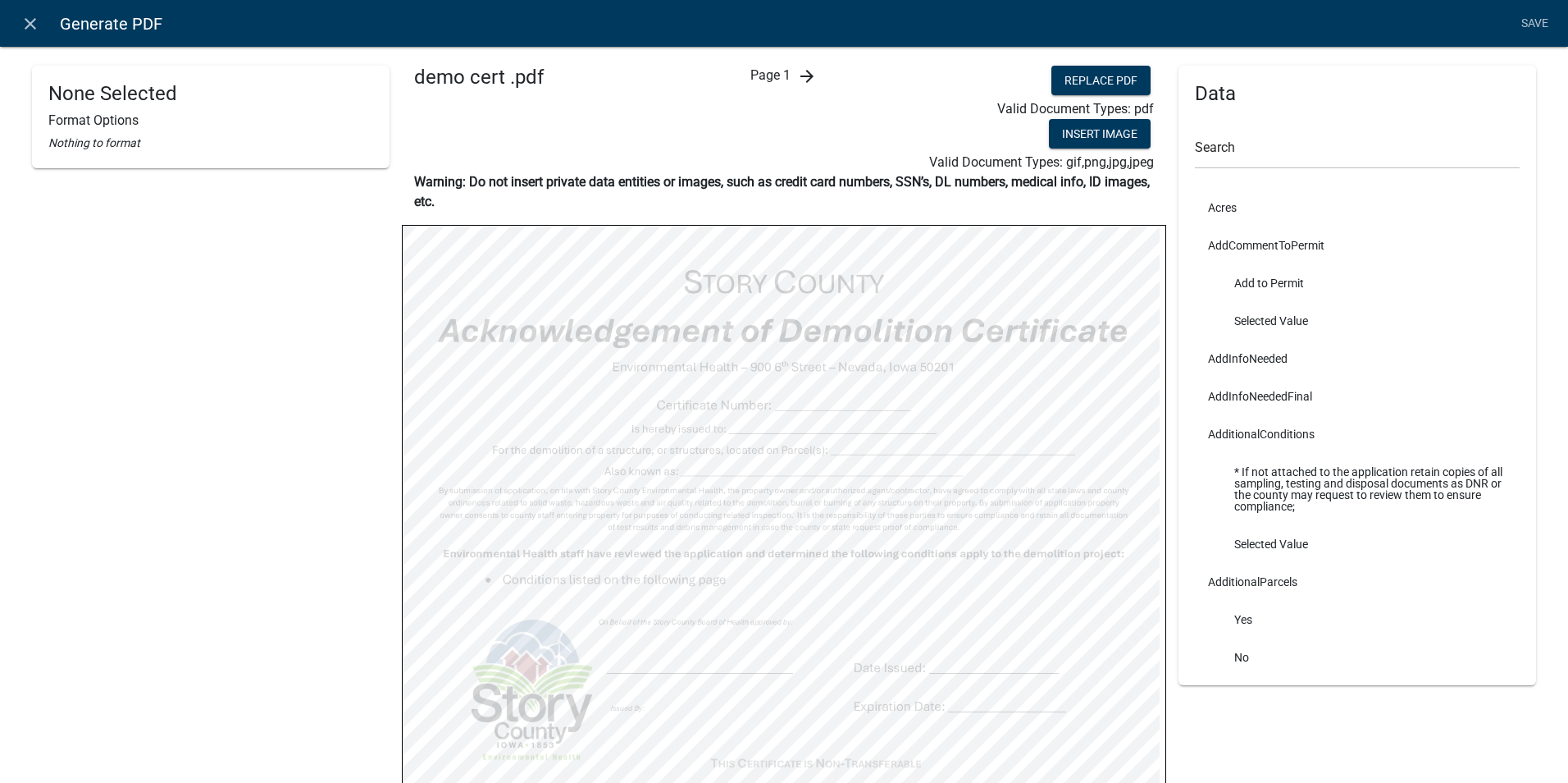
click at [802, 73] on icon "arrow_forward" at bounding box center [807, 76] width 19 height 19
click at [755, 80] on icon "arrow_back" at bounding box center [761, 76] width 19 height 19
click at [1226, 140] on input "text" at bounding box center [1357, 152] width 325 height 34
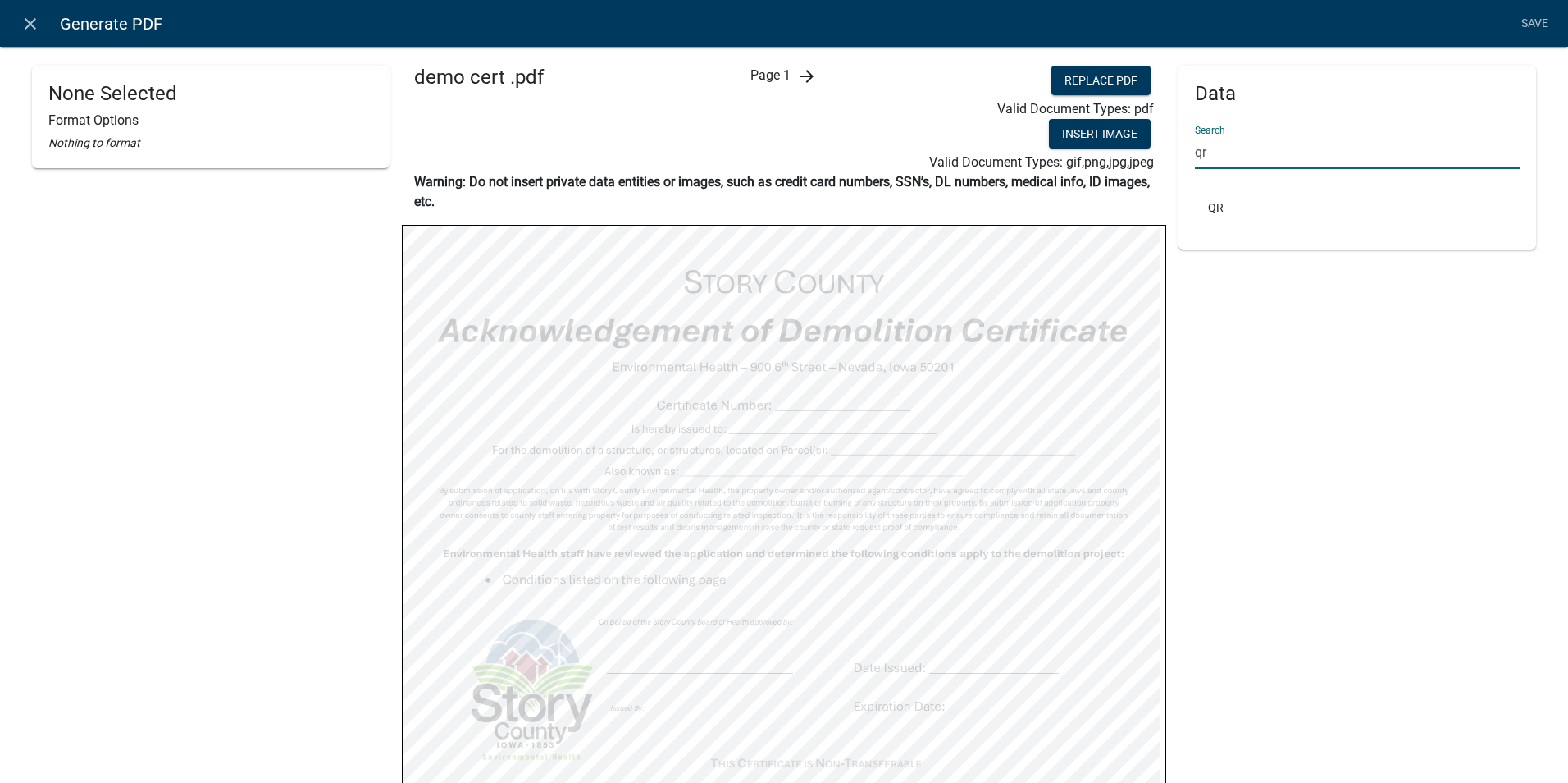
type input "q"
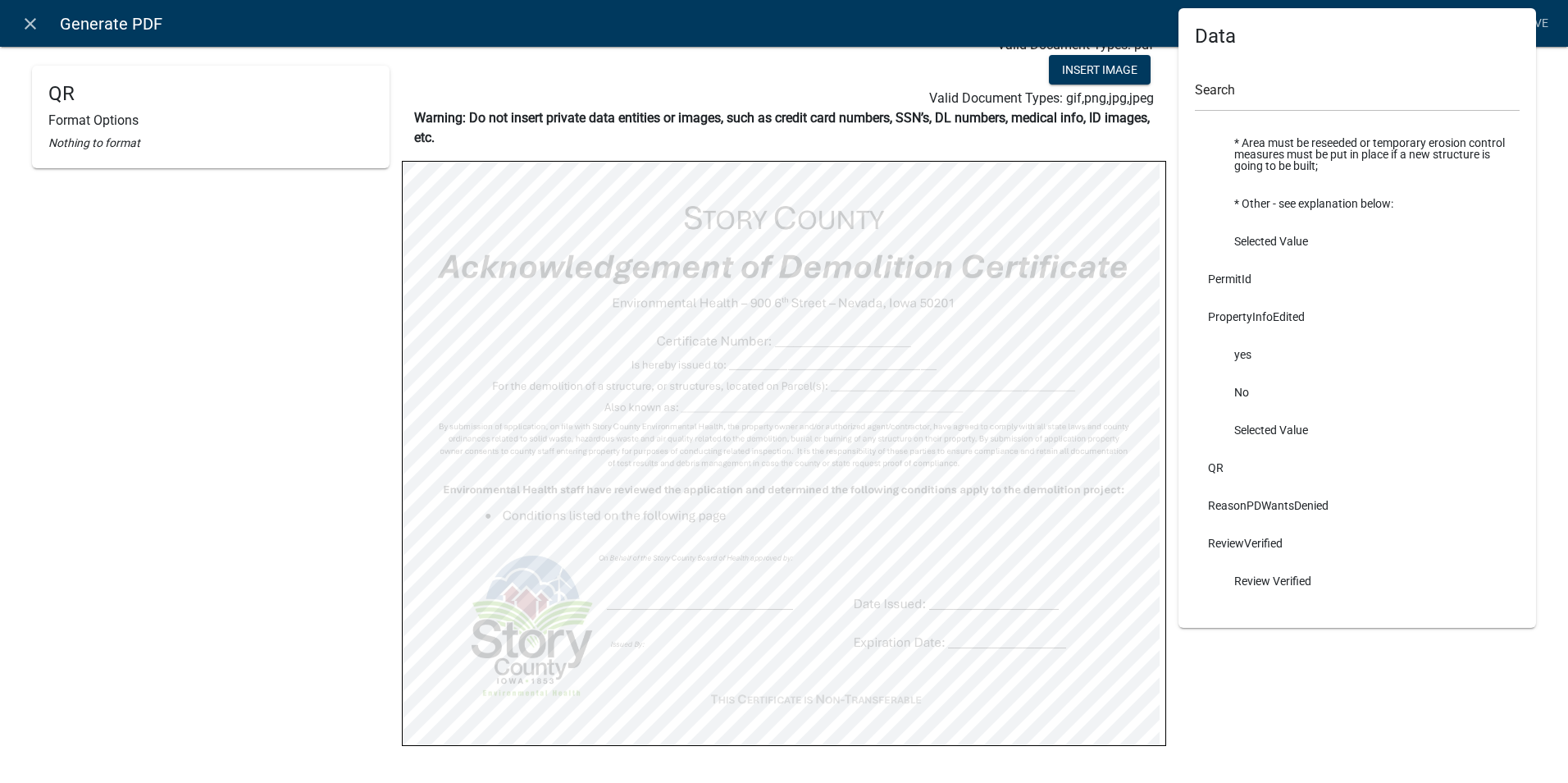
scroll to position [107, 0]
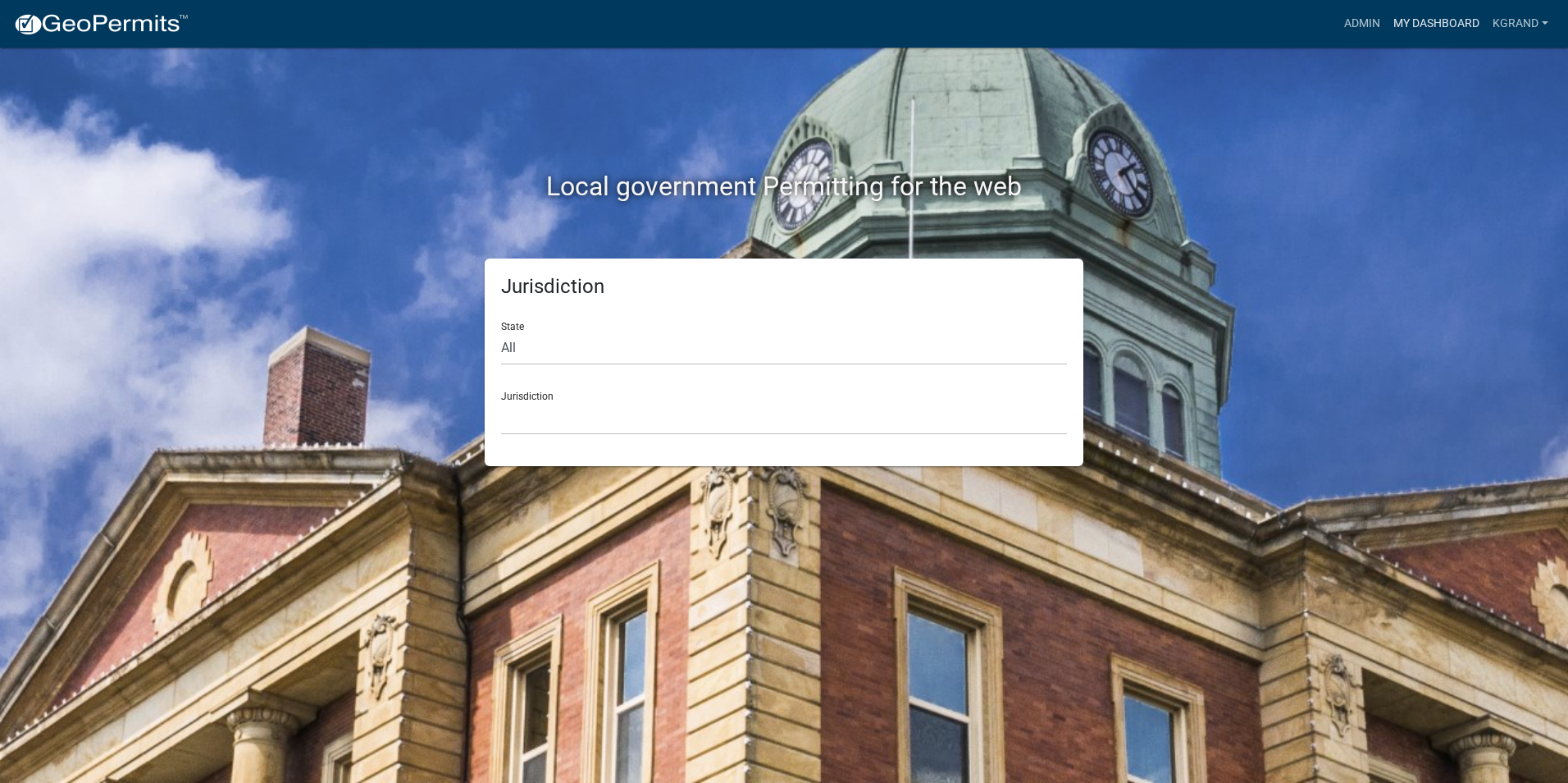
click at [1442, 29] on link "My Dashboard" at bounding box center [1436, 23] width 99 height 31
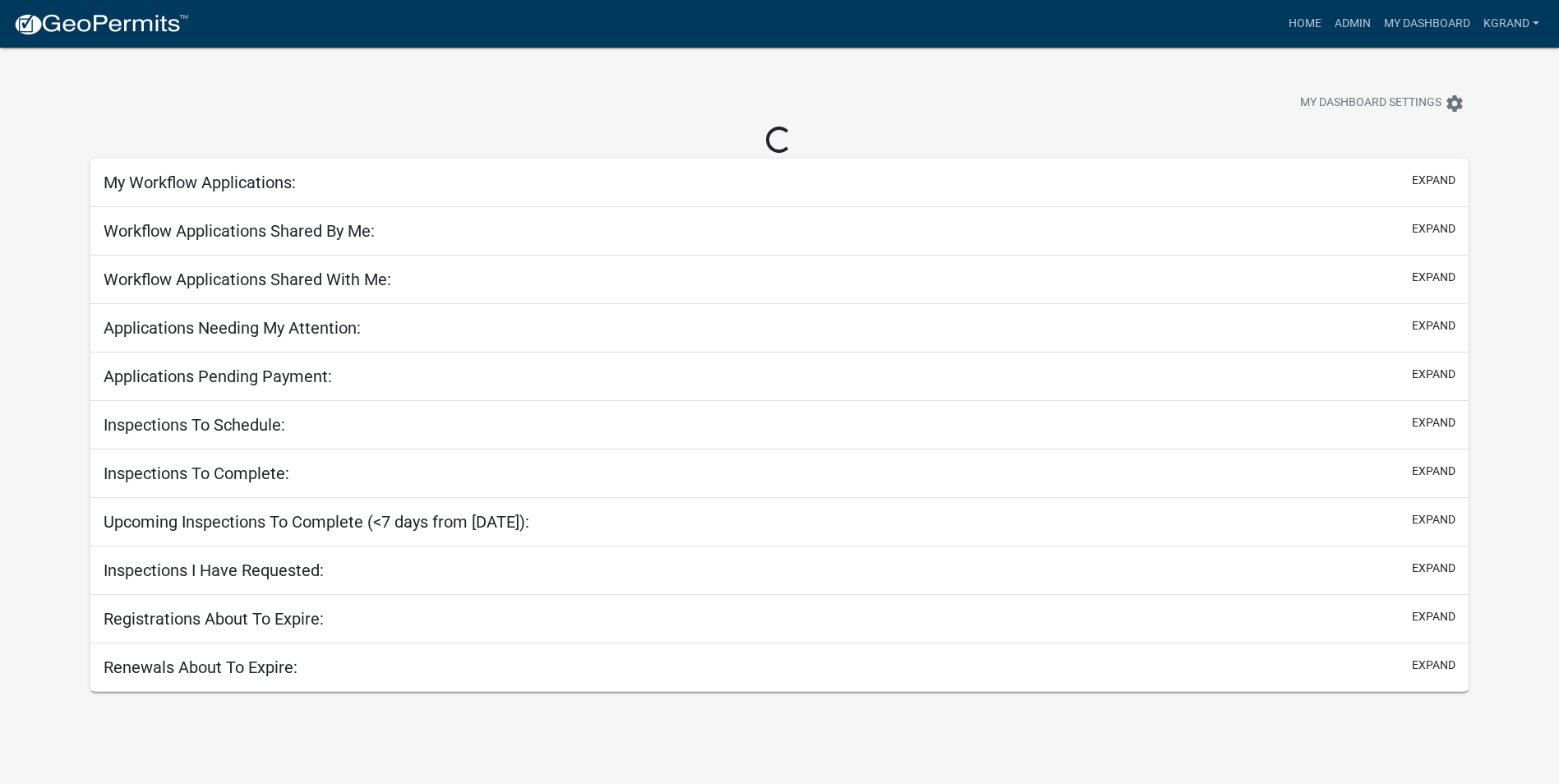
click at [106, 179] on h5 "My Workflow Applications:" at bounding box center [199, 182] width 192 height 19
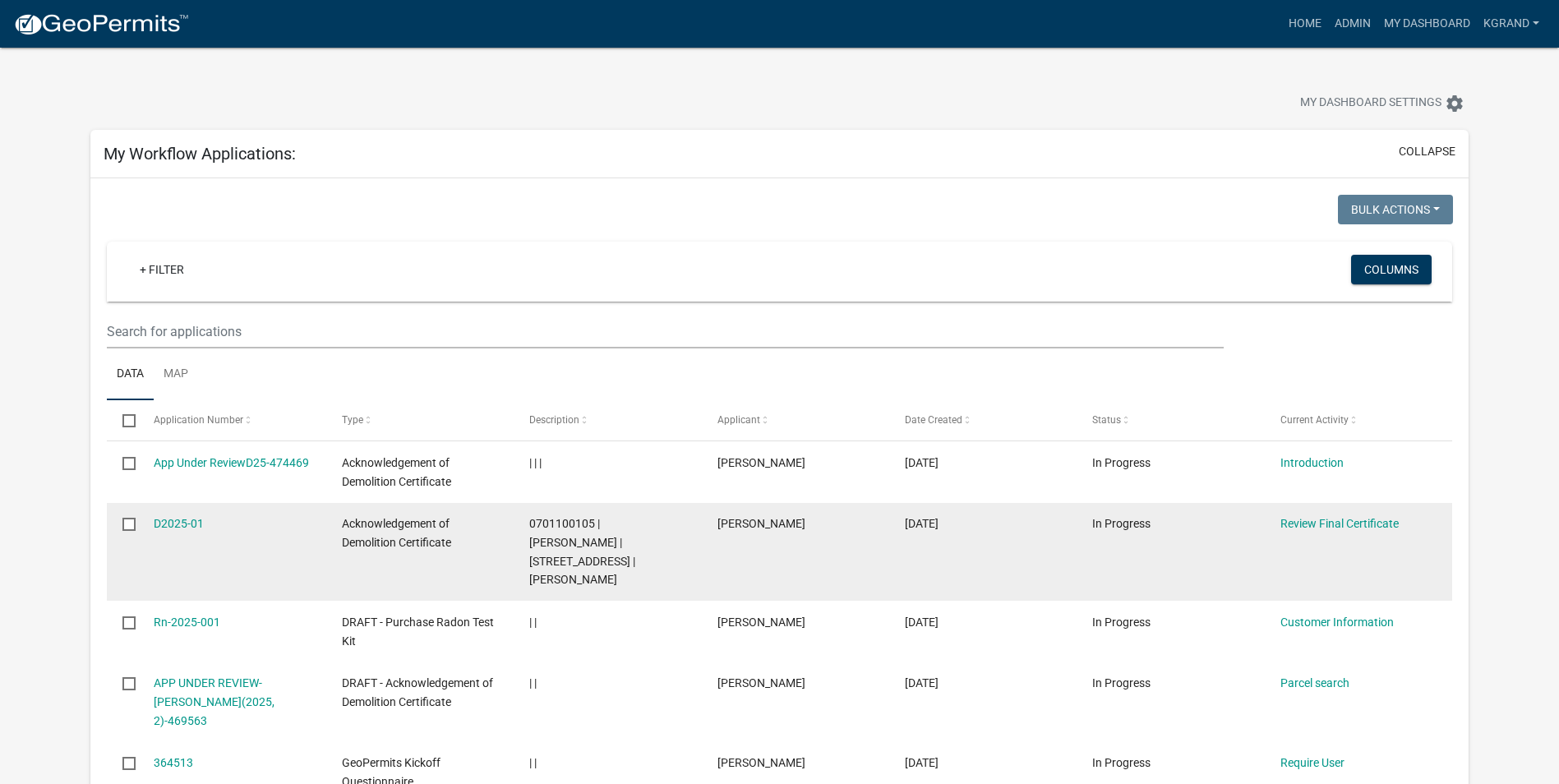
click at [362, 527] on span "Acknowledgement of Demolition Certificate" at bounding box center [396, 532] width 109 height 32
click at [179, 521] on link "D2025-01" at bounding box center [178, 523] width 51 height 13
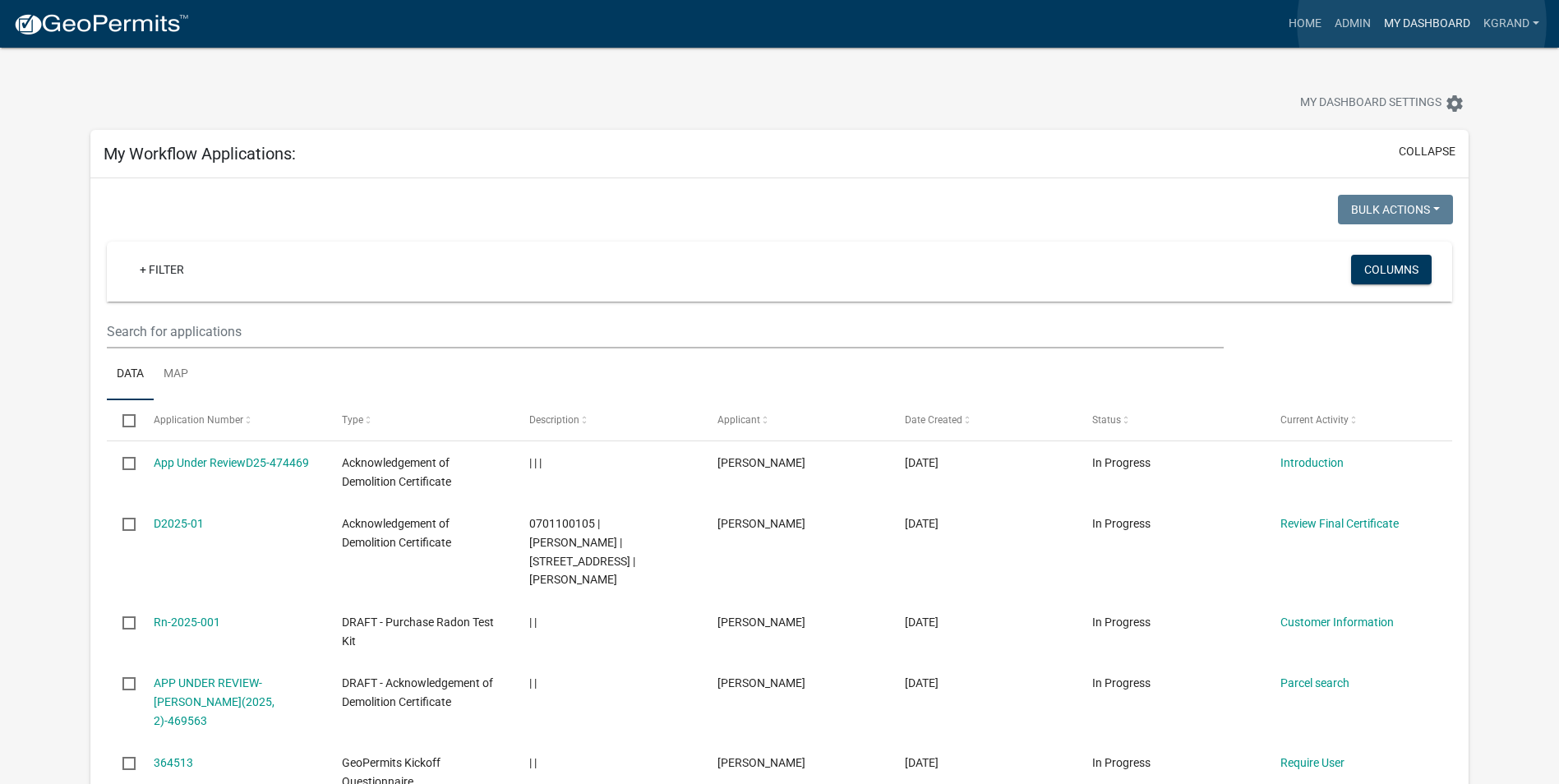
click at [1421, 23] on link "My Dashboard" at bounding box center [1427, 23] width 99 height 31
click at [1368, 13] on link "Admin" at bounding box center [1353, 23] width 50 height 31
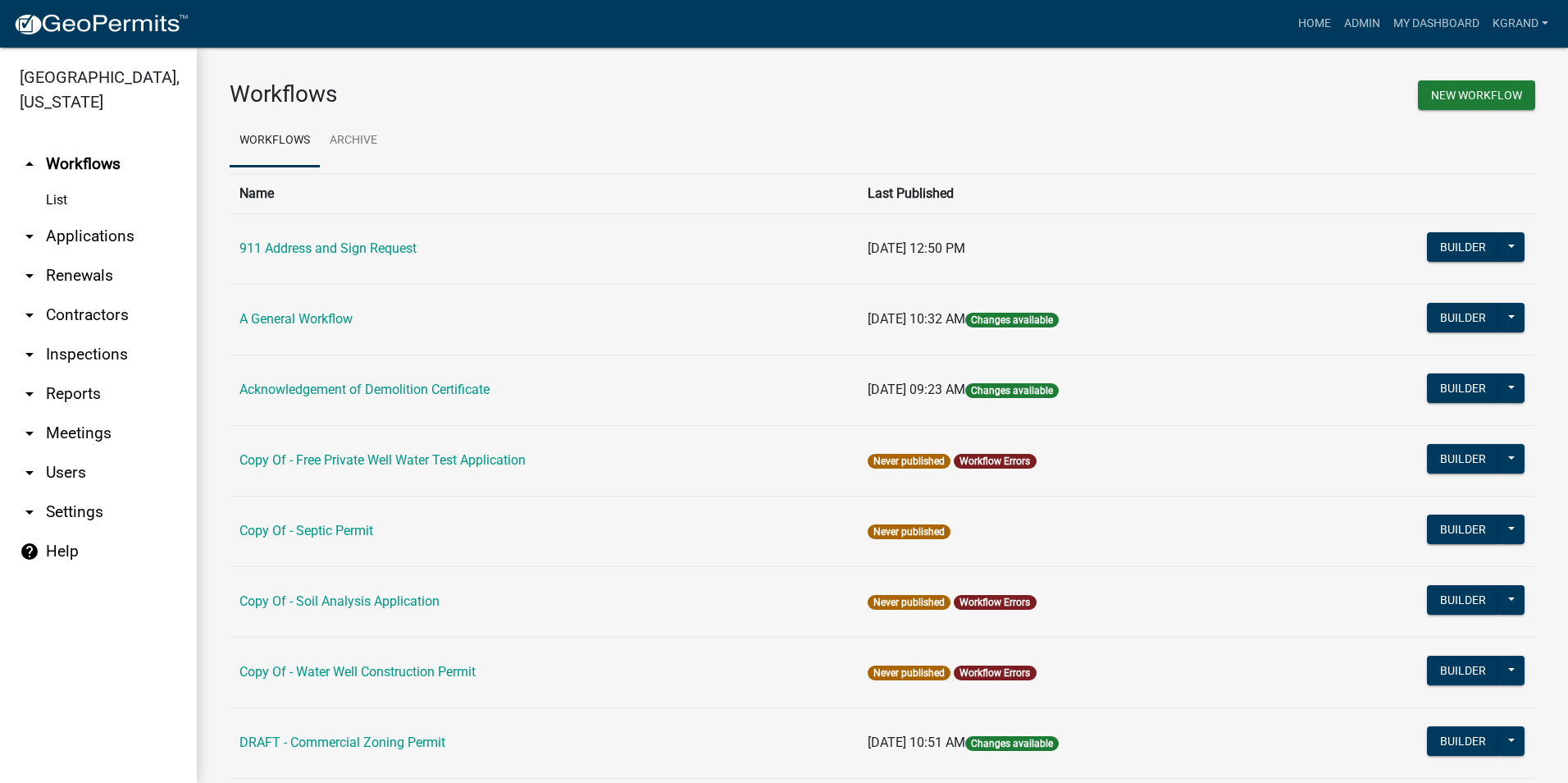
drag, startPoint x: 317, startPoint y: 395, endPoint x: 330, endPoint y: 392, distance: 13.3
click at [317, 395] on link "Acknowledgement of Demolition Certificate" at bounding box center [364, 389] width 250 height 16
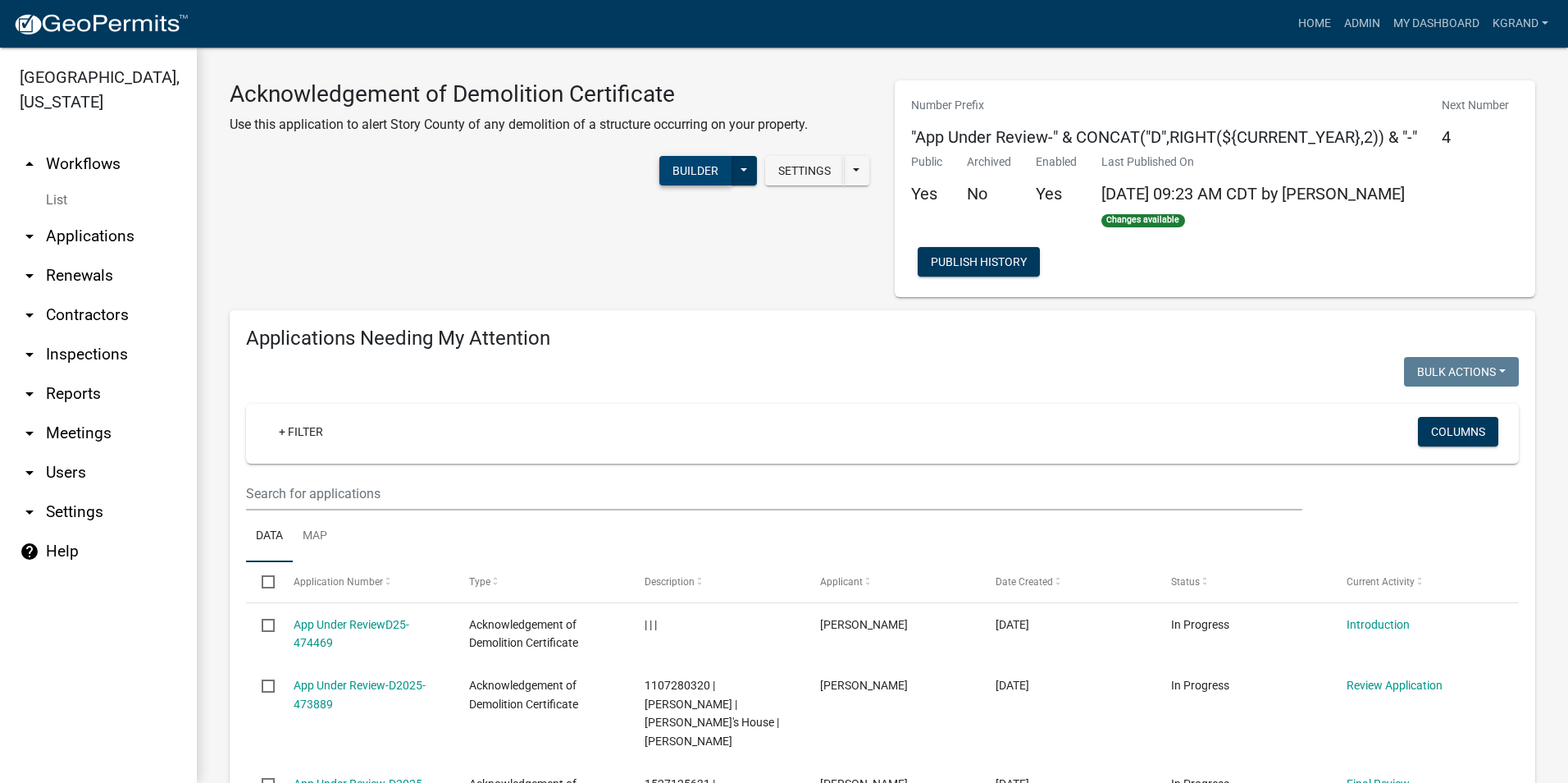
click at [685, 174] on button "Builder" at bounding box center [696, 170] width 73 height 29
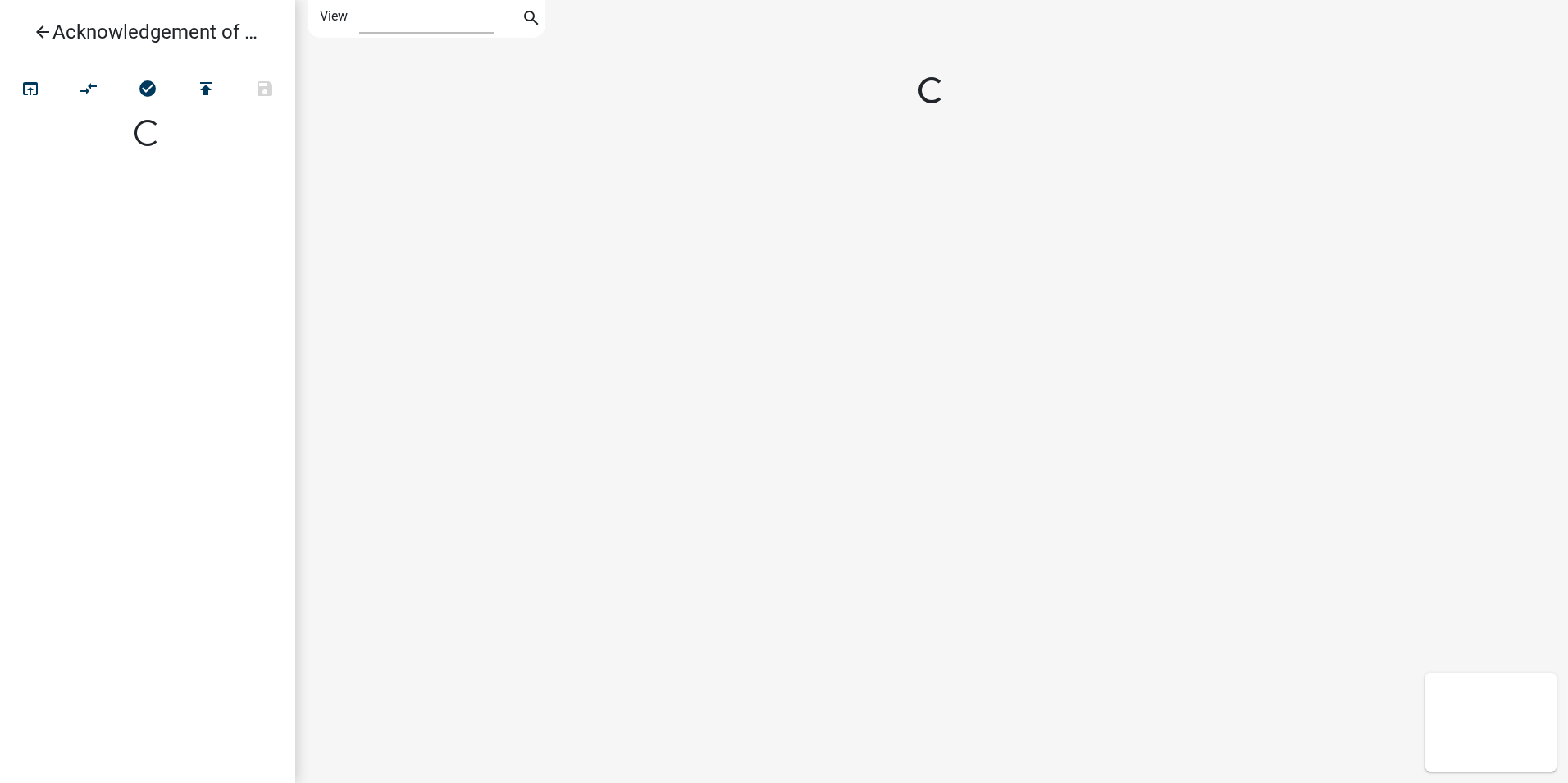
select select "1"
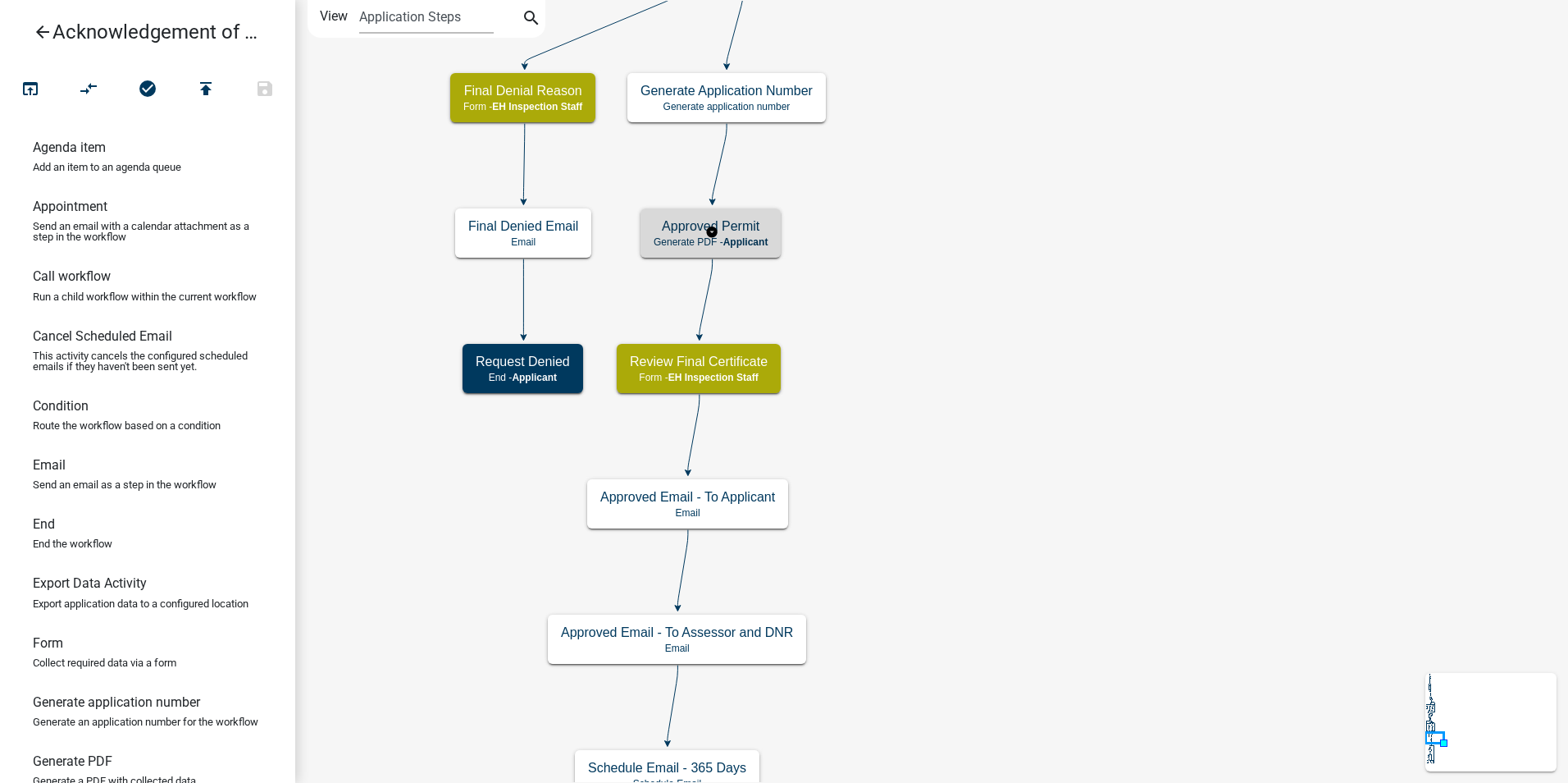
click at [730, 236] on span "Applicant" at bounding box center [746, 242] width 45 height 12
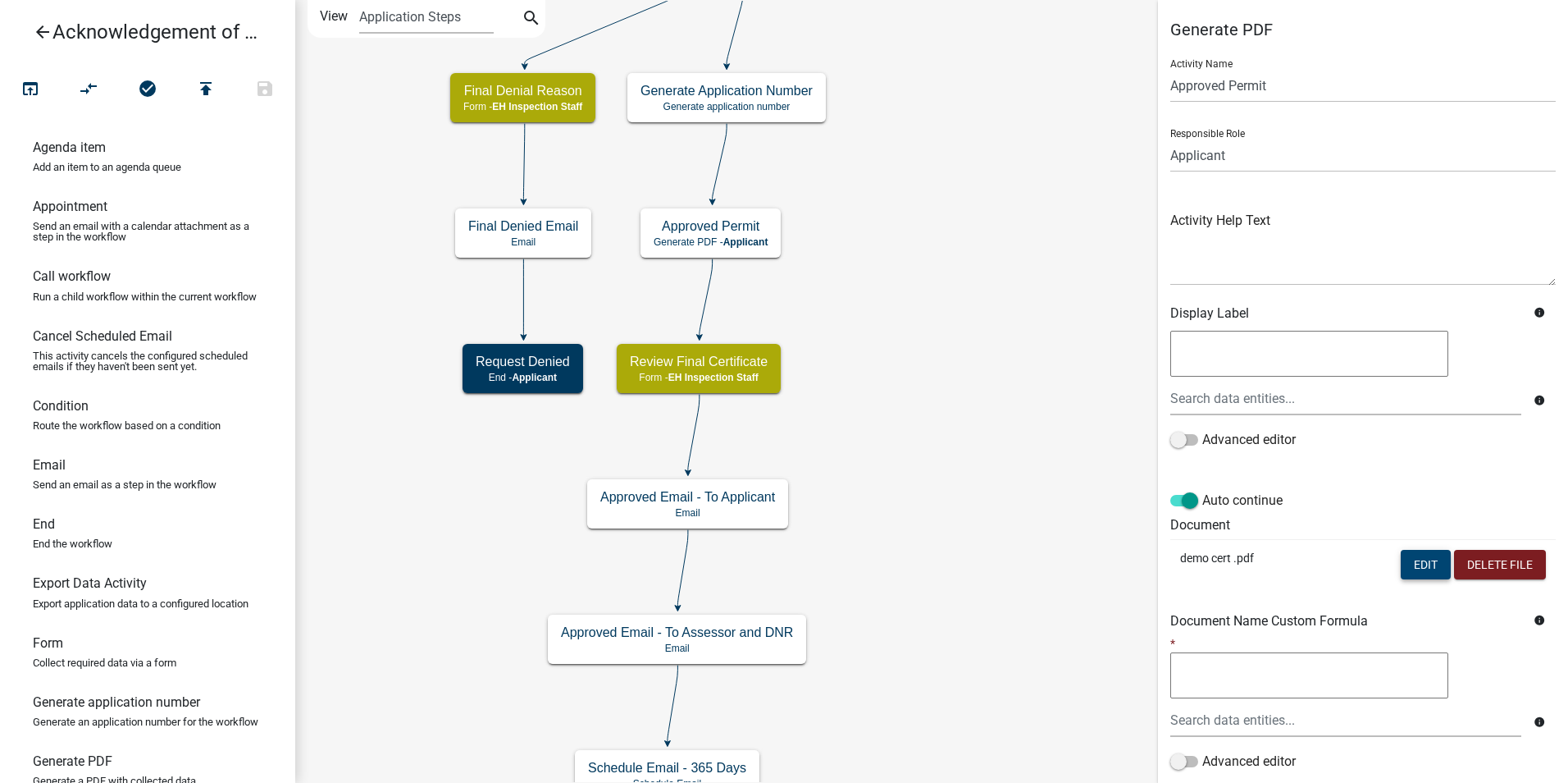
click at [1408, 565] on button "Edit" at bounding box center [1426, 564] width 50 height 29
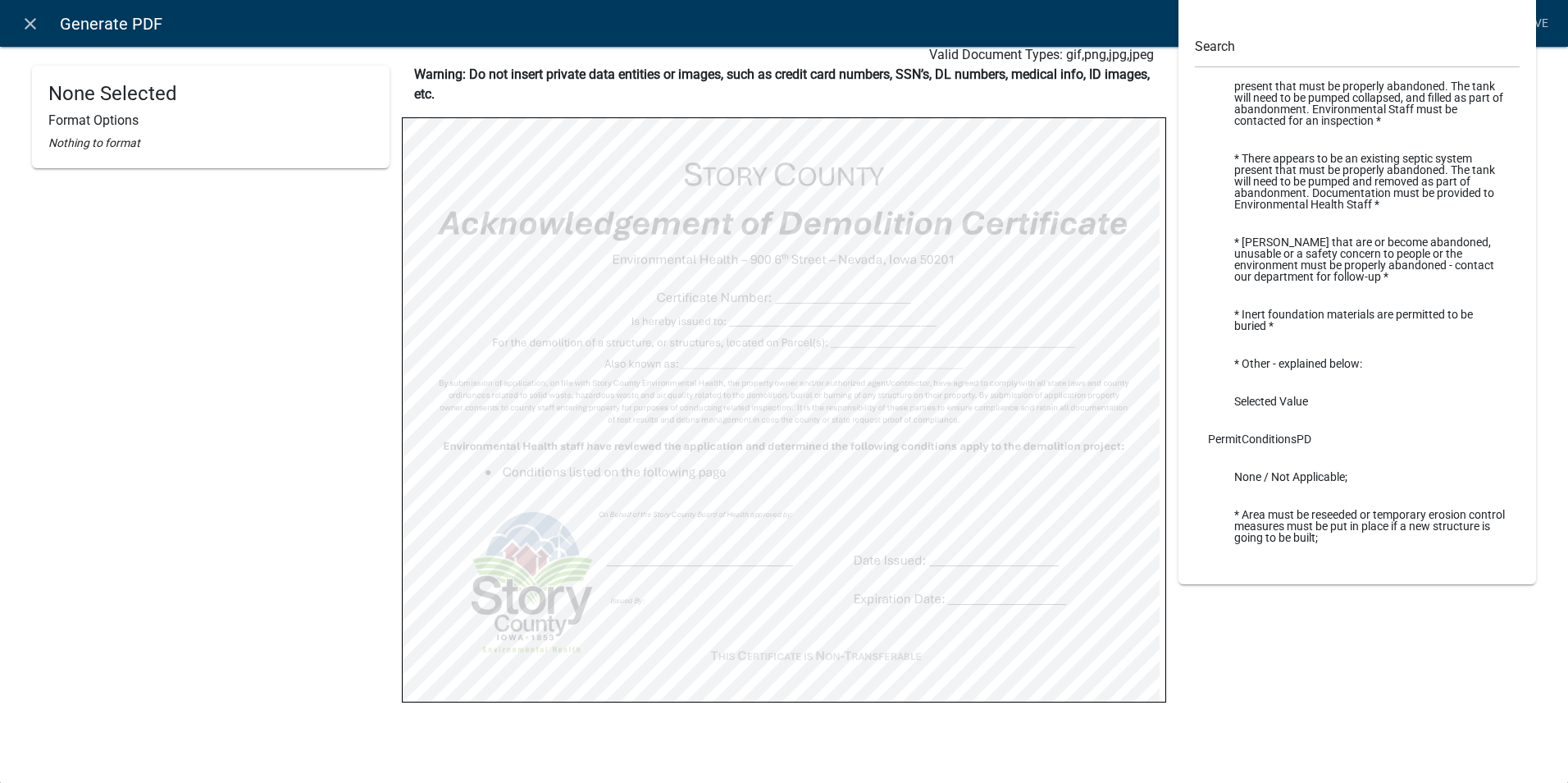
scroll to position [14589, 0]
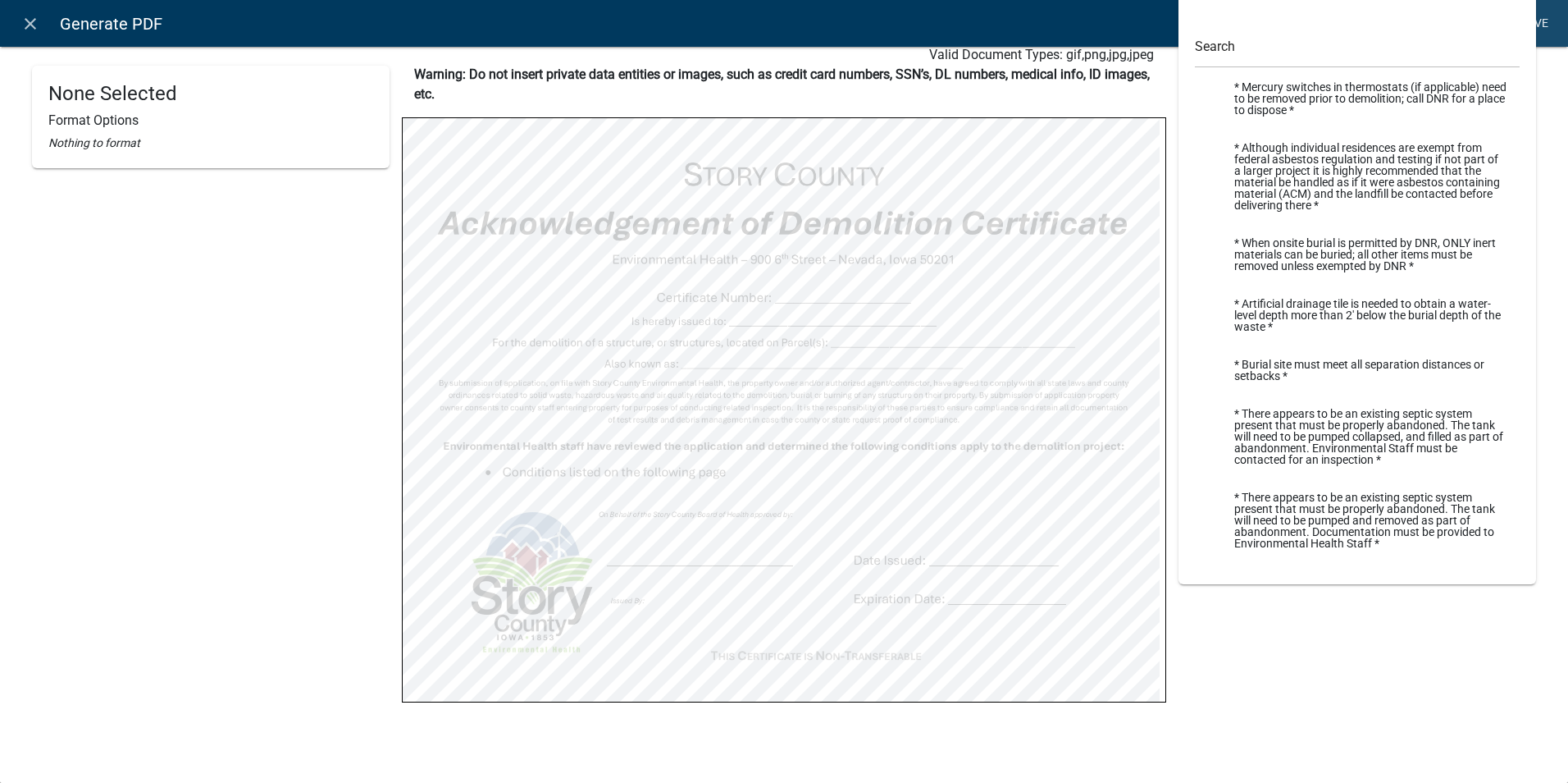
click at [1536, 31] on link "Save" at bounding box center [1534, 23] width 41 height 31
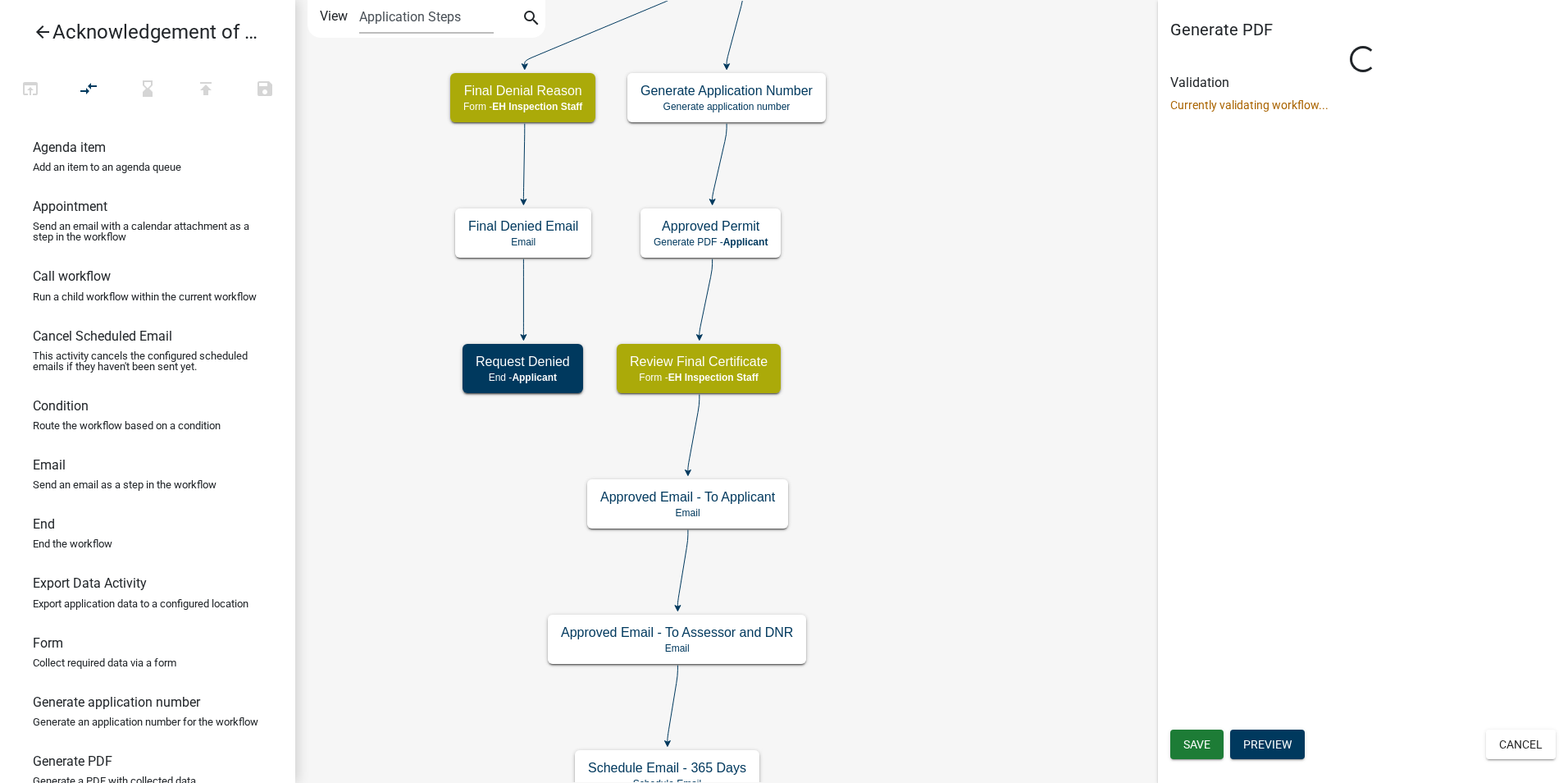
click at [1408, 565] on div "Generate PDF Loading... Activity Name Approved Permit Responsible Role Applican…" at bounding box center [1363, 391] width 410 height 783
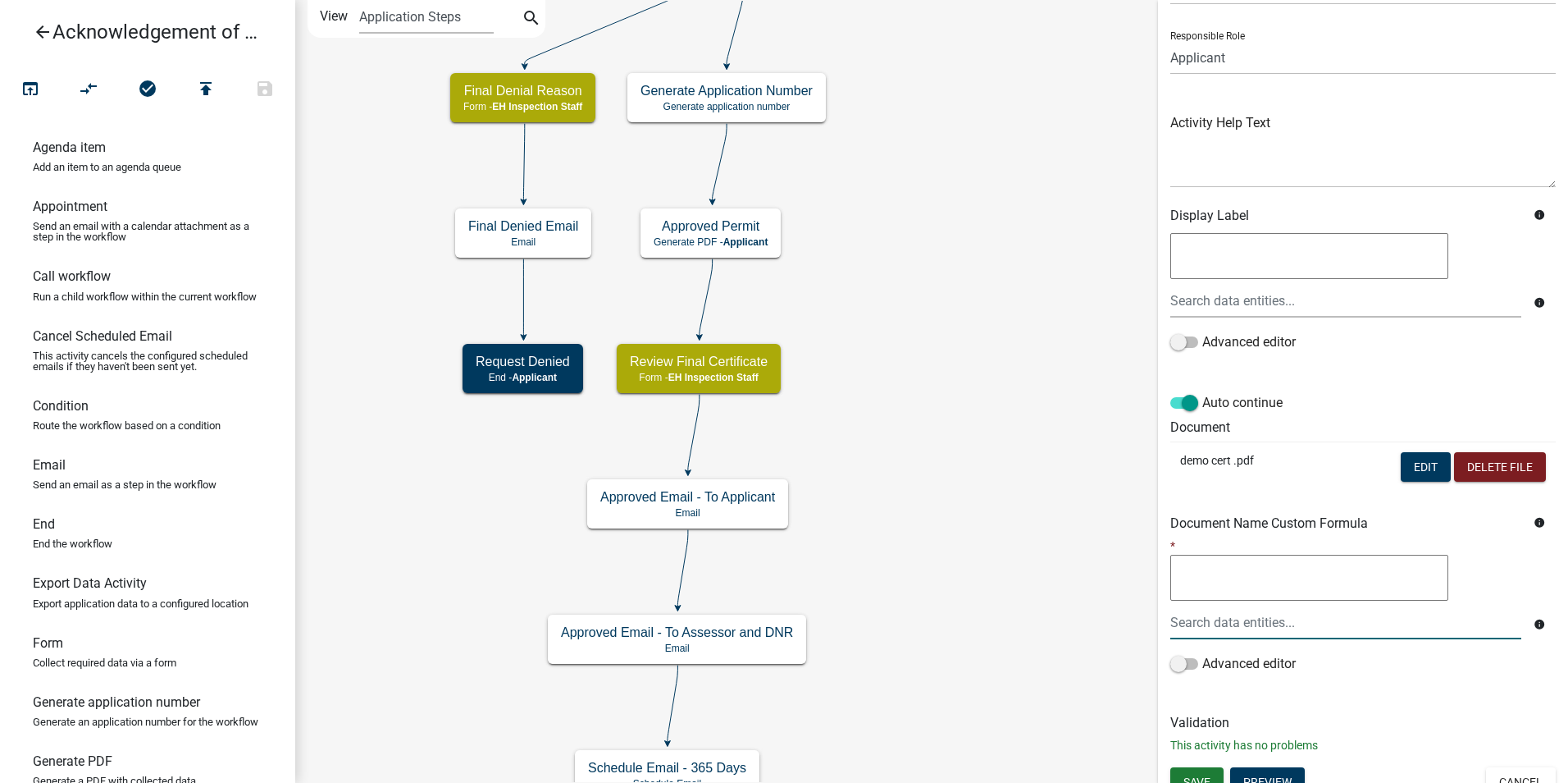
scroll to position [116, 0]
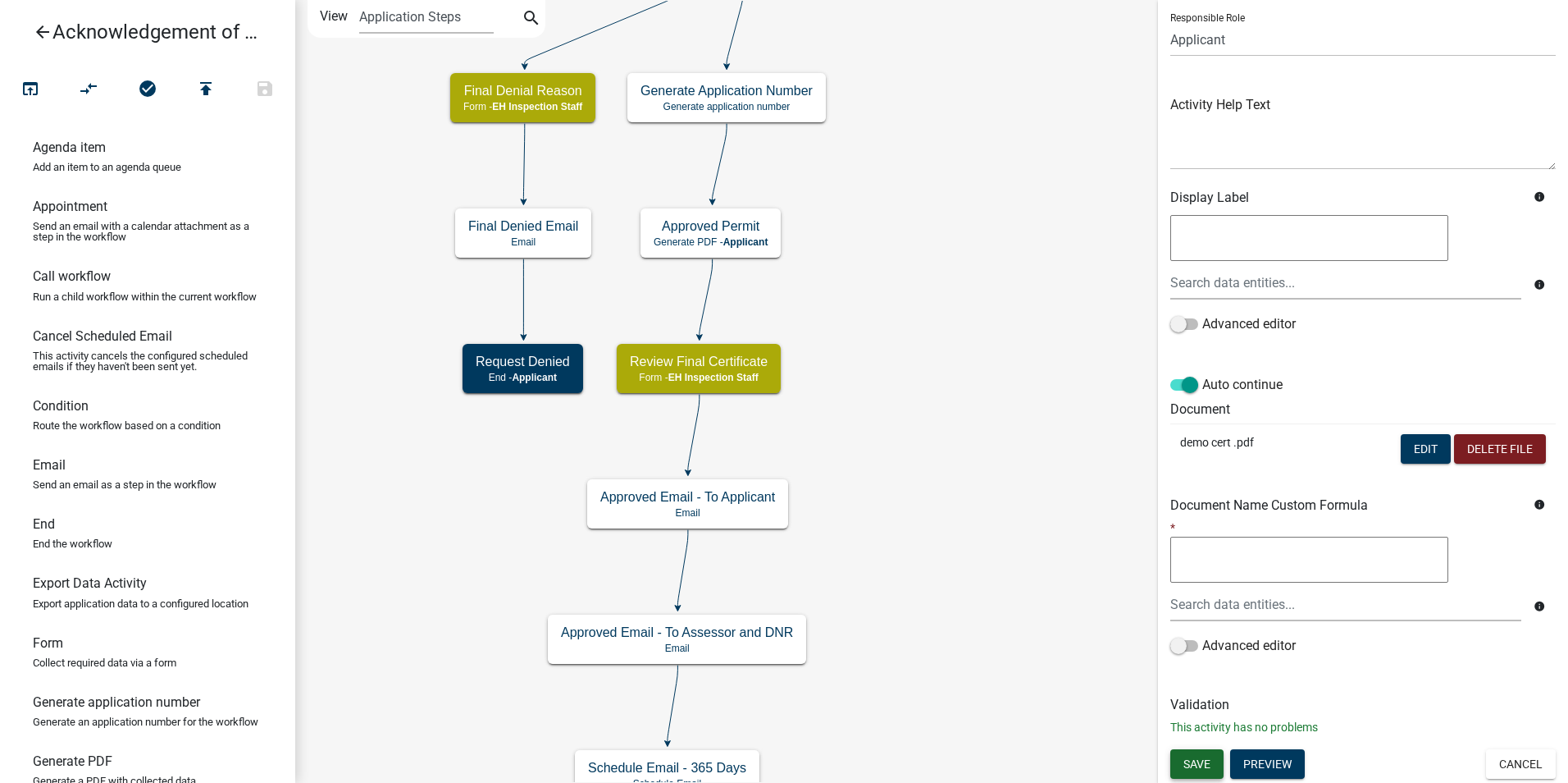
click at [1210, 754] on button "Save" at bounding box center [1197, 764] width 53 height 29
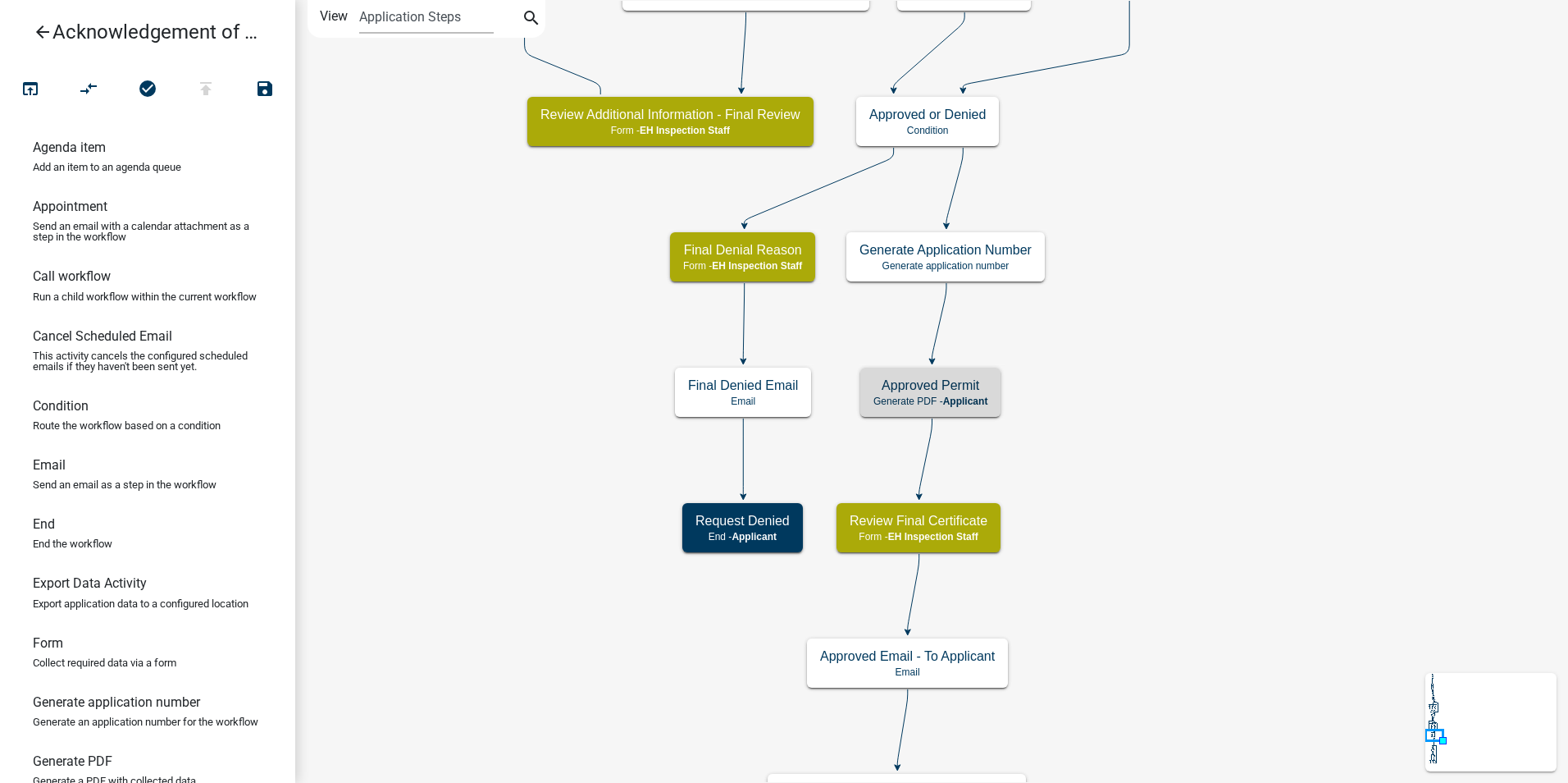
scroll to position [0, 0]
click at [940, 406] on p "Generate PDF - Applicant" at bounding box center [930, 401] width 114 height 12
click at [960, 395] on span "Applicant" at bounding box center [965, 401] width 45 height 12
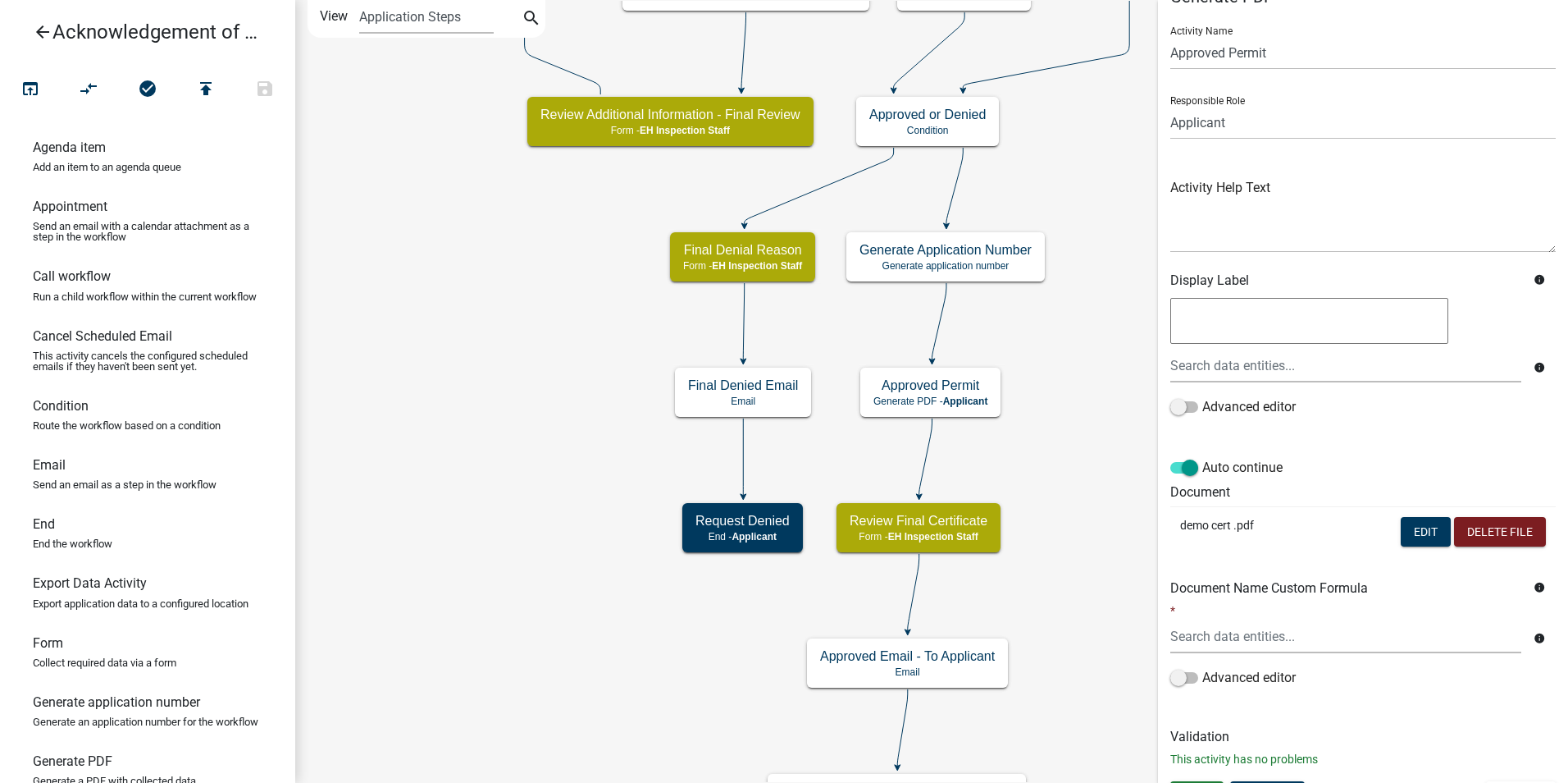
scroll to position [65, 0]
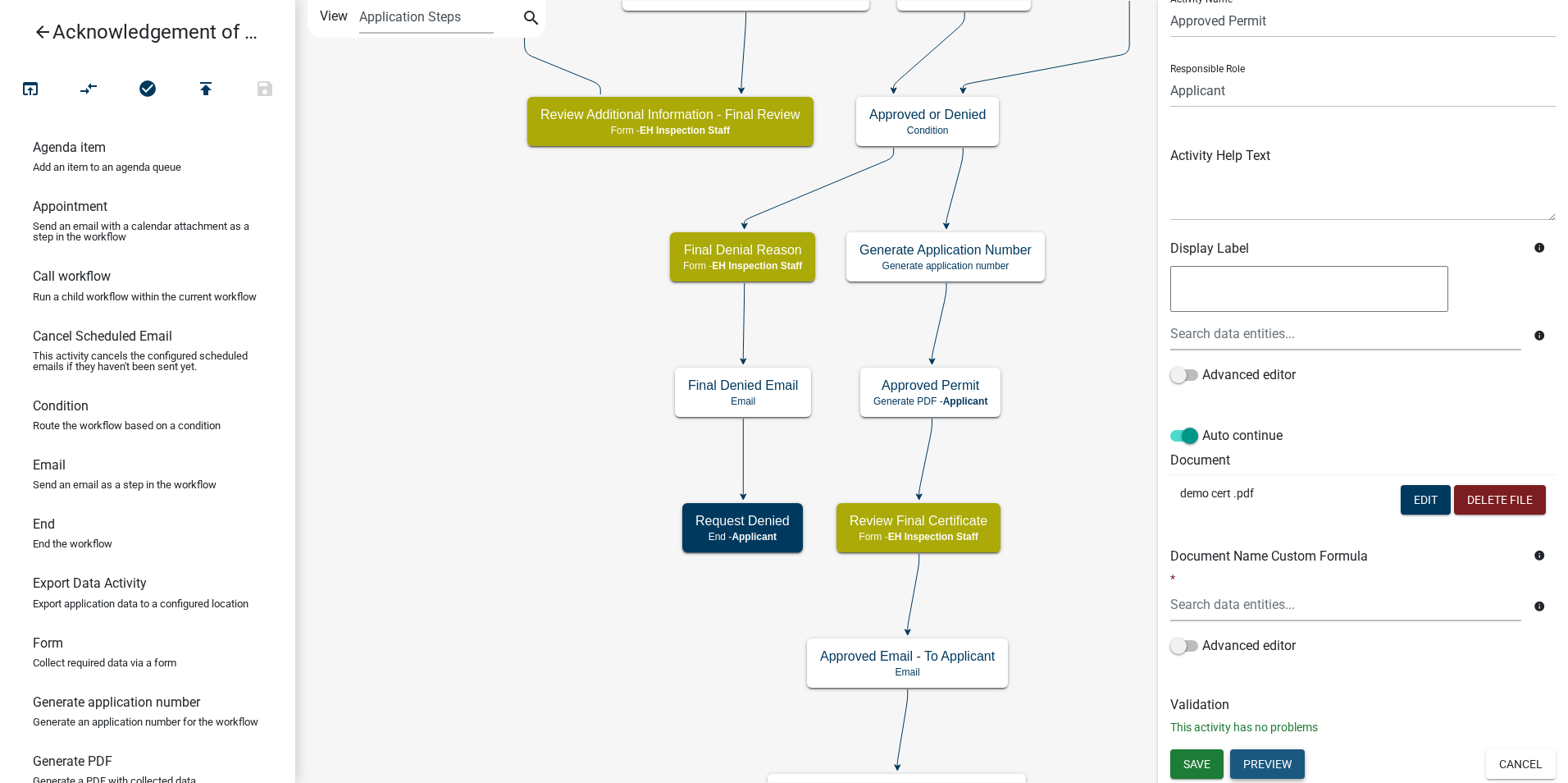
click at [1268, 762] on button "Preview" at bounding box center [1267, 764] width 74 height 29
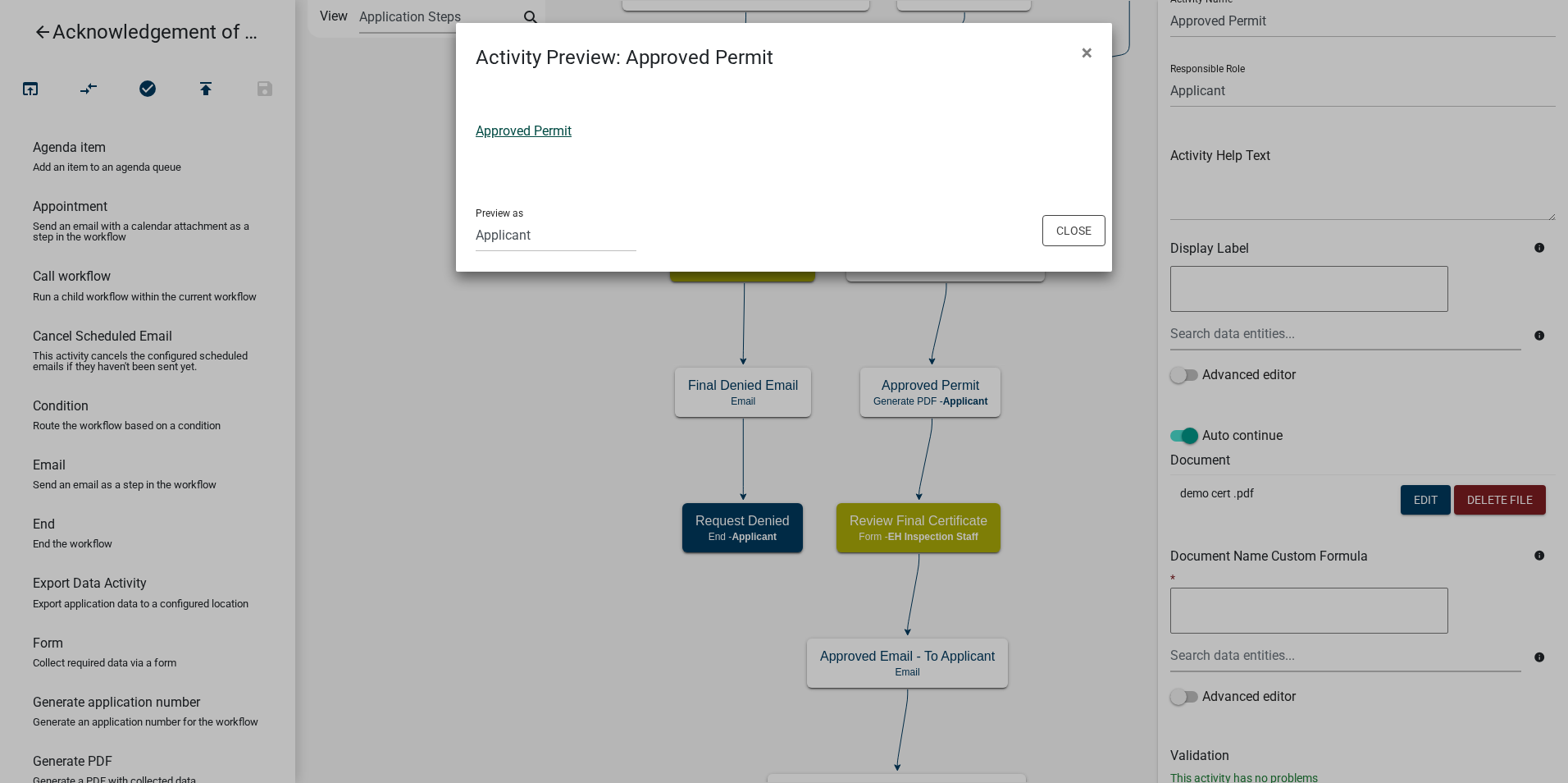
click at [501, 132] on link "Approved Permit" at bounding box center [524, 131] width 96 height 16
click at [1091, 54] on span "×" at bounding box center [1087, 52] width 11 height 23
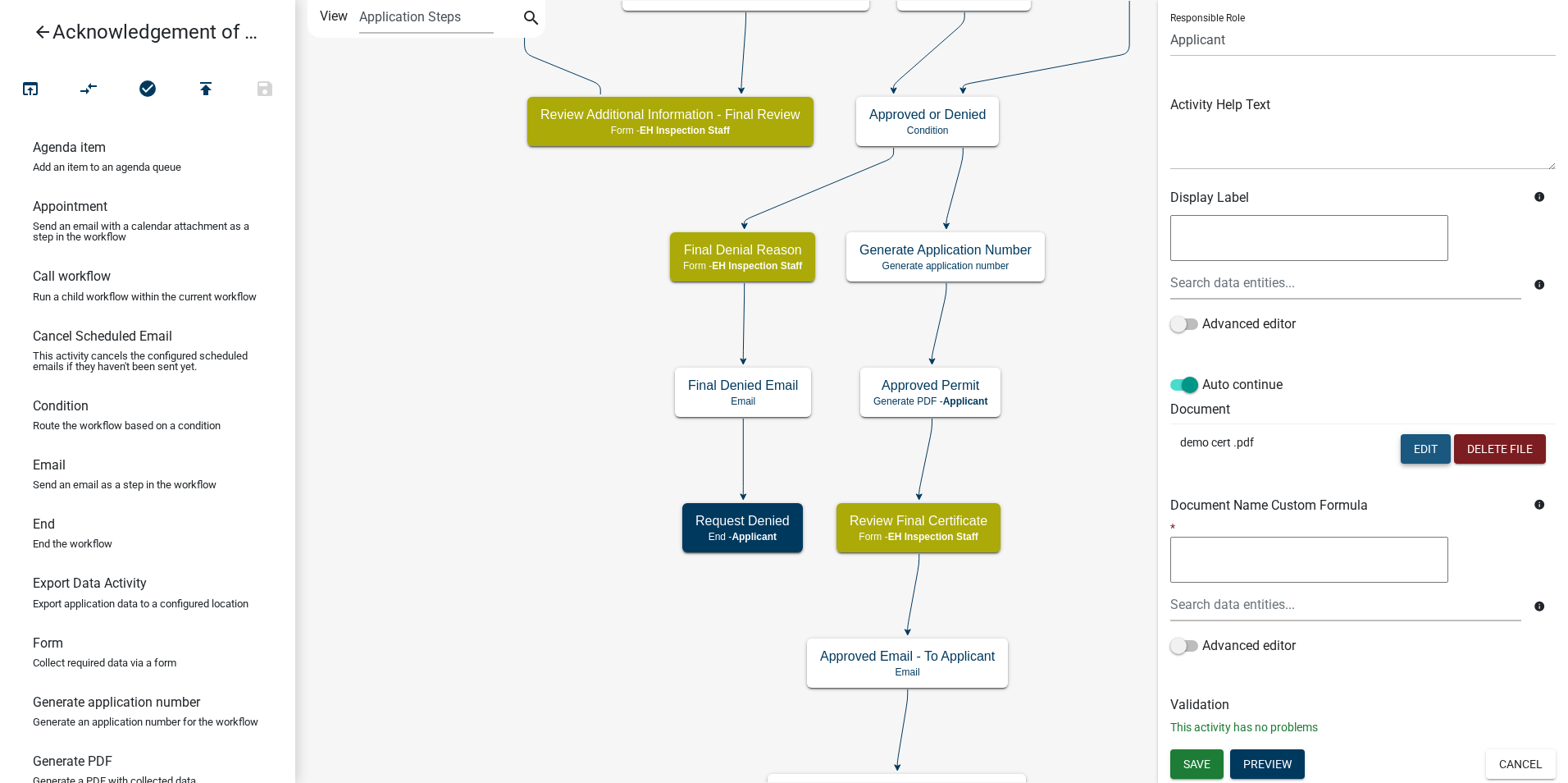
click at [1412, 441] on button "Edit" at bounding box center [1426, 449] width 50 height 29
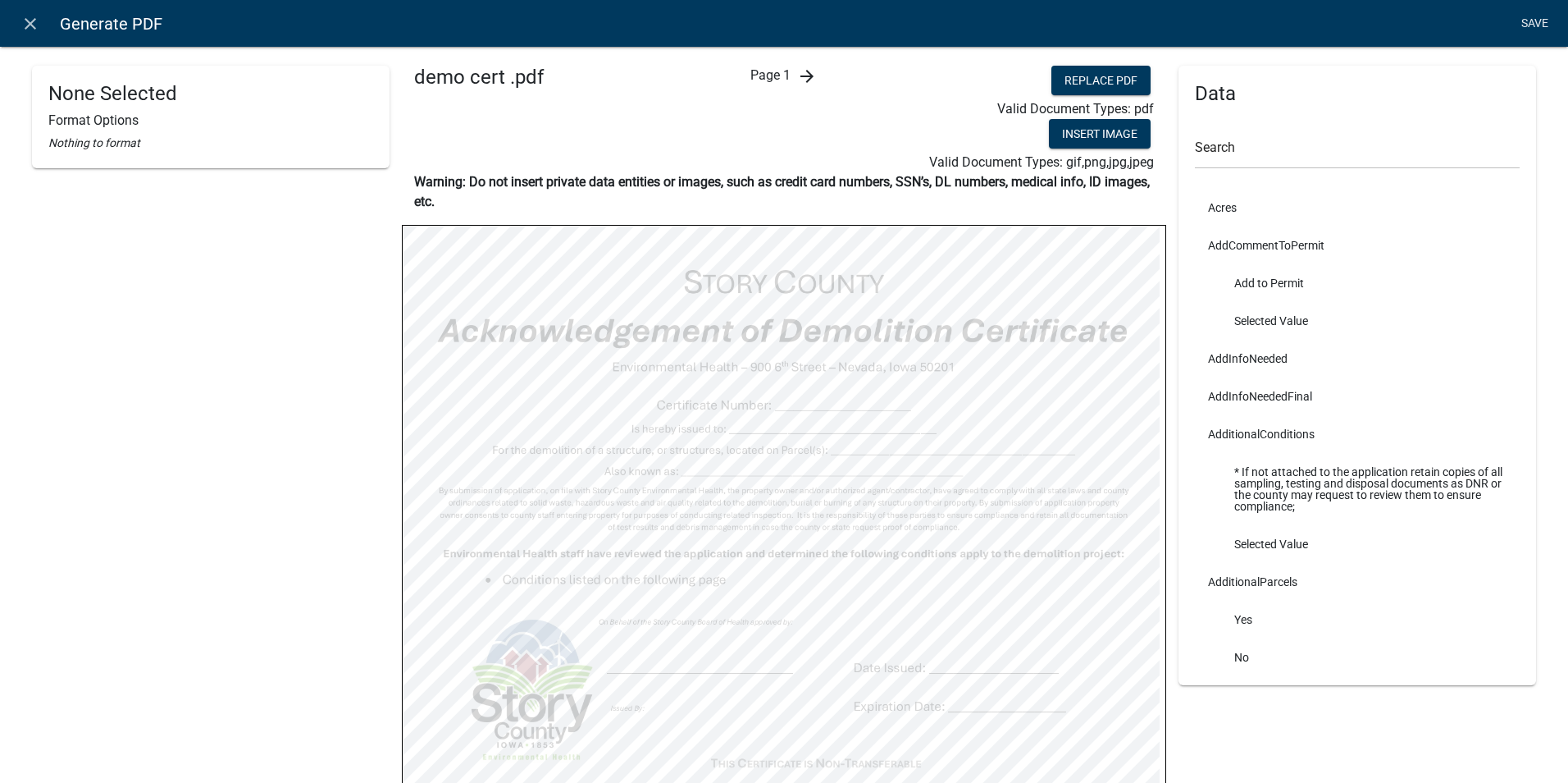
click at [1526, 25] on link "Save" at bounding box center [1534, 23] width 41 height 31
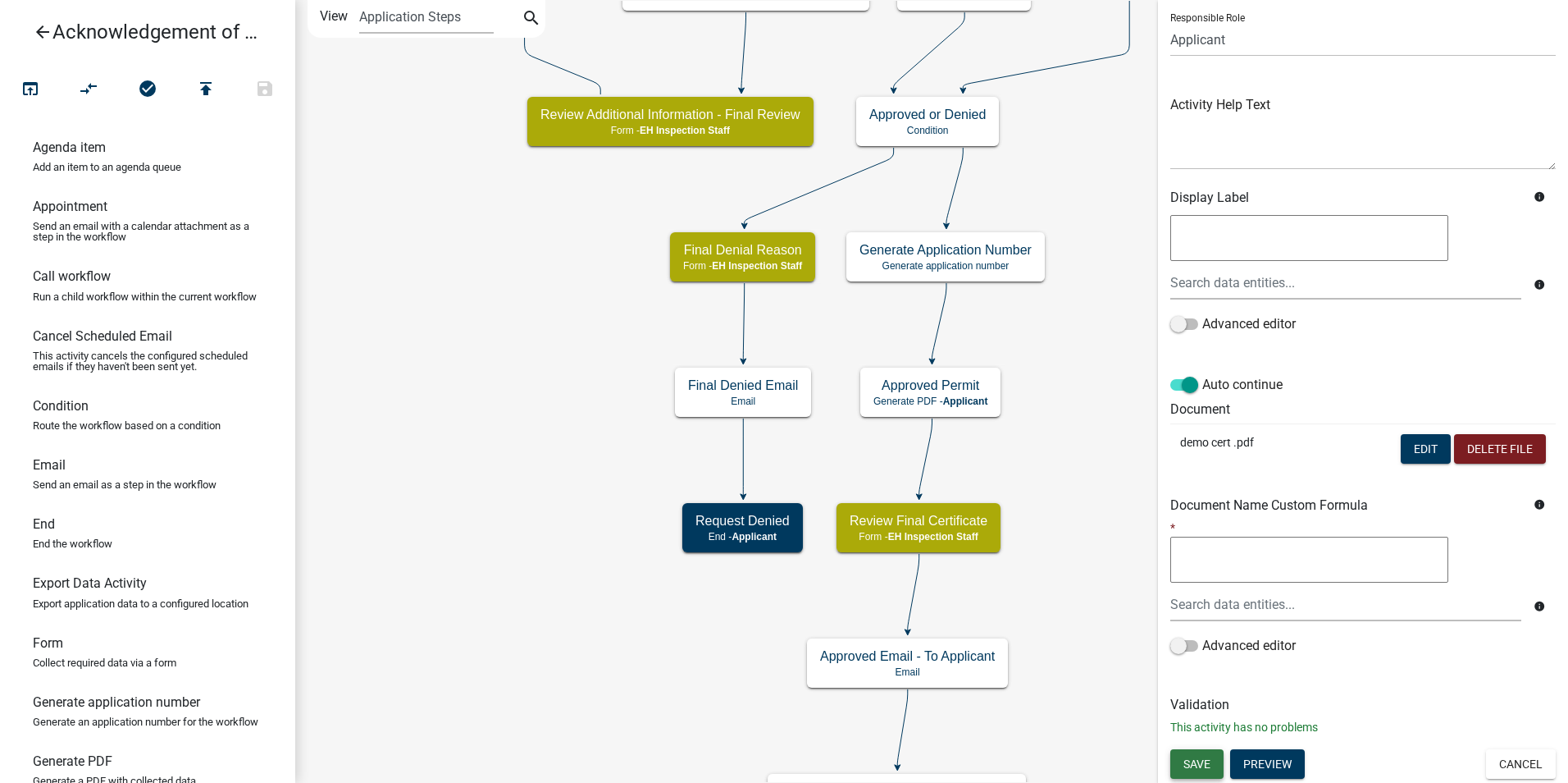
click at [1191, 764] on span "Save" at bounding box center [1197, 763] width 27 height 13
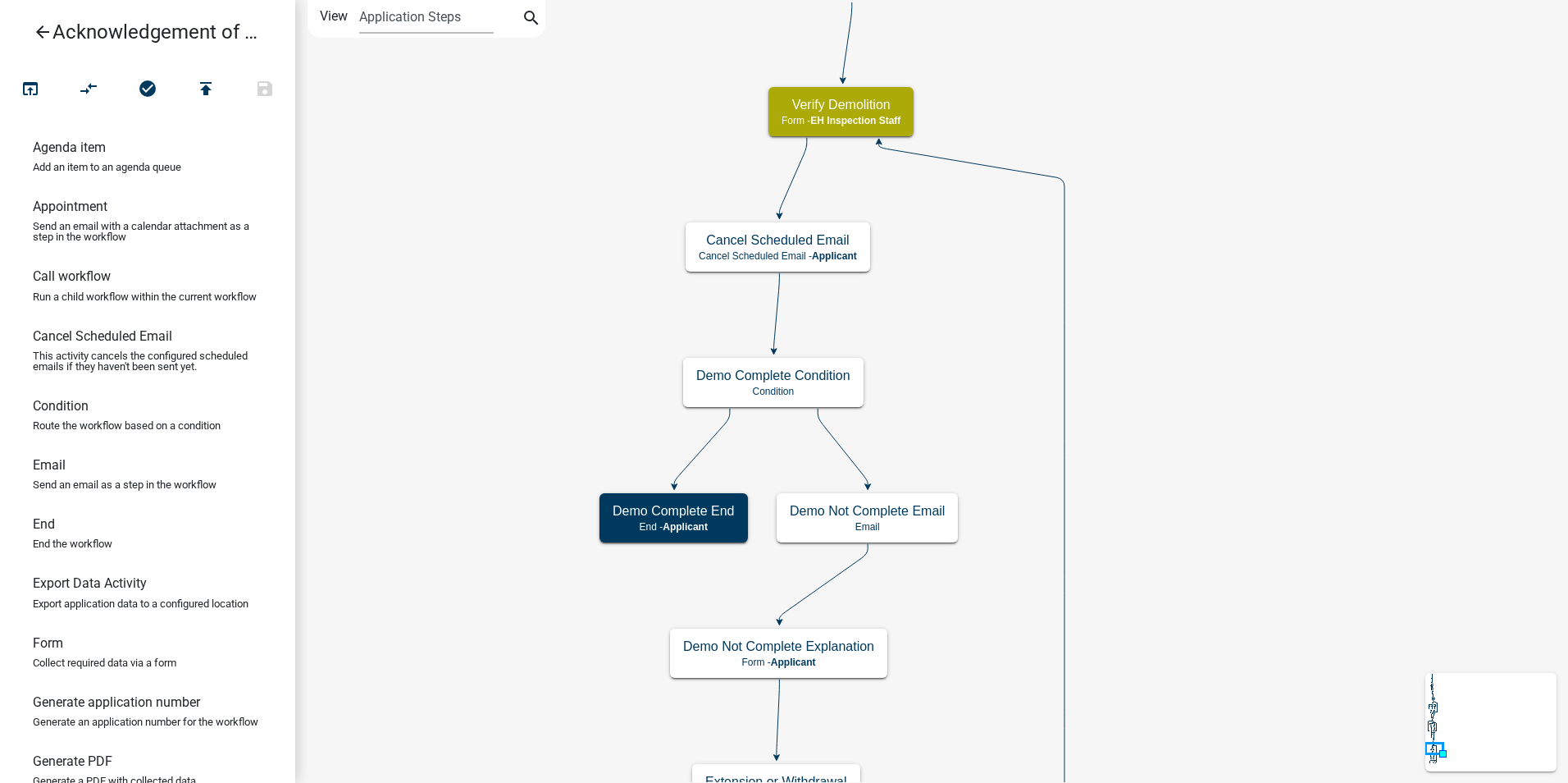
click at [41, 27] on icon "arrow_back" at bounding box center [42, 34] width 19 height 23
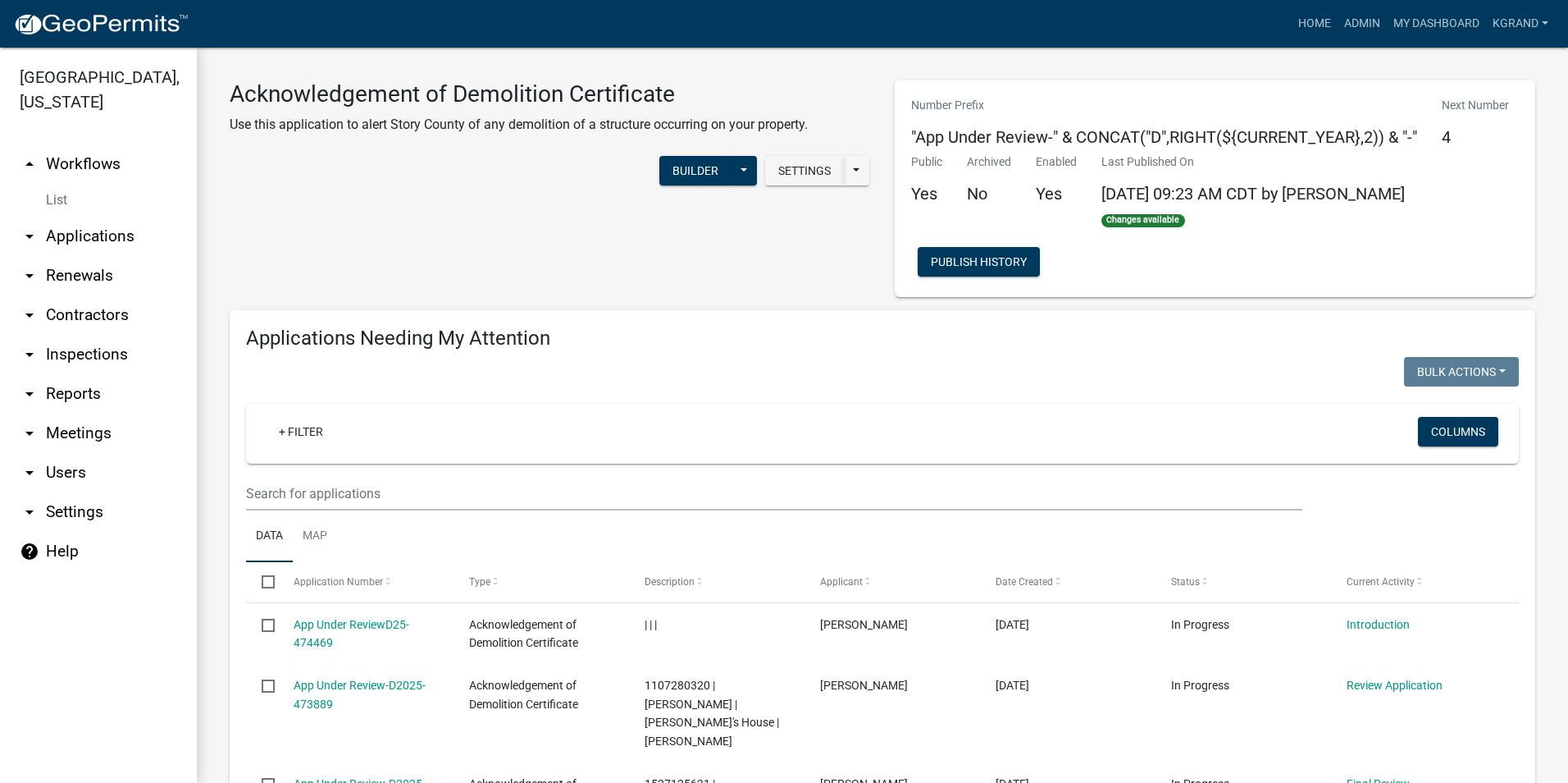
click at [74, 144] on link "arrow_drop_up Workflows" at bounding box center [98, 164] width 197 height 40
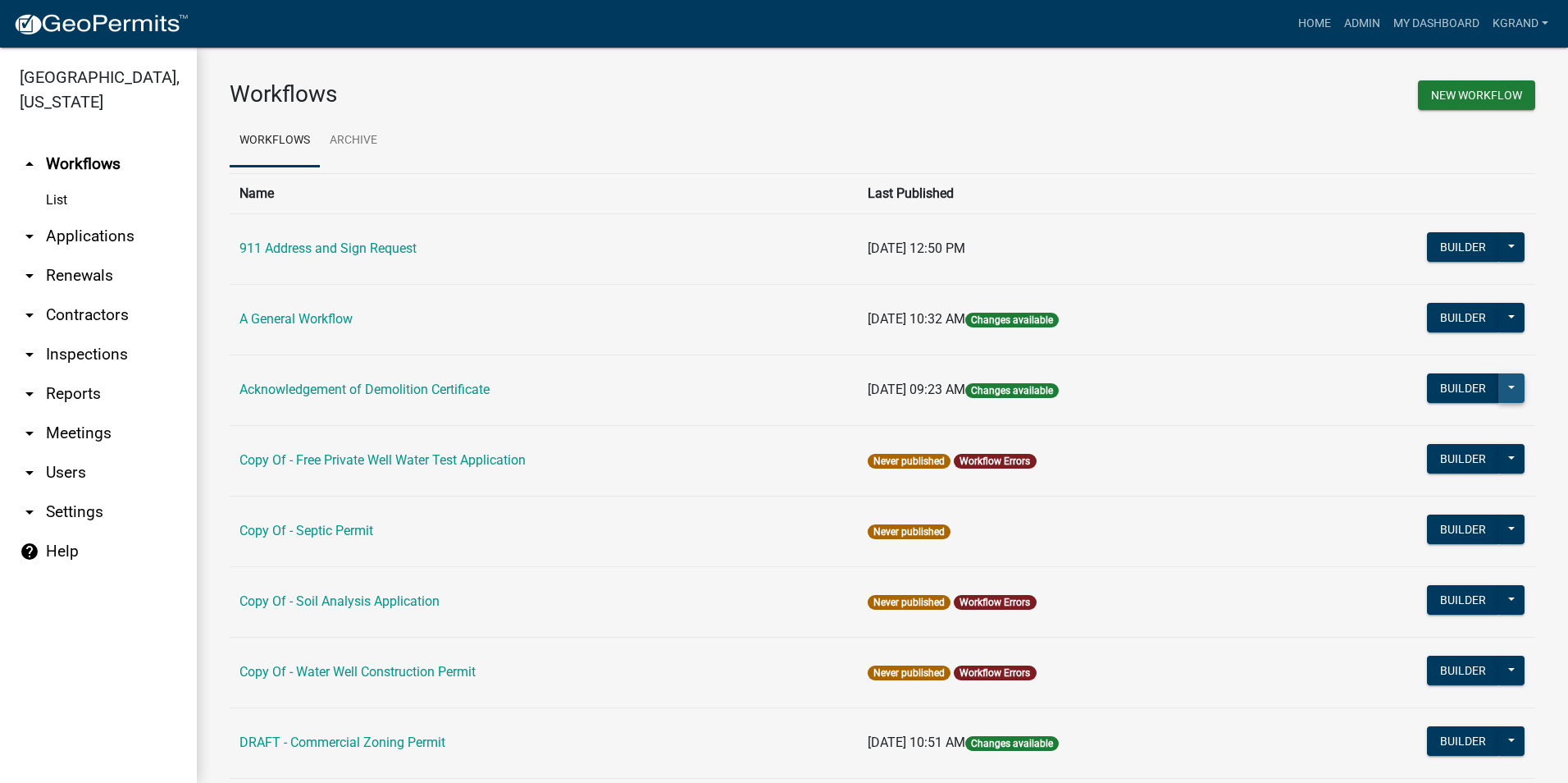
click at [1498, 389] on button at bounding box center [1511, 388] width 27 height 29
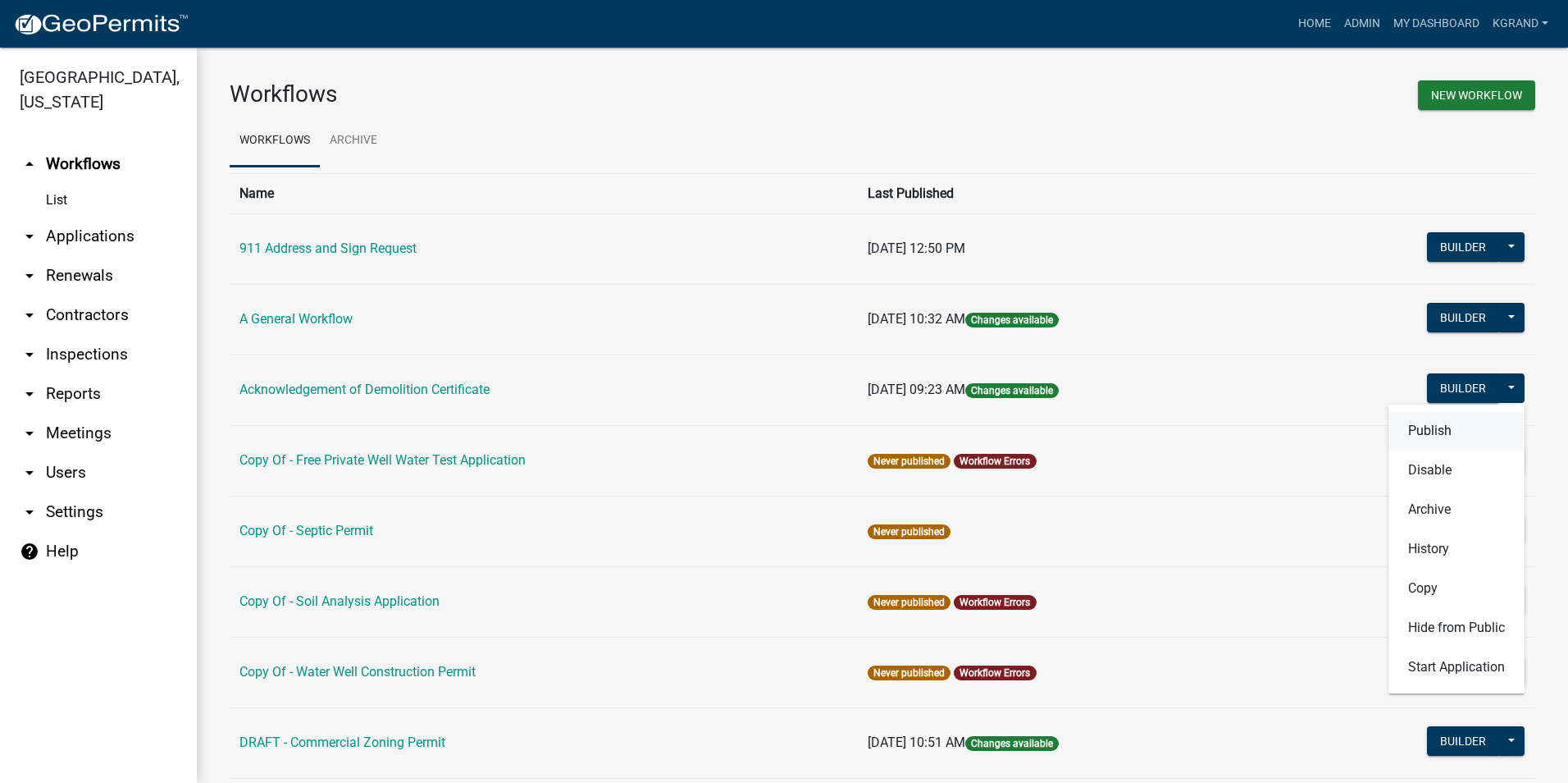
click at [1411, 427] on button "Publish" at bounding box center [1457, 431] width 136 height 40
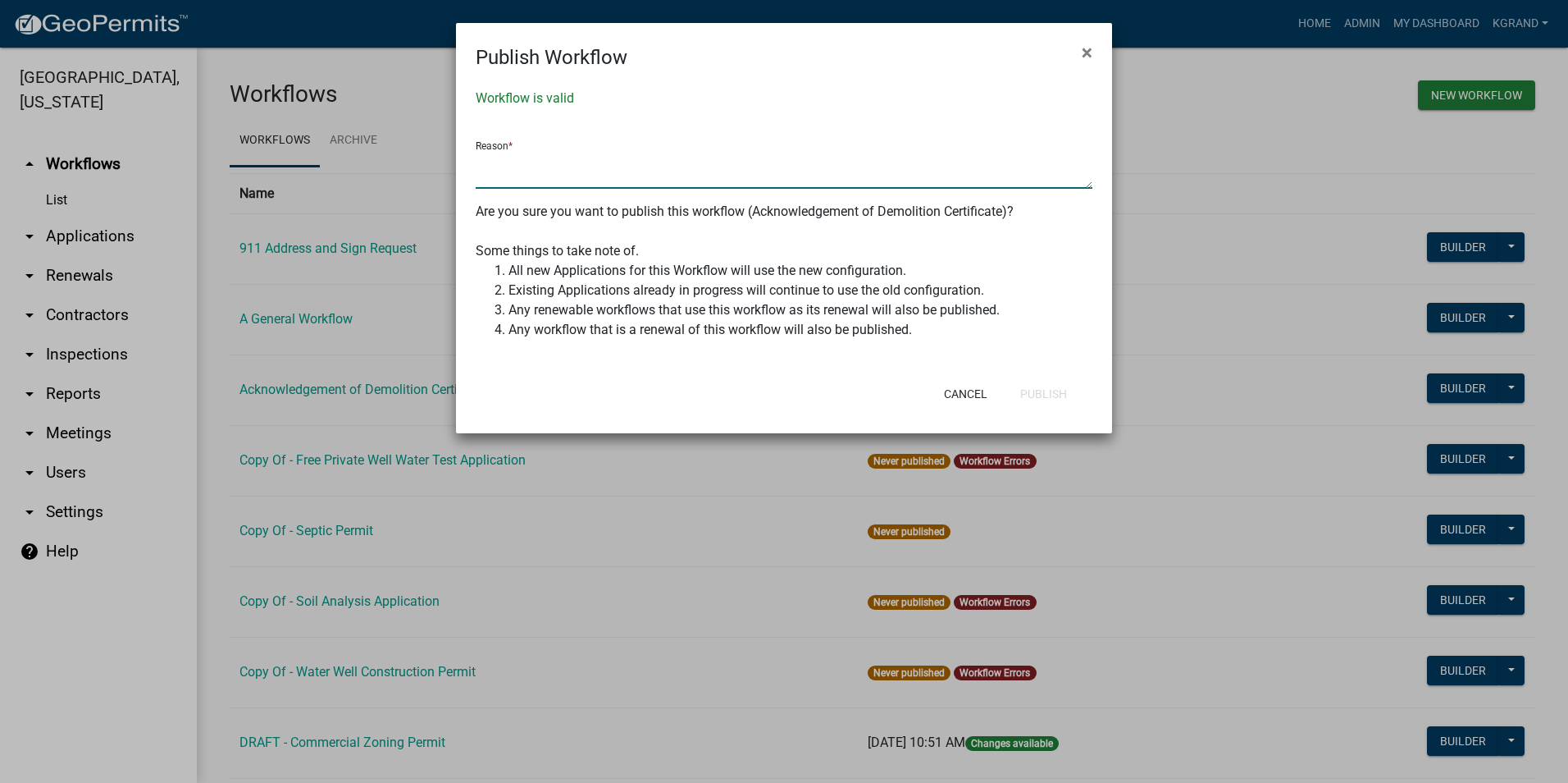
click at [562, 167] on textarea at bounding box center [784, 170] width 616 height 38
type textarea "Wording clean up - added QR code to permit"
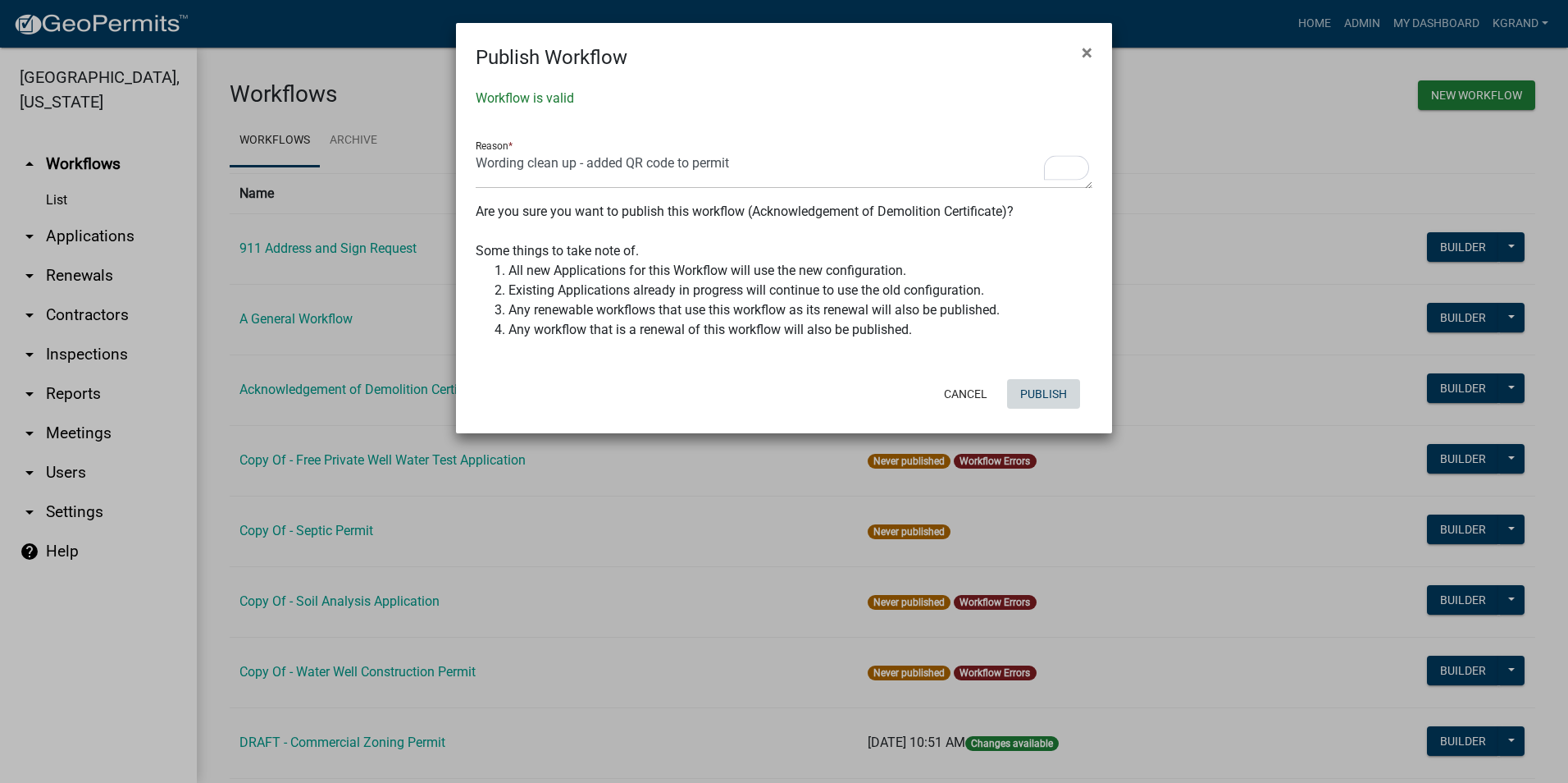
click at [1047, 389] on button "Publish" at bounding box center [1044, 393] width 73 height 29
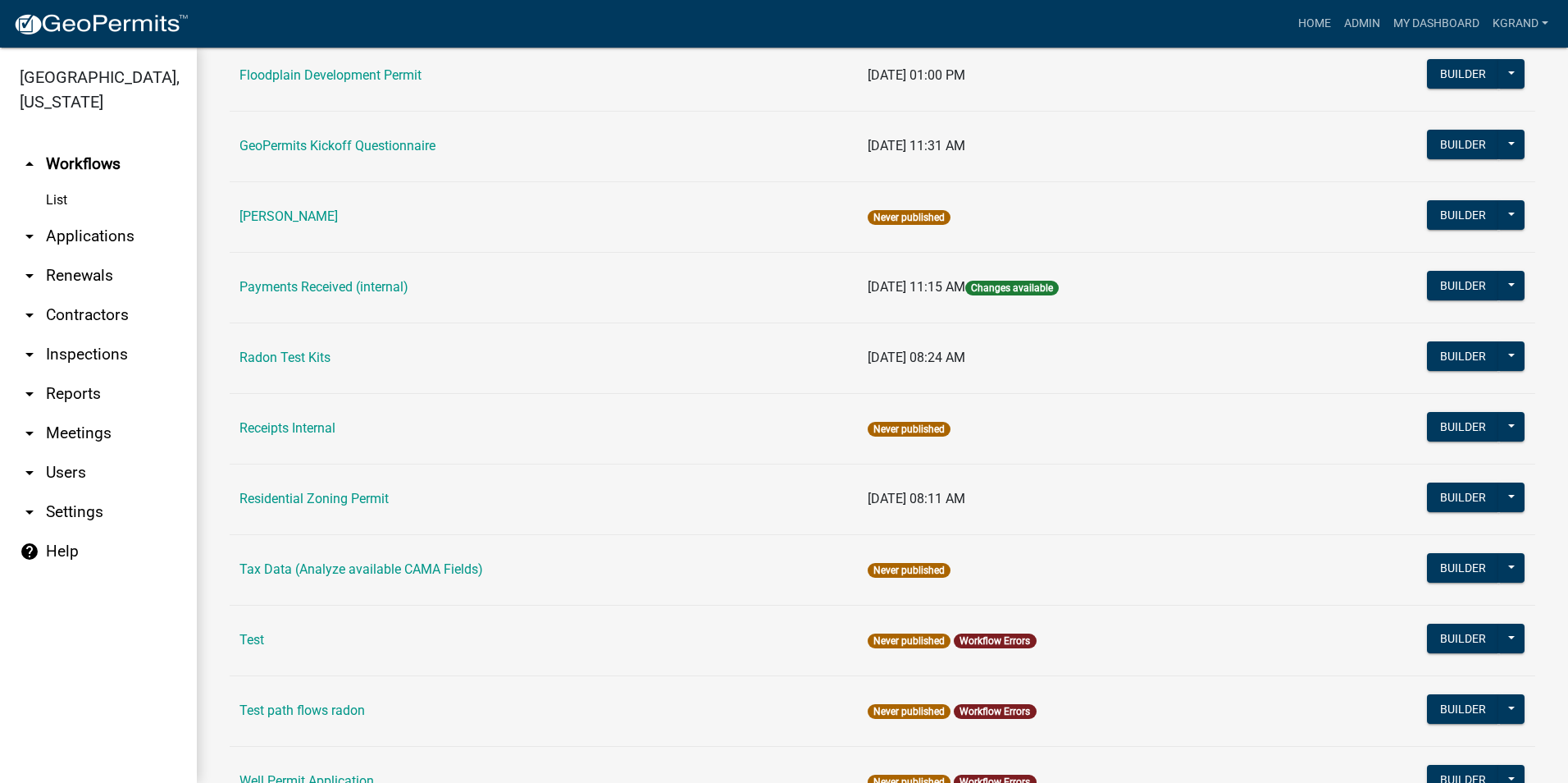
scroll to position [887, 0]
